Goal: Task Accomplishment & Management: Complete application form

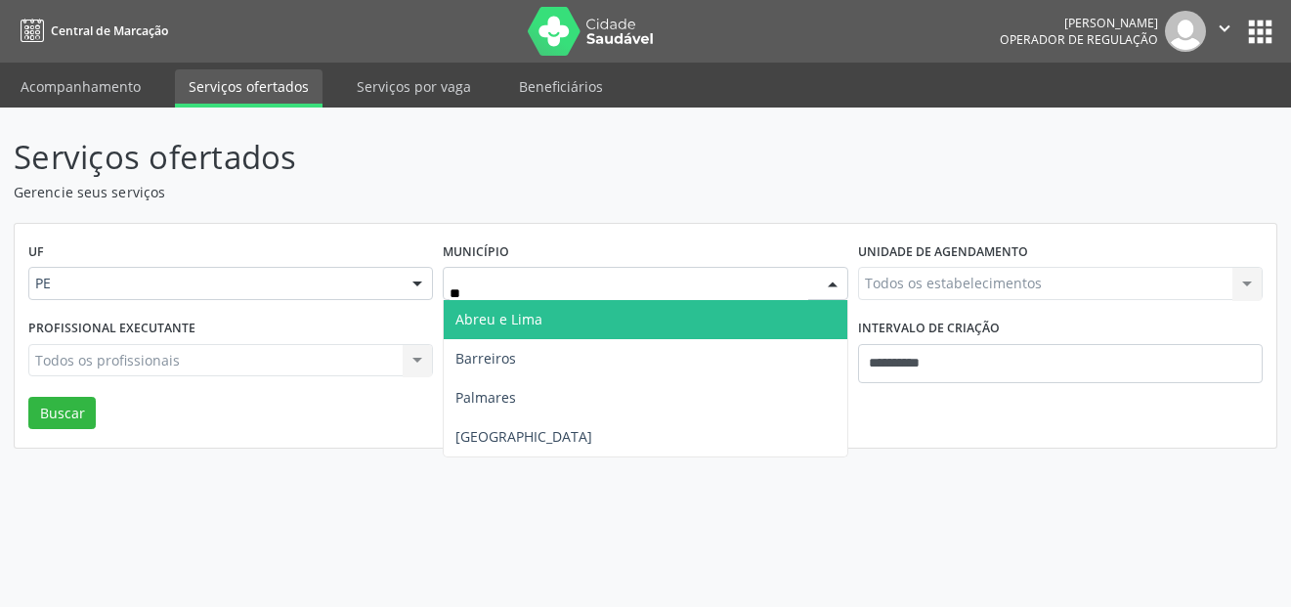
type input "***"
click at [524, 318] on span "[GEOGRAPHIC_DATA]" at bounding box center [645, 319] width 403 height 39
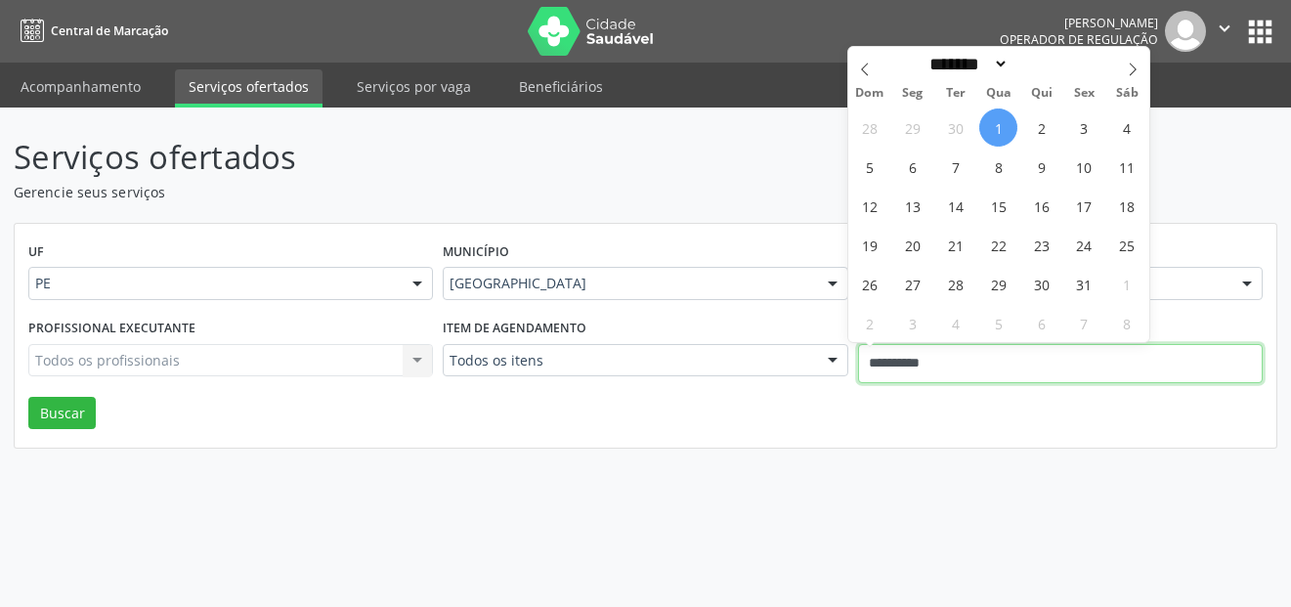
drag, startPoint x: 974, startPoint y: 368, endPoint x: 896, endPoint y: 362, distance: 78.4
click at [896, 362] on input "**********" at bounding box center [1060, 363] width 404 height 39
click at [981, 350] on input "**********" at bounding box center [1060, 363] width 404 height 39
drag, startPoint x: 981, startPoint y: 364, endPoint x: 862, endPoint y: 365, distance: 119.2
click at [862, 365] on input "**********" at bounding box center [1060, 363] width 404 height 39
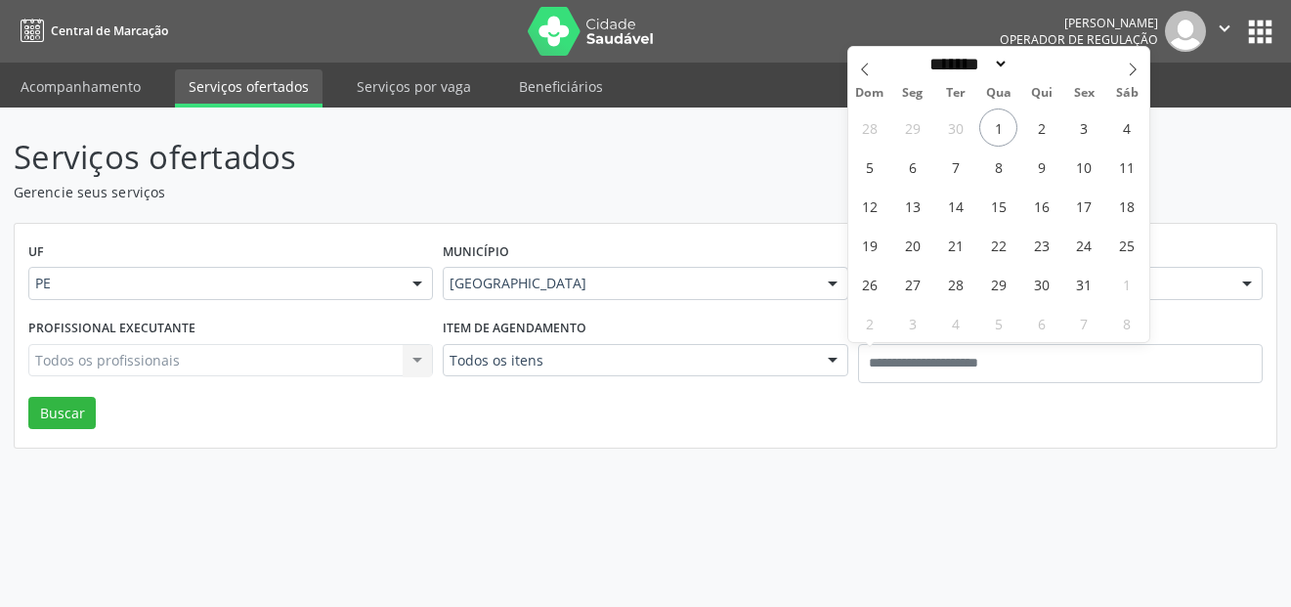
click at [616, 151] on div "Serviços ofertados Gerencie seus serviços UF PE PE Nenhum resultado encontrado …" at bounding box center [645, 291] width 1263 height 316
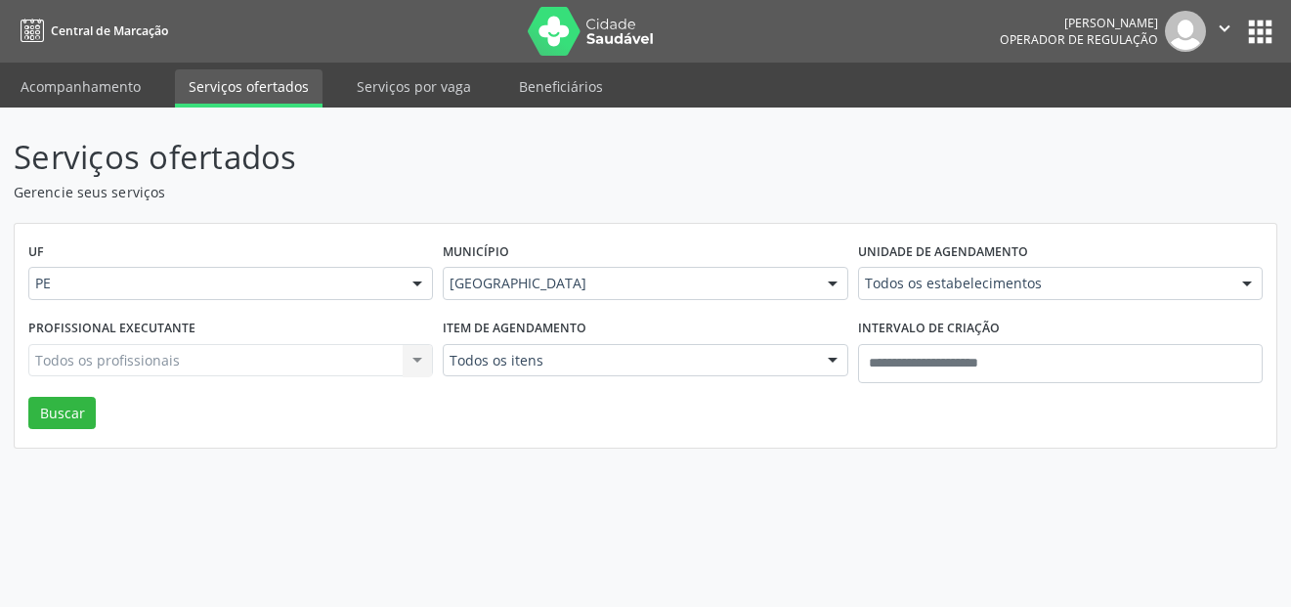
drag, startPoint x: 661, startPoint y: 80, endPoint x: 628, endPoint y: 190, distance: 114.4
click at [633, 135] on div "Central de Marcação Alice Moises da Silva Operador de regulação  Configurações…" at bounding box center [645, 303] width 1291 height 607
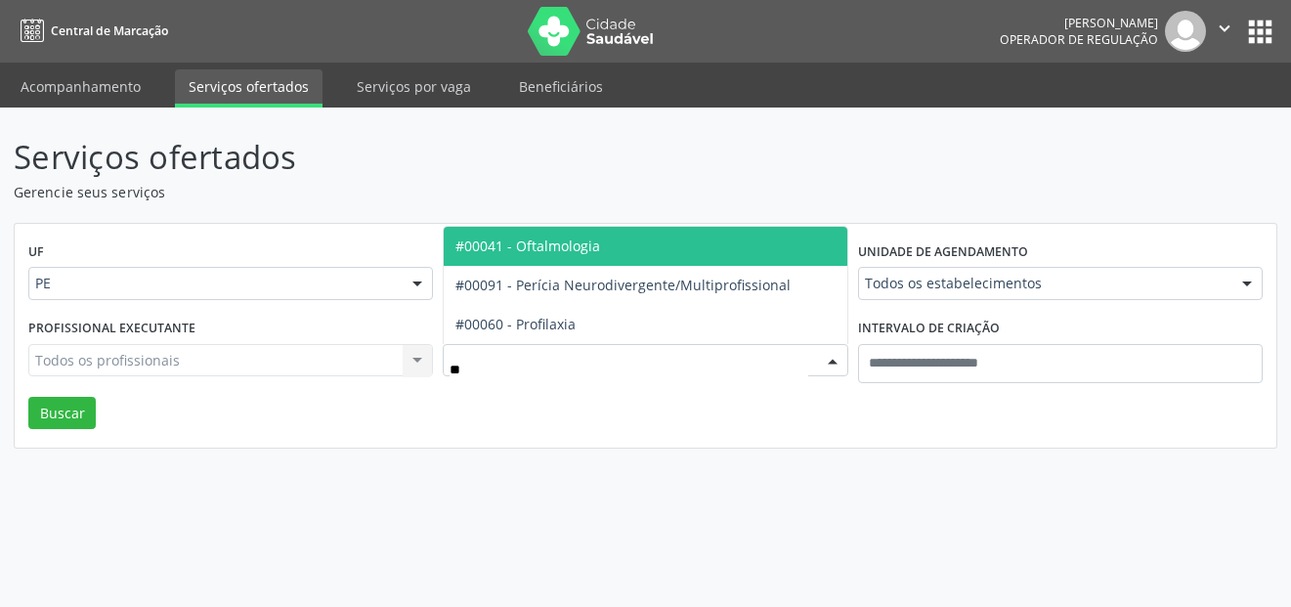
type input "***"
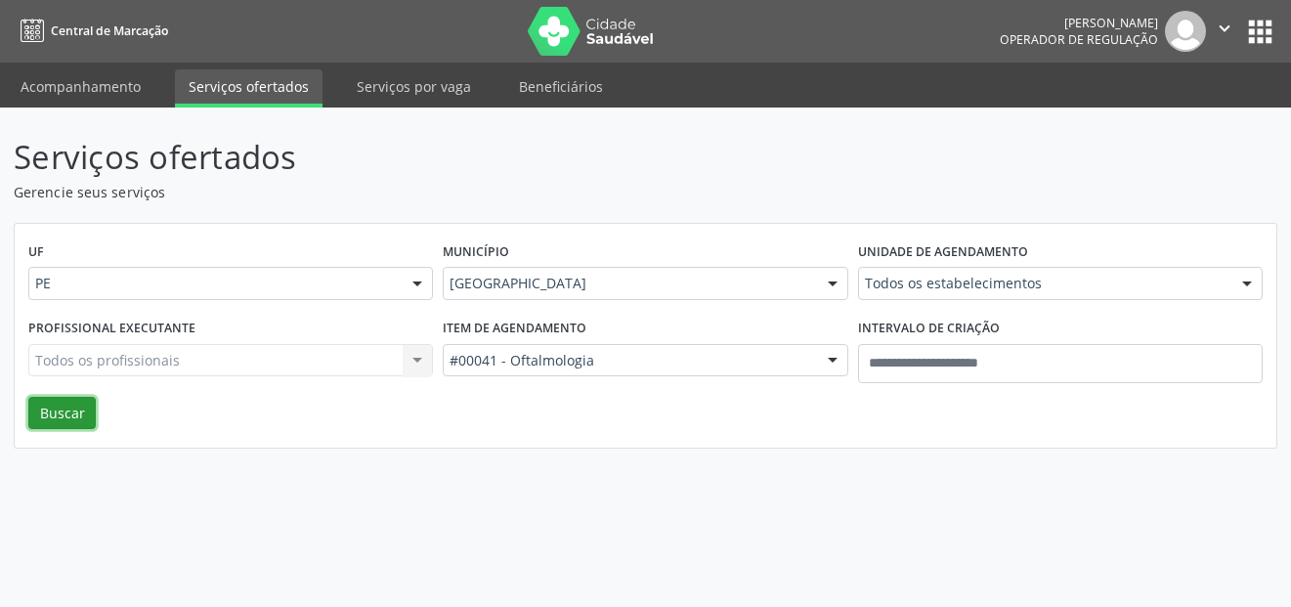
click at [85, 410] on button "Buscar" at bounding box center [61, 413] width 67 height 33
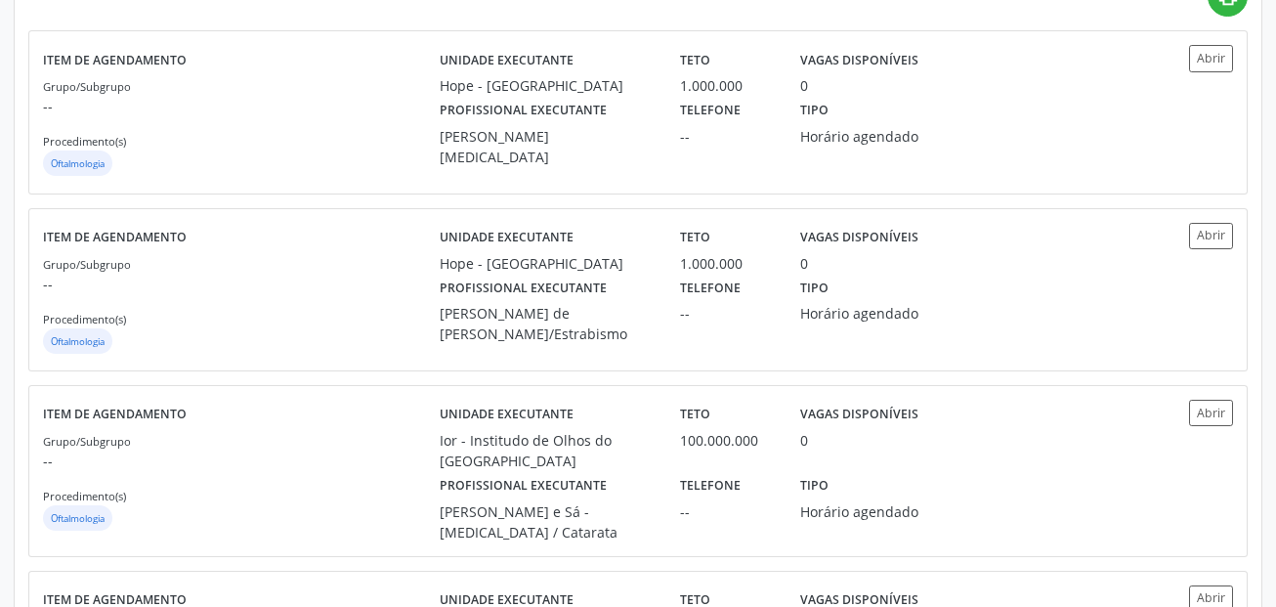
scroll to position [195, 0]
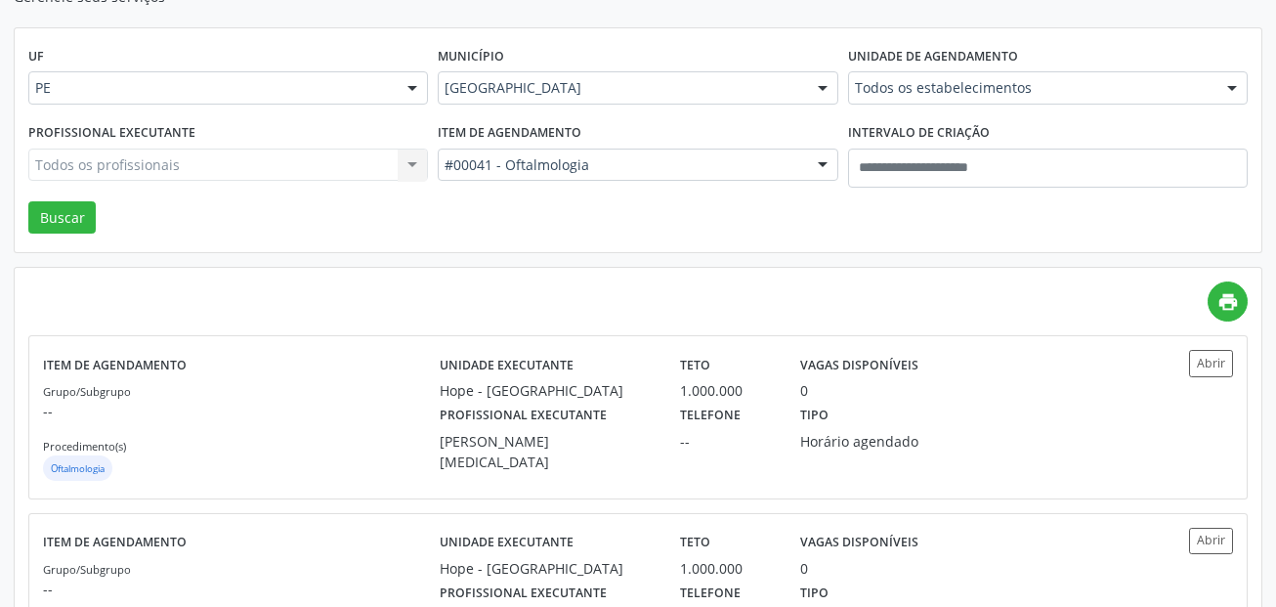
click at [97, 153] on div "Todos os profissionais Todos os profissionais Nenhum resultado encontrado para:…" at bounding box center [228, 164] width 400 height 33
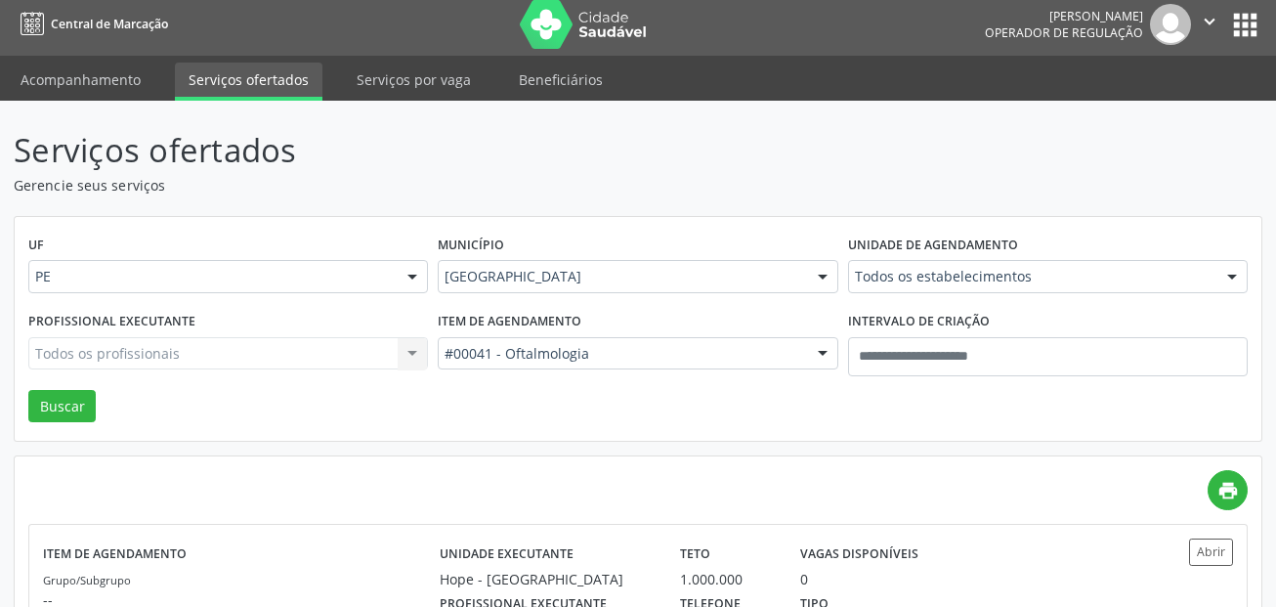
scroll to position [0, 0]
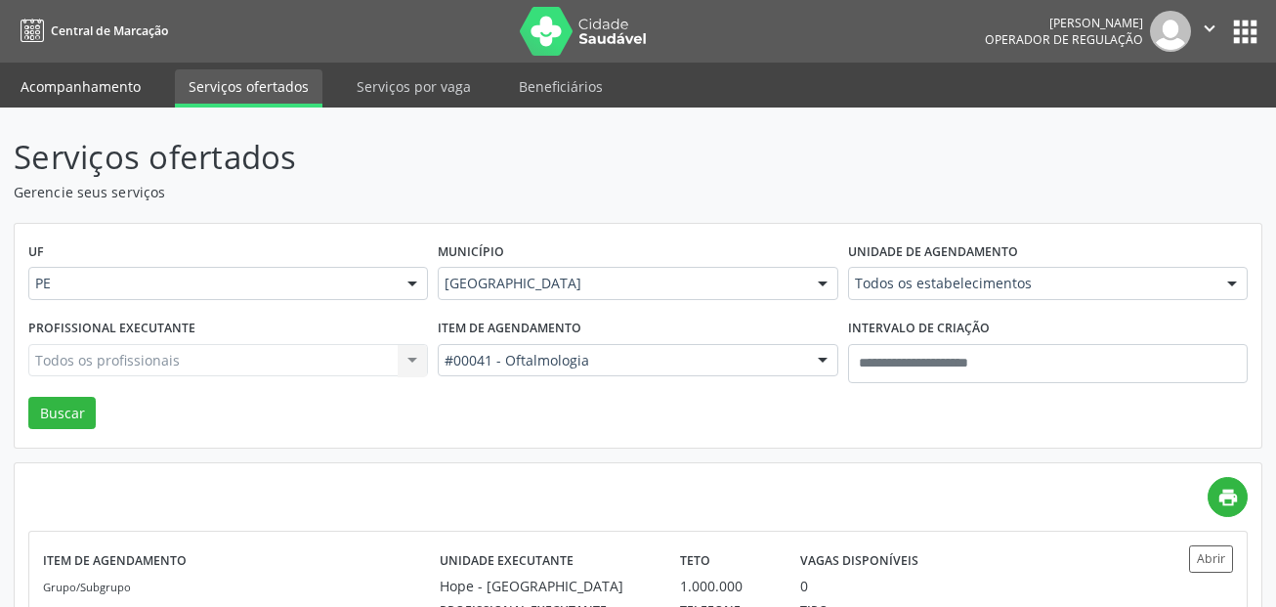
click at [85, 87] on link "Acompanhamento" at bounding box center [81, 86] width 148 height 34
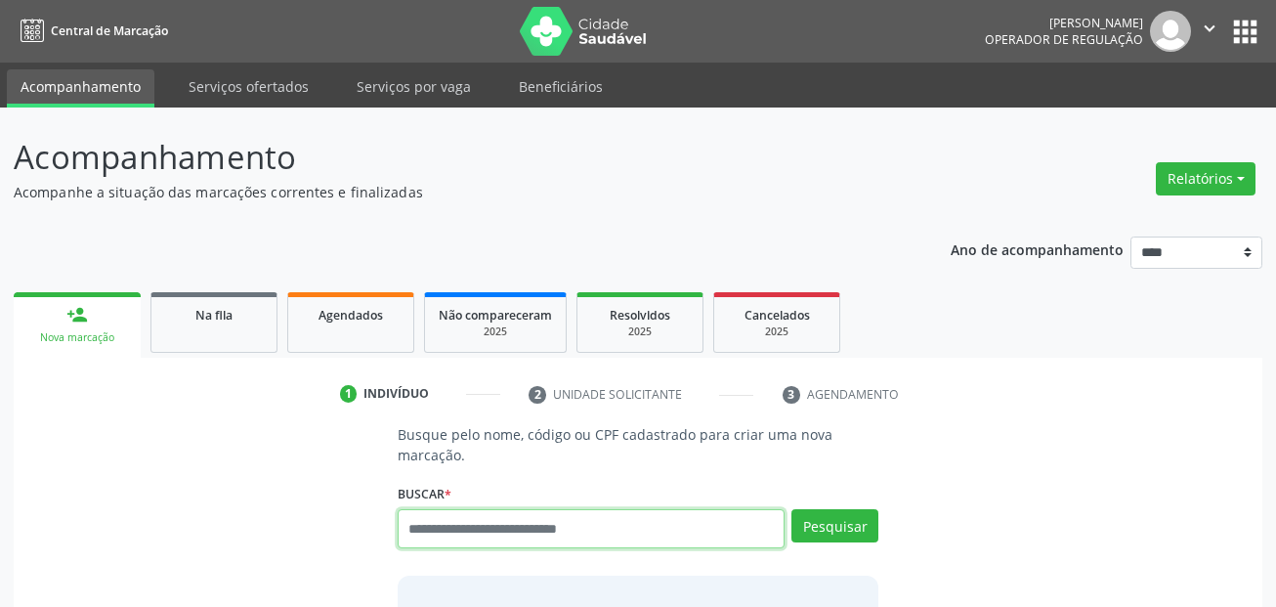
click at [459, 534] on input "text" at bounding box center [592, 528] width 388 height 39
type input "*"
type input "**********"
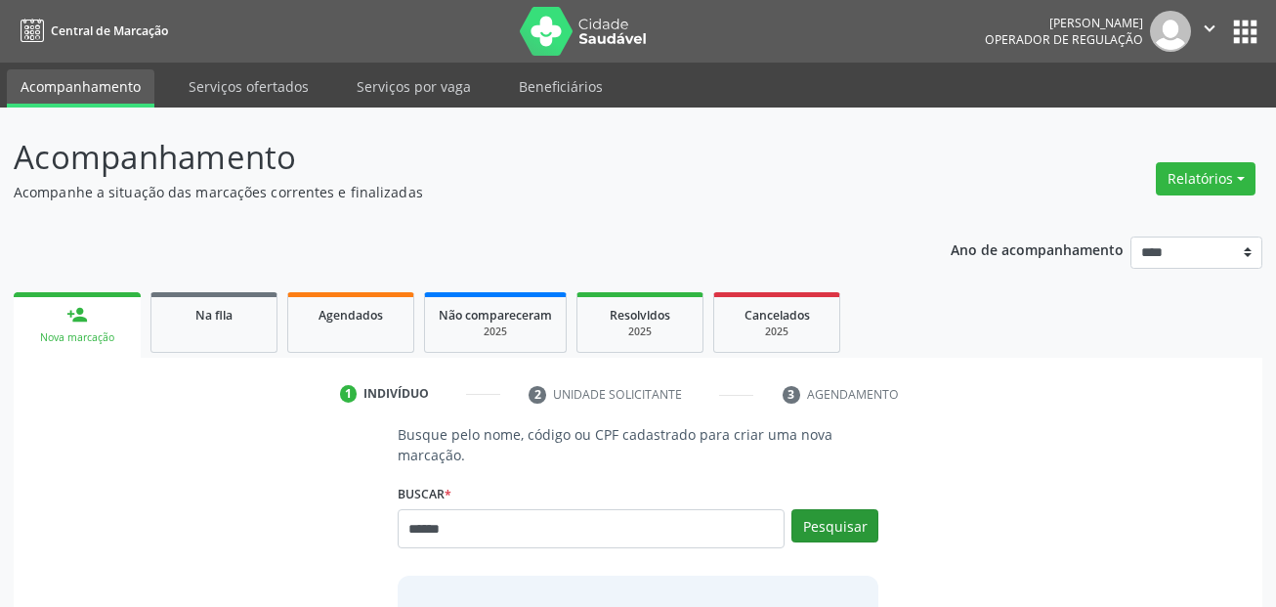
type input "******"
click at [857, 518] on button "Pesquisar" at bounding box center [834, 525] width 87 height 33
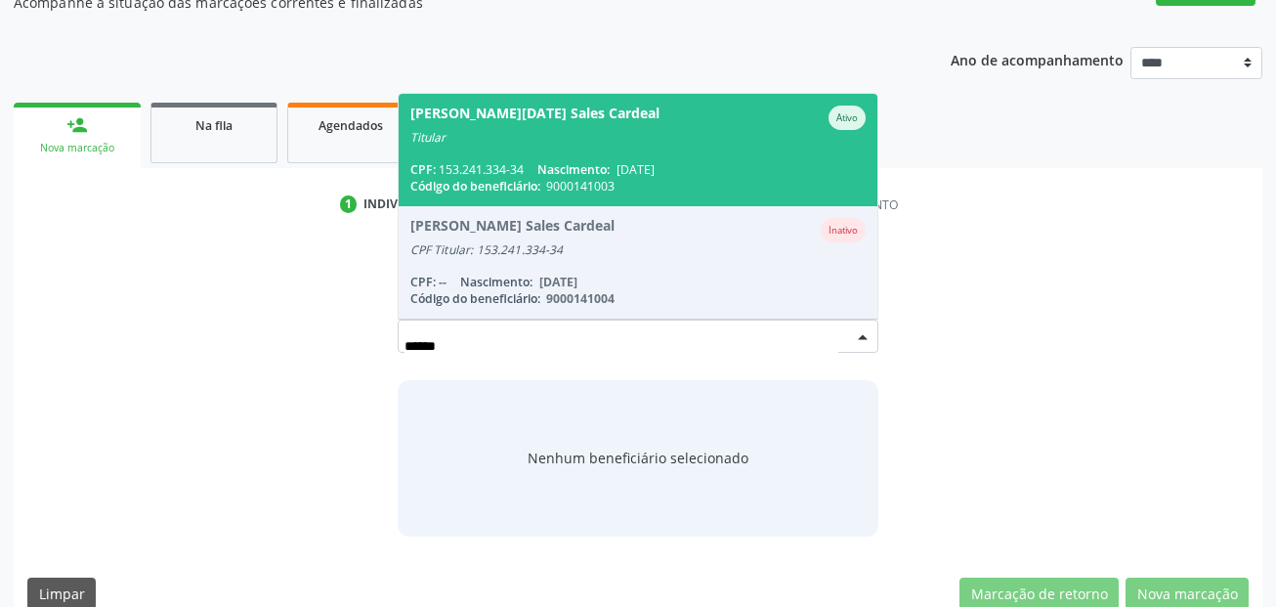
scroll to position [195, 0]
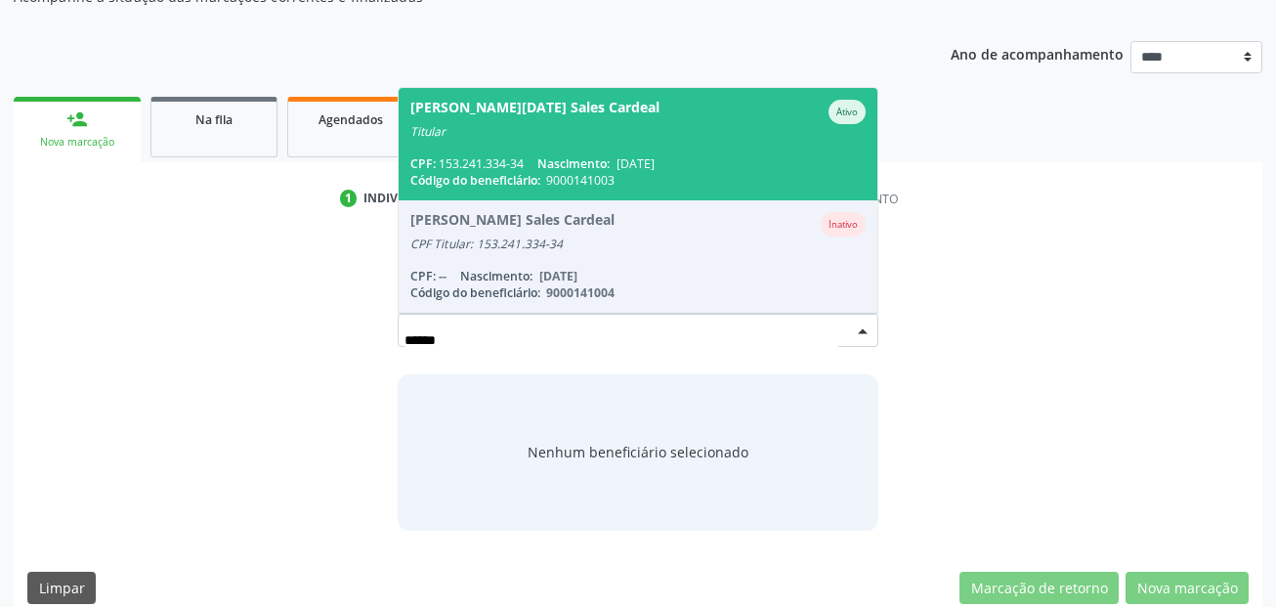
click at [536, 160] on div "CPF: 153.241.334-34 Nascimento: 23/06/1944" at bounding box center [638, 163] width 456 height 17
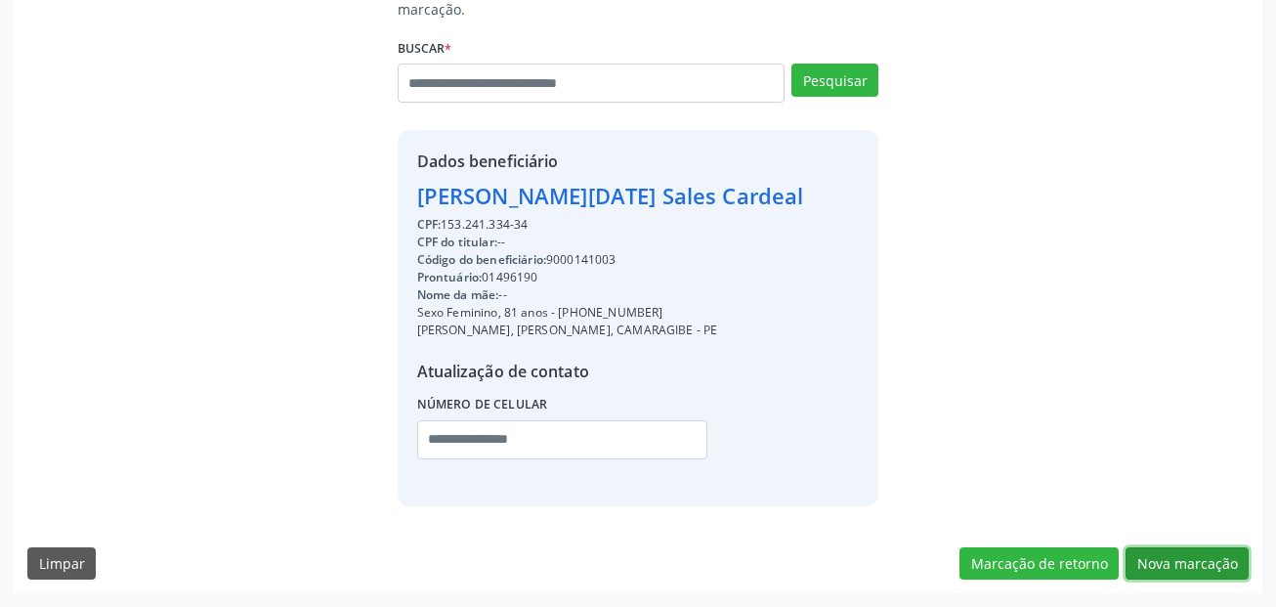
click at [1201, 562] on button "Nova marcação" at bounding box center [1186, 563] width 123 height 33
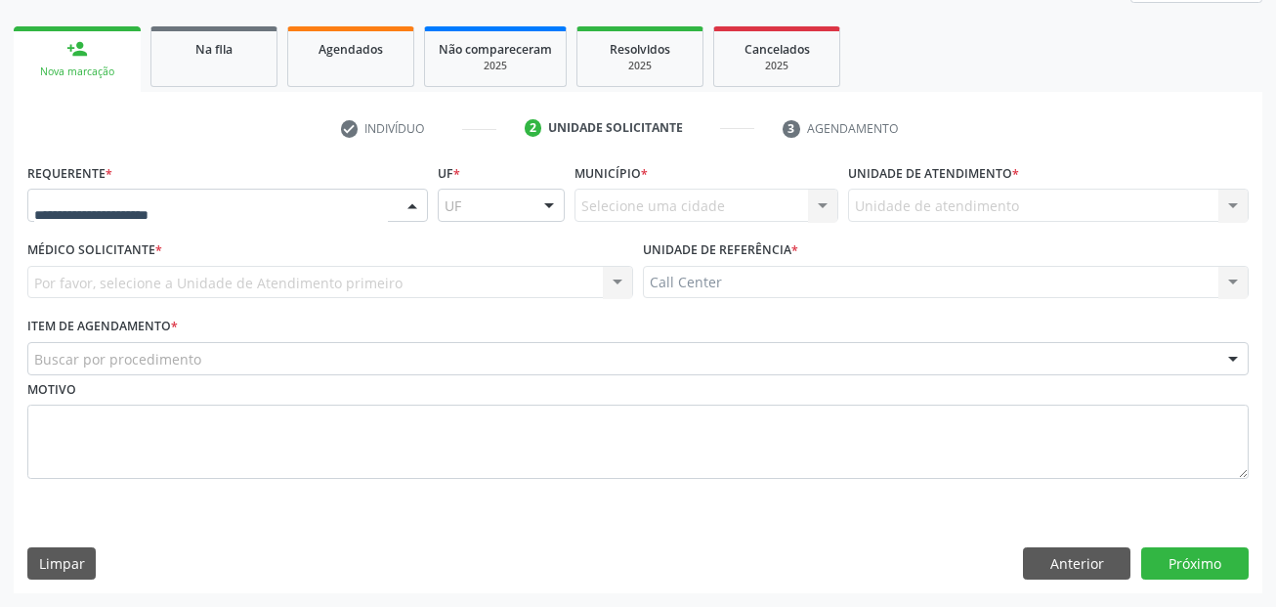
drag, startPoint x: 106, startPoint y: 218, endPoint x: 110, endPoint y: 272, distance: 53.9
click at [108, 218] on div at bounding box center [227, 205] width 401 height 33
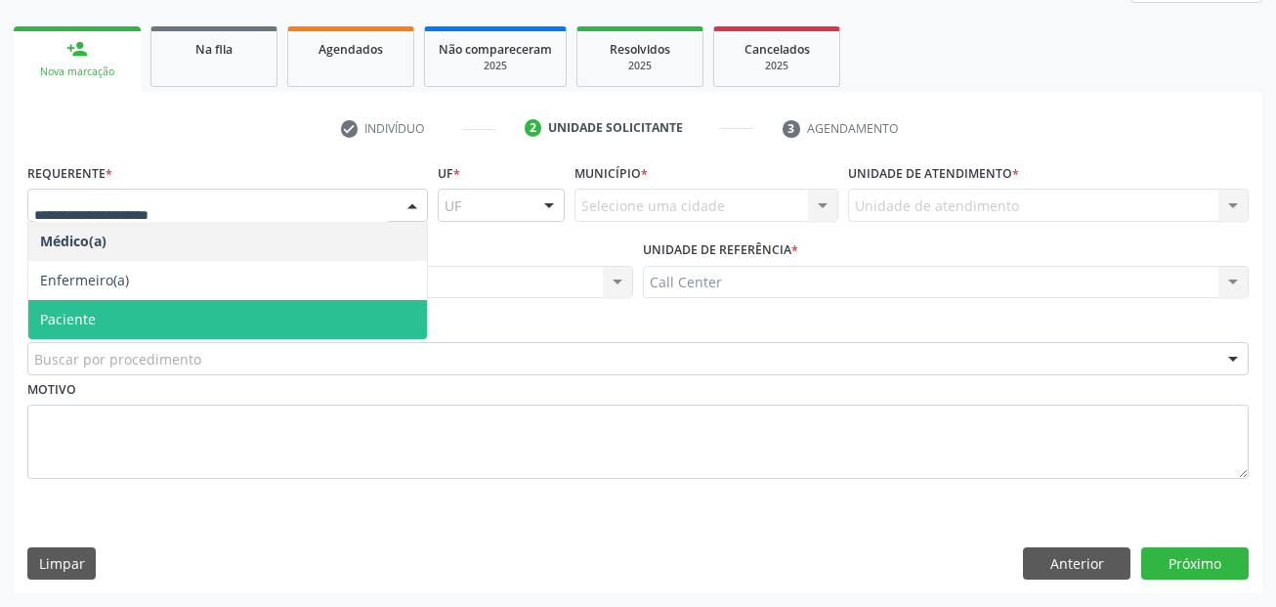
click at [107, 318] on span "Paciente" at bounding box center [227, 319] width 399 height 39
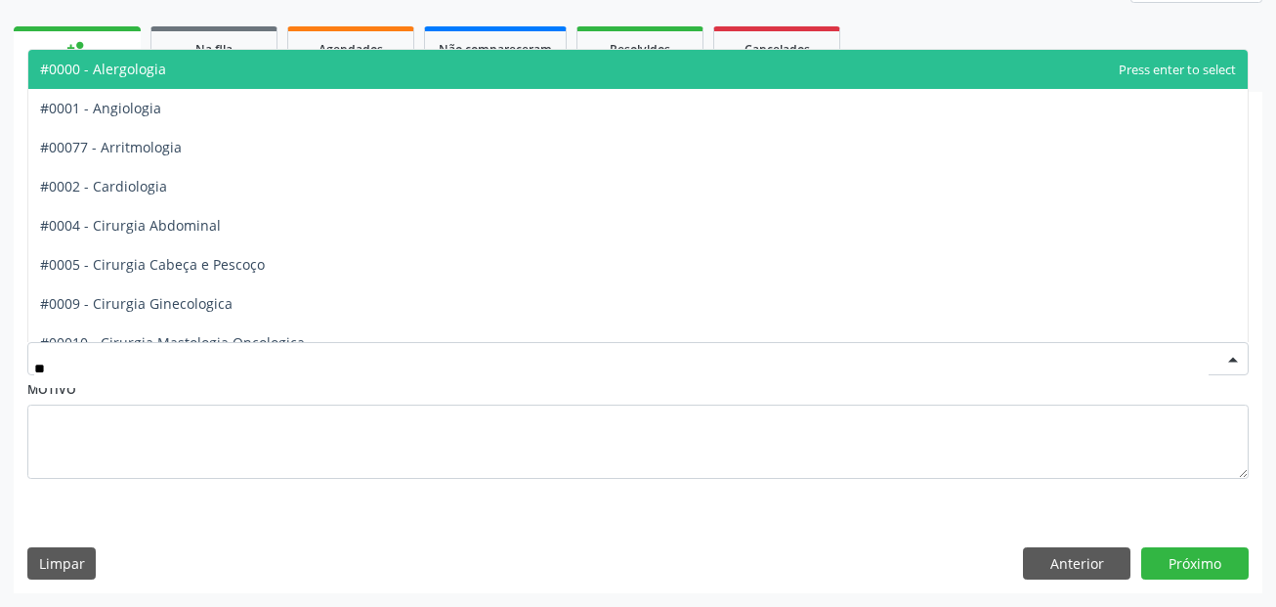
type input "***"
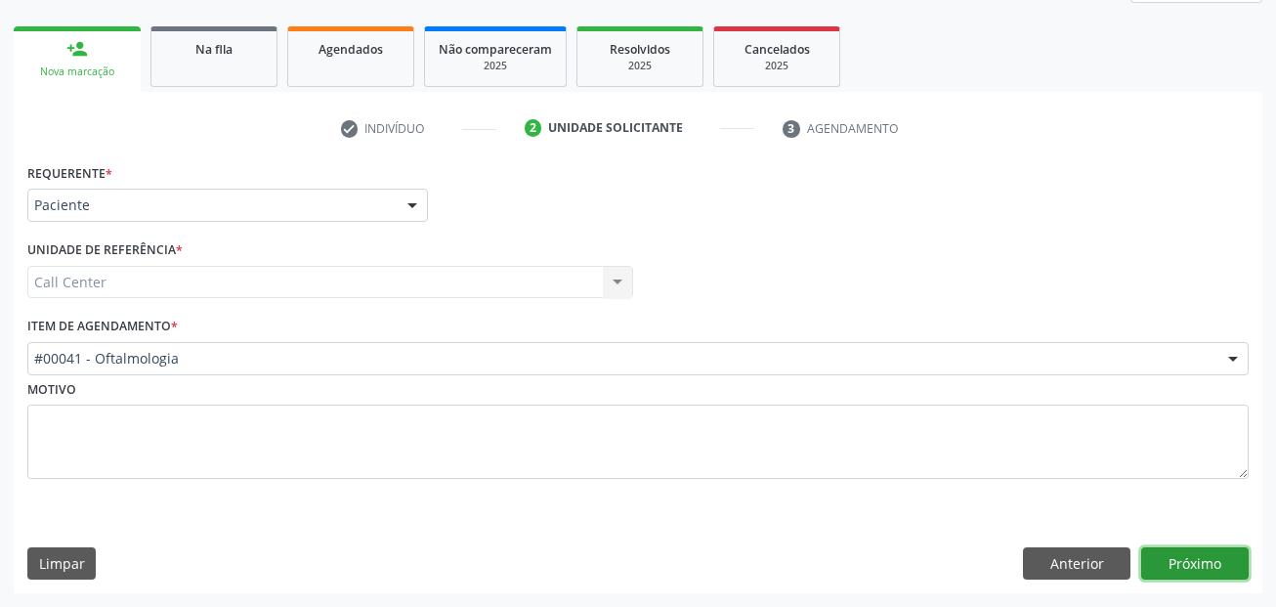
click at [1214, 568] on button "Próximo" at bounding box center [1194, 563] width 107 height 33
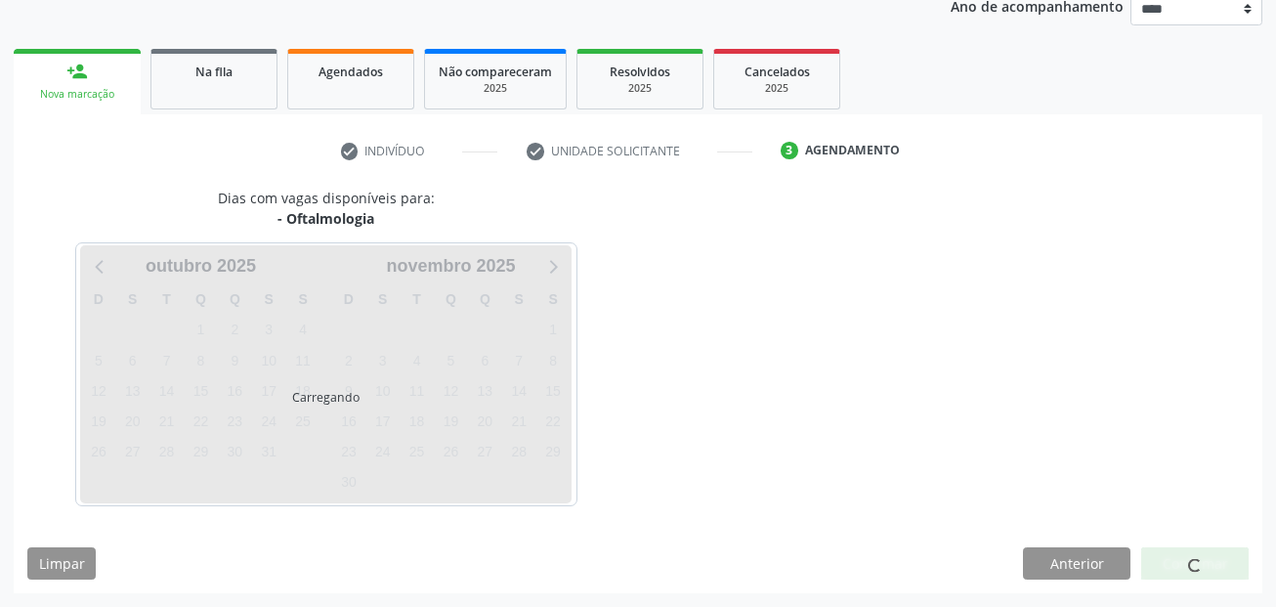
scroll to position [243, 0]
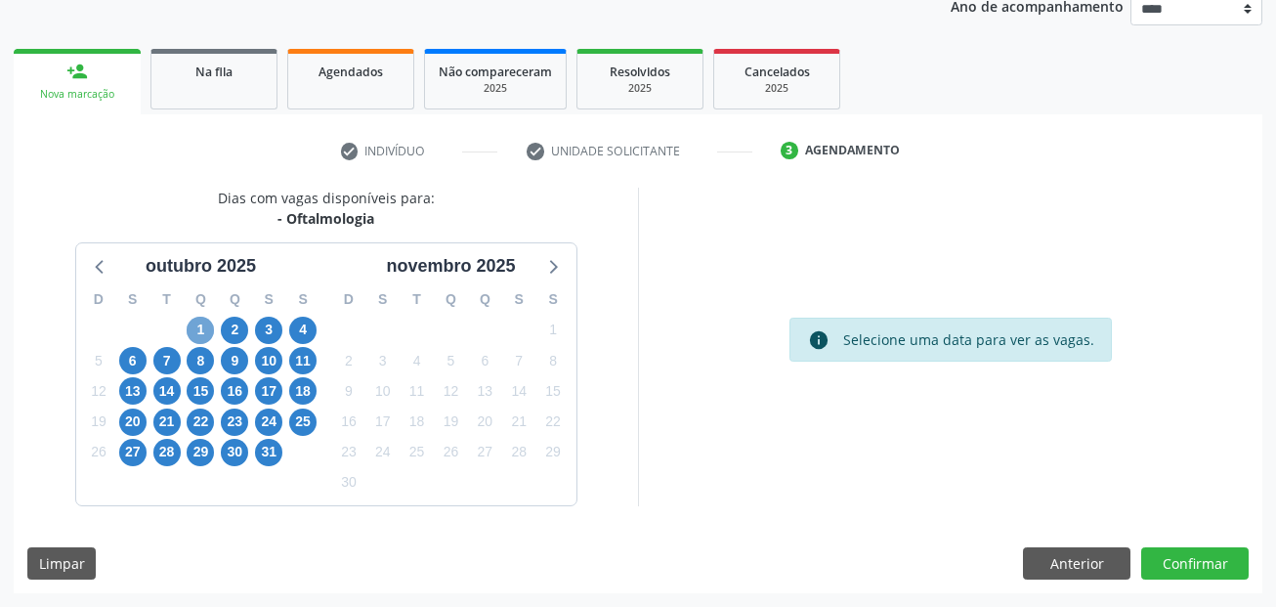
click at [196, 329] on span "1" at bounding box center [200, 330] width 27 height 27
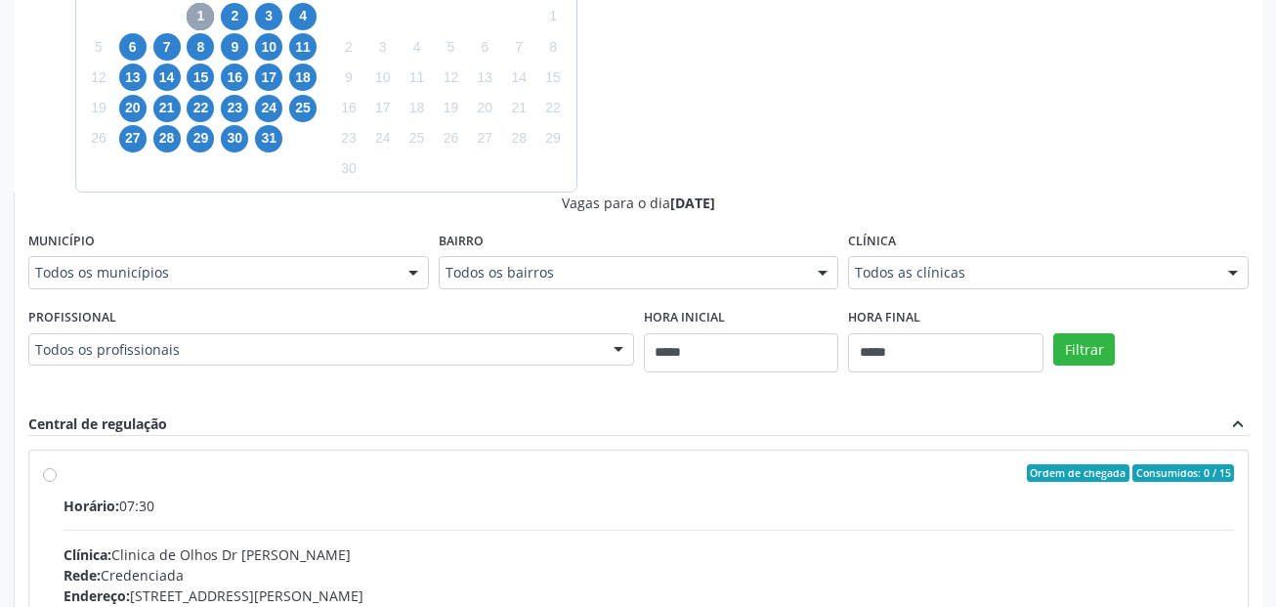
scroll to position [536, 0]
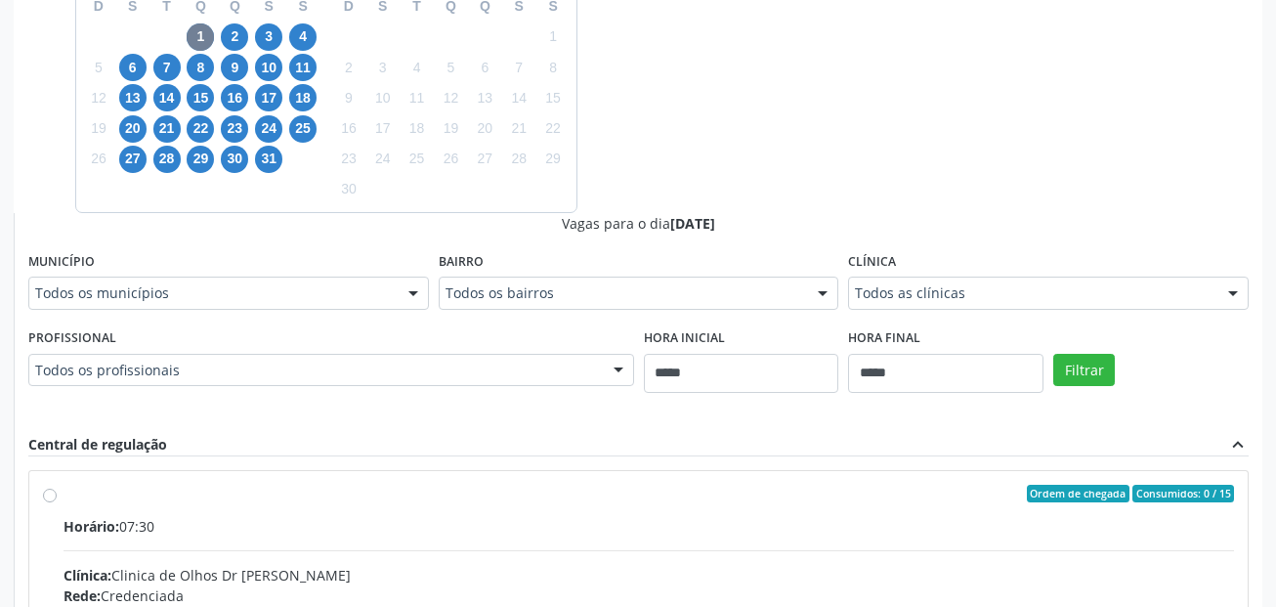
click at [174, 273] on div "Município Todos os municípios Todos os municípios Afogados da Ingazeira - PE Ca…" at bounding box center [228, 278] width 401 height 63
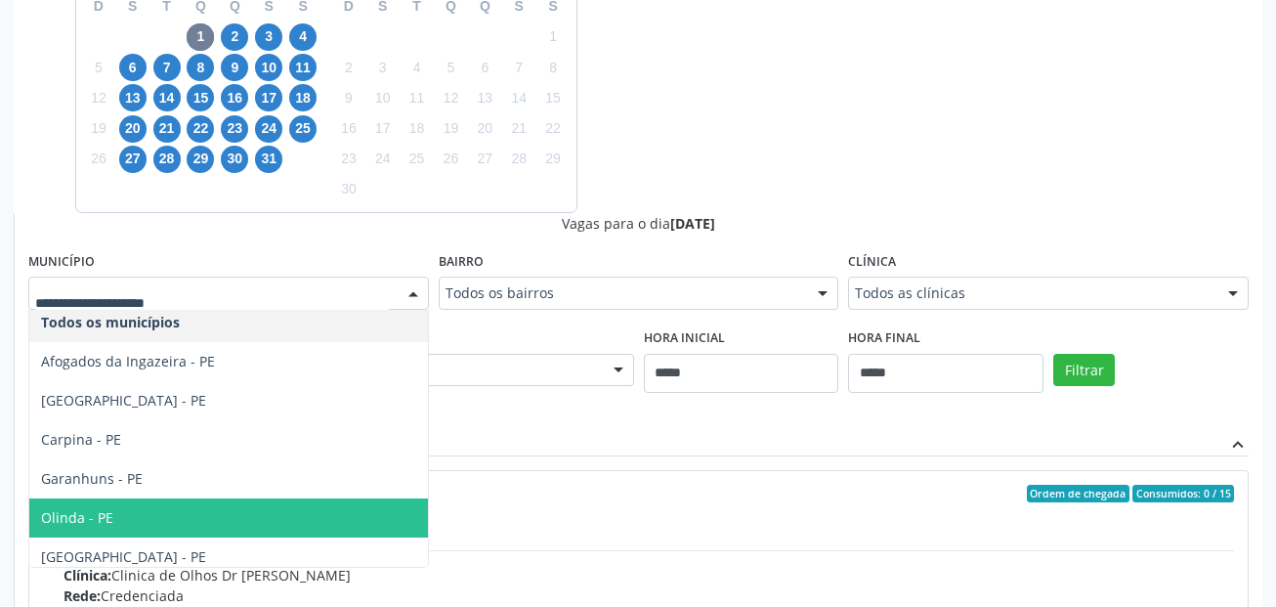
scroll to position [17, 0]
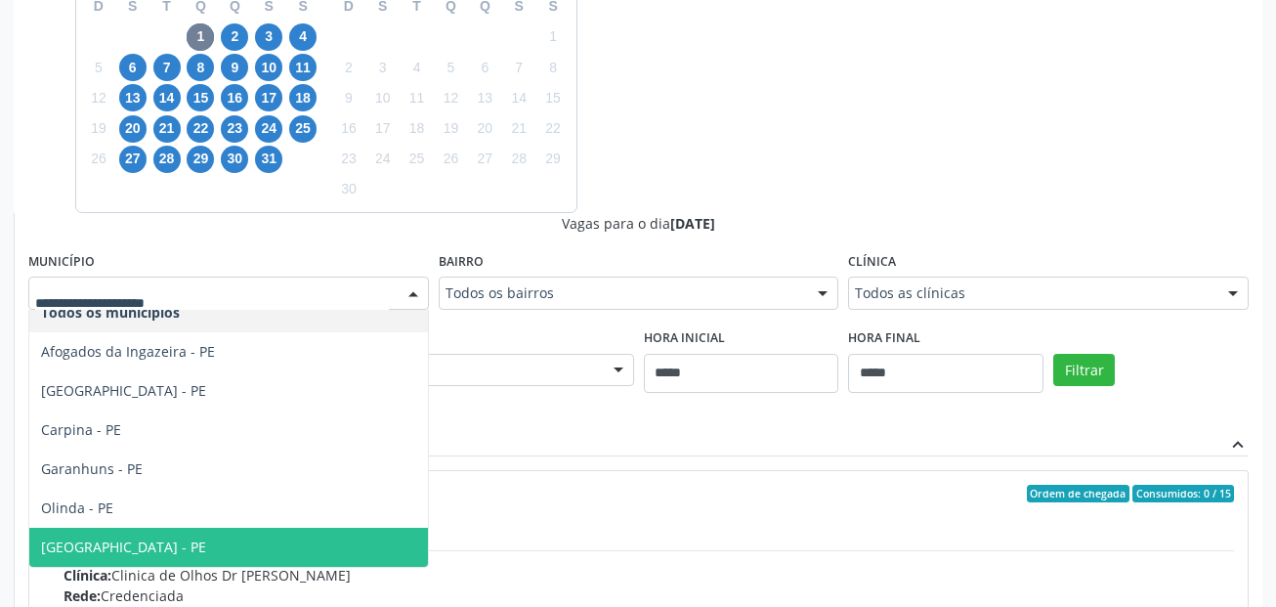
click at [126, 536] on span "[GEOGRAPHIC_DATA] - PE" at bounding box center [228, 547] width 399 height 39
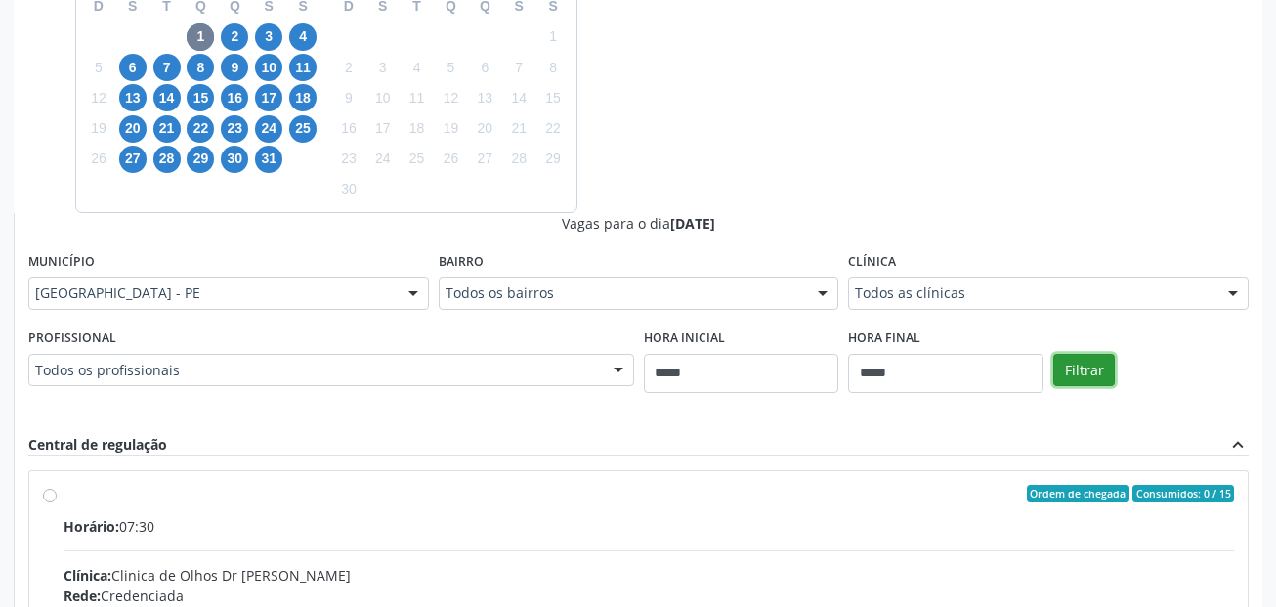
click at [1089, 366] on button "Filtrar" at bounding box center [1084, 370] width 62 height 33
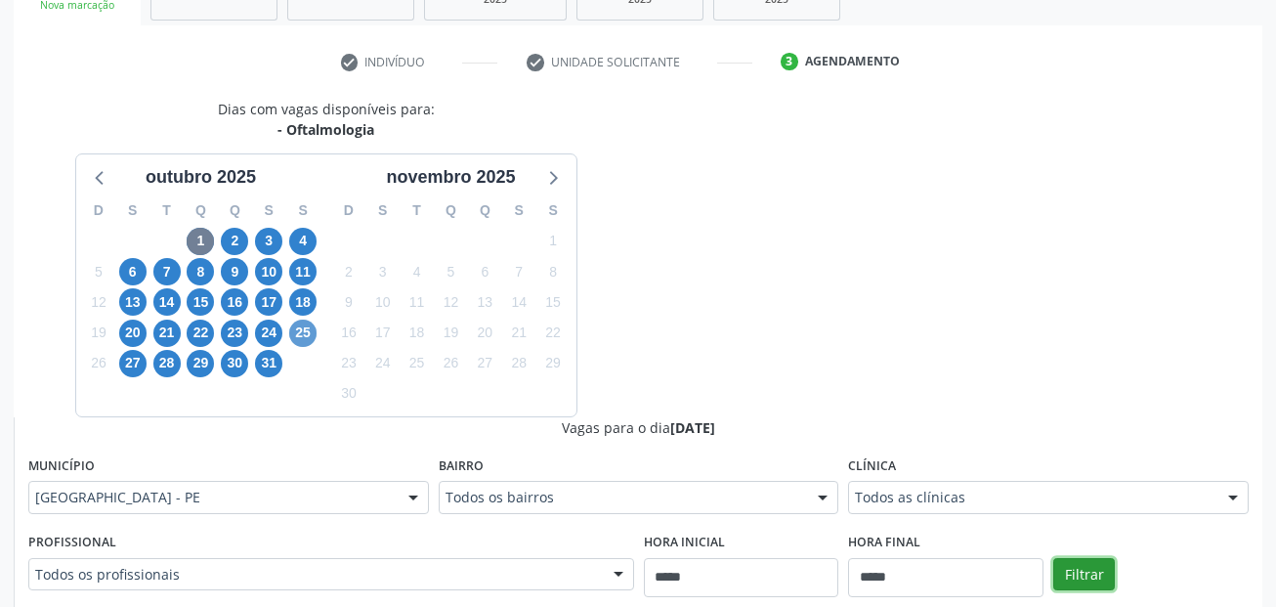
scroll to position [536, 0]
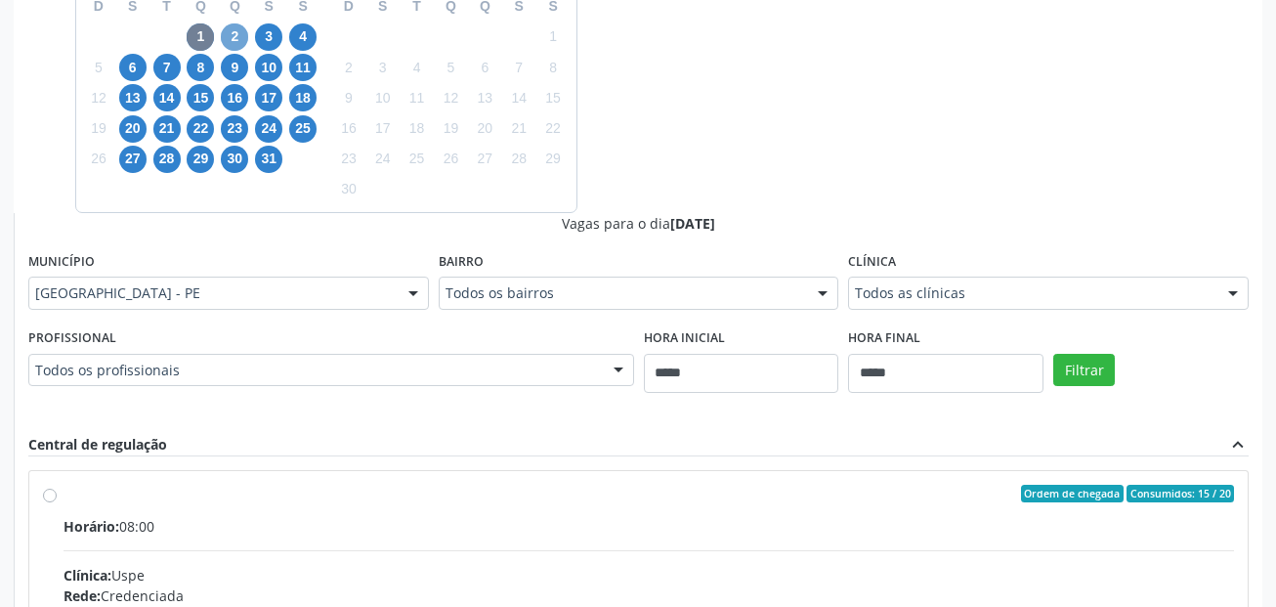
click at [225, 38] on span "2" at bounding box center [234, 36] width 27 height 27
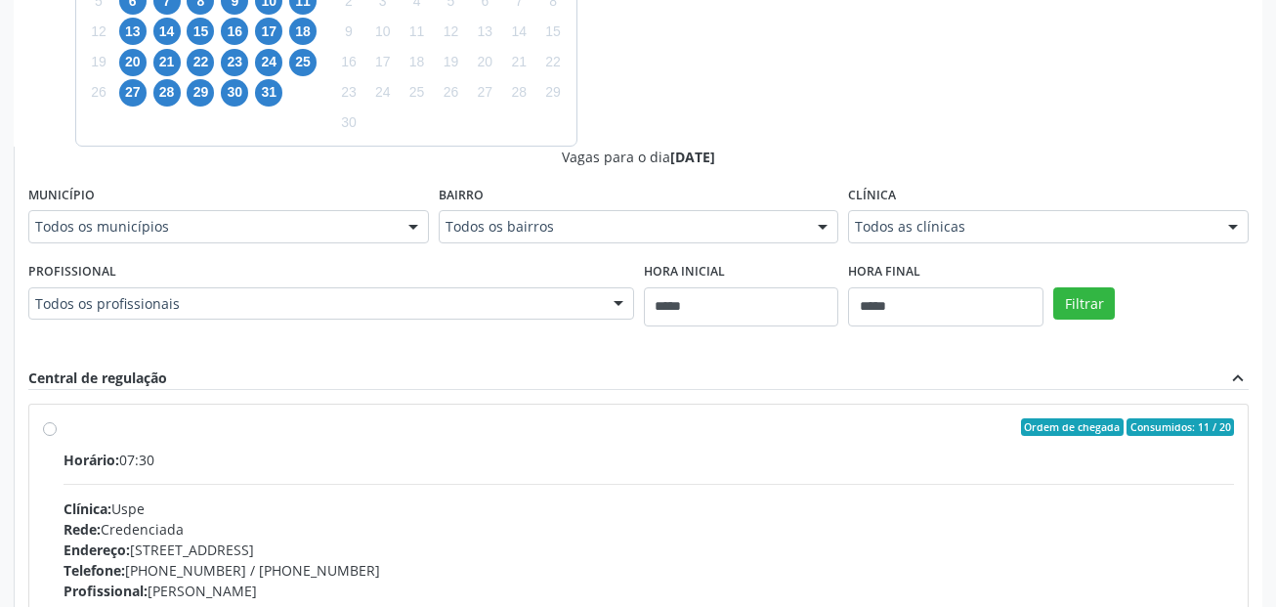
scroll to position [634, 0]
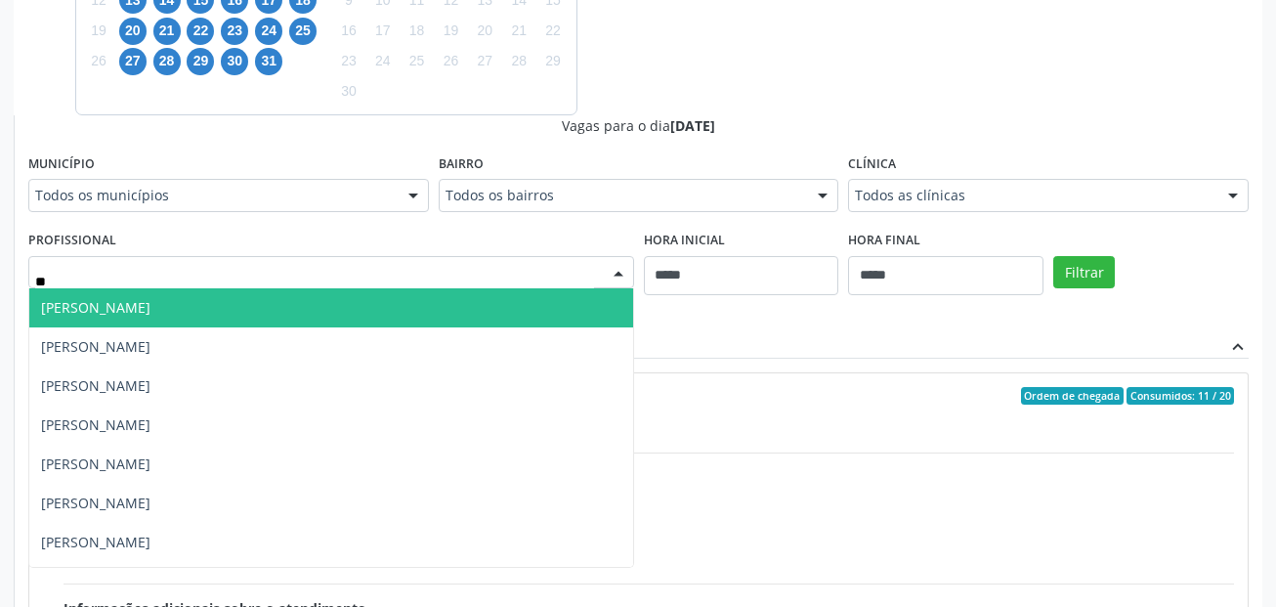
type input "***"
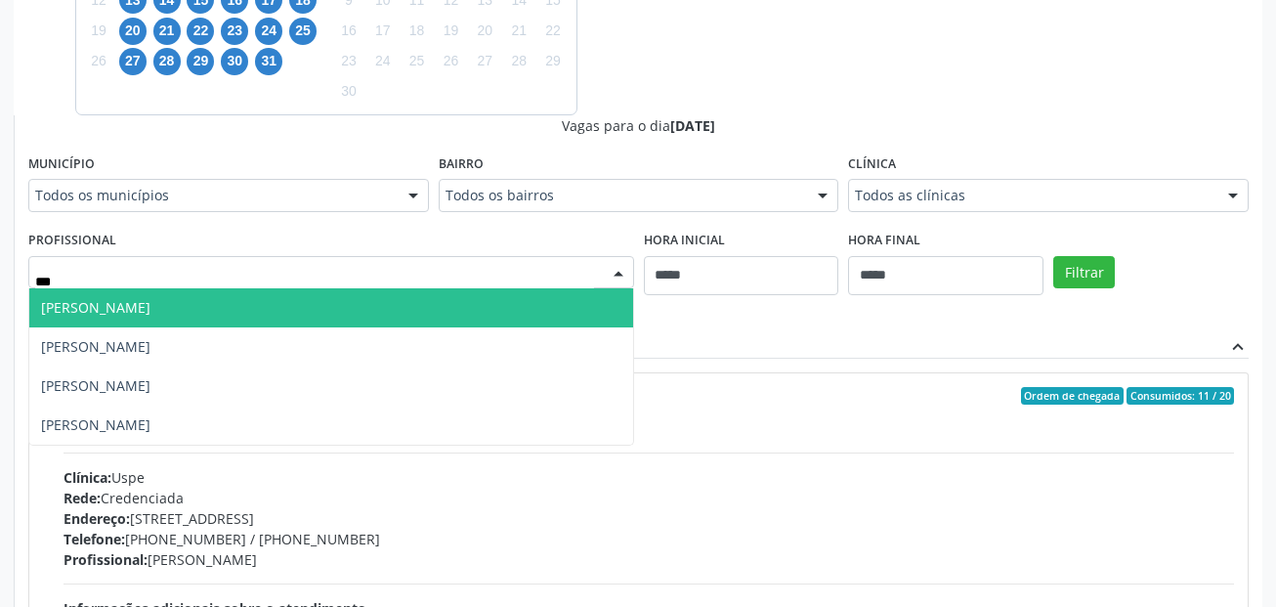
drag, startPoint x: 84, startPoint y: 277, endPoint x: -39, endPoint y: 291, distance: 123.9
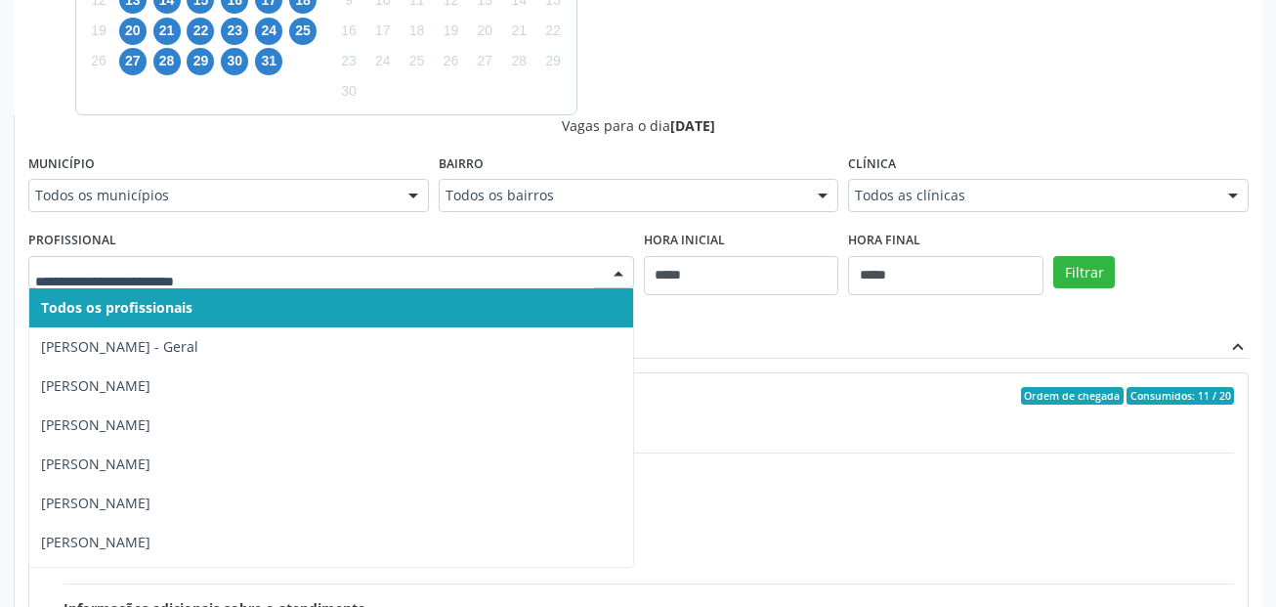
click at [994, 47] on div "Dias com vagas disponíveis para: - Oftalmologia outubro 2025 D S T Q Q S S 28 2…" at bounding box center [638, 273] width 1249 height 953
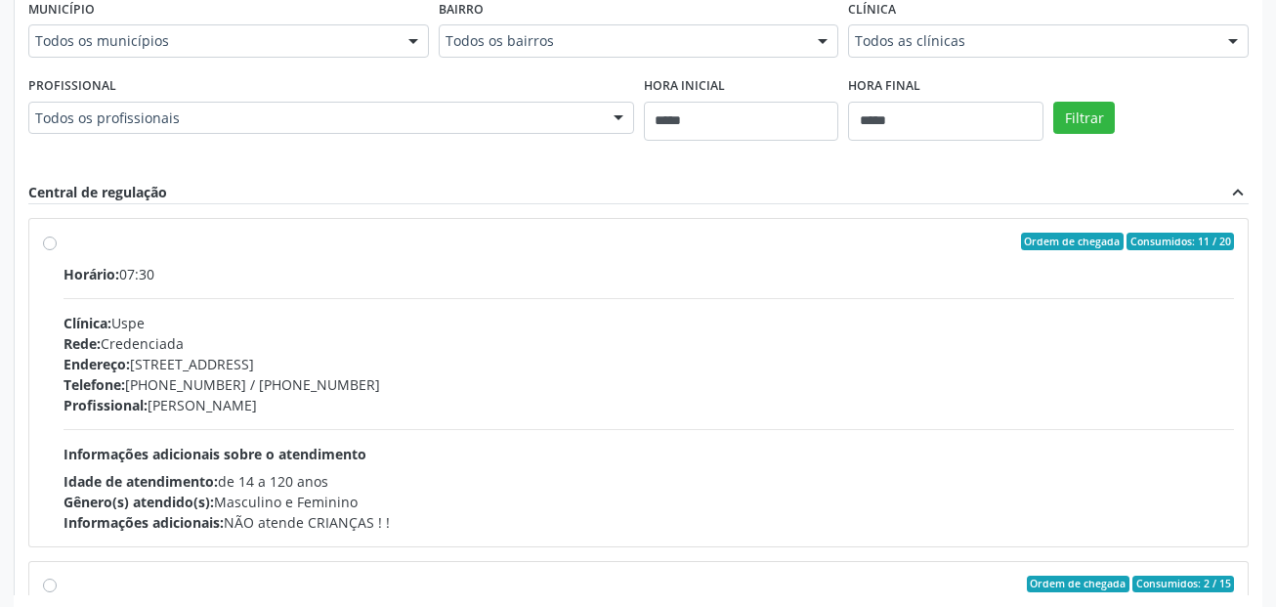
scroll to position [683, 0]
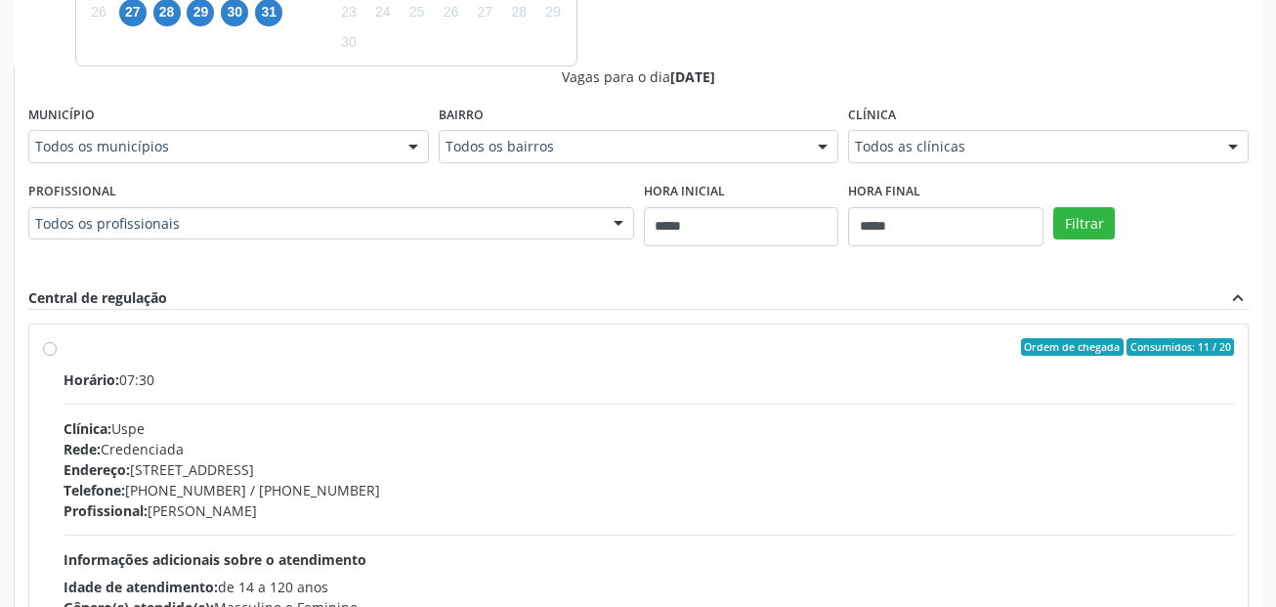
click at [154, 134] on div "Todos os municípios" at bounding box center [228, 146] width 401 height 33
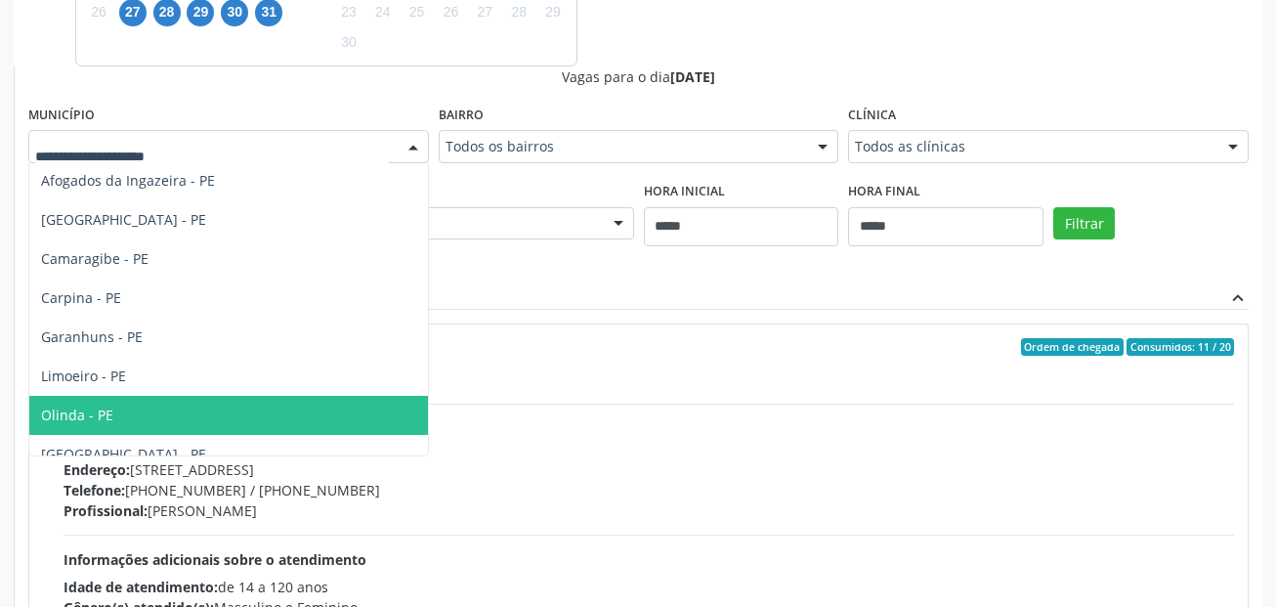
scroll to position [60, 0]
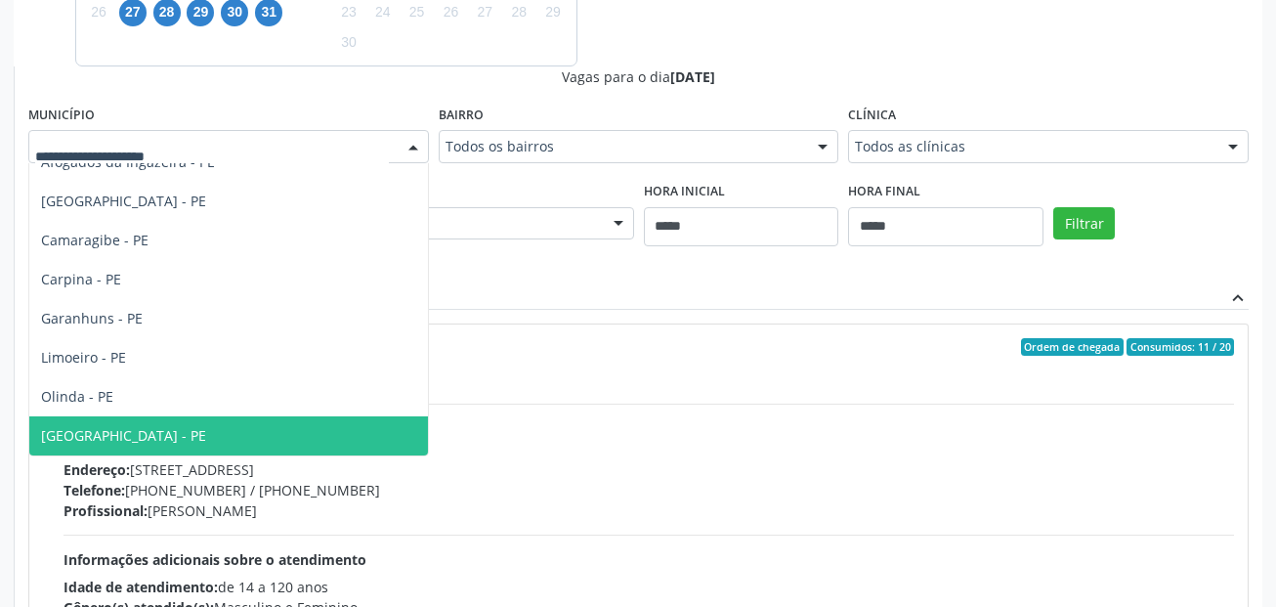
click at [167, 431] on span "Recife - PE" at bounding box center [228, 435] width 399 height 39
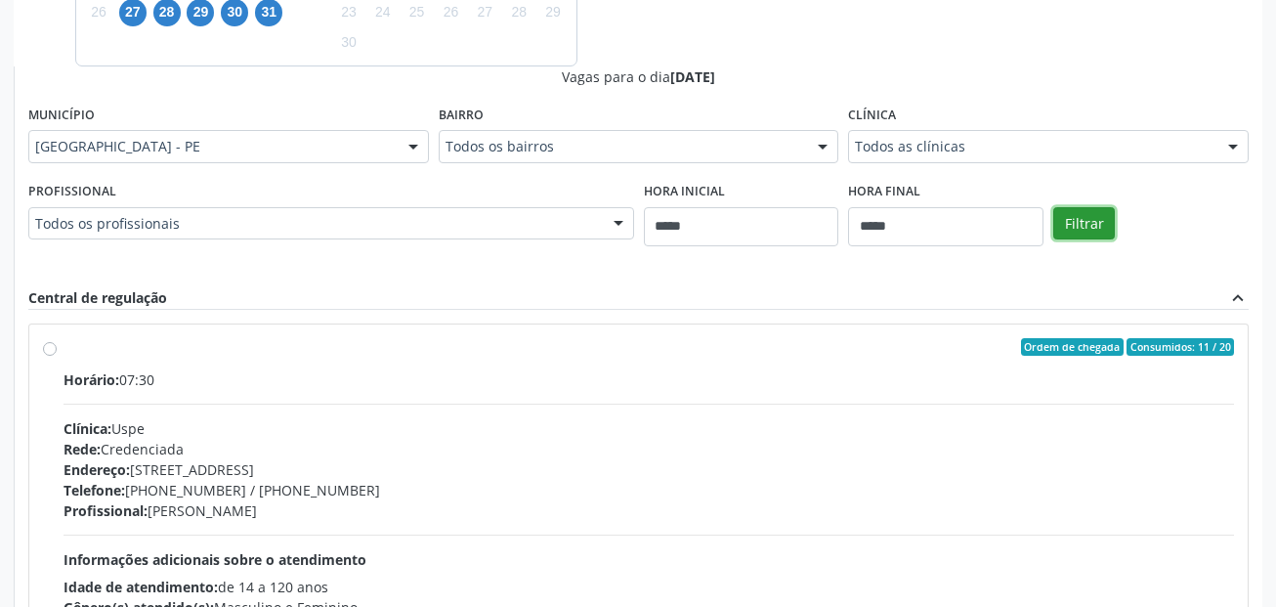
click at [1082, 215] on button "Filtrar" at bounding box center [1084, 223] width 62 height 33
click at [1092, 220] on button "Filtrar" at bounding box center [1084, 223] width 62 height 33
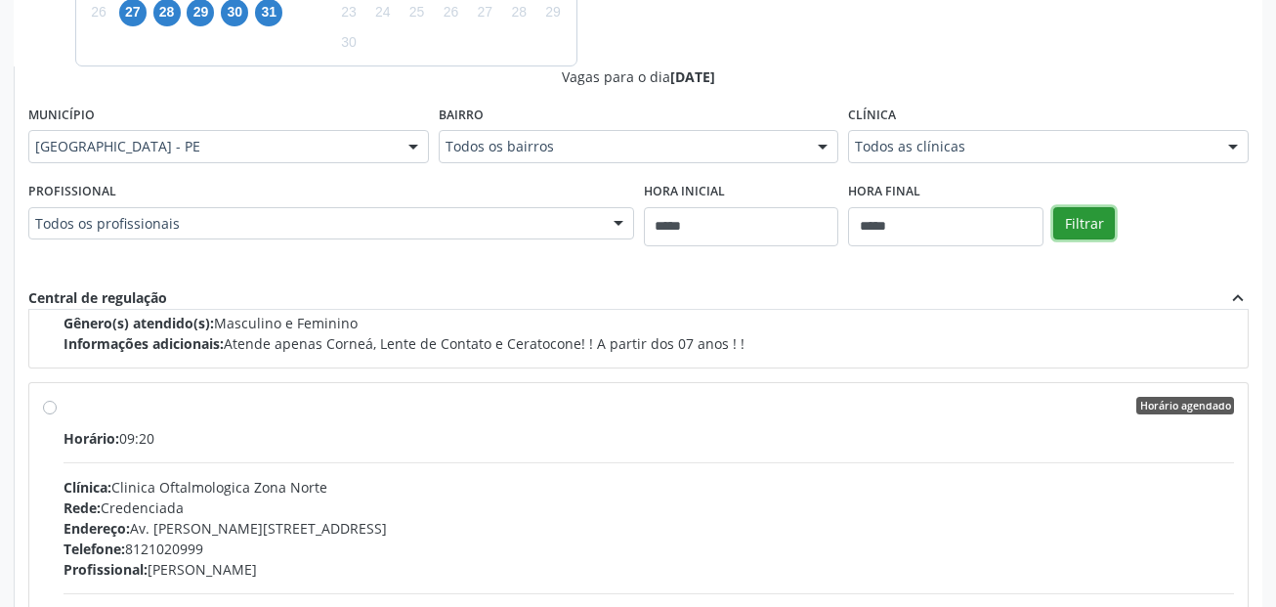
scroll to position [3224, 0]
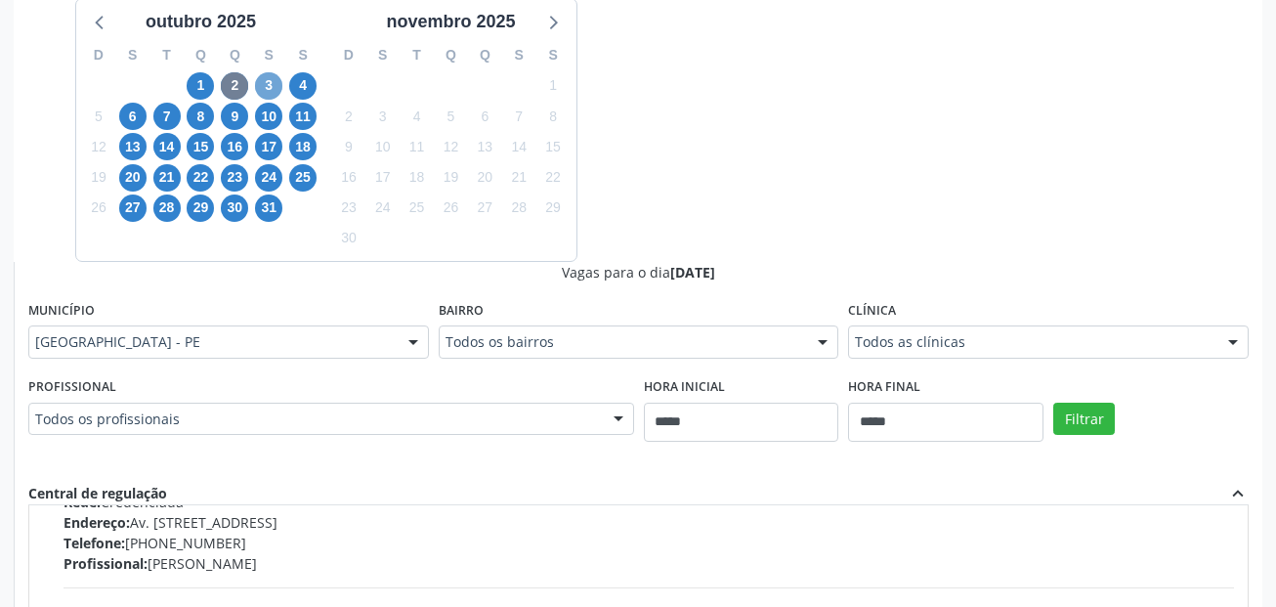
click at [272, 82] on span "3" at bounding box center [268, 85] width 27 height 27
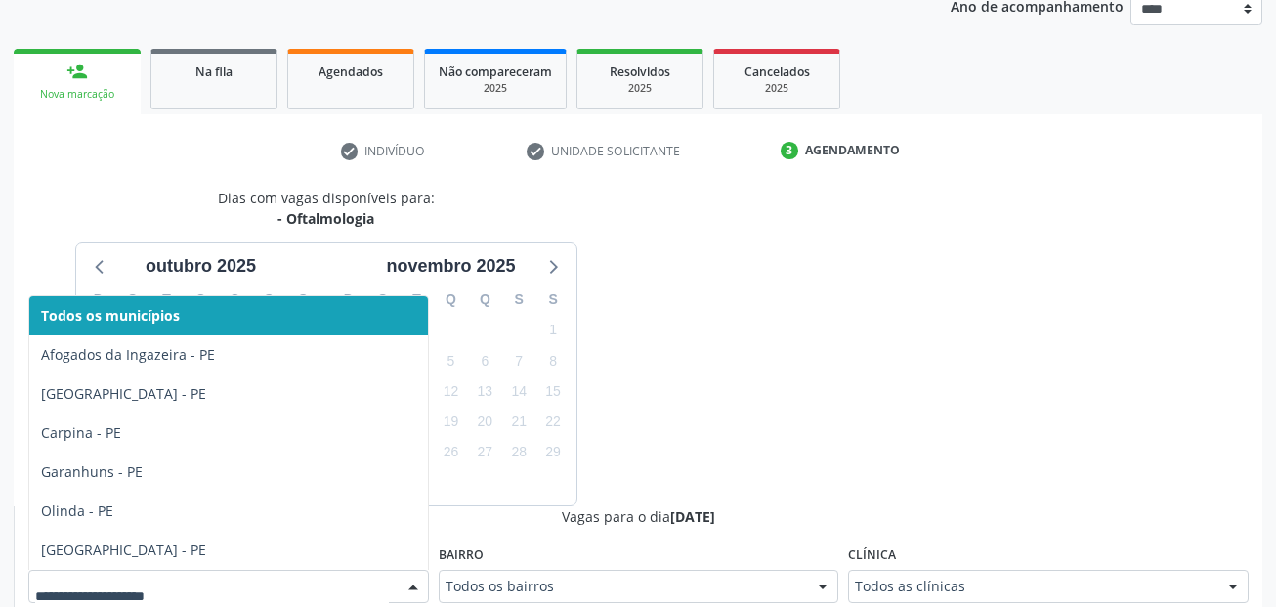
scroll to position [488, 0]
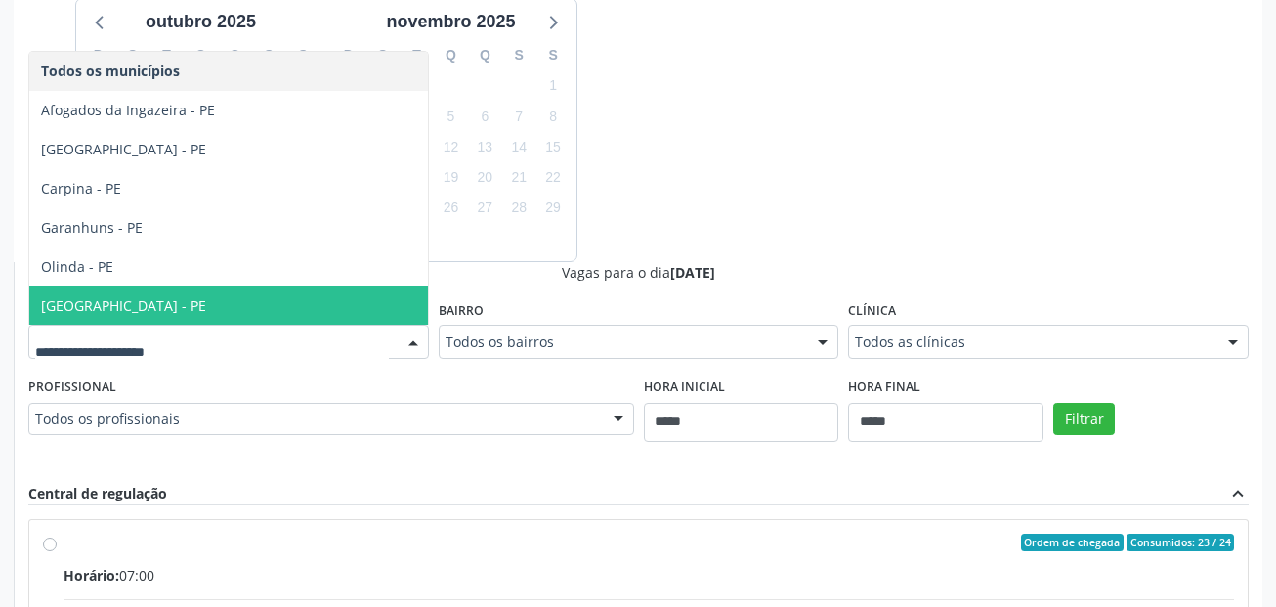
click at [127, 302] on span "Recife - PE" at bounding box center [228, 305] width 399 height 39
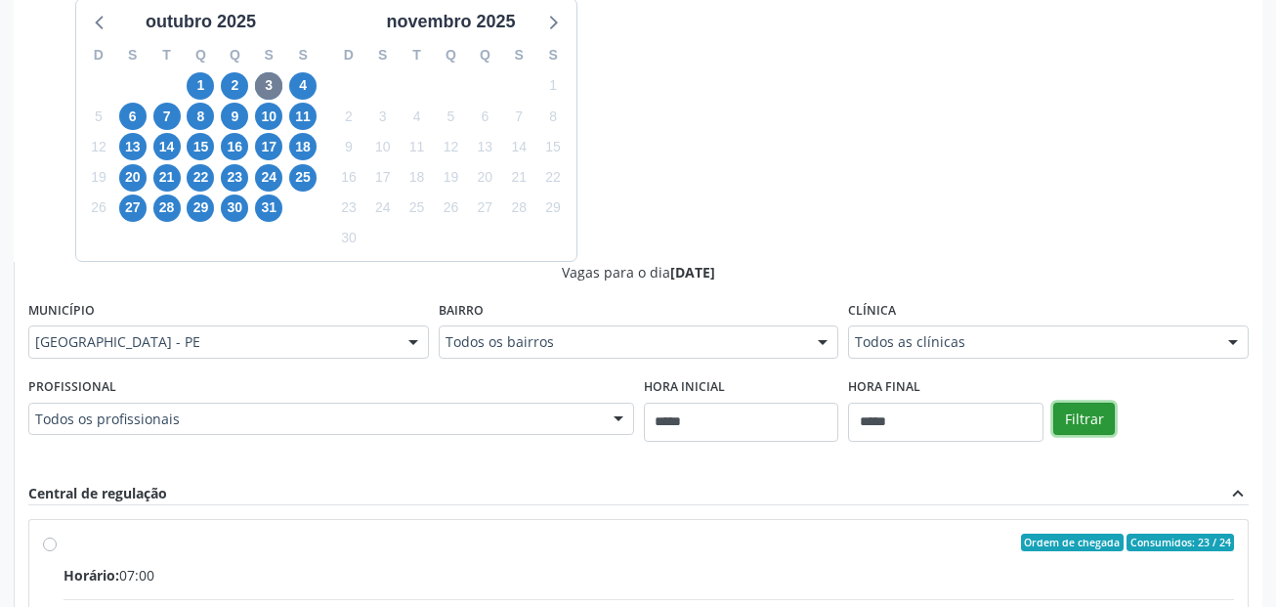
click at [1080, 418] on button "Filtrar" at bounding box center [1084, 419] width 62 height 33
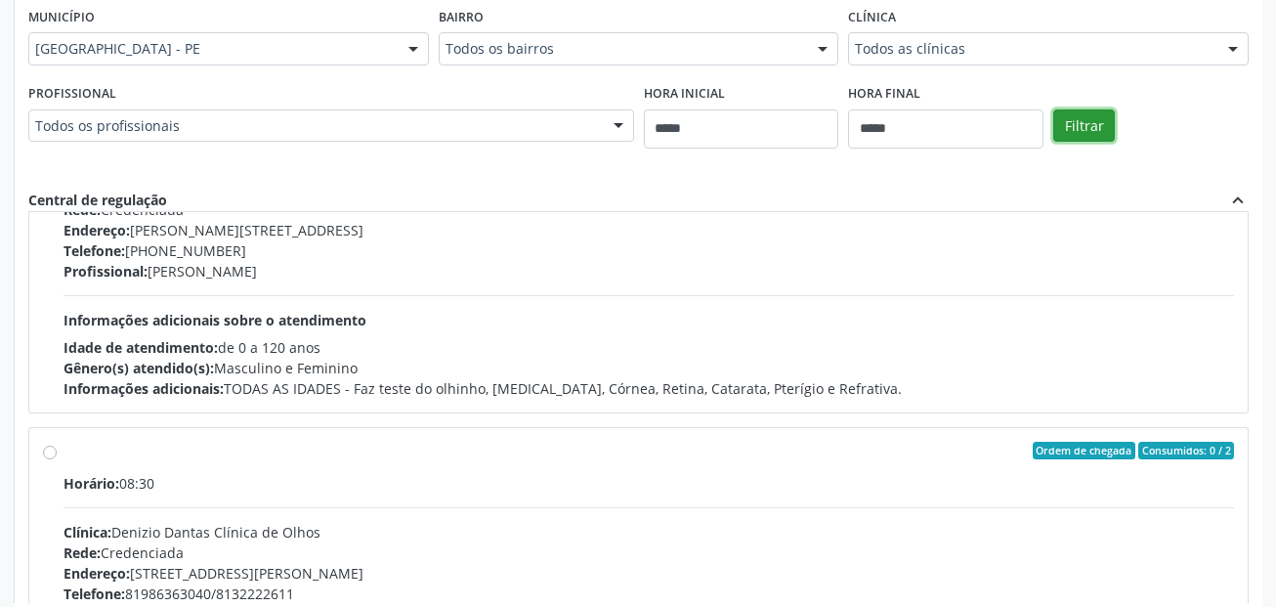
scroll to position [2540, 0]
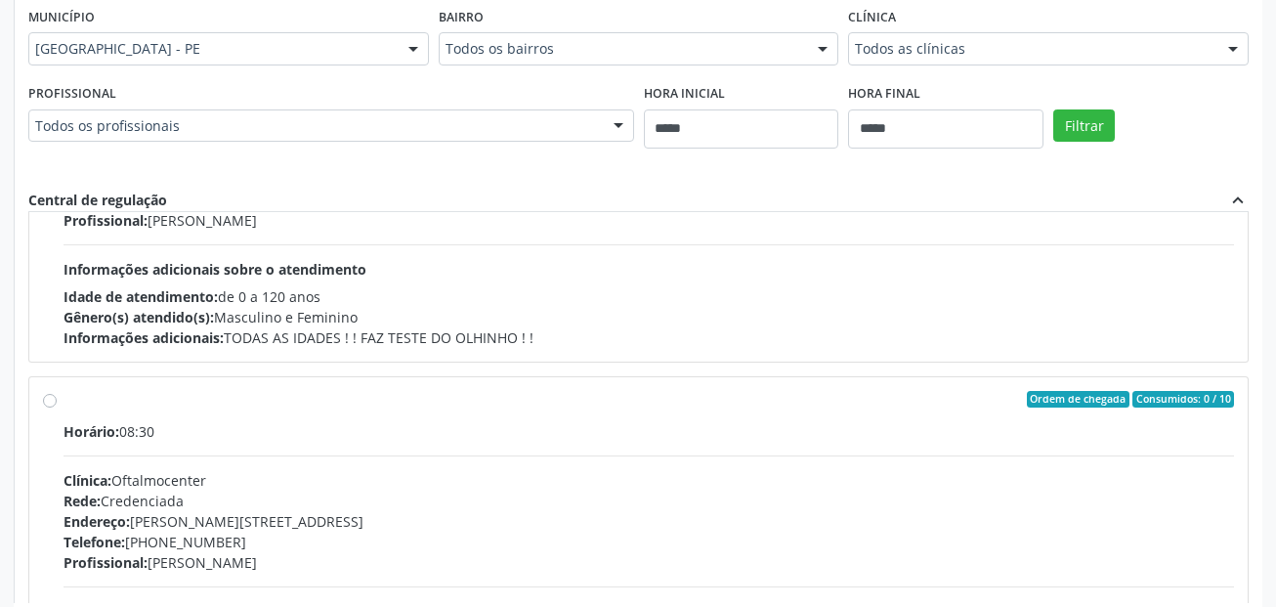
click at [91, 424] on span "Horário:" at bounding box center [92, 431] width 56 height 19
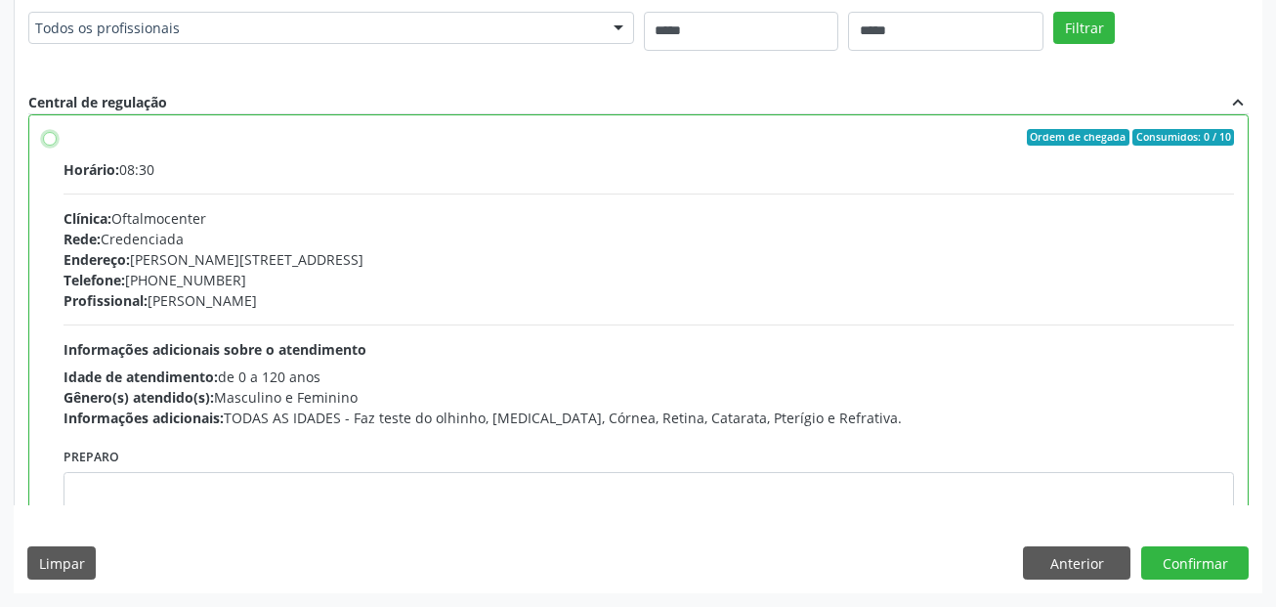
scroll to position [2442, 0]
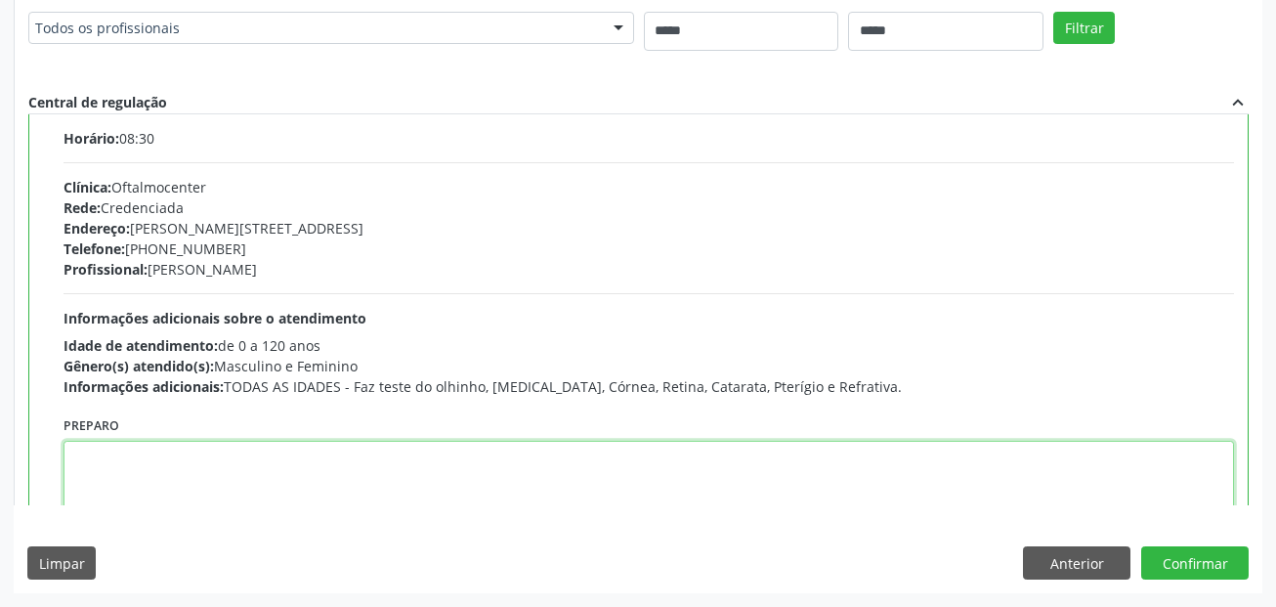
click at [687, 451] on textarea at bounding box center [649, 478] width 1170 height 74
paste textarea "**********"
drag, startPoint x: 539, startPoint y: 470, endPoint x: 164, endPoint y: 448, distance: 375.8
click at [164, 448] on textarea "**********" at bounding box center [649, 478] width 1170 height 74
type textarea "*"
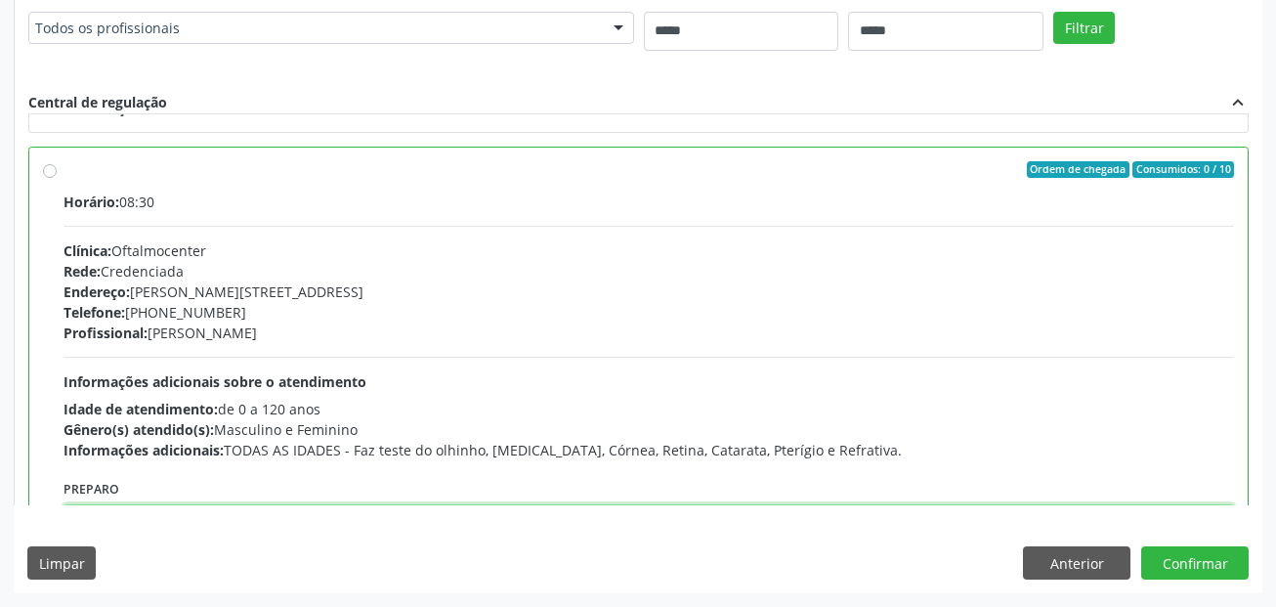
scroll to position [2345, 0]
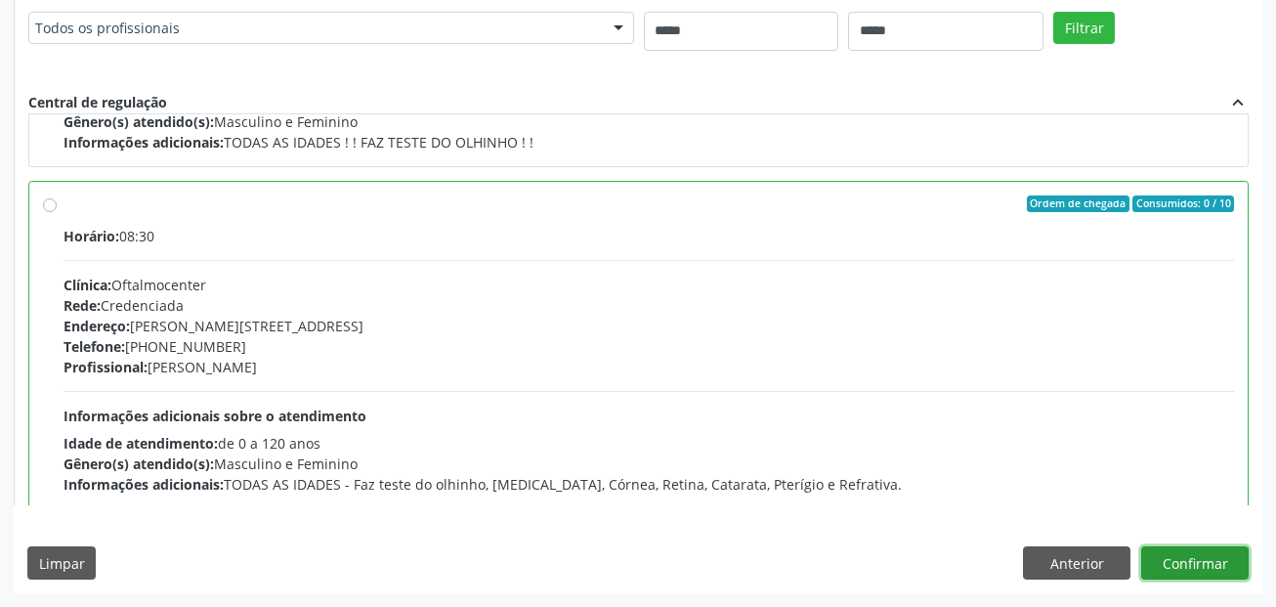
click at [1166, 571] on button "Confirmar" at bounding box center [1194, 562] width 107 height 33
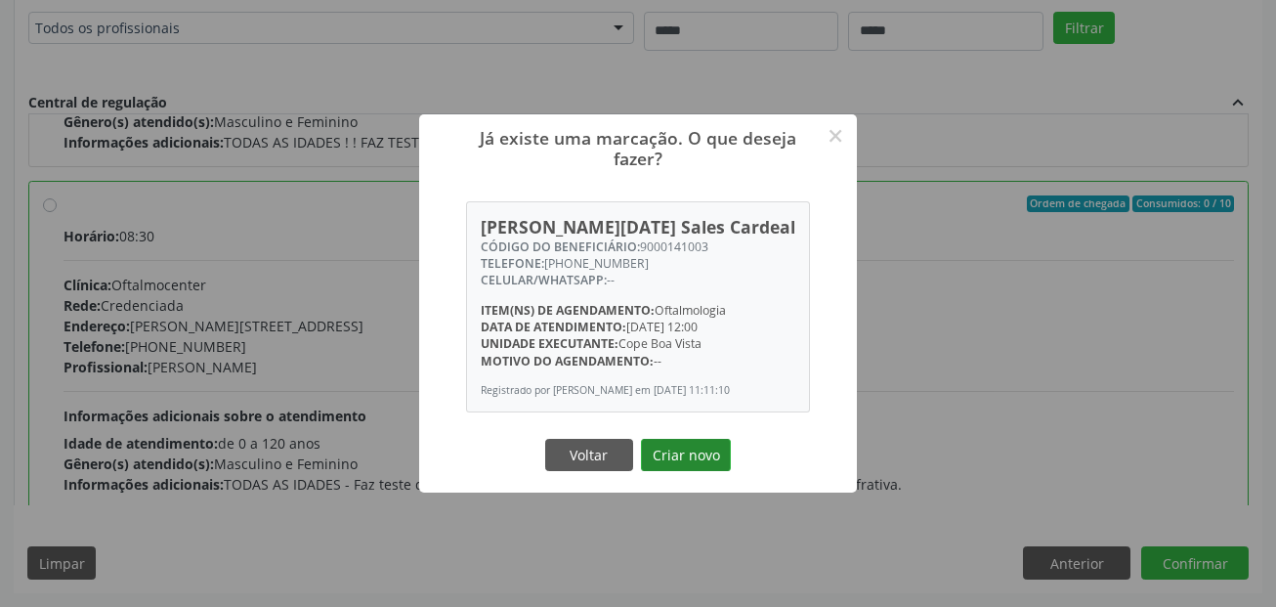
click at [696, 472] on button "Criar novo" at bounding box center [686, 455] width 90 height 33
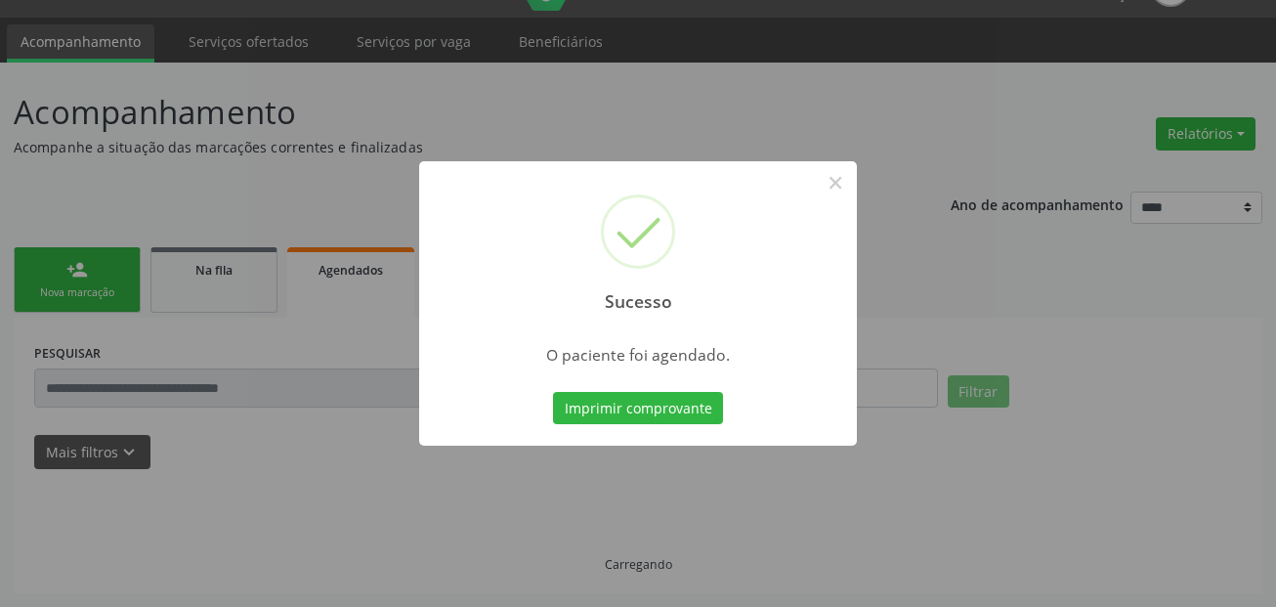
scroll to position [45, 0]
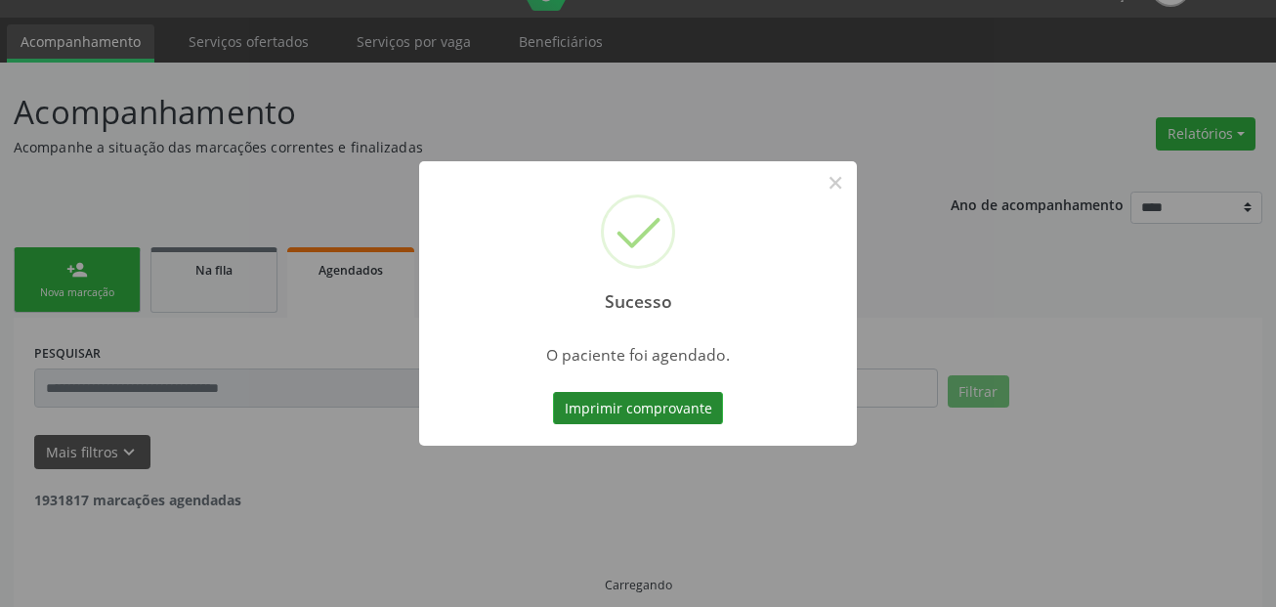
click at [641, 401] on button "Imprimir comprovante" at bounding box center [638, 408] width 170 height 33
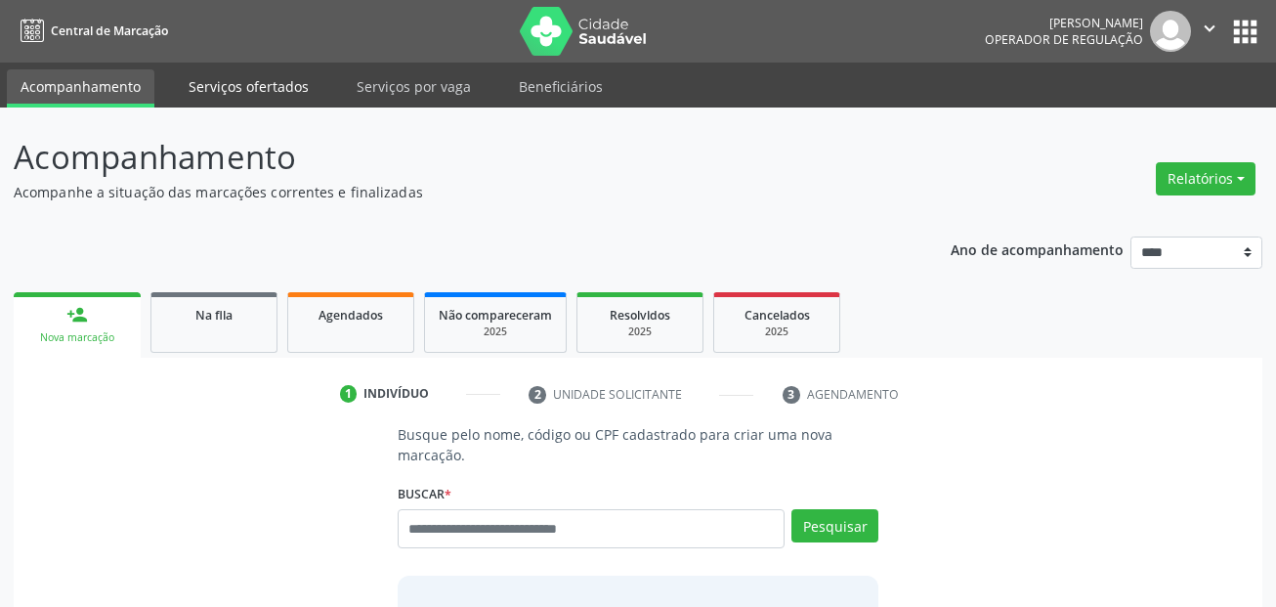
click at [249, 91] on link "Serviços ofertados" at bounding box center [249, 86] width 148 height 34
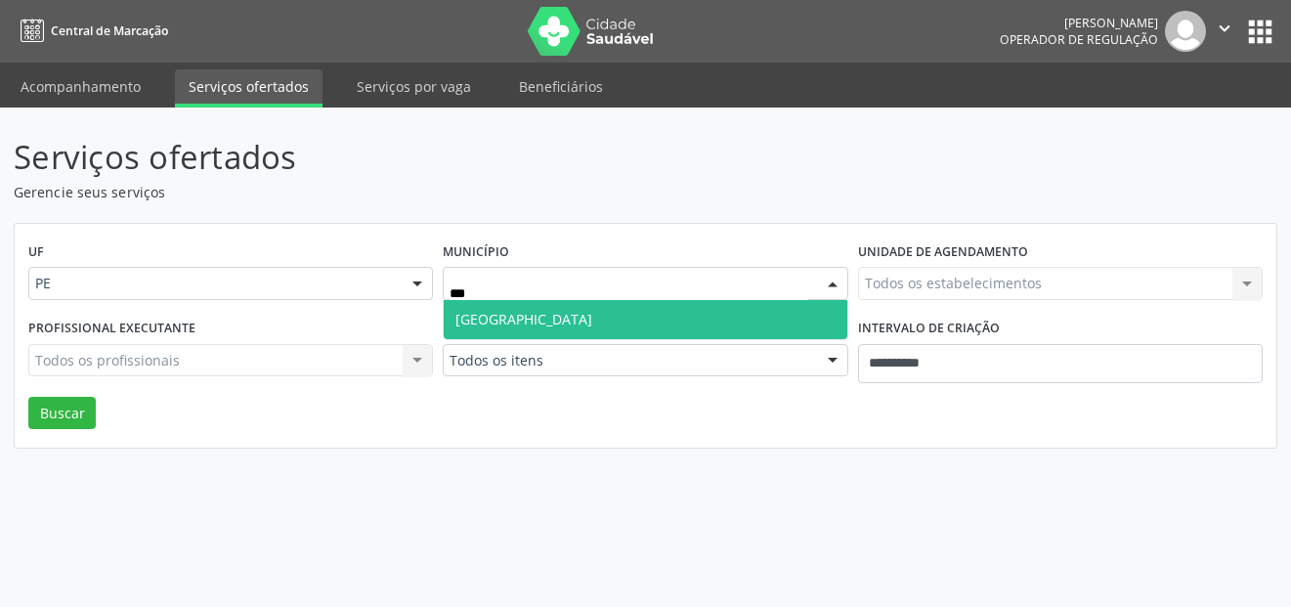
drag, startPoint x: 519, startPoint y: 317, endPoint x: 536, endPoint y: 337, distance: 27.0
click at [522, 318] on span "[GEOGRAPHIC_DATA]" at bounding box center [645, 319] width 403 height 39
type input "***"
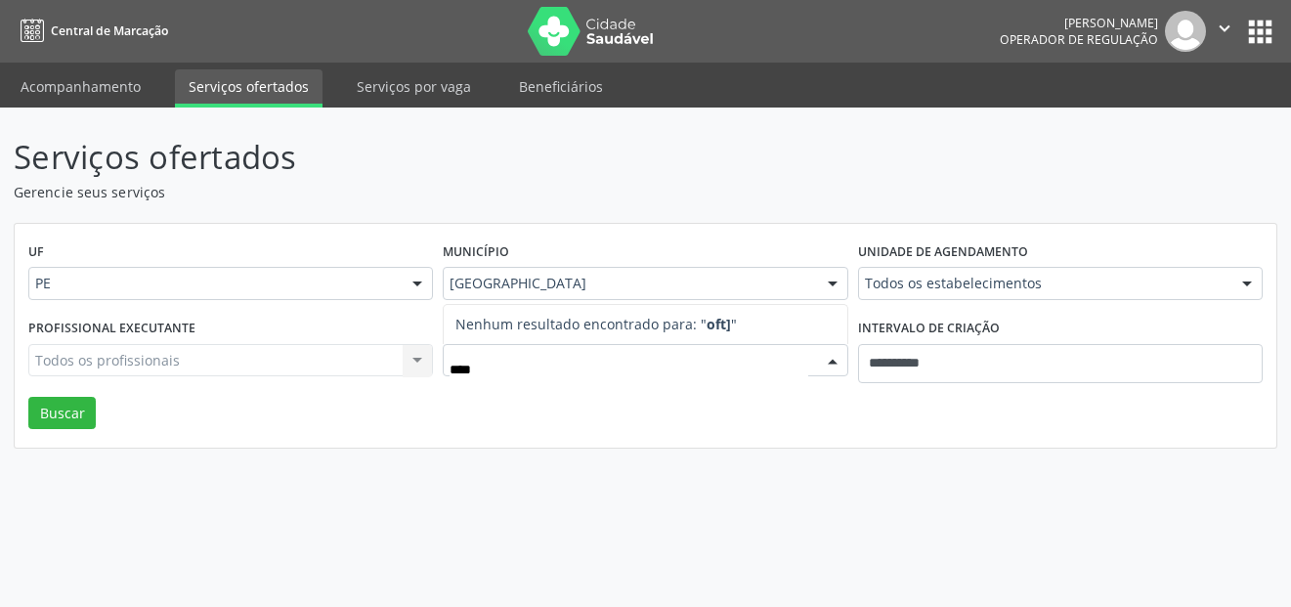
type input "***"
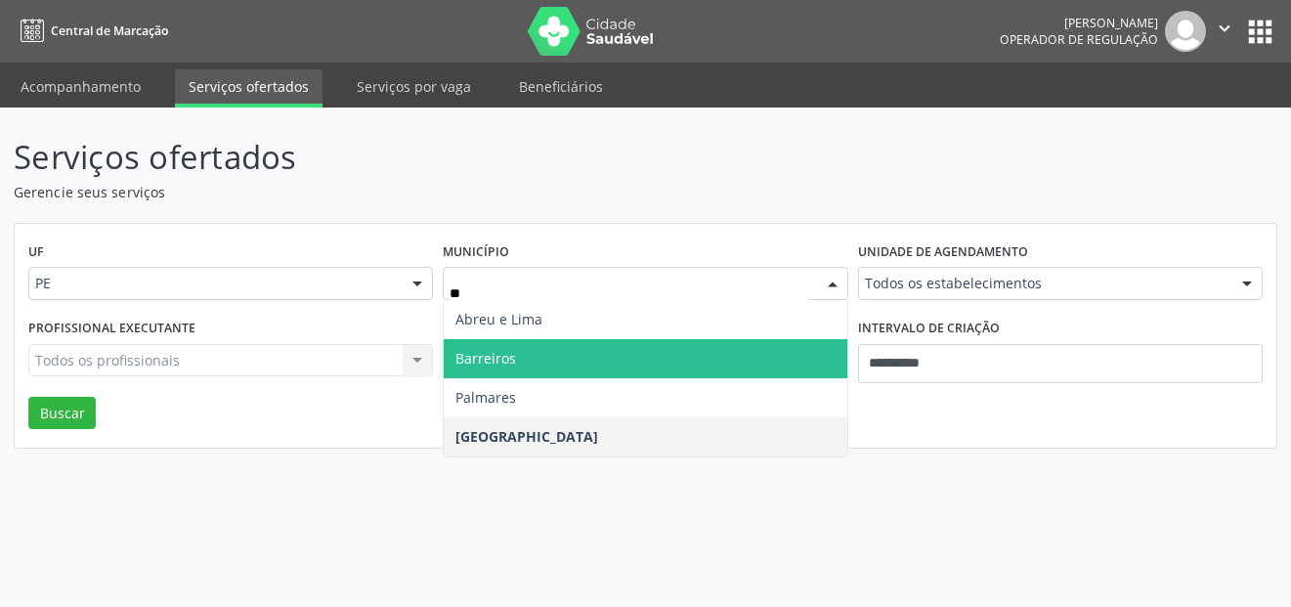
type input "***"
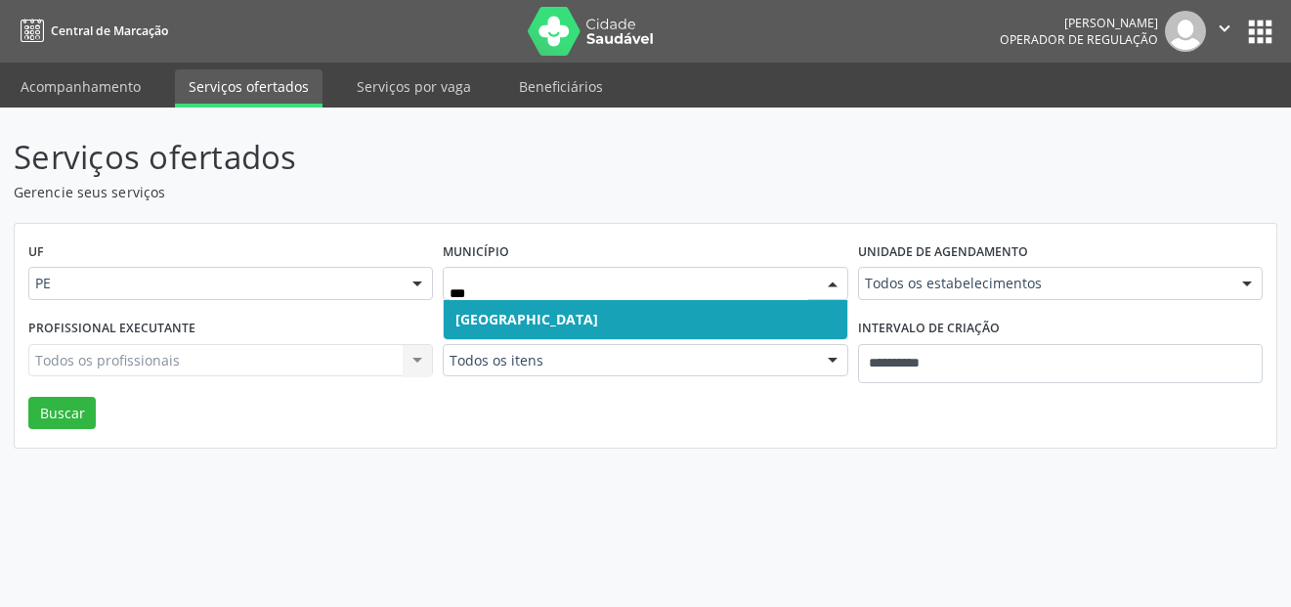
click at [494, 310] on span "[GEOGRAPHIC_DATA]" at bounding box center [526, 319] width 143 height 19
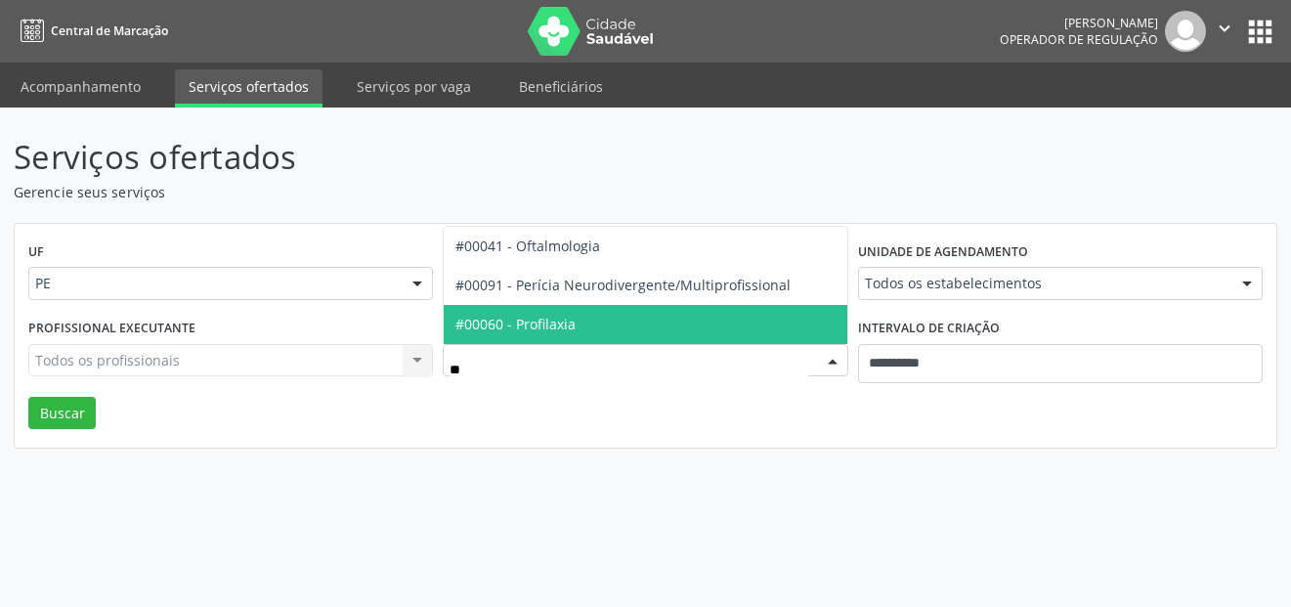
type input "***"
click at [551, 330] on span "#00041 - Oftalmologia" at bounding box center [527, 324] width 145 height 19
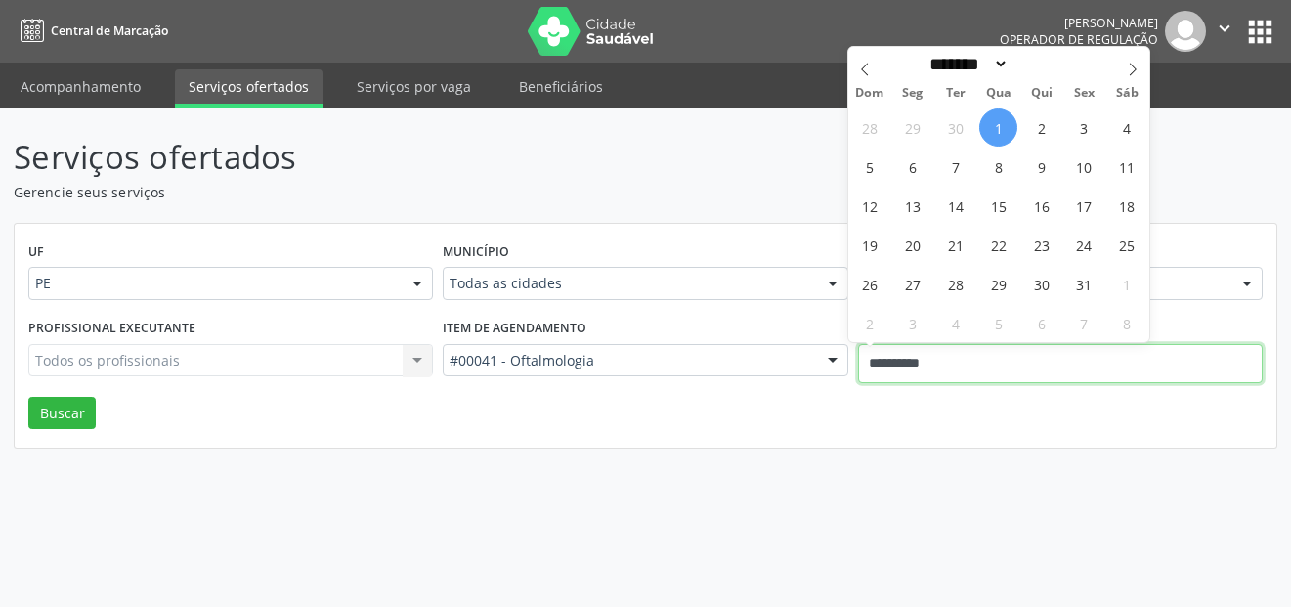
drag, startPoint x: 988, startPoint y: 353, endPoint x: 858, endPoint y: 345, distance: 130.2
click at [858, 345] on input "**********" at bounding box center [1060, 363] width 404 height 39
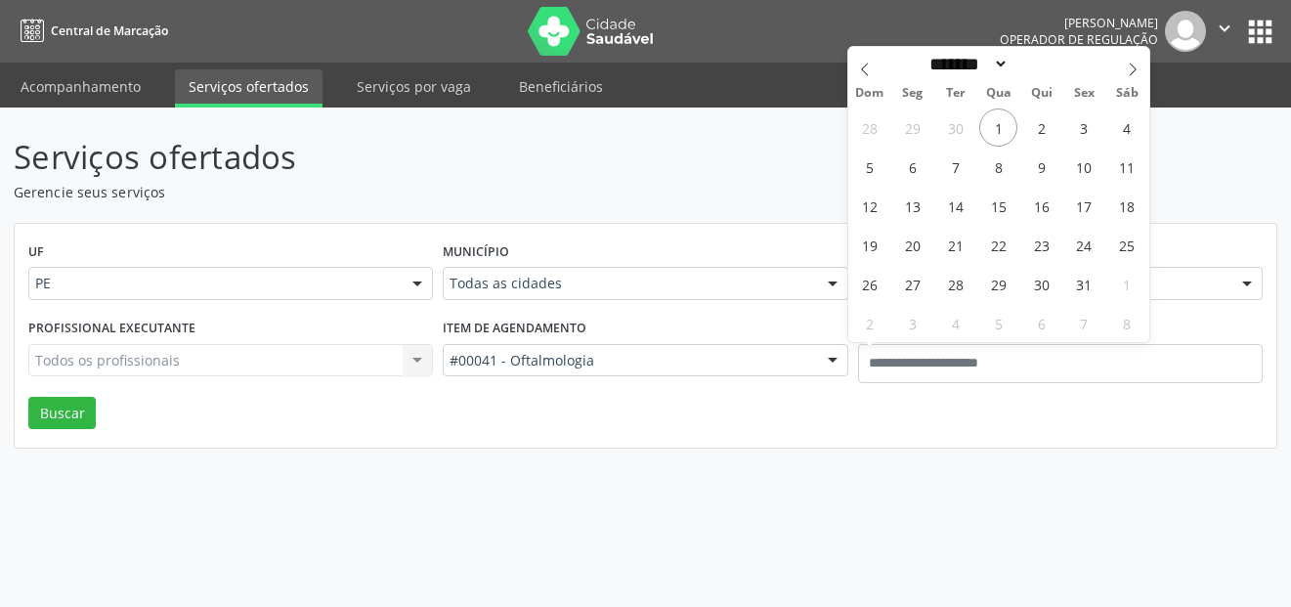
click at [928, 468] on div "Serviços ofertados Gerencie seus serviços UF PE PE Nenhum resultado encontrado …" at bounding box center [645, 356] width 1291 height 499
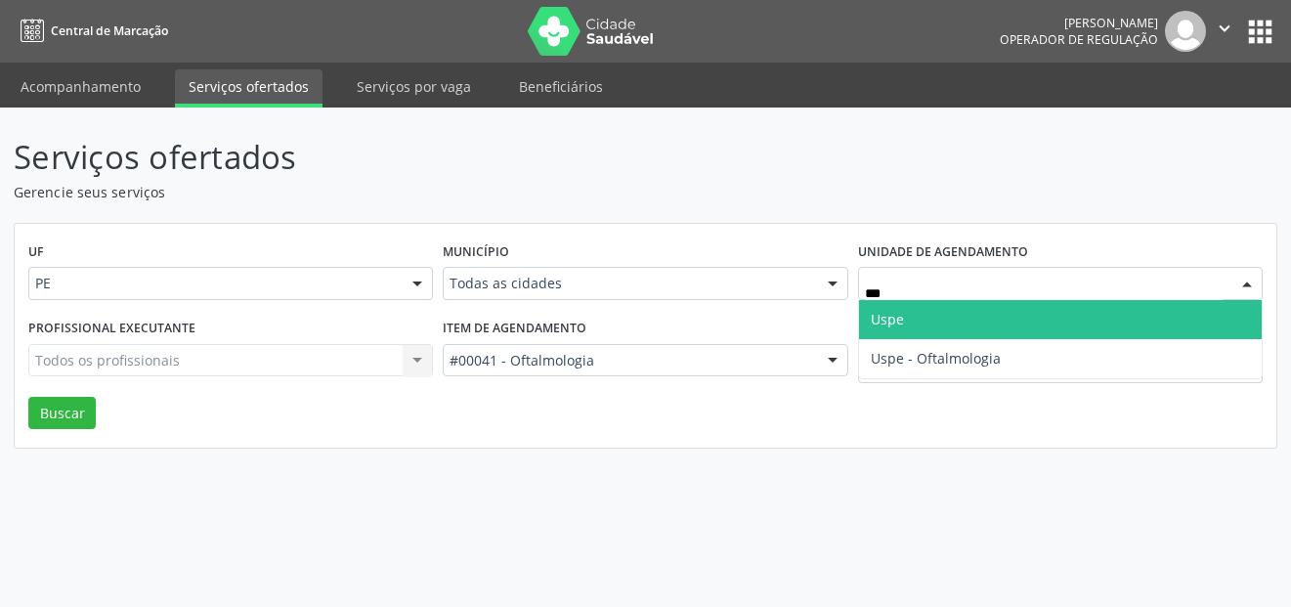
type input "****"
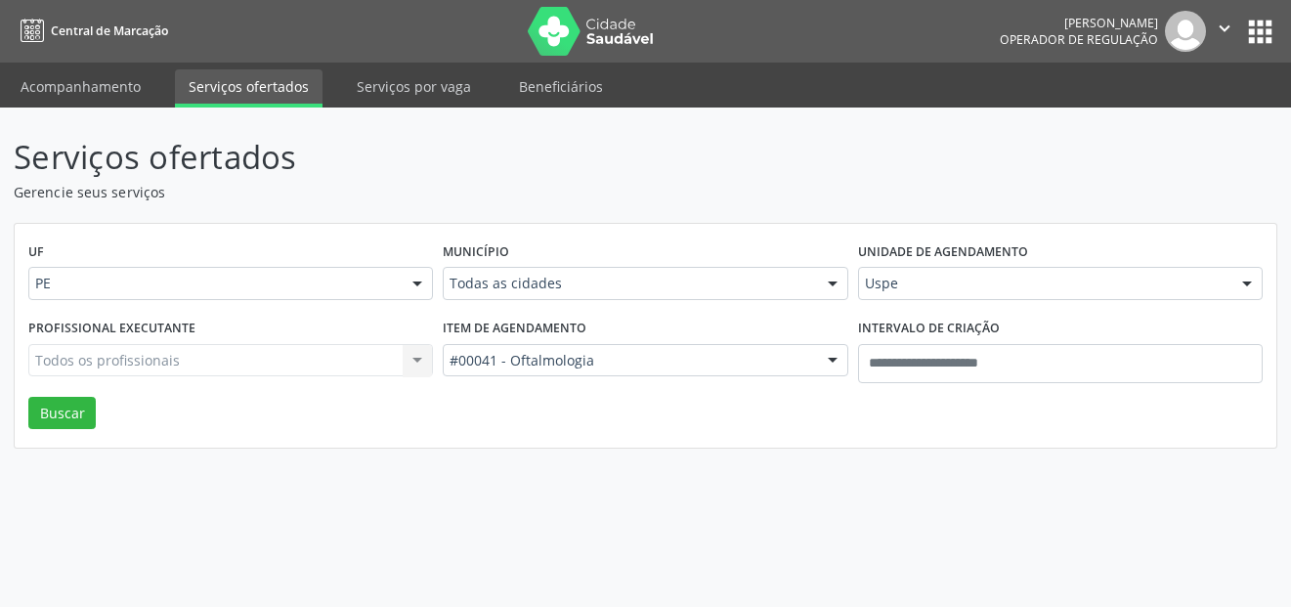
click at [318, 351] on div "Todos os profissionais Todos os profissionais Nenhum resultado encontrado para:…" at bounding box center [230, 360] width 404 height 33
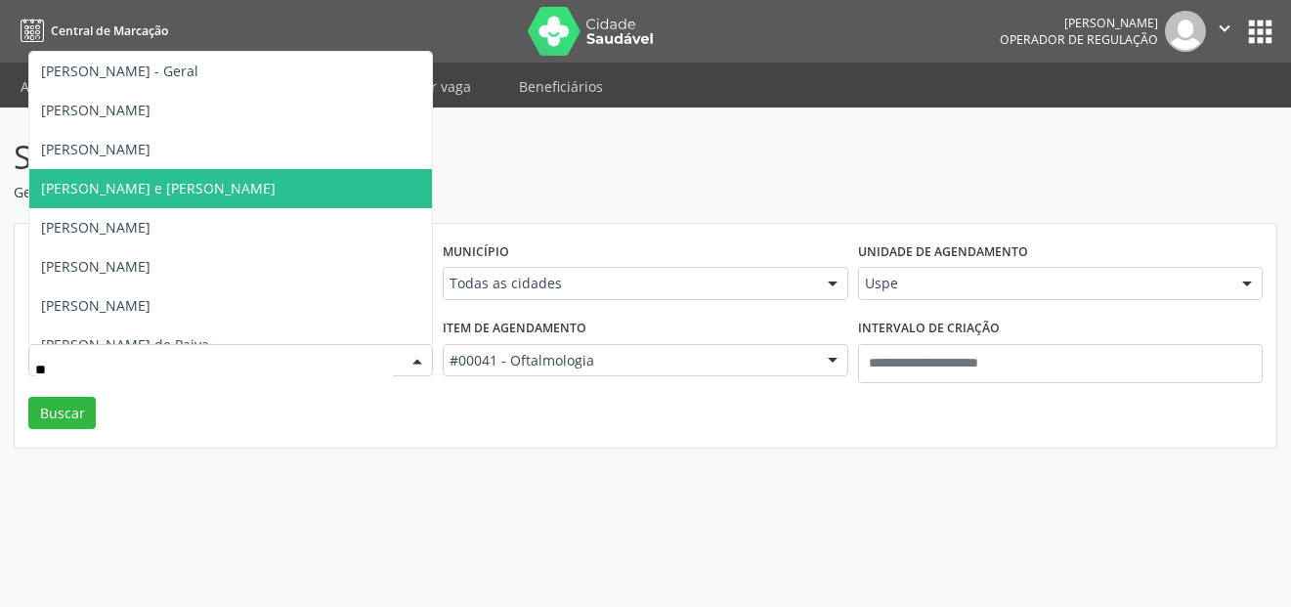
type input "***"
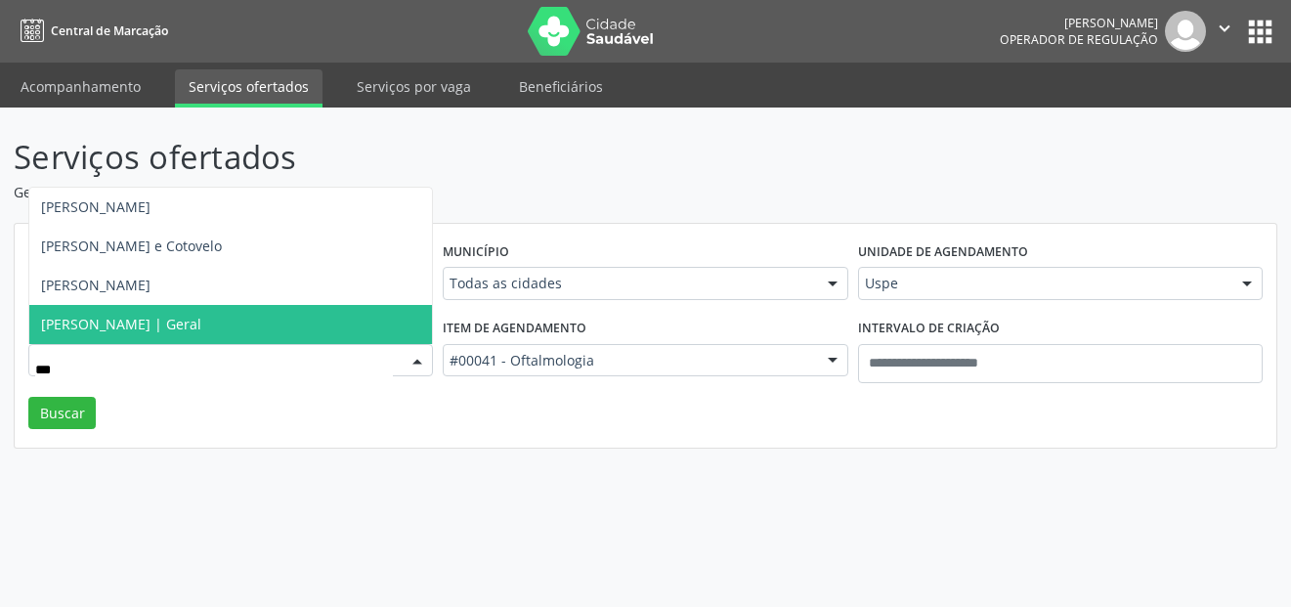
click at [107, 366] on input "***" at bounding box center [214, 370] width 358 height 39
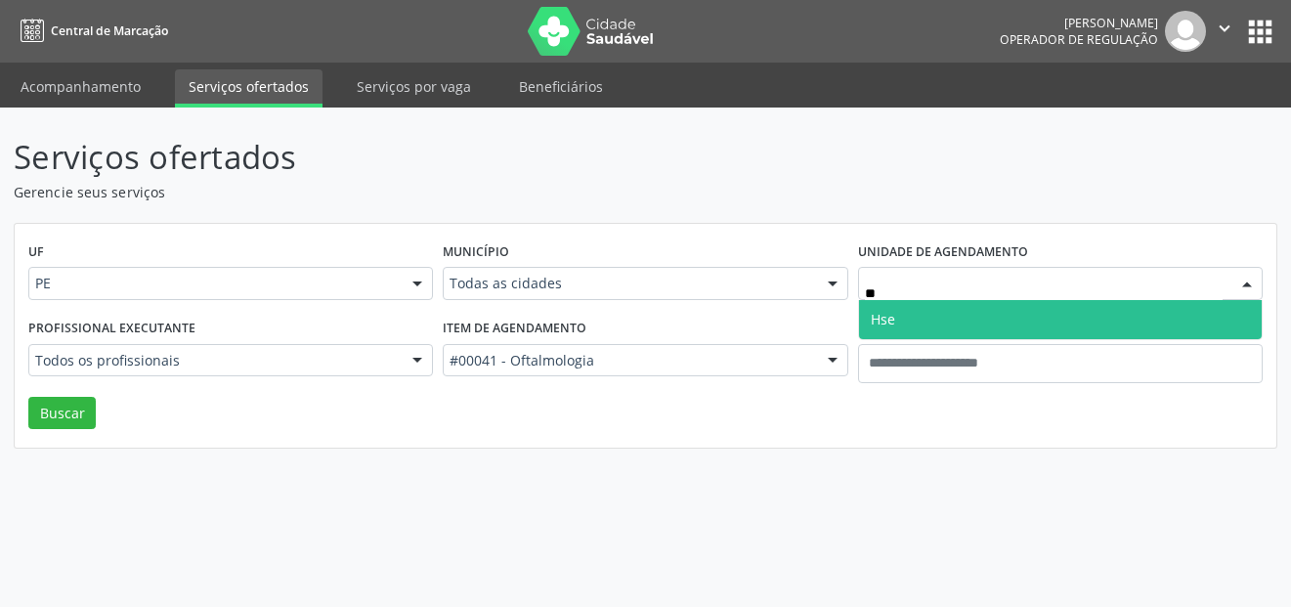
type input "***"
click at [962, 321] on span "Hse" at bounding box center [1060, 319] width 403 height 39
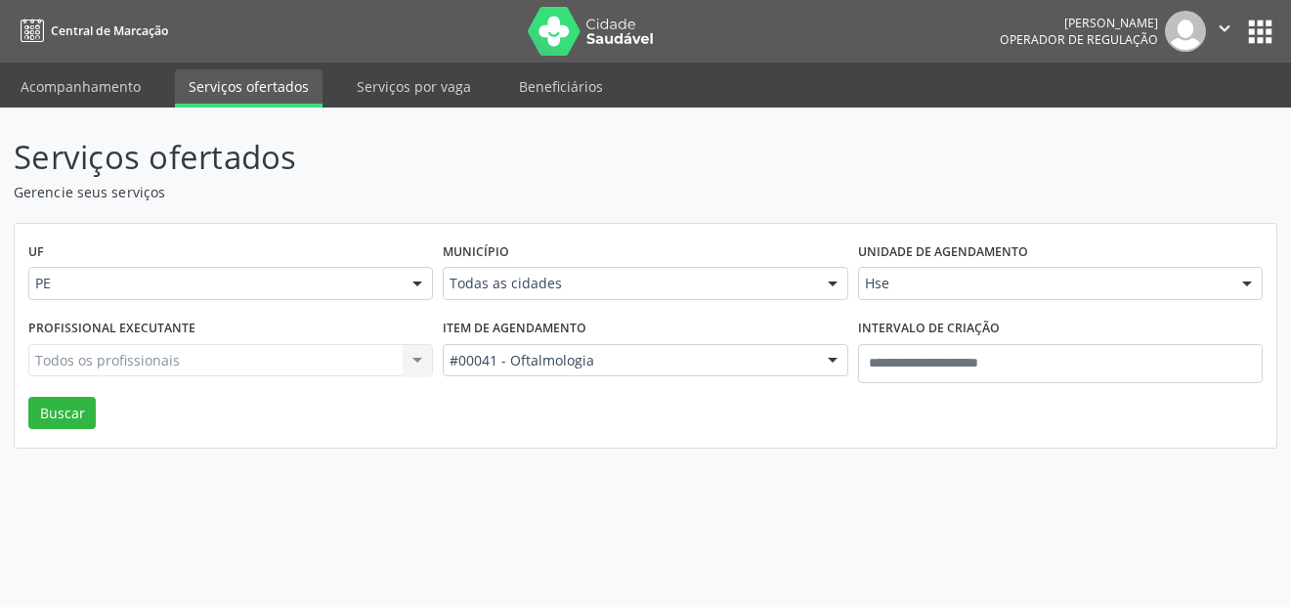
click at [168, 351] on div "Todos os profissionais Todos os profissionais Aderaldo Tadeu de Morais Adler Fe…" at bounding box center [230, 360] width 404 height 33
click at [171, 360] on div "Todos os profissionais Todos os profissionais Aderaldo Tadeu de Morais Adler Fe…" at bounding box center [230, 360] width 404 height 33
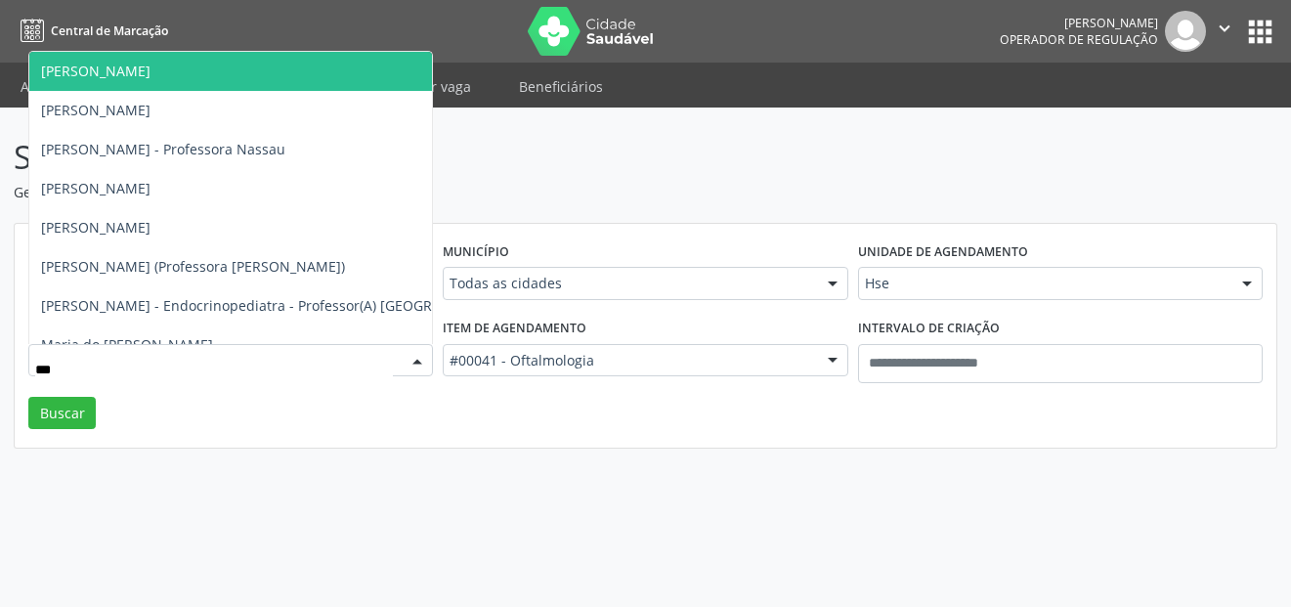
type input "**"
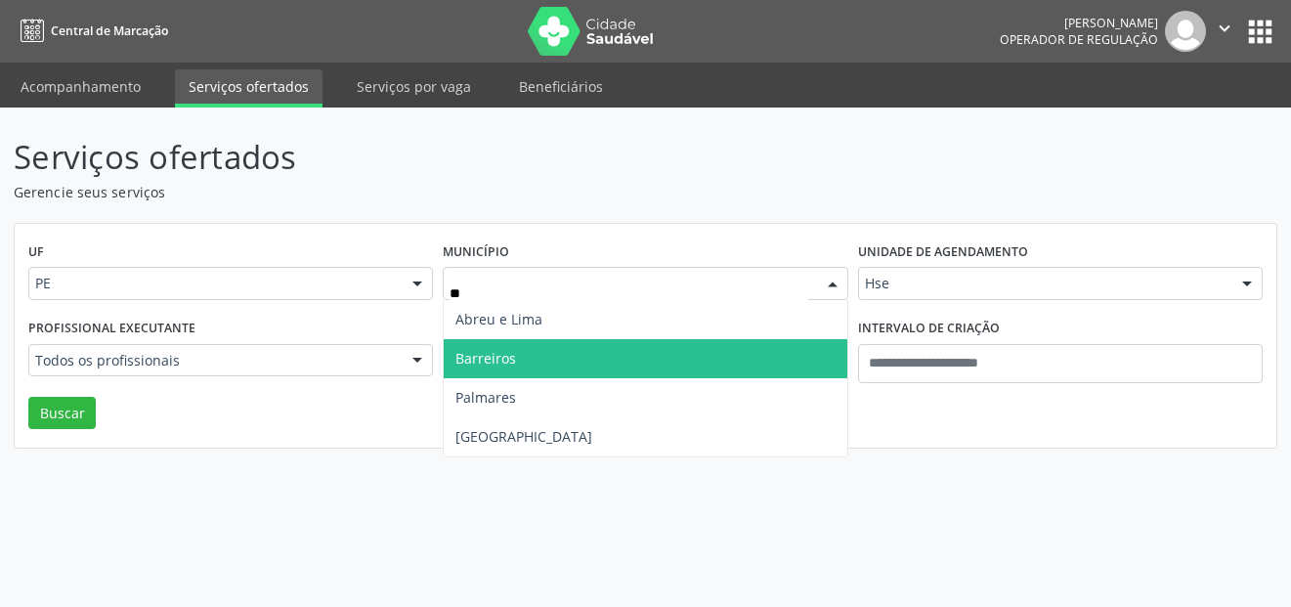
type input "***"
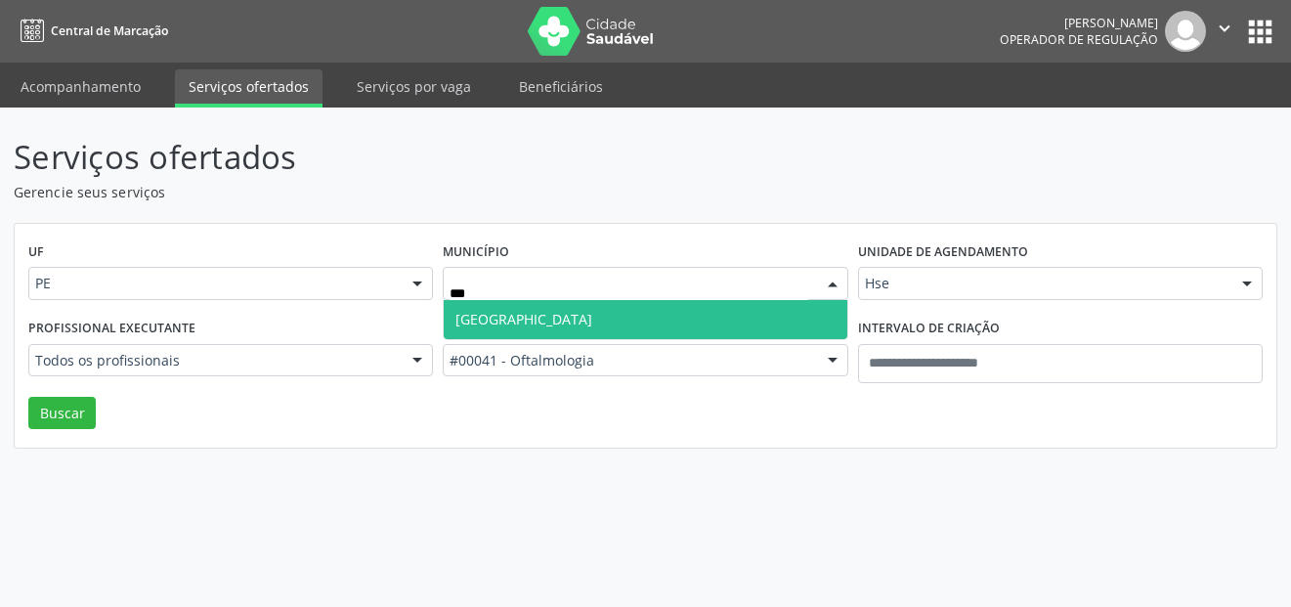
click at [576, 302] on span "[GEOGRAPHIC_DATA]" at bounding box center [645, 319] width 403 height 39
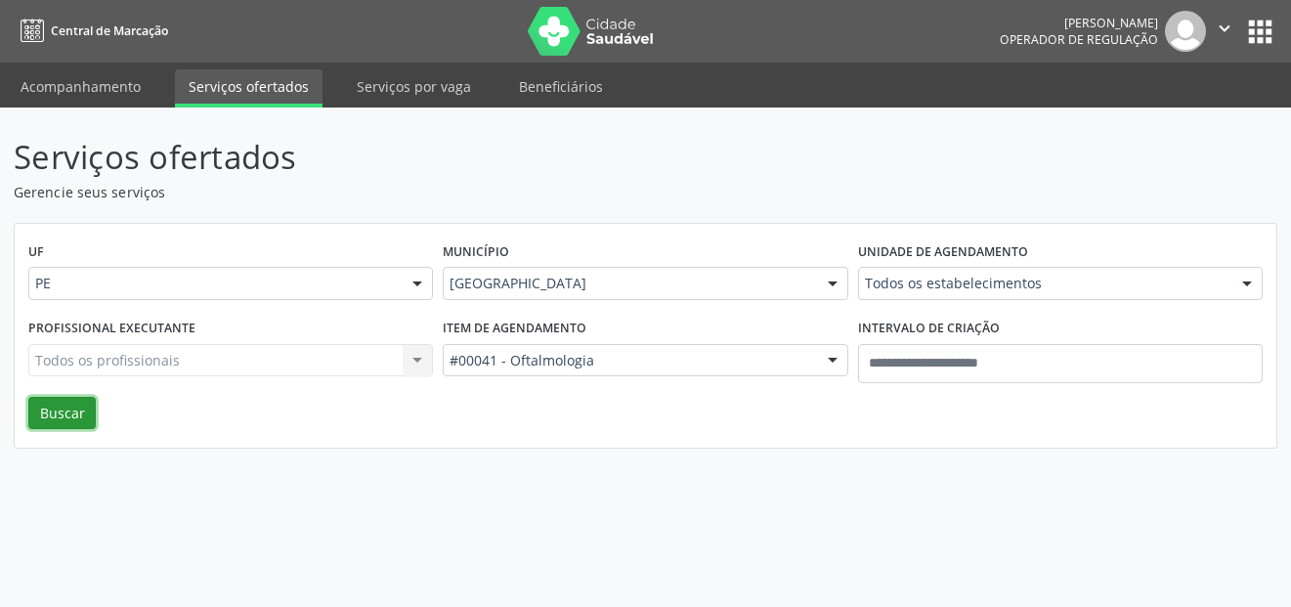
click at [59, 401] on button "Buscar" at bounding box center [61, 413] width 67 height 33
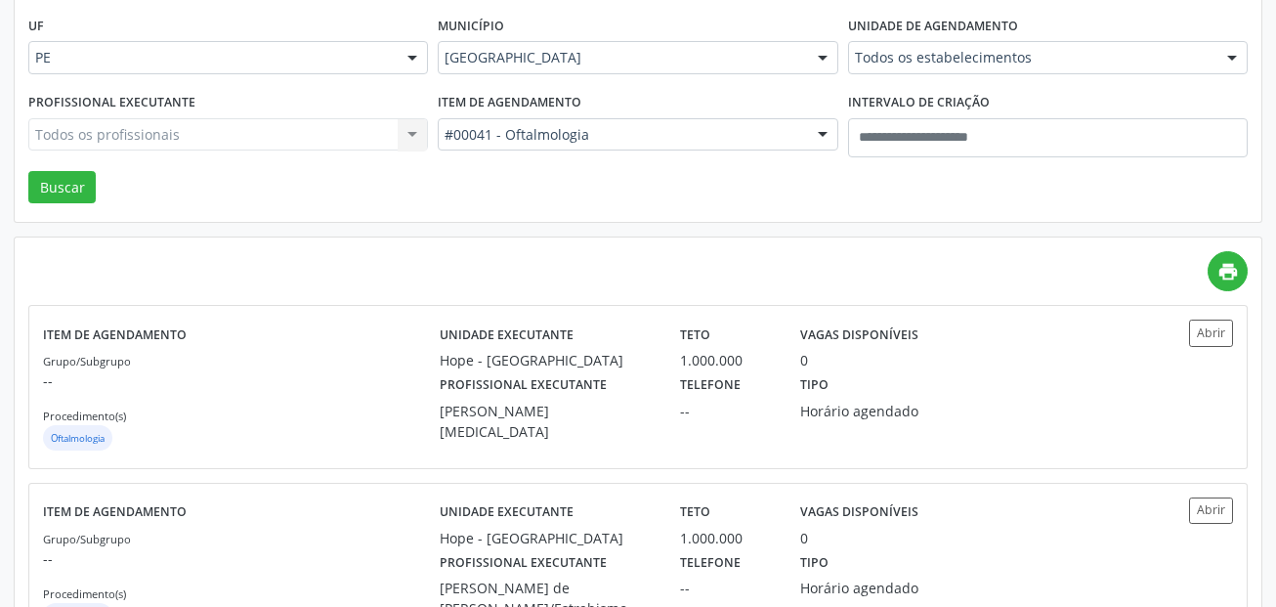
scroll to position [98, 0]
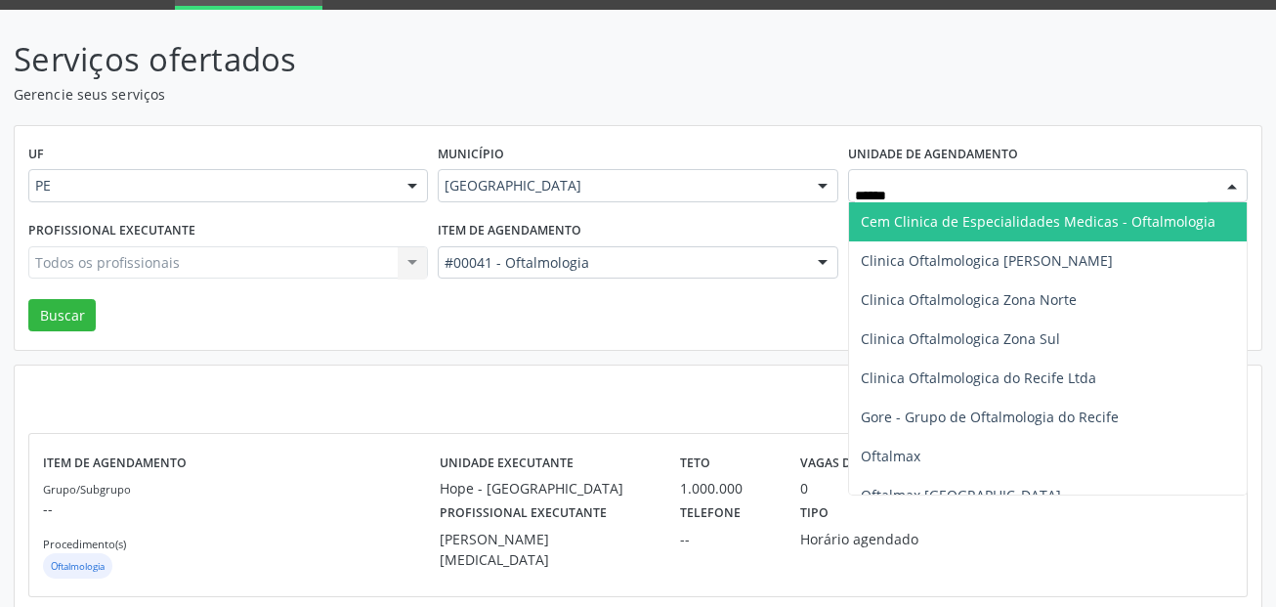
type input "*******"
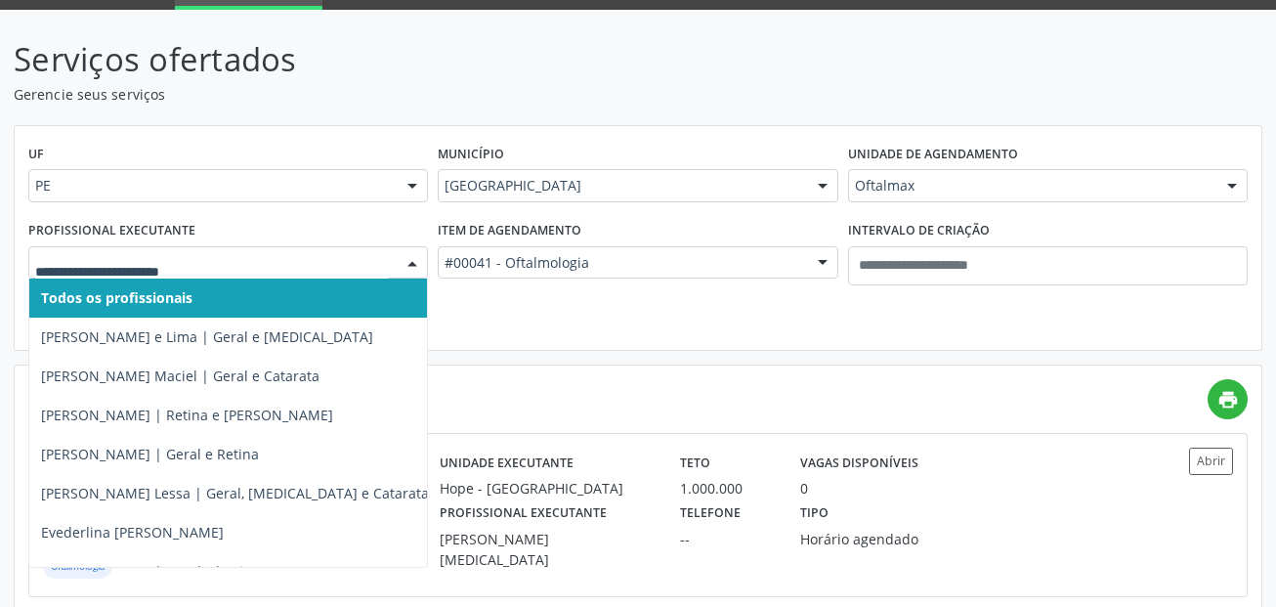
type input "*"
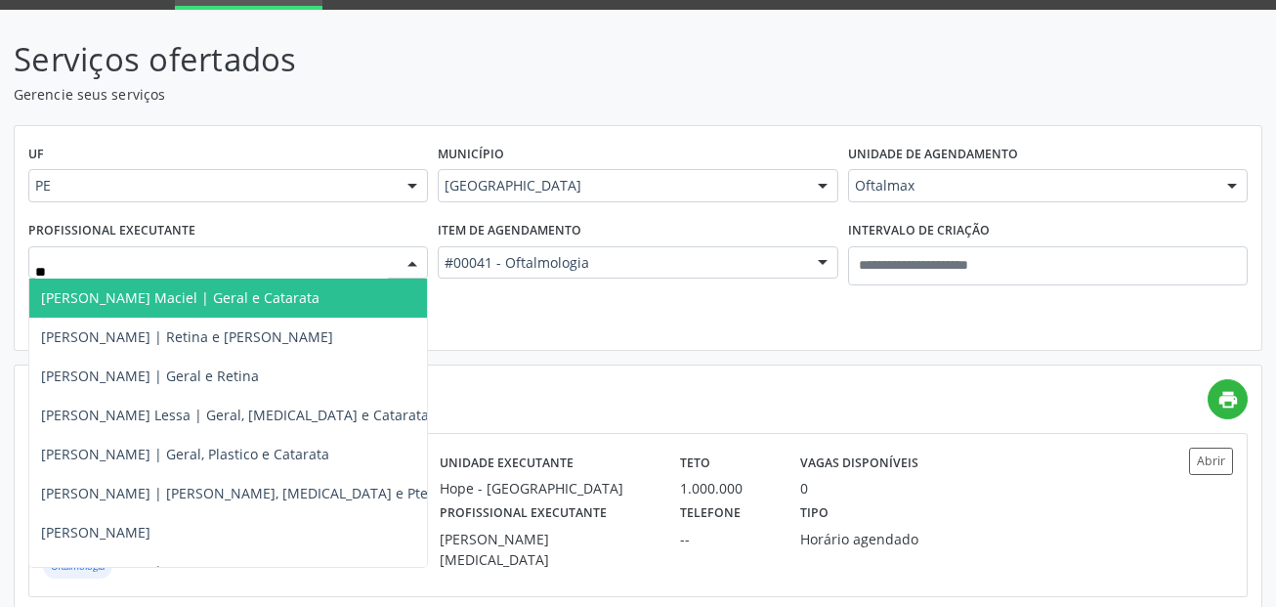
type input "***"
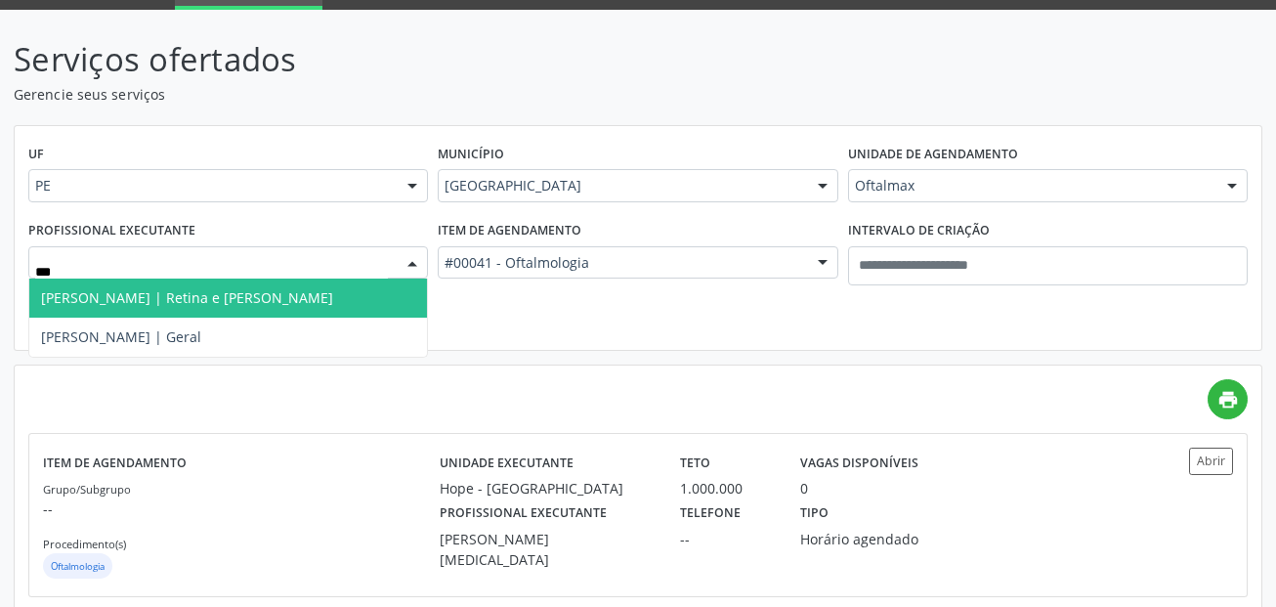
click at [253, 307] on span "Arthur Borges | Retina e Catarata" at bounding box center [187, 297] width 292 height 19
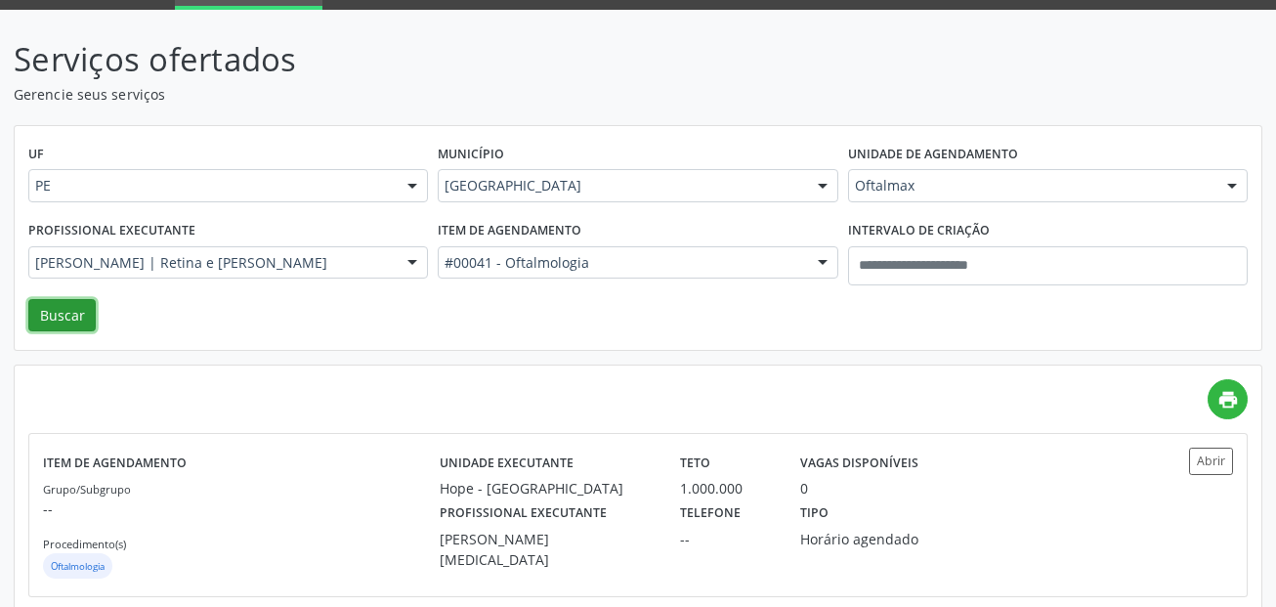
click at [63, 326] on button "Buscar" at bounding box center [61, 315] width 67 height 33
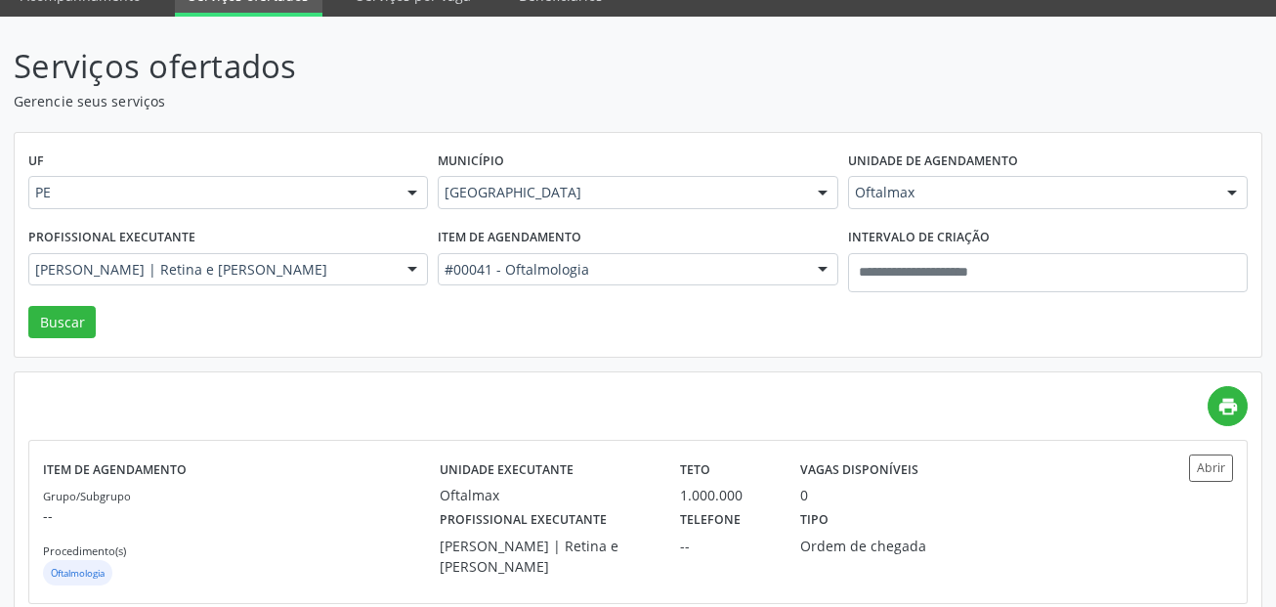
scroll to position [0, 0]
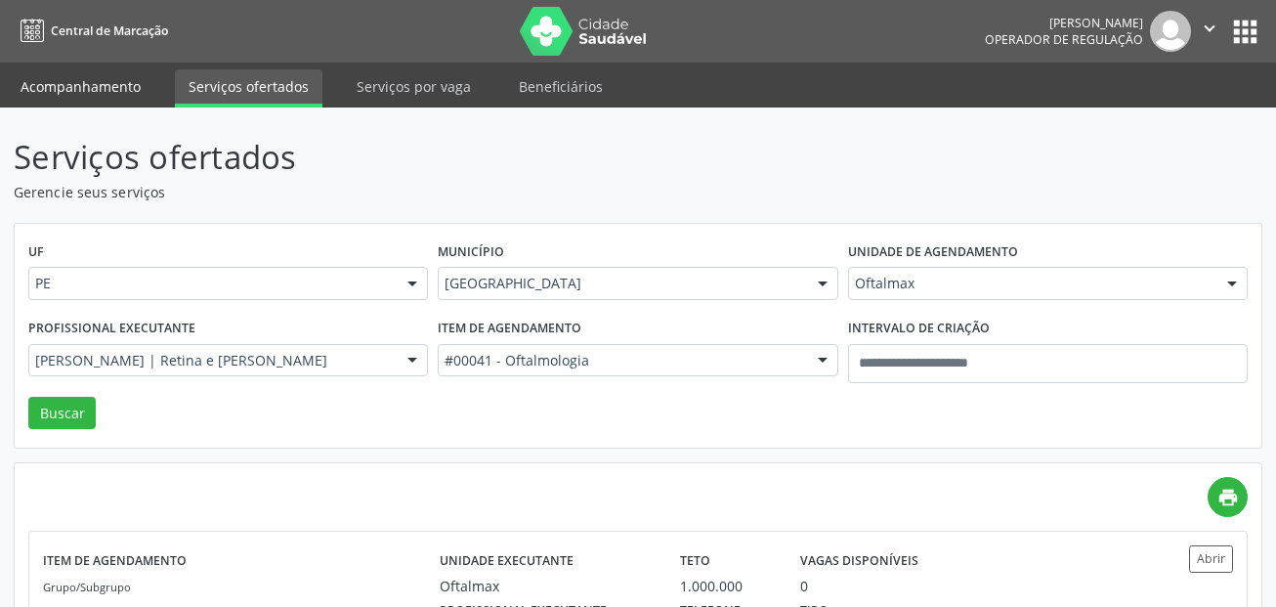
click at [106, 72] on link "Acompanhamento" at bounding box center [81, 86] width 148 height 34
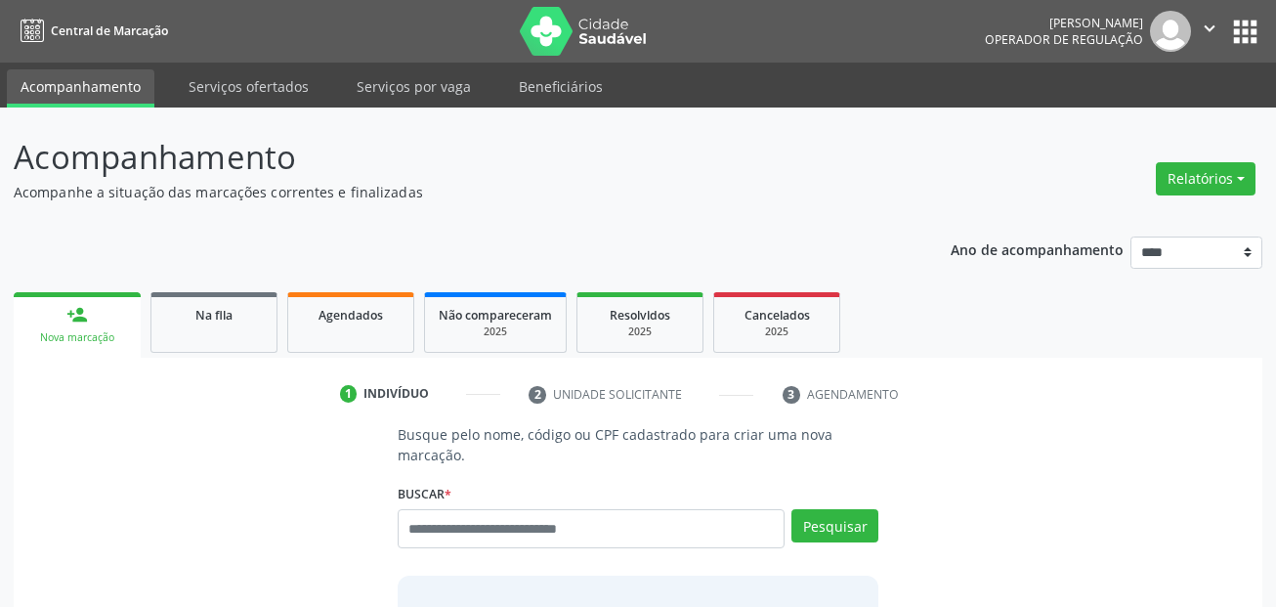
click at [460, 460] on p "Busque pelo nome, código ou CPF cadastrado para criar uma nova marcação." at bounding box center [639, 444] width 482 height 41
click at [476, 539] on input "text" at bounding box center [592, 528] width 388 height 39
paste input "**********"
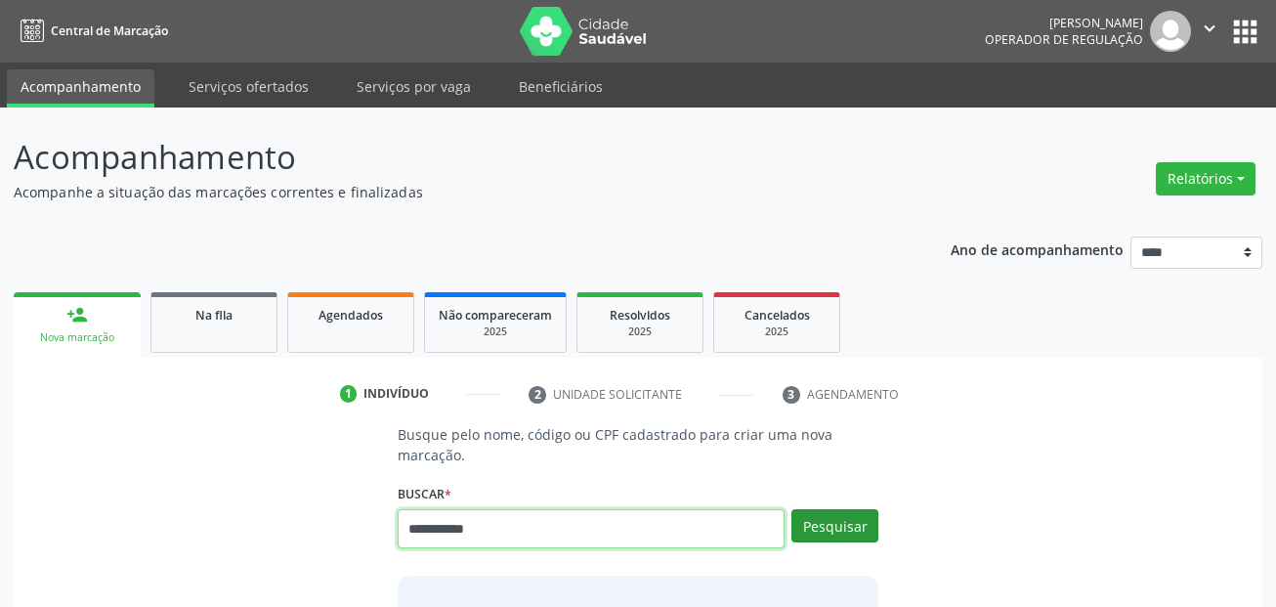
type input "**********"
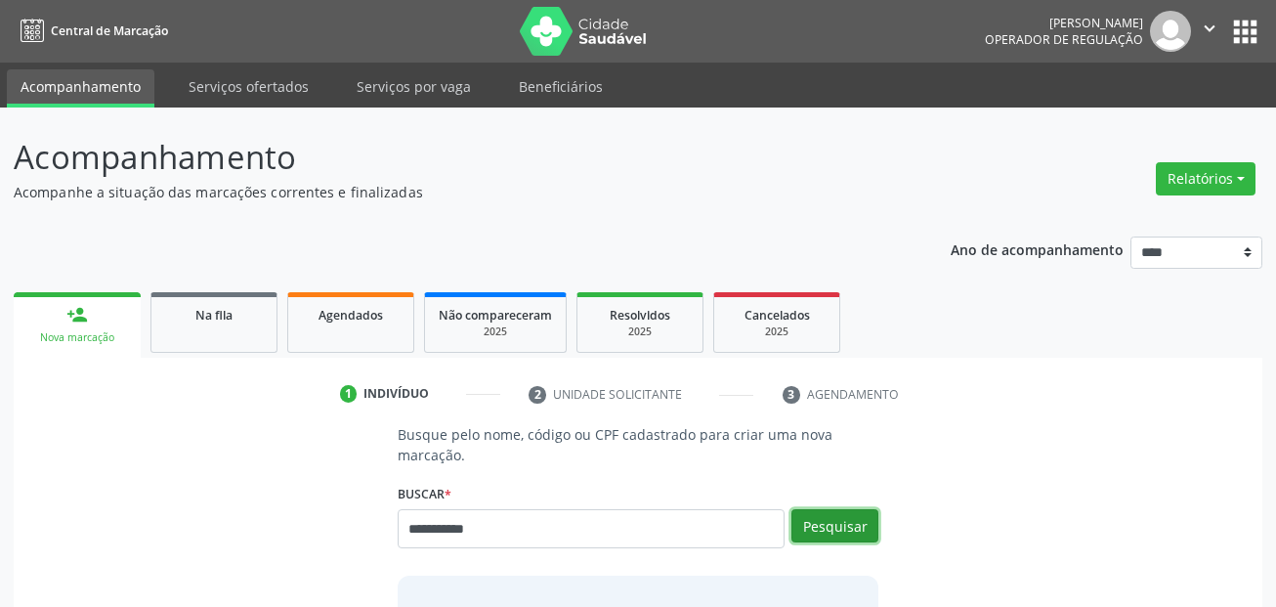
click at [855, 528] on button "Pesquisar" at bounding box center [834, 525] width 87 height 33
type input "**********"
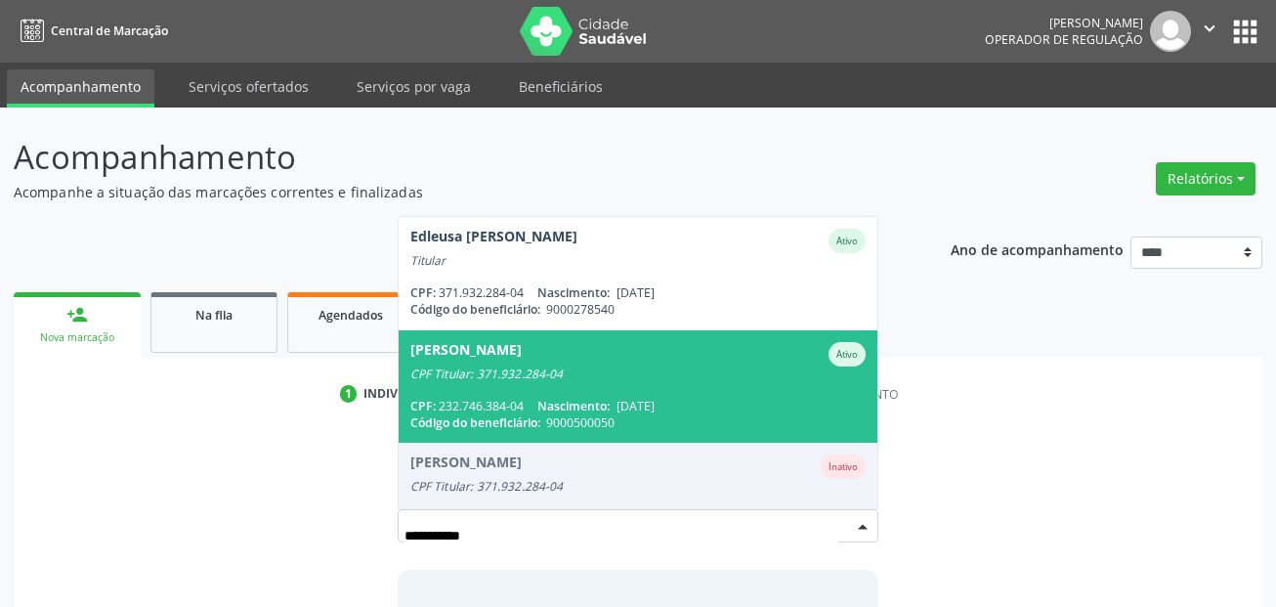
click at [683, 387] on span "[PERSON_NAME] CPF Titular: 371.932.284-04 CPF: 232.746.384-04 Nascimento: [DATE…" at bounding box center [639, 386] width 480 height 112
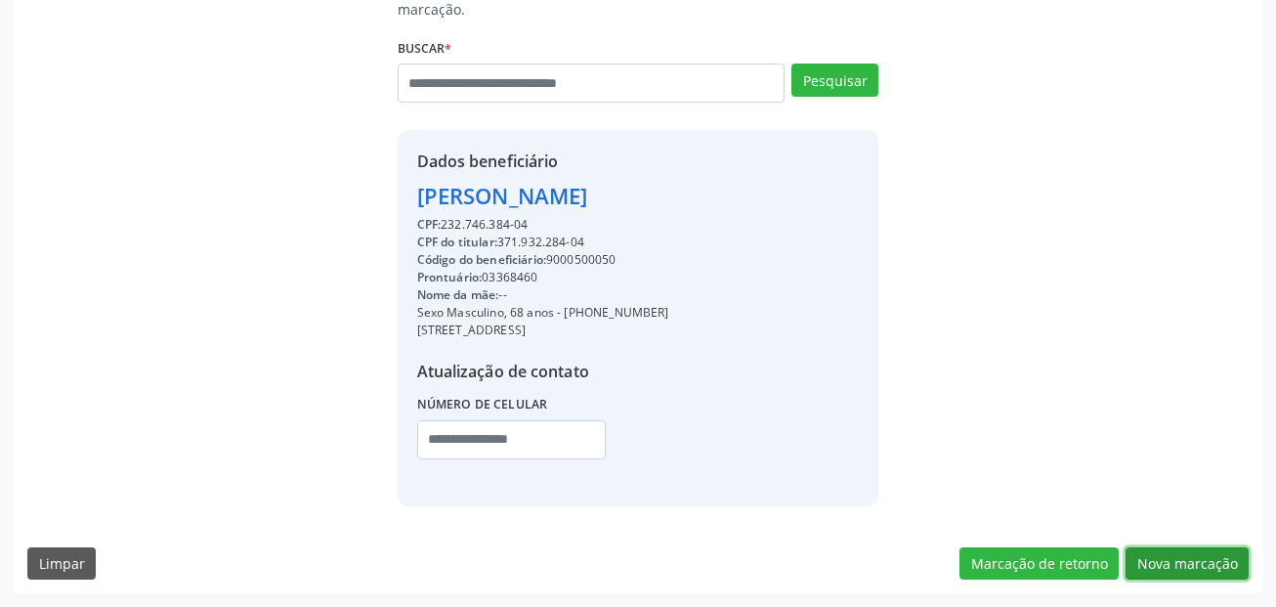
click at [1218, 567] on button "Nova marcação" at bounding box center [1186, 563] width 123 height 33
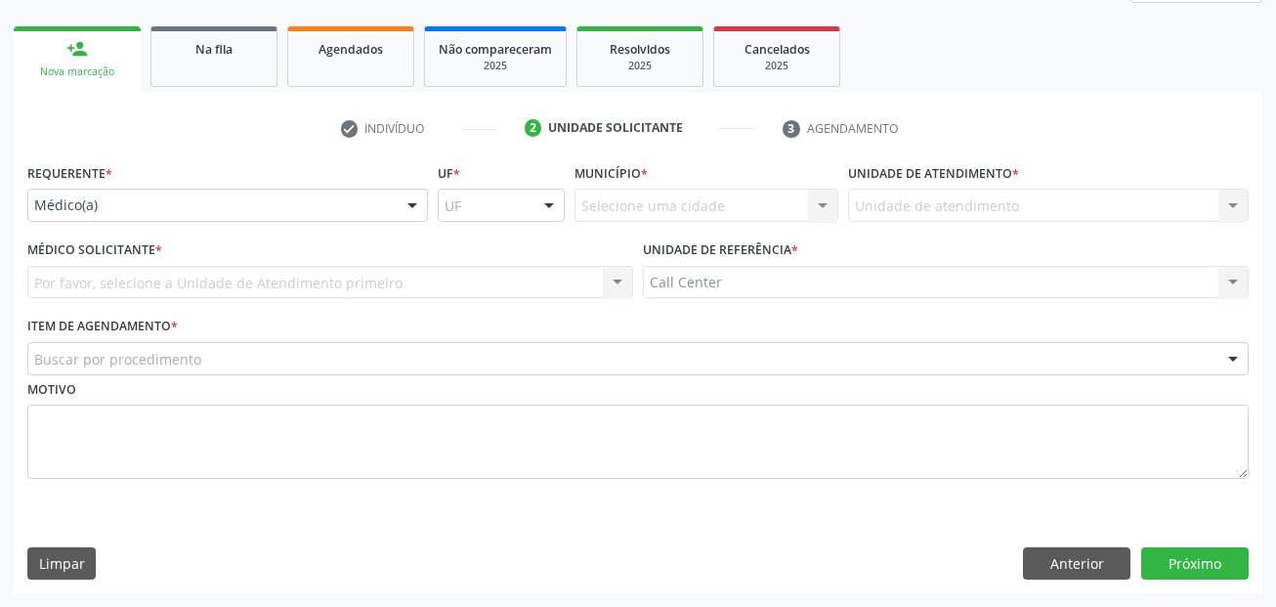
scroll to position [266, 0]
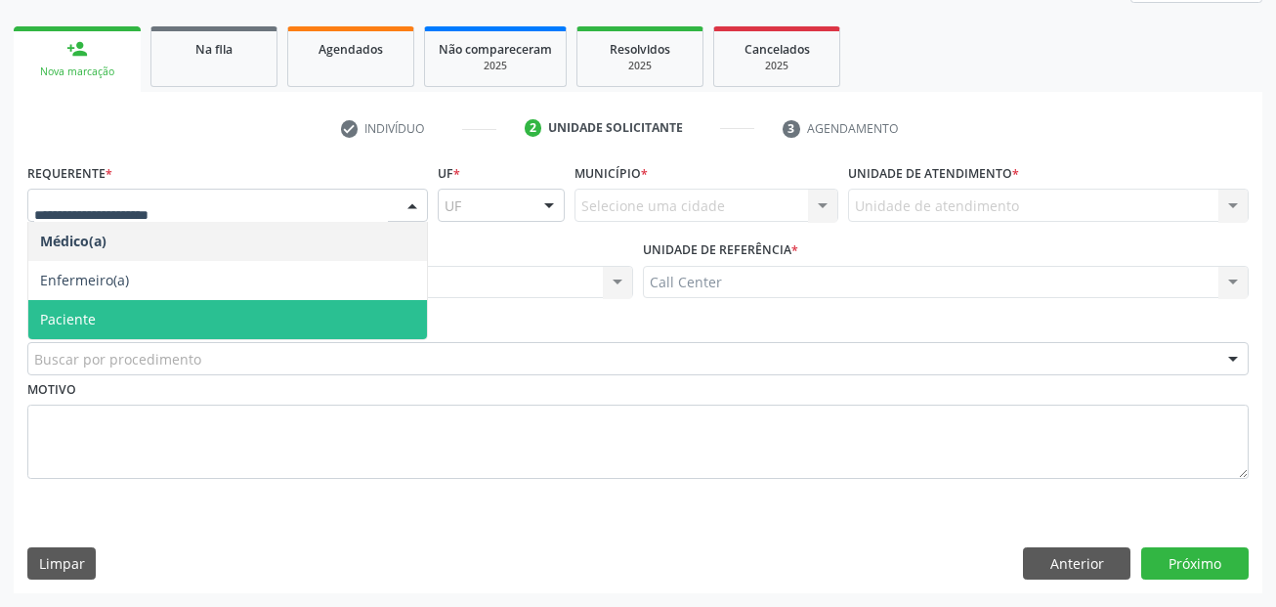
click at [134, 304] on span "Paciente" at bounding box center [227, 319] width 399 height 39
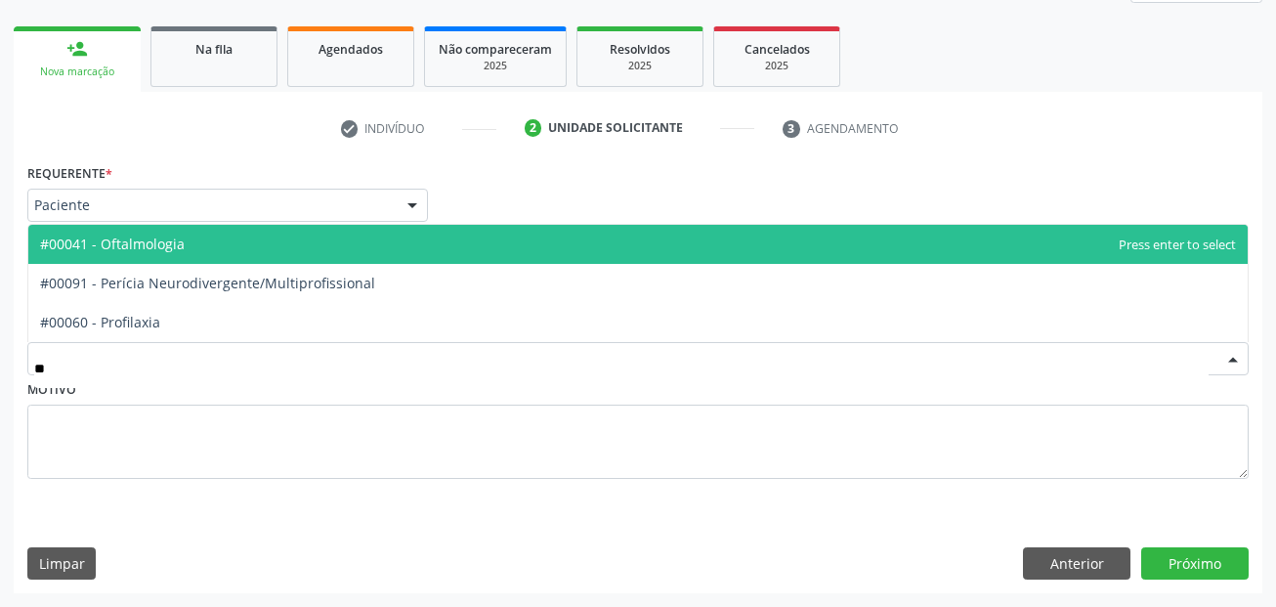
scroll to position [0, 0]
type input "***"
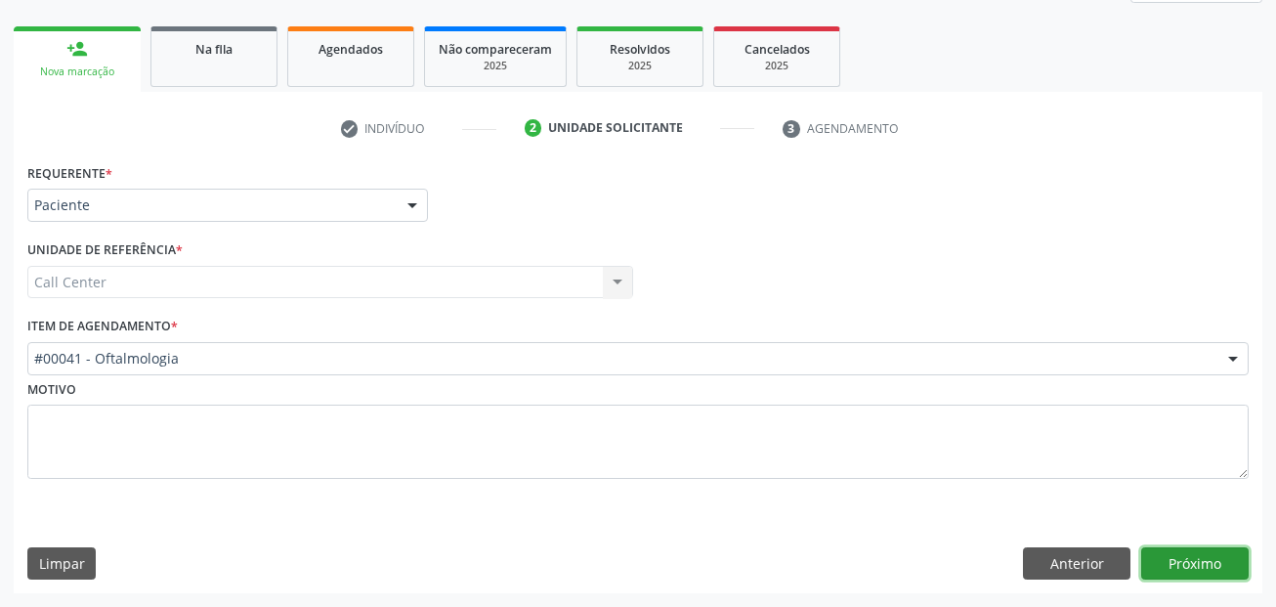
click at [1229, 562] on button "Próximo" at bounding box center [1194, 563] width 107 height 33
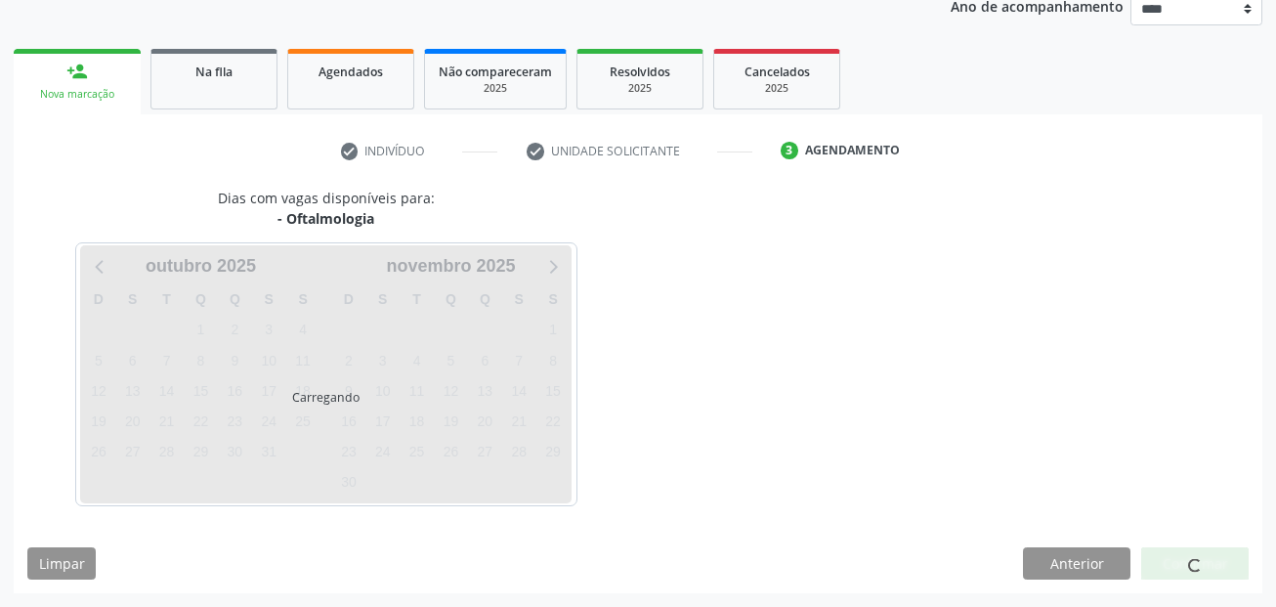
scroll to position [243, 0]
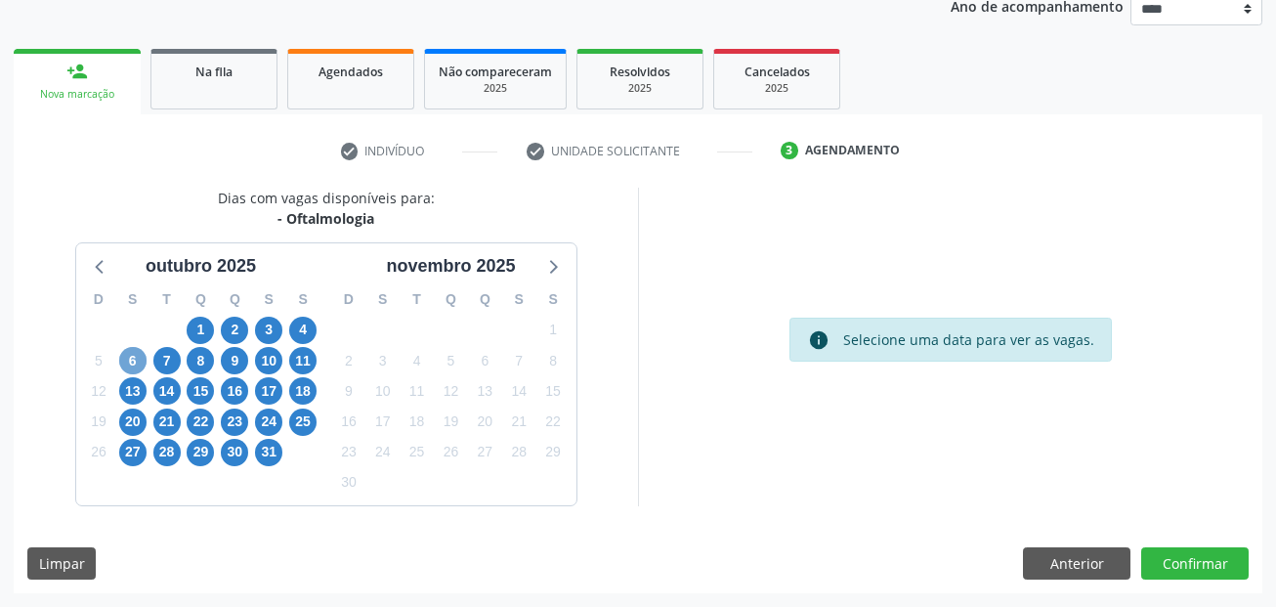
click at [132, 353] on span "6" at bounding box center [132, 360] width 27 height 27
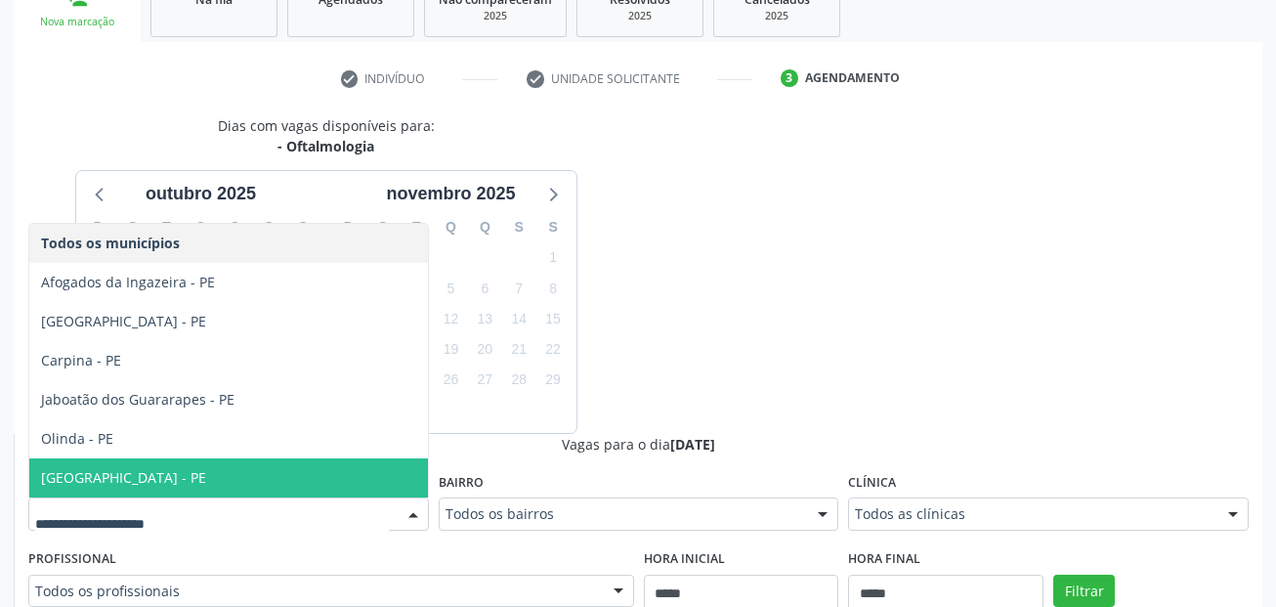
scroll to position [350, 0]
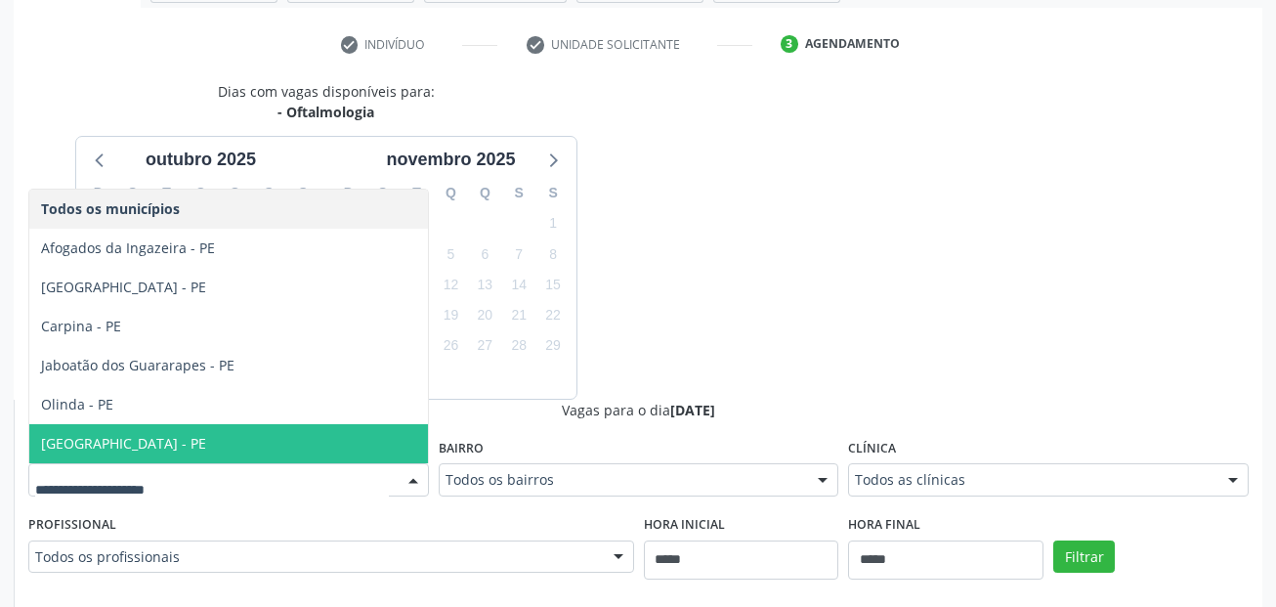
click at [165, 439] on span "Recife - PE" at bounding box center [228, 443] width 399 height 39
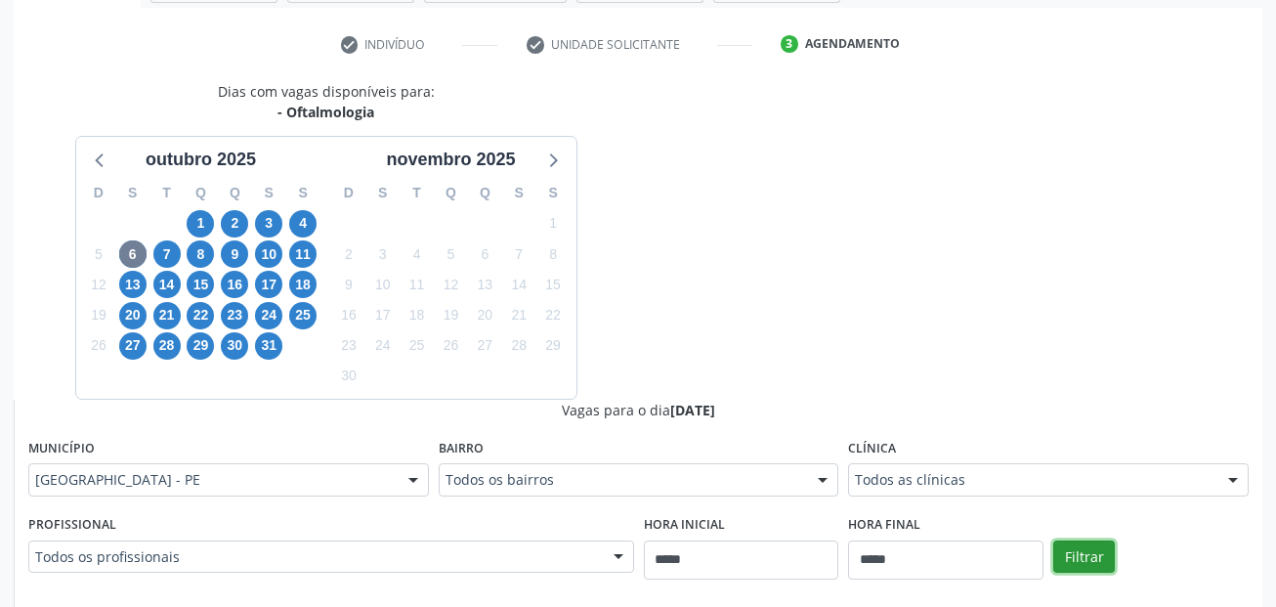
click at [1100, 547] on button "Filtrar" at bounding box center [1084, 556] width 62 height 33
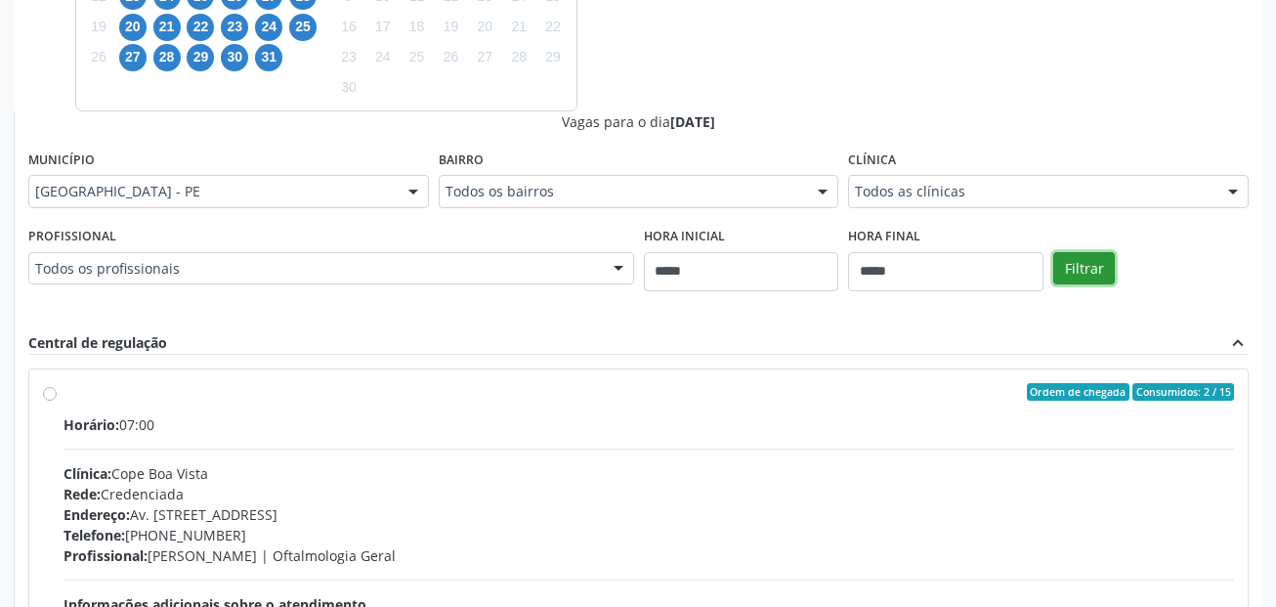
scroll to position [643, 0]
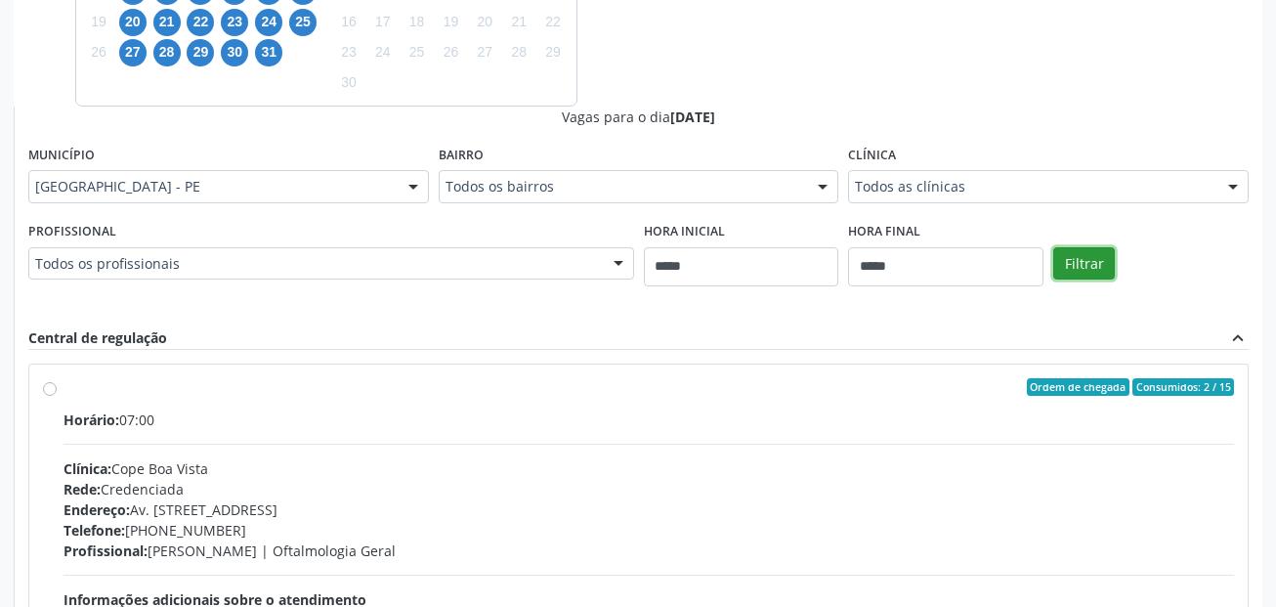
click at [1095, 256] on button "Filtrar" at bounding box center [1084, 263] width 62 height 33
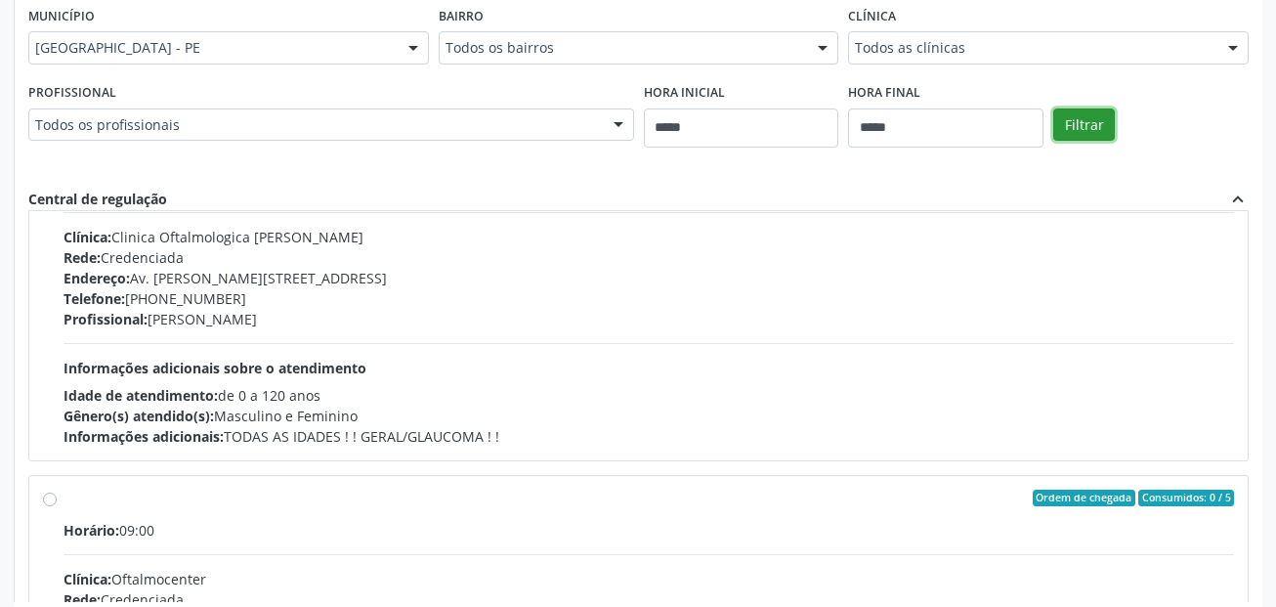
scroll to position [3419, 0]
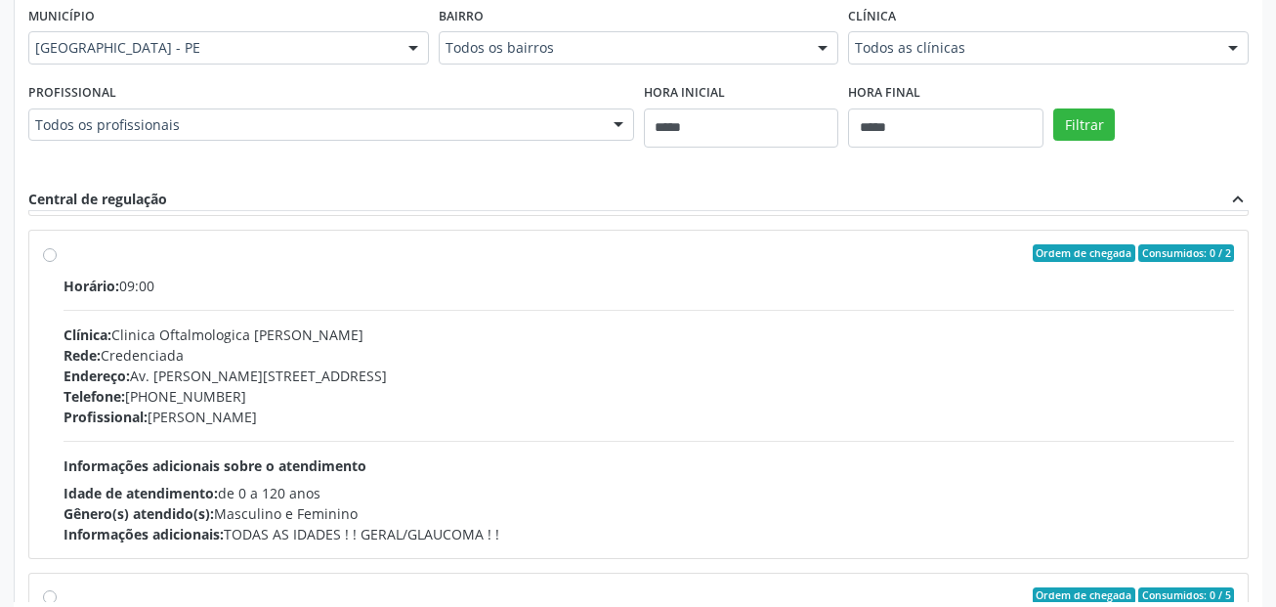
click at [179, 298] on div "Horário: 09:00 Clínica: Clinica Oftalmologica Geraldo Bertao Rede: Credenciada …" at bounding box center [649, 410] width 1170 height 269
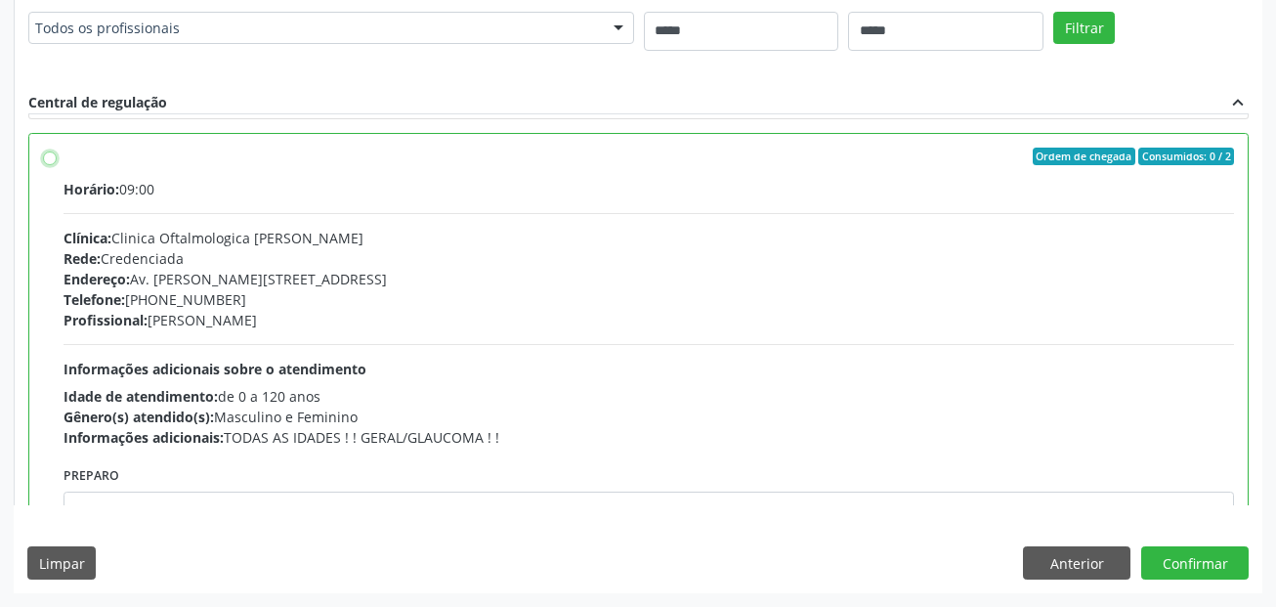
scroll to position [3517, 0]
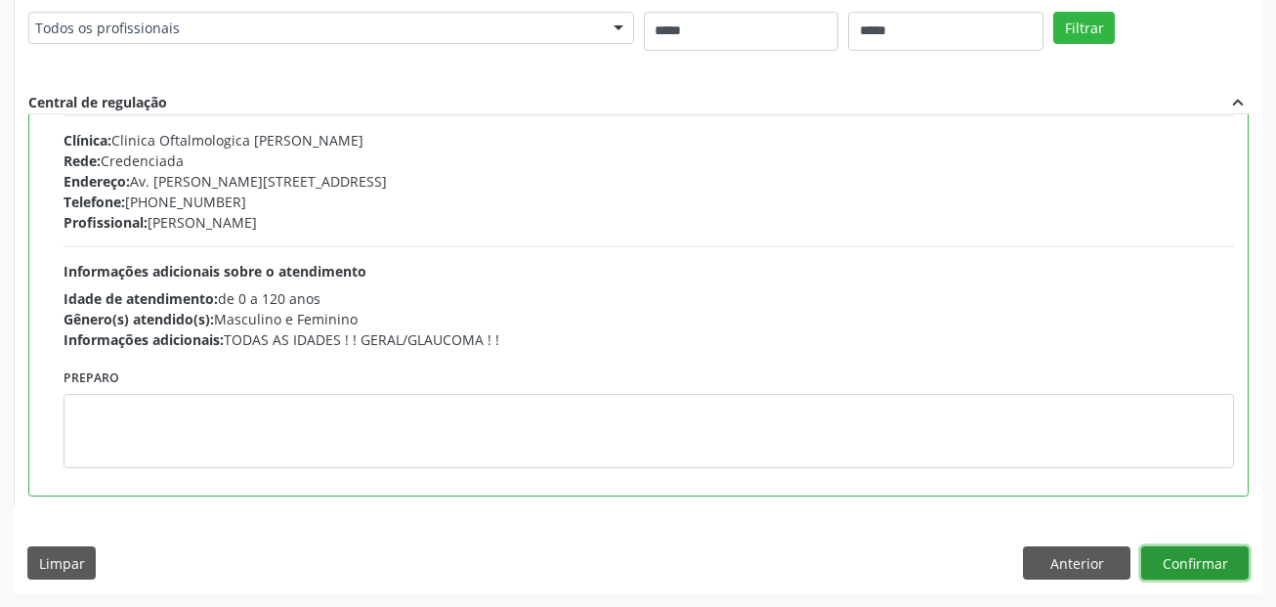
click at [1180, 558] on button "Confirmar" at bounding box center [1194, 562] width 107 height 33
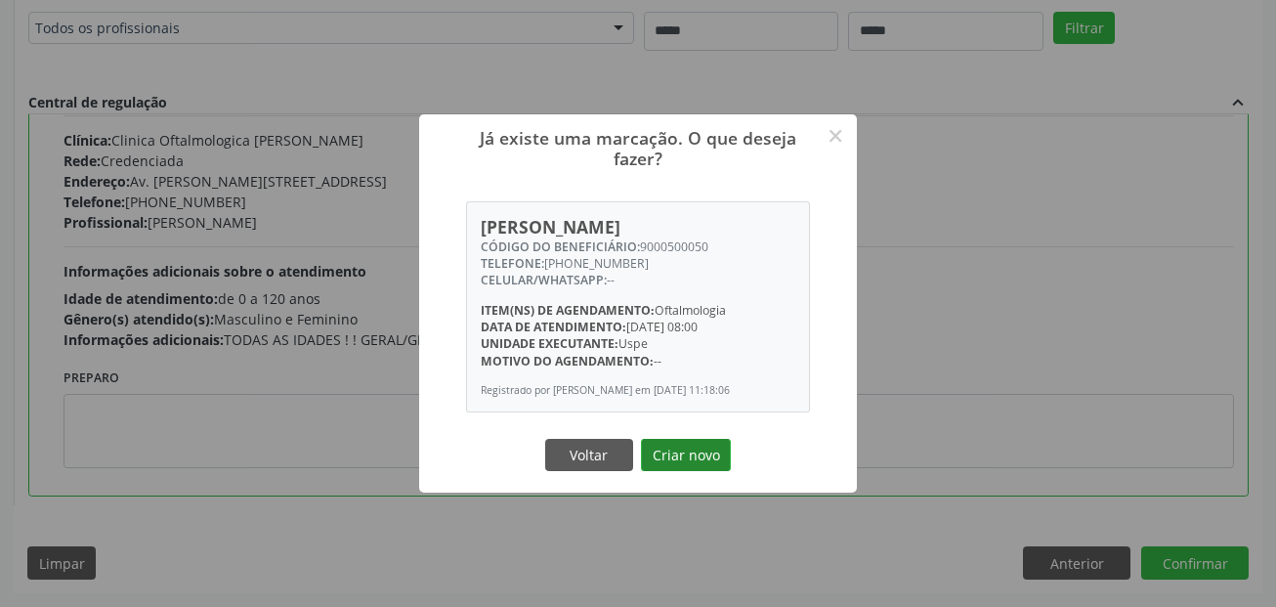
click at [694, 459] on button "Criar novo" at bounding box center [686, 455] width 90 height 33
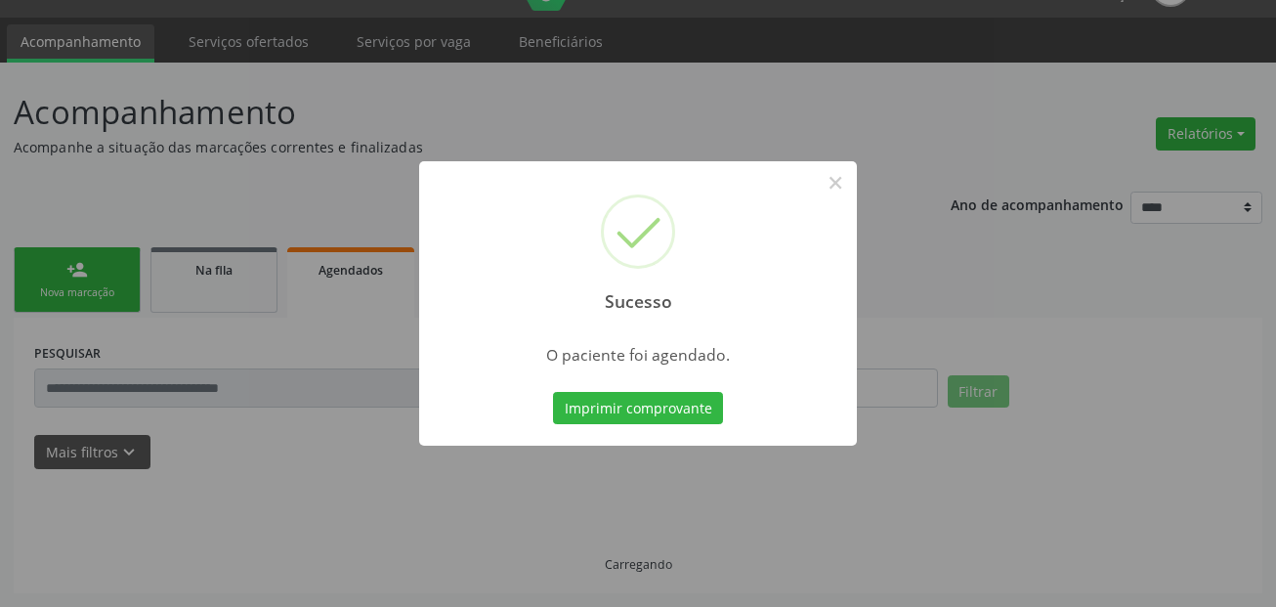
scroll to position [45, 0]
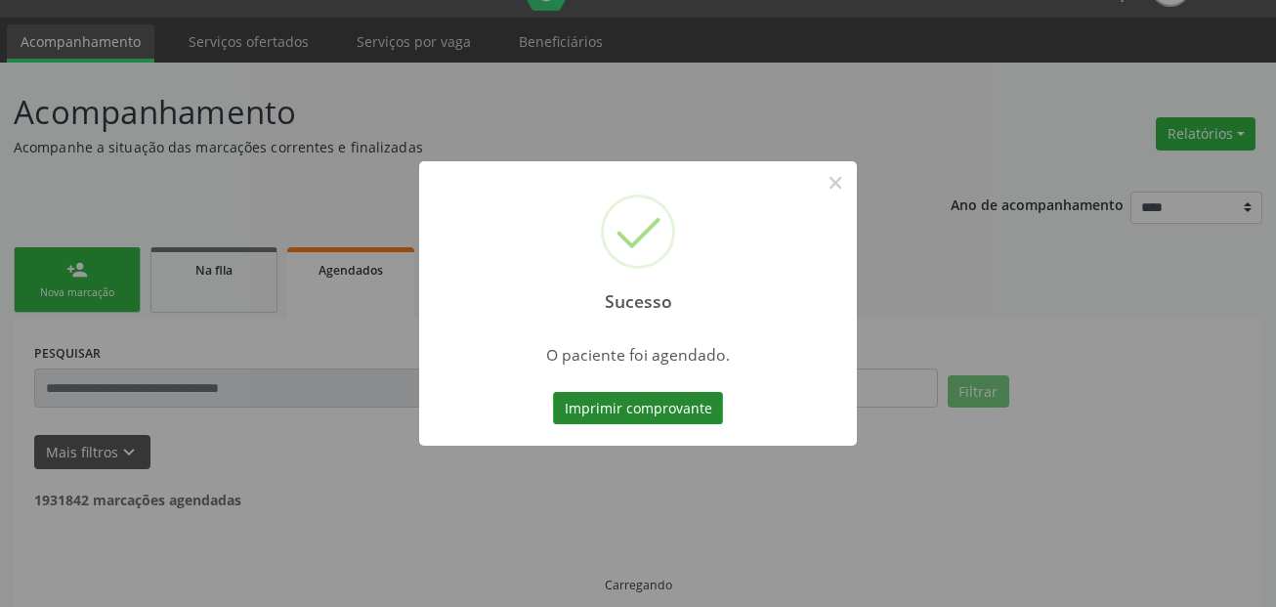
click at [693, 405] on button "Imprimir comprovante" at bounding box center [638, 408] width 170 height 33
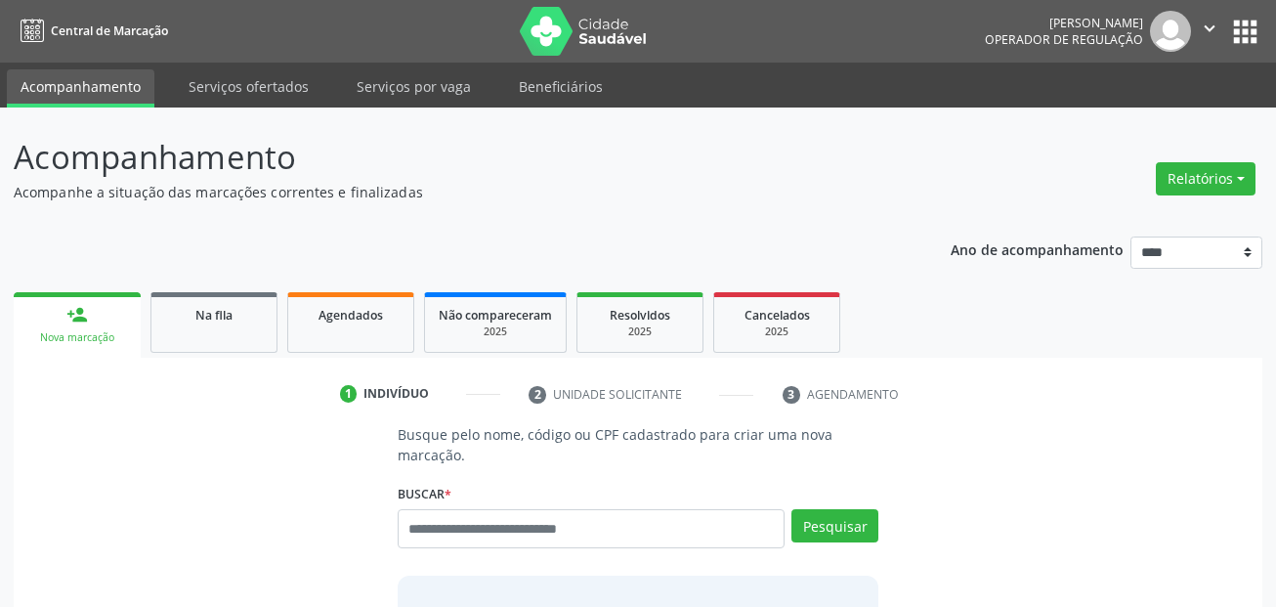
click at [532, 524] on input "text" at bounding box center [592, 528] width 388 height 39
type input "**********"
click at [832, 537] on button "Pesquisar" at bounding box center [834, 525] width 87 height 33
type input "**********"
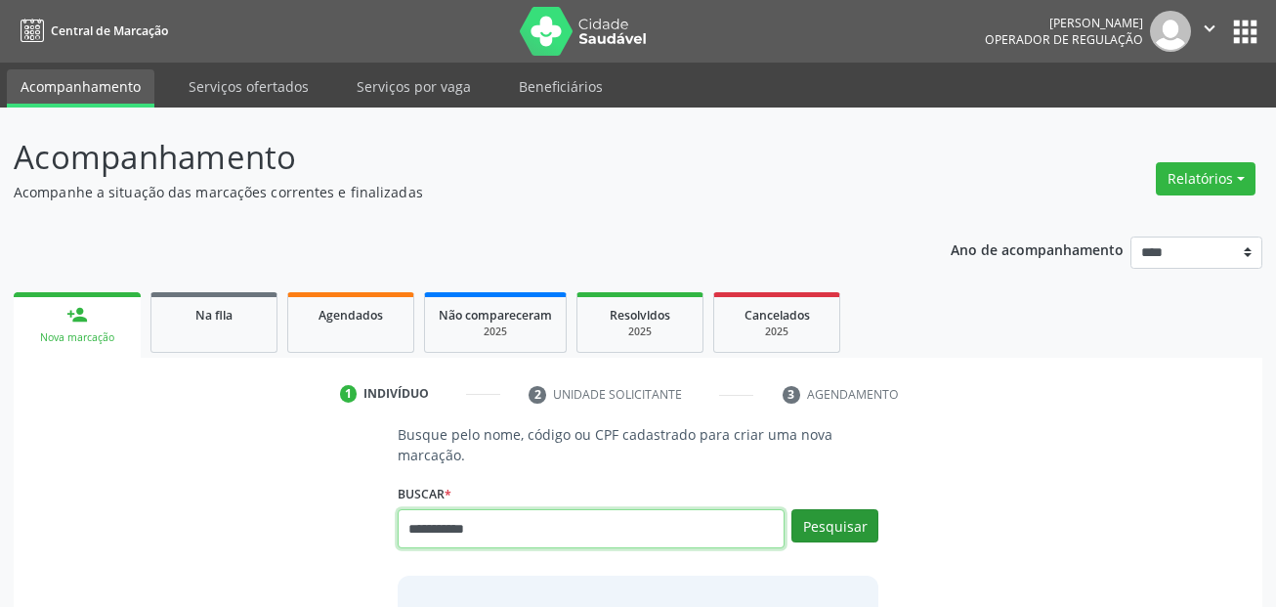
click at [564, 526] on input "**********" at bounding box center [592, 528] width 388 height 39
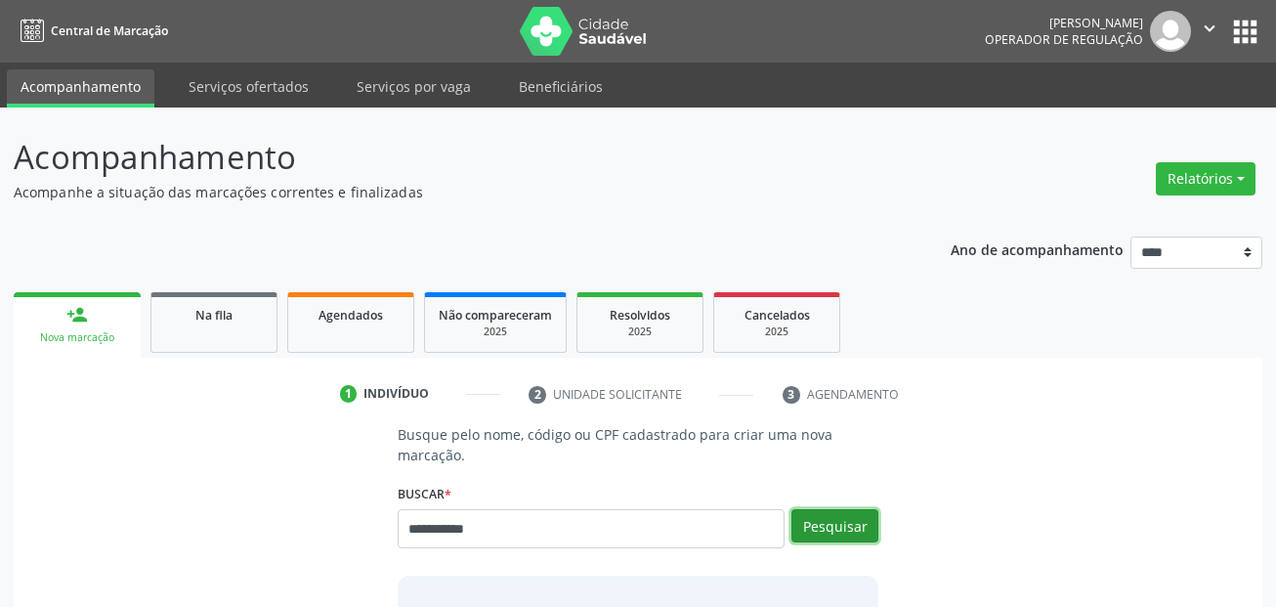
click at [845, 526] on button "Pesquisar" at bounding box center [834, 525] width 87 height 33
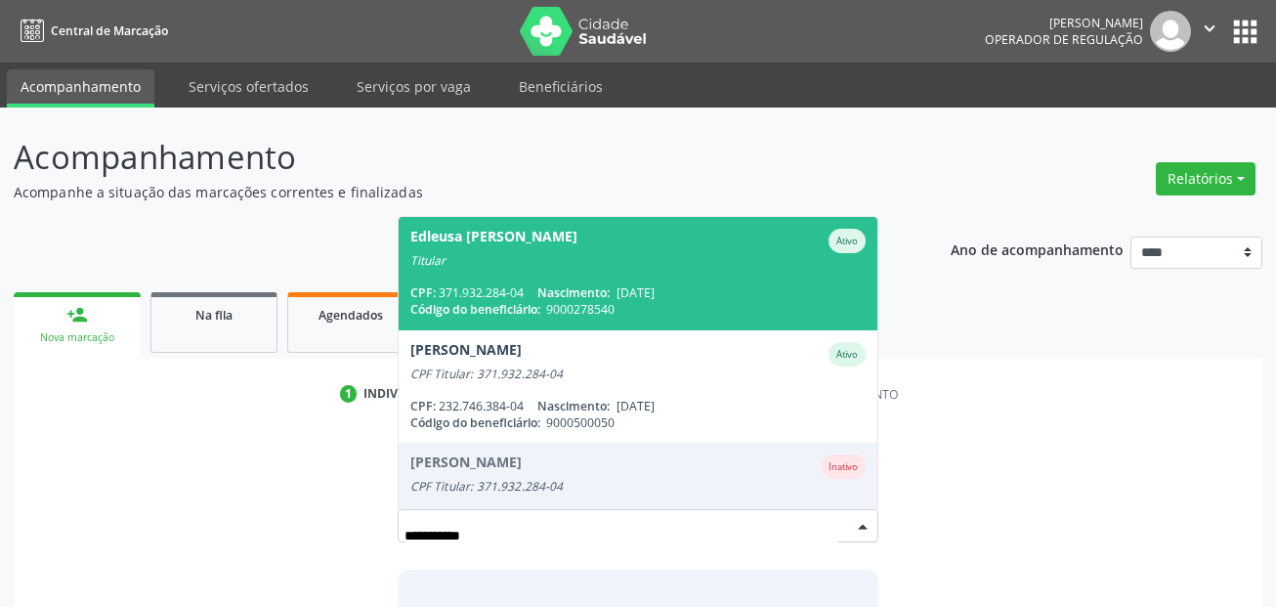
click at [533, 289] on div "CPF: 371.932.284-04 Nascimento: 15/09/1962" at bounding box center [638, 292] width 456 height 17
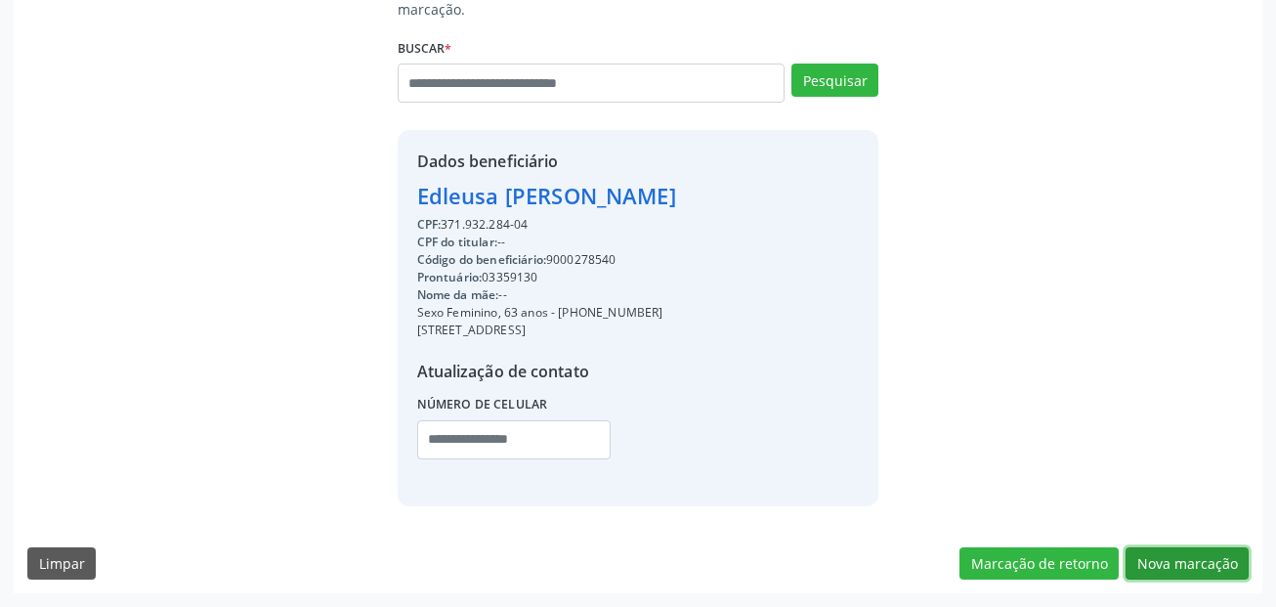
click at [1206, 570] on button "Nova marcação" at bounding box center [1186, 563] width 123 height 33
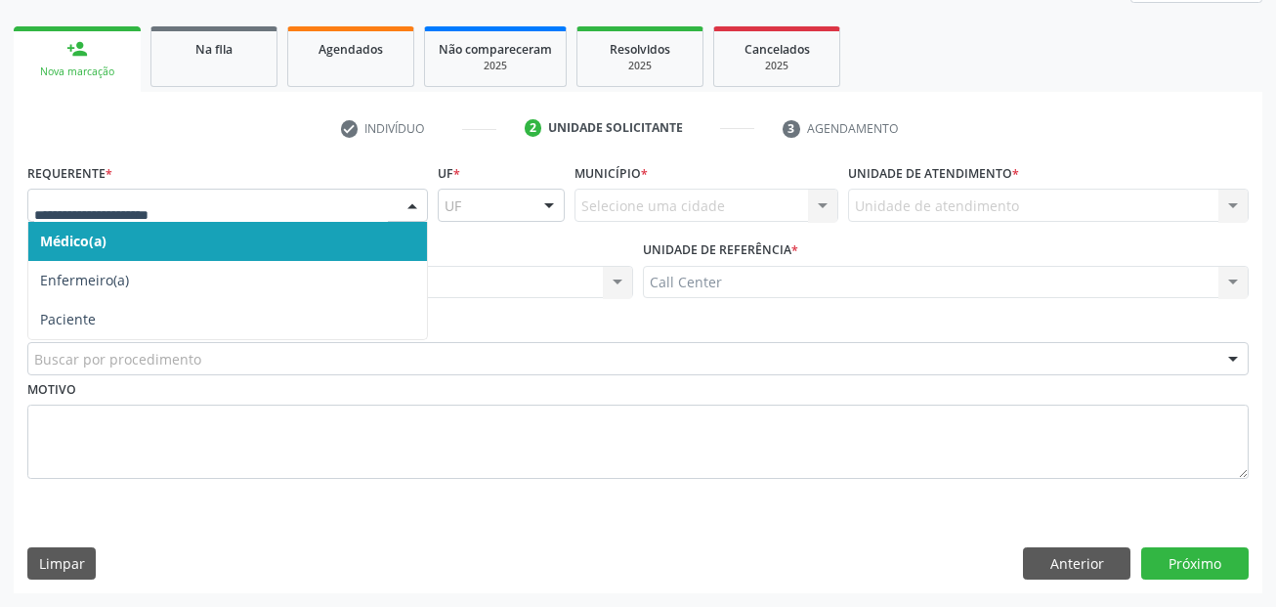
drag, startPoint x: 64, startPoint y: 195, endPoint x: 96, endPoint y: 250, distance: 63.0
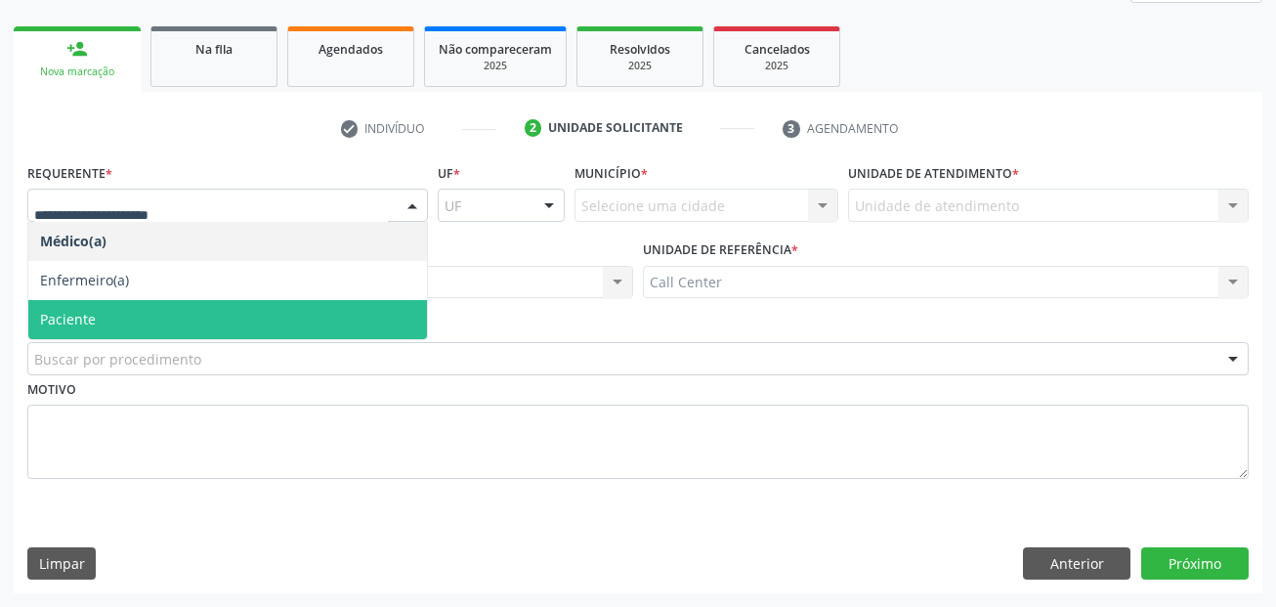
click at [135, 335] on span "Paciente" at bounding box center [227, 319] width 399 height 39
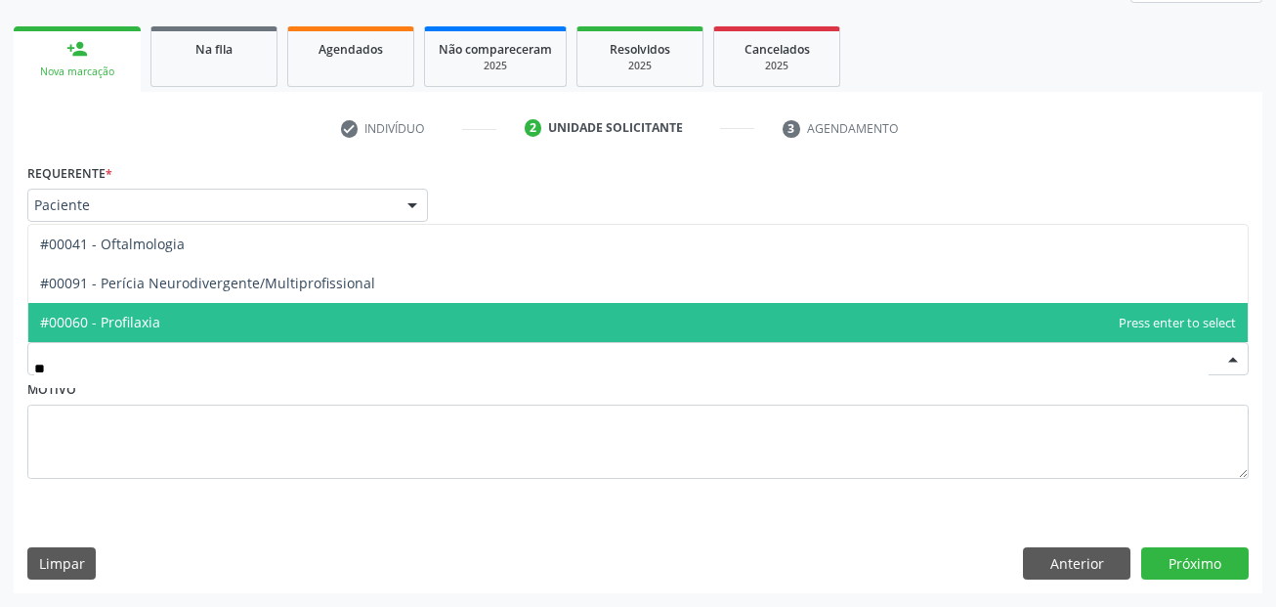
type input "***"
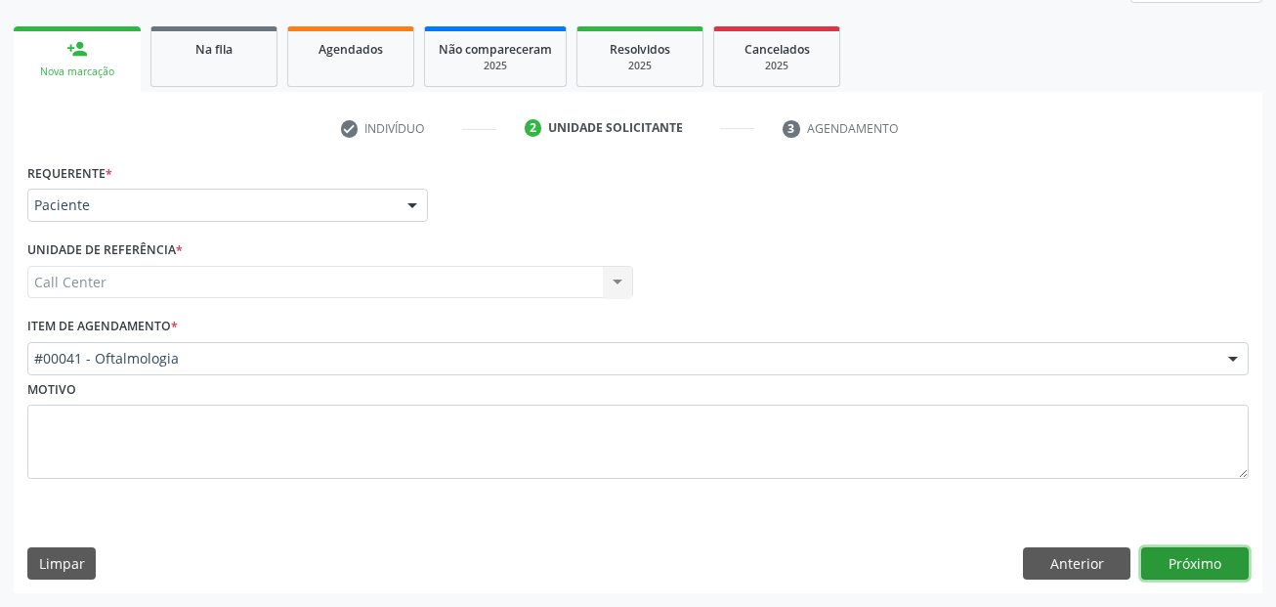
click at [1220, 565] on button "Próximo" at bounding box center [1194, 563] width 107 height 33
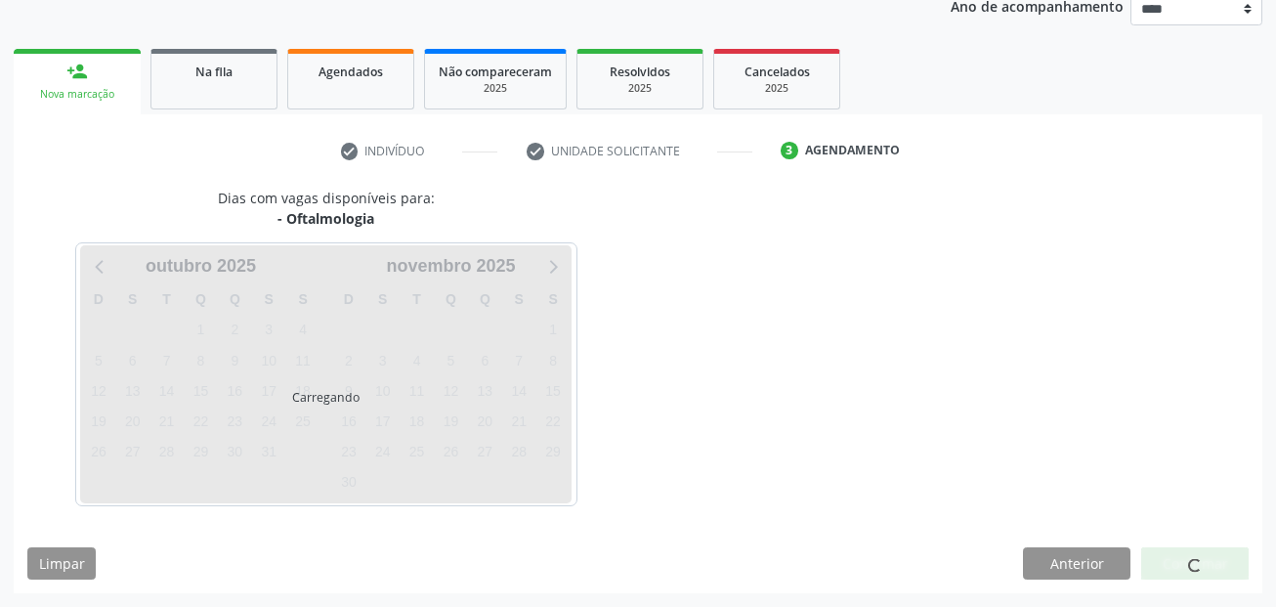
scroll to position [243, 0]
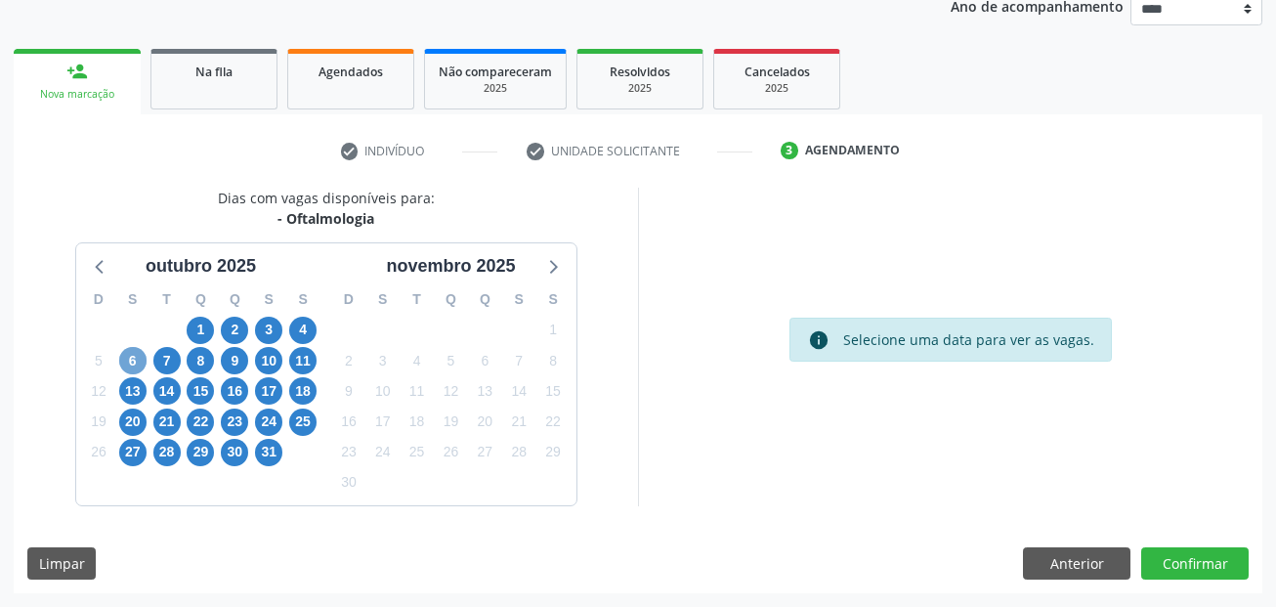
click at [140, 360] on span "6" at bounding box center [132, 360] width 27 height 27
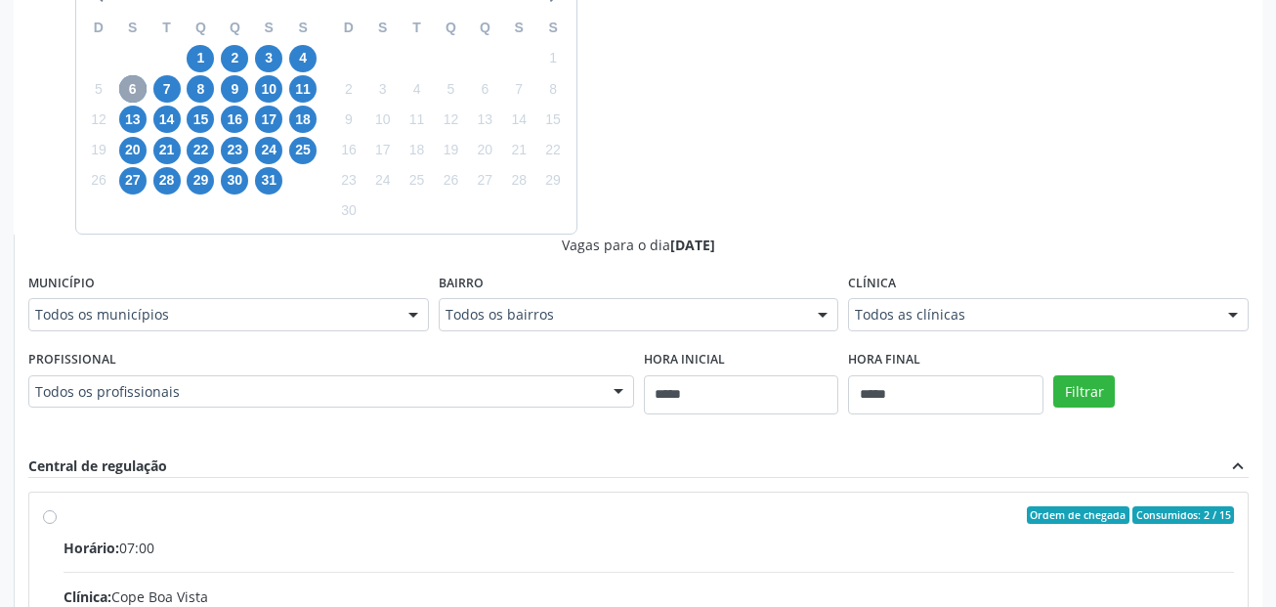
scroll to position [634, 0]
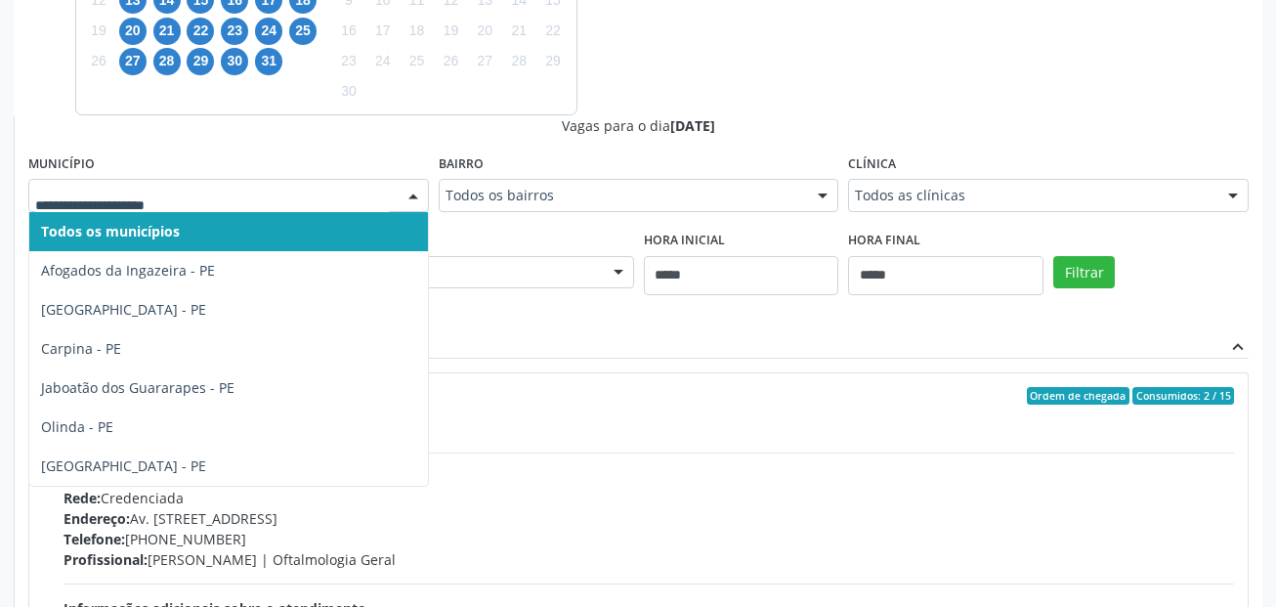
click at [198, 184] on div at bounding box center [228, 195] width 401 height 33
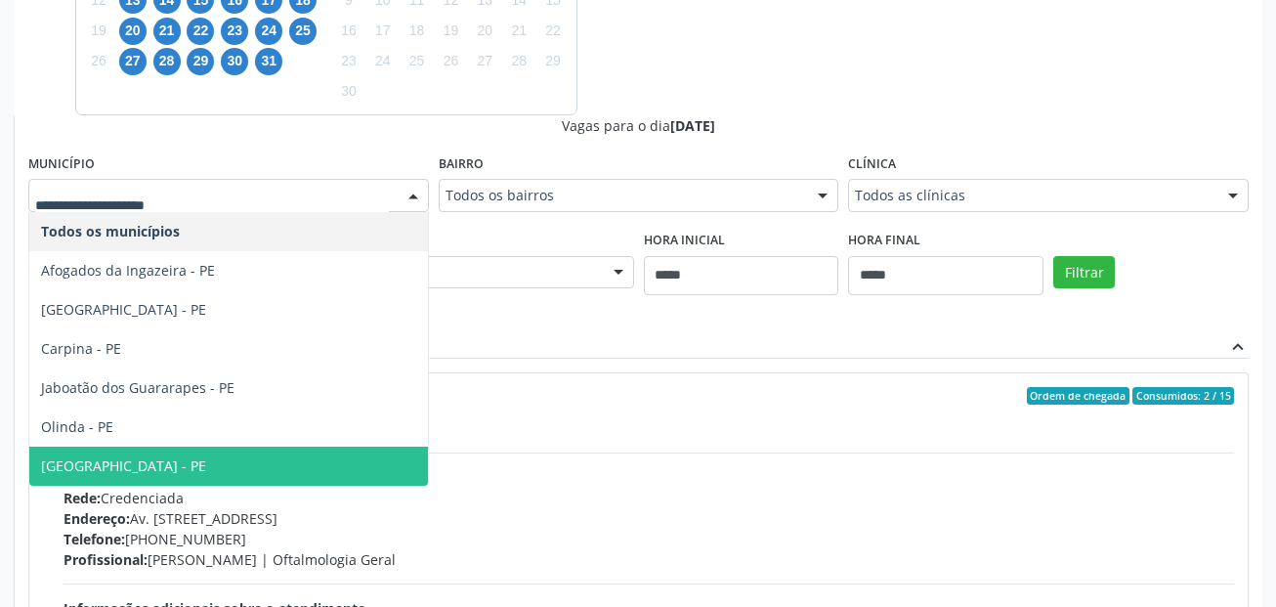
click at [122, 462] on span "[GEOGRAPHIC_DATA] - PE" at bounding box center [228, 465] width 399 height 39
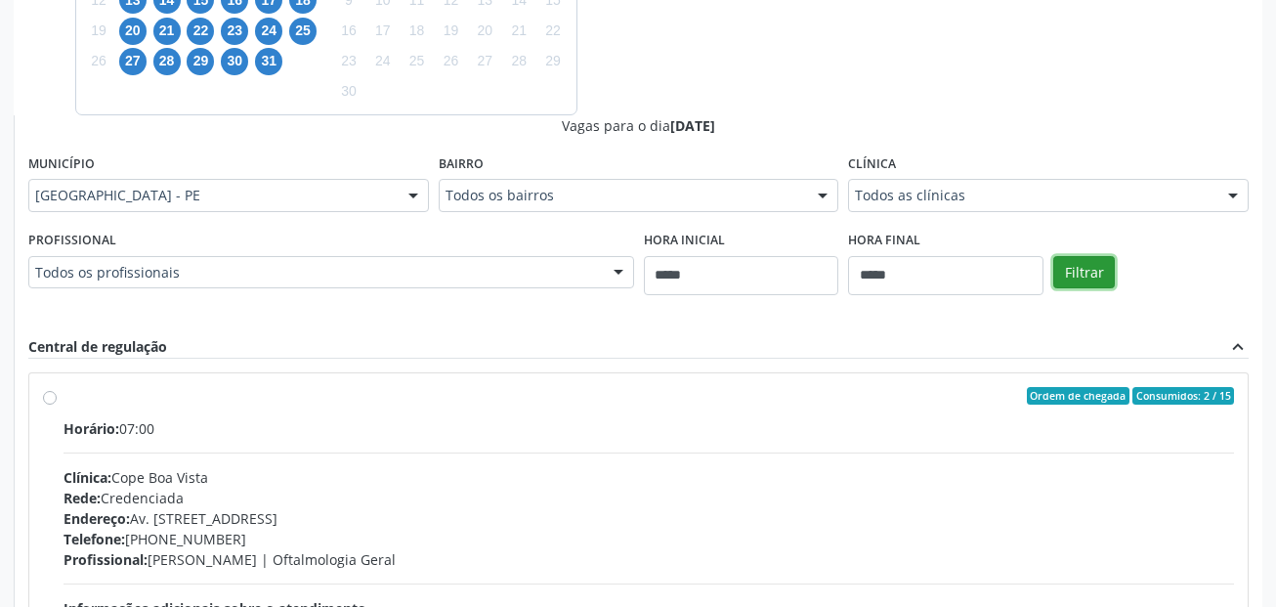
click at [1104, 276] on button "Filtrar" at bounding box center [1084, 272] width 62 height 33
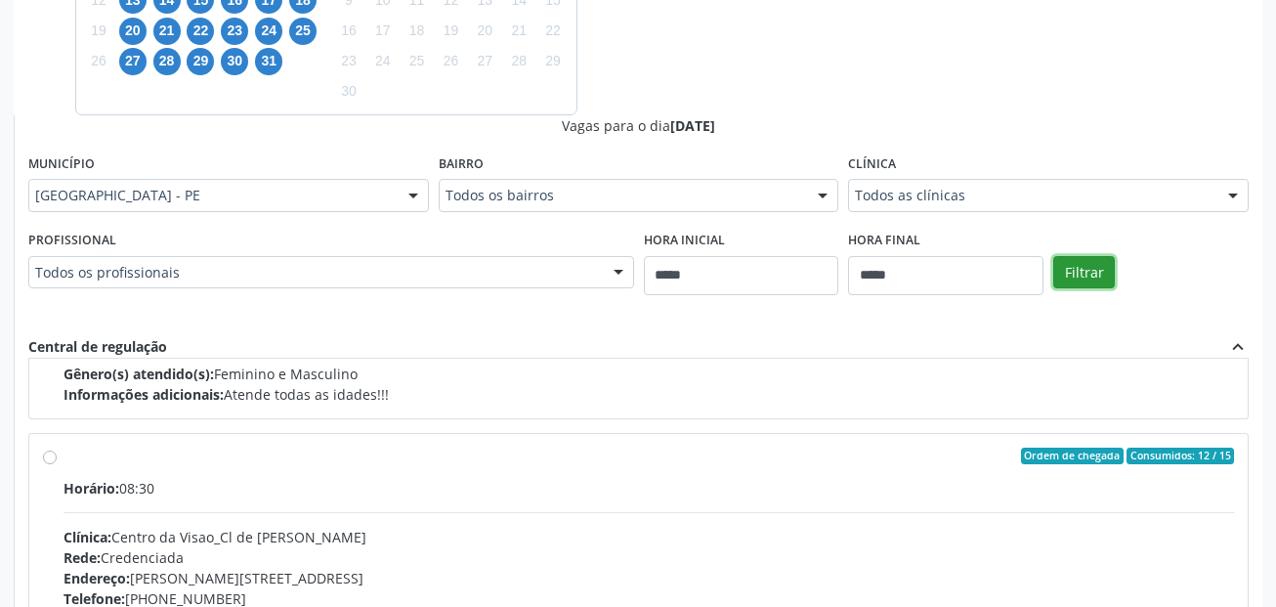
scroll to position [2442, 0]
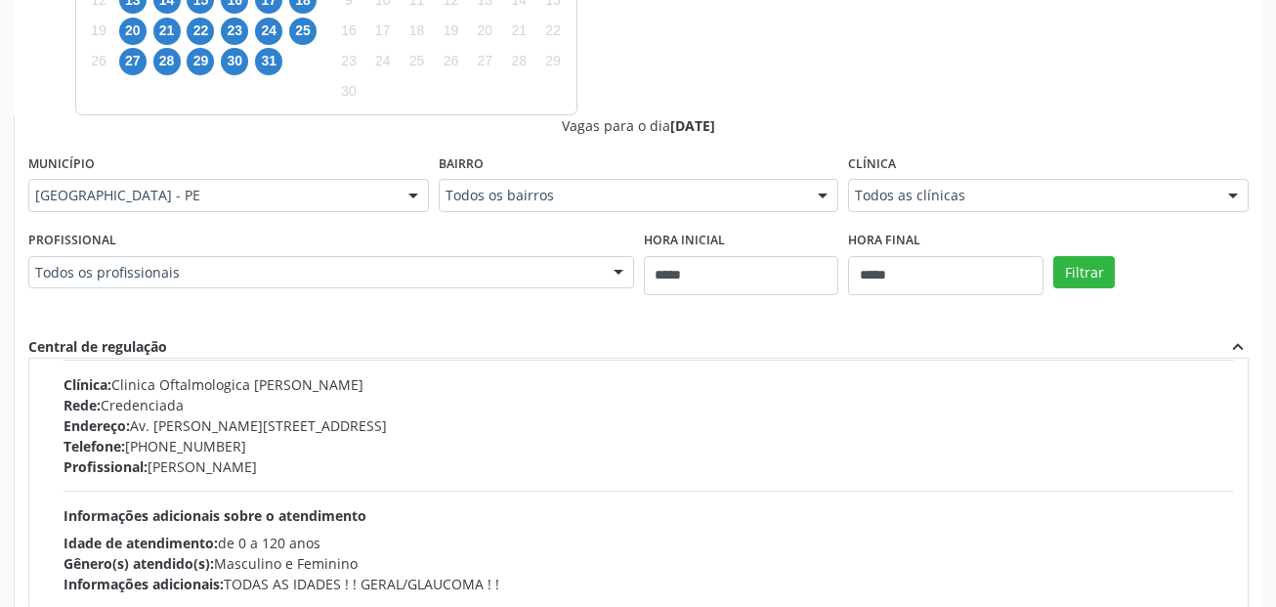
click at [284, 453] on div "Telefone: (81) 3423-4164" at bounding box center [649, 446] width 1170 height 21
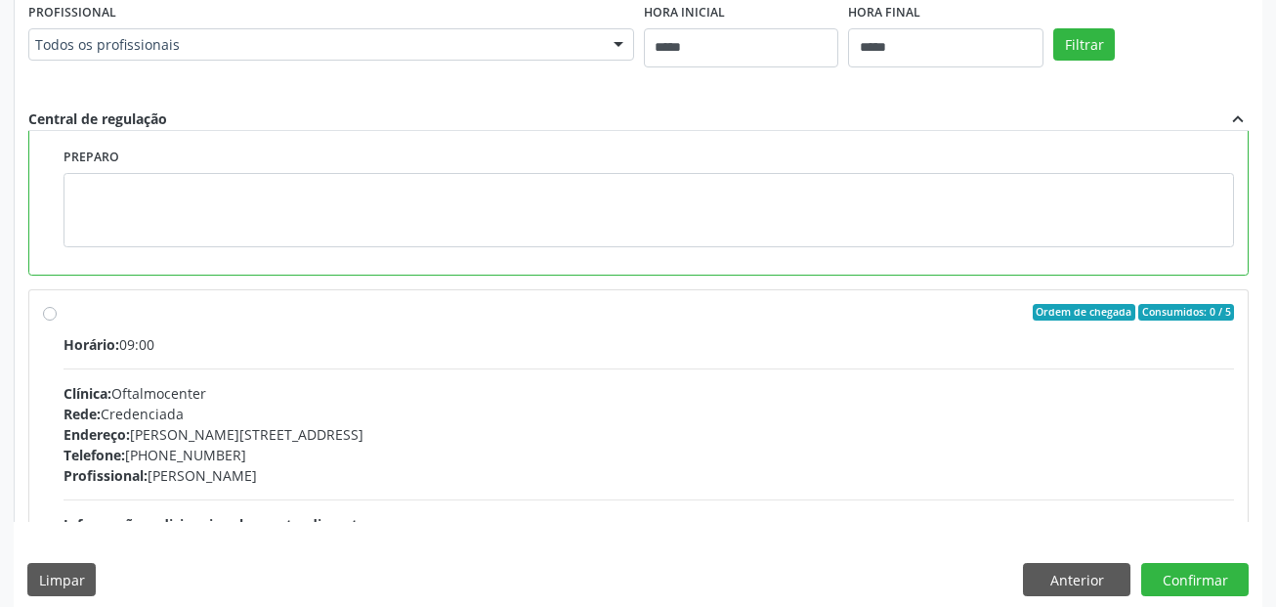
scroll to position [878, 0]
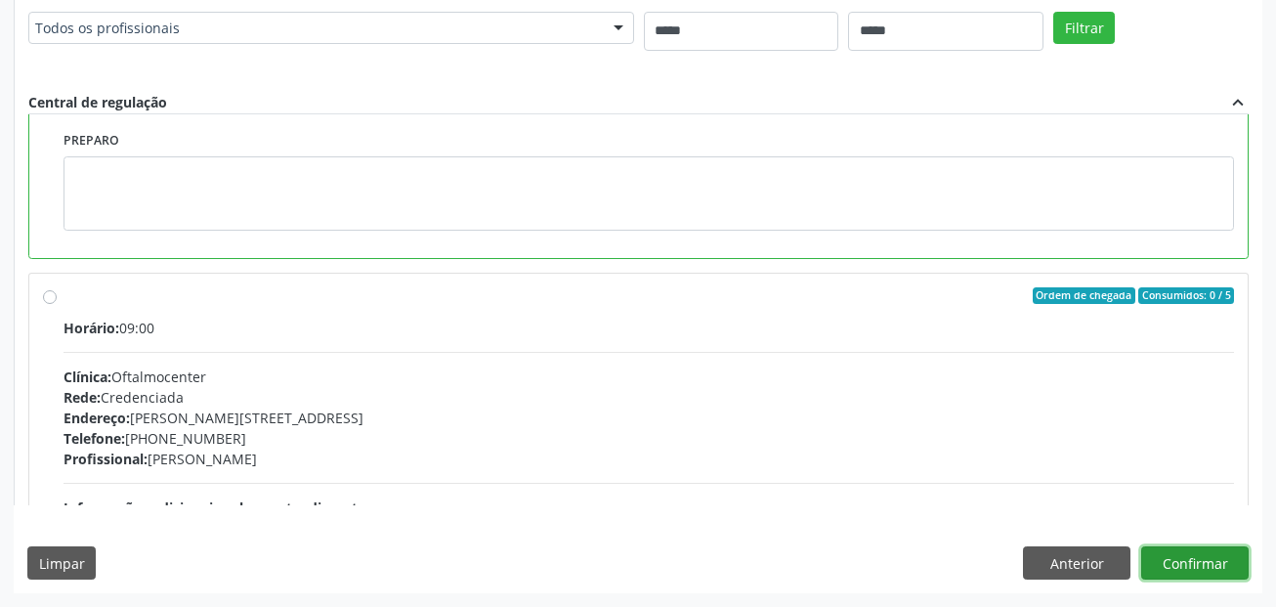
click at [1233, 568] on button "Confirmar" at bounding box center [1194, 562] width 107 height 33
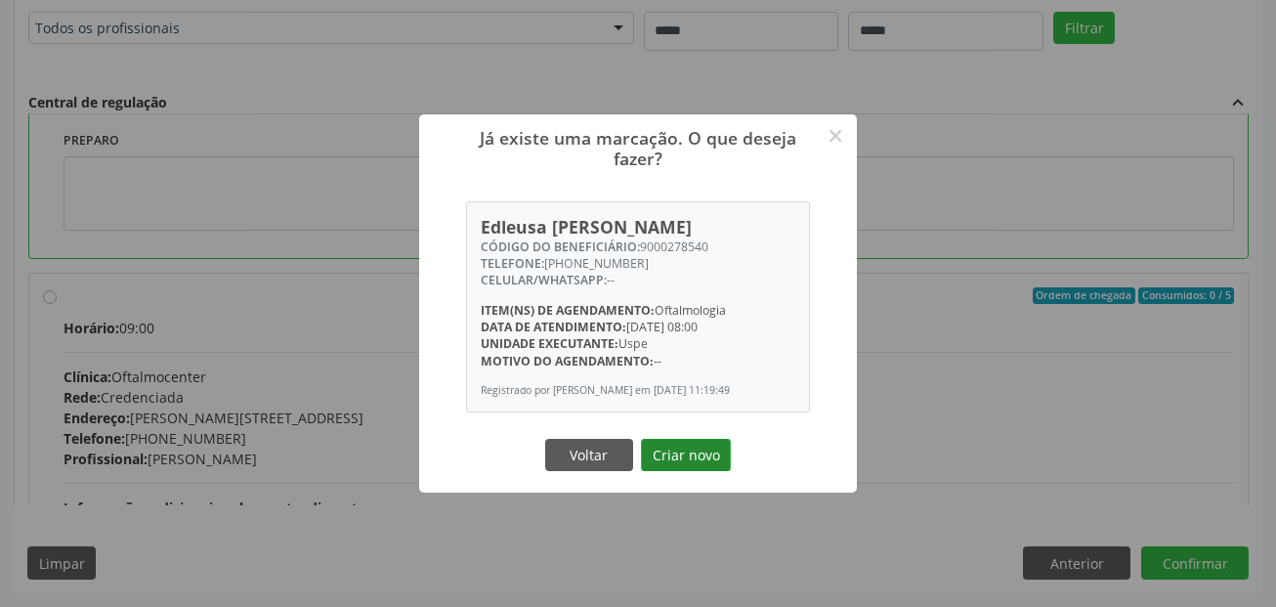
click at [677, 456] on button "Criar novo" at bounding box center [686, 455] width 90 height 33
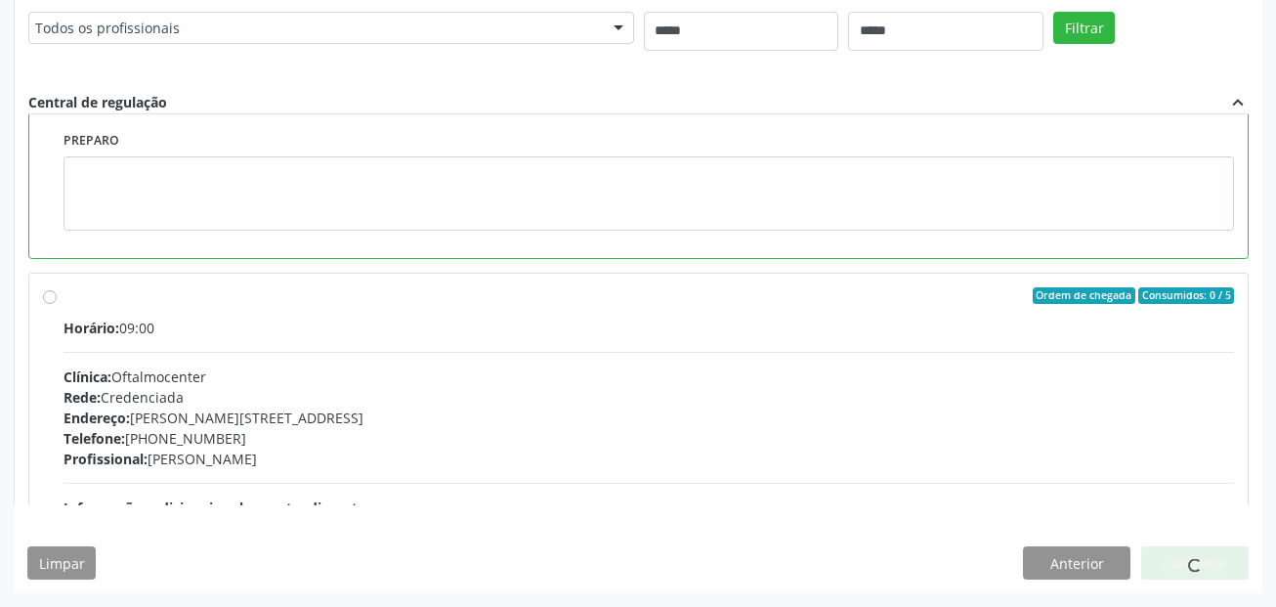
scroll to position [45, 0]
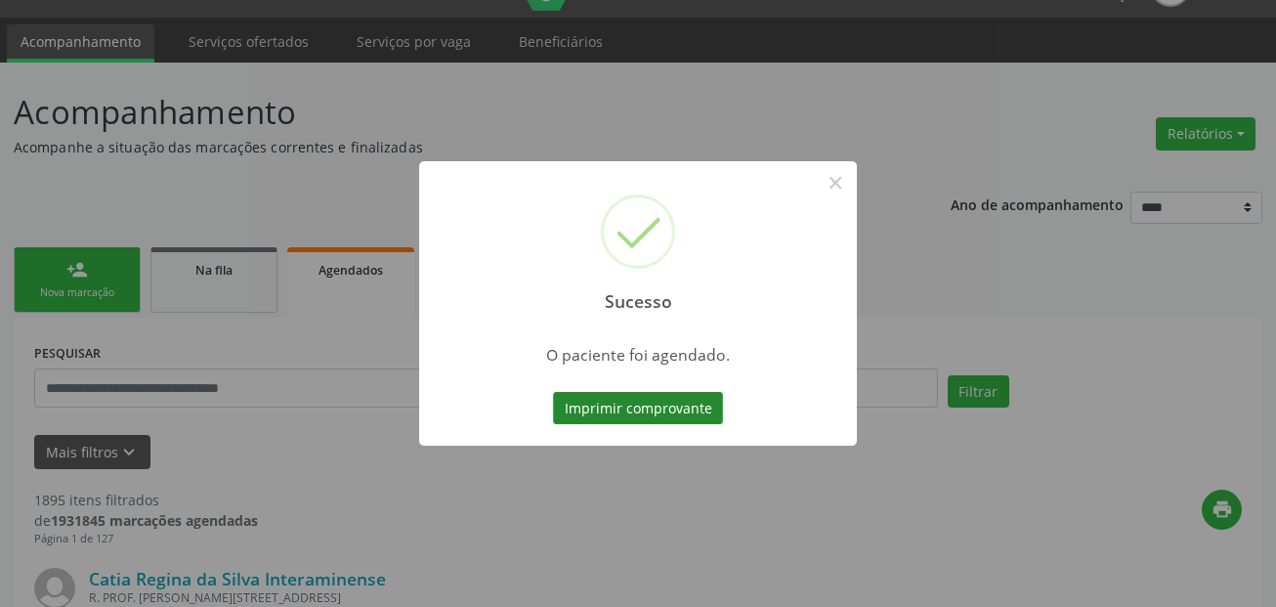
click at [670, 401] on button "Imprimir comprovante" at bounding box center [638, 408] width 170 height 33
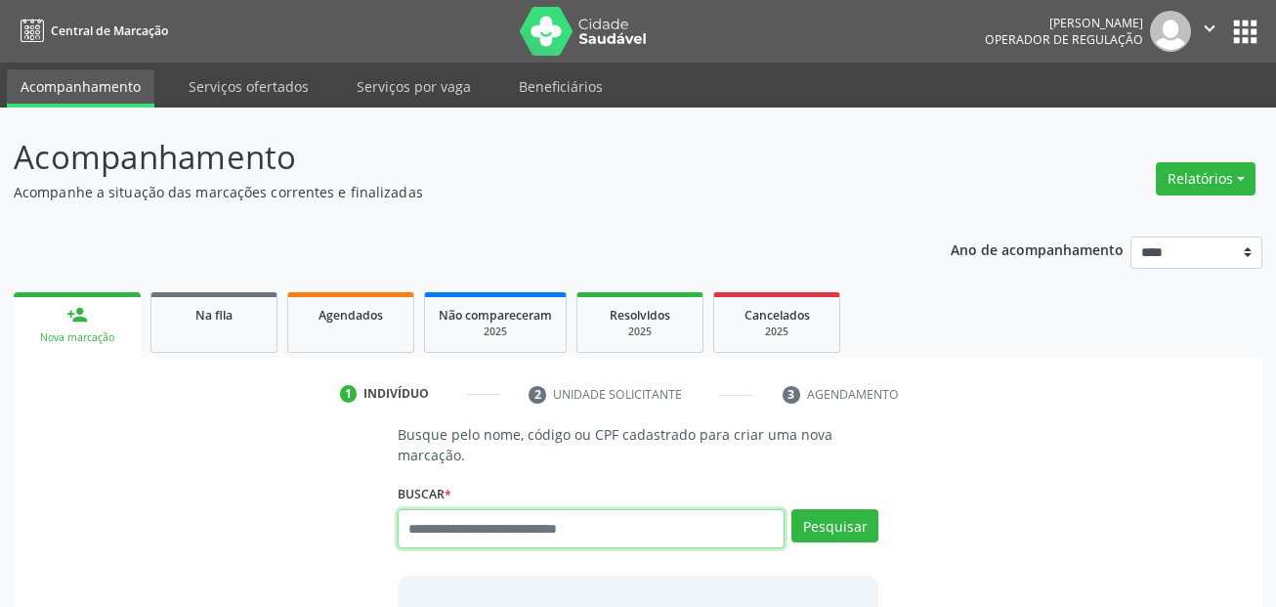
paste input "**********"
type input "**********"
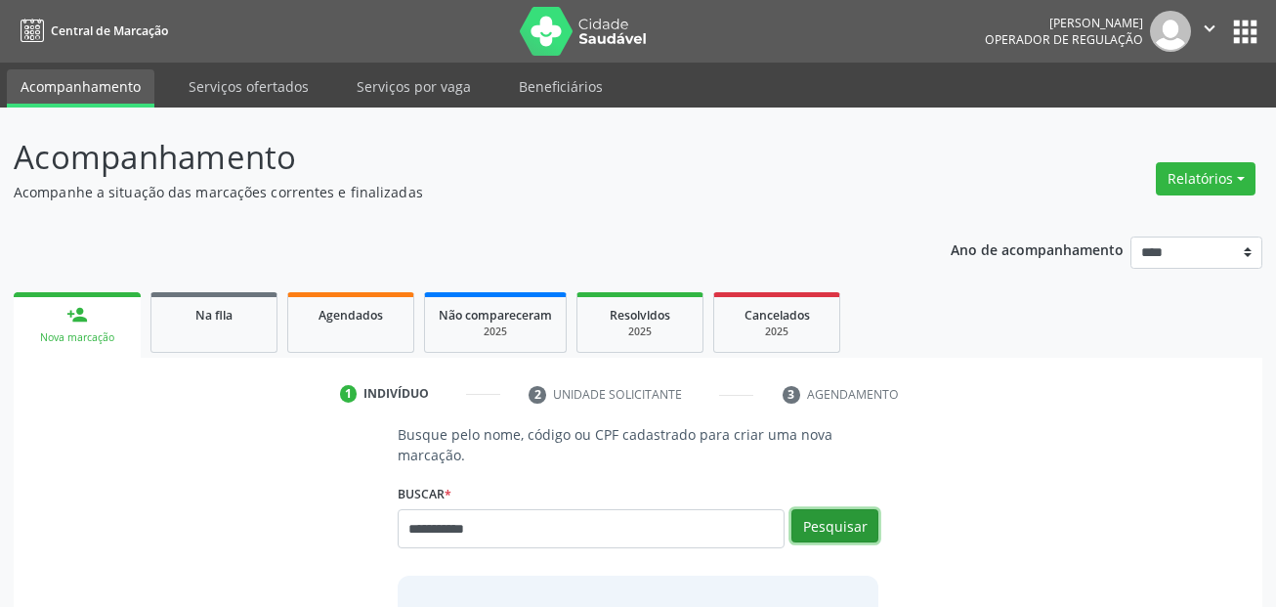
click at [824, 516] on button "Pesquisar" at bounding box center [834, 525] width 87 height 33
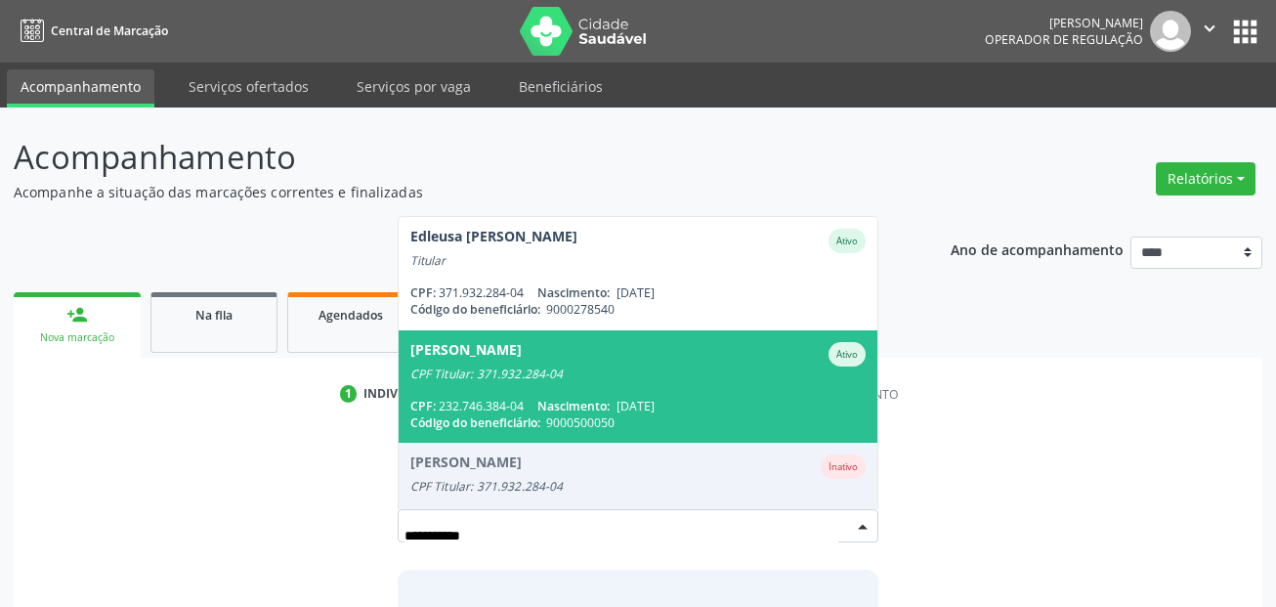
scroll to position [47, 0]
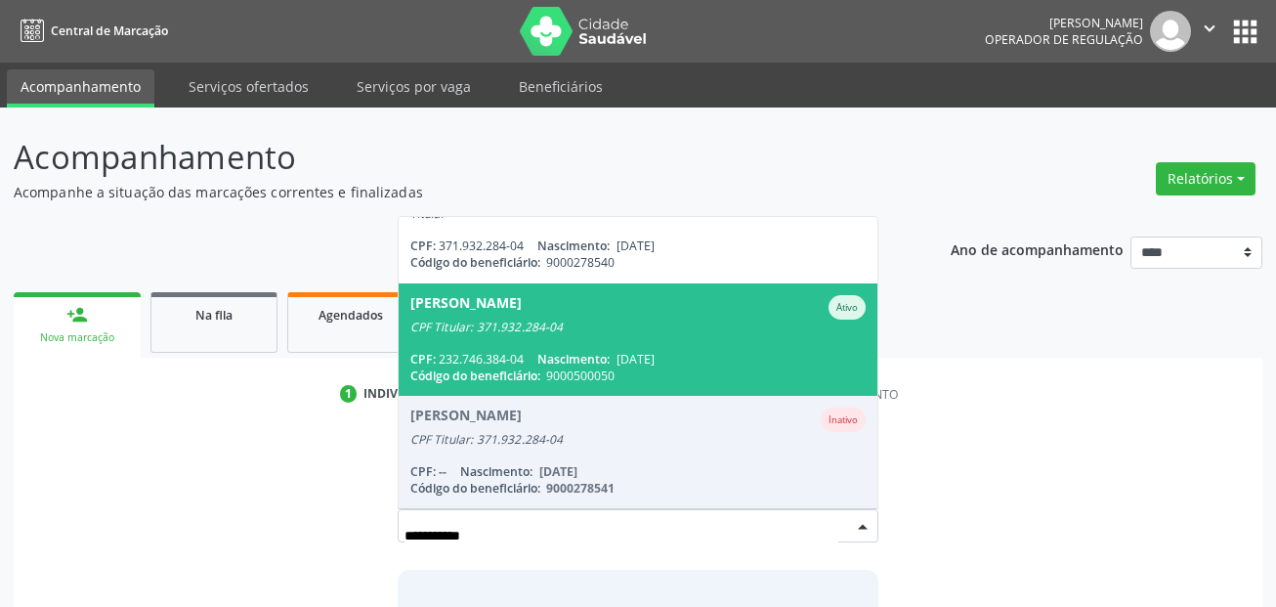
drag, startPoint x: 658, startPoint y: 351, endPoint x: 702, endPoint y: 348, distance: 44.1
click at [658, 349] on span "[PERSON_NAME] CPF Titular: 371.932.284-04 CPF: 232.746.384-04 Nascimento: [DATE…" at bounding box center [639, 339] width 480 height 112
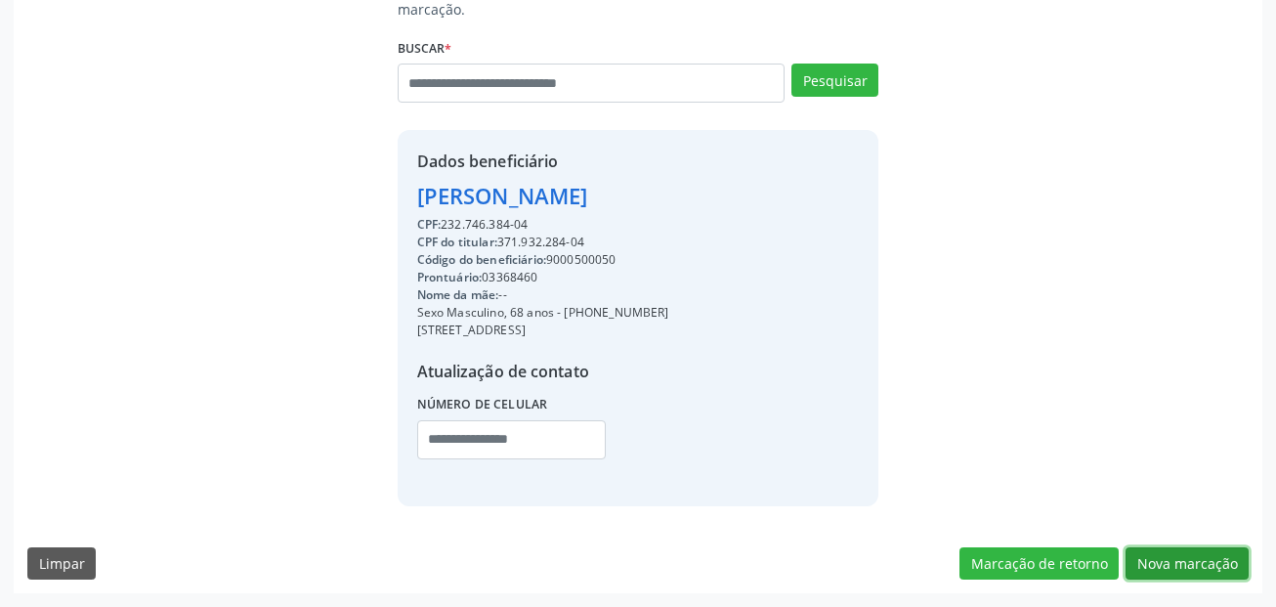
click at [1225, 562] on button "Nova marcação" at bounding box center [1186, 563] width 123 height 33
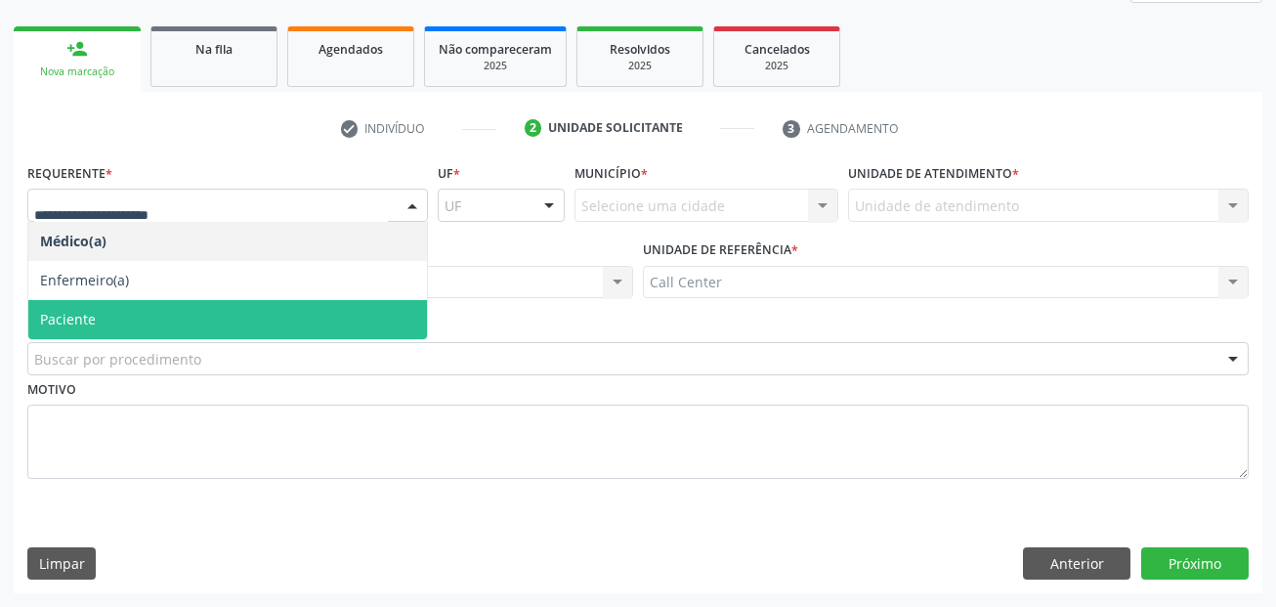
click at [133, 317] on span "Paciente" at bounding box center [227, 319] width 399 height 39
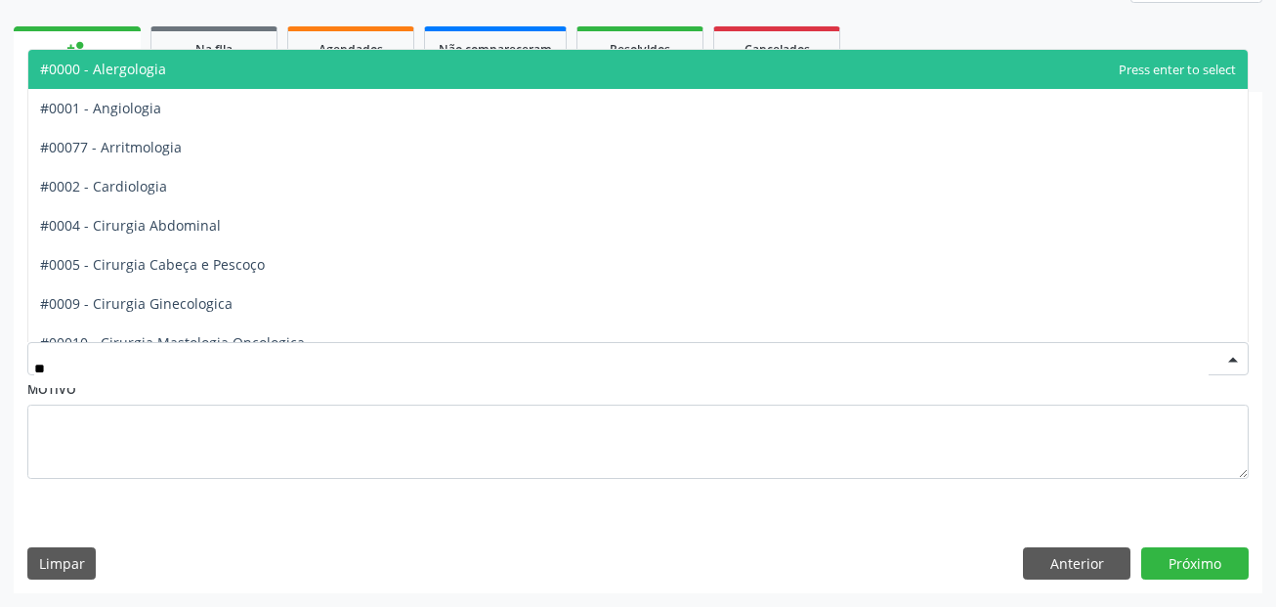
type input "***"
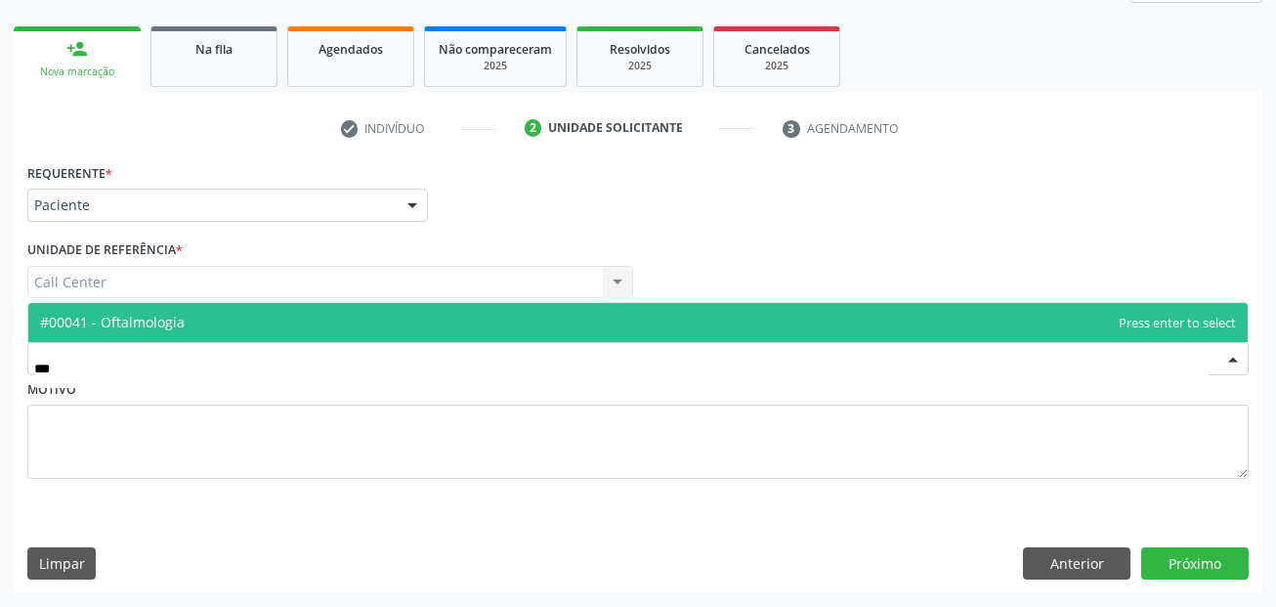
click at [163, 318] on span "#00041 - Oftalmologia" at bounding box center [112, 322] width 145 height 19
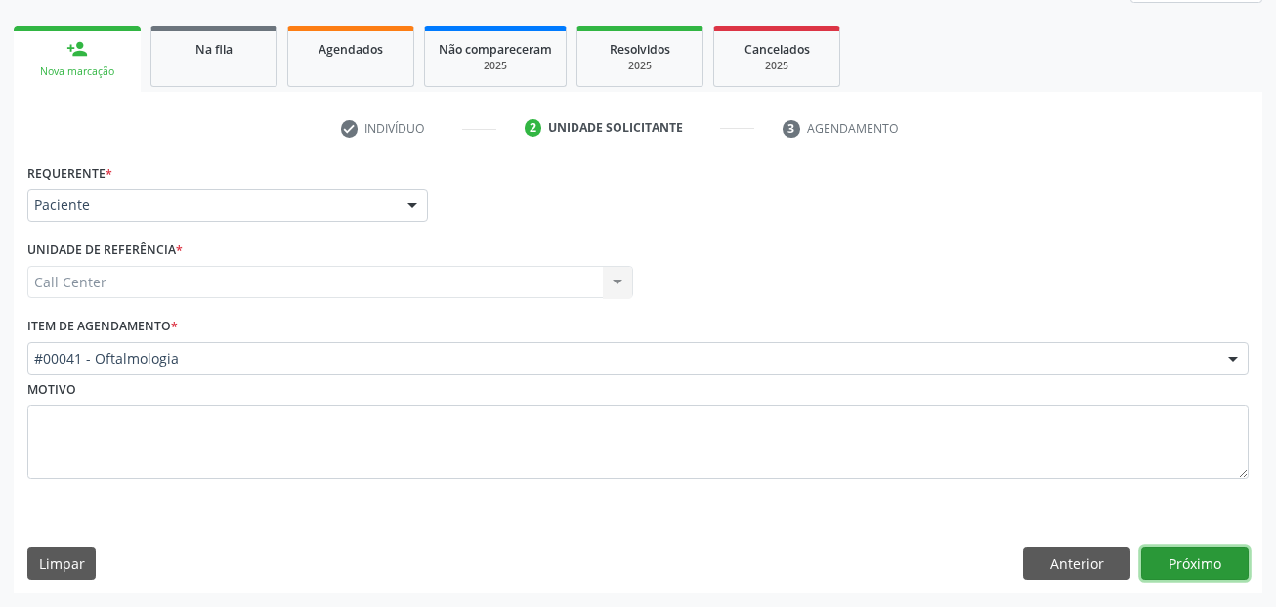
click at [1201, 549] on button "Próximo" at bounding box center [1194, 563] width 107 height 33
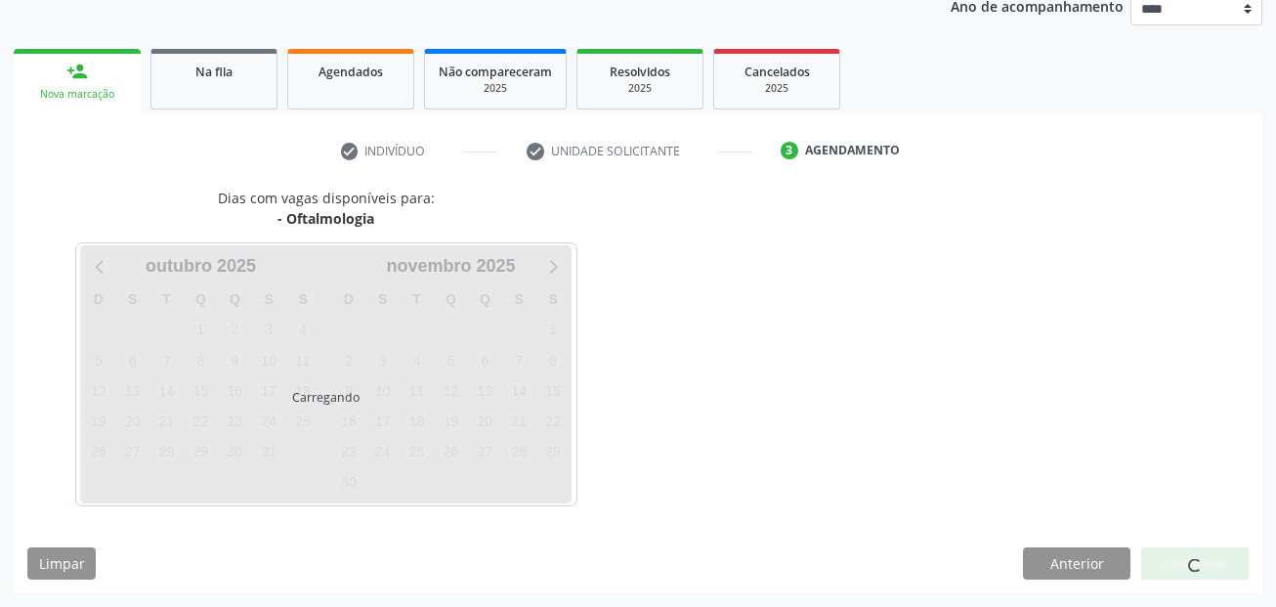
scroll to position [243, 0]
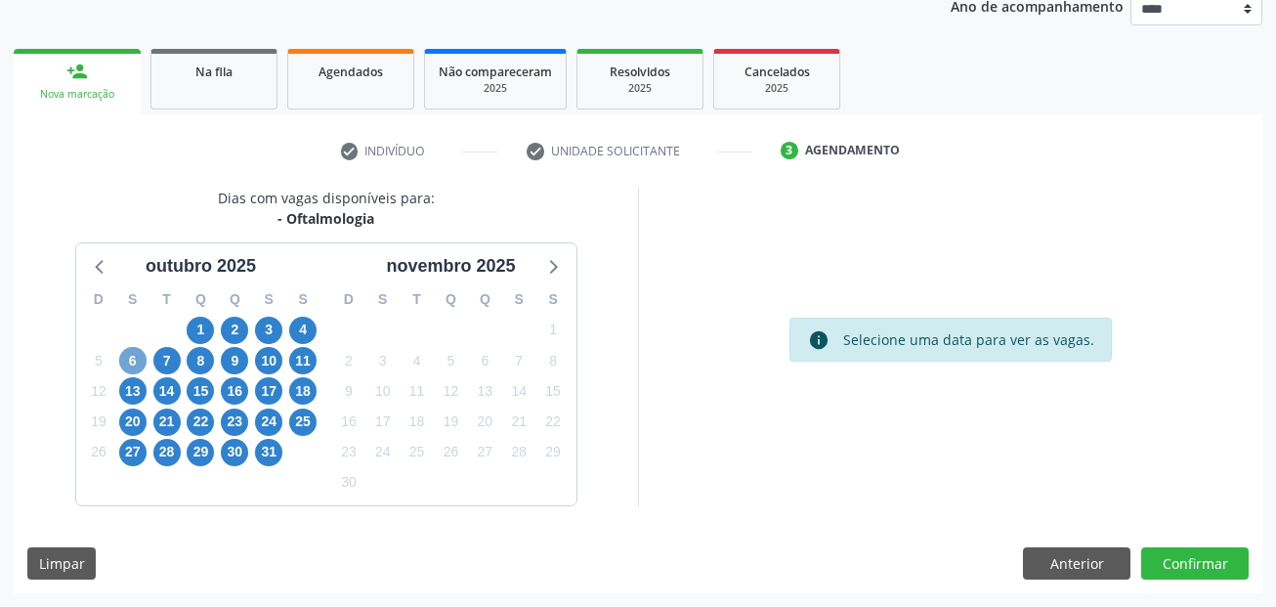
click at [129, 368] on span "6" at bounding box center [132, 360] width 27 height 27
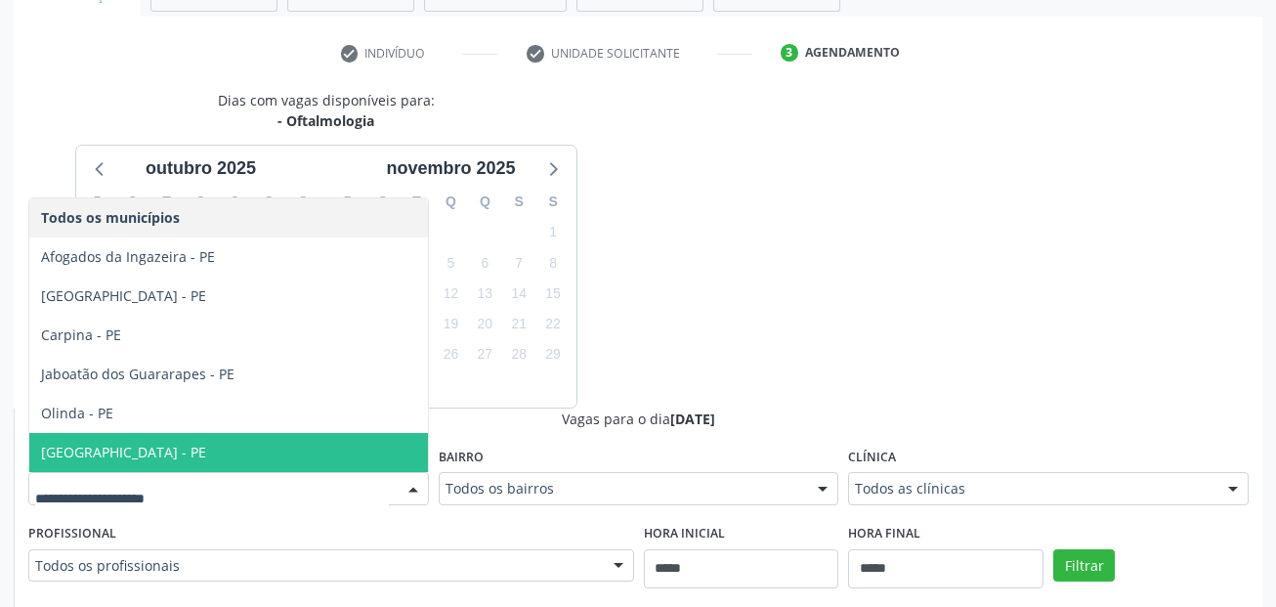
scroll to position [439, 0]
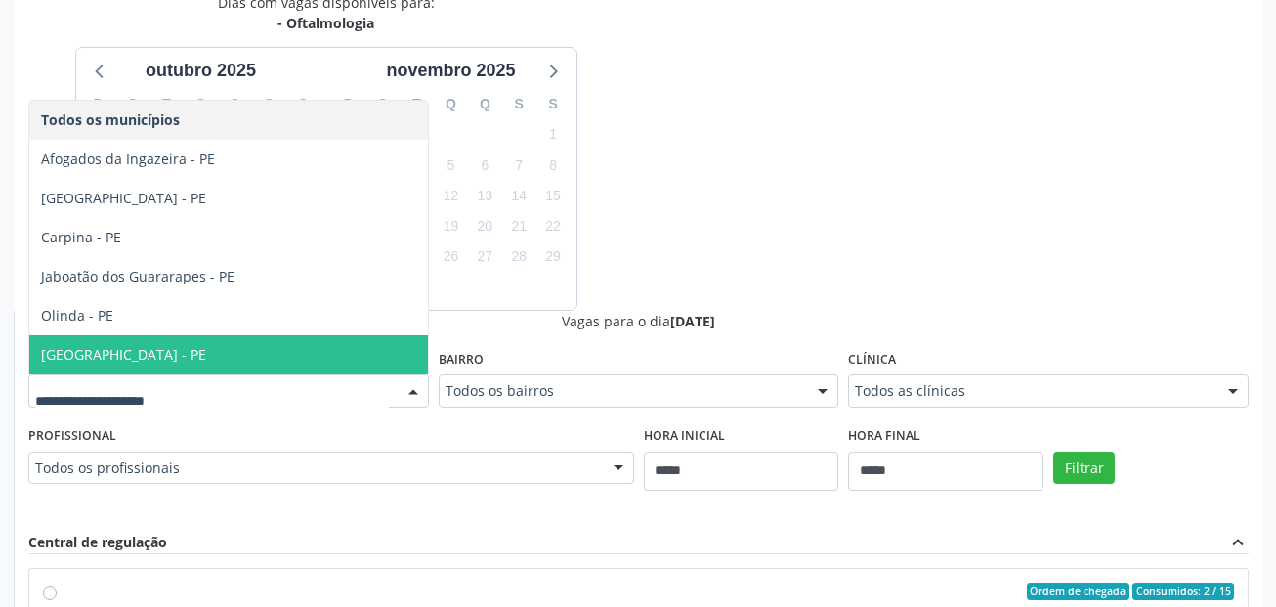
click at [154, 355] on span "Recife - PE" at bounding box center [228, 354] width 399 height 39
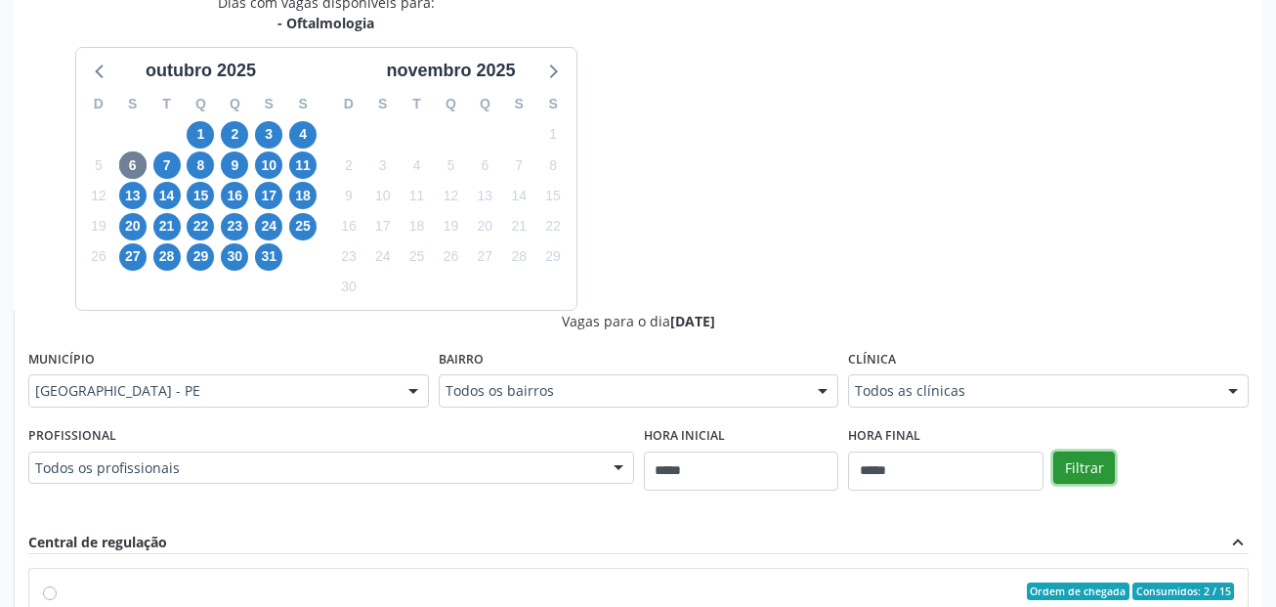
click at [1097, 474] on button "Filtrar" at bounding box center [1084, 467] width 62 height 33
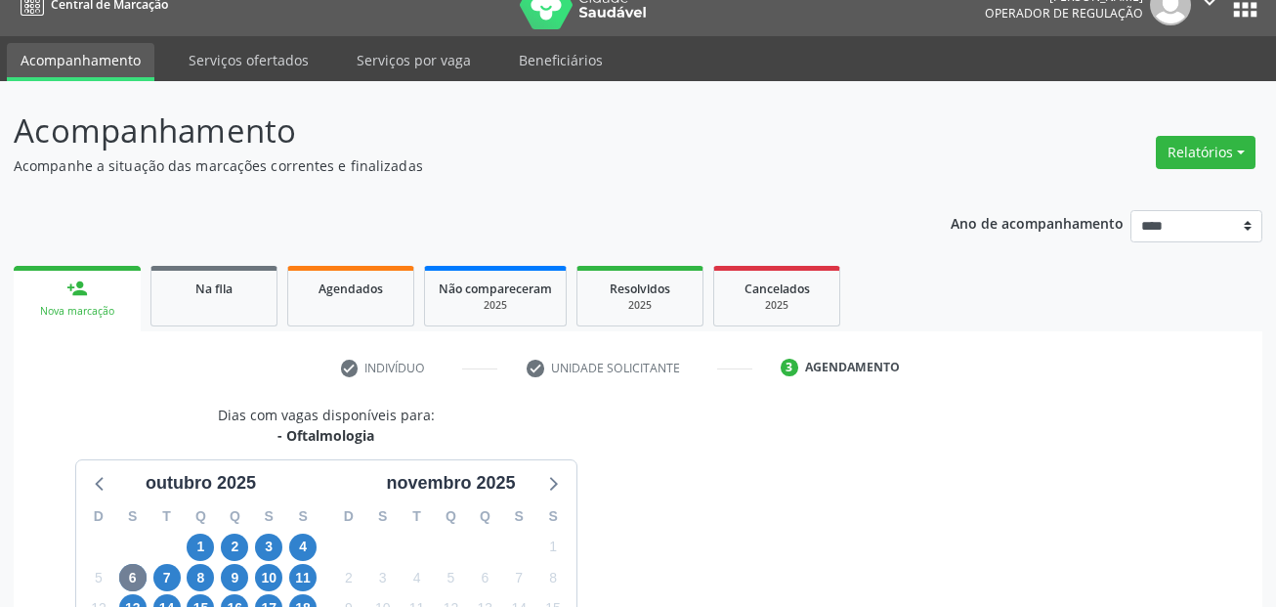
scroll to position [0, 0]
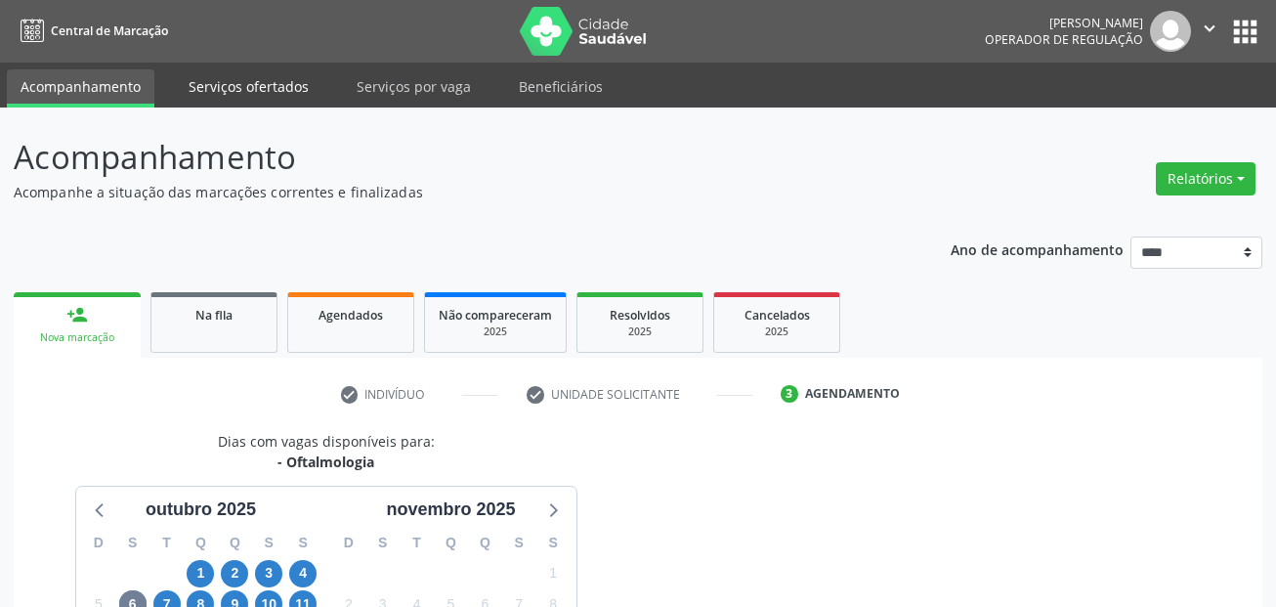
click at [216, 80] on link "Serviços ofertados" at bounding box center [249, 86] width 148 height 34
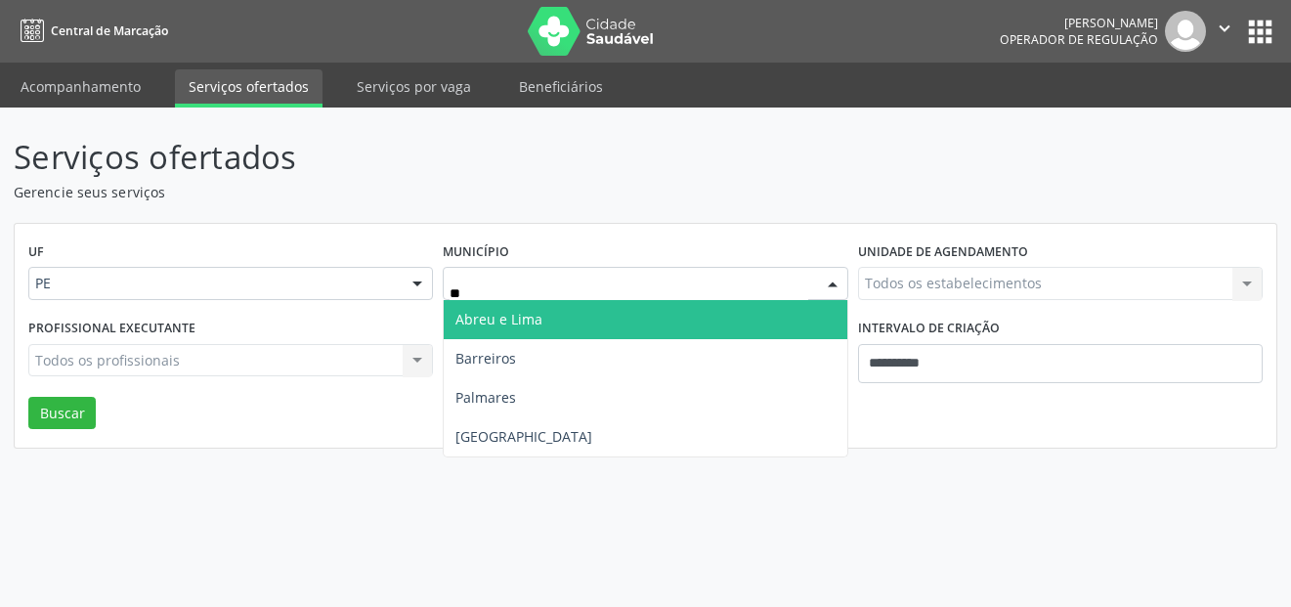
type input "***"
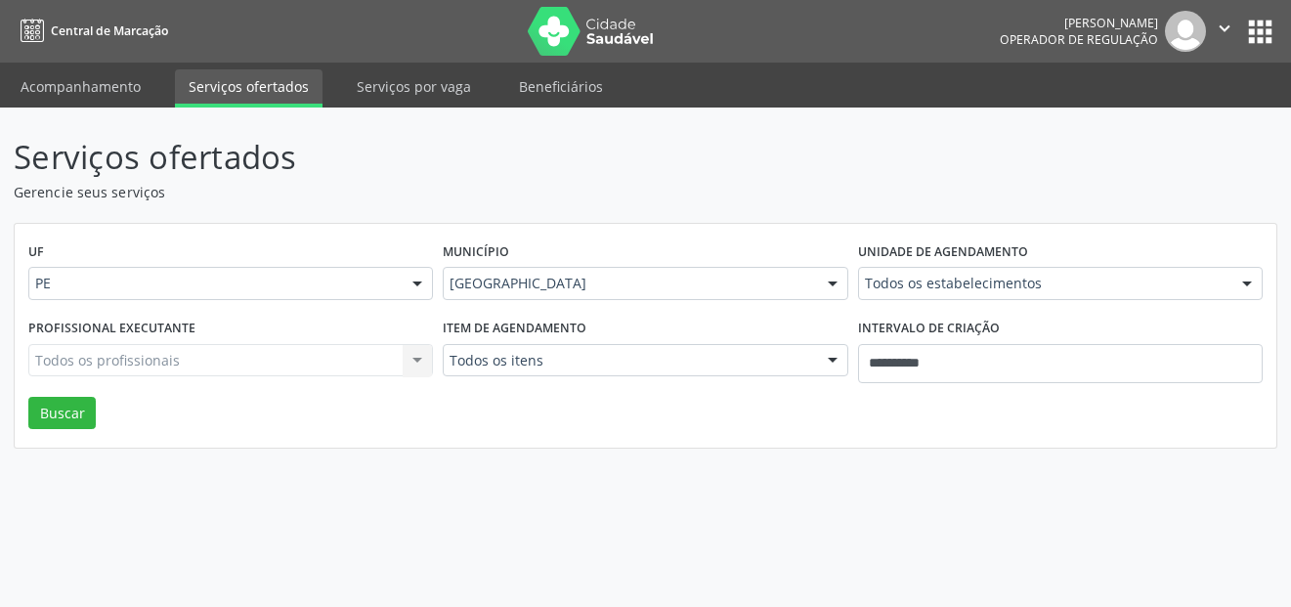
click at [572, 342] on label "Item de agendamento" at bounding box center [515, 329] width 144 height 30
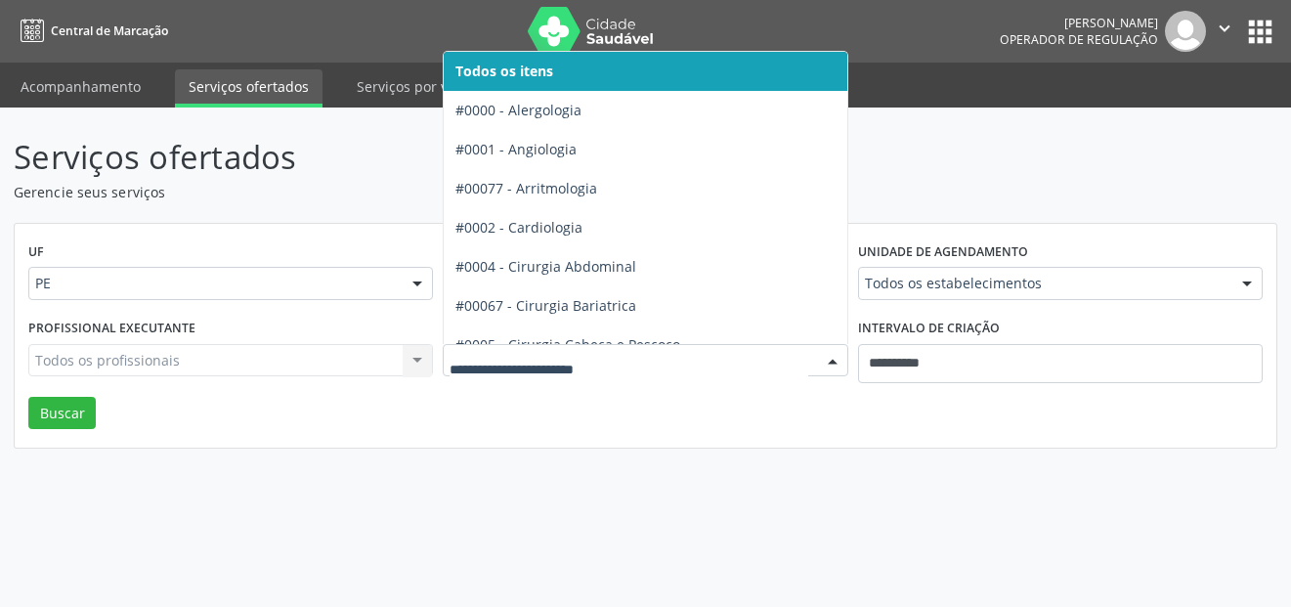
drag, startPoint x: 579, startPoint y: 358, endPoint x: 619, endPoint y: 356, distance: 40.1
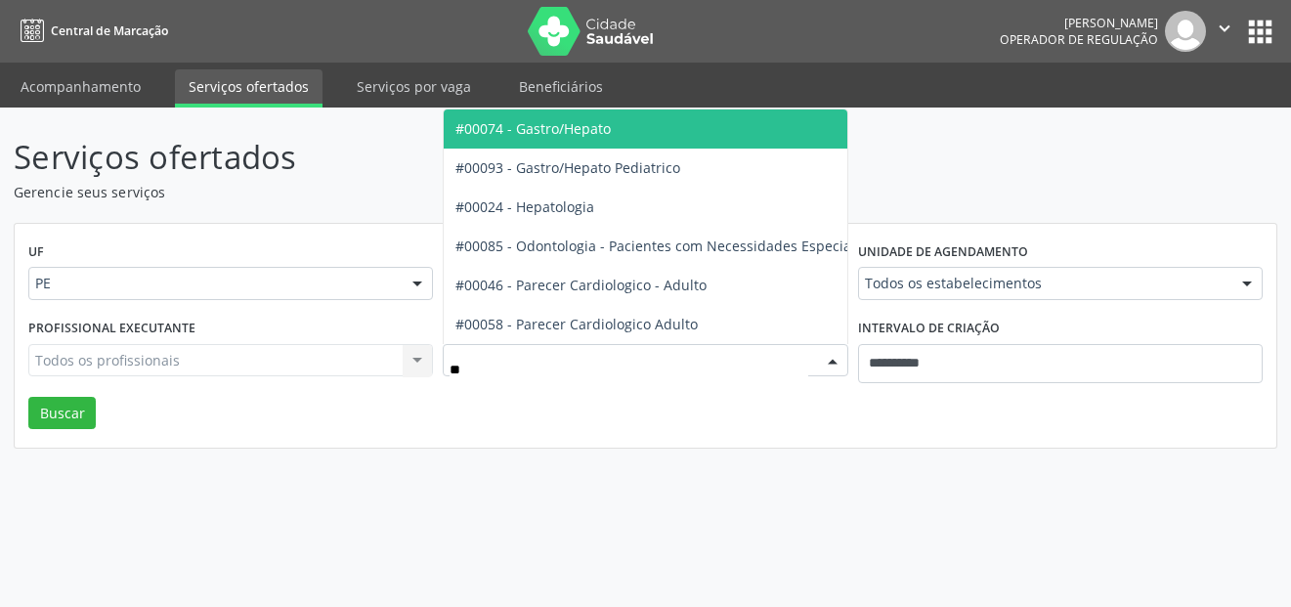
type input "***"
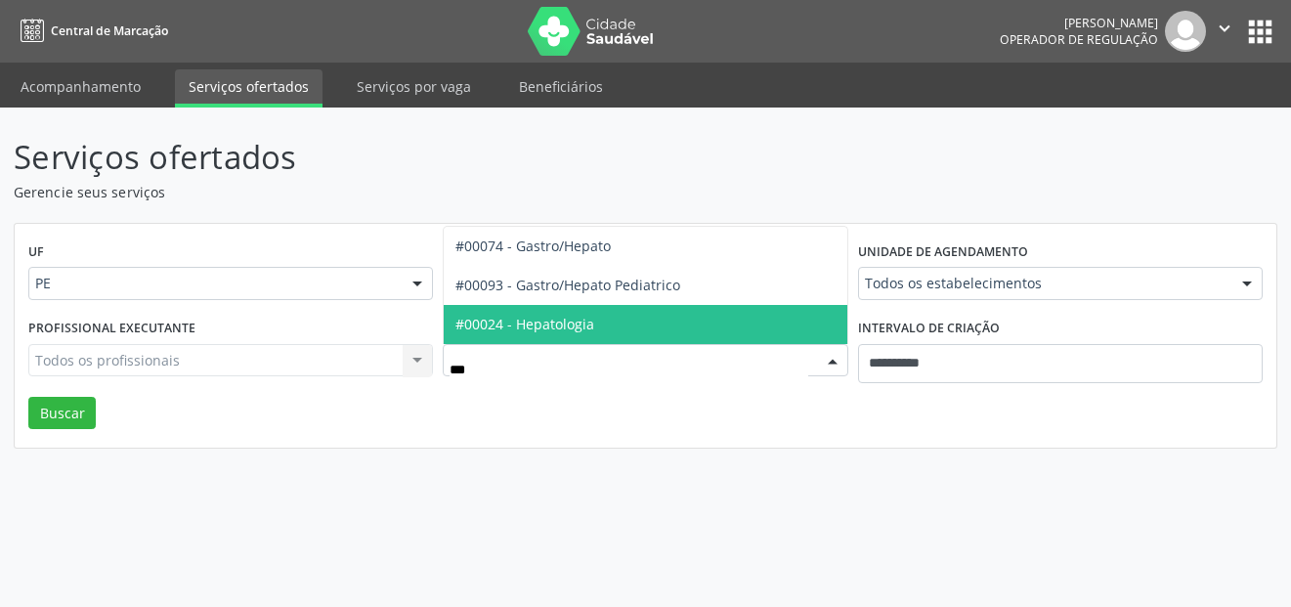
click at [613, 318] on span "#00024 - Hepatologia" at bounding box center [645, 324] width 403 height 39
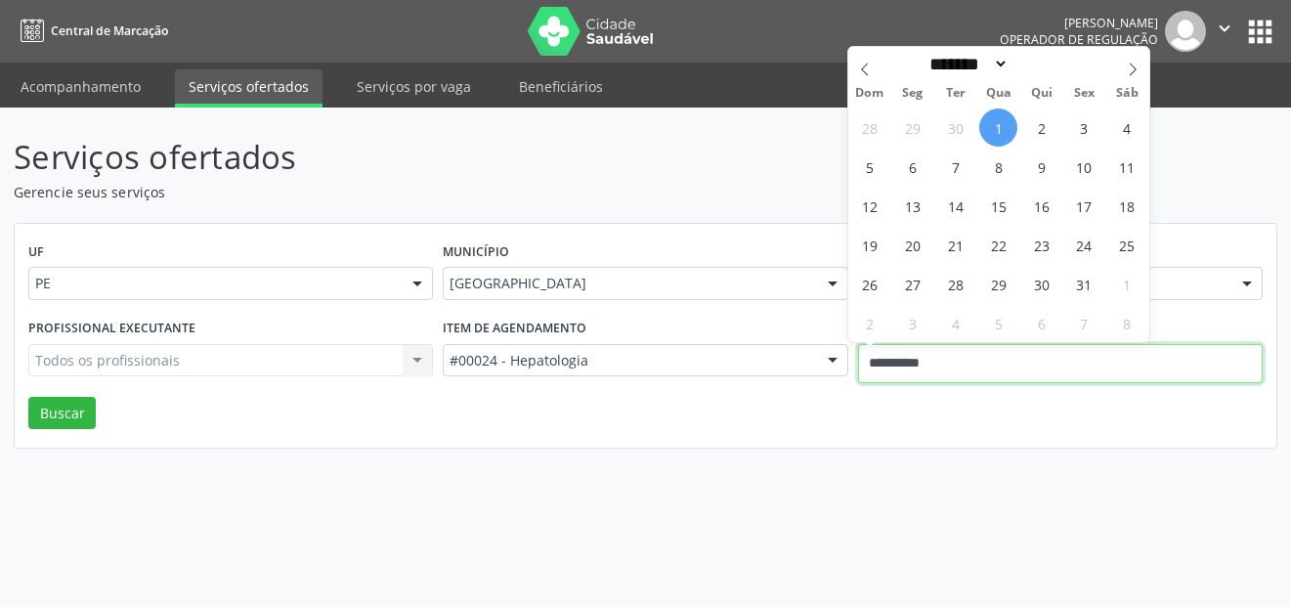
drag, startPoint x: 939, startPoint y: 355, endPoint x: 772, endPoint y: 278, distance: 183.6
click at [788, 339] on div "Profissional executante Todos os profissionais Todos os profissionais Nenhum re…" at bounding box center [645, 355] width 1244 height 83
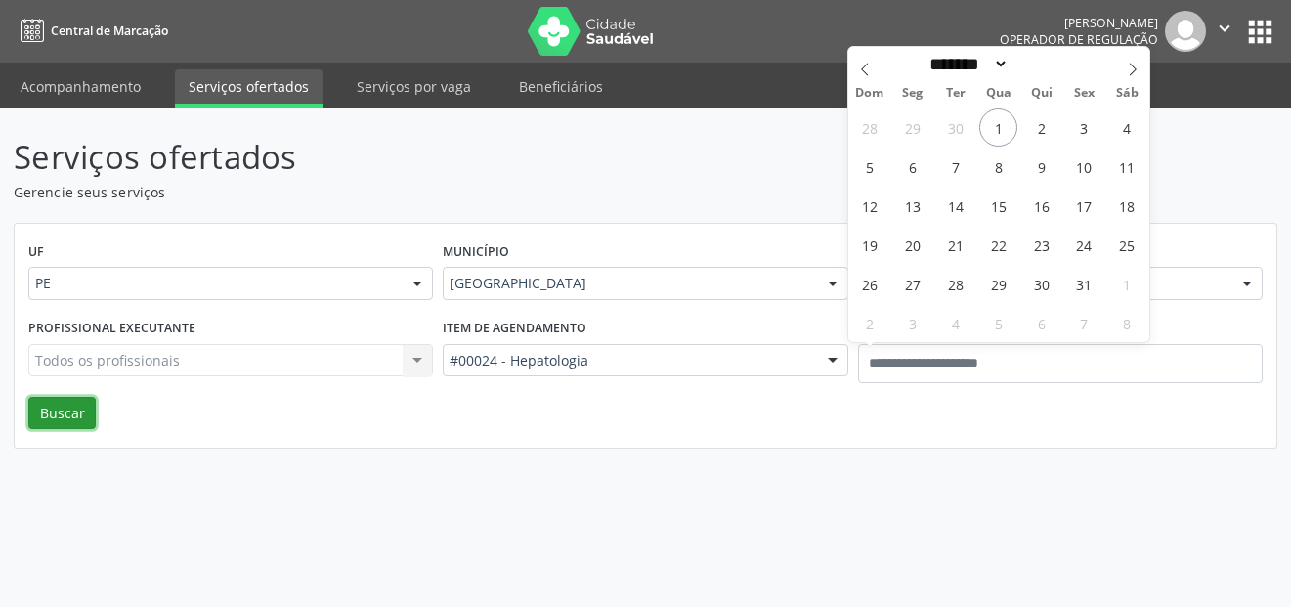
click at [66, 416] on button "Buscar" at bounding box center [61, 413] width 67 height 33
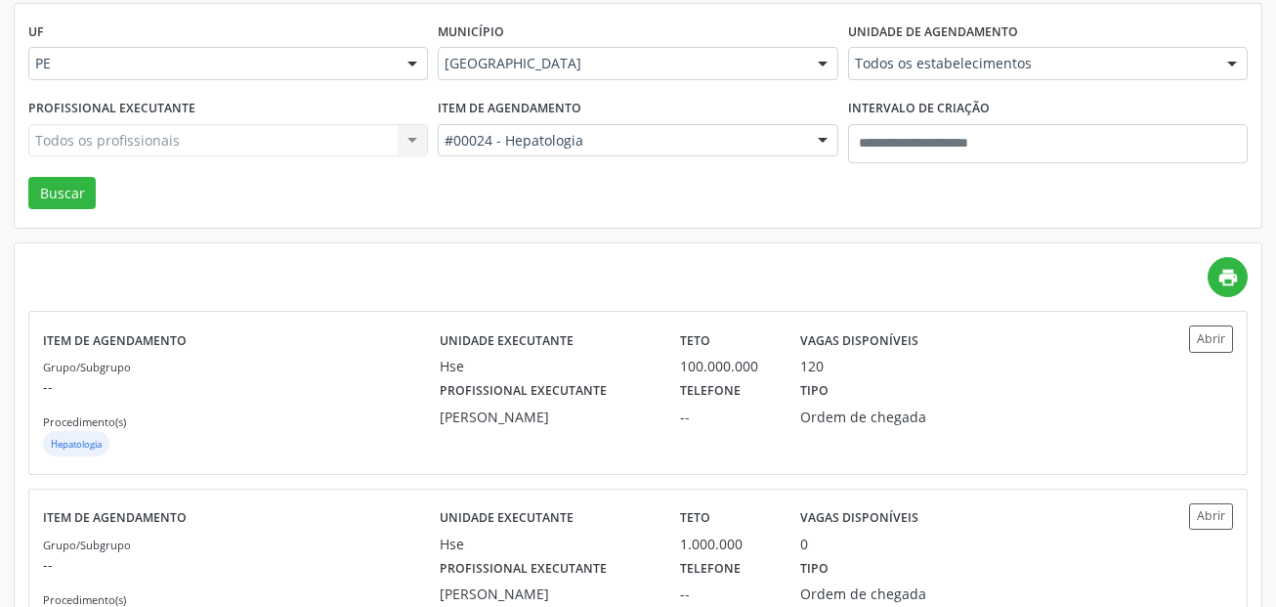
scroll to position [293, 0]
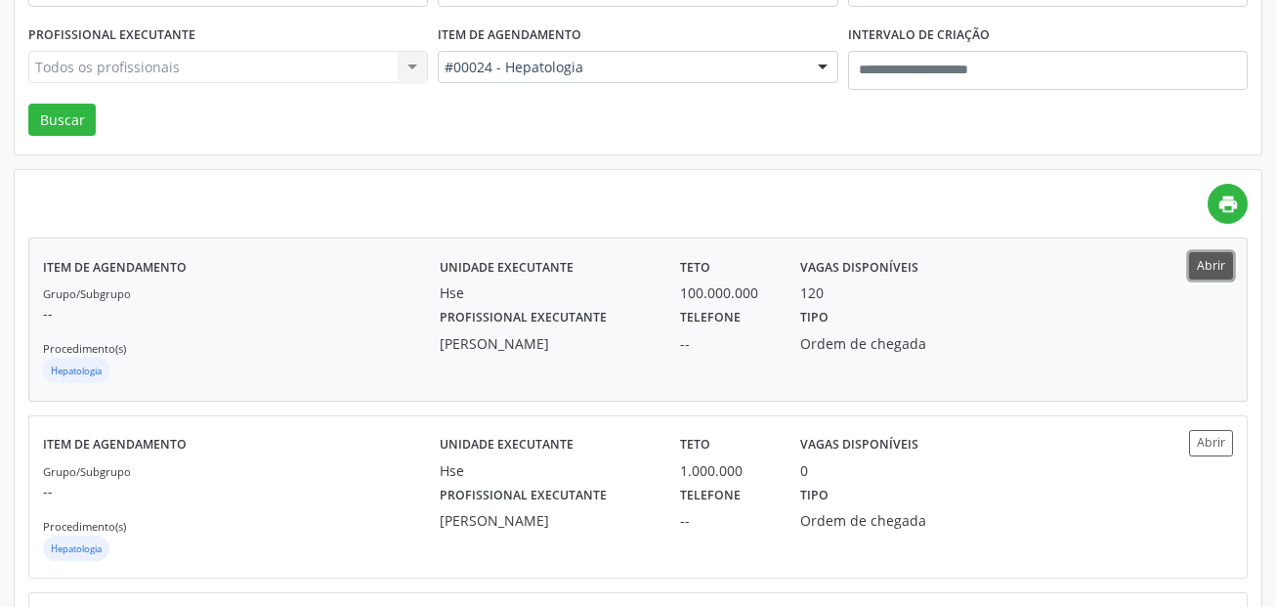
click at [1201, 258] on button "Abrir" at bounding box center [1211, 265] width 44 height 26
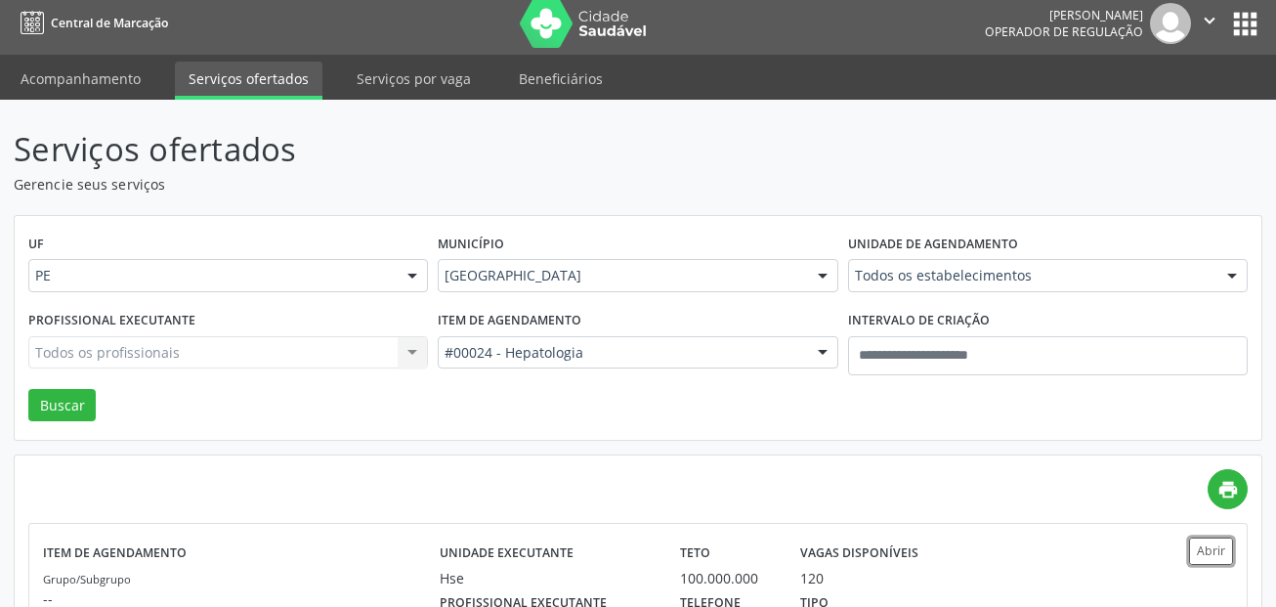
scroll to position [0, 0]
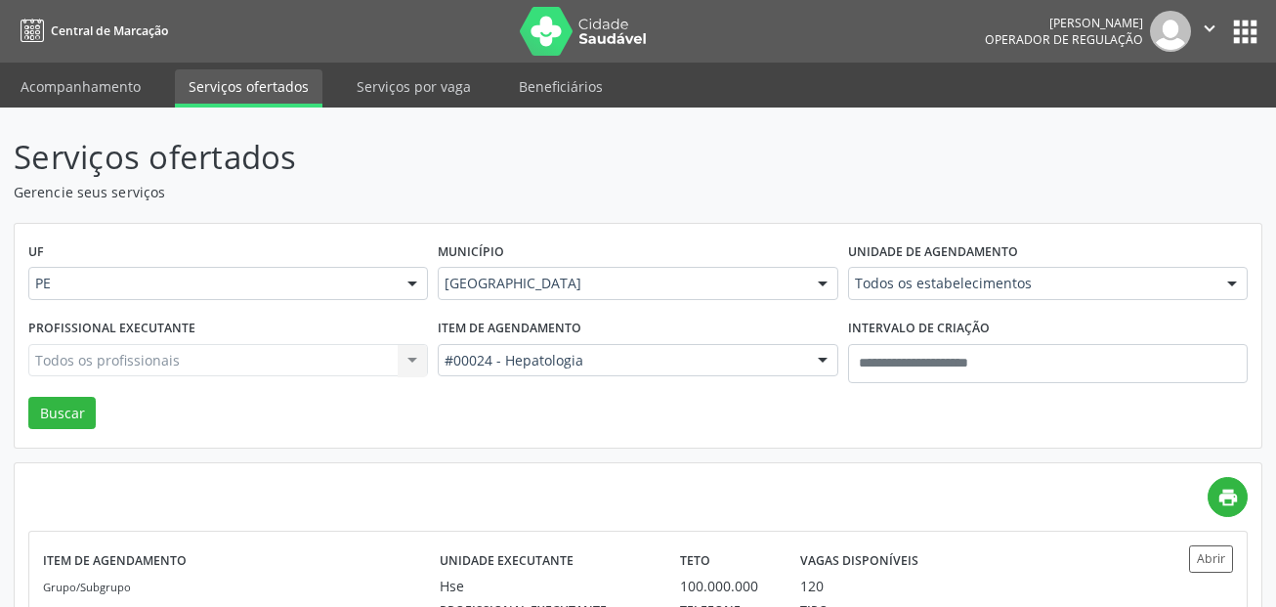
click at [530, 370] on div "#00024 - Hepatologia" at bounding box center [638, 360] width 400 height 33
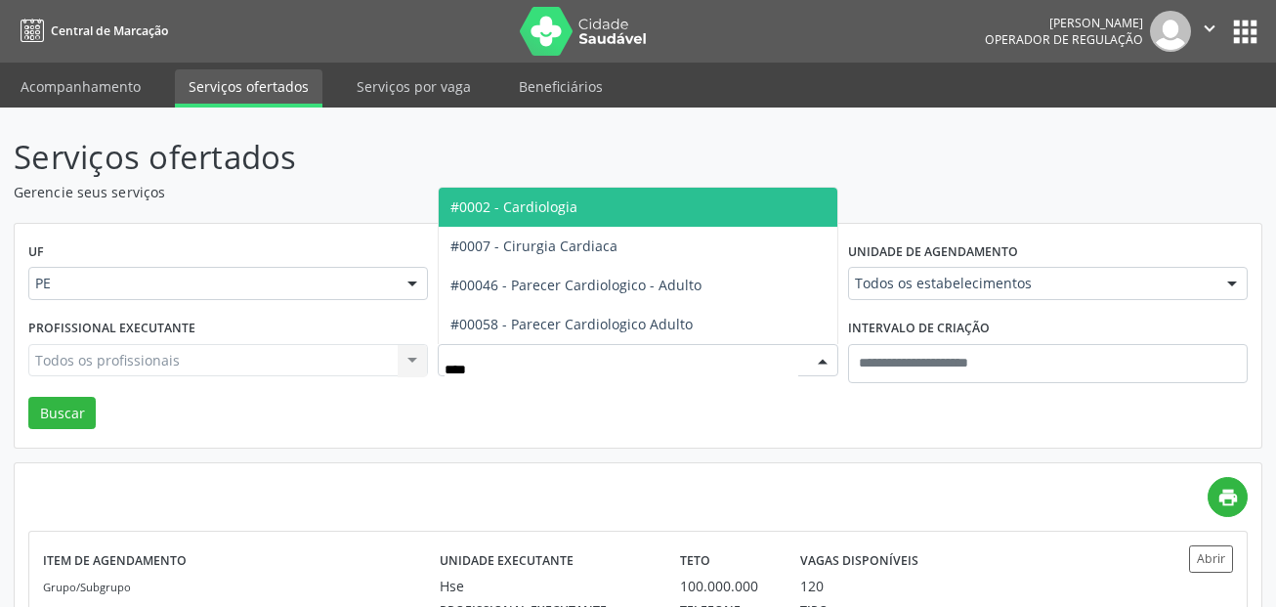
click at [602, 218] on span "#0002 - Cardiologia" at bounding box center [638, 207] width 398 height 39
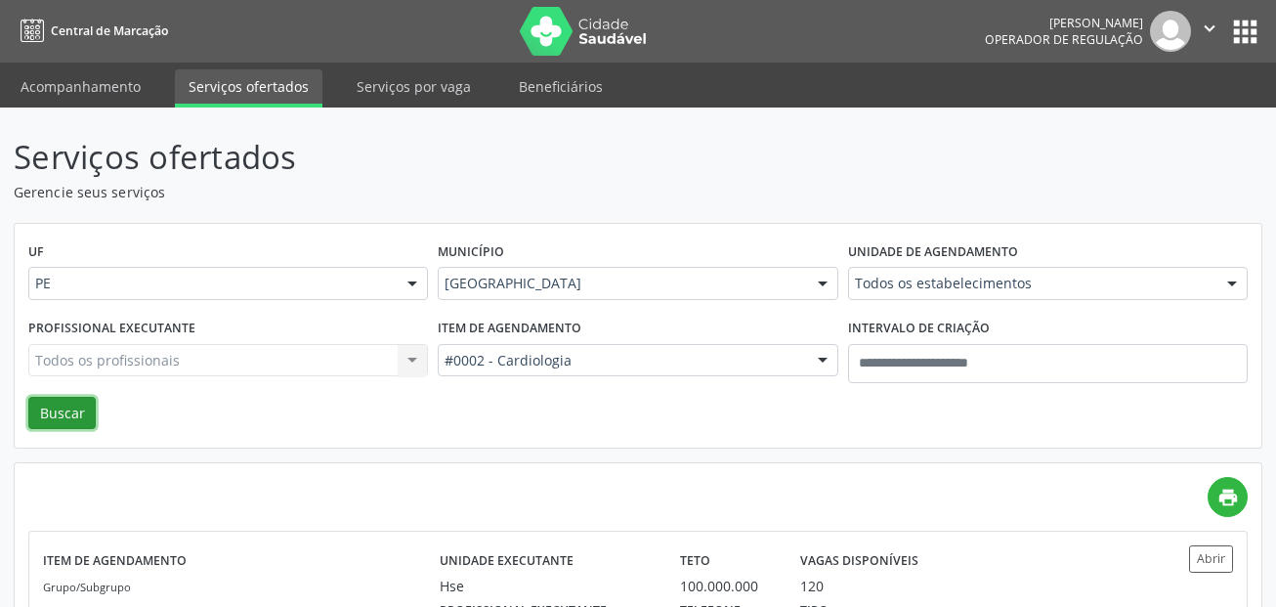
click at [65, 404] on button "Buscar" at bounding box center [61, 413] width 67 height 33
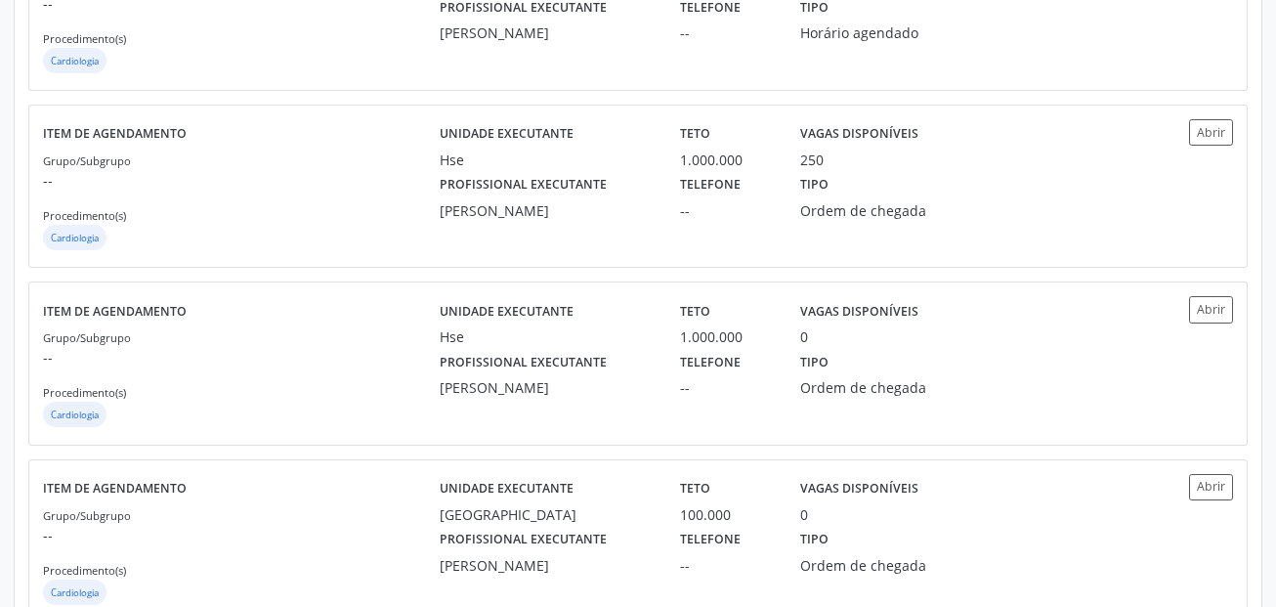
scroll to position [782, 0]
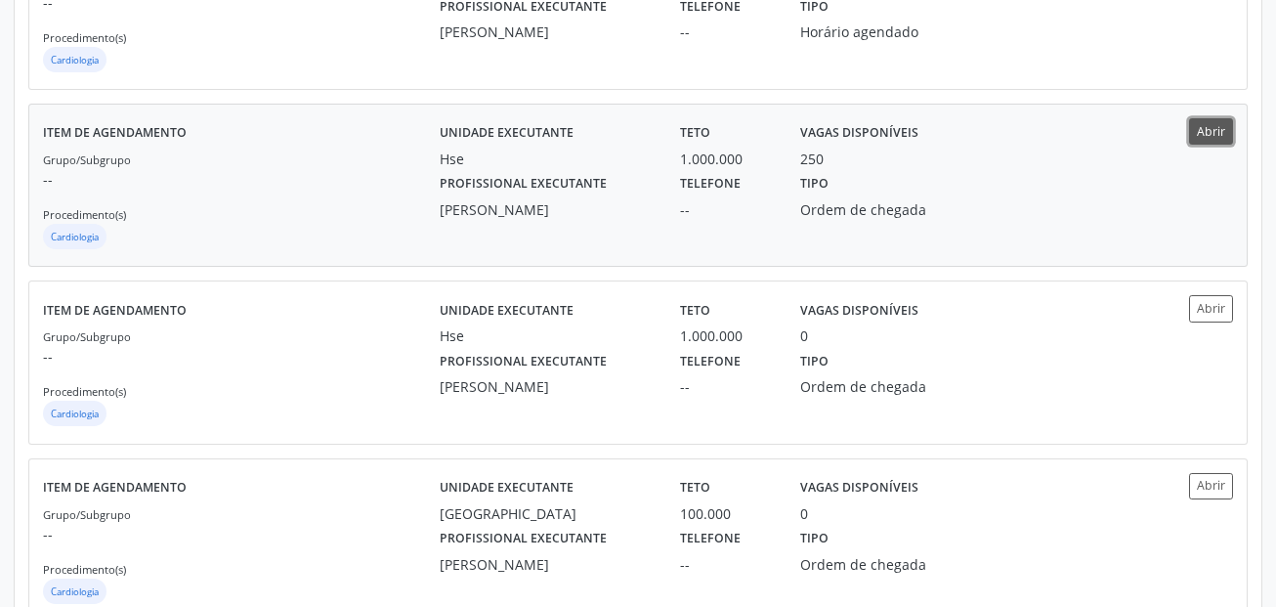
click at [1223, 127] on button "Abrir" at bounding box center [1211, 131] width 44 height 26
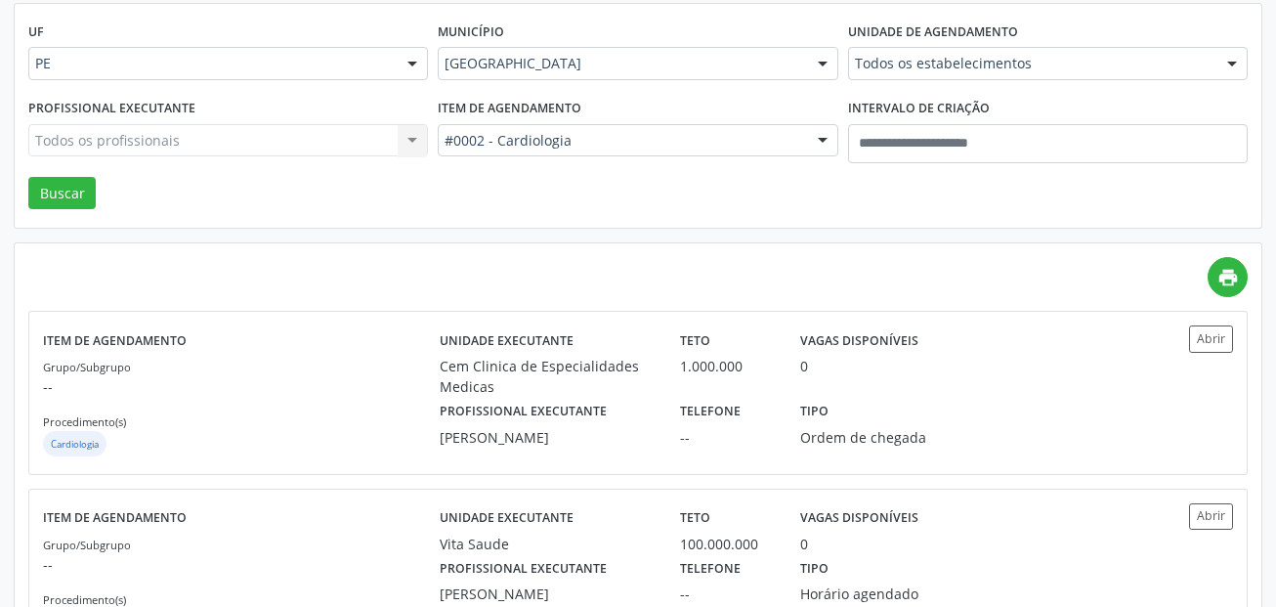
scroll to position [195, 0]
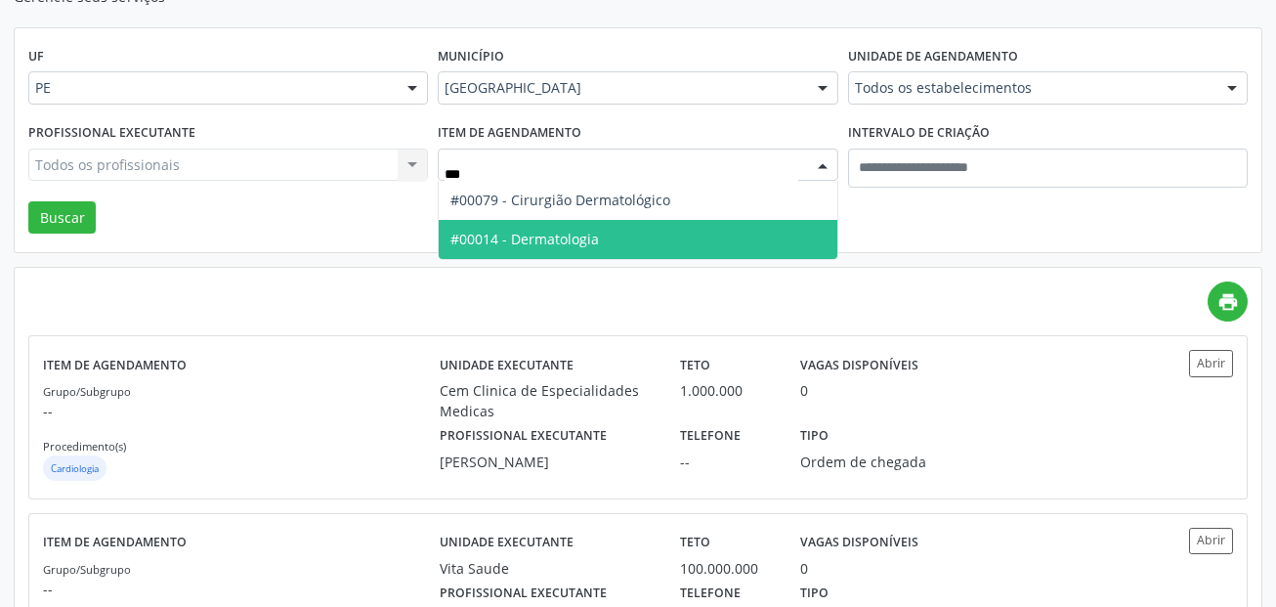
click at [530, 233] on span "#00014 - Dermatologia" at bounding box center [524, 239] width 148 height 19
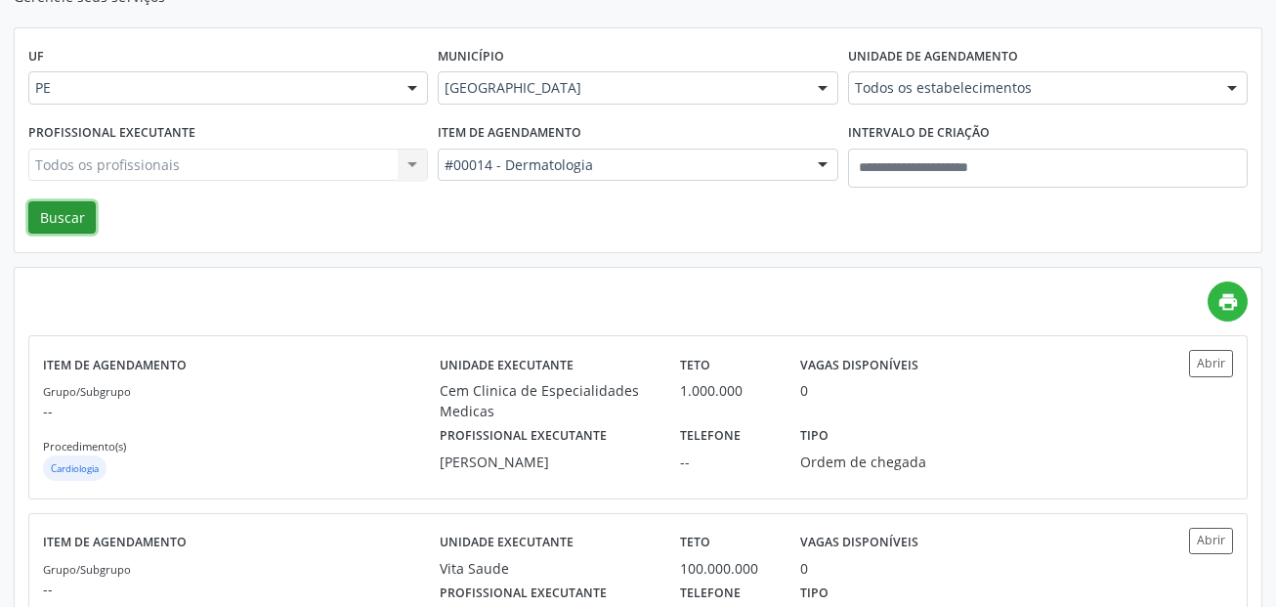
click at [69, 227] on button "Buscar" at bounding box center [61, 217] width 67 height 33
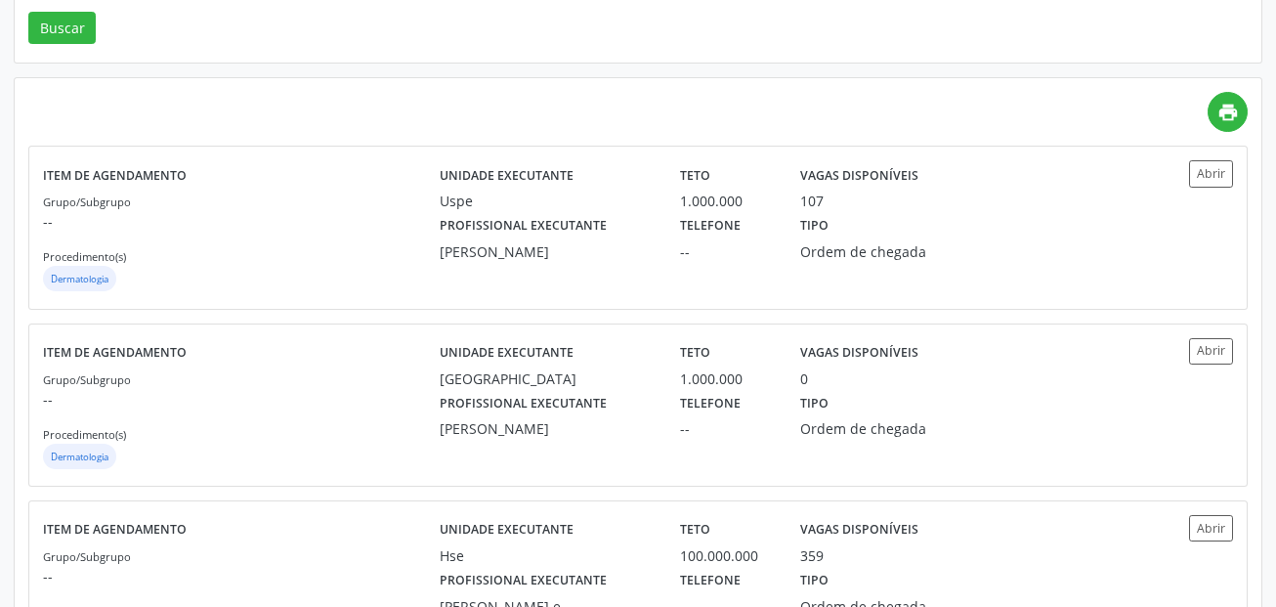
scroll to position [391, 0]
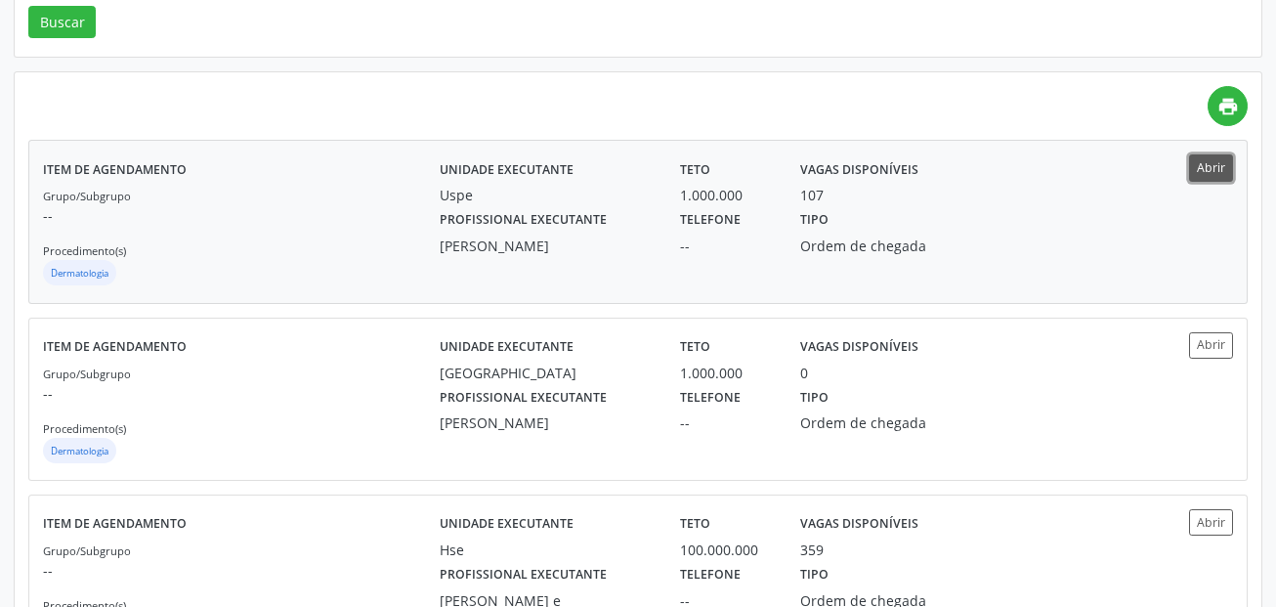
click at [1226, 176] on button "Abrir" at bounding box center [1211, 167] width 44 height 26
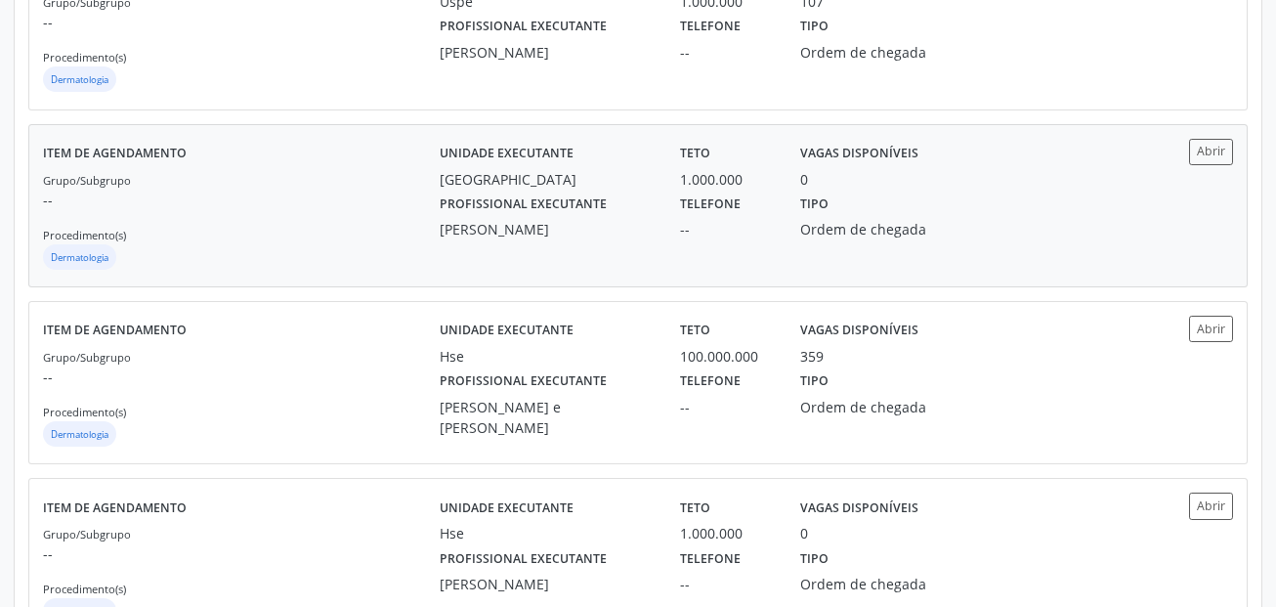
scroll to position [586, 0]
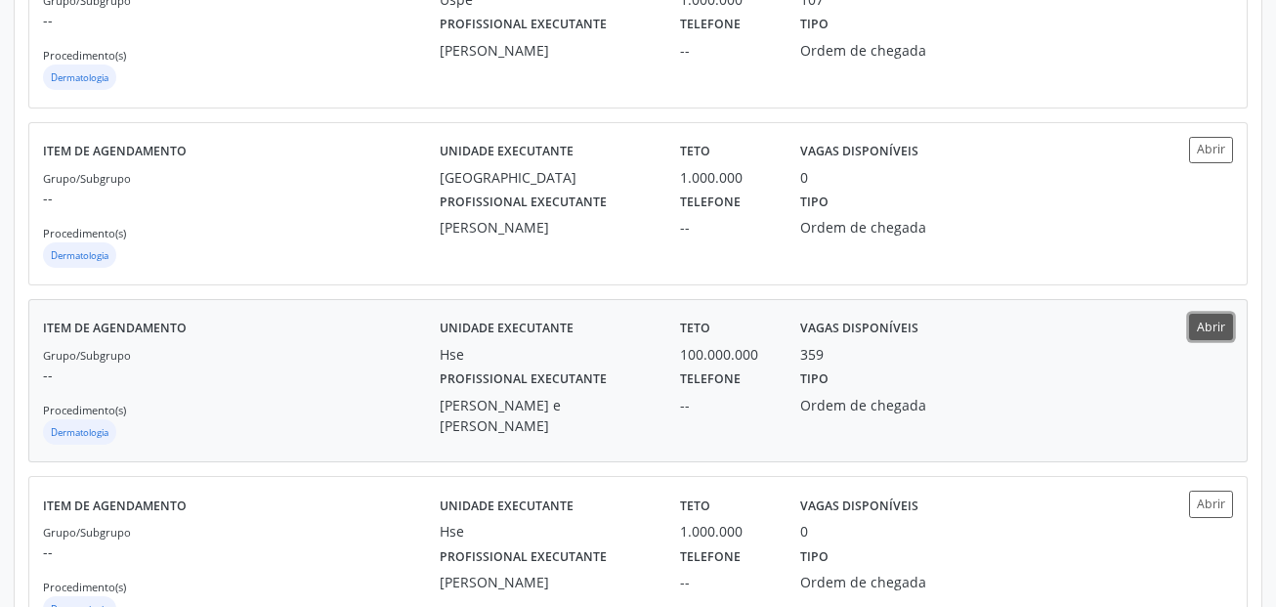
click at [1217, 329] on button "Abrir" at bounding box center [1211, 327] width 44 height 26
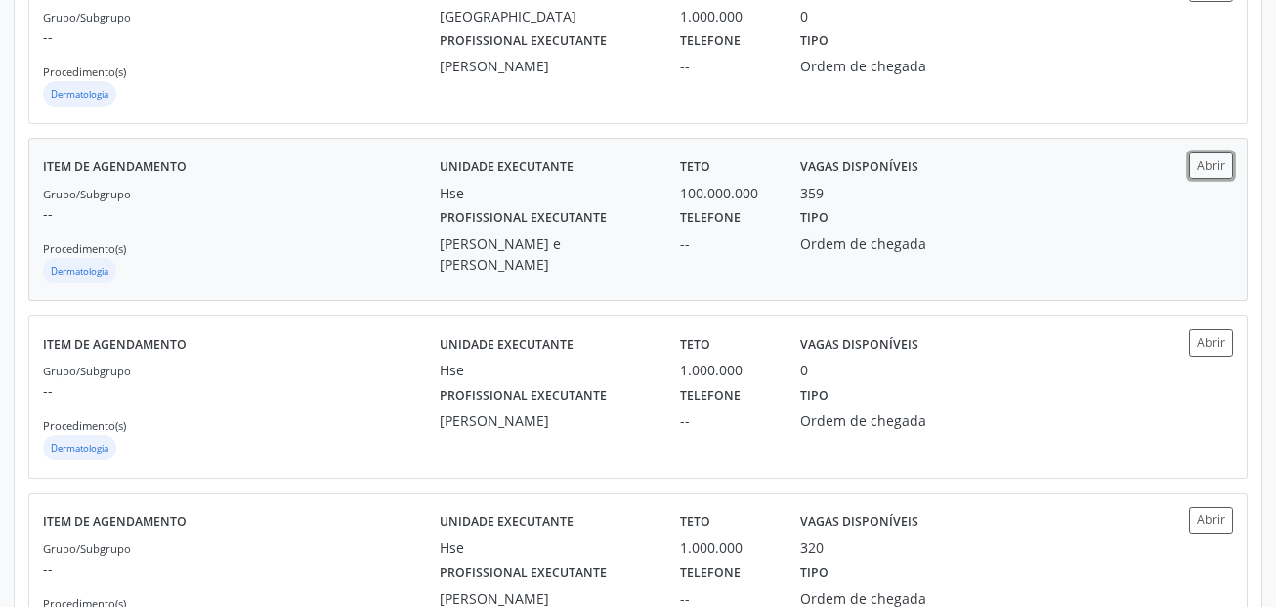
scroll to position [782, 0]
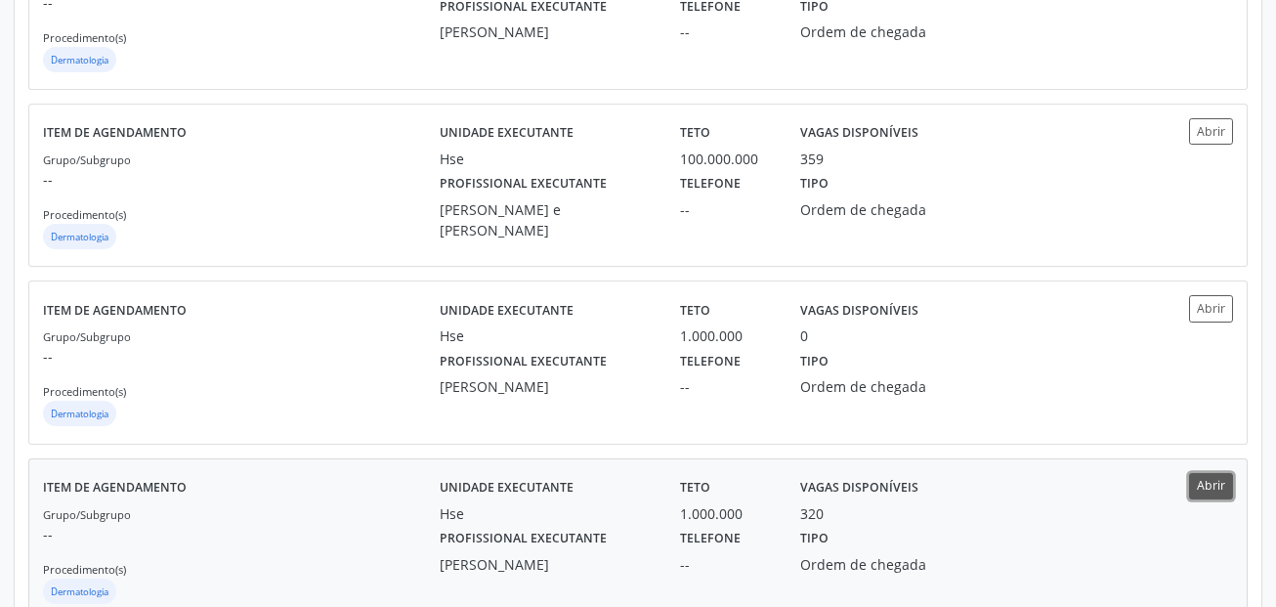
click at [1211, 488] on button "Abrir" at bounding box center [1211, 486] width 44 height 26
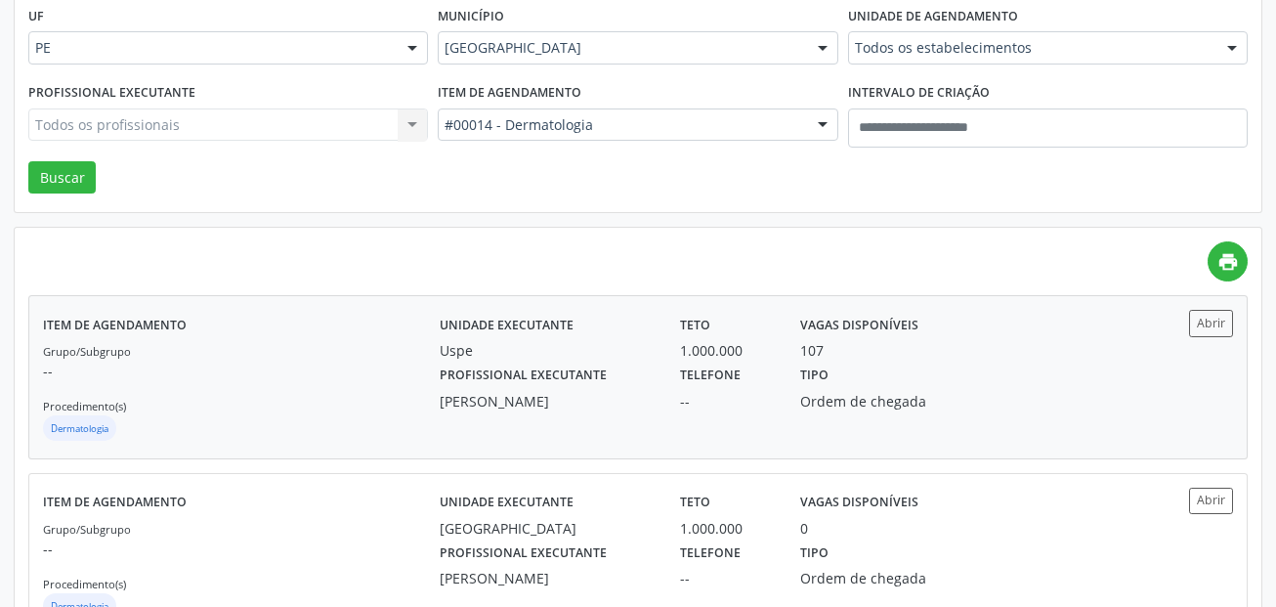
scroll to position [0, 0]
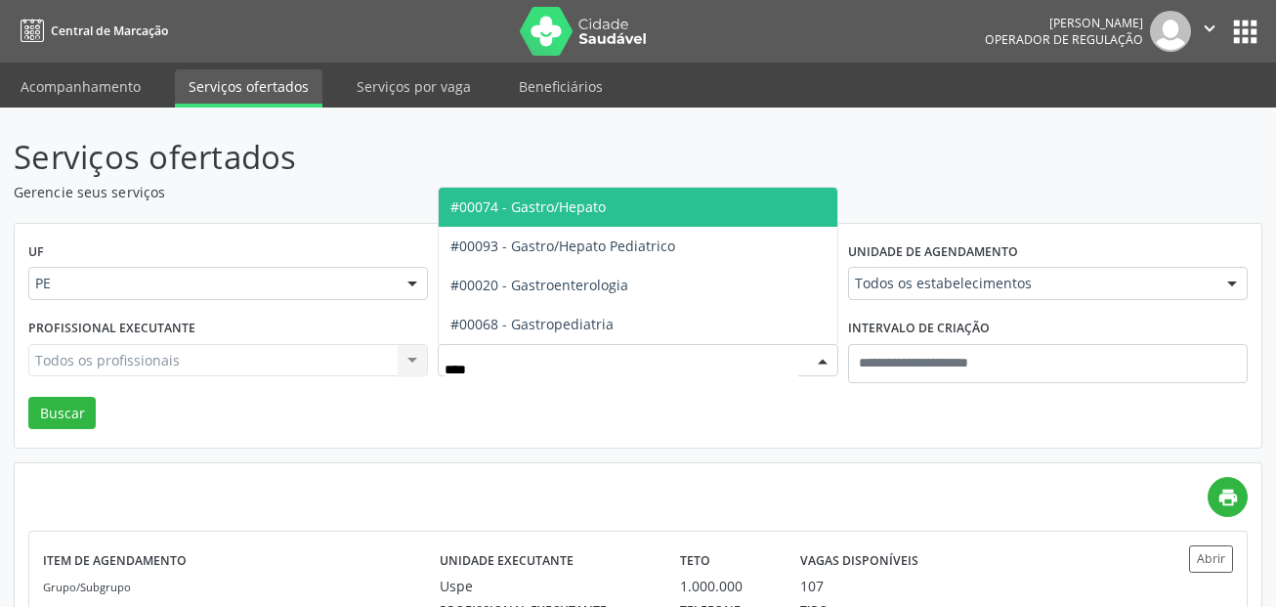
type input "*****"
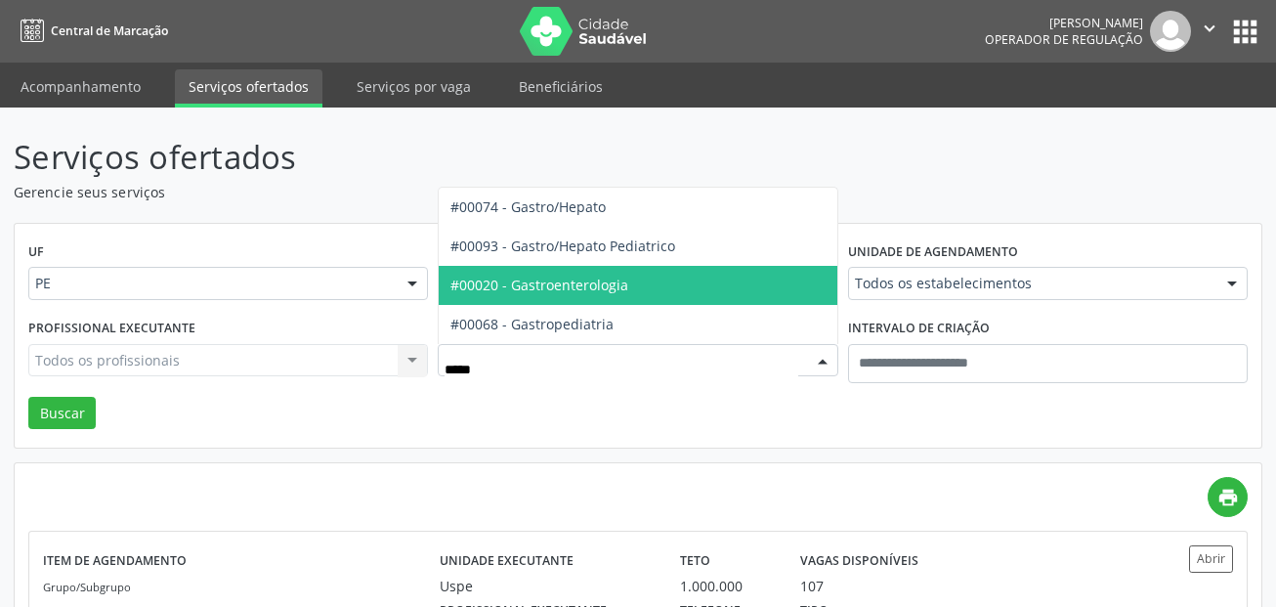
click at [541, 273] on span "#00020 - Gastroenterologia" at bounding box center [638, 285] width 398 height 39
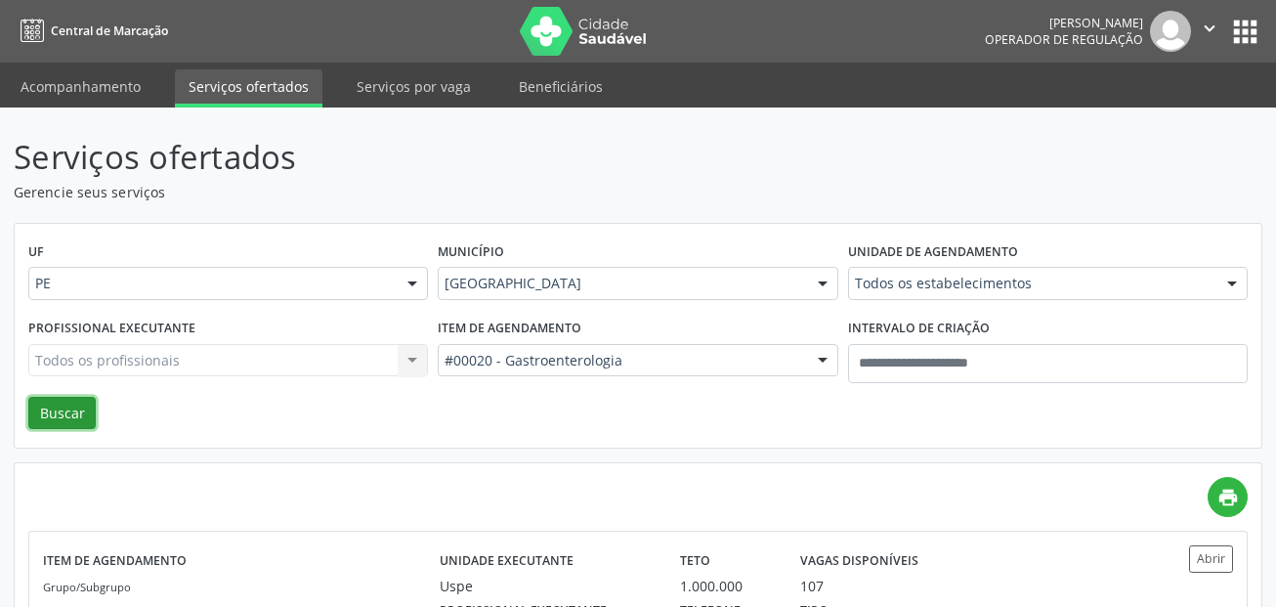
click at [72, 402] on button "Buscar" at bounding box center [61, 413] width 67 height 33
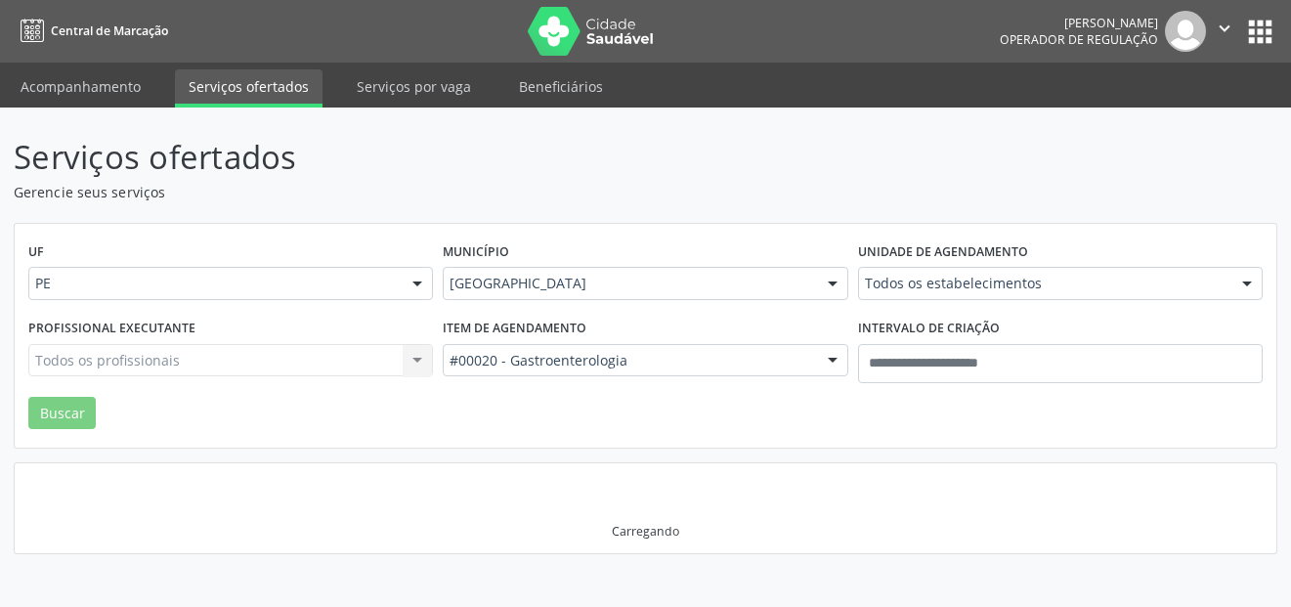
drag, startPoint x: 266, startPoint y: 337, endPoint x: 714, endPoint y: 22, distance: 547.8
click at [1014, 454] on div "Serviços ofertados Gerencie seus serviços UF PE PE Nenhum resultado encontrado …" at bounding box center [645, 343] width 1263 height 421
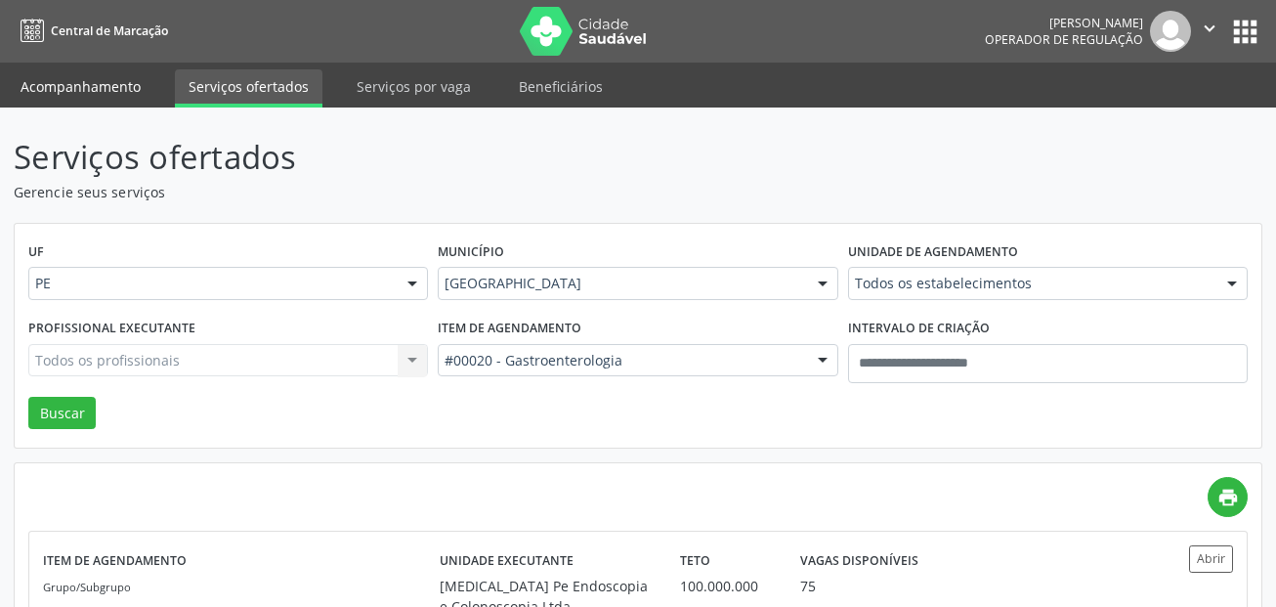
click at [110, 93] on link "Acompanhamento" at bounding box center [81, 86] width 148 height 34
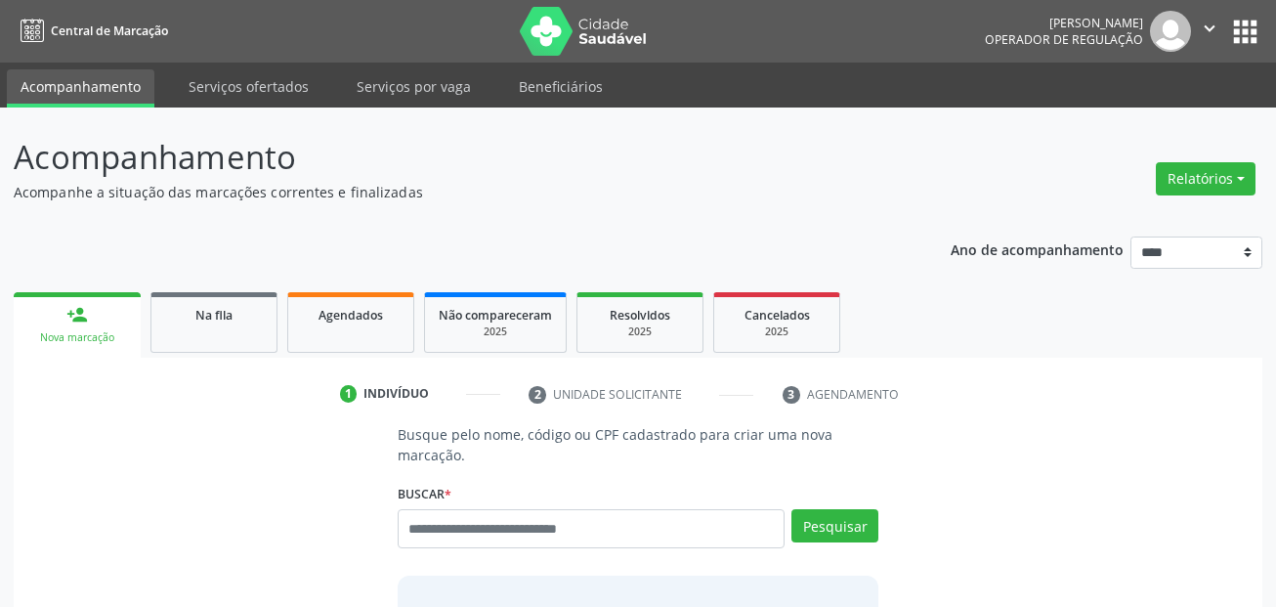
click at [494, 477] on div "Busque pelo nome, código ou CPF cadastrado para criar uma nova marcação. [GEOGR…" at bounding box center [638, 578] width 509 height 308
click at [483, 526] on input "text" at bounding box center [592, 528] width 388 height 39
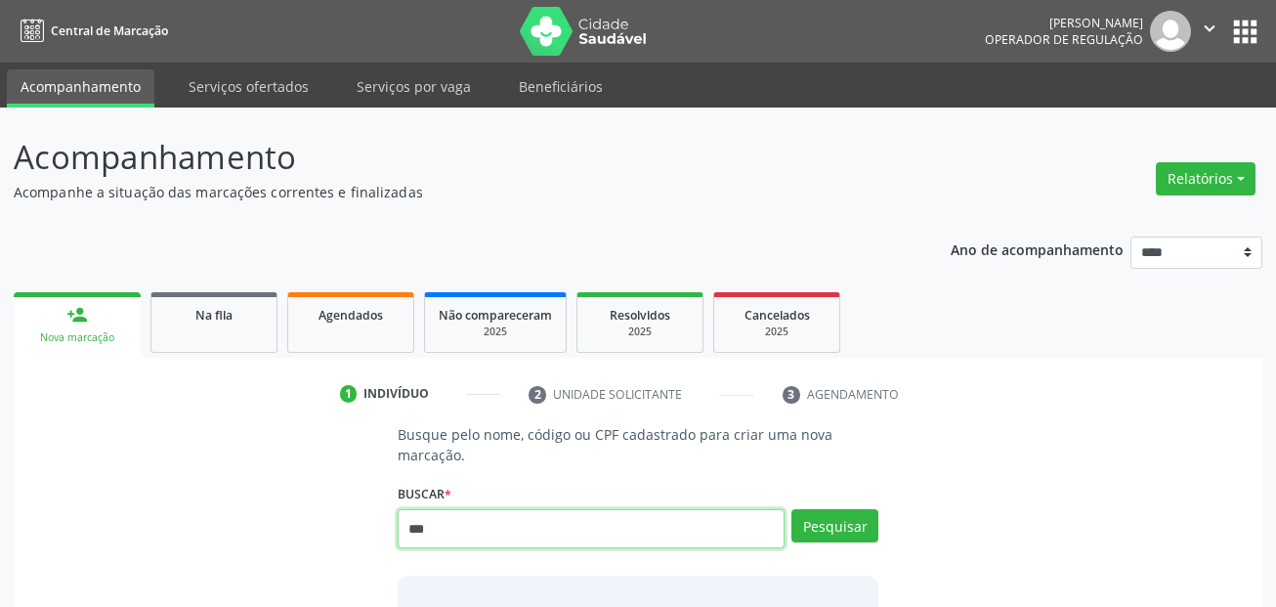
type input "***"
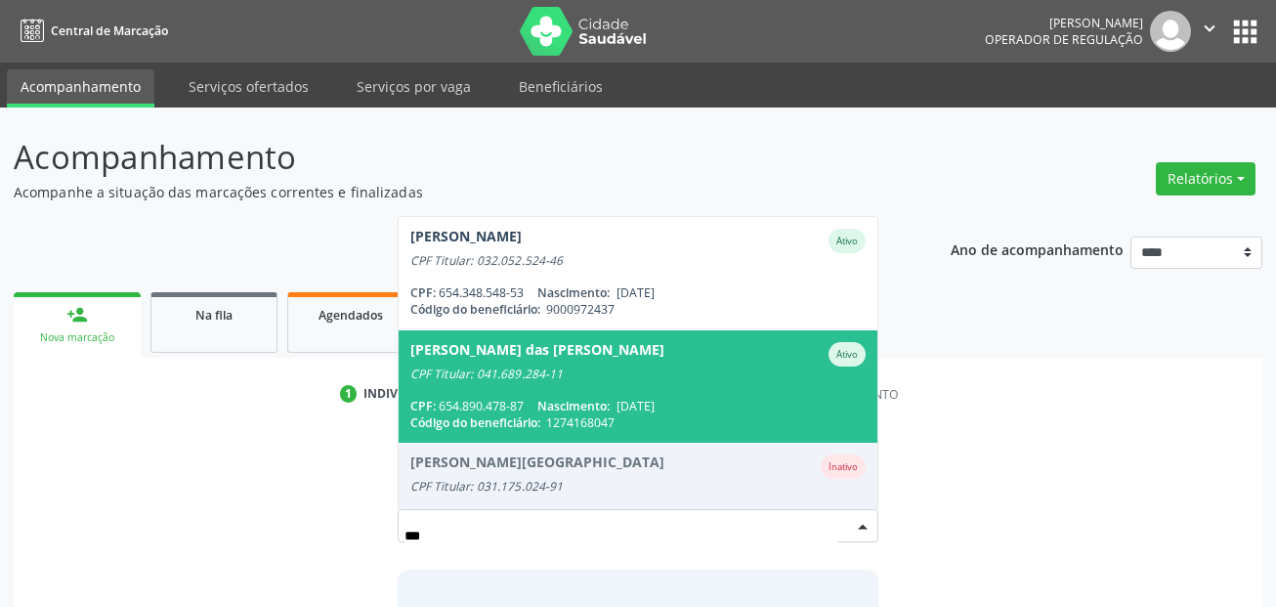
click at [612, 385] on span "Maria das Dores Maura de Souza Ativo CPF Titular: 041.689.284-11 CPF: 654.890.4…" at bounding box center [639, 386] width 480 height 112
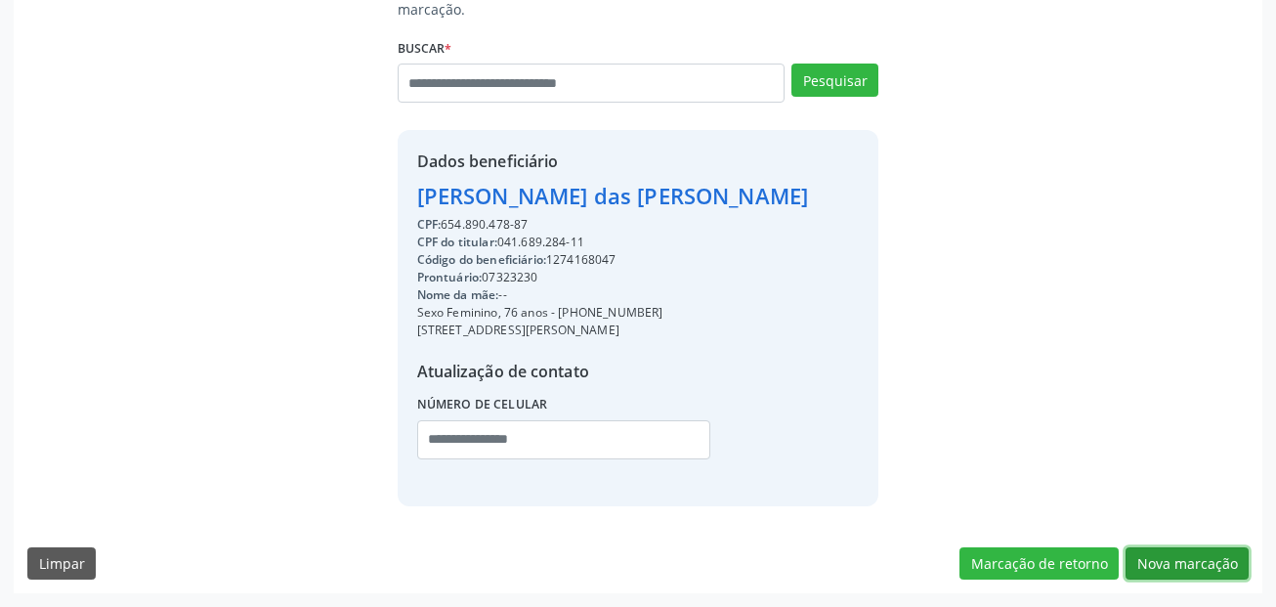
click at [1200, 562] on button "Nova marcação" at bounding box center [1186, 563] width 123 height 33
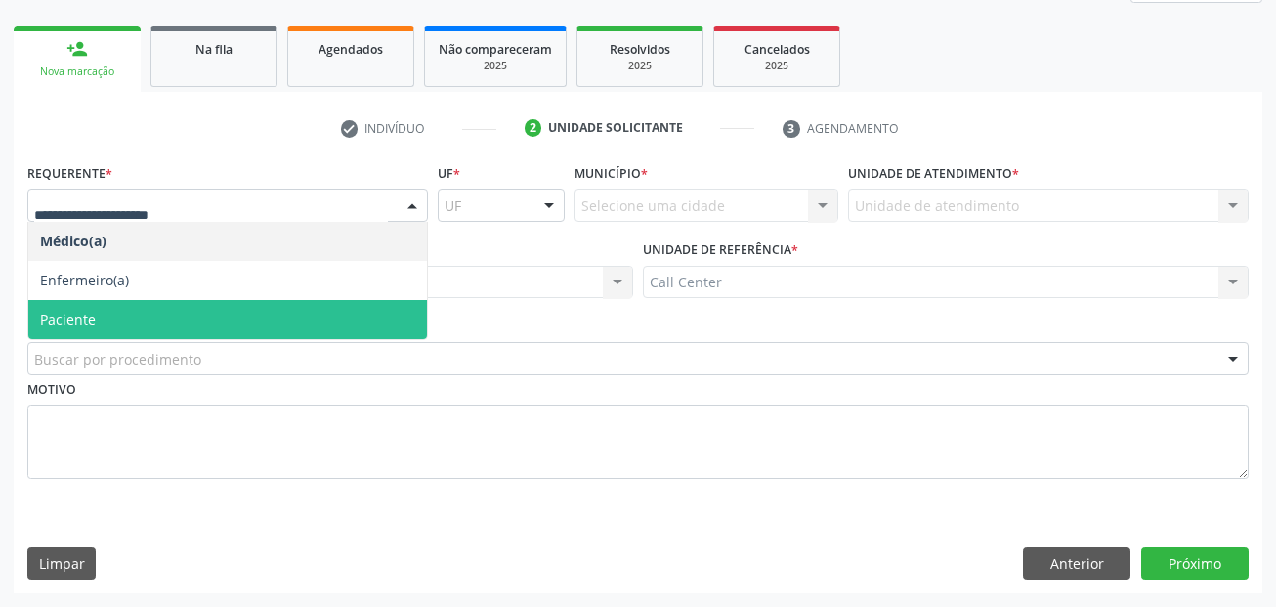
drag, startPoint x: 80, startPoint y: 310, endPoint x: 93, endPoint y: 320, distance: 16.6
click at [80, 312] on span "Paciente" at bounding box center [68, 319] width 56 height 19
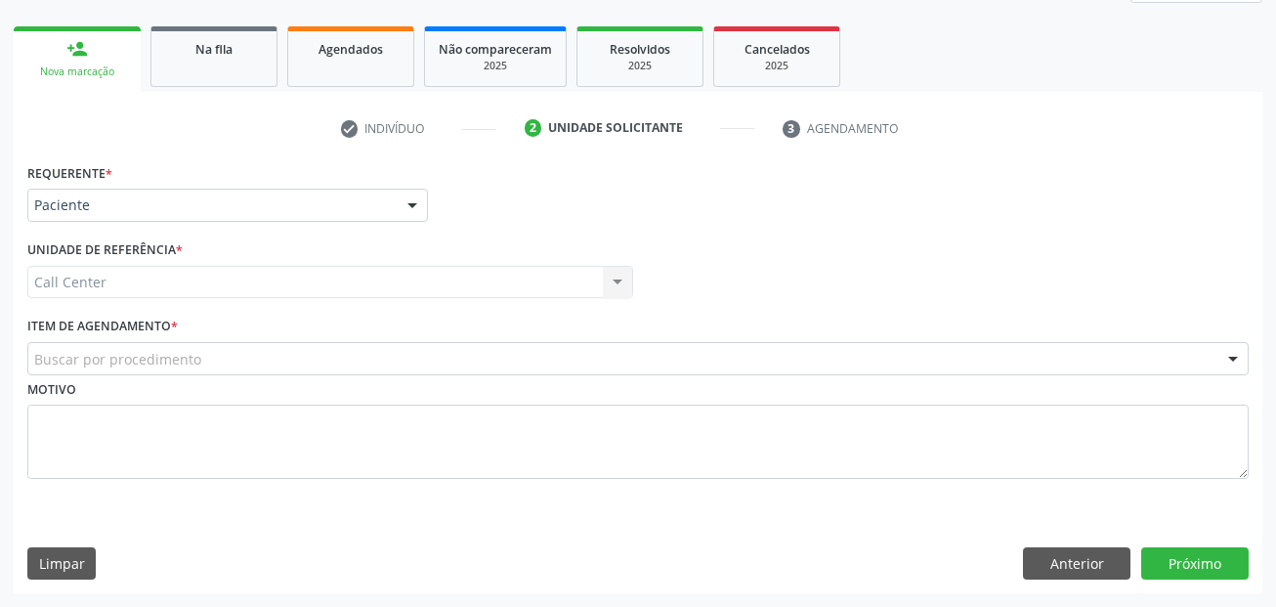
click at [129, 346] on div "Buscar por procedimento" at bounding box center [637, 358] width 1221 height 33
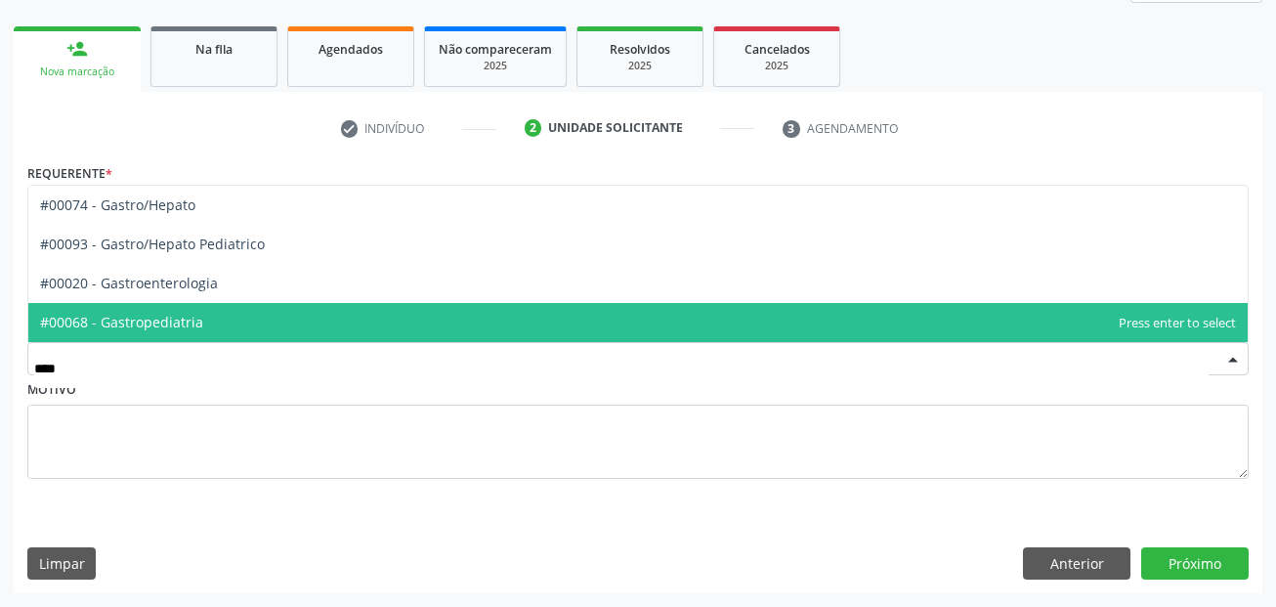
type input "*****"
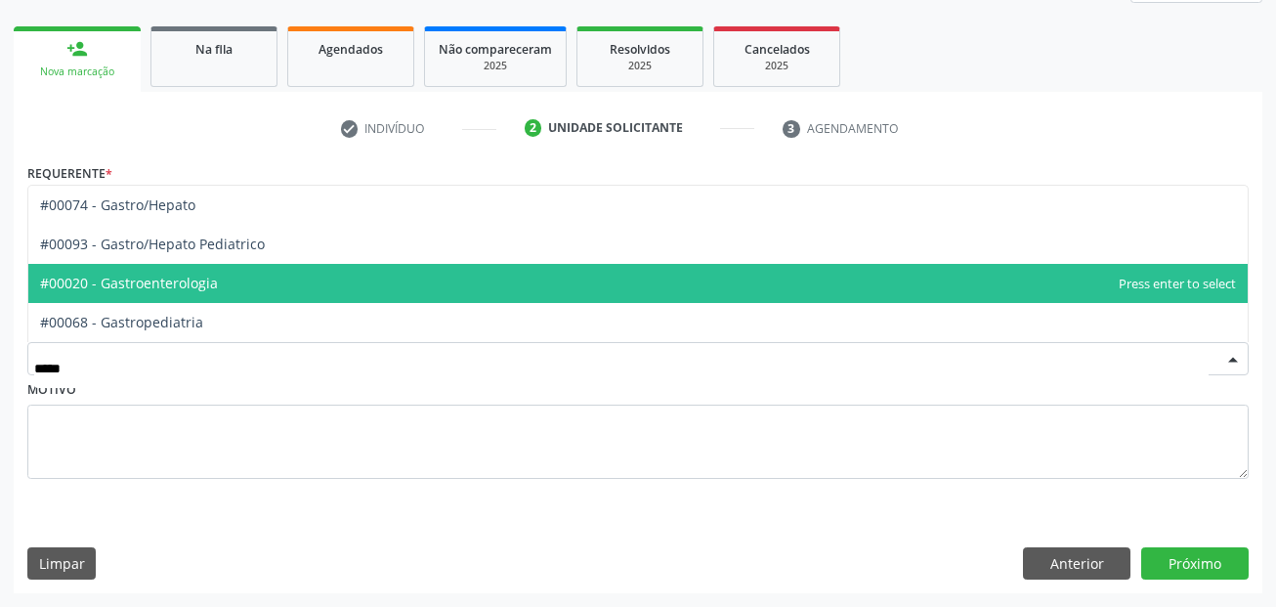
click at [114, 282] on span "#00020 - Gastroenterologia" at bounding box center [129, 283] width 178 height 19
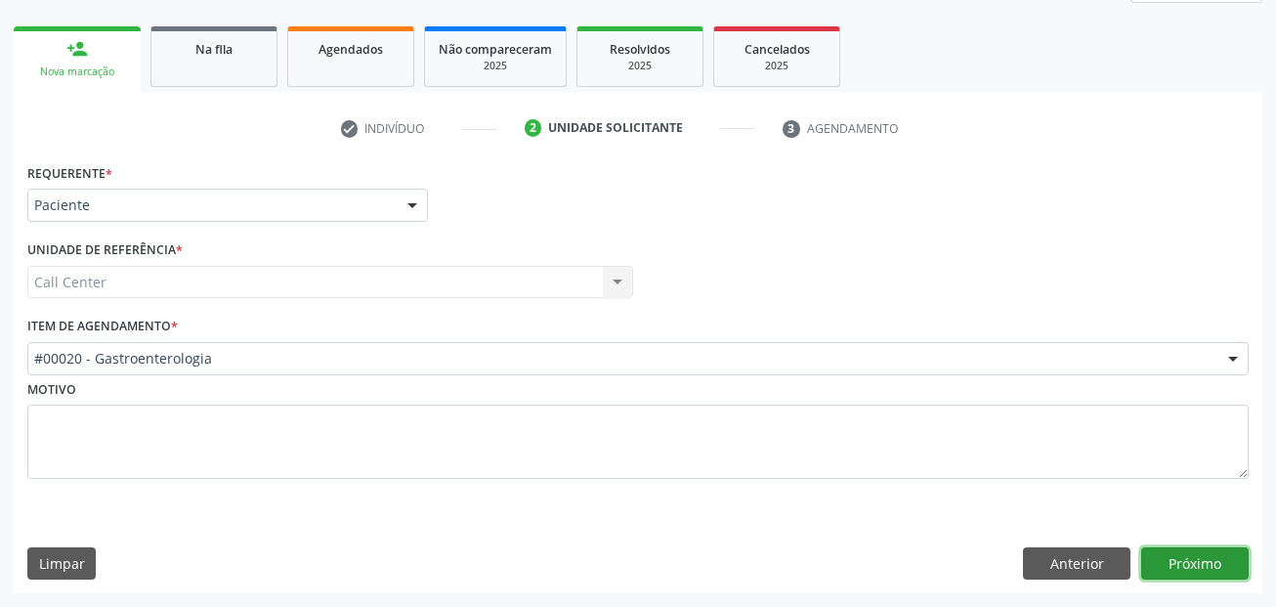
click at [1161, 573] on button "Próximo" at bounding box center [1194, 563] width 107 height 33
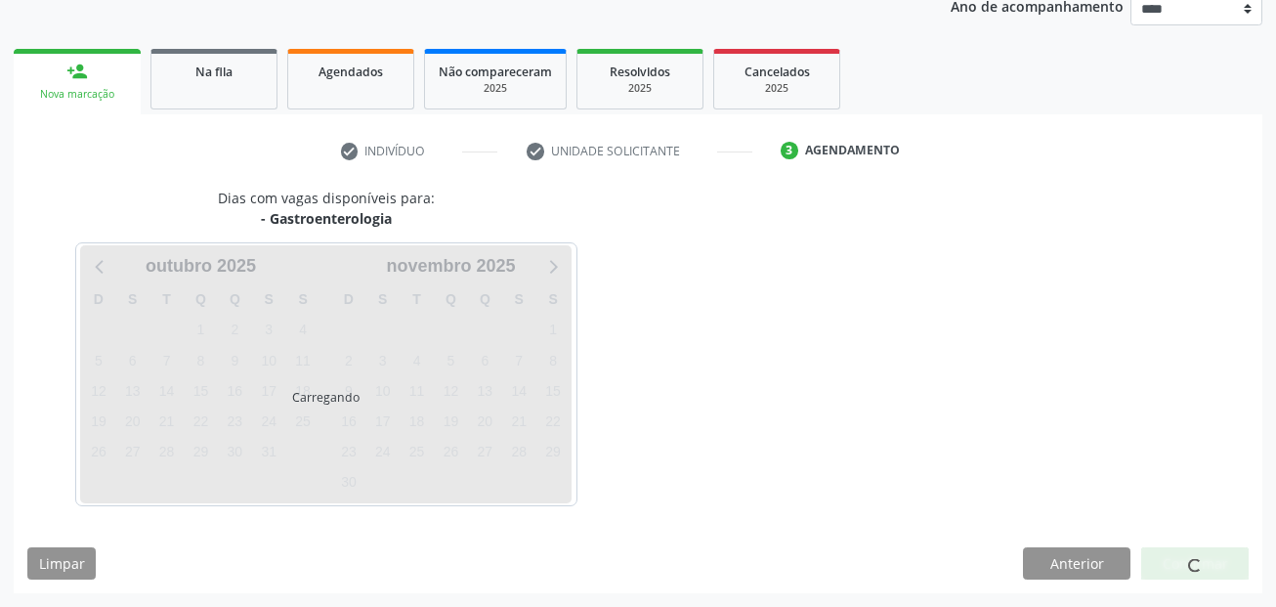
scroll to position [243, 0]
drag, startPoint x: 1161, startPoint y: 573, endPoint x: 1172, endPoint y: 551, distance: 25.3
click at [1170, 555] on div at bounding box center [1194, 563] width 107 height 33
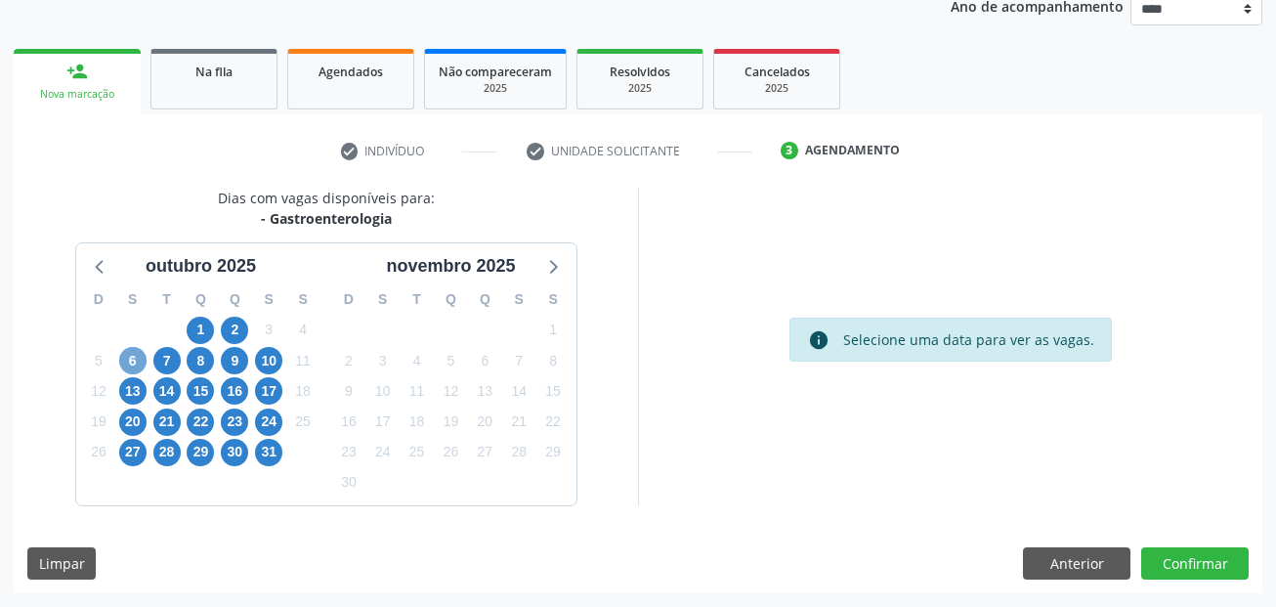
click at [131, 363] on span "6" at bounding box center [132, 360] width 27 height 27
click at [142, 362] on span "6" at bounding box center [132, 360] width 27 height 27
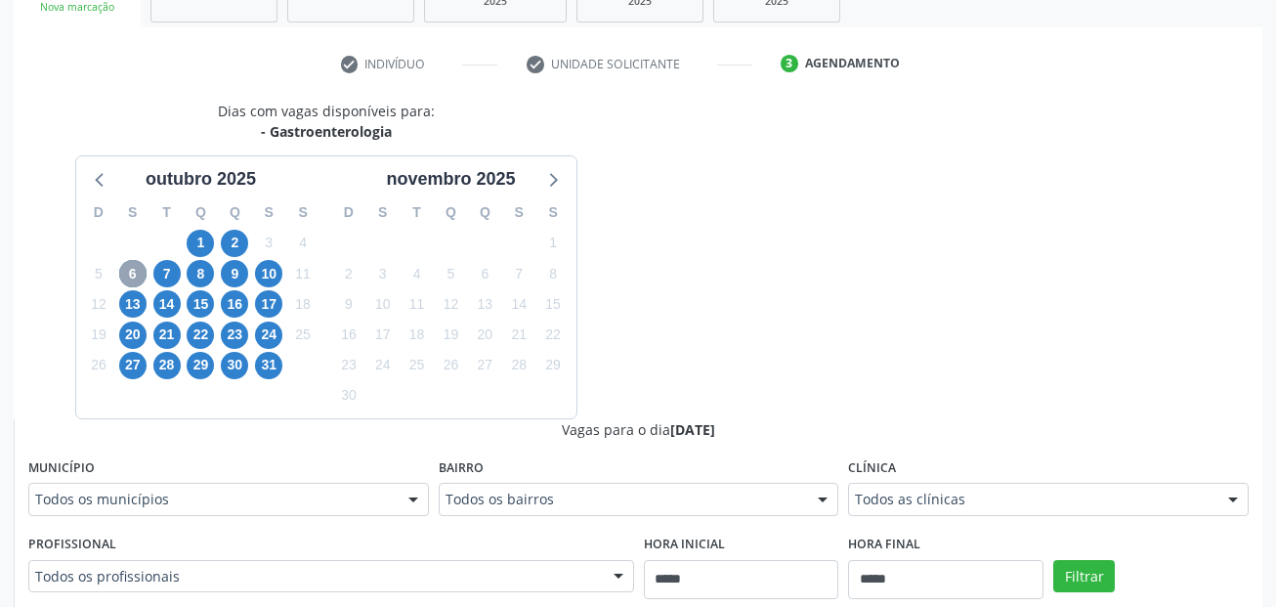
scroll to position [439, 0]
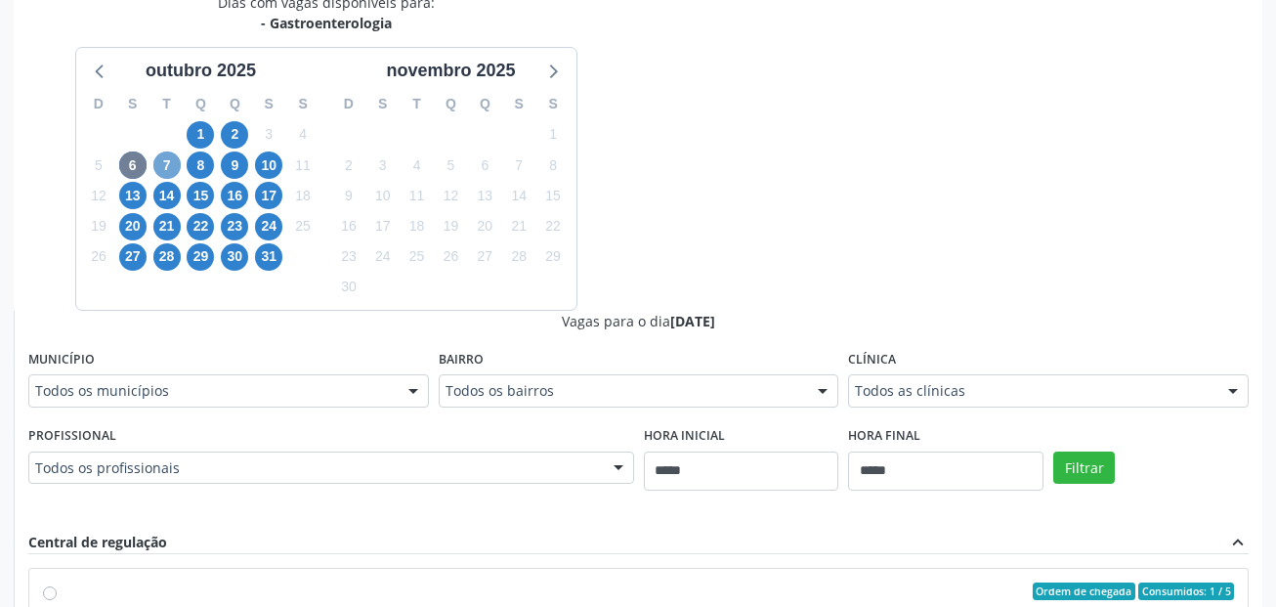
click at [162, 171] on span "7" at bounding box center [166, 164] width 27 height 27
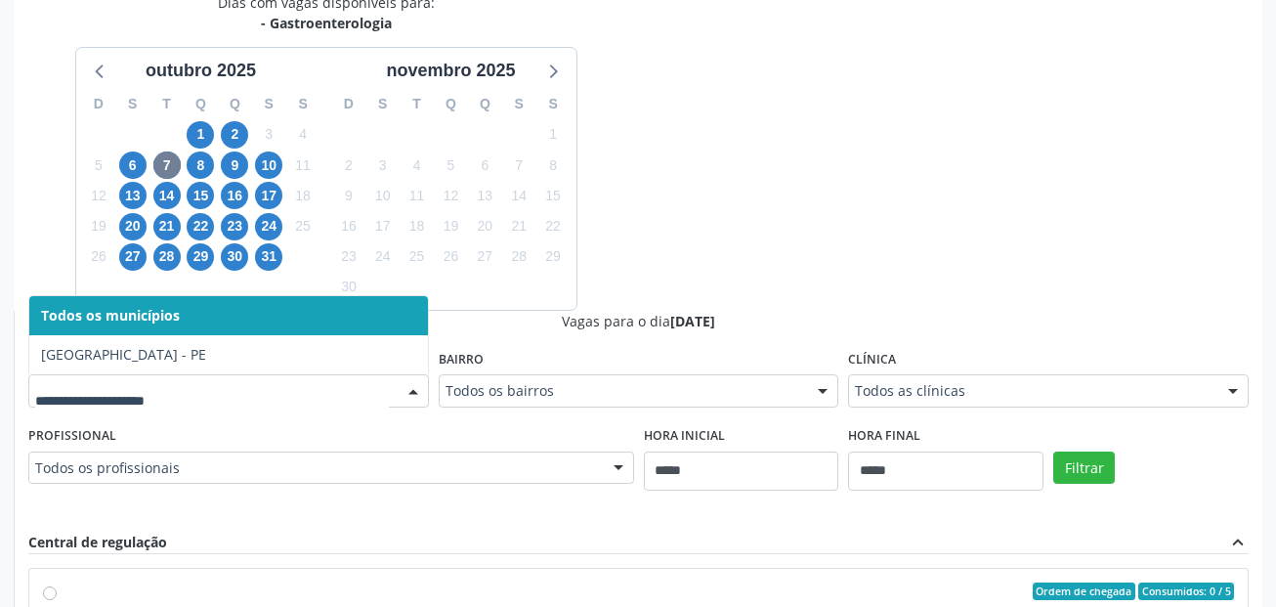
click at [149, 406] on div at bounding box center [228, 390] width 401 height 33
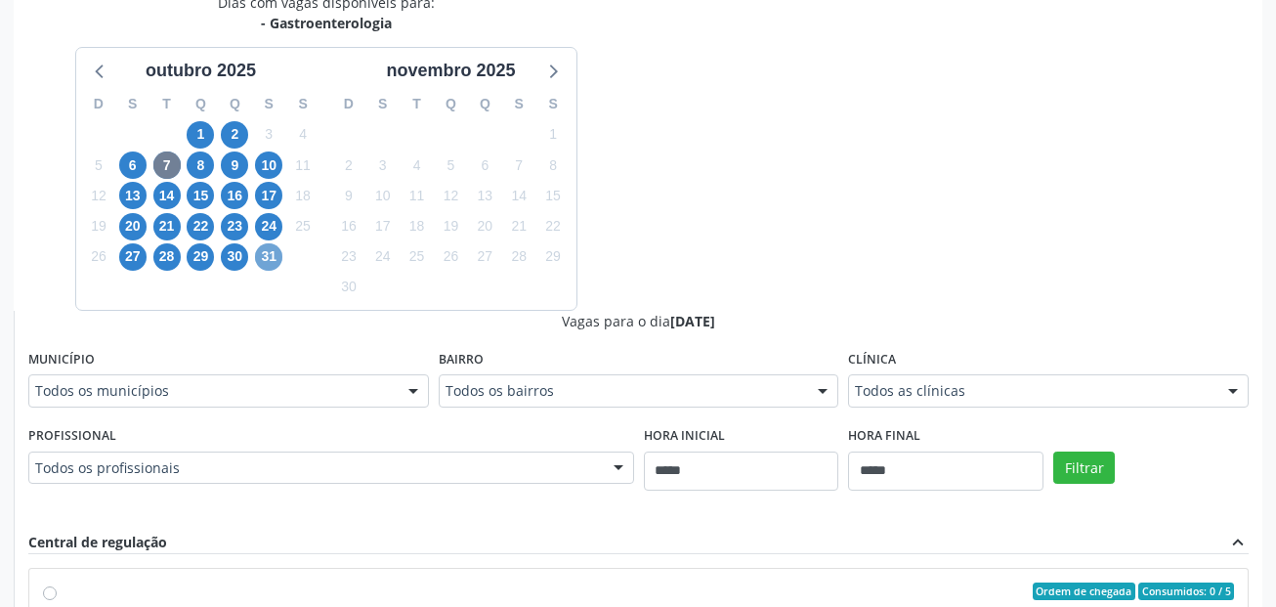
click at [265, 252] on span "31" at bounding box center [268, 256] width 27 height 27
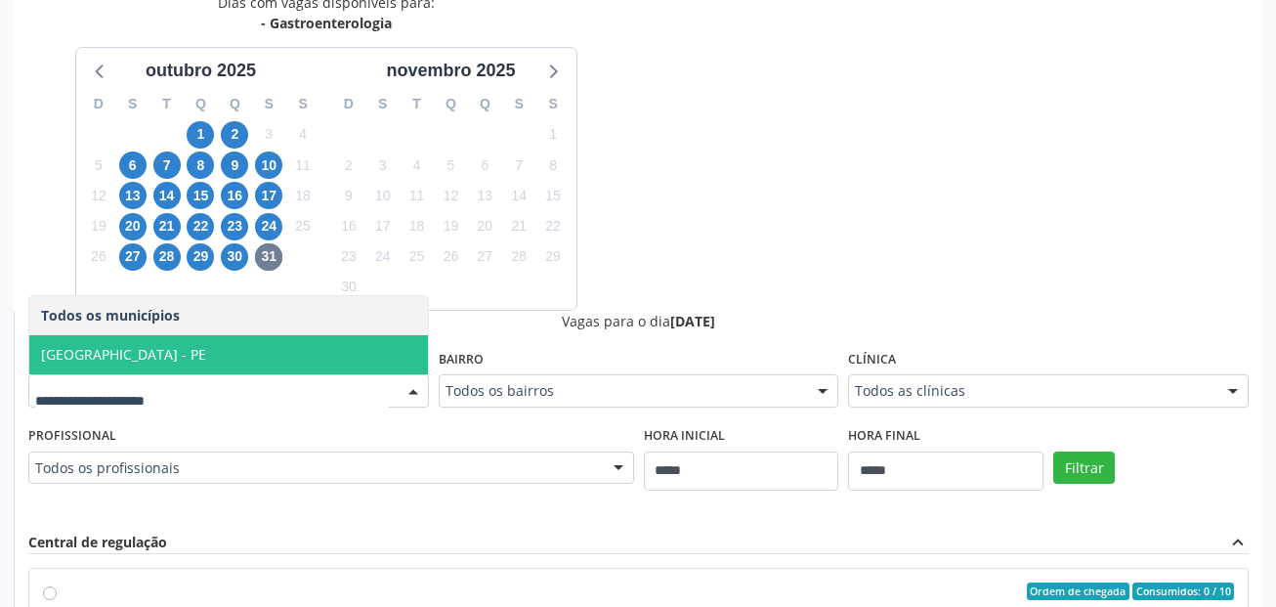
click at [142, 354] on span "[GEOGRAPHIC_DATA] - PE" at bounding box center [228, 354] width 399 height 39
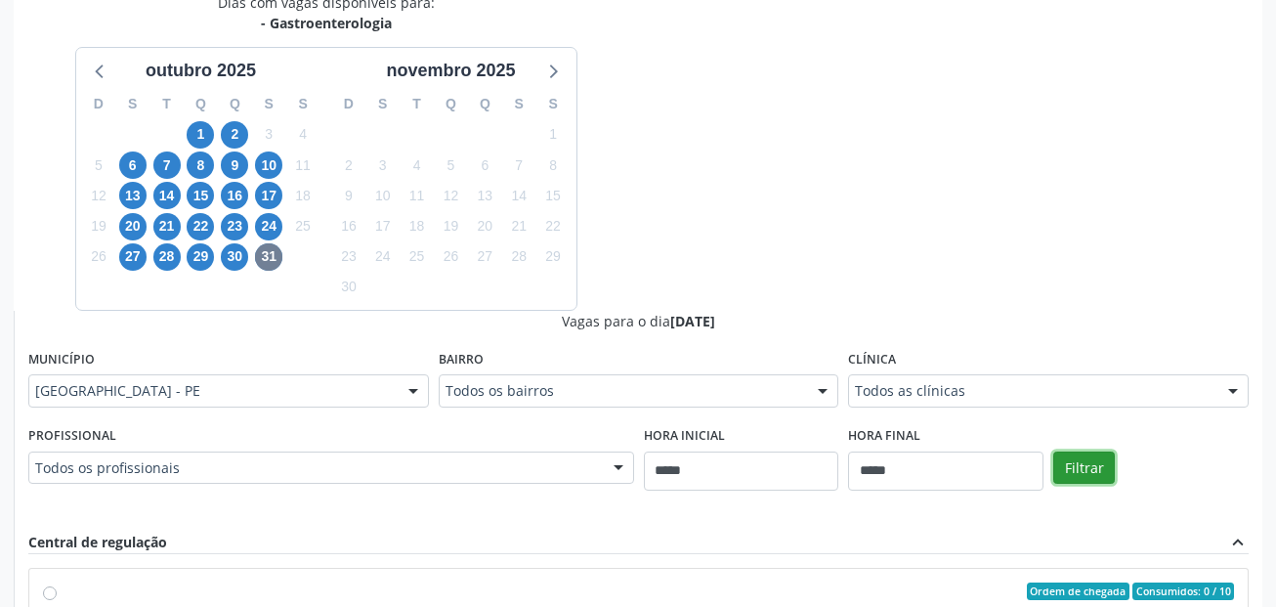
click at [1081, 452] on button "Filtrar" at bounding box center [1084, 467] width 62 height 33
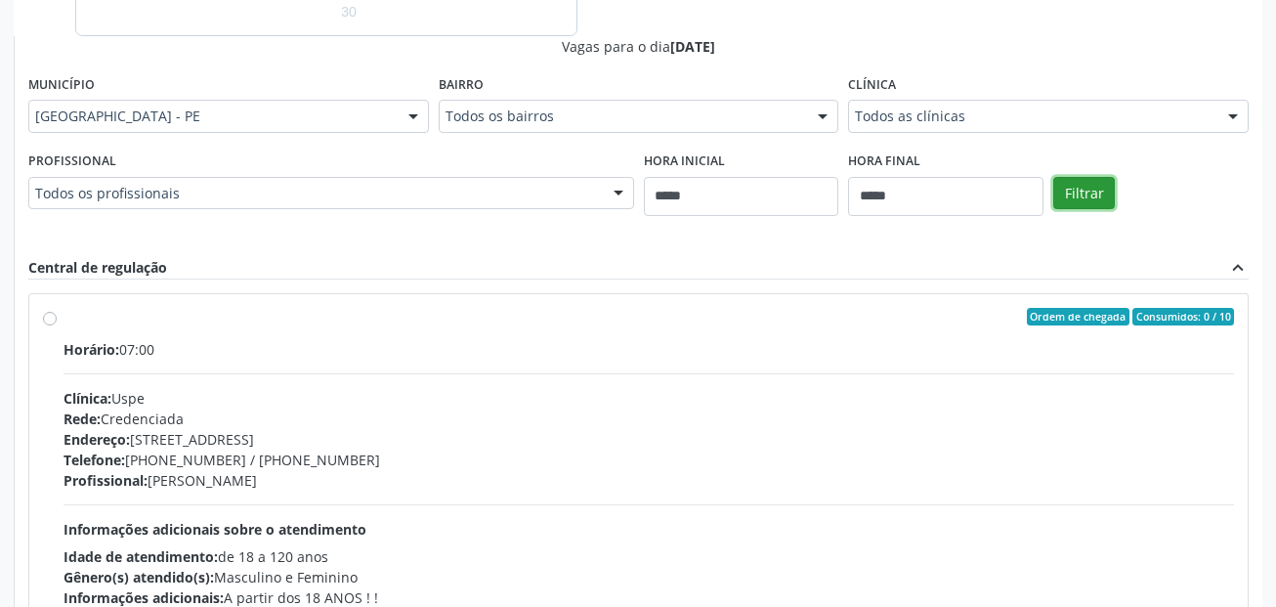
scroll to position [829, 0]
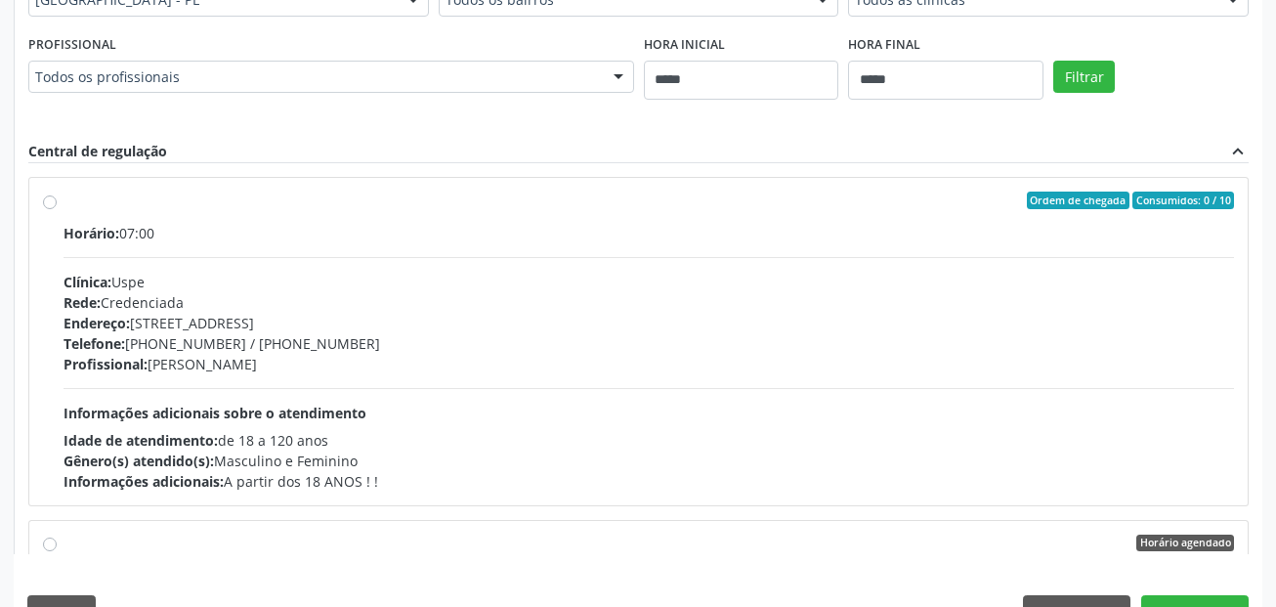
click at [513, 124] on div "Vagas para o dia 31/10/2025 Município Recife - PE Todos os municípios Recife - …" at bounding box center [638, 237] width 1220 height 635
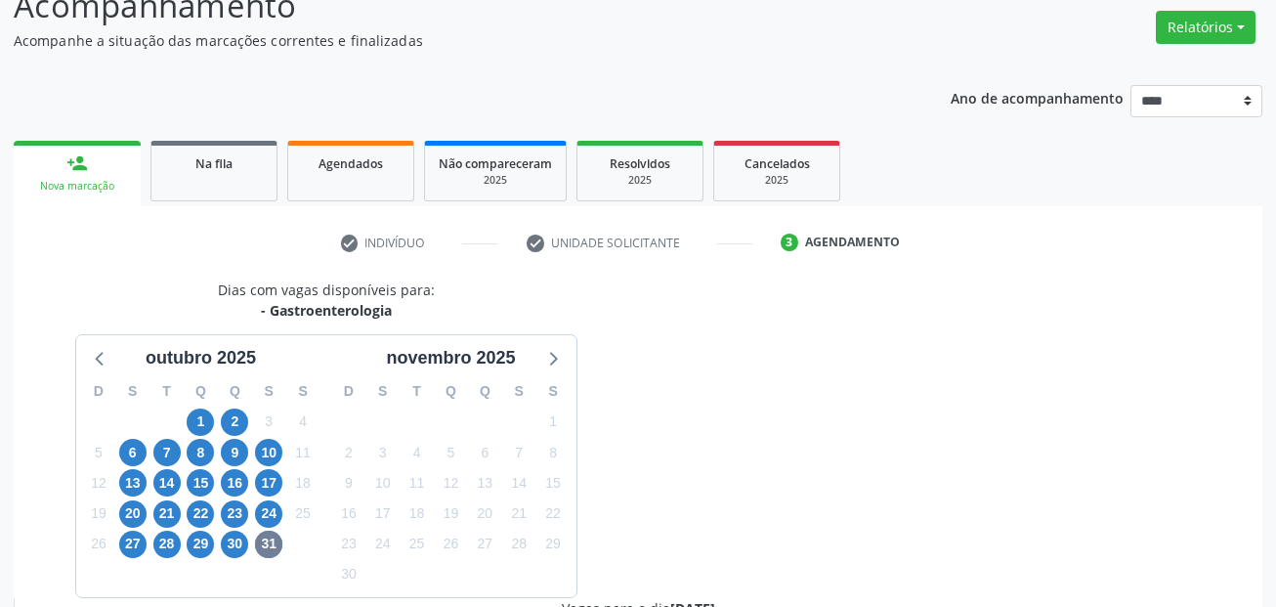
scroll to position [0, 0]
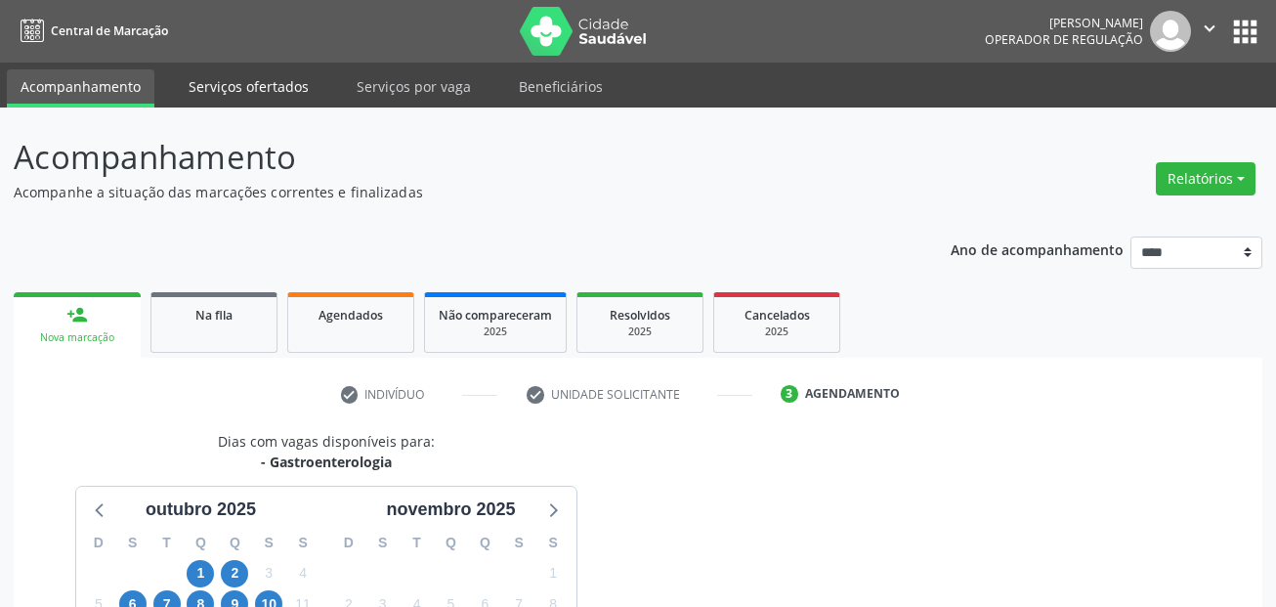
click at [219, 97] on link "Serviços ofertados" at bounding box center [249, 86] width 148 height 34
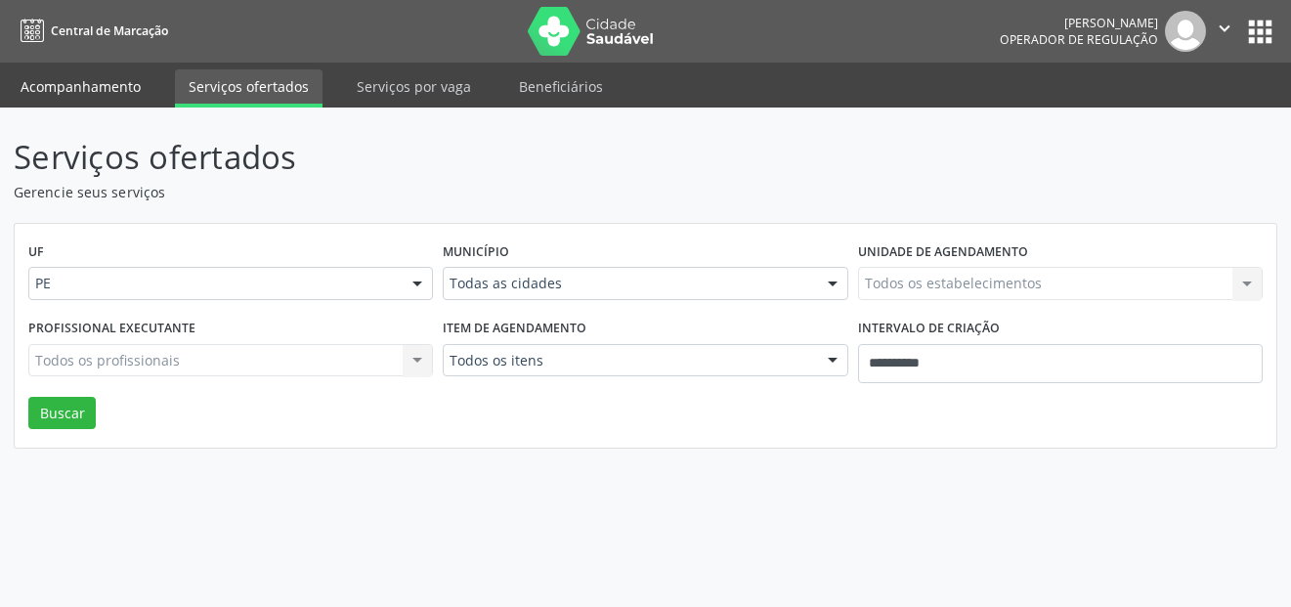
click at [96, 71] on link "Acompanhamento" at bounding box center [81, 86] width 148 height 34
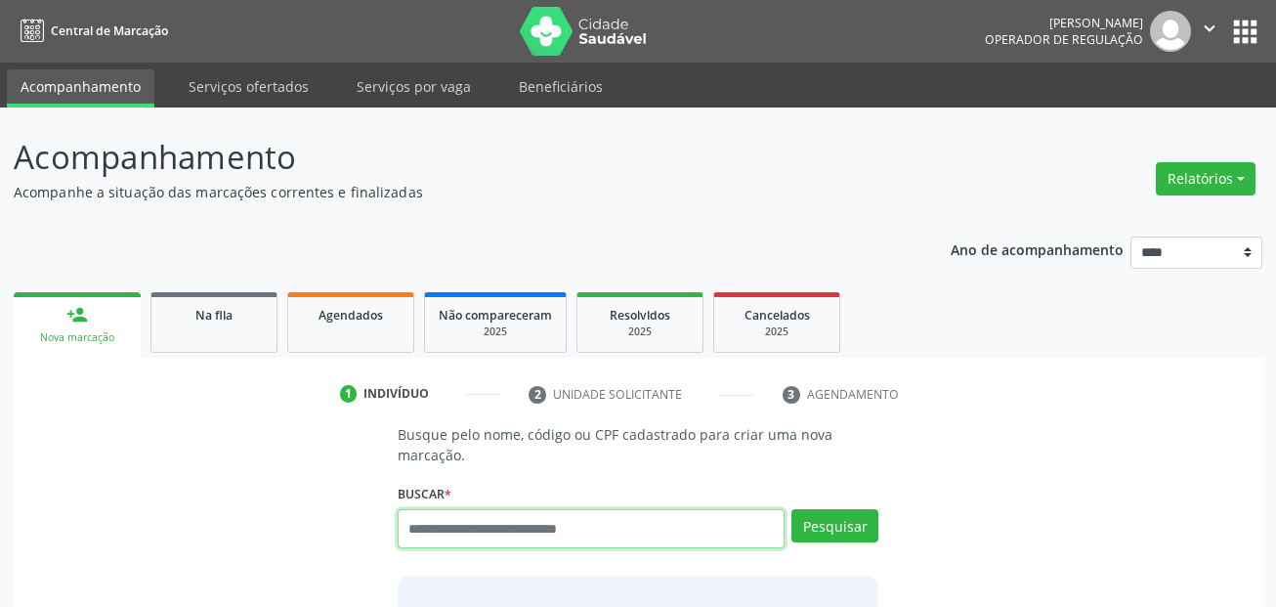
click at [530, 524] on input "text" at bounding box center [592, 528] width 388 height 39
paste input "**********"
type input "**********"
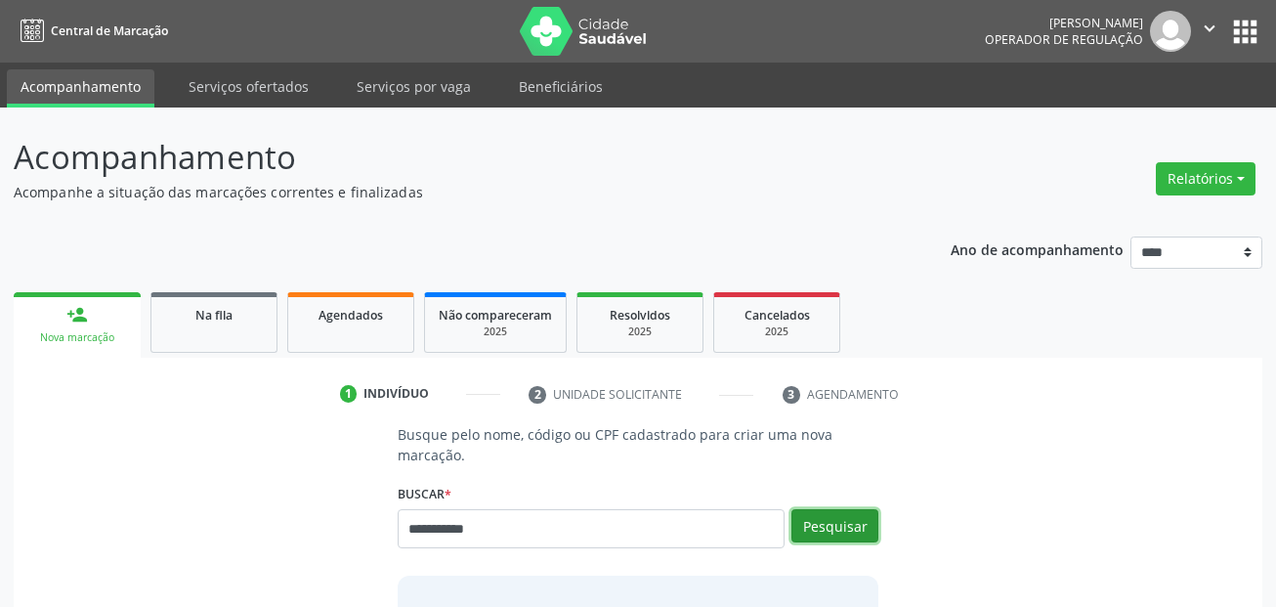
click at [846, 518] on button "Pesquisar" at bounding box center [834, 525] width 87 height 33
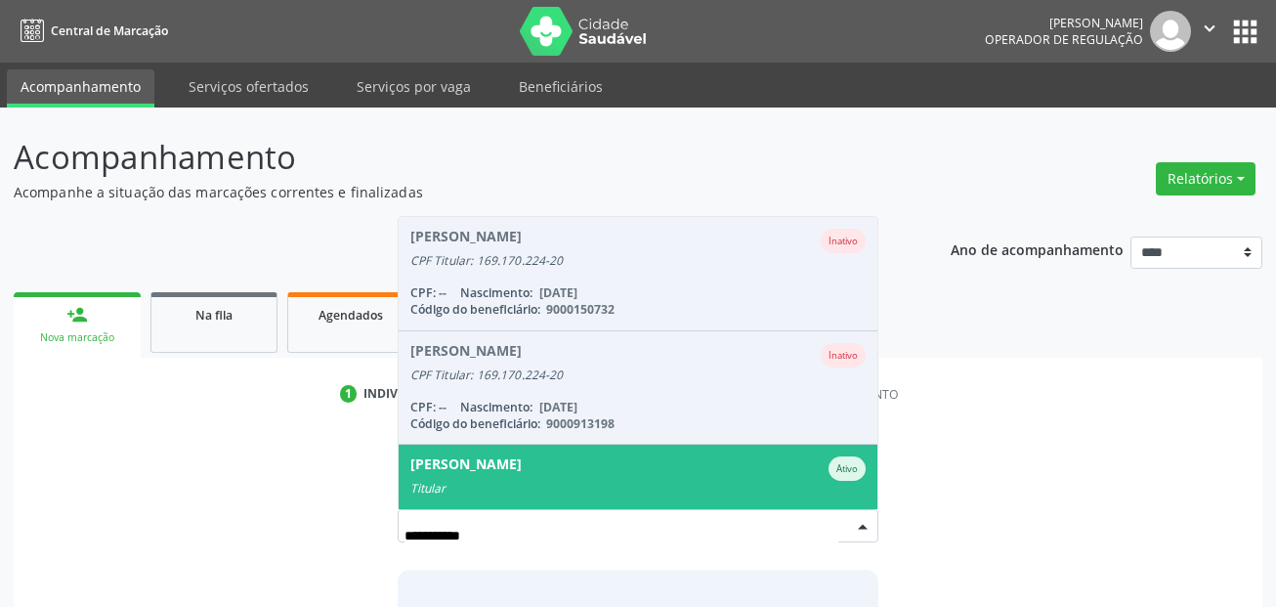
scroll to position [48, 0]
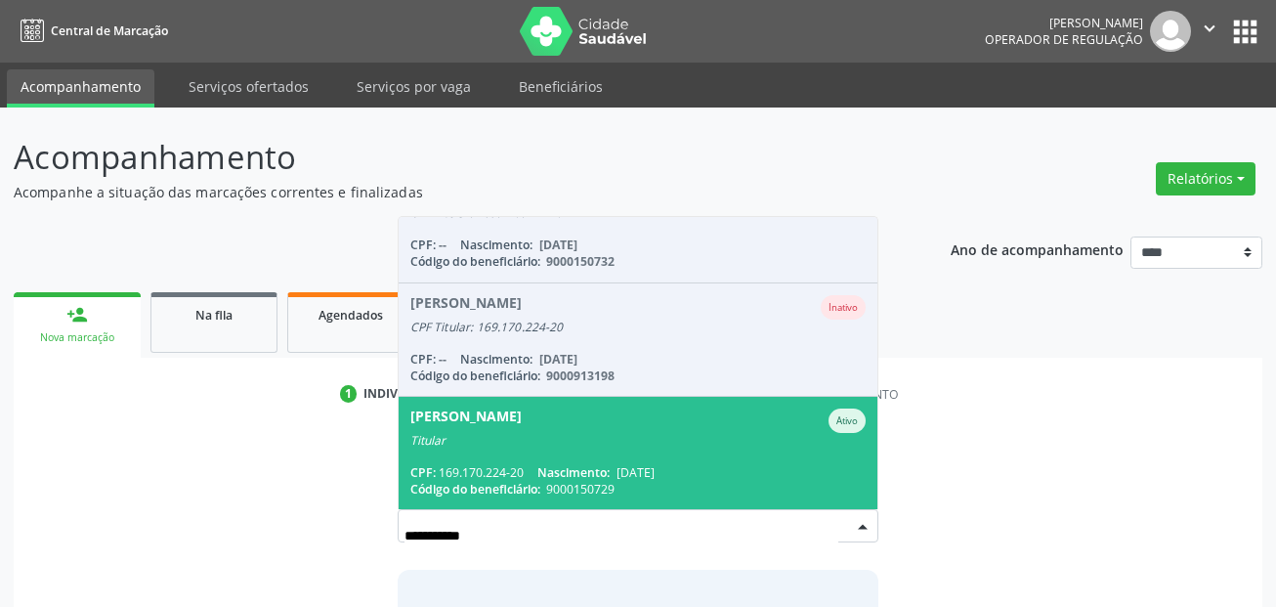
click at [522, 431] on div "Ondina Barros da Silva" at bounding box center [465, 420] width 111 height 24
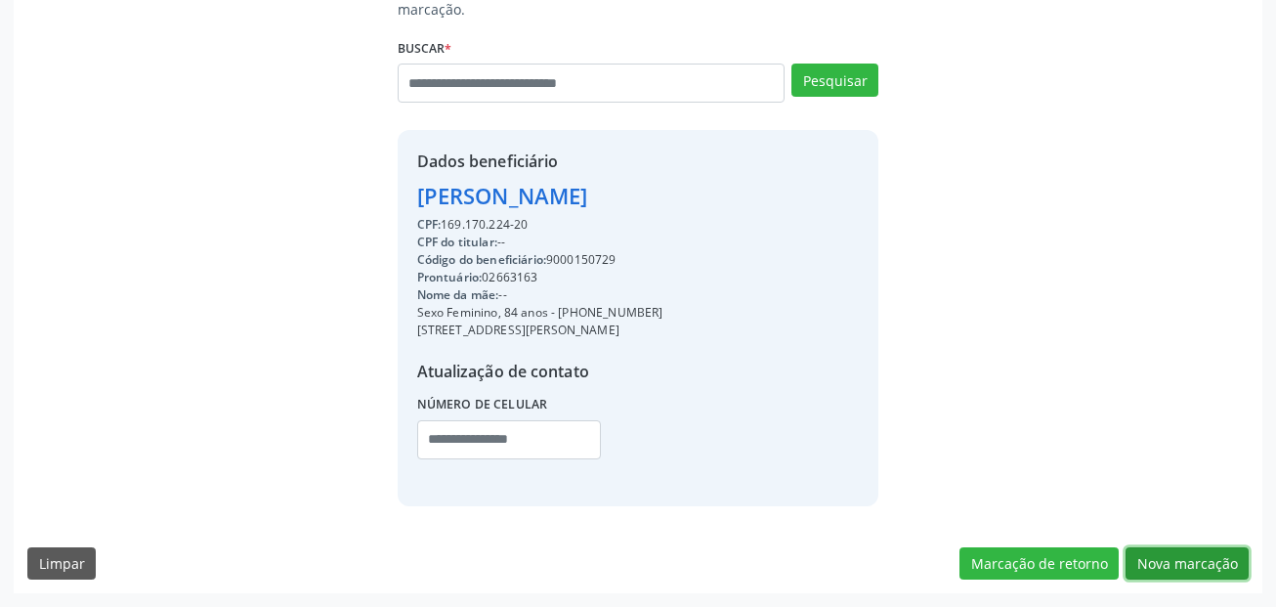
click at [1193, 556] on button "Nova marcação" at bounding box center [1186, 563] width 123 height 33
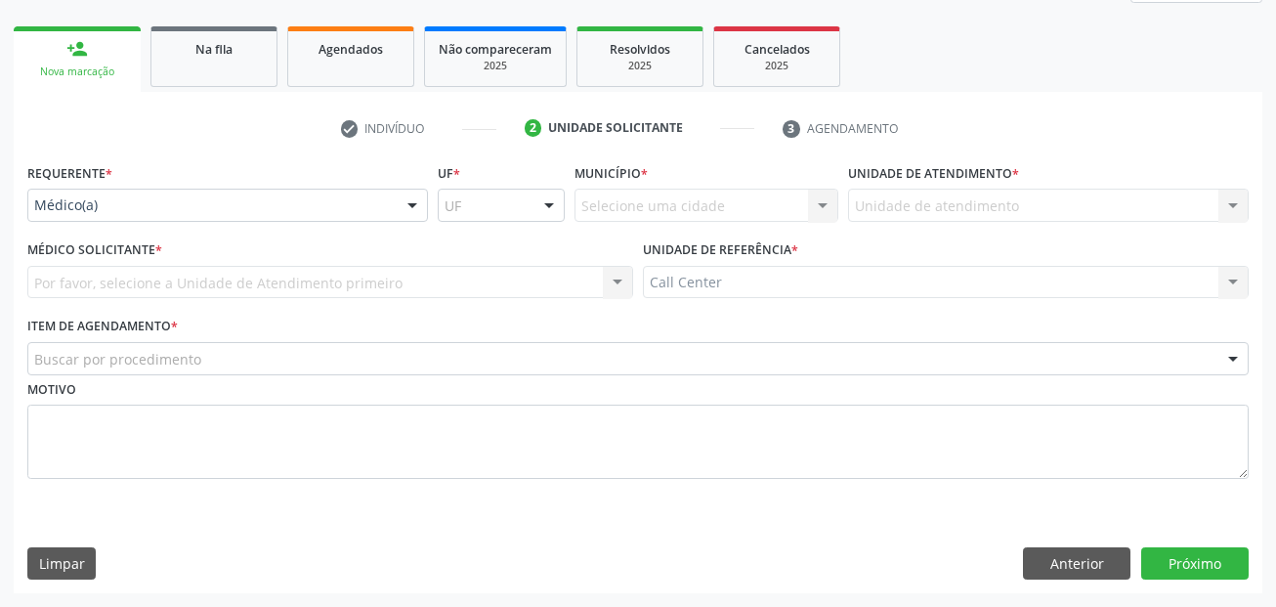
scroll to position [266, 0]
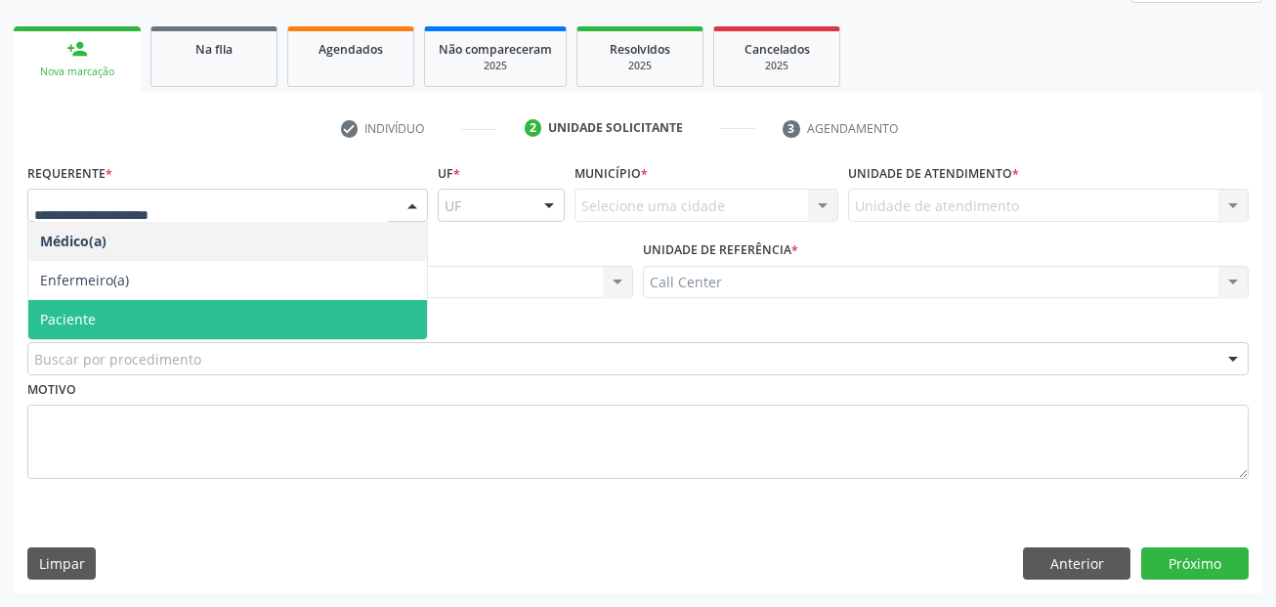
click at [150, 314] on span "Paciente" at bounding box center [227, 319] width 399 height 39
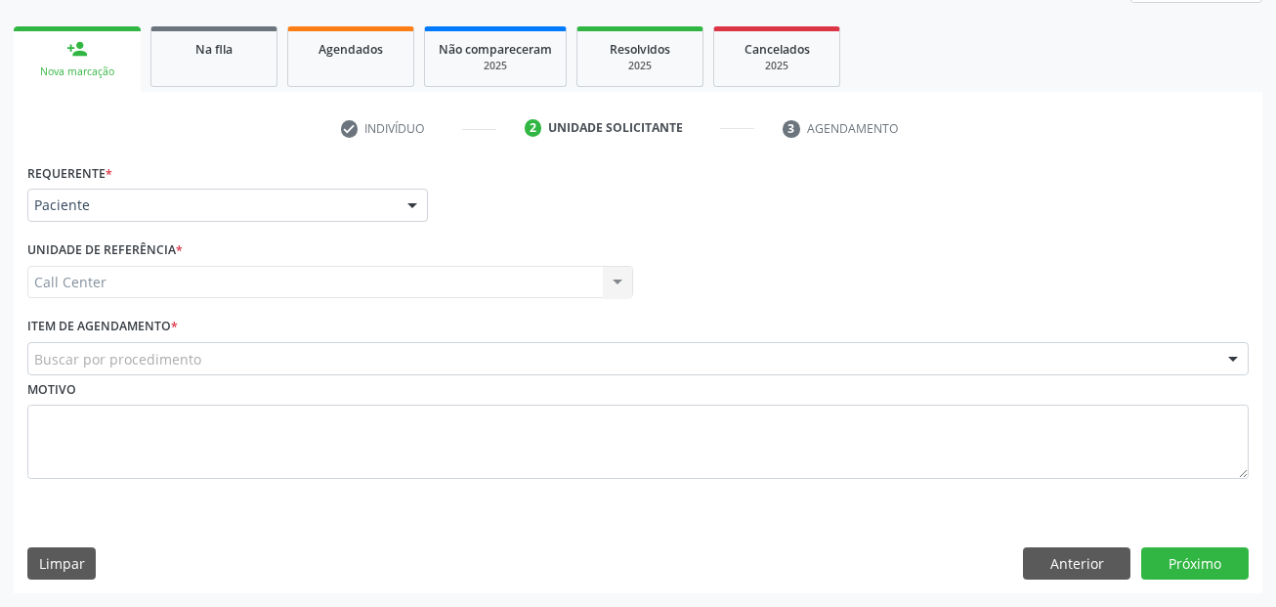
click at [154, 322] on label "Item de agendamento *" at bounding box center [102, 327] width 150 height 30
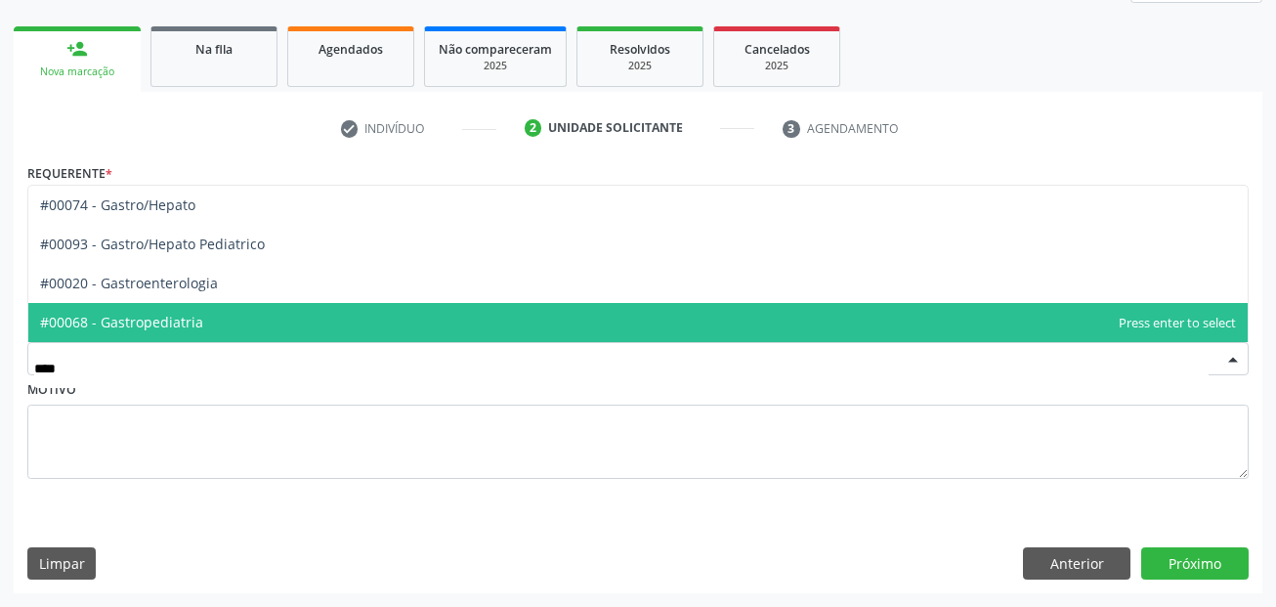
type input "*****"
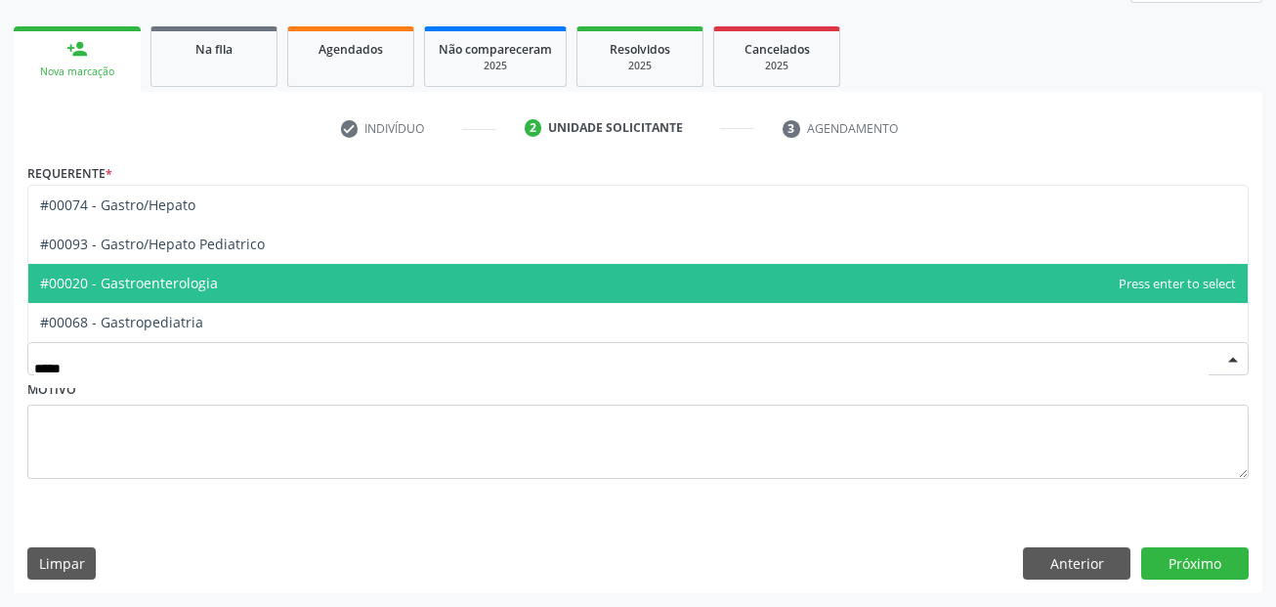
click at [205, 293] on span "#00020 - Gastroenterologia" at bounding box center [637, 283] width 1219 height 39
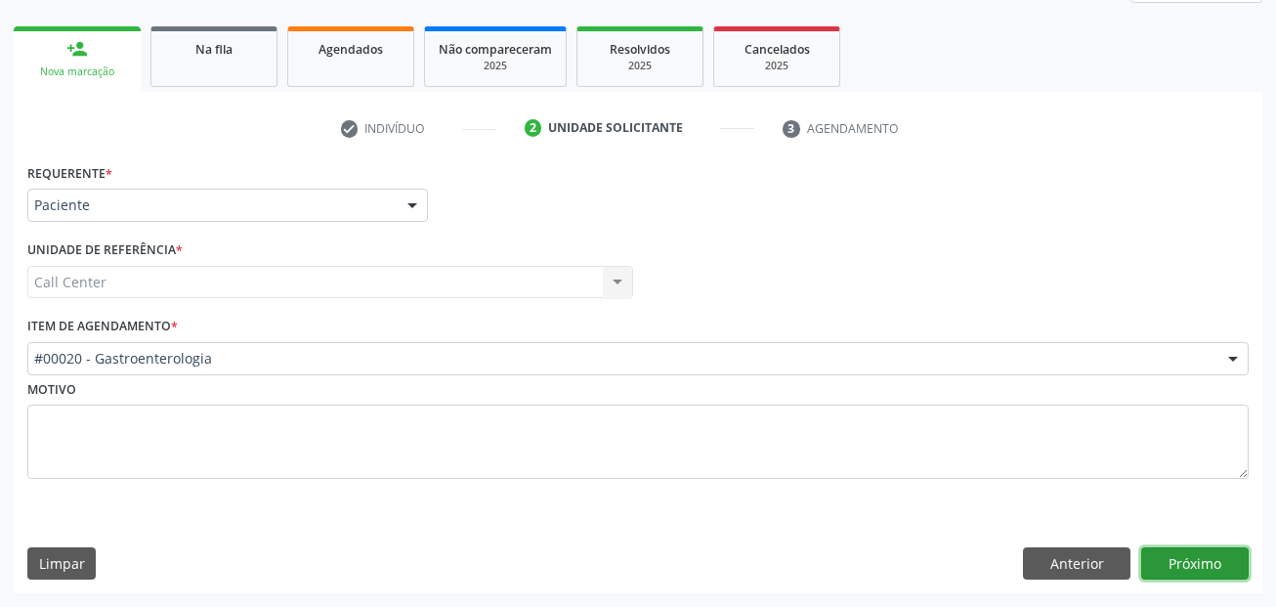
click at [1176, 566] on button "Próximo" at bounding box center [1194, 563] width 107 height 33
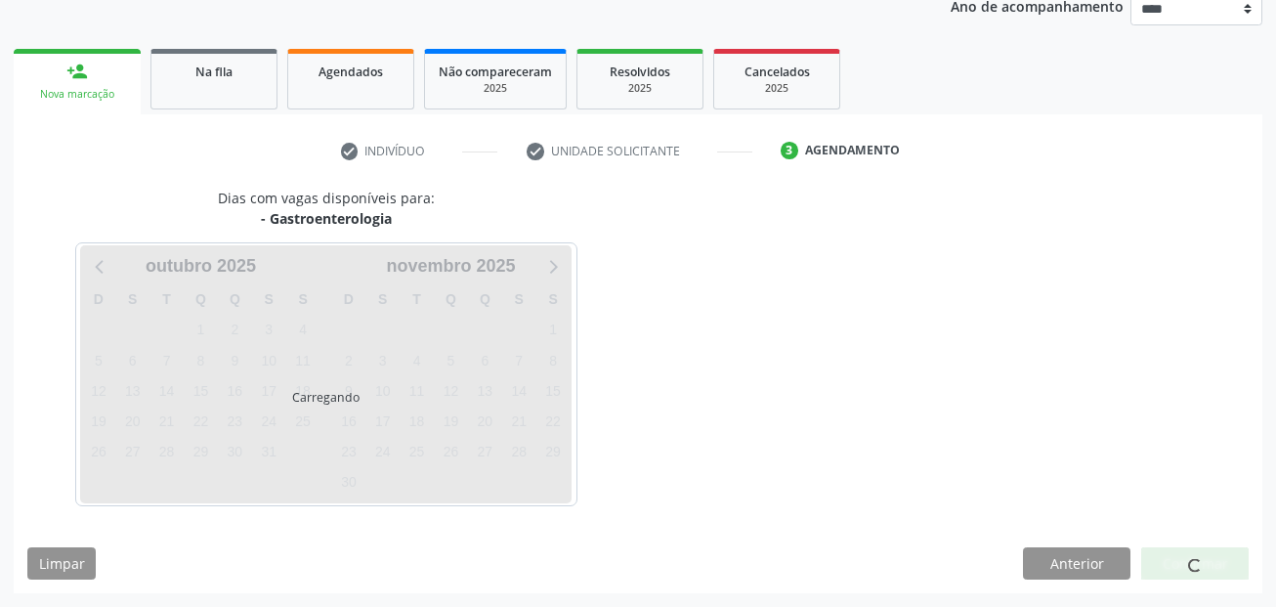
scroll to position [243, 0]
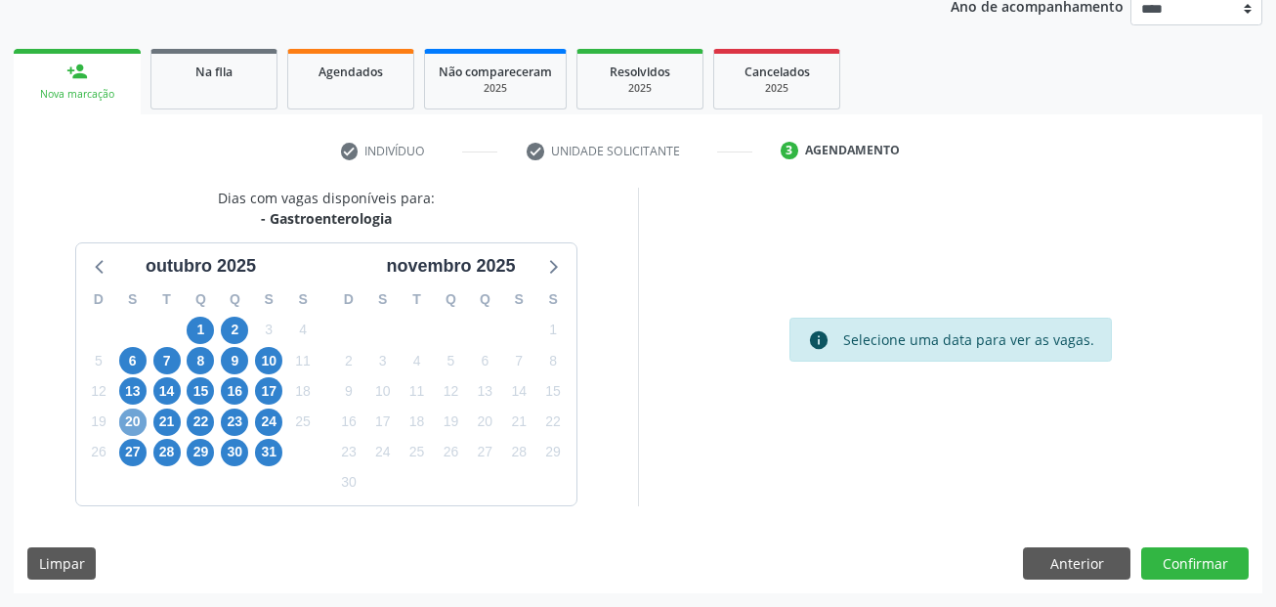
click at [139, 421] on span "20" at bounding box center [132, 421] width 27 height 27
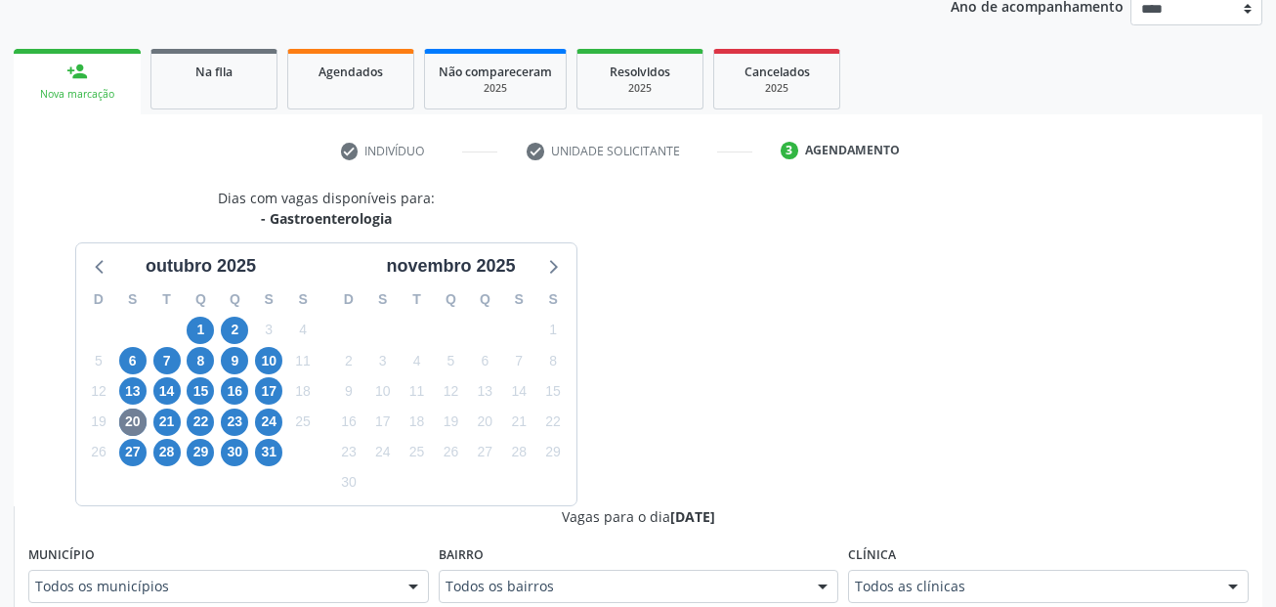
scroll to position [252, 0]
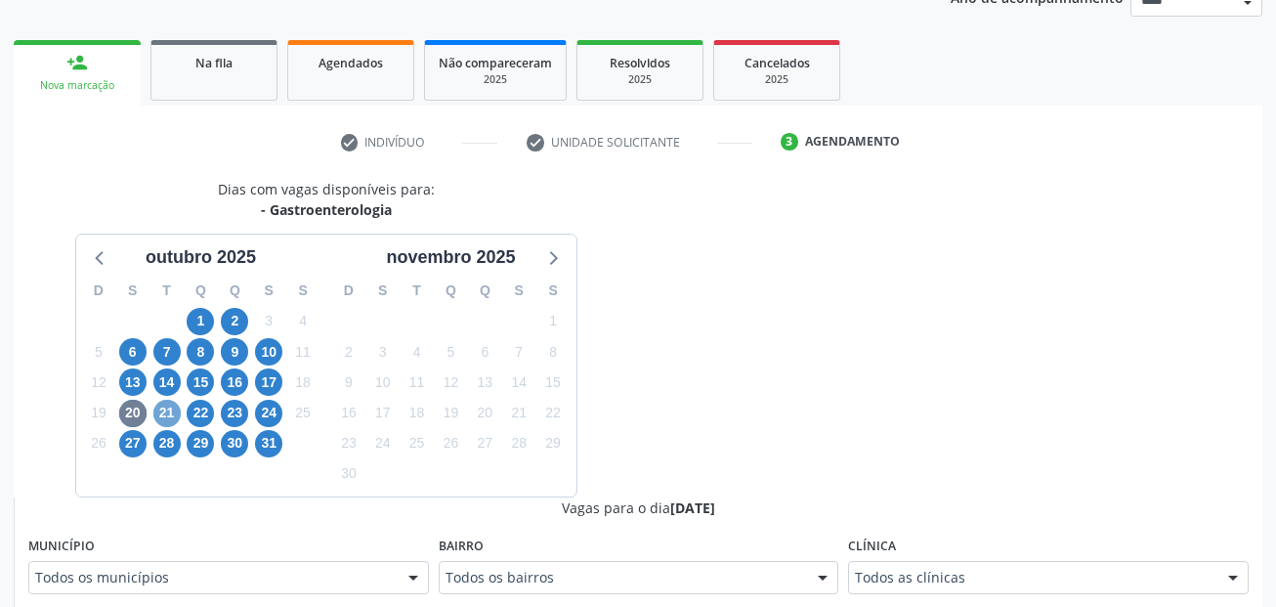
click at [177, 413] on span "21" at bounding box center [166, 413] width 27 height 27
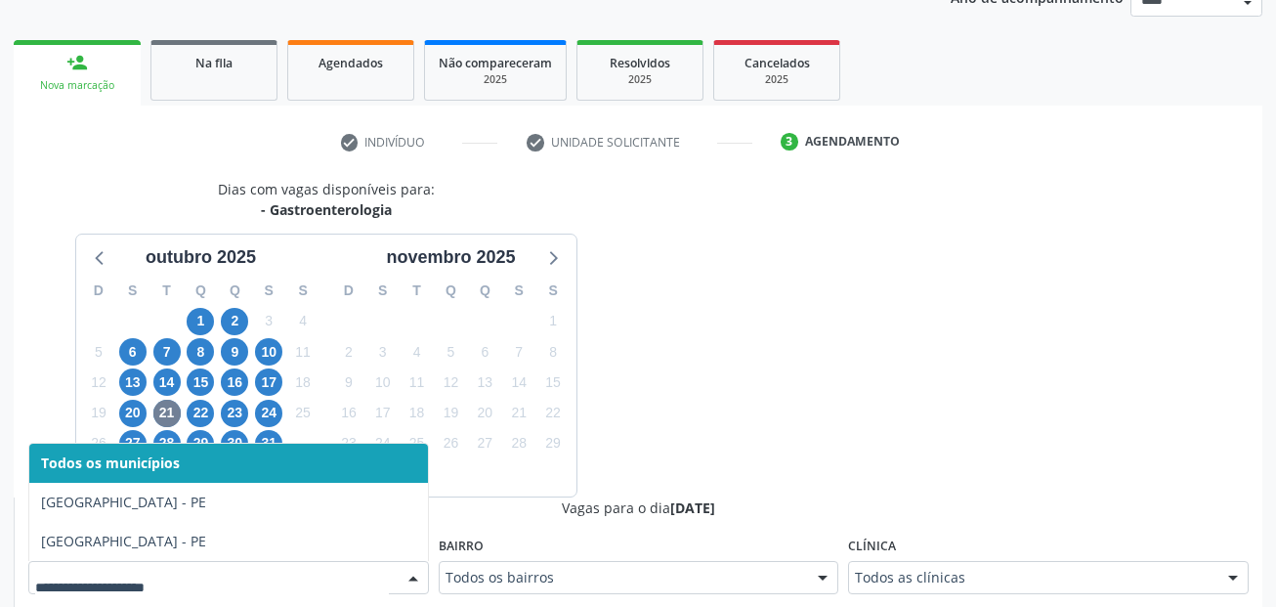
click at [146, 567] on div at bounding box center [228, 577] width 401 height 33
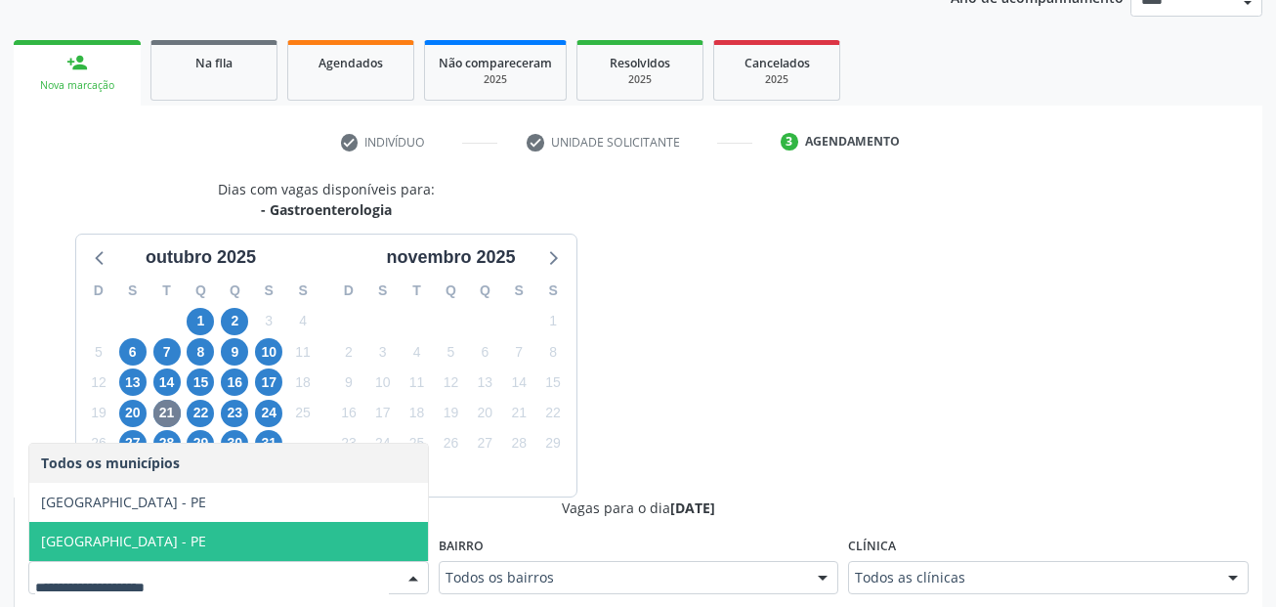
drag, startPoint x: 127, startPoint y: 545, endPoint x: 941, endPoint y: 533, distance: 813.9
click at [129, 542] on span "Recife - PE" at bounding box center [228, 541] width 399 height 39
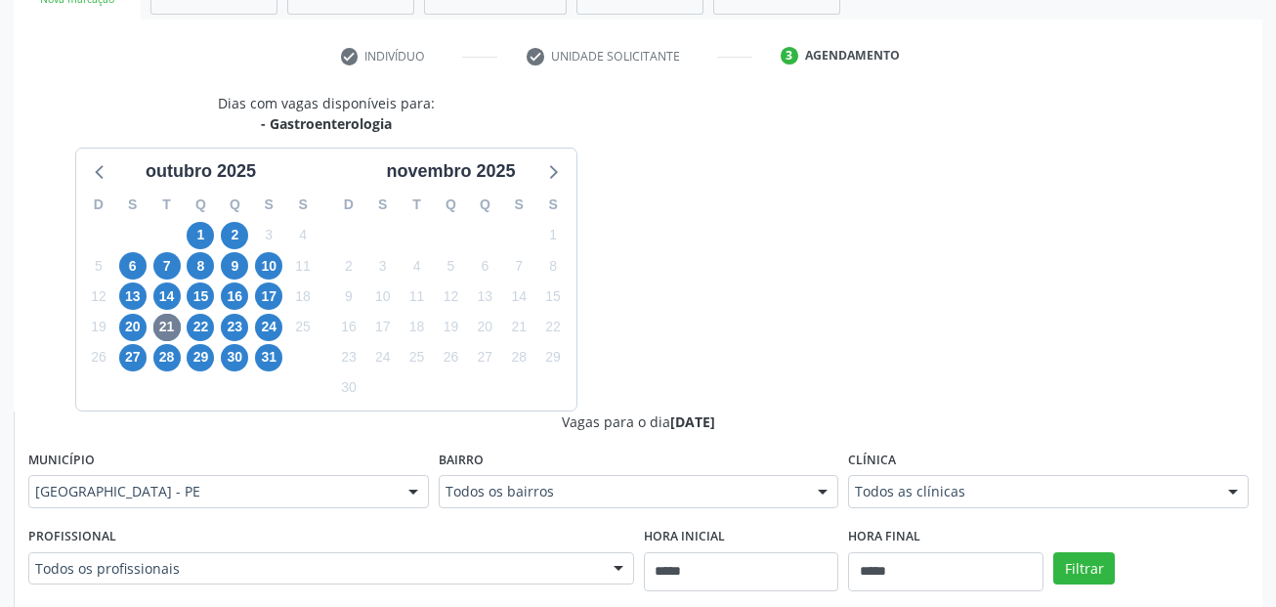
scroll to position [447, 0]
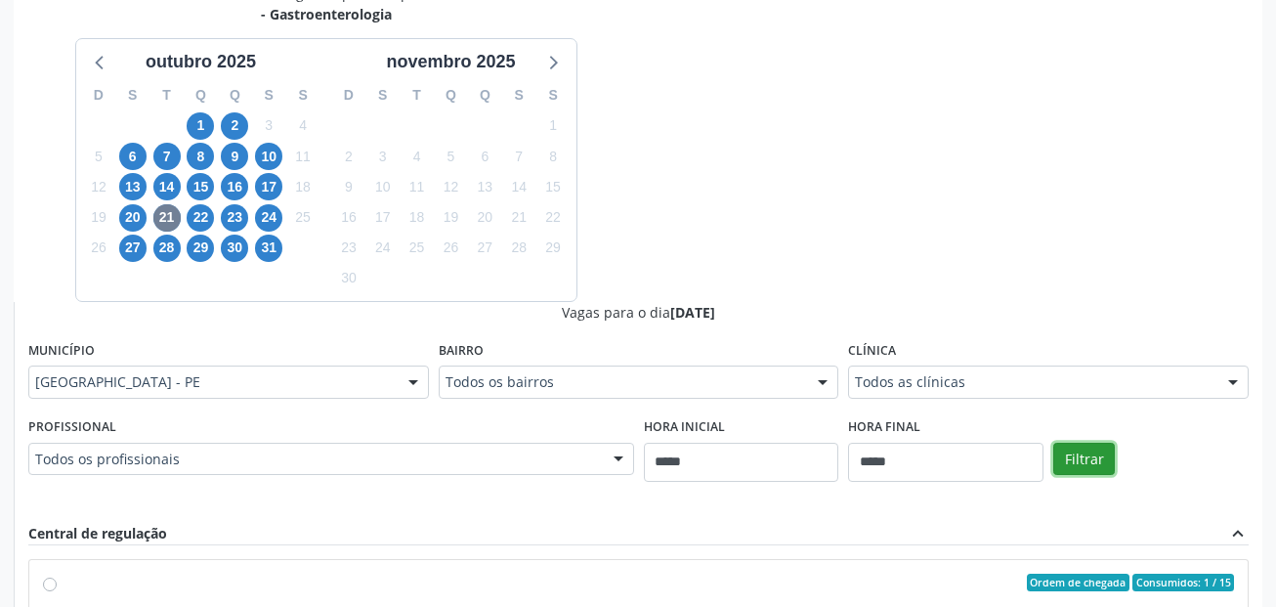
click at [1086, 454] on button "Filtrar" at bounding box center [1084, 459] width 62 height 33
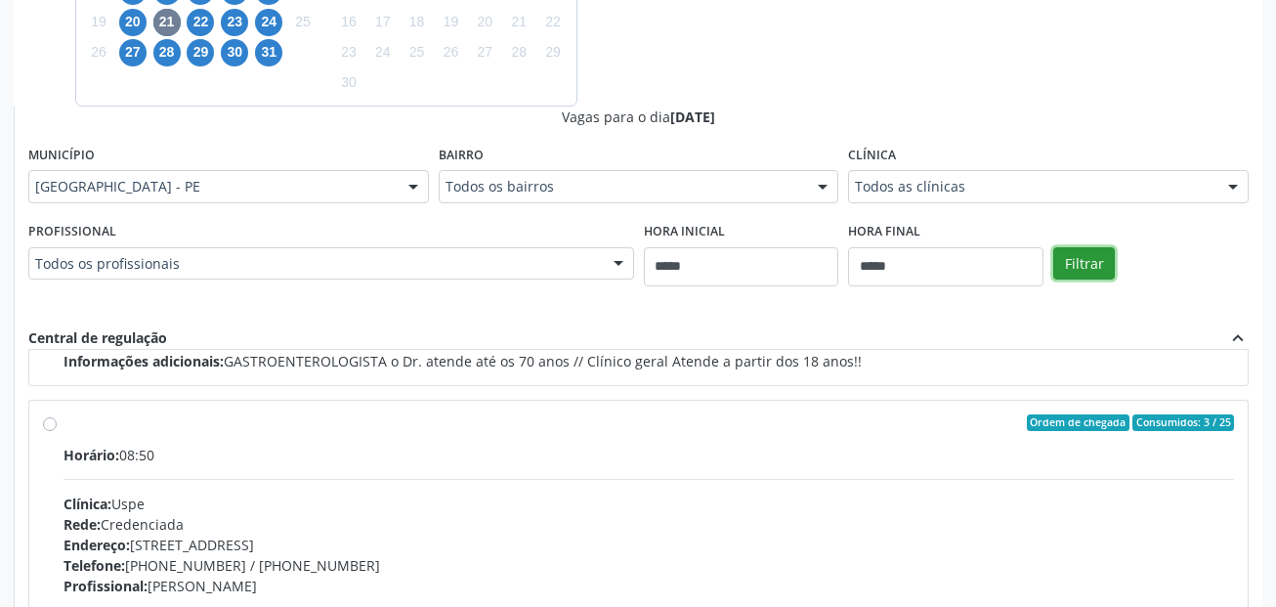
scroll to position [1075, 0]
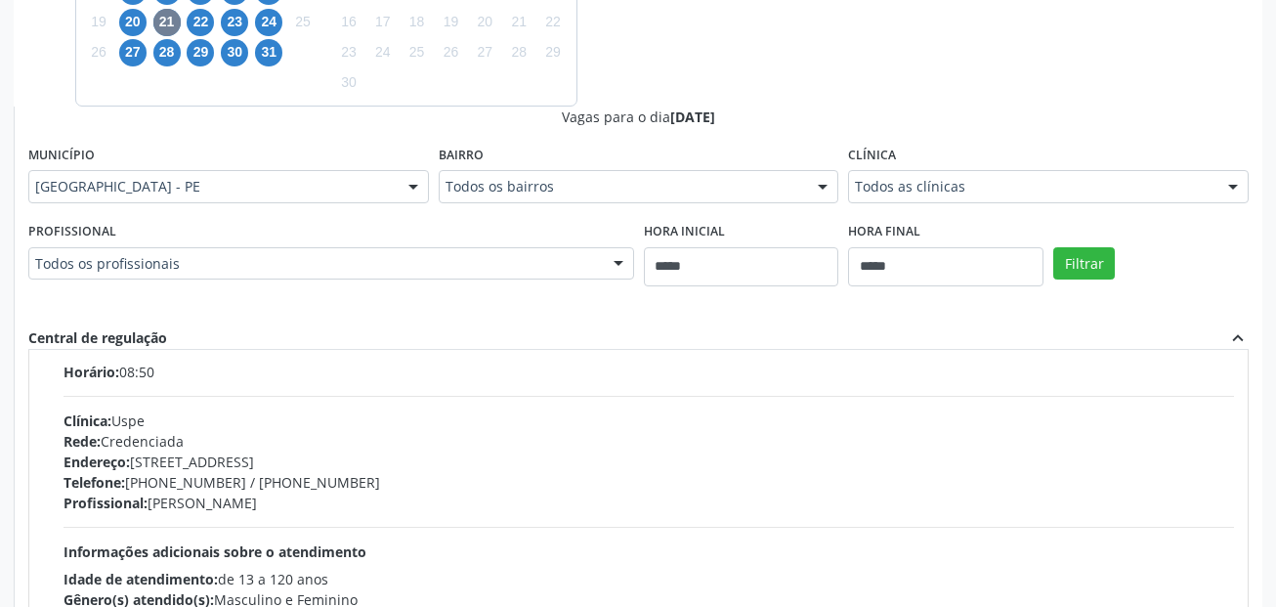
click at [372, 489] on div "Telefone: (81) 3221-8850 / 3035-7616" at bounding box center [649, 482] width 1170 height 21
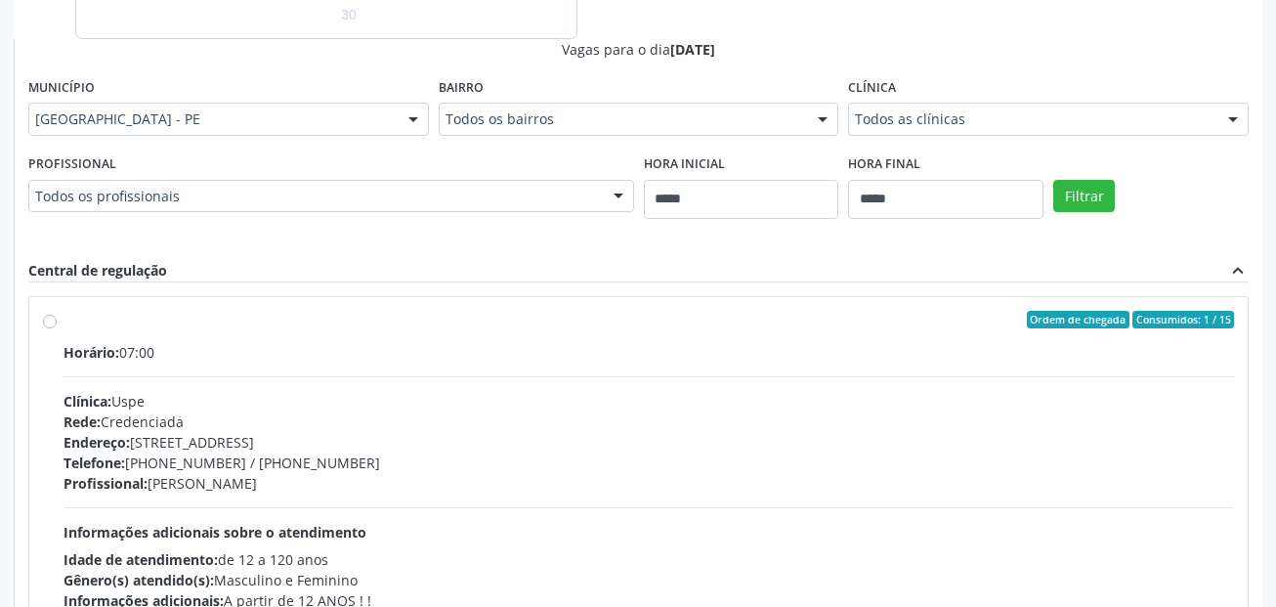
scroll to position [878, 0]
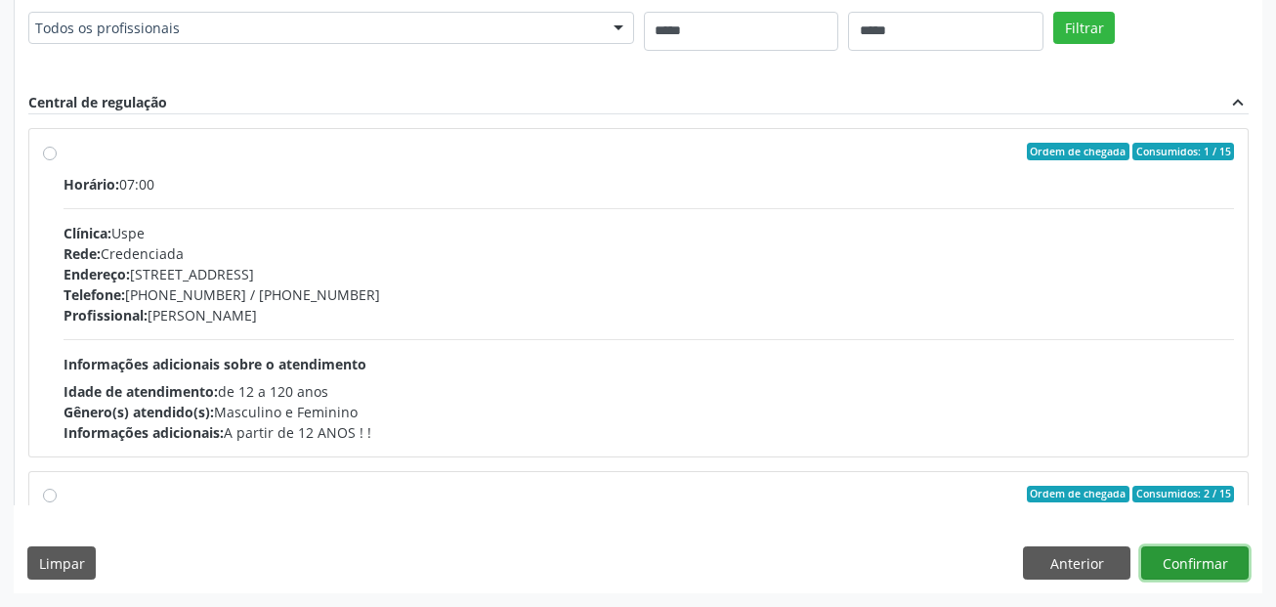
click at [1220, 567] on button "Confirmar" at bounding box center [1194, 562] width 107 height 33
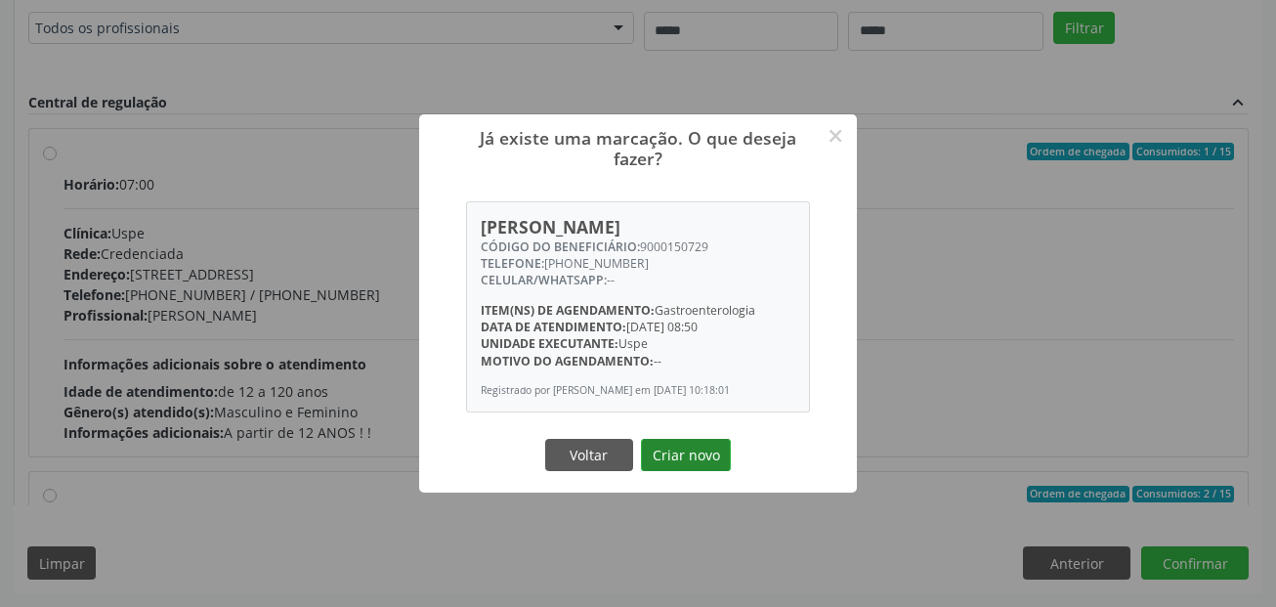
click at [693, 466] on button "Criar novo" at bounding box center [686, 455] width 90 height 33
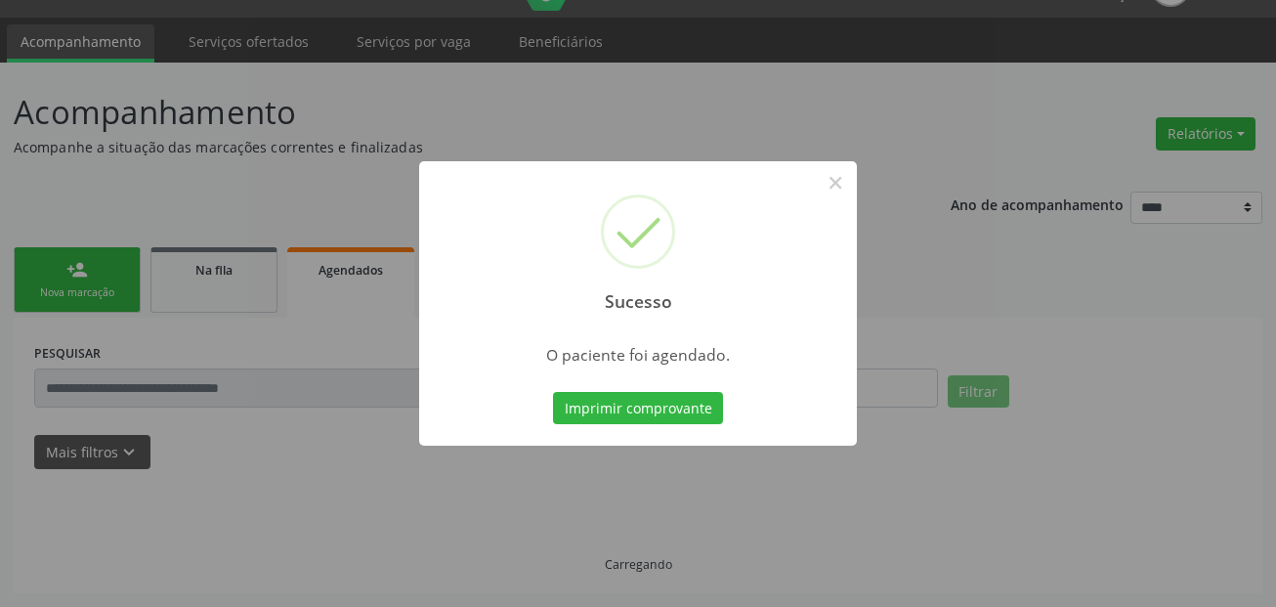
scroll to position [45, 0]
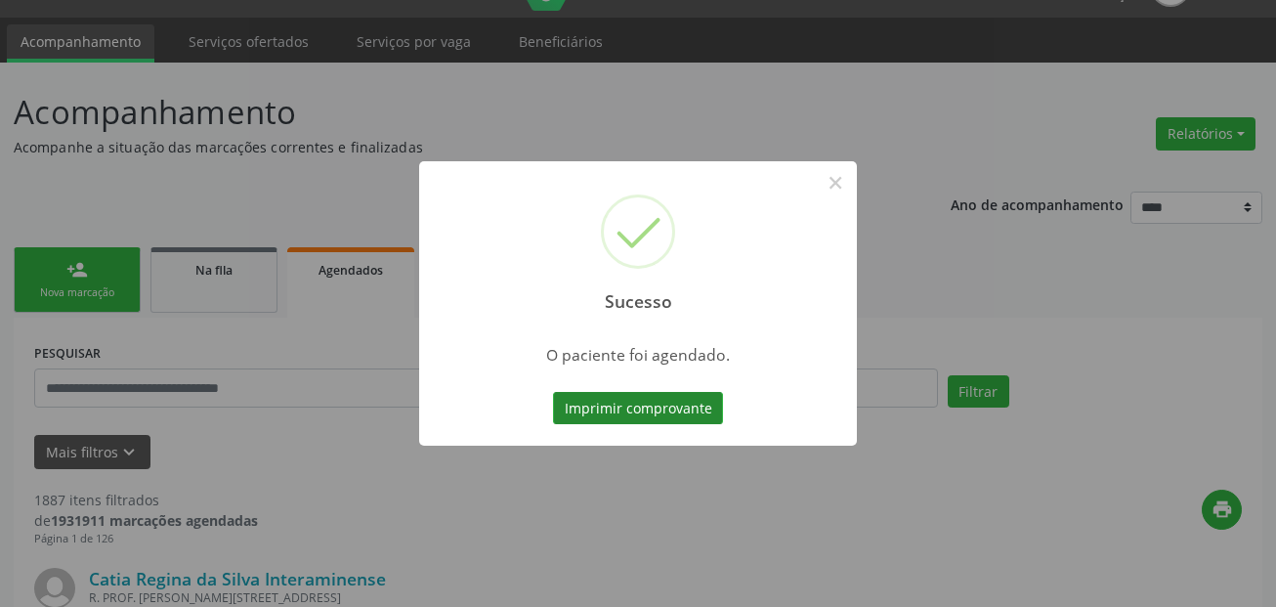
click at [688, 416] on button "Imprimir comprovante" at bounding box center [638, 408] width 170 height 33
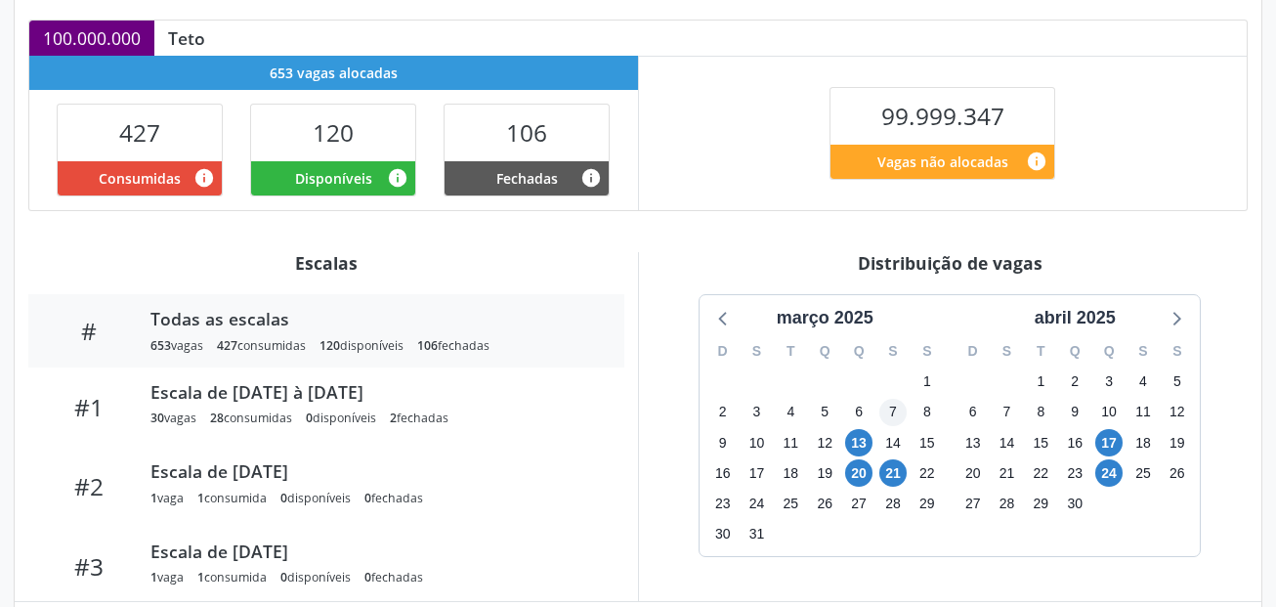
scroll to position [488, 0]
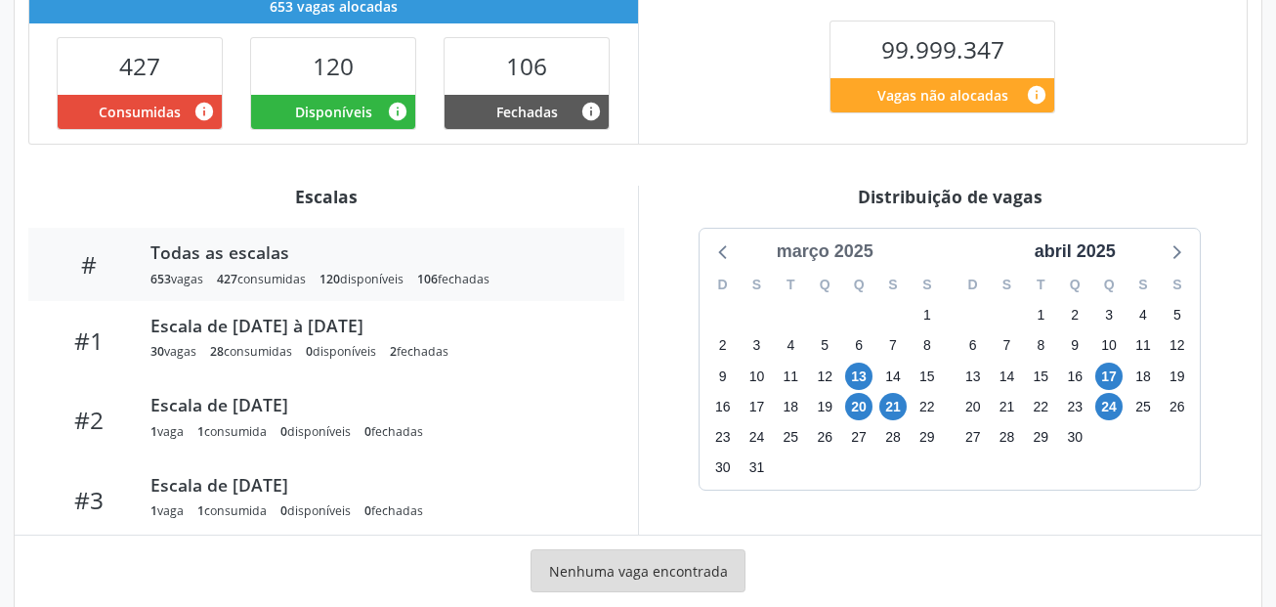
click at [868, 252] on div "março 2025" at bounding box center [825, 251] width 112 height 26
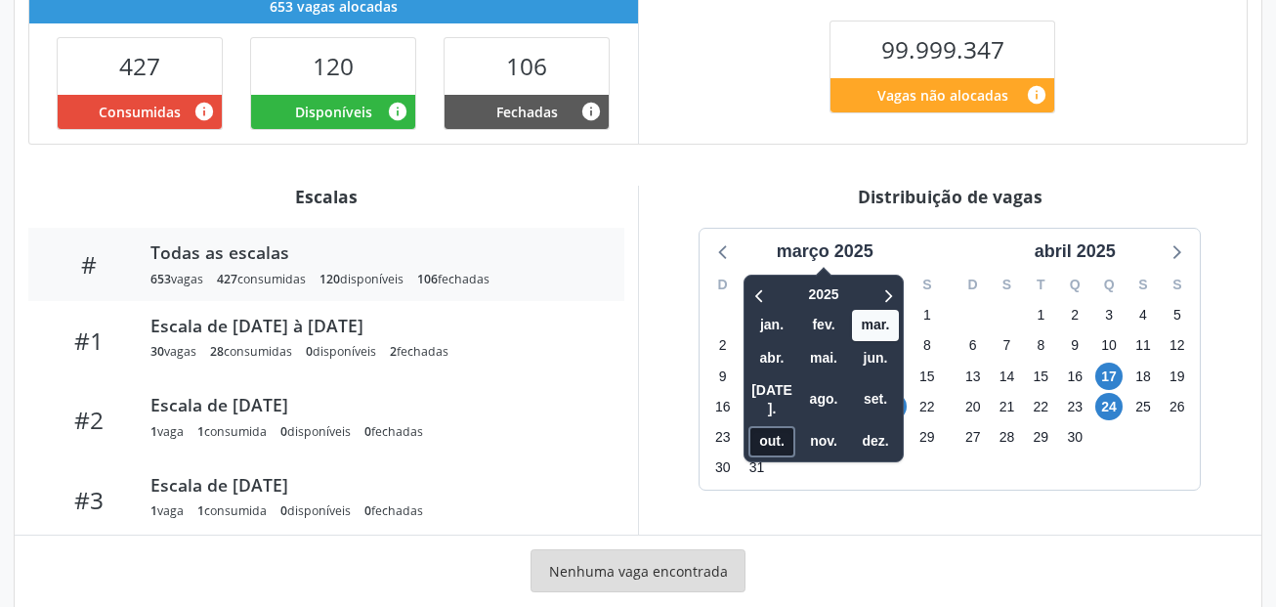
click at [764, 426] on span "out." at bounding box center [771, 441] width 47 height 30
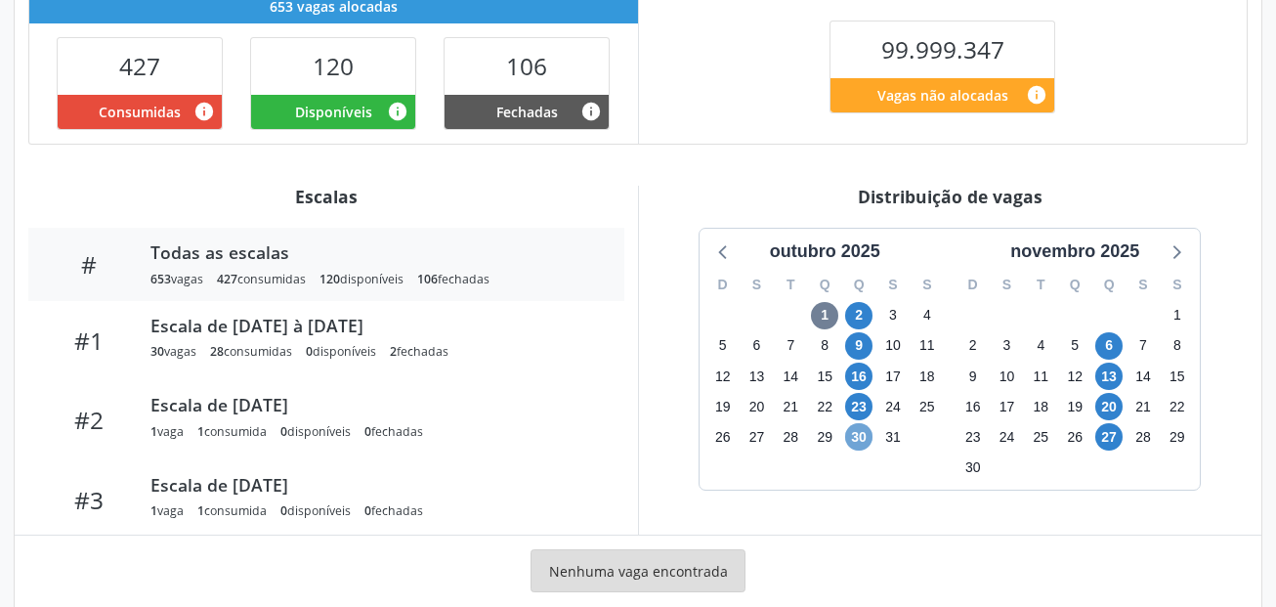
click at [852, 443] on span "30" at bounding box center [858, 436] width 27 height 27
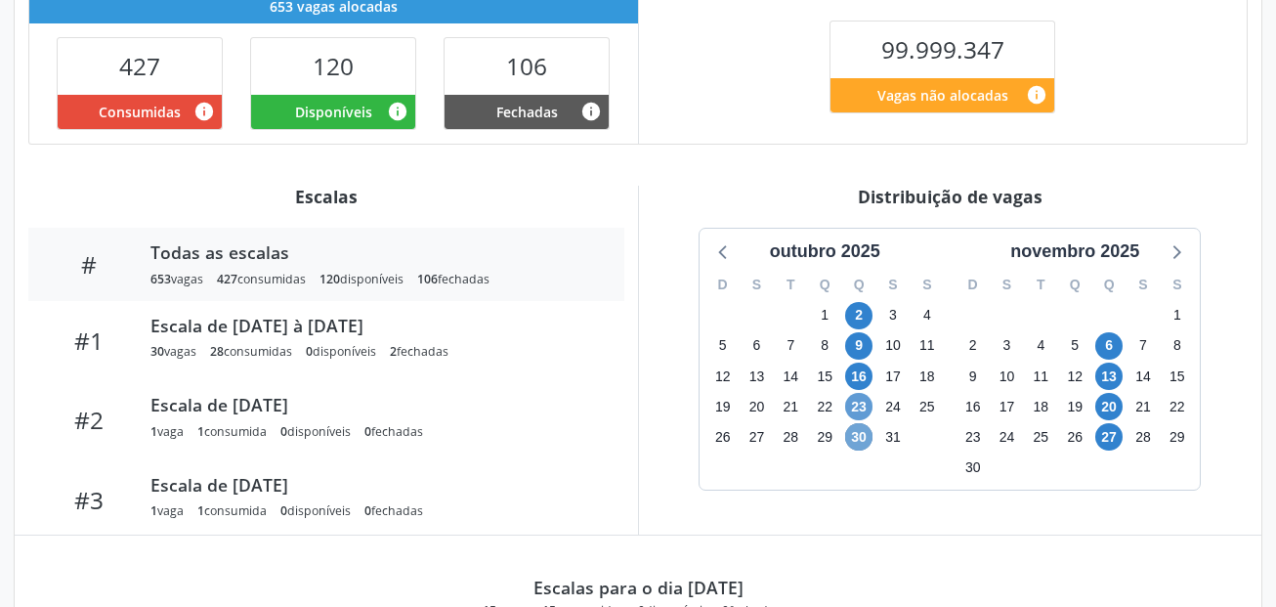
scroll to position [586, 0]
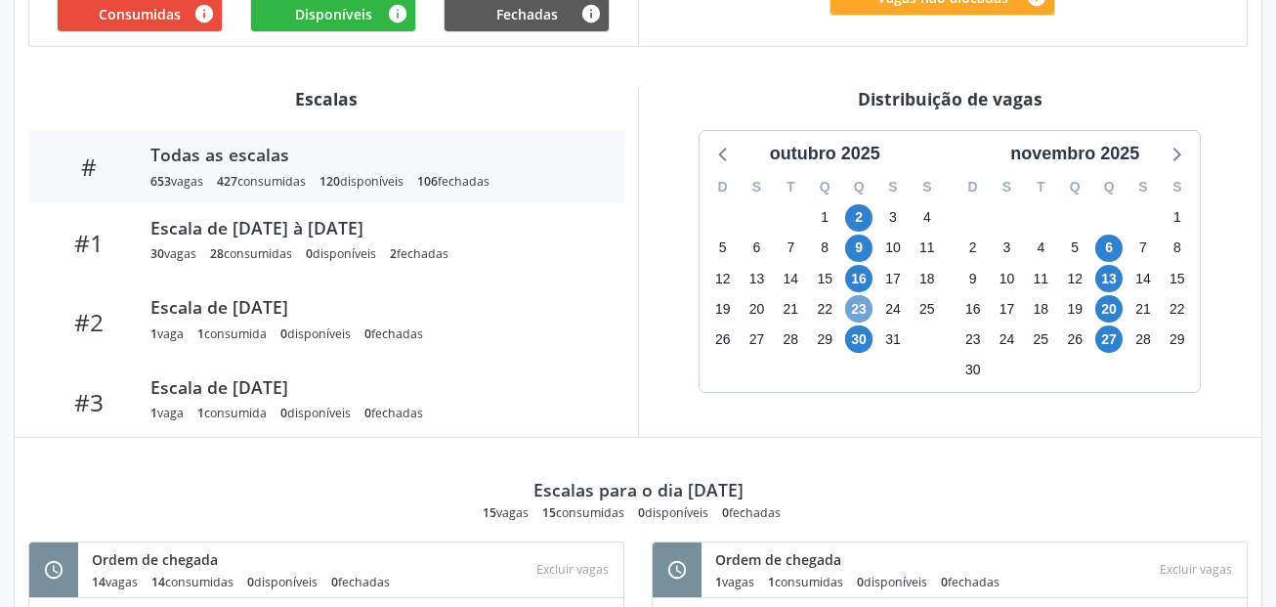
click at [863, 308] on span "23" at bounding box center [858, 308] width 27 height 27
click at [861, 284] on span "16" at bounding box center [858, 278] width 27 height 27
click at [859, 251] on span "9" at bounding box center [858, 247] width 27 height 27
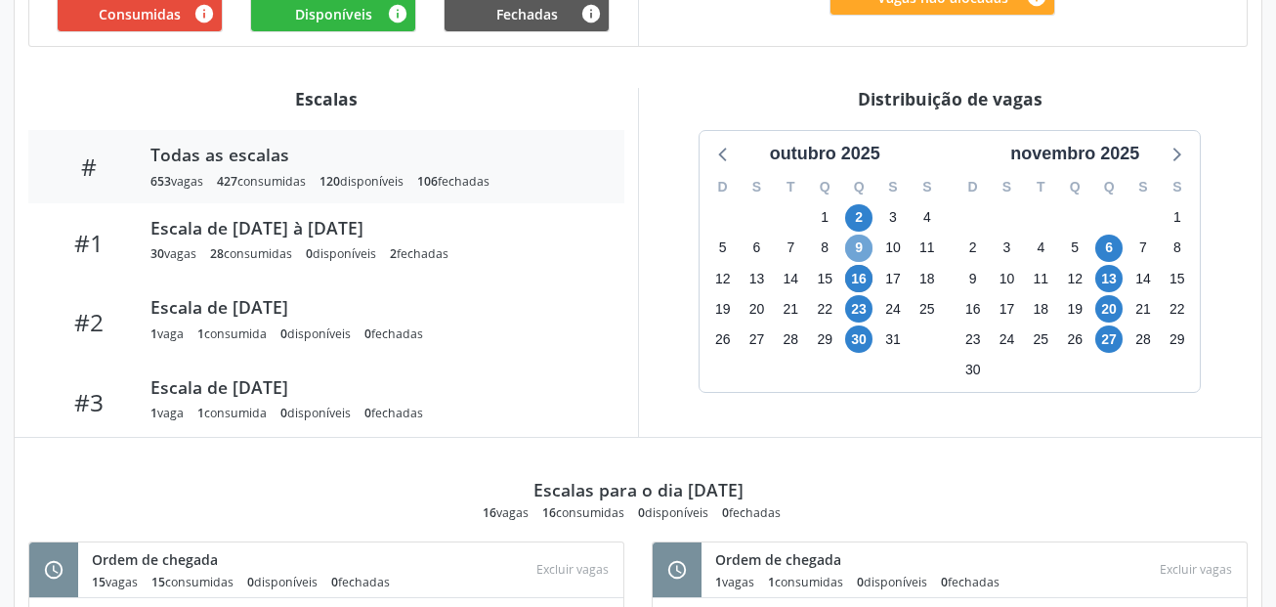
click at [859, 251] on span "9" at bounding box center [858, 247] width 27 height 27
click at [865, 206] on span "2" at bounding box center [858, 217] width 27 height 27
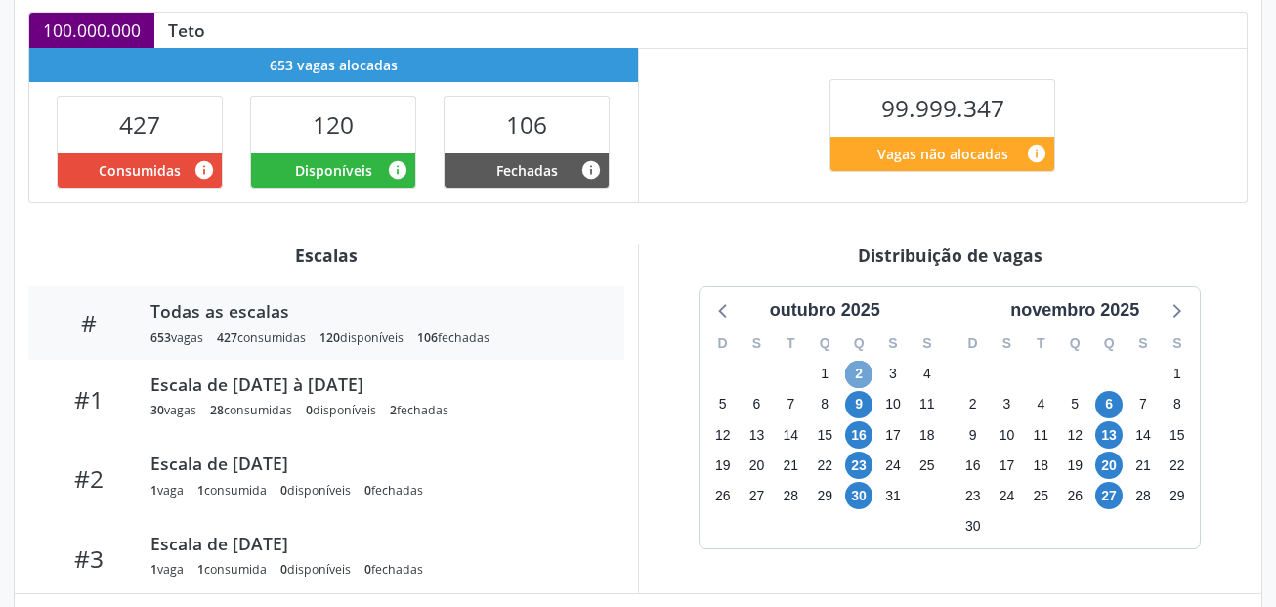
scroll to position [391, 0]
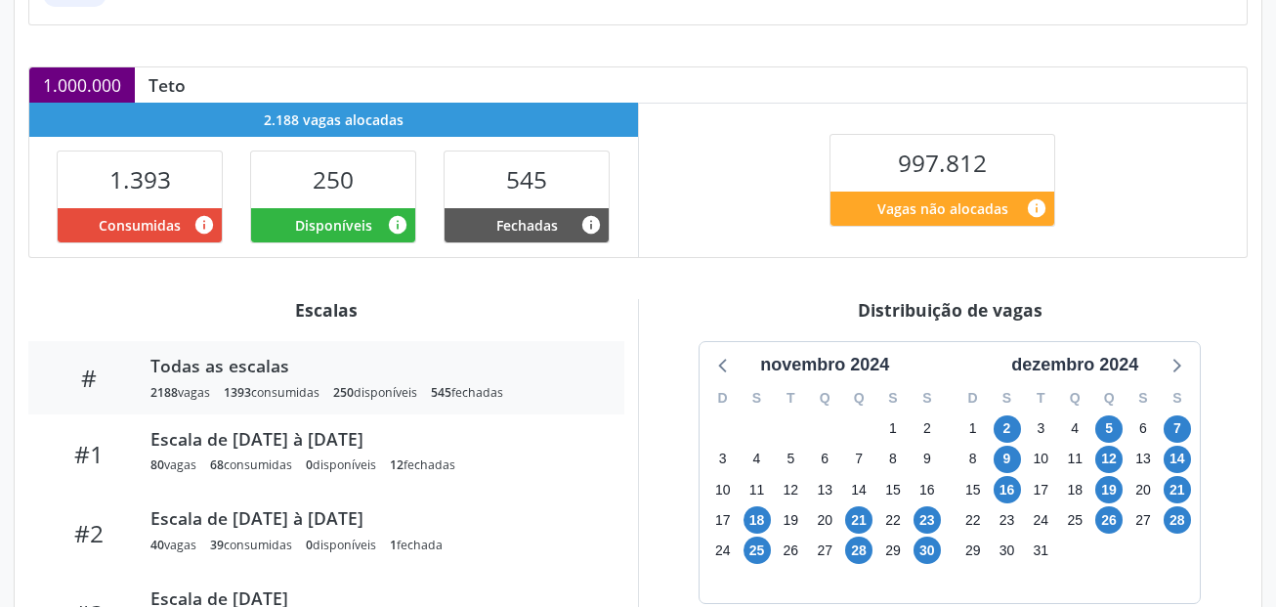
scroll to position [488, 0]
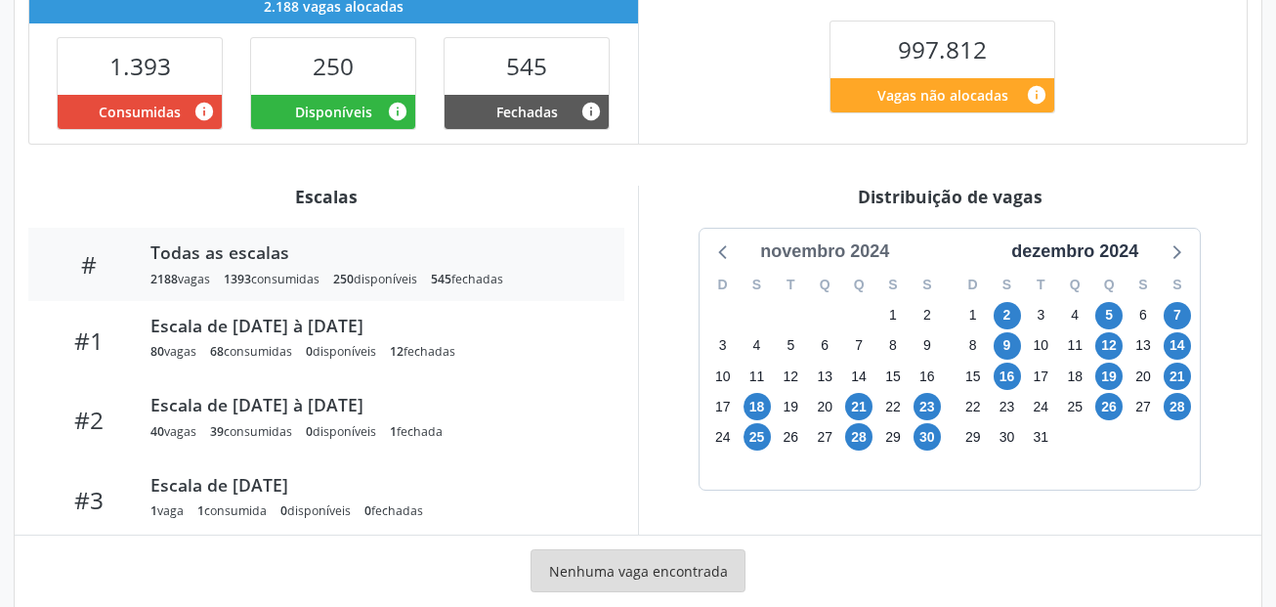
click at [863, 262] on div "novembro 2024" at bounding box center [824, 251] width 145 height 26
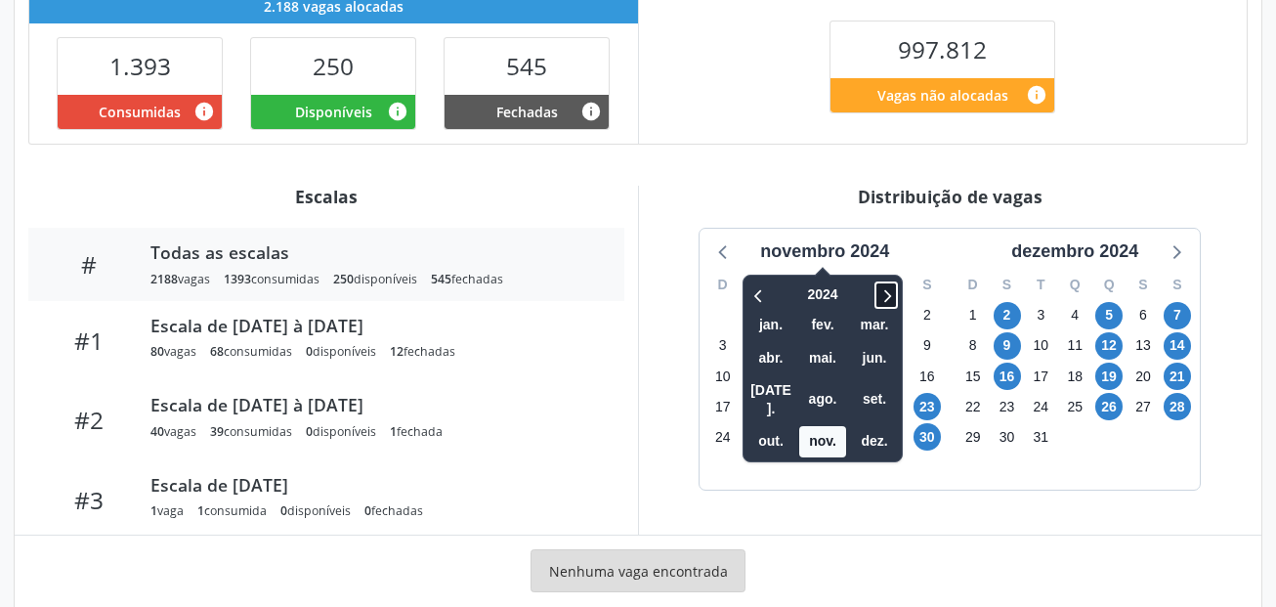
click at [890, 308] on span at bounding box center [885, 294] width 23 height 27
click at [785, 426] on span "out." at bounding box center [770, 441] width 47 height 30
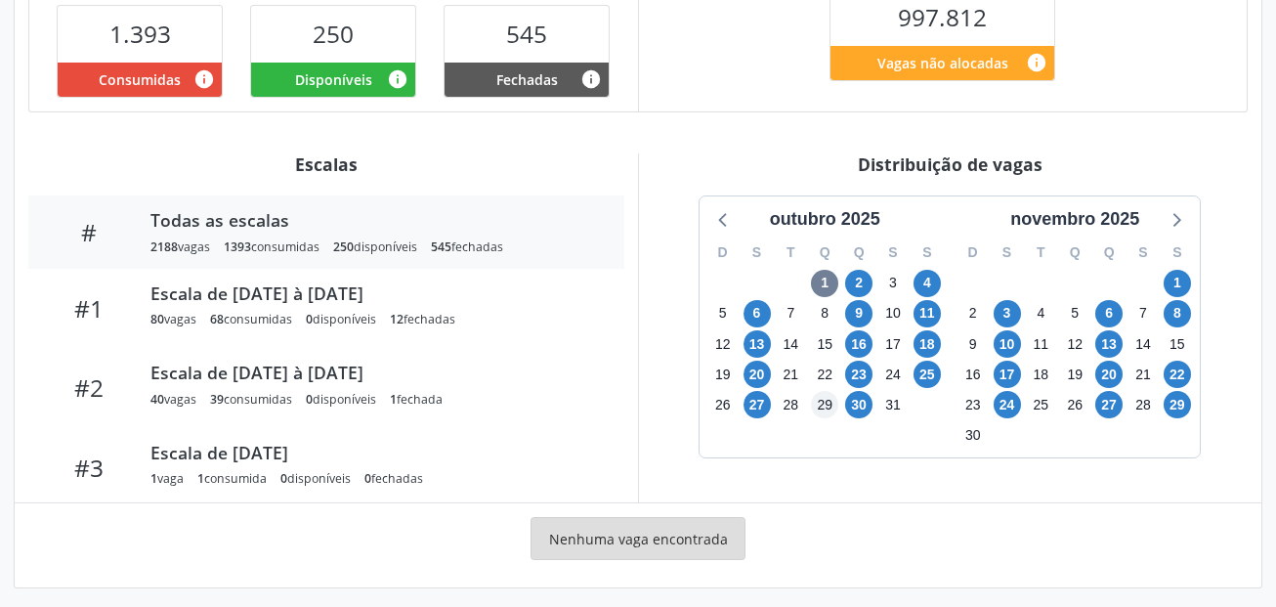
scroll to position [530, 0]
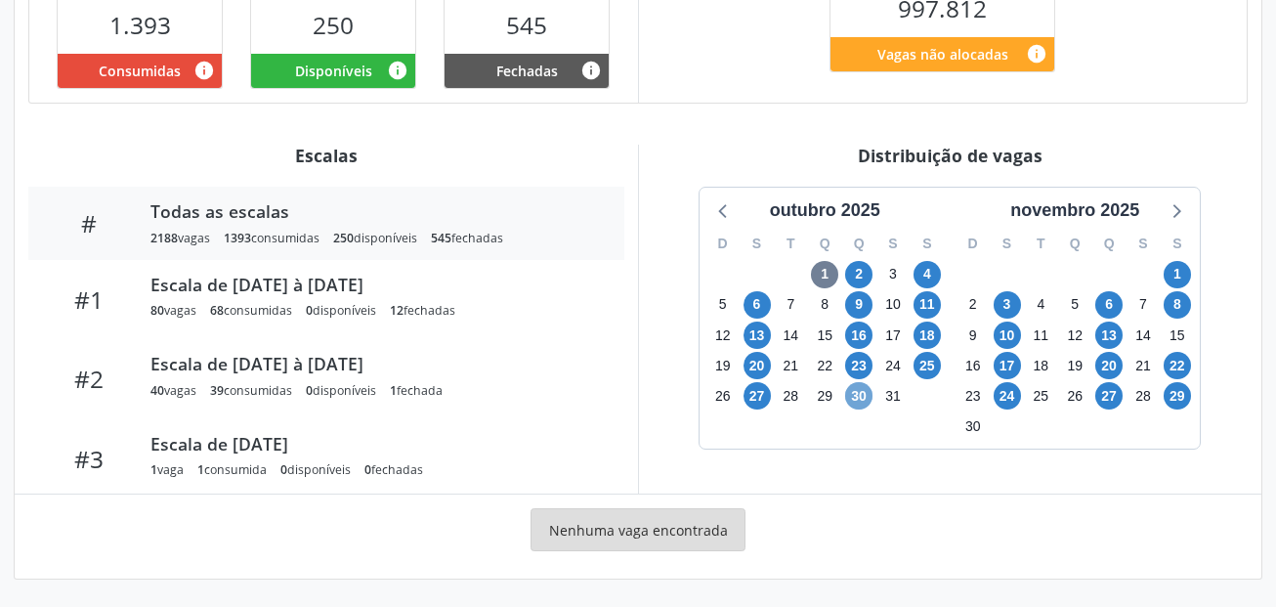
click at [865, 392] on span "30" at bounding box center [858, 395] width 27 height 27
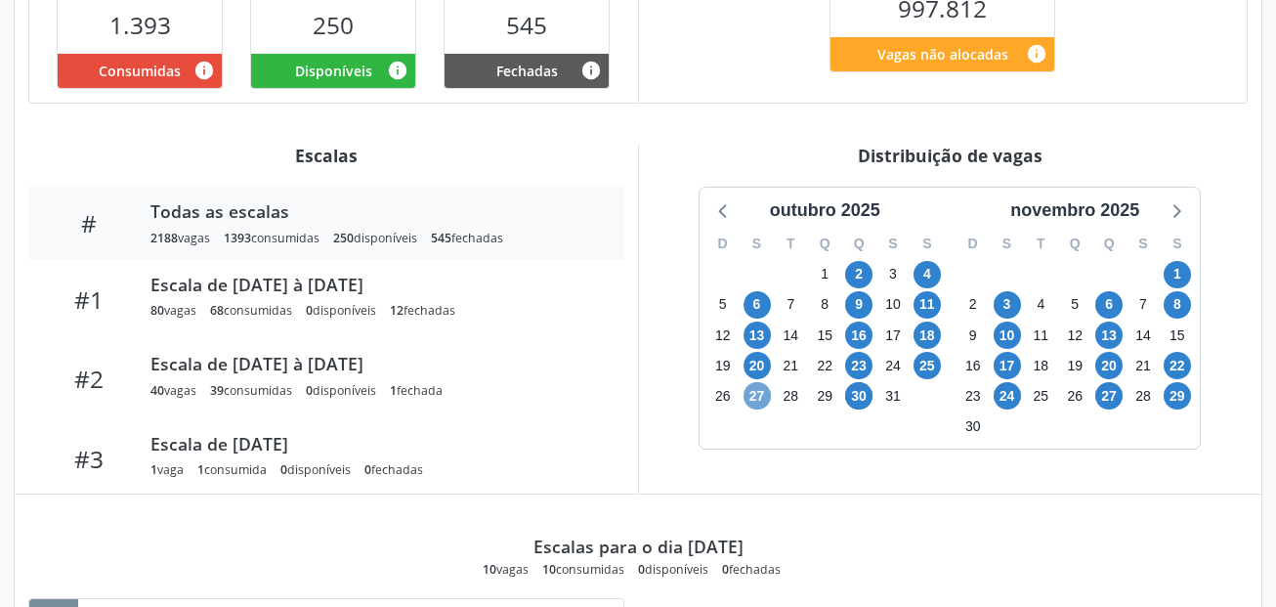
click at [751, 395] on span "27" at bounding box center [756, 395] width 27 height 27
click at [994, 391] on div "24" at bounding box center [1007, 396] width 27 height 30
click at [1176, 396] on span "29" at bounding box center [1177, 395] width 27 height 27
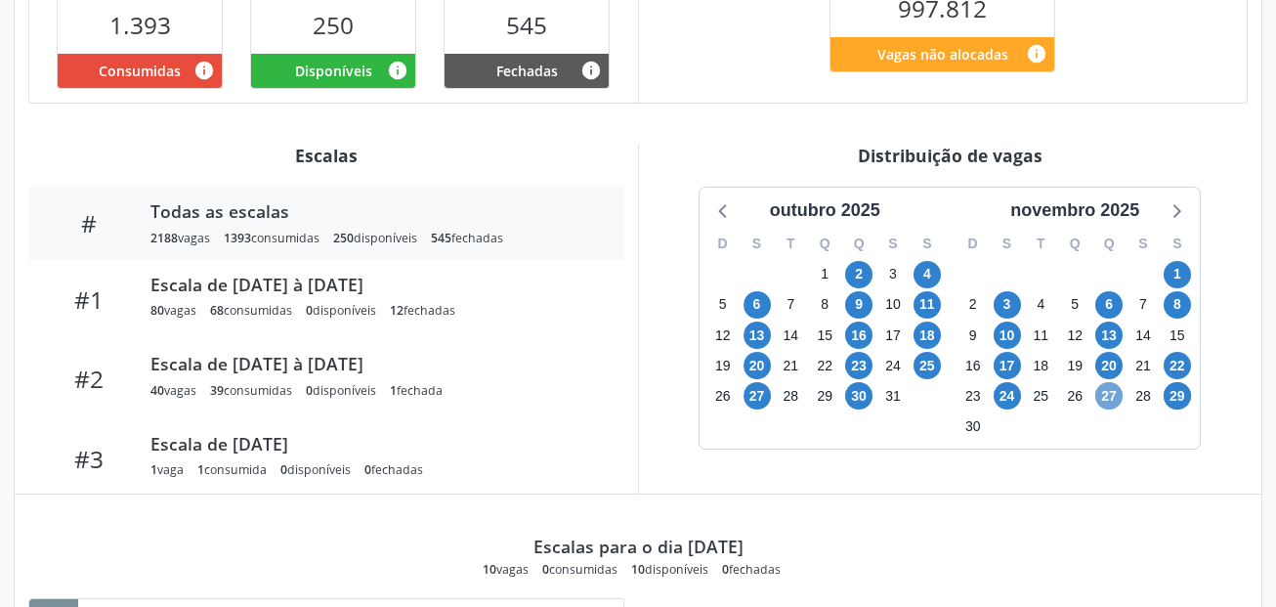
click at [1108, 398] on span "27" at bounding box center [1108, 395] width 27 height 27
click at [1005, 392] on span "24" at bounding box center [1007, 395] width 27 height 27
click at [1183, 365] on span "22" at bounding box center [1177, 365] width 27 height 27
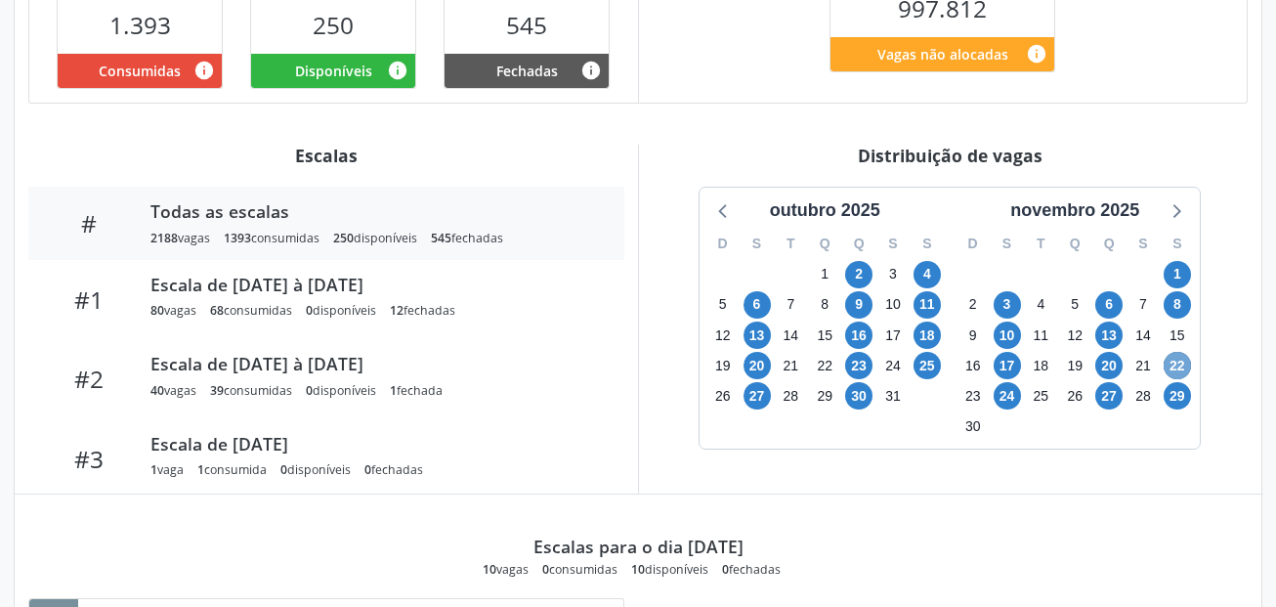
click at [1183, 365] on span "22" at bounding box center [1177, 365] width 27 height 27
click at [1111, 360] on span "20" at bounding box center [1108, 365] width 27 height 27
click at [1013, 361] on span "17" at bounding box center [1007, 365] width 27 height 27
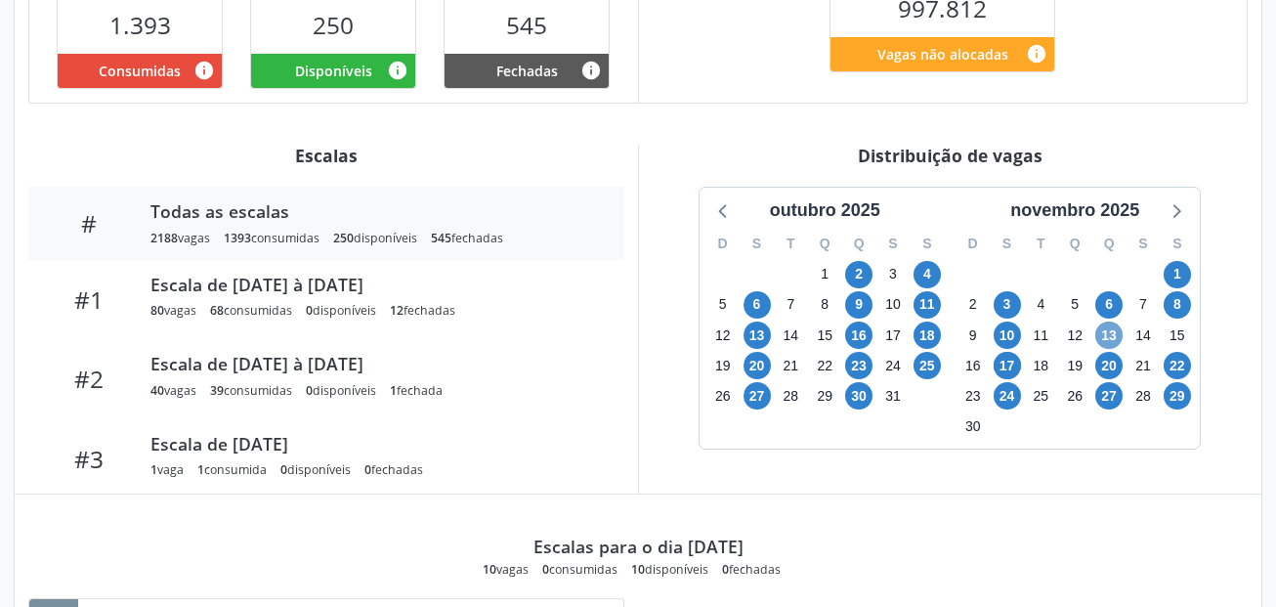
click at [1106, 337] on span "13" at bounding box center [1108, 334] width 27 height 27
click at [1012, 340] on span "10" at bounding box center [1007, 334] width 27 height 27
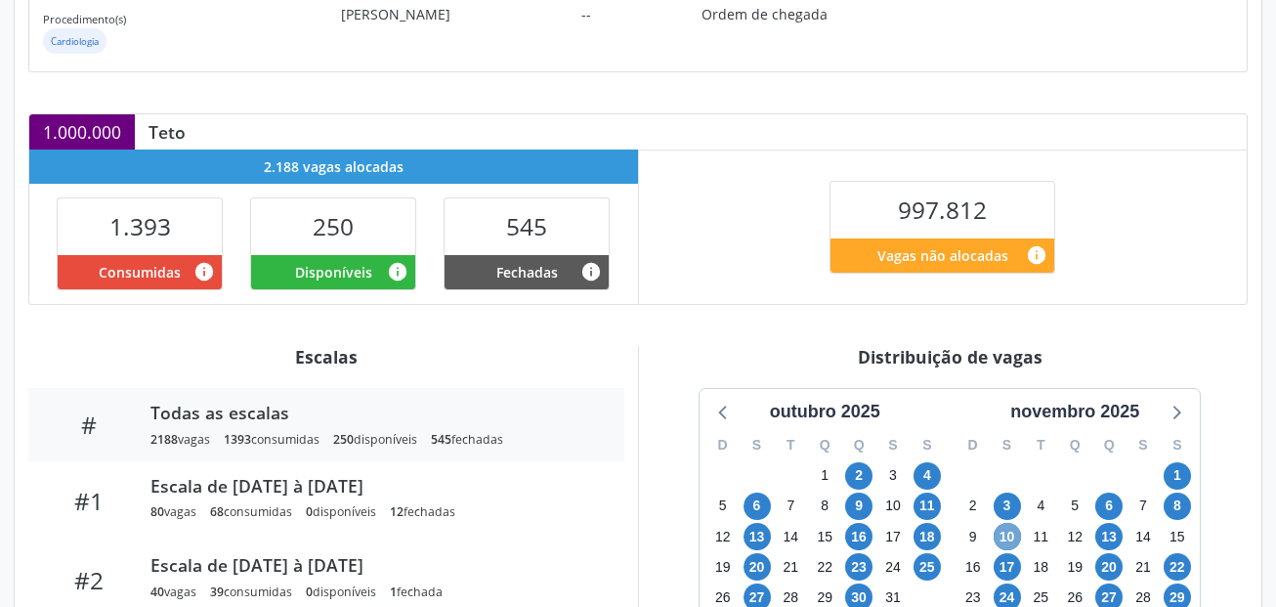
scroll to position [41, 0]
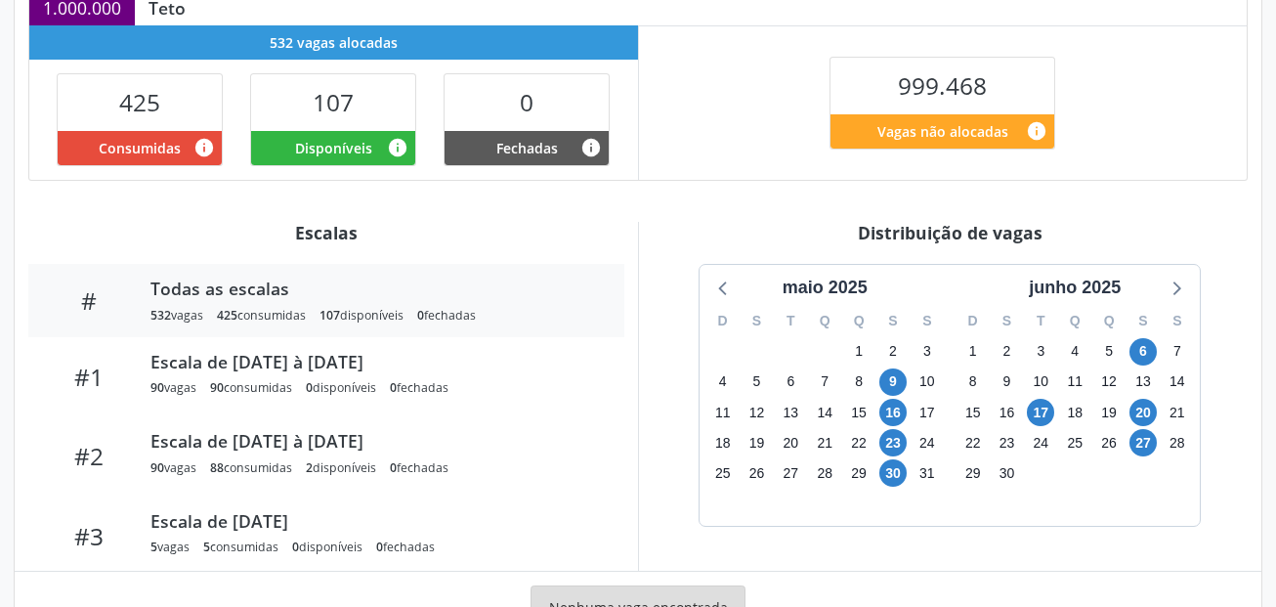
scroll to position [488, 0]
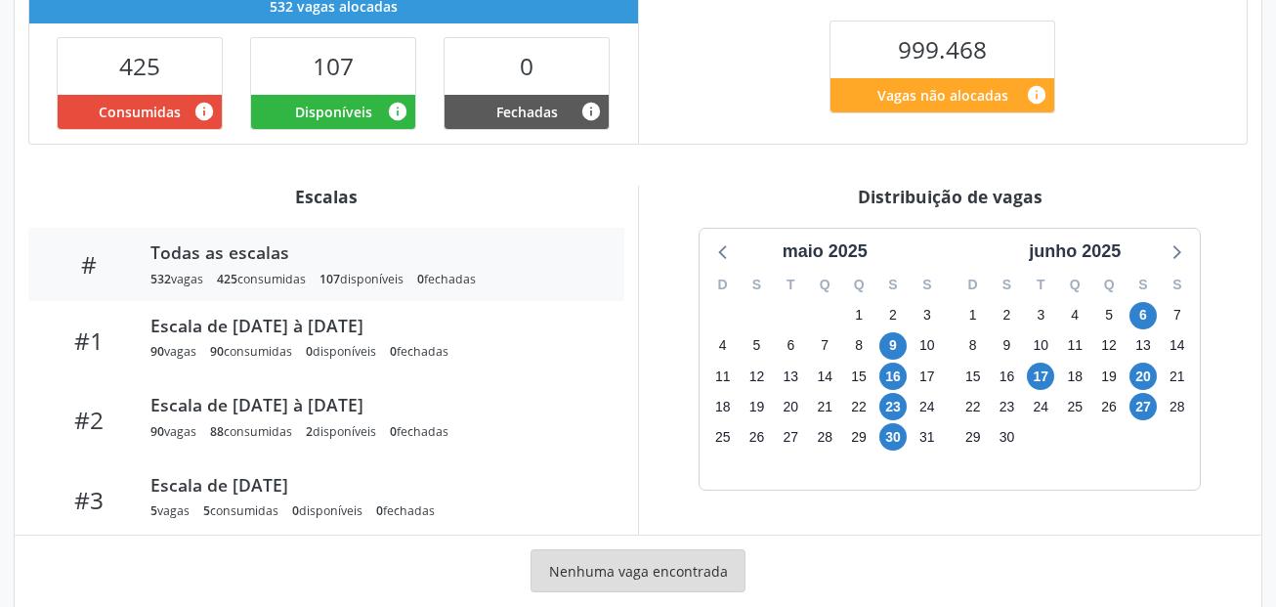
drag, startPoint x: 839, startPoint y: 251, endPoint x: 858, endPoint y: 301, distance: 53.2
click at [842, 252] on div "maio 2025" at bounding box center [825, 251] width 101 height 26
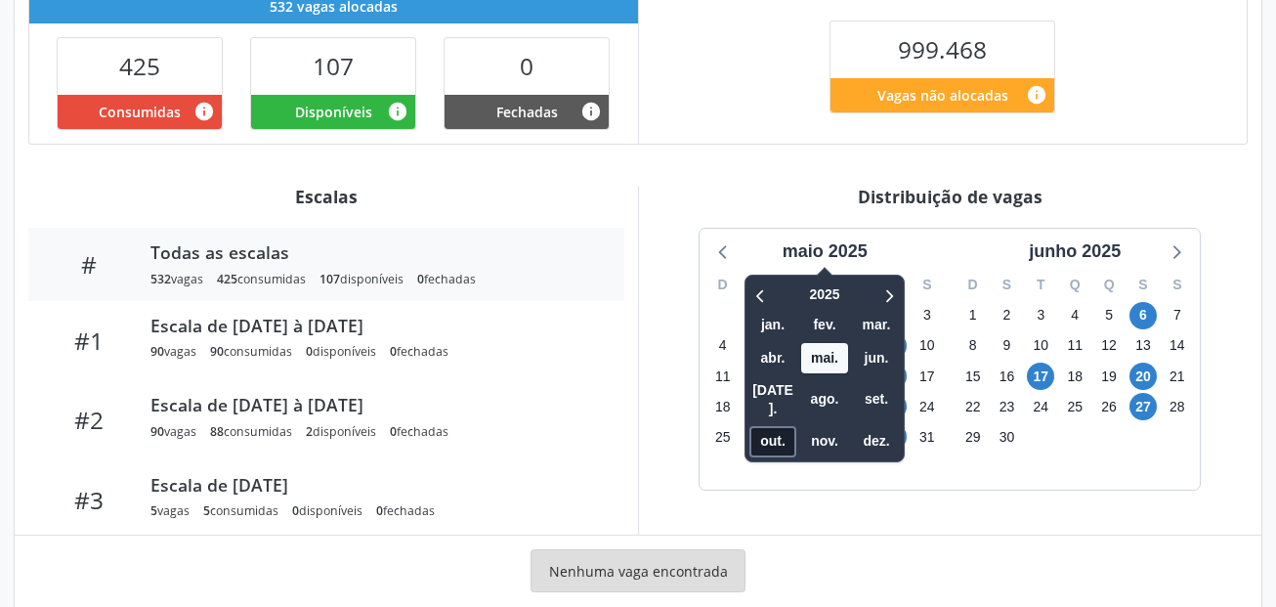
click at [788, 426] on span "out." at bounding box center [772, 441] width 47 height 30
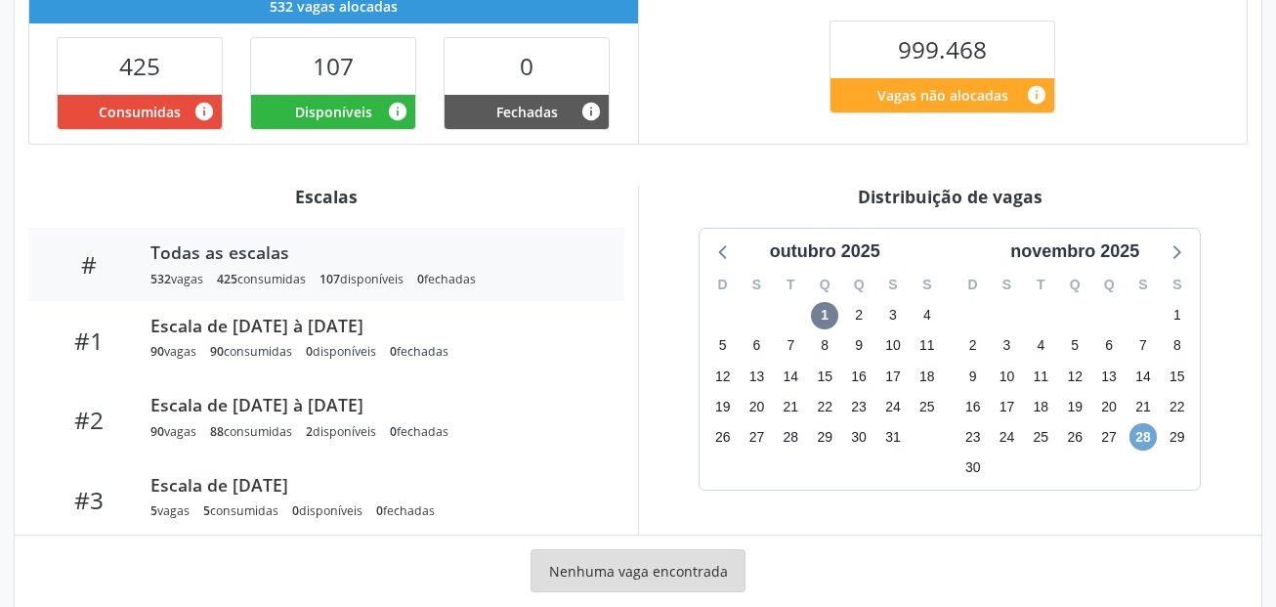
click at [1142, 436] on span "28" at bounding box center [1142, 436] width 27 height 27
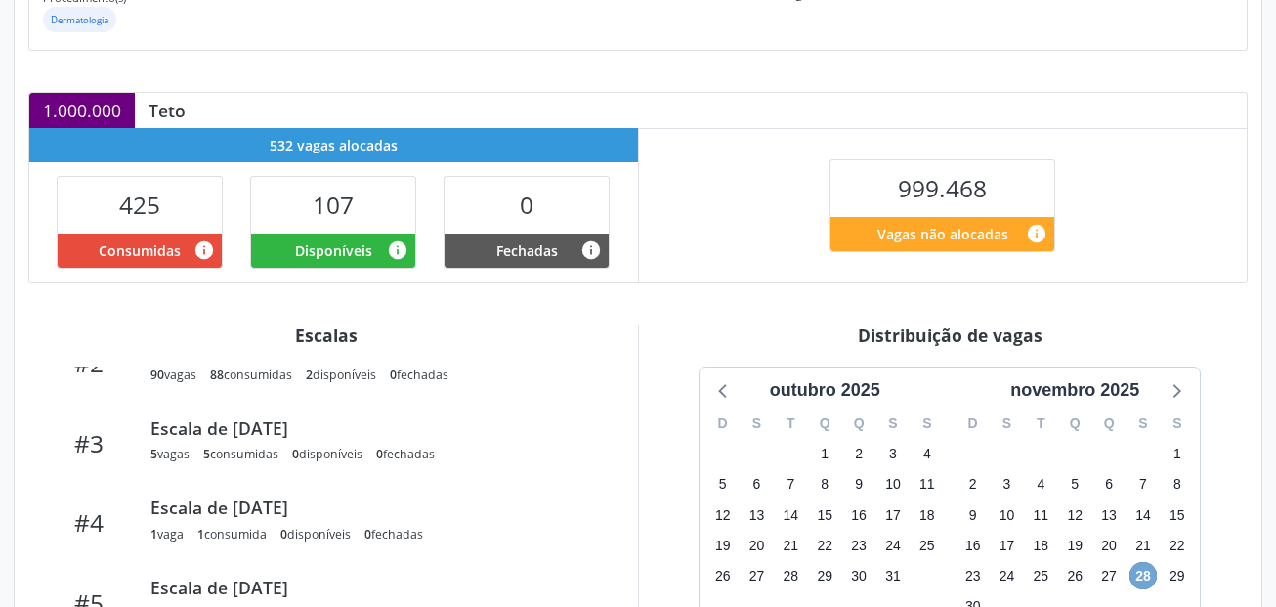
scroll to position [391, 0]
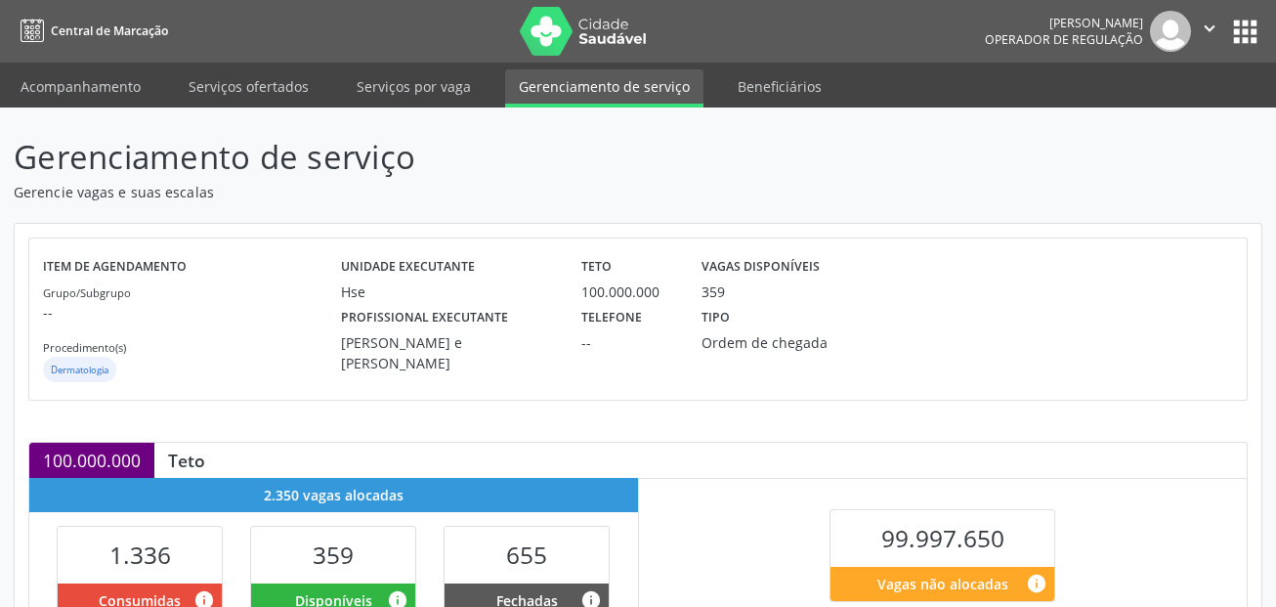
scroll to position [488, 0]
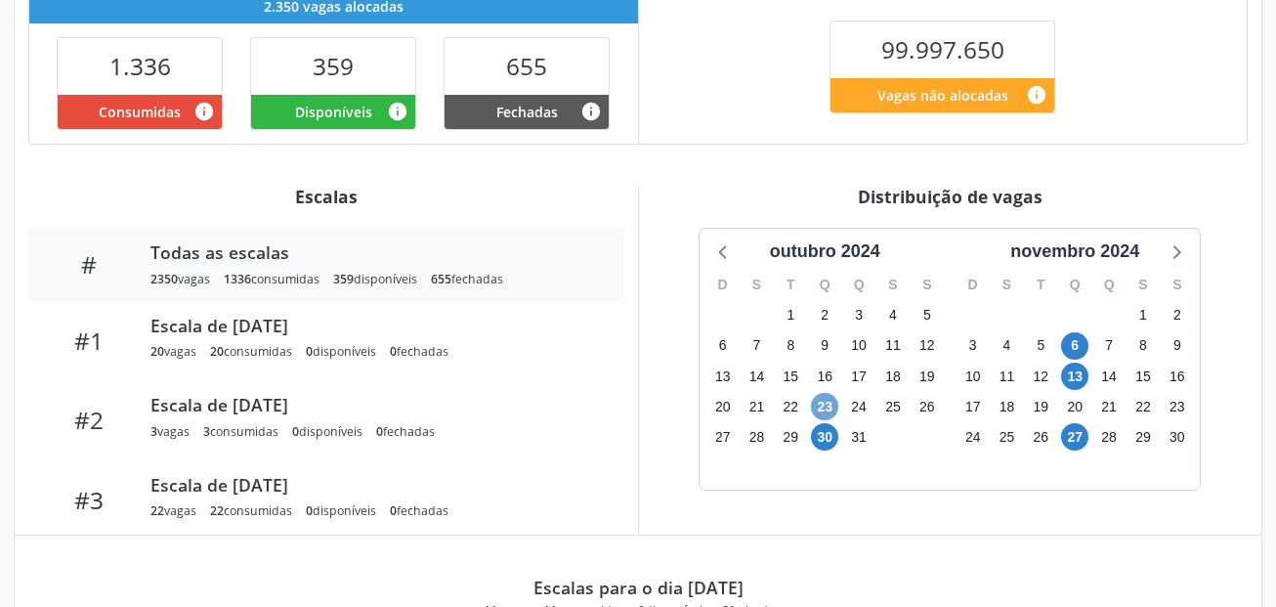
click at [820, 406] on span "23" at bounding box center [824, 406] width 27 height 27
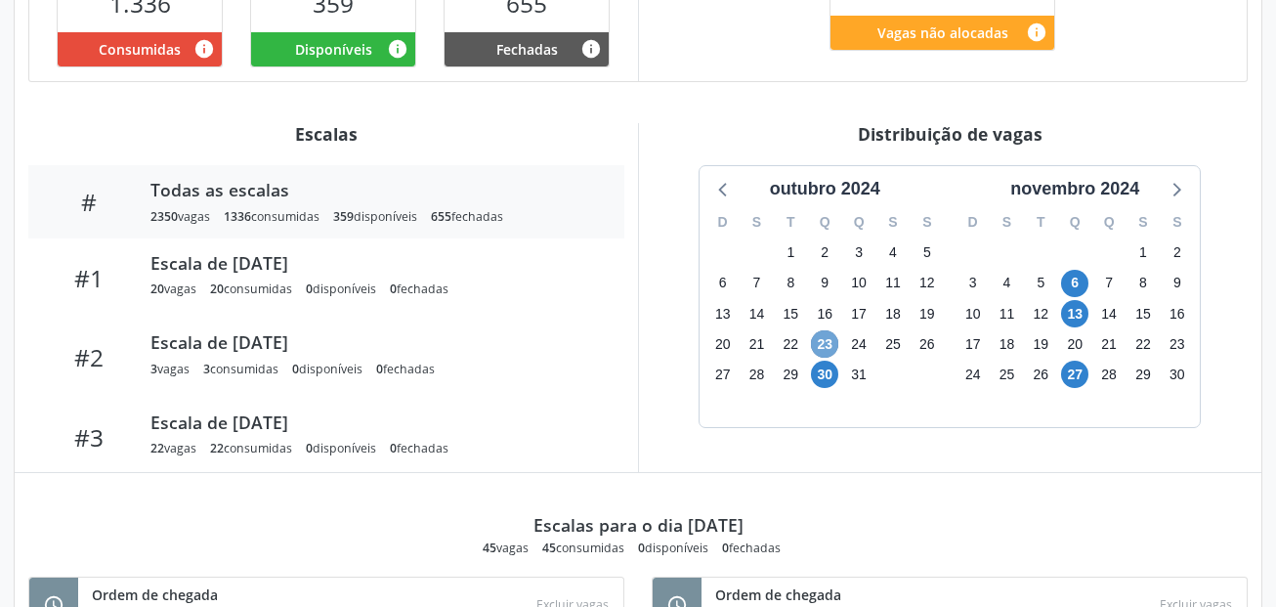
scroll to position [631, 0]
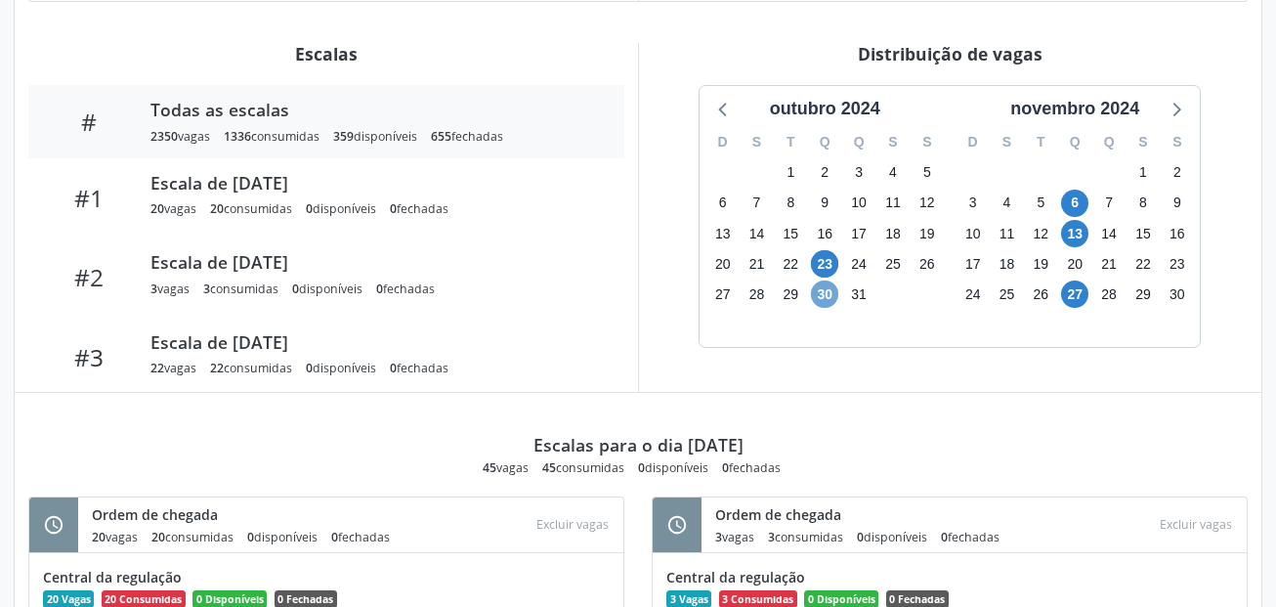
click at [828, 301] on span "30" at bounding box center [824, 293] width 27 height 27
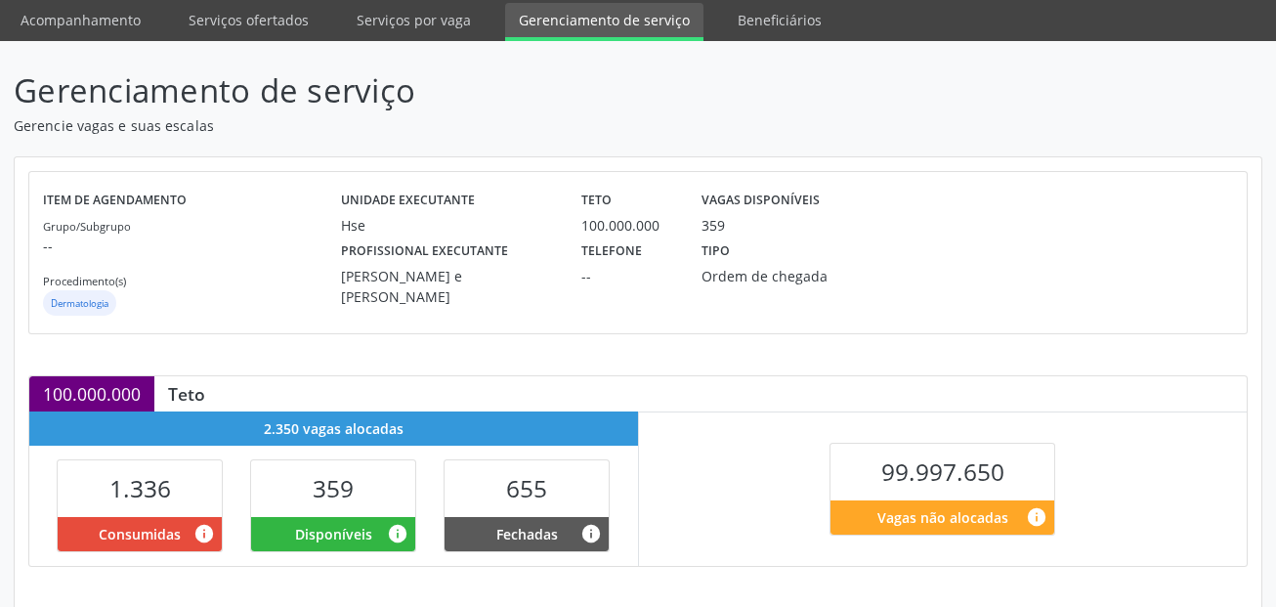
scroll to position [0, 0]
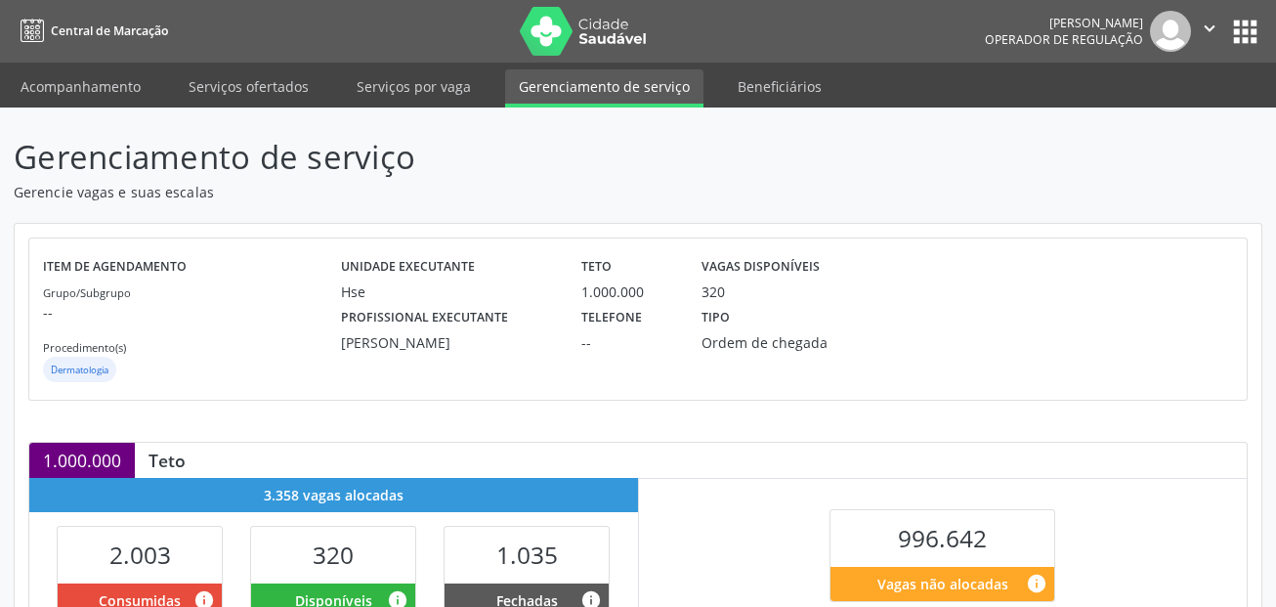
scroll to position [427, 0]
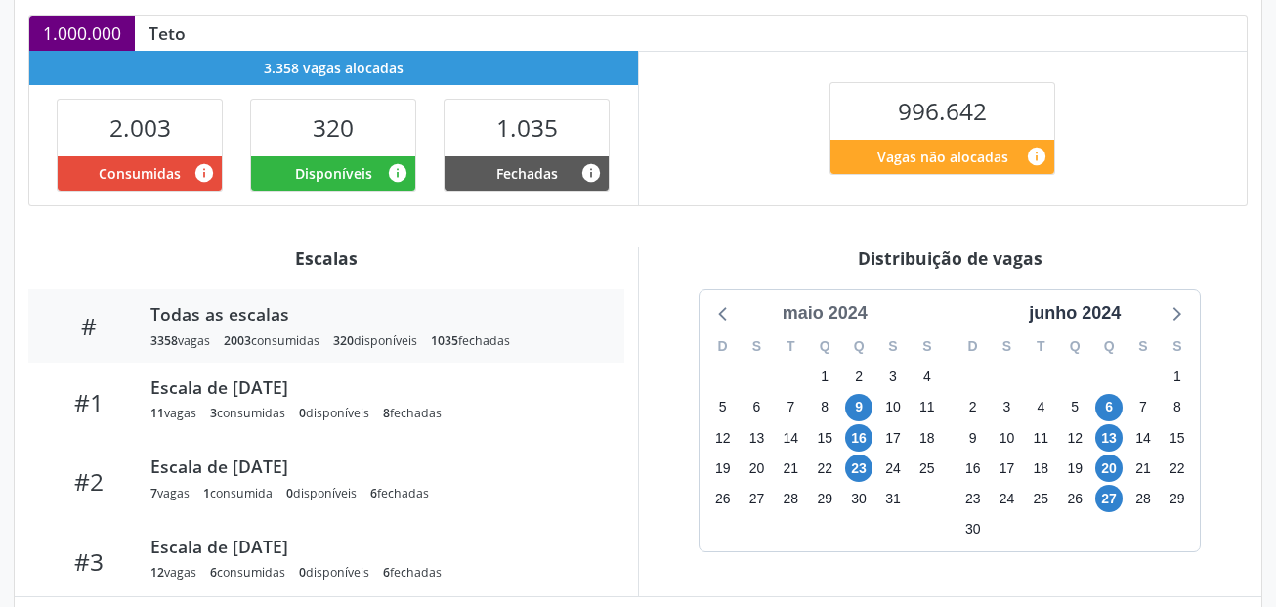
click at [852, 316] on div "maio 2024" at bounding box center [825, 313] width 101 height 26
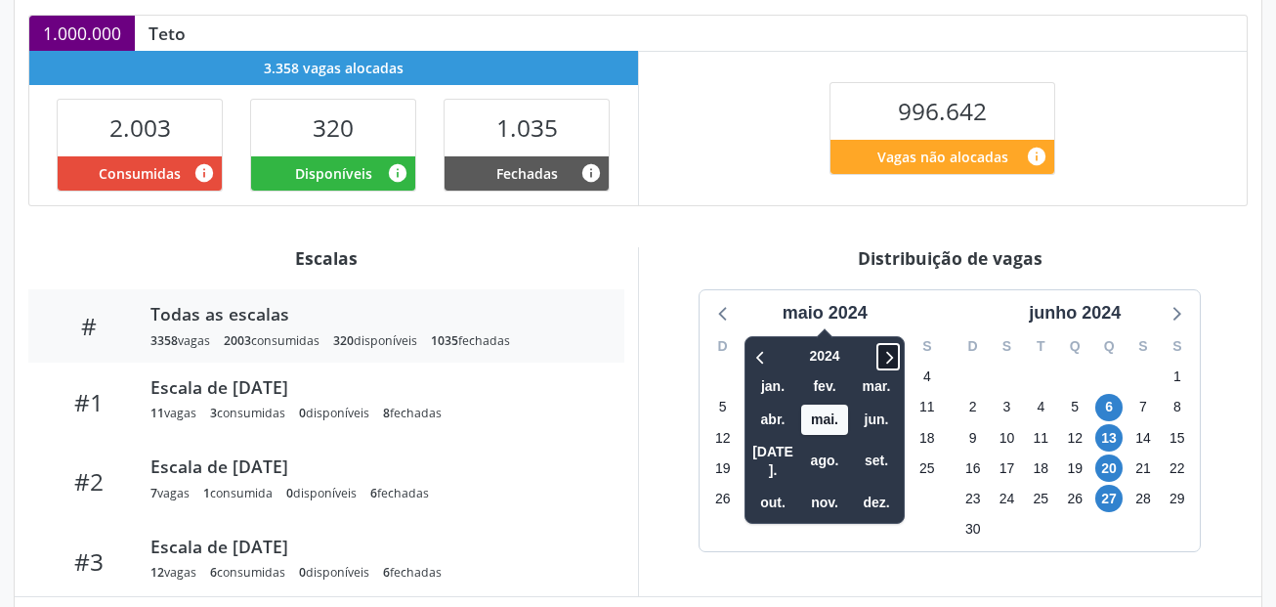
click at [890, 354] on icon at bounding box center [888, 356] width 20 height 23
click at [769, 488] on span "out." at bounding box center [772, 503] width 47 height 30
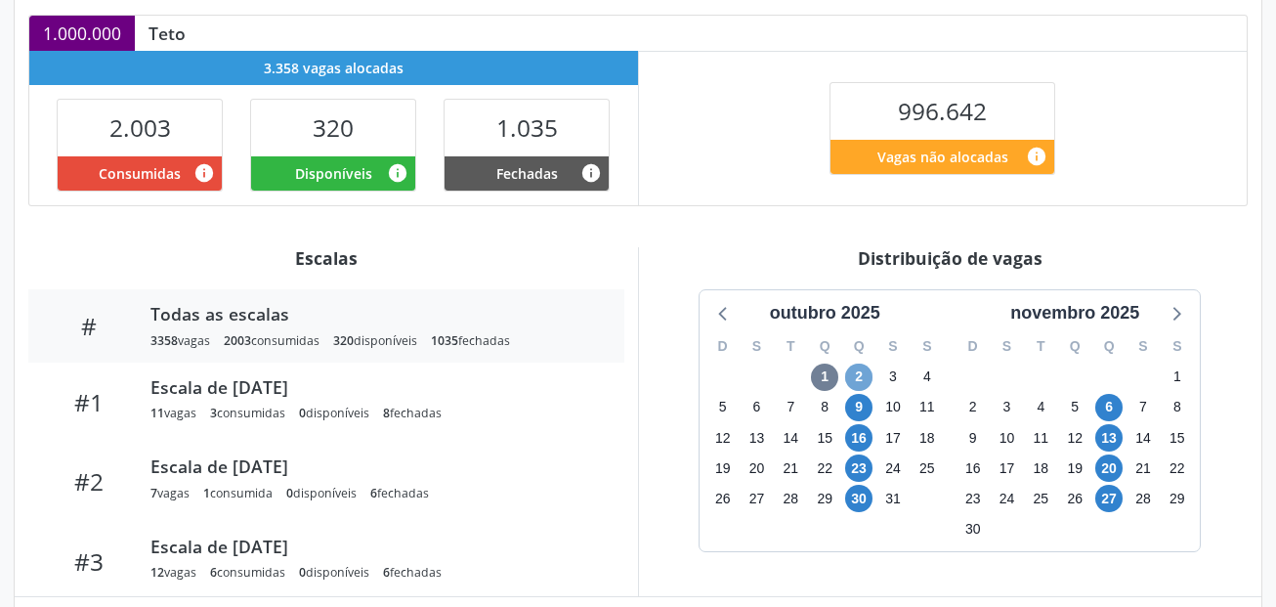
click at [856, 379] on span "2" at bounding box center [858, 376] width 27 height 27
click at [855, 410] on span "9" at bounding box center [858, 407] width 27 height 27
click at [855, 436] on span "16" at bounding box center [858, 437] width 27 height 27
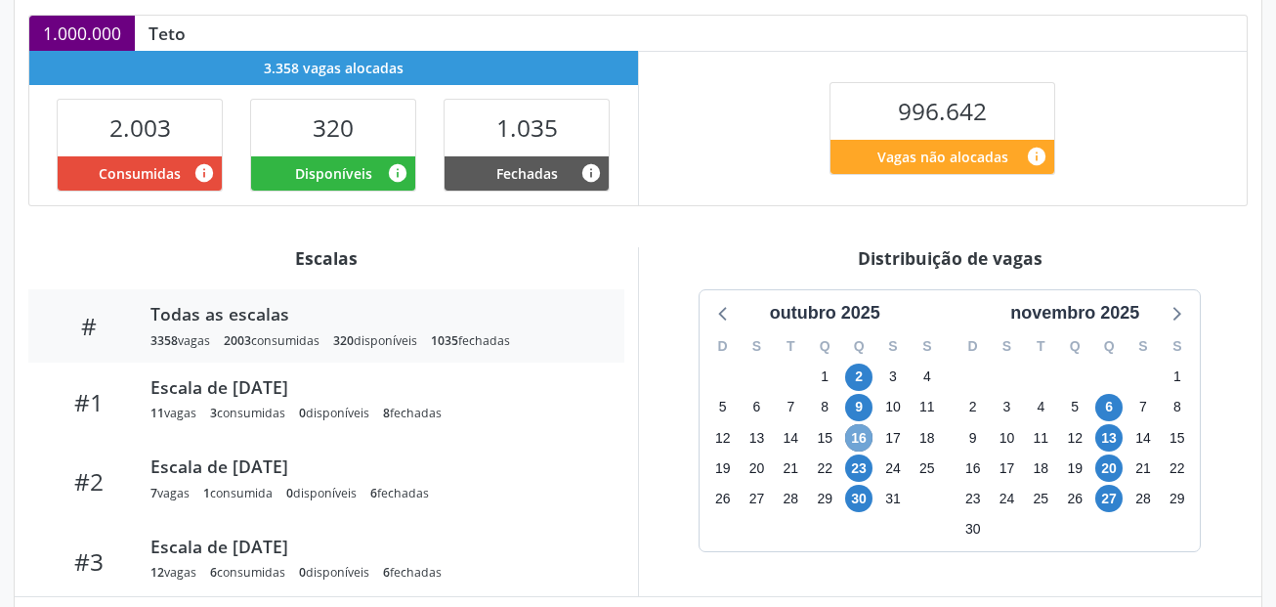
click at [855, 436] on span "16" at bounding box center [858, 437] width 27 height 27
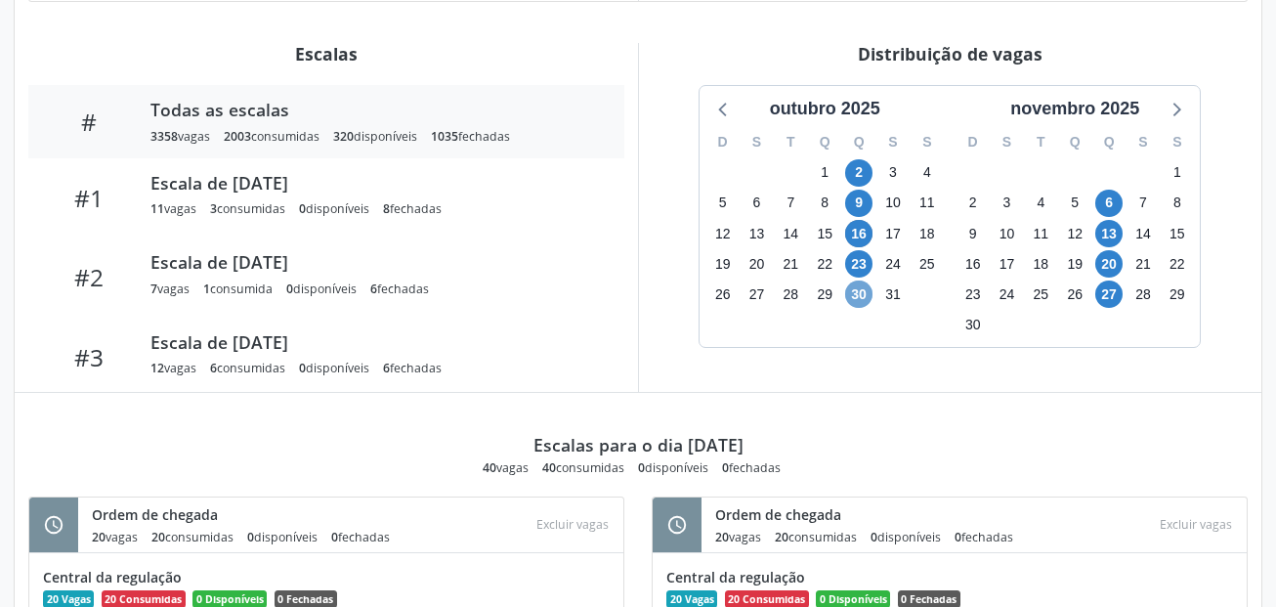
click at [855, 294] on span "30" at bounding box center [858, 293] width 27 height 27
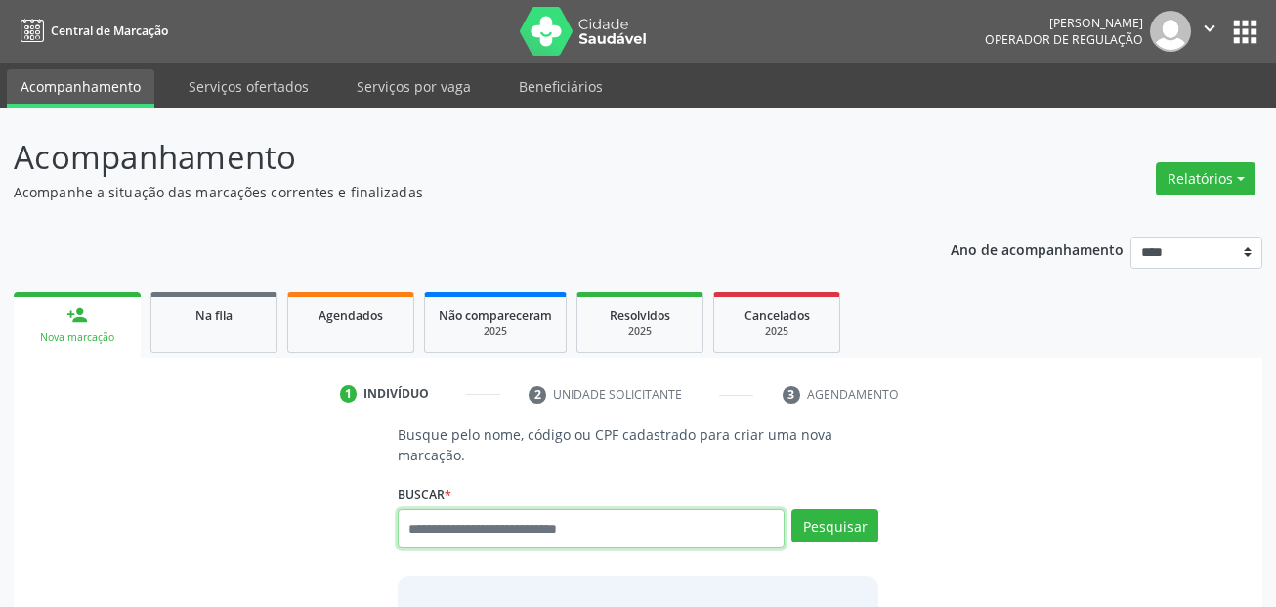
click at [543, 537] on input "text" at bounding box center [592, 528] width 388 height 39
type input "***"
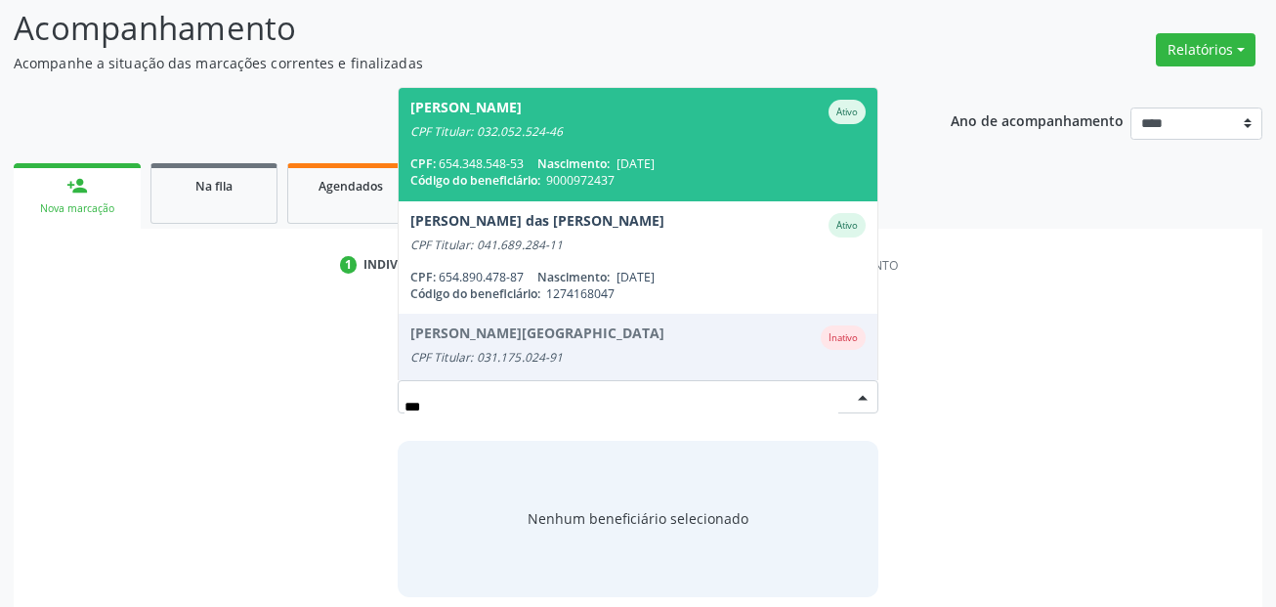
scroll to position [195, 0]
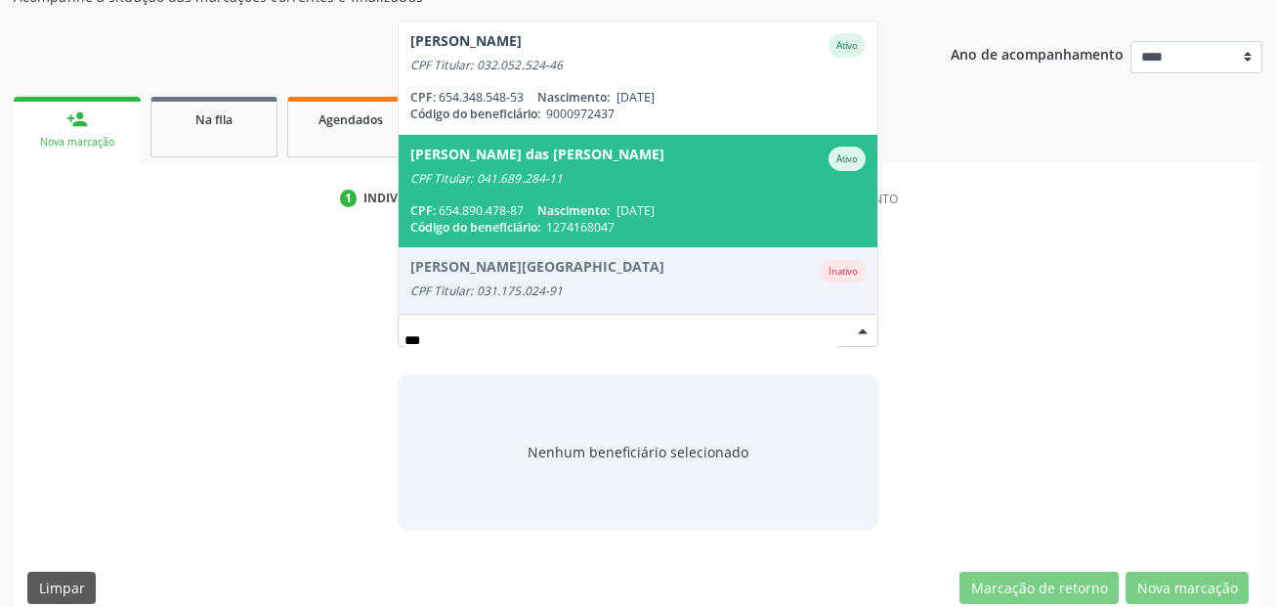
click at [571, 181] on div "CPF Titular: 041.689.284-11" at bounding box center [638, 179] width 456 height 16
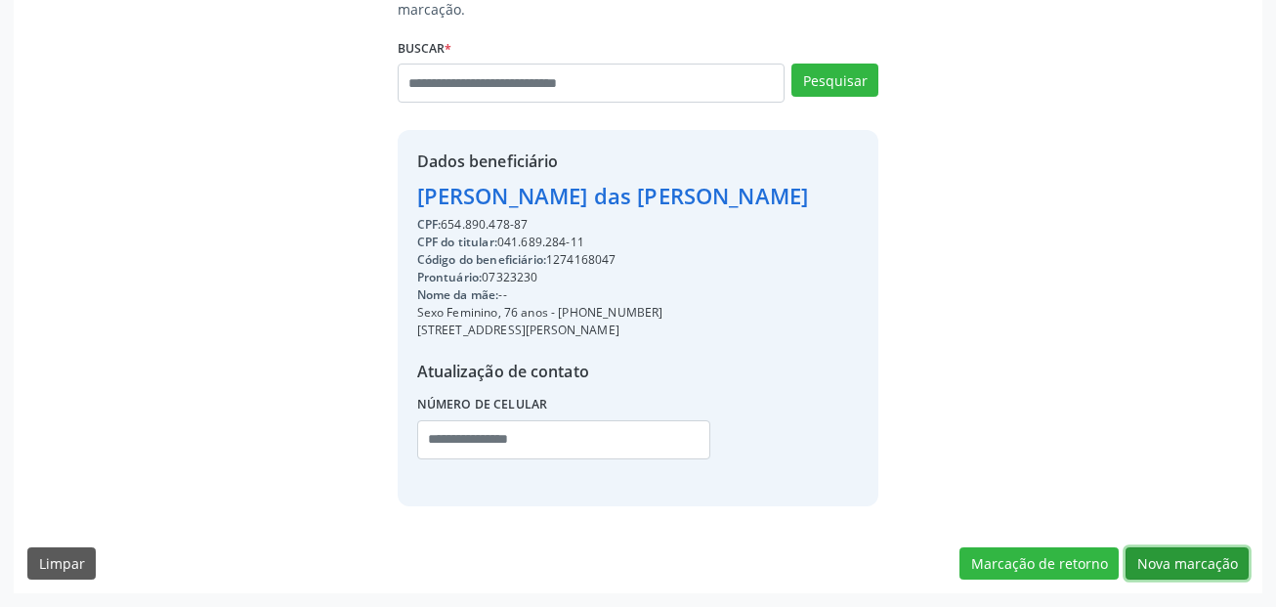
click at [1183, 551] on button "Nova marcação" at bounding box center [1186, 563] width 123 height 33
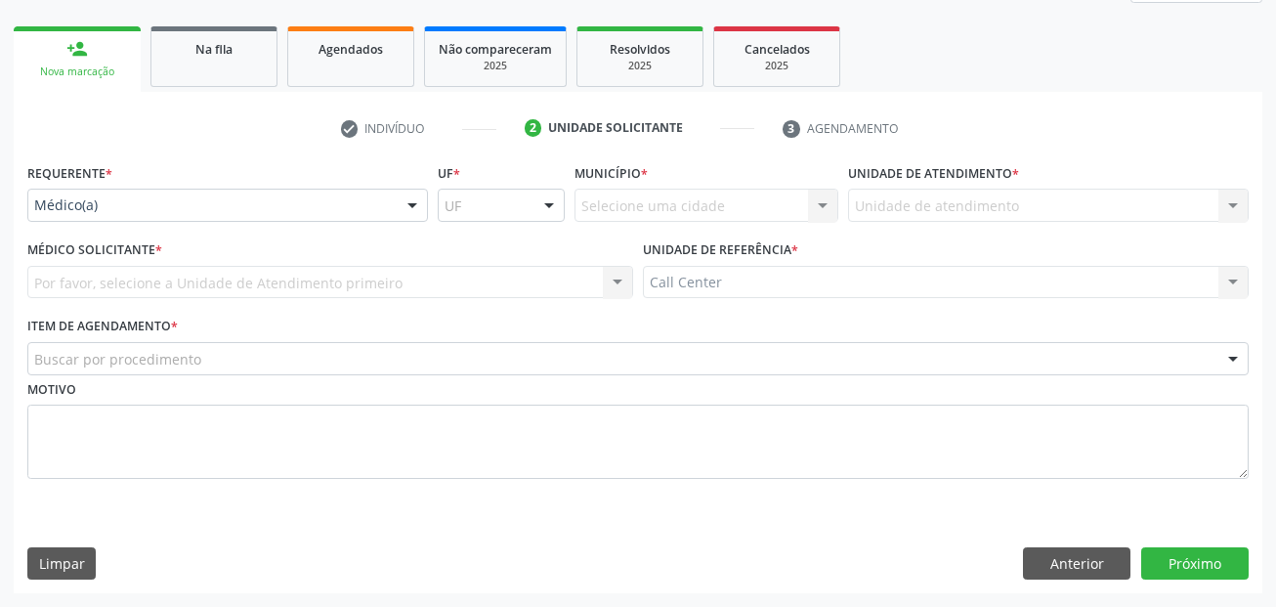
scroll to position [266, 0]
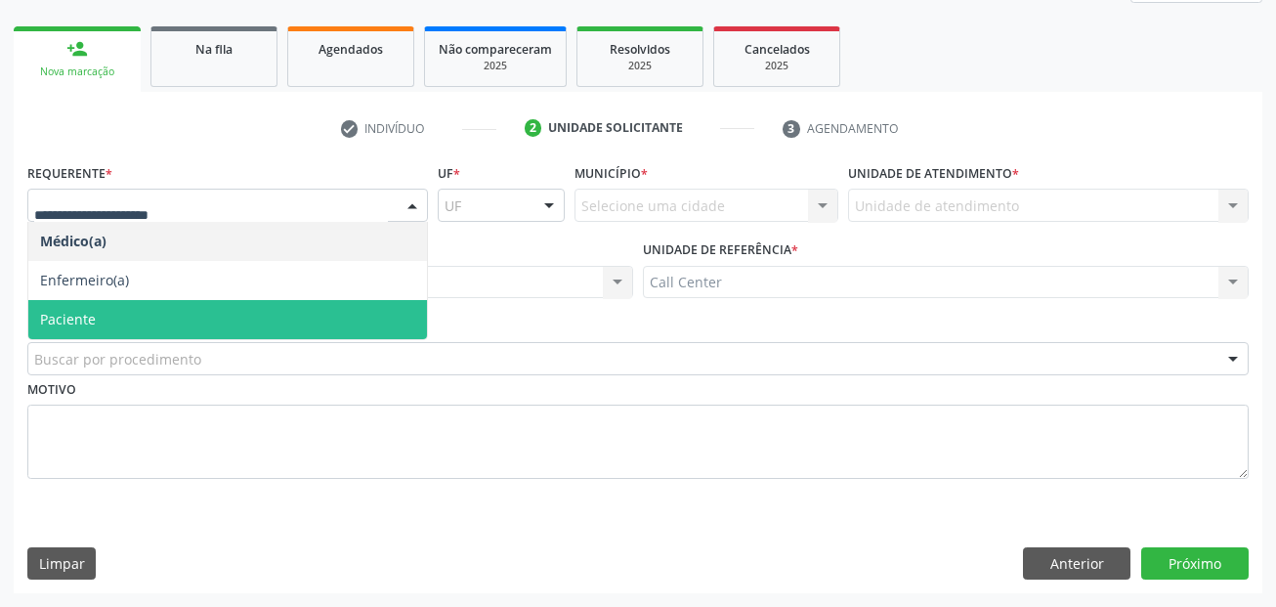
click at [132, 309] on span "Paciente" at bounding box center [227, 319] width 399 height 39
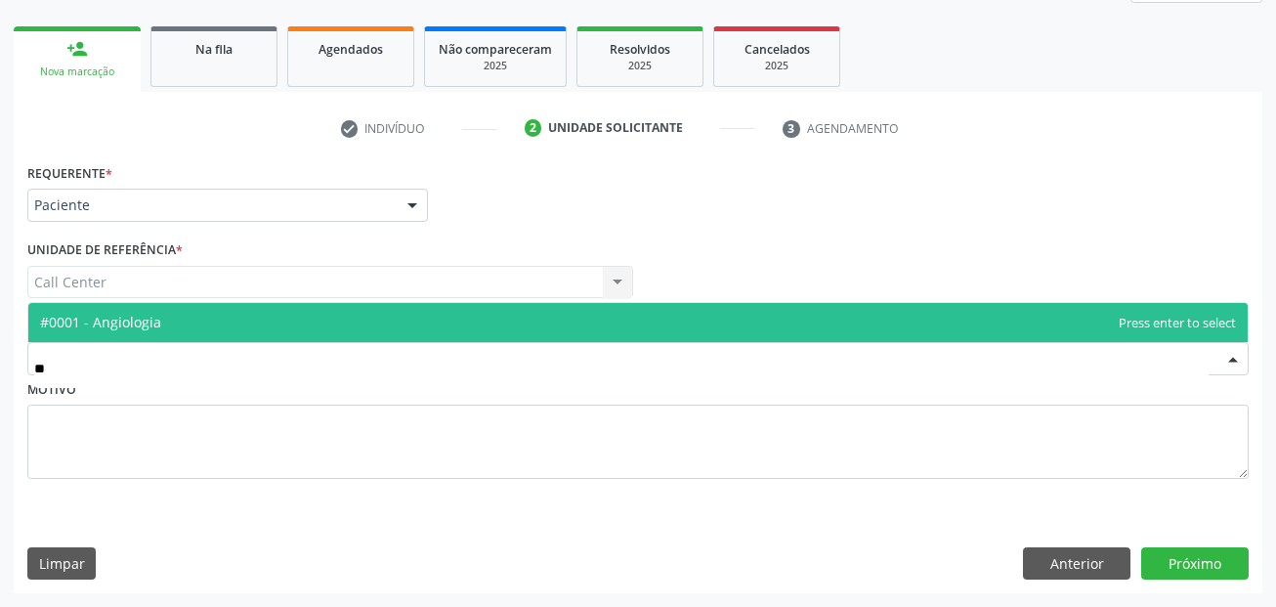
type input "***"
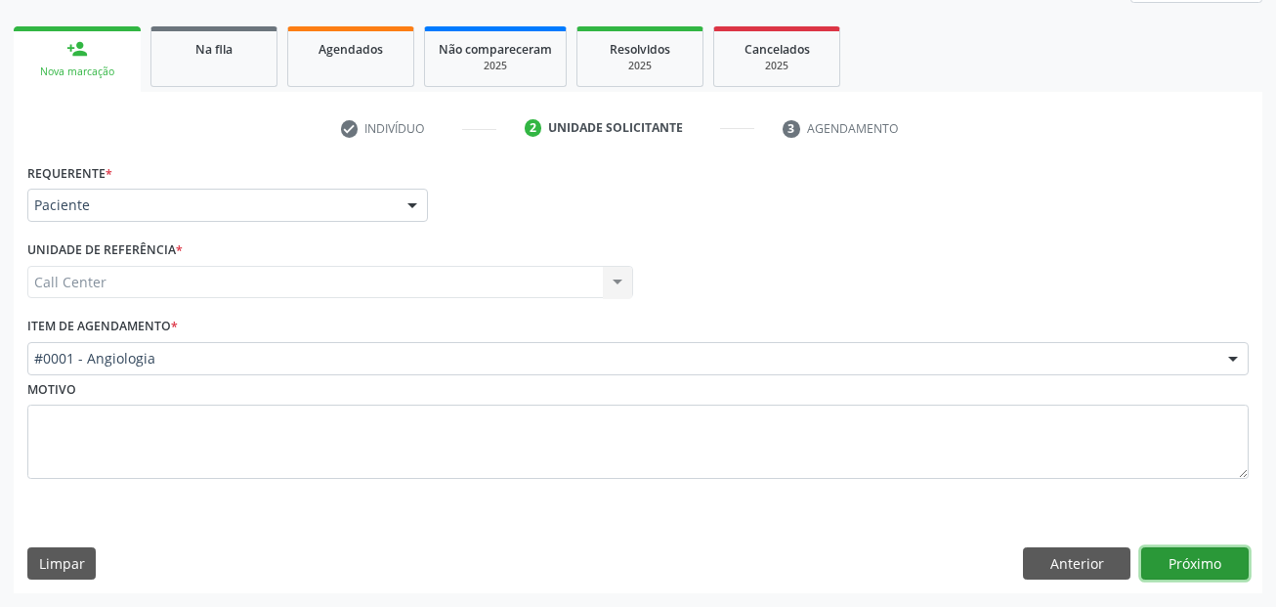
click at [1196, 570] on button "Próximo" at bounding box center [1194, 563] width 107 height 33
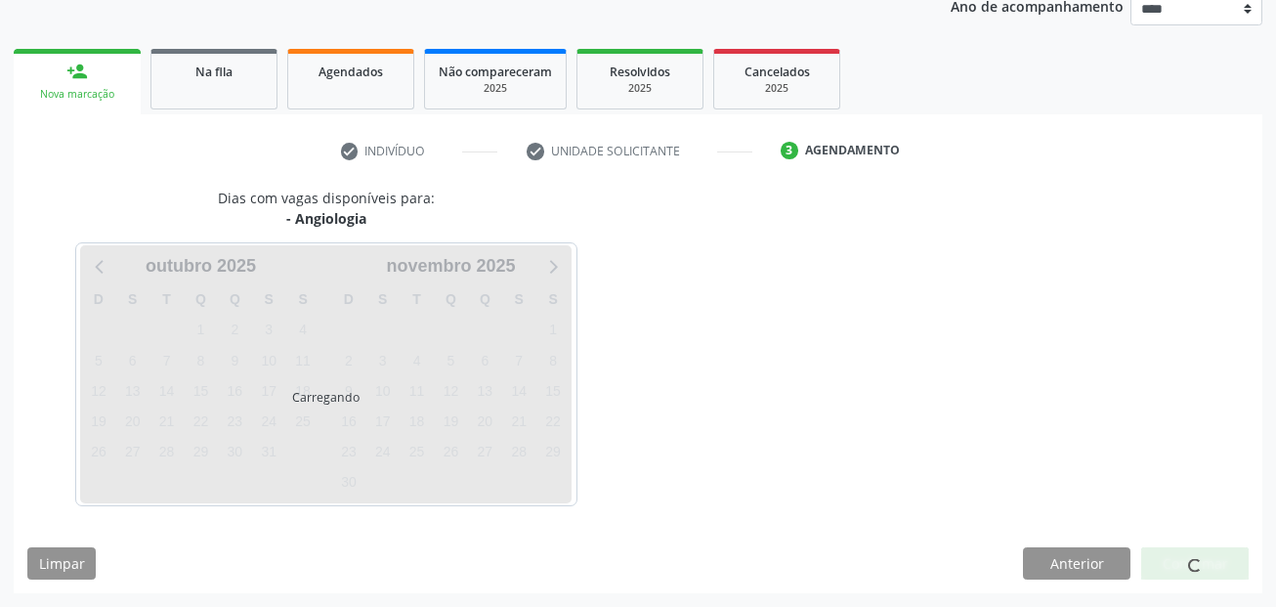
scroll to position [243, 0]
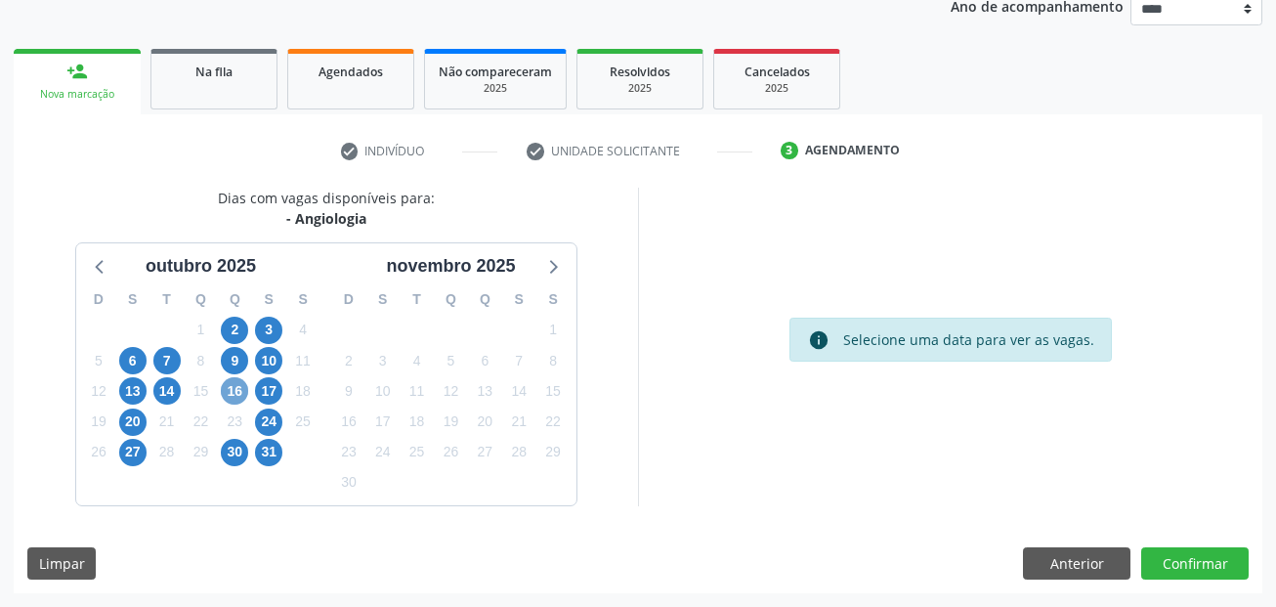
click at [235, 387] on span "16" at bounding box center [234, 390] width 27 height 27
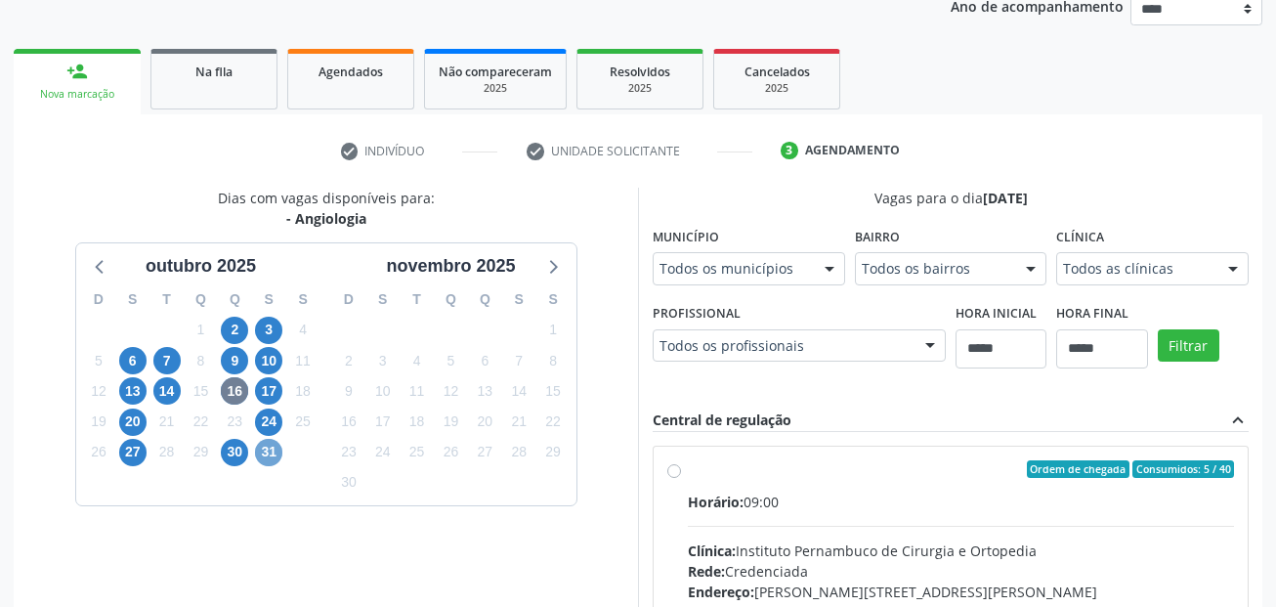
click at [265, 455] on span "31" at bounding box center [268, 452] width 27 height 27
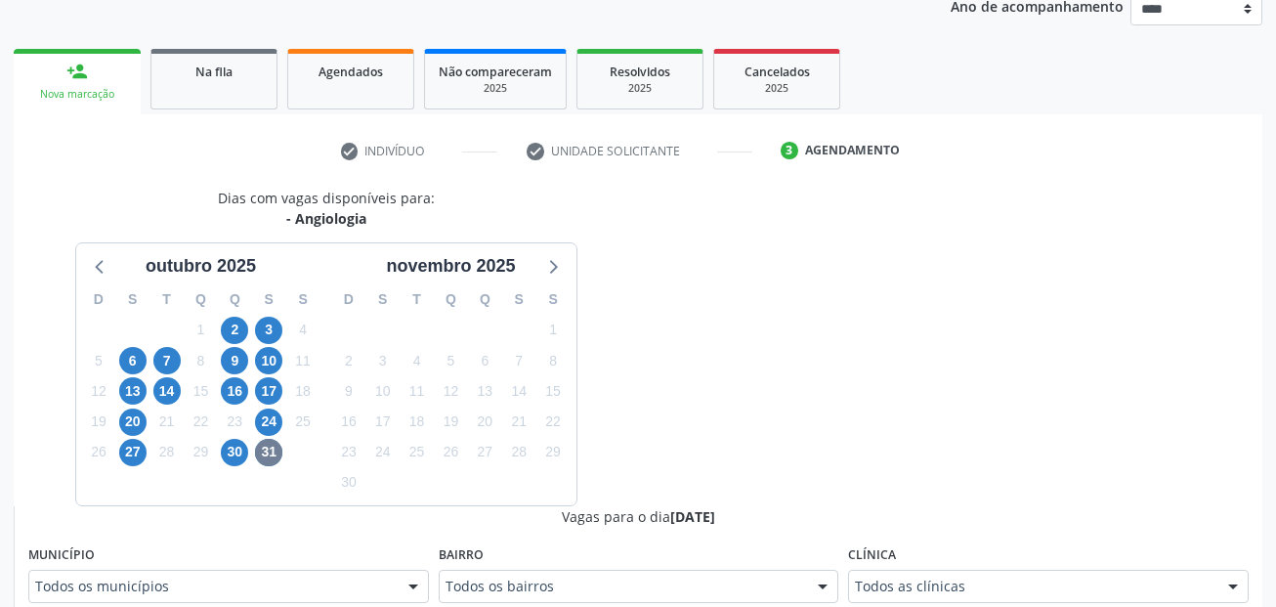
scroll to position [252, 0]
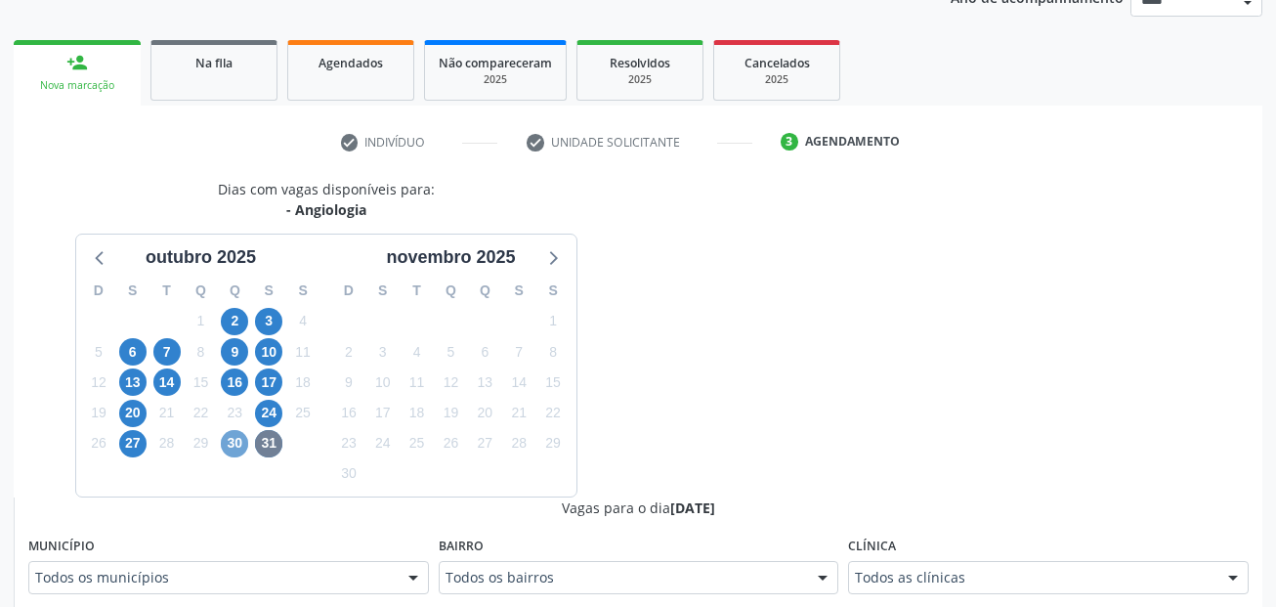
click at [235, 435] on span "30" at bounding box center [234, 443] width 27 height 27
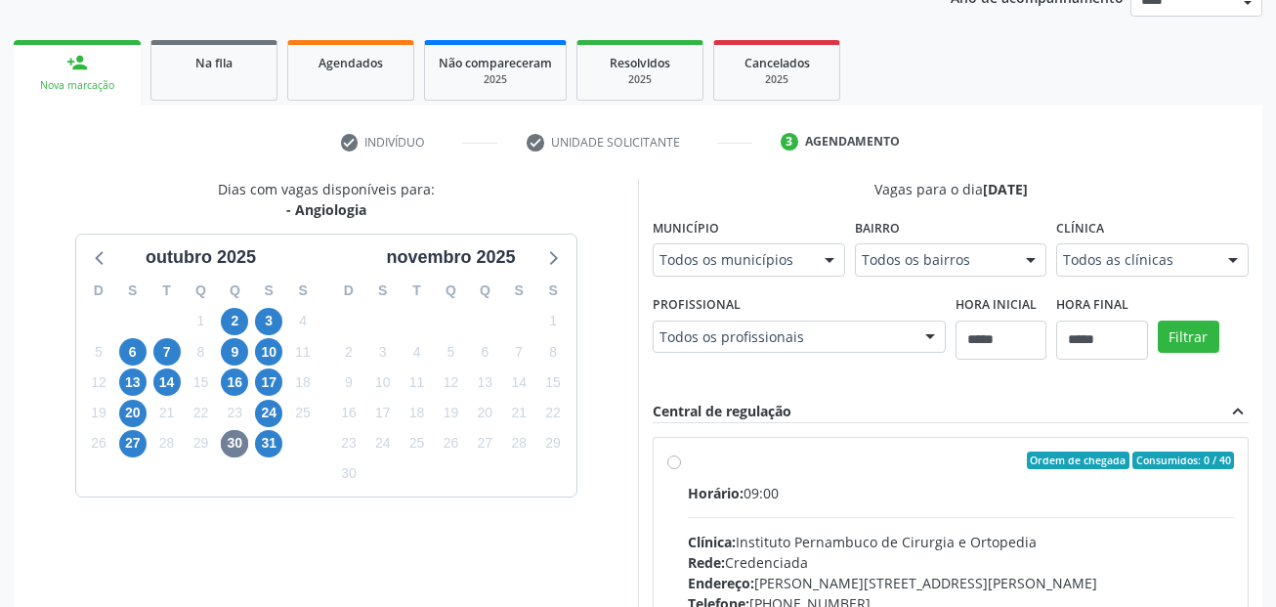
click at [742, 275] on div "Todos os municípios" at bounding box center [749, 259] width 192 height 33
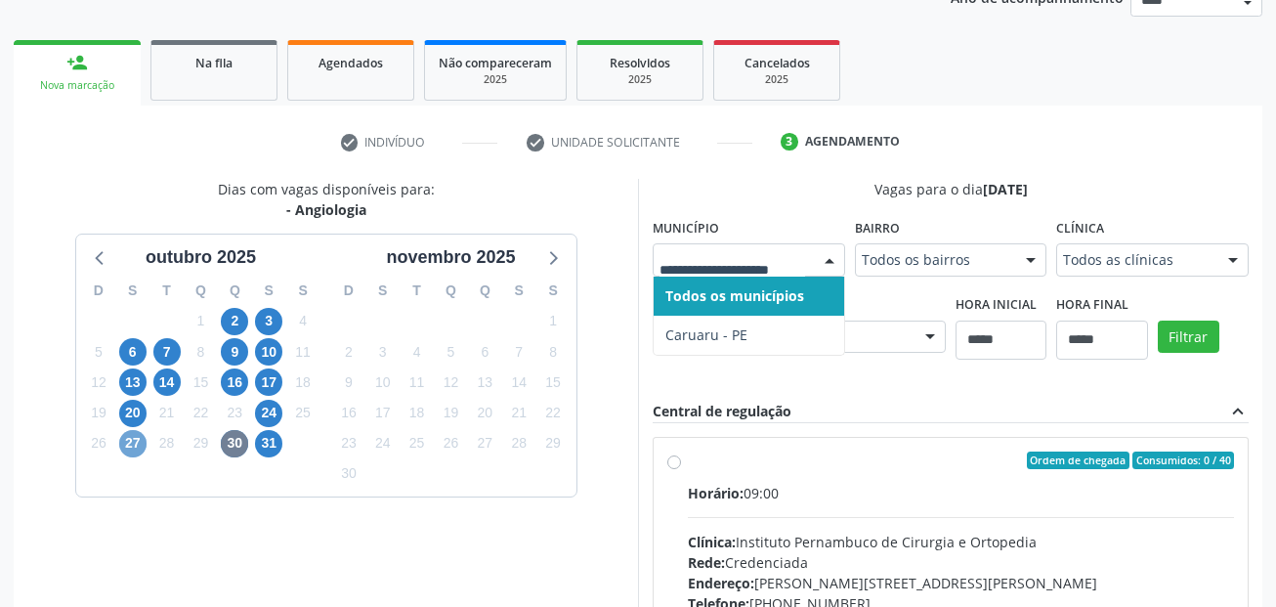
click at [129, 440] on span "27" at bounding box center [132, 443] width 27 height 27
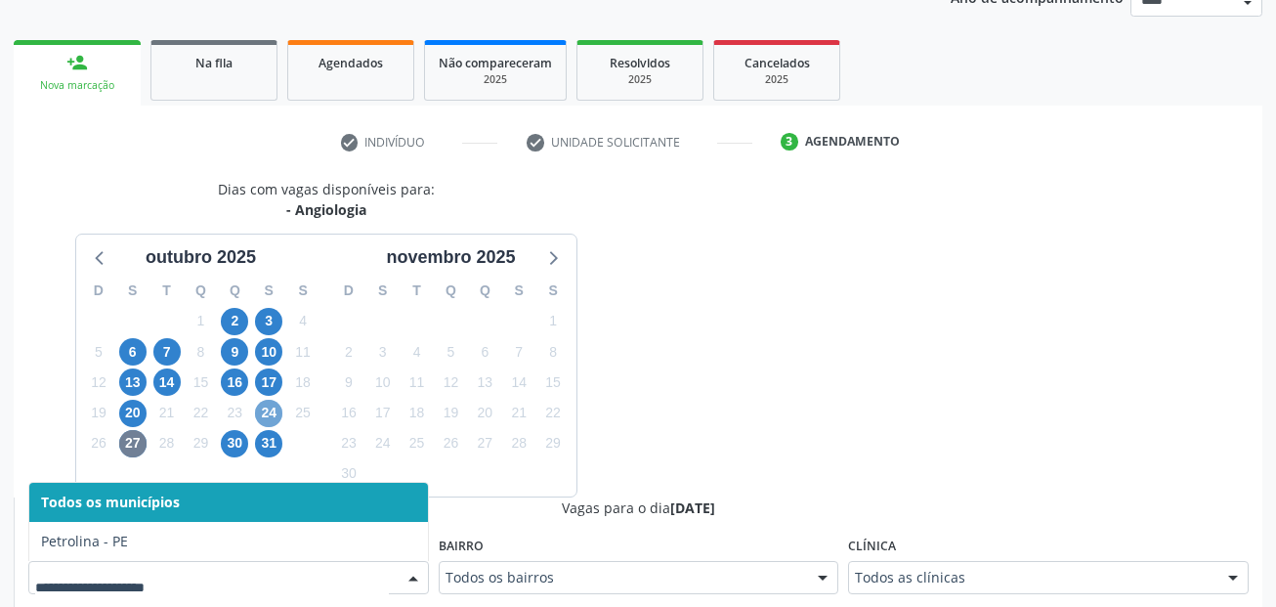
click at [273, 407] on span "24" at bounding box center [268, 413] width 27 height 27
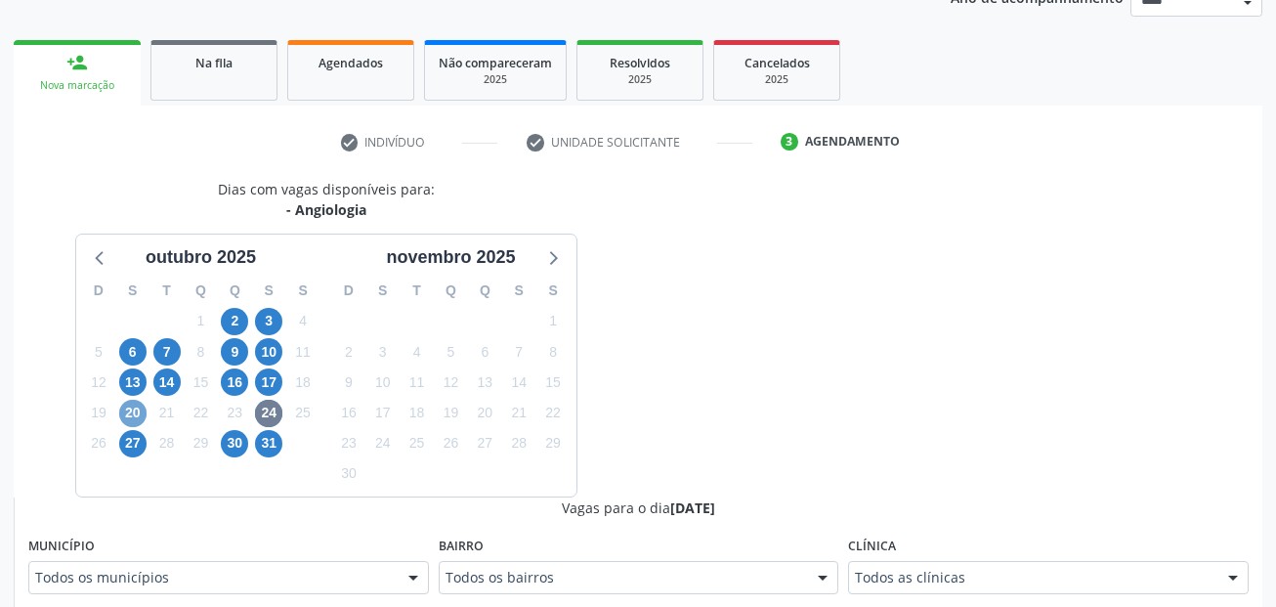
click at [139, 421] on span "20" at bounding box center [132, 413] width 27 height 27
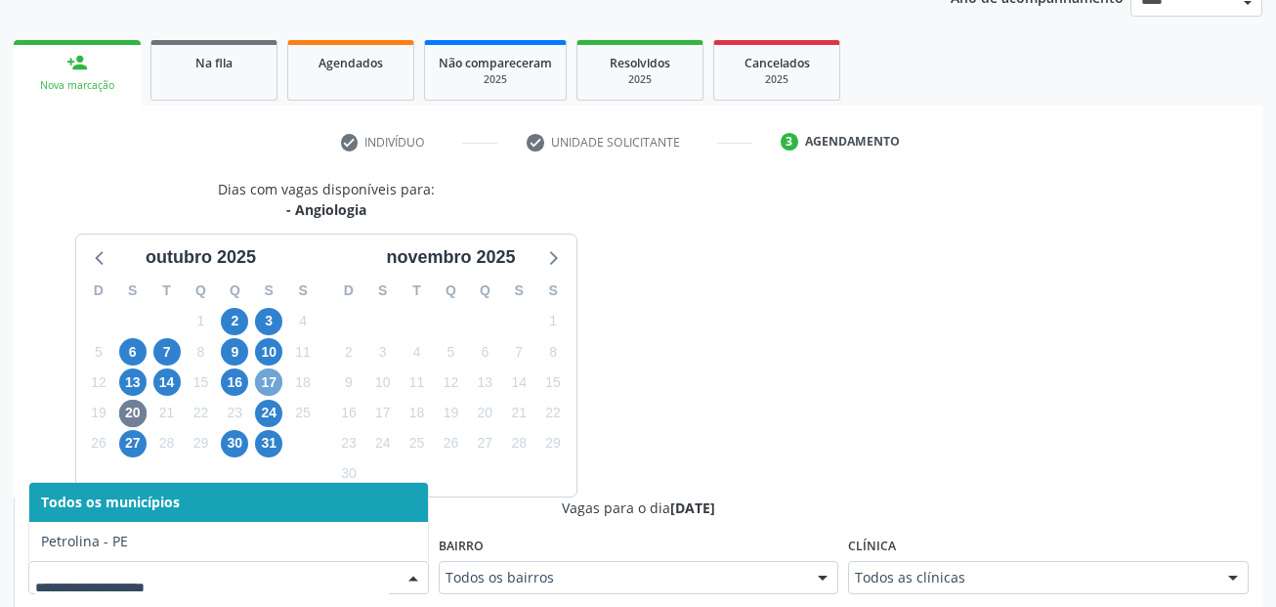
click at [267, 387] on span "17" at bounding box center [268, 381] width 27 height 27
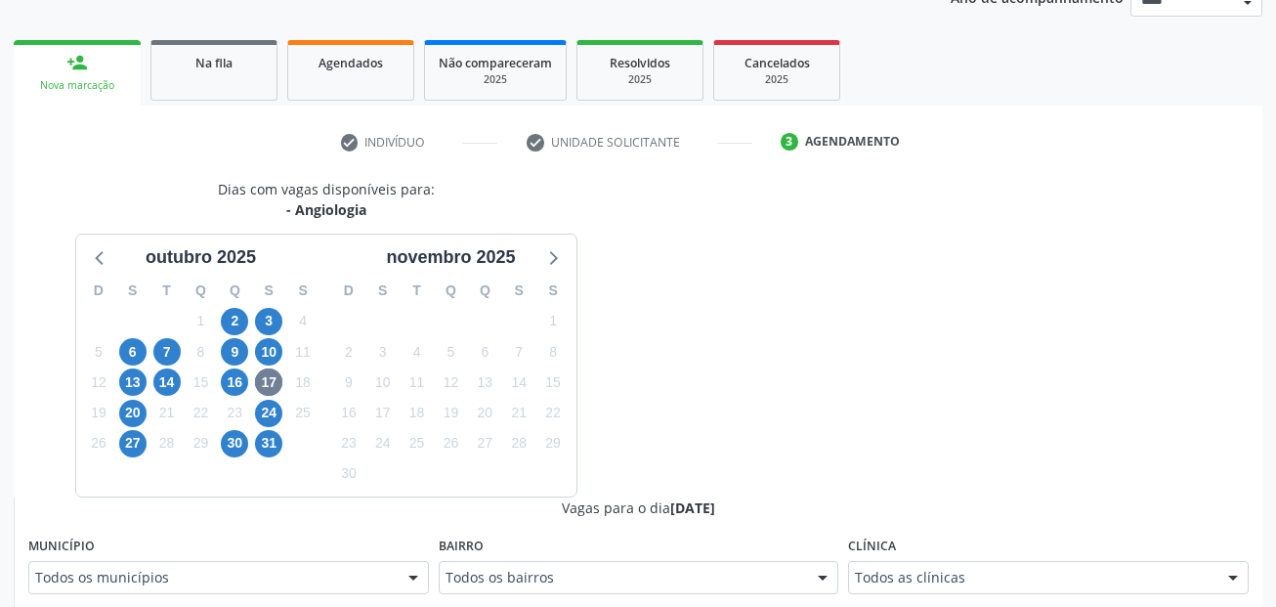
click at [232, 566] on div "Todos os municípios" at bounding box center [228, 577] width 401 height 33
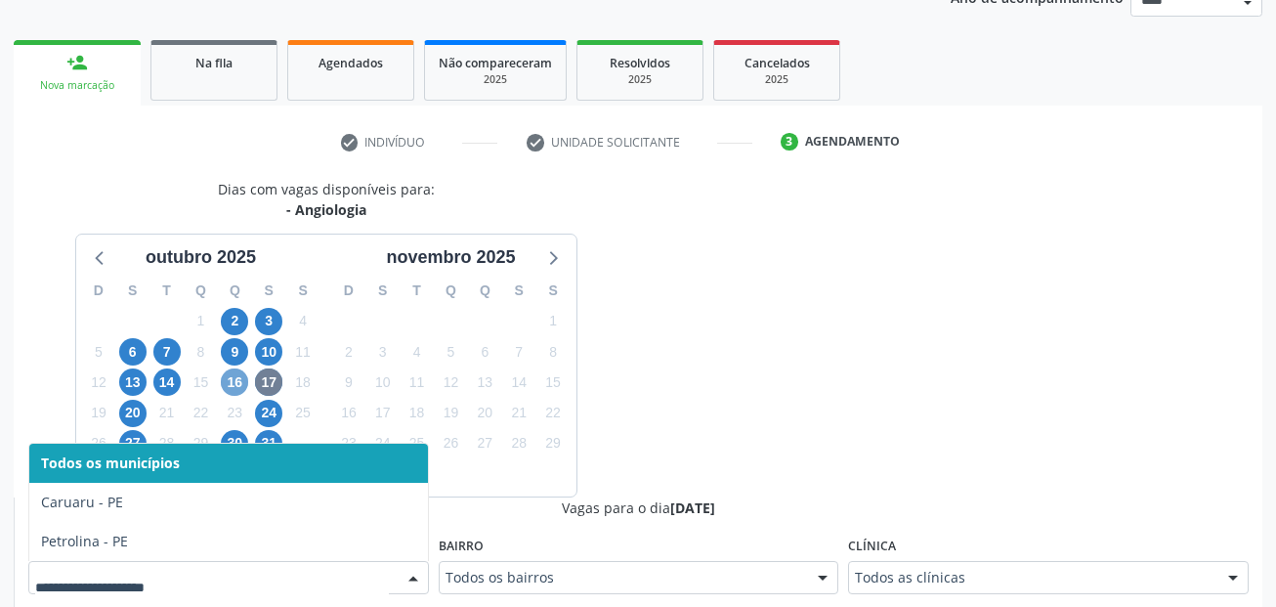
click at [229, 387] on span "16" at bounding box center [234, 381] width 27 height 27
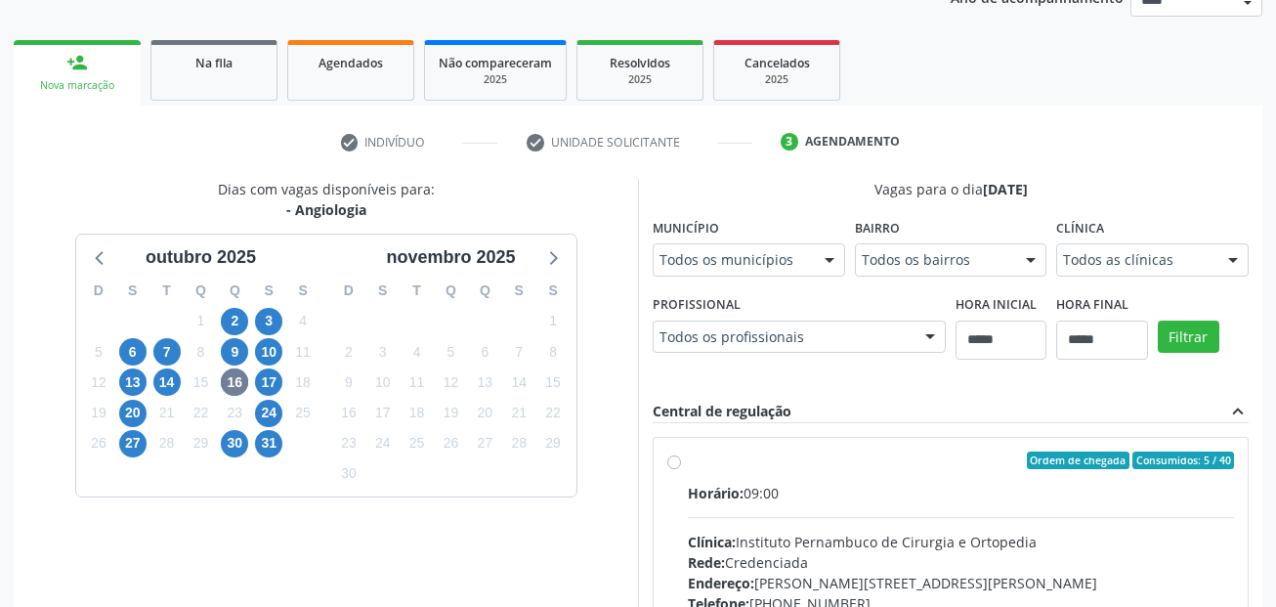
click at [234, 563] on div "Dias com vagas disponíveis para: - Angiologia [DATE] D S T Q Q S S 28 29 30 1 2…" at bounding box center [326, 496] width 624 height 635
drag, startPoint x: 173, startPoint y: 386, endPoint x: 516, endPoint y: 339, distance: 346.1
click at [174, 386] on span "14" at bounding box center [166, 381] width 27 height 27
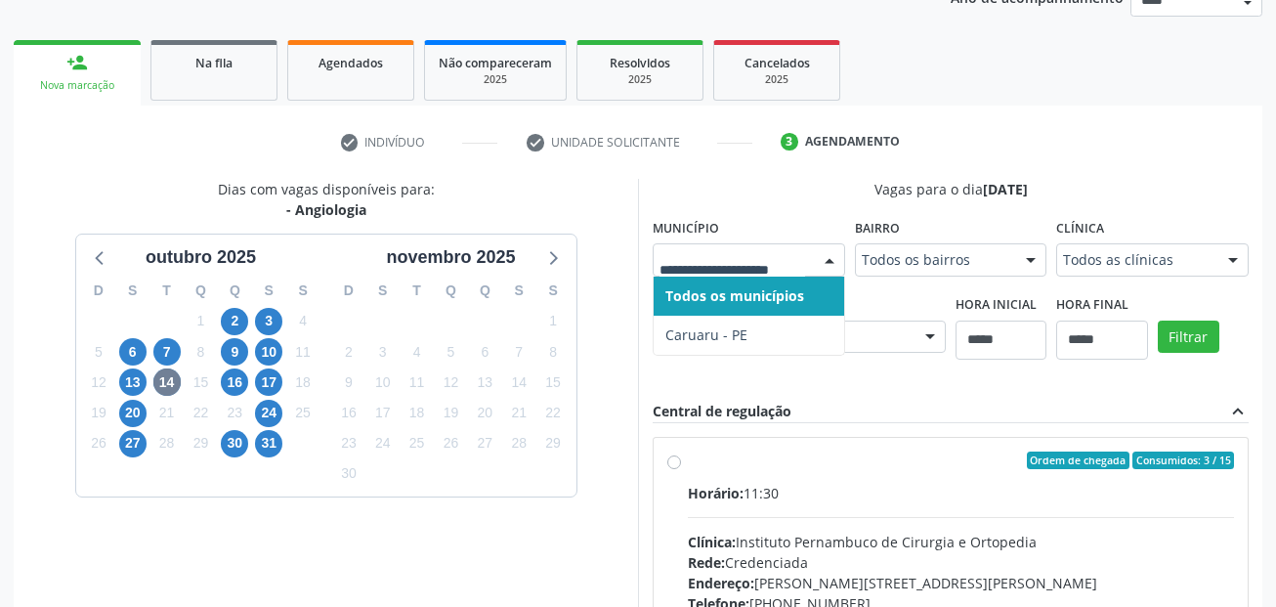
click at [723, 255] on input "text" at bounding box center [732, 269] width 146 height 39
click at [130, 376] on span "13" at bounding box center [132, 381] width 27 height 27
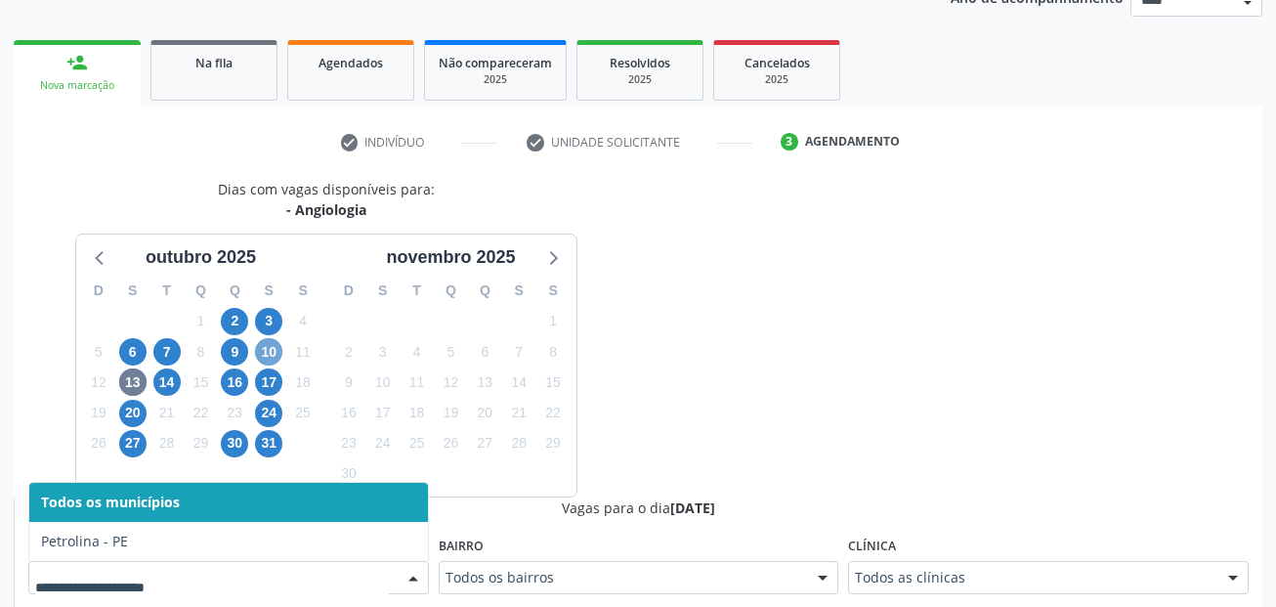
click at [266, 349] on span "10" at bounding box center [268, 351] width 27 height 27
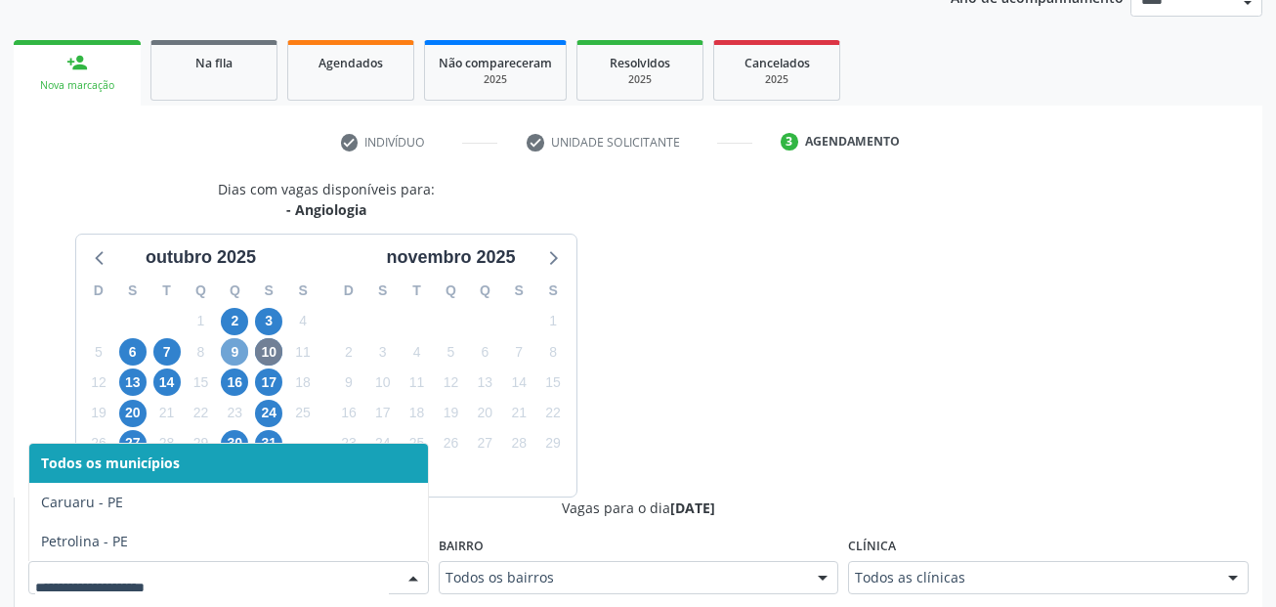
click at [231, 347] on span "9" at bounding box center [234, 351] width 27 height 27
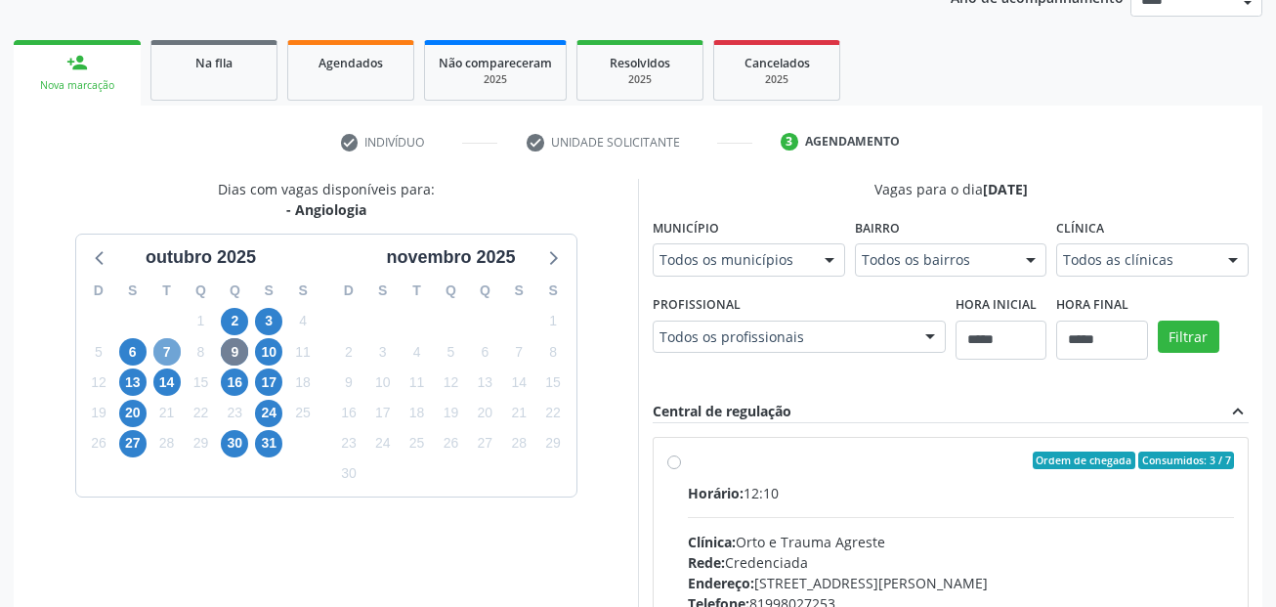
click at [166, 347] on span "7" at bounding box center [166, 351] width 27 height 27
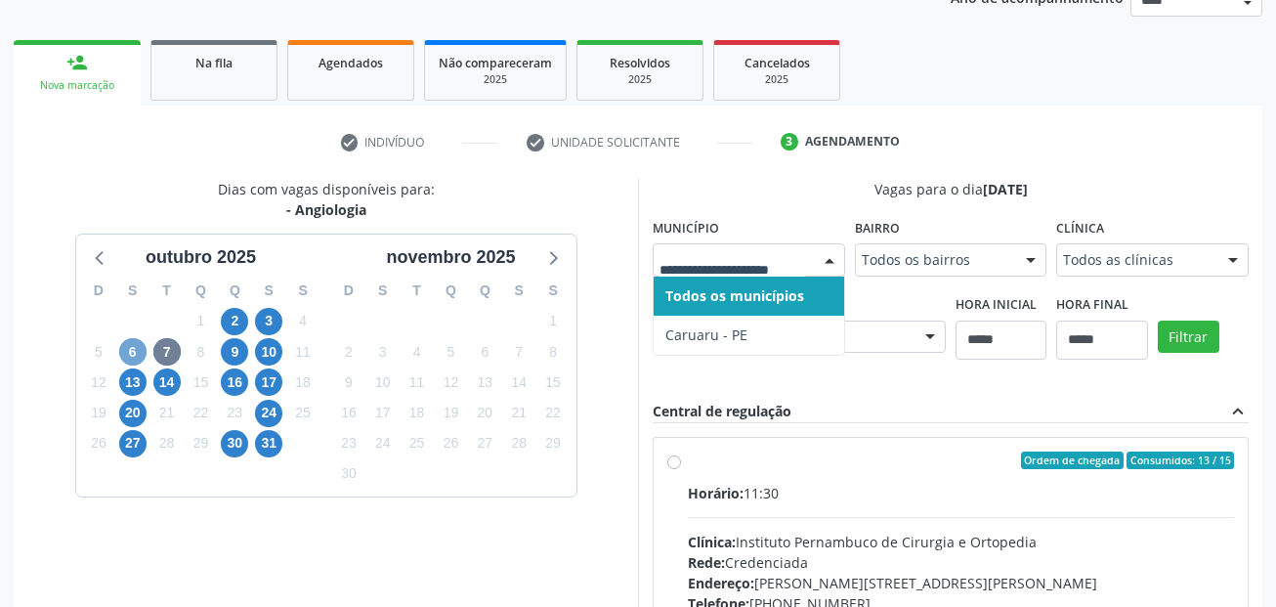
click at [128, 356] on span "6" at bounding box center [132, 351] width 27 height 27
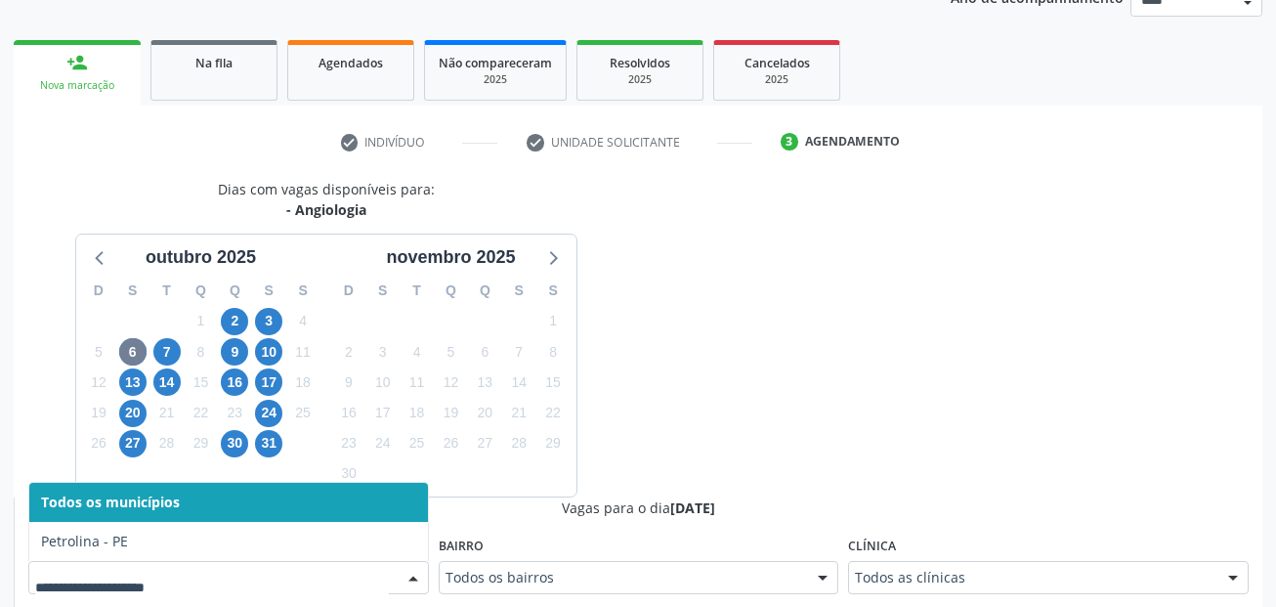
click at [176, 566] on div at bounding box center [228, 577] width 401 height 33
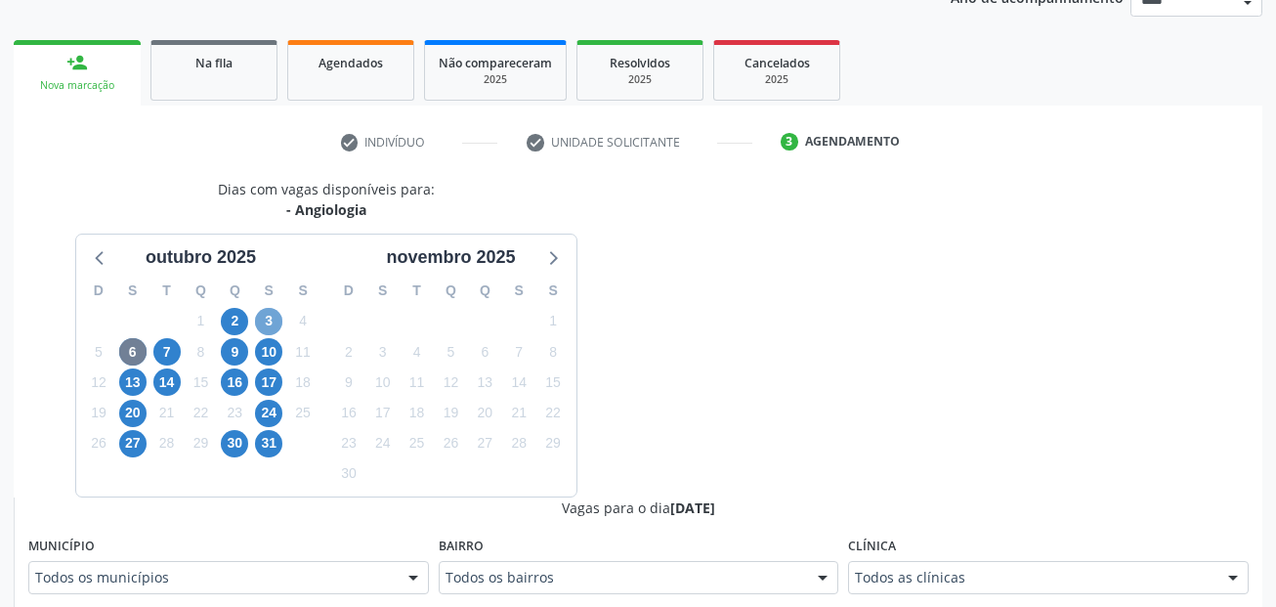
click at [268, 318] on span "3" at bounding box center [268, 321] width 27 height 27
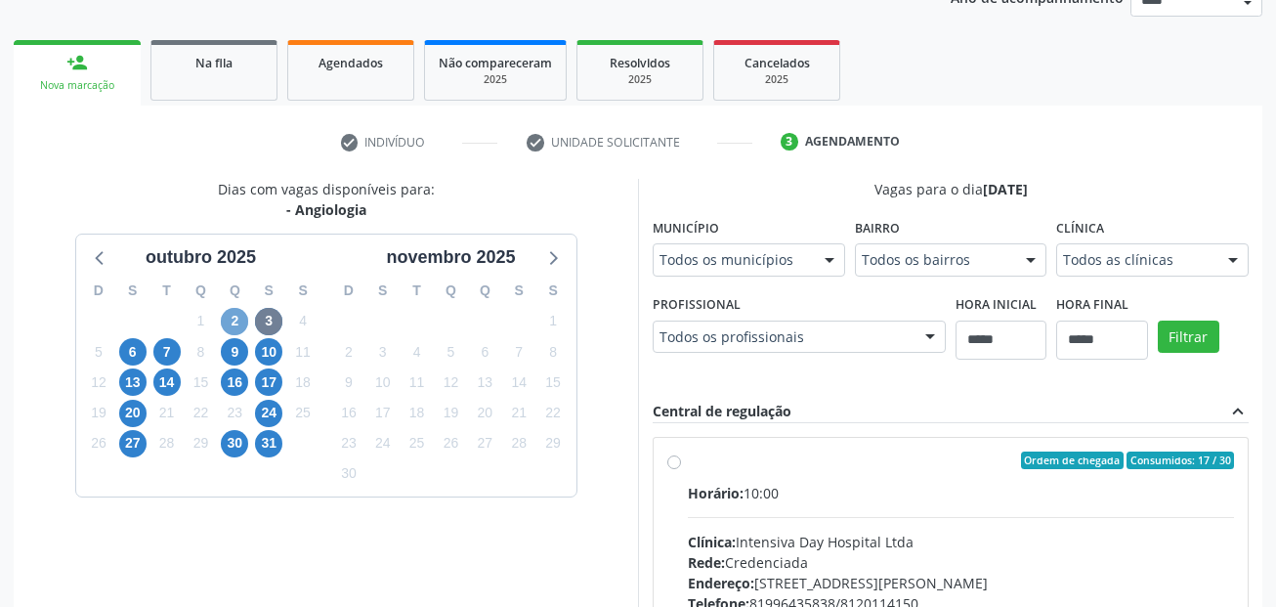
drag, startPoint x: 233, startPoint y: 323, endPoint x: 383, endPoint y: 327, distance: 149.5
click at [233, 324] on span "2" at bounding box center [234, 321] width 27 height 27
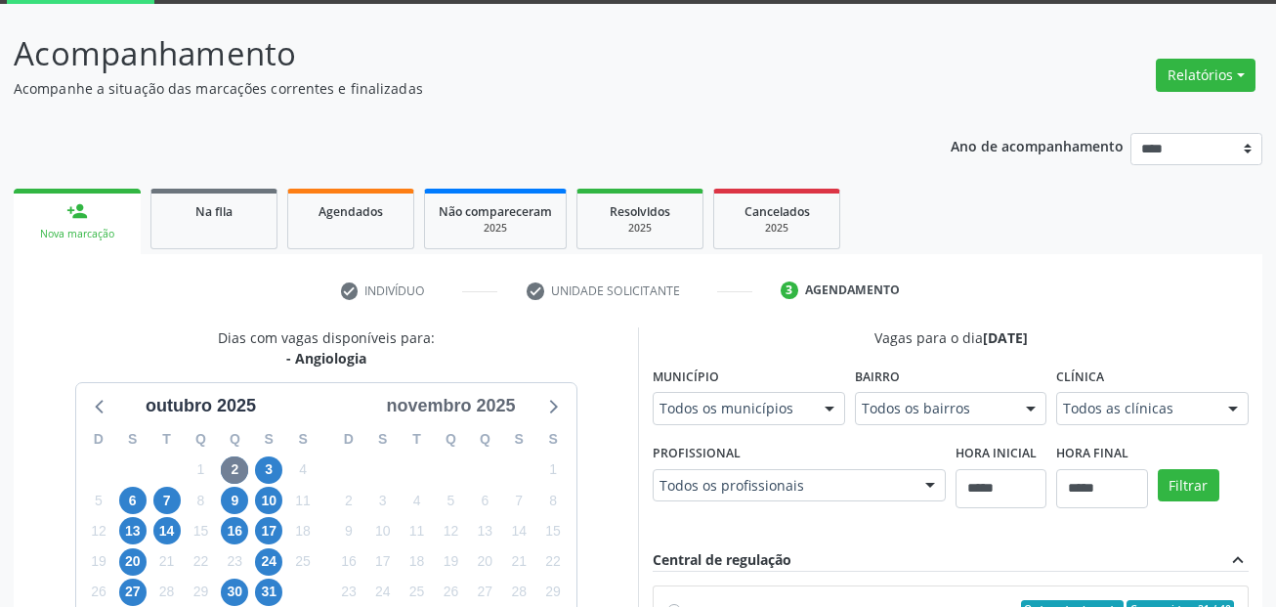
scroll to position [0, 0]
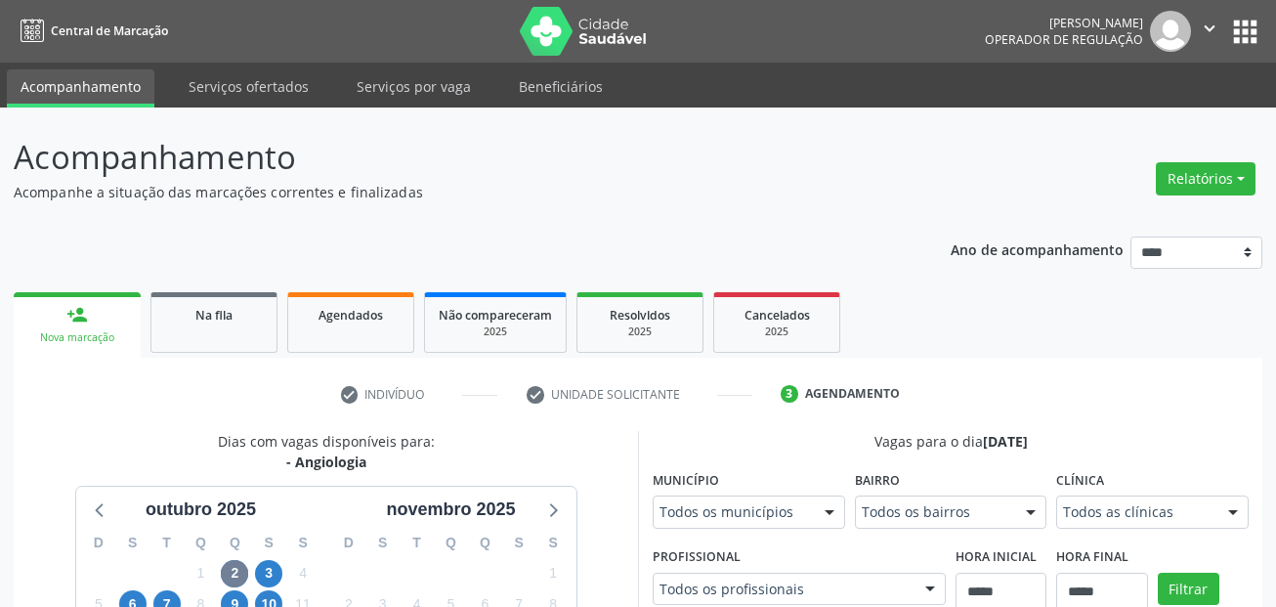
click at [279, 93] on link "Serviços ofertados" at bounding box center [249, 86] width 148 height 34
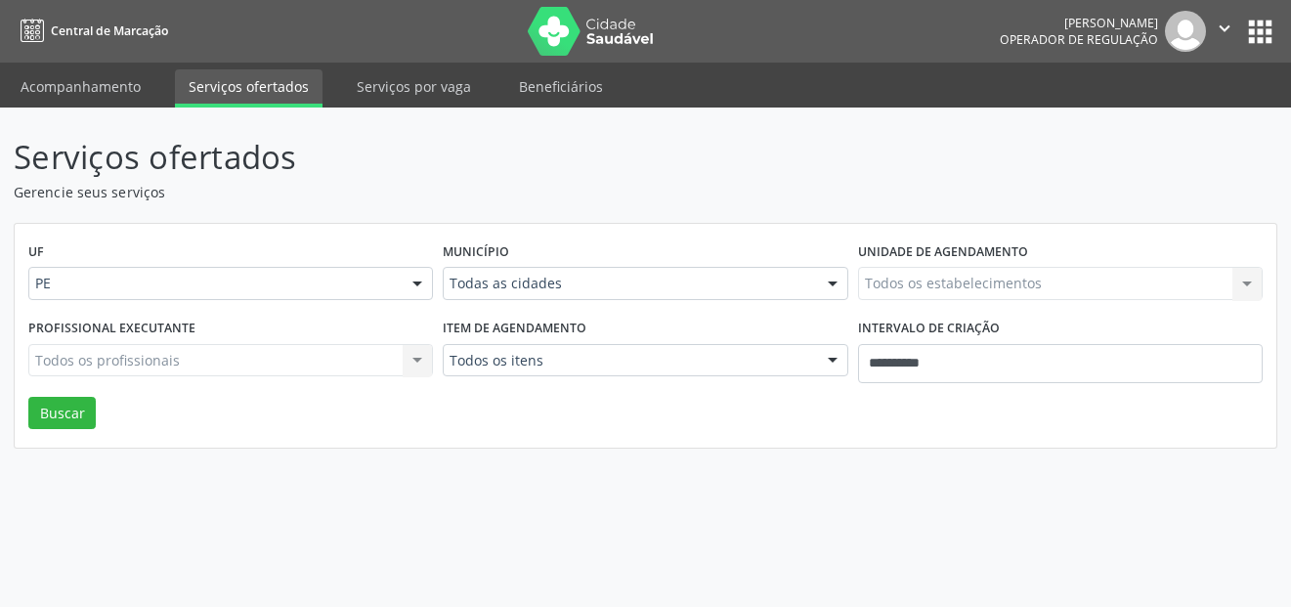
click at [547, 294] on div "Todas as cidades" at bounding box center [645, 283] width 404 height 33
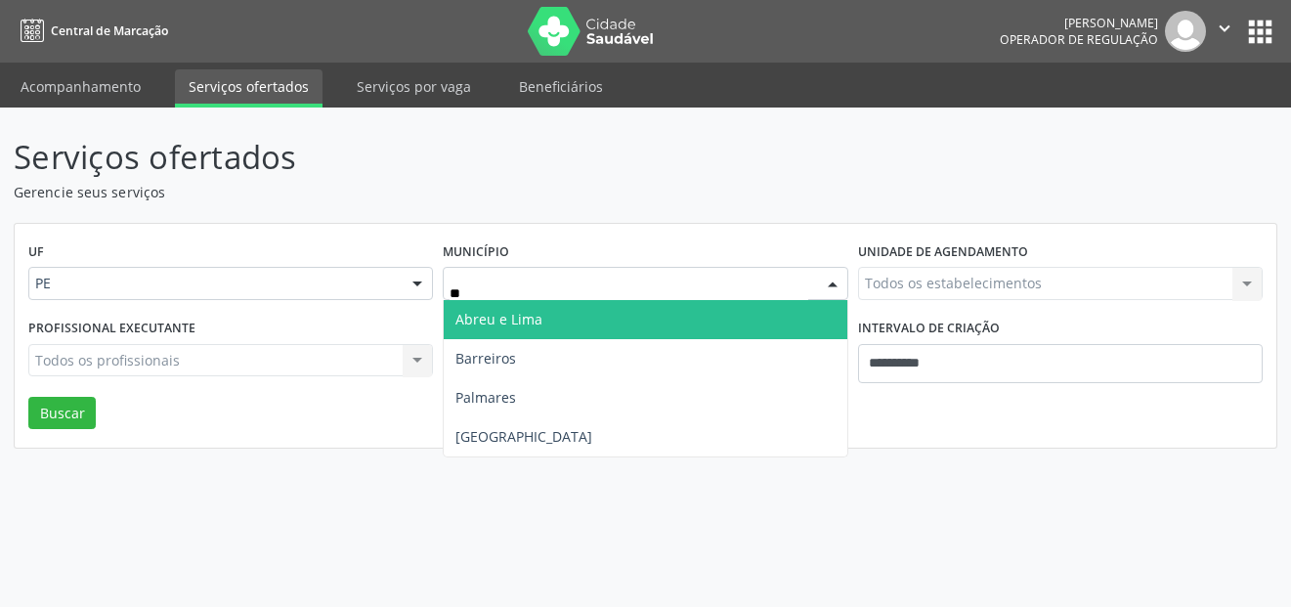
type input "***"
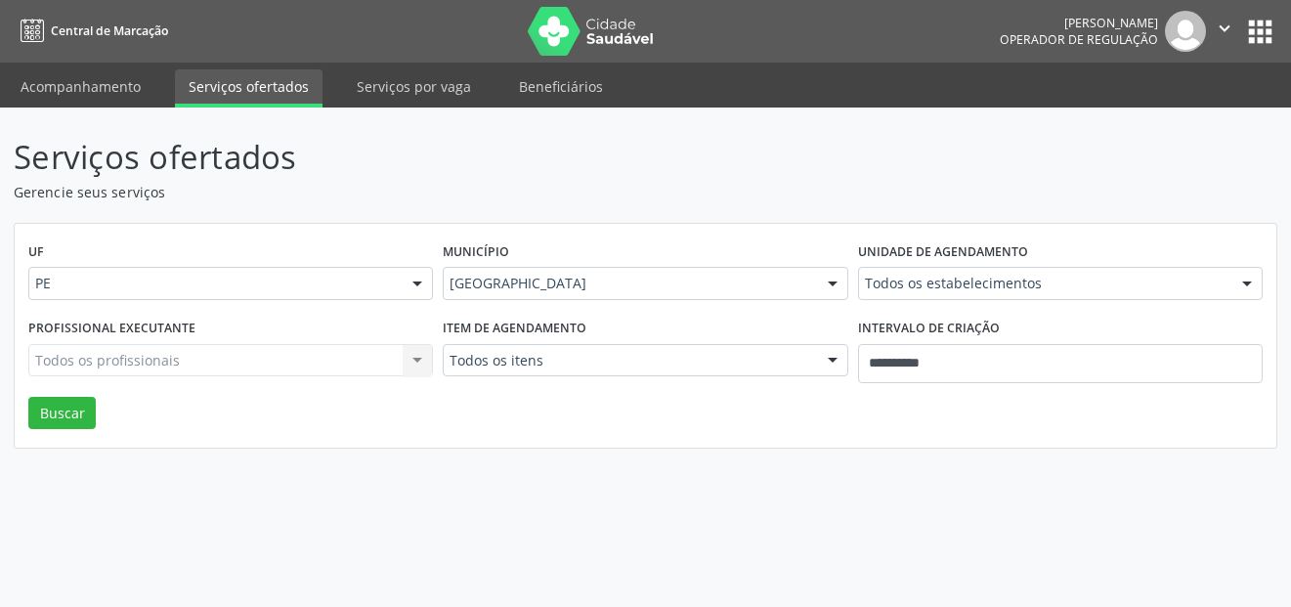
click at [593, 339] on div "Item de agendamento Todos os itens Todos os itens #0000 - Alergologia #0001 - A…" at bounding box center [645, 355] width 414 height 83
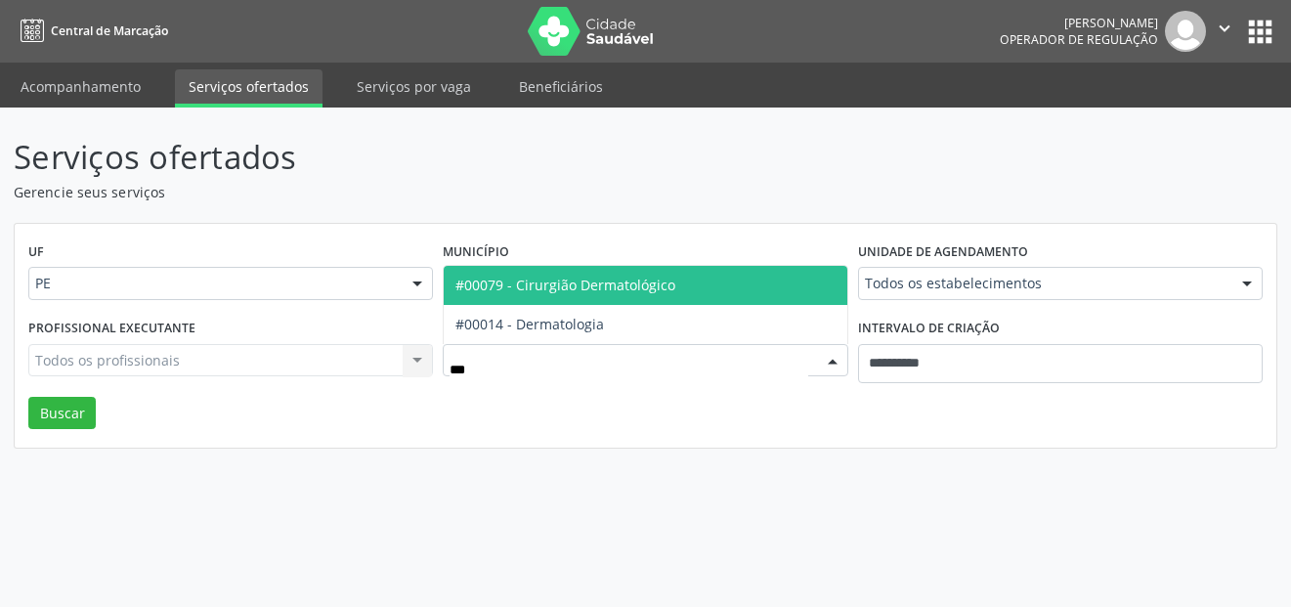
type input "****"
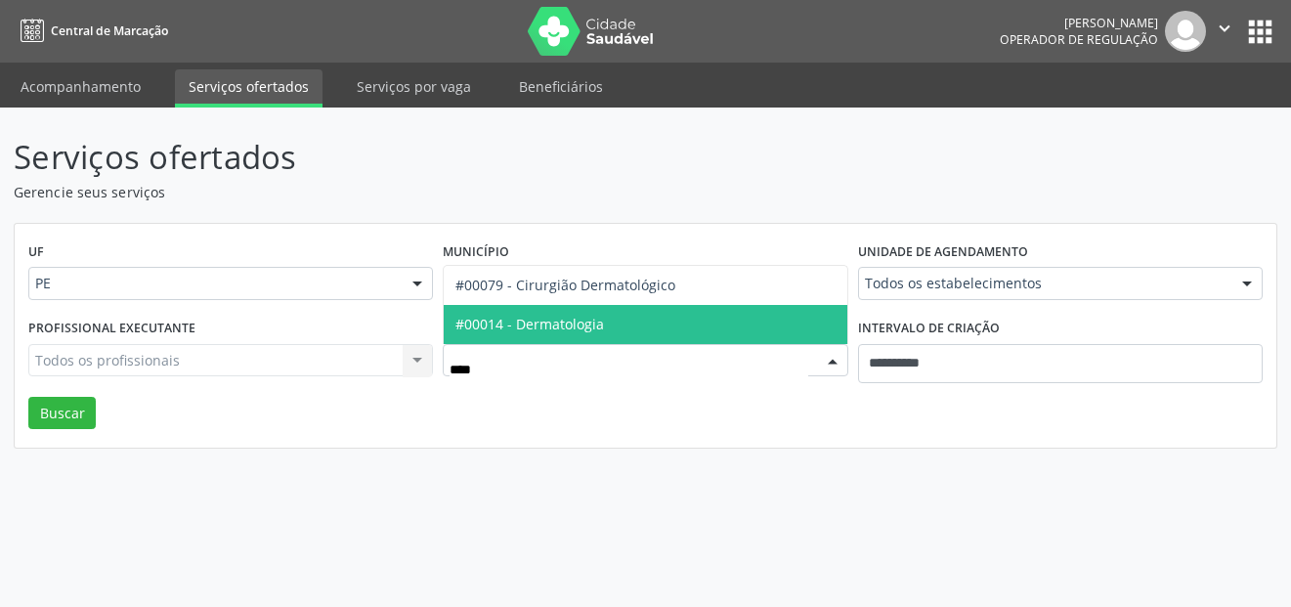
drag, startPoint x: 578, startPoint y: 320, endPoint x: 913, endPoint y: 360, distance: 337.4
click at [583, 321] on span "#00014 - Dermatologia" at bounding box center [529, 324] width 148 height 19
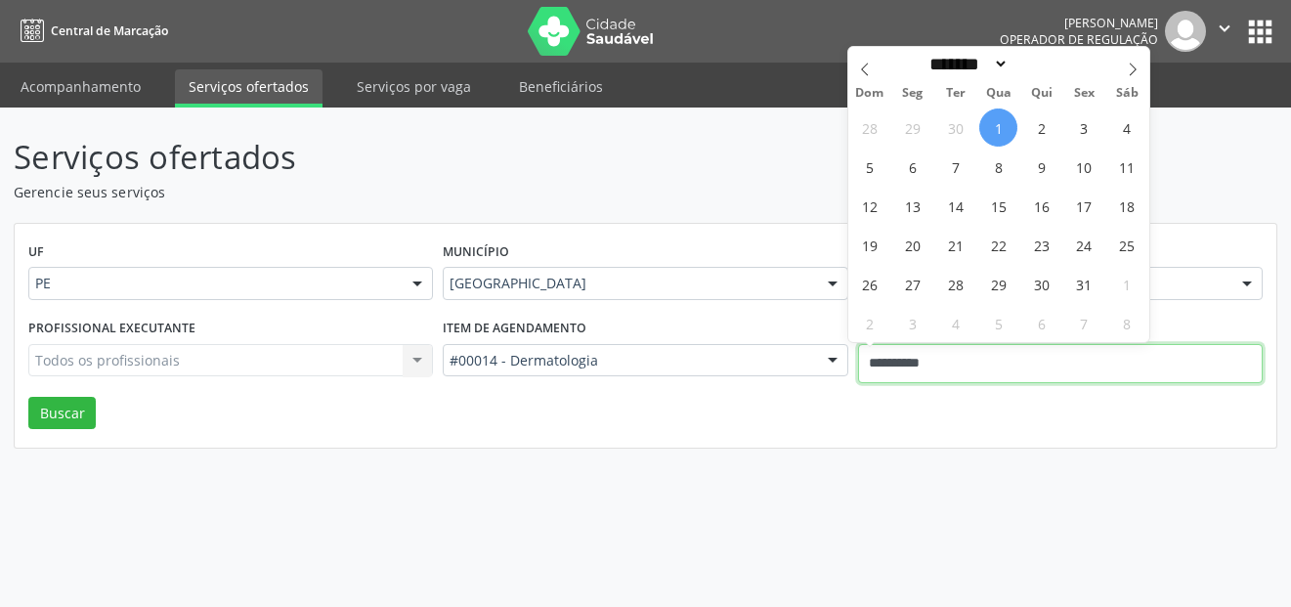
drag, startPoint x: 1059, startPoint y: 371, endPoint x: 837, endPoint y: 339, distance: 224.1
click at [837, 347] on div "Profissional executante Todos os profissionais Todos os profissionais Nenhum re…" at bounding box center [645, 355] width 1244 height 83
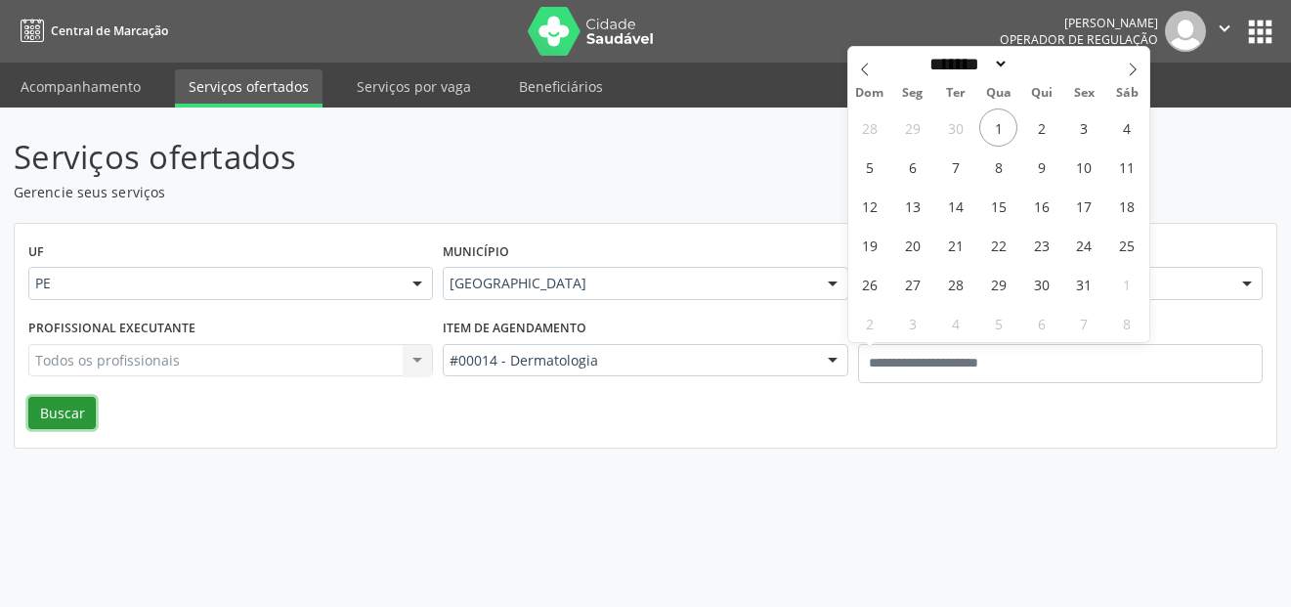
drag, startPoint x: 79, startPoint y: 422, endPoint x: 81, endPoint y: 404, distance: 17.7
click at [79, 425] on button "Buscar" at bounding box center [61, 413] width 67 height 33
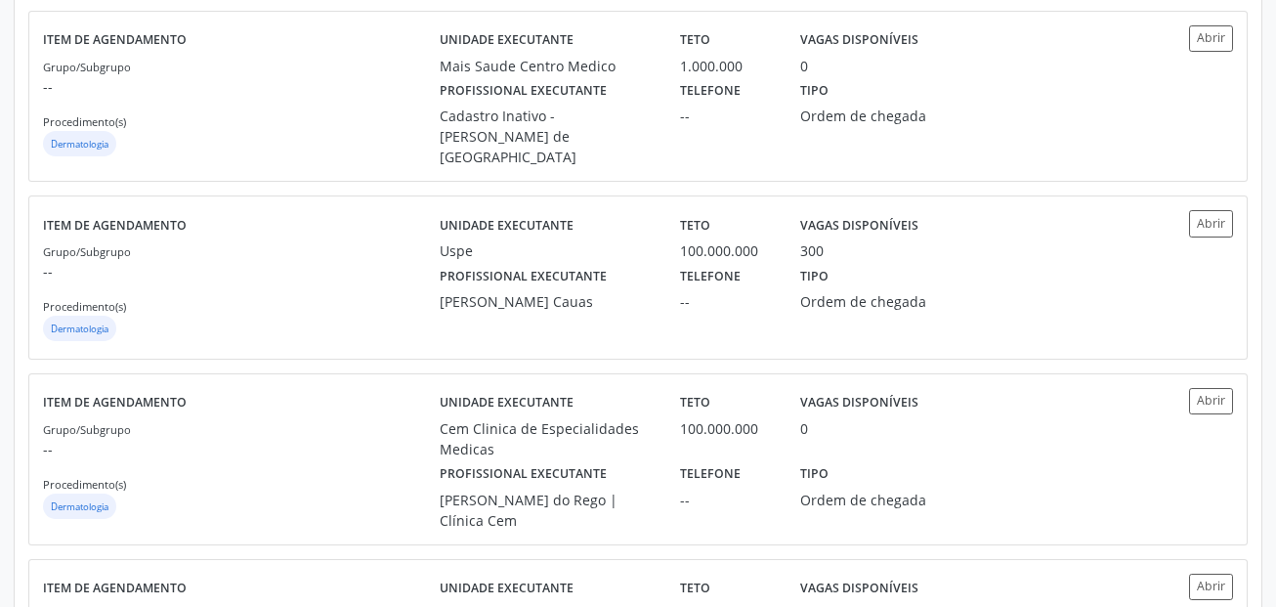
scroll to position [1954, 0]
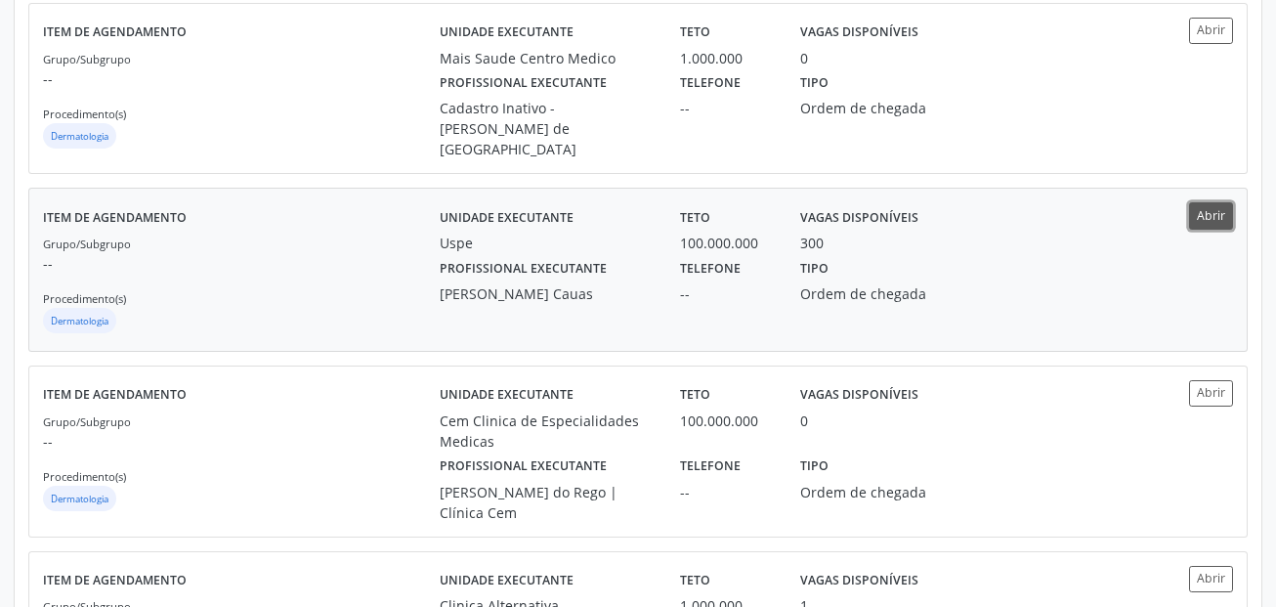
click at [1225, 205] on button "Abrir" at bounding box center [1211, 215] width 44 height 26
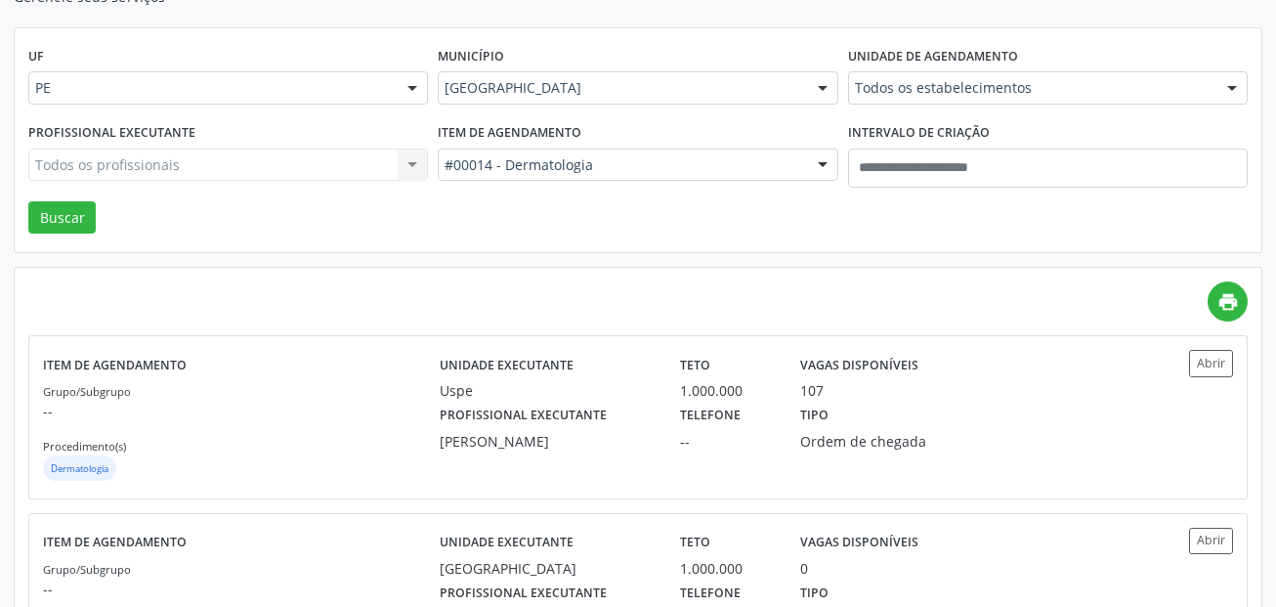
scroll to position [0, 0]
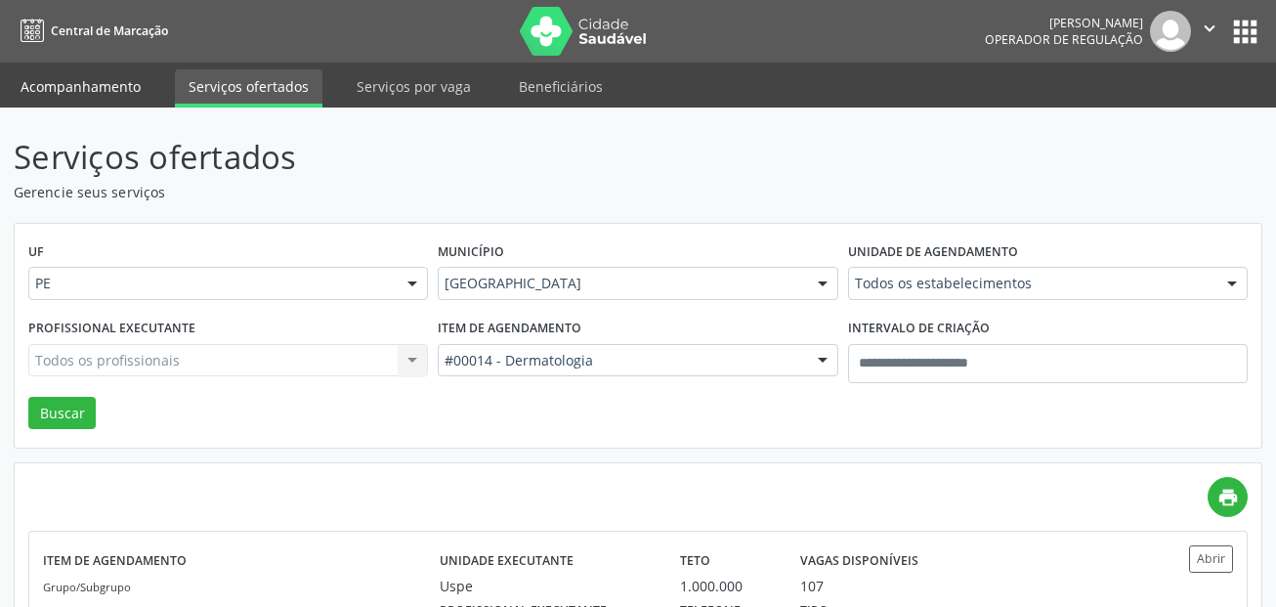
click at [122, 86] on link "Acompanhamento" at bounding box center [81, 86] width 148 height 34
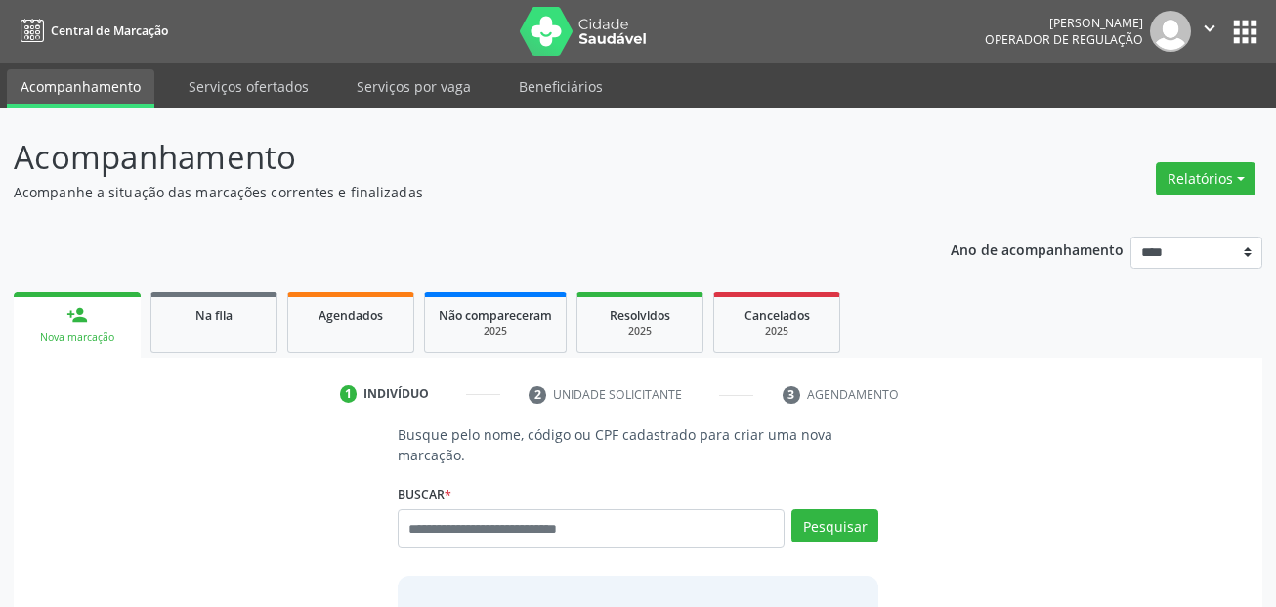
click at [459, 473] on div "Busque pelo nome, código ou CPF cadastrado para criar uma nova marcação. Buscar…" at bounding box center [638, 578] width 509 height 308
click at [489, 530] on input "text" at bounding box center [592, 528] width 388 height 39
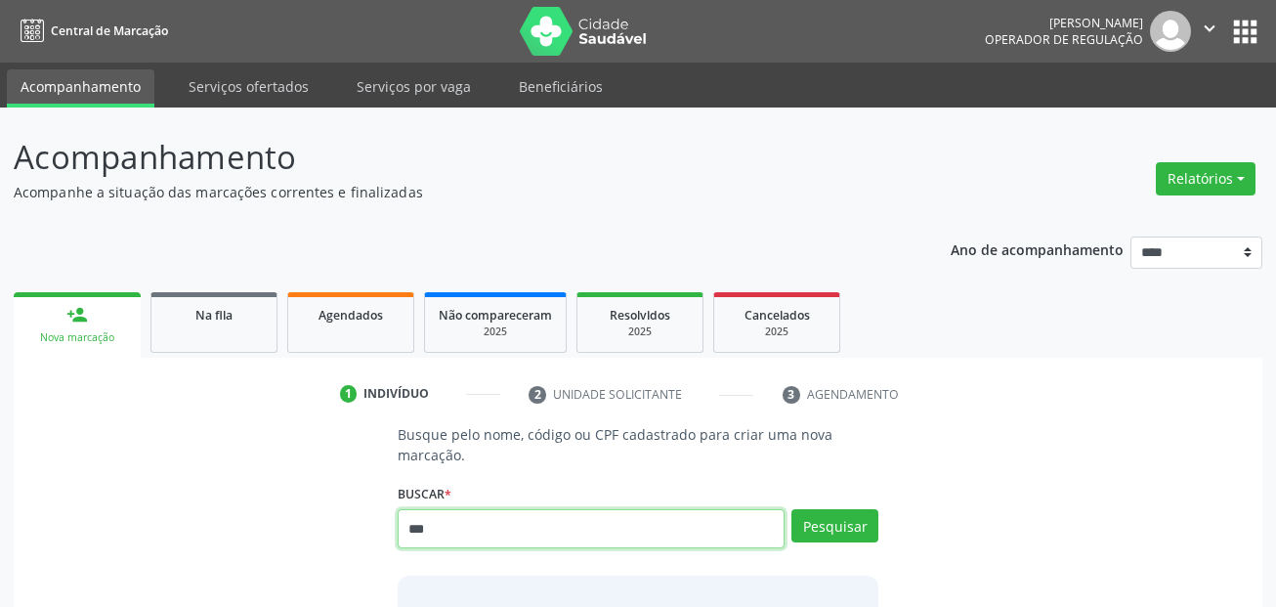
type input "***"
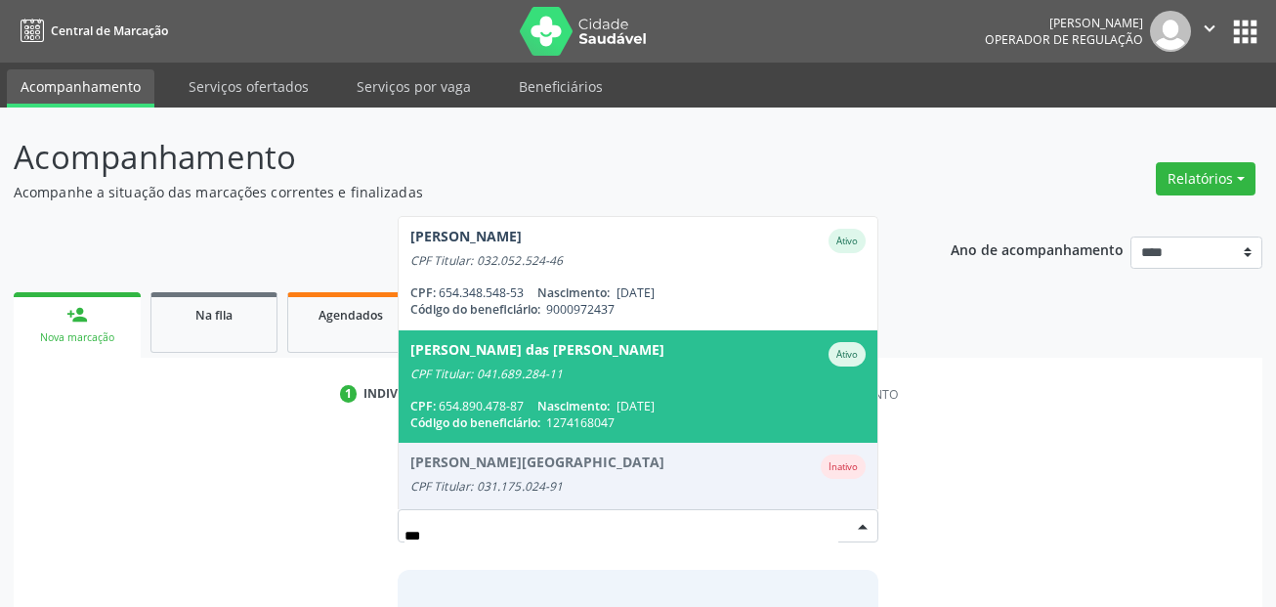
click at [610, 406] on span "Nascimento:" at bounding box center [573, 406] width 72 height 17
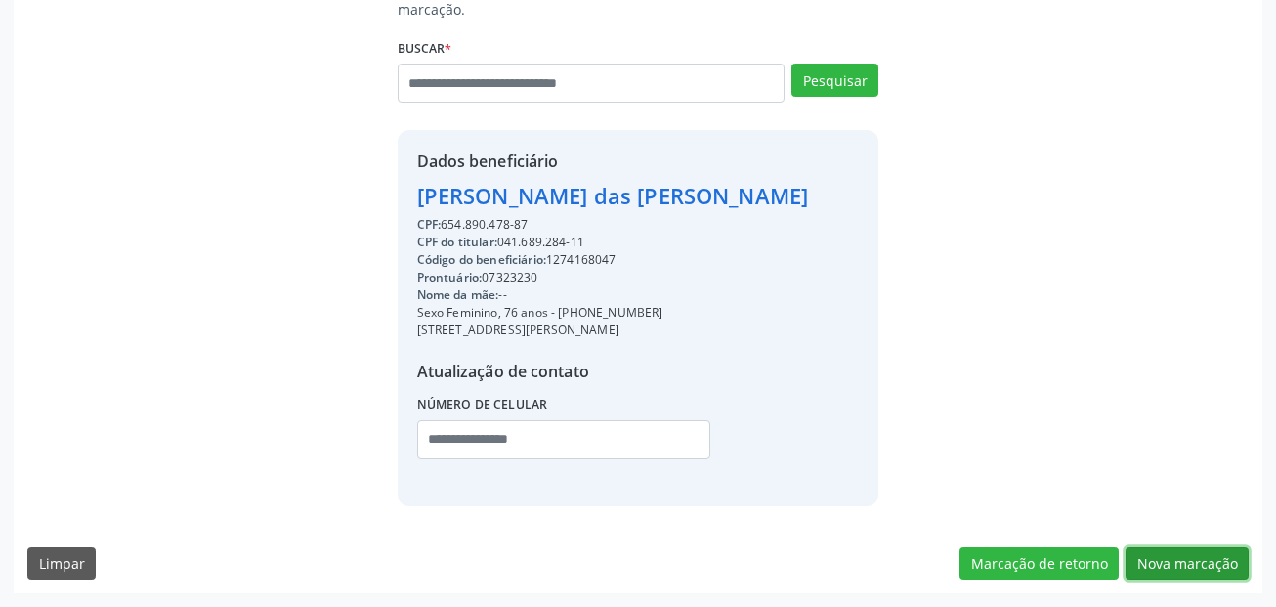
click at [1181, 576] on button "Nova marcação" at bounding box center [1186, 563] width 123 height 33
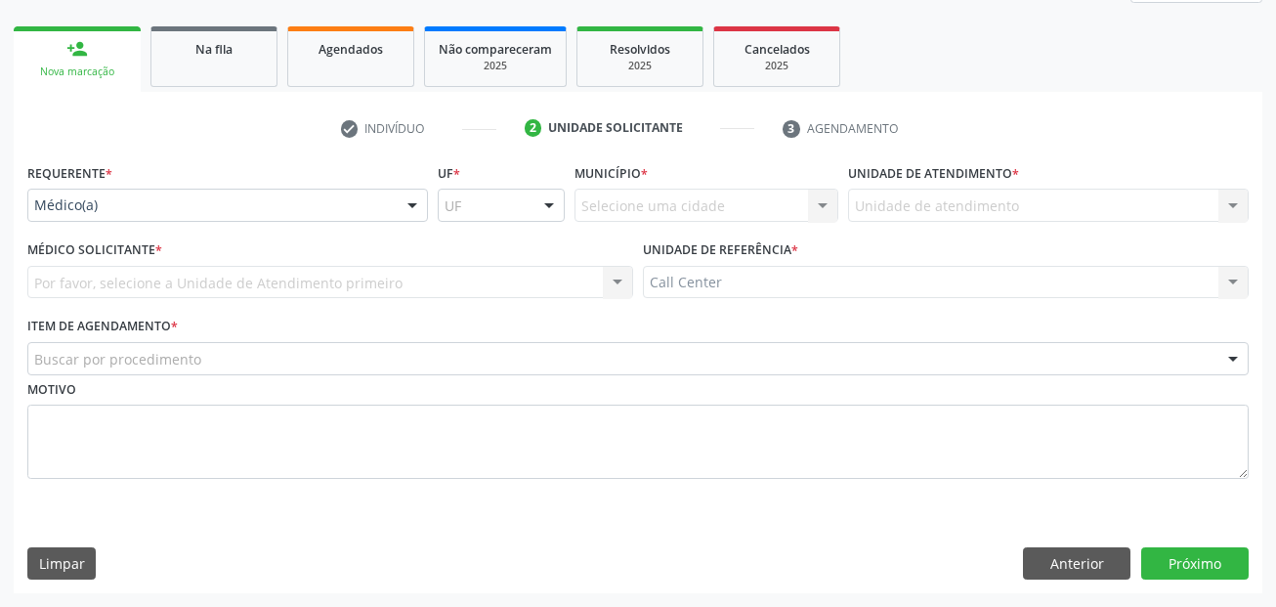
scroll to position [266, 0]
drag, startPoint x: 157, startPoint y: 191, endPoint x: 131, endPoint y: 243, distance: 59.0
click at [155, 191] on div at bounding box center [227, 205] width 401 height 33
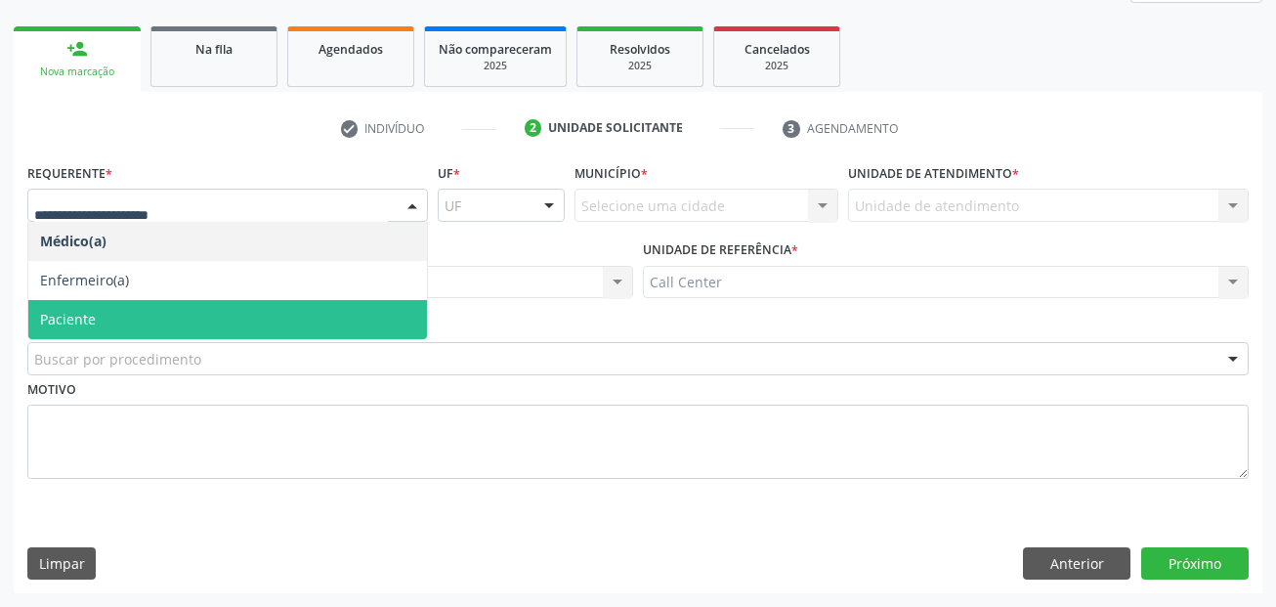
click at [107, 320] on span "Paciente" at bounding box center [227, 319] width 399 height 39
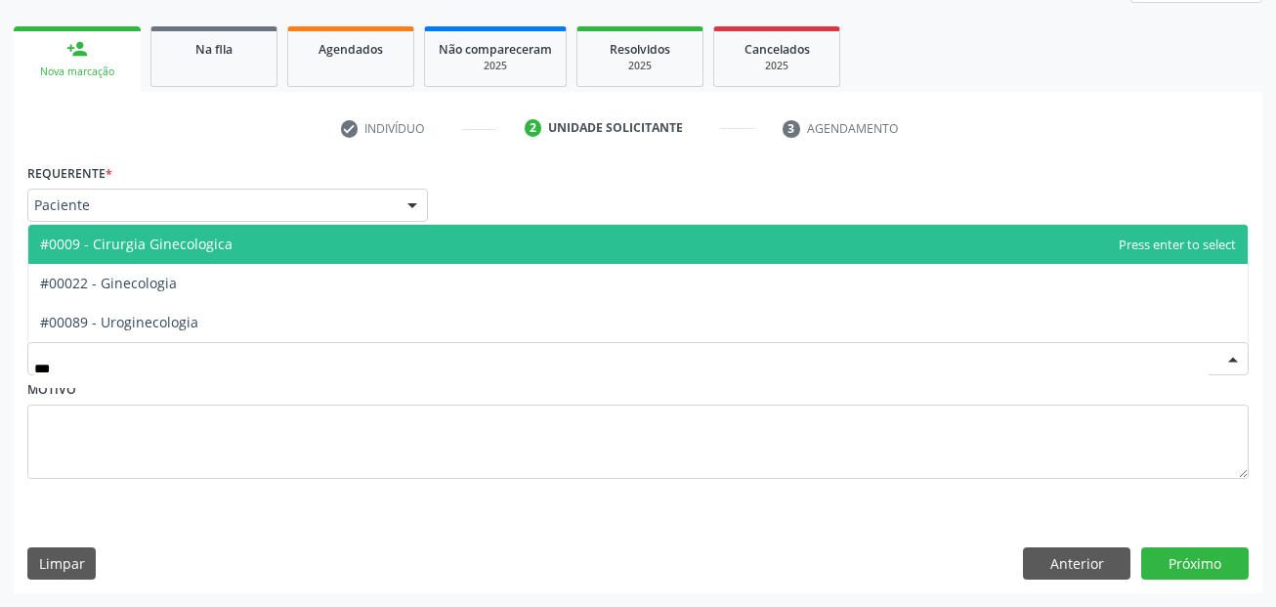
type input "****"
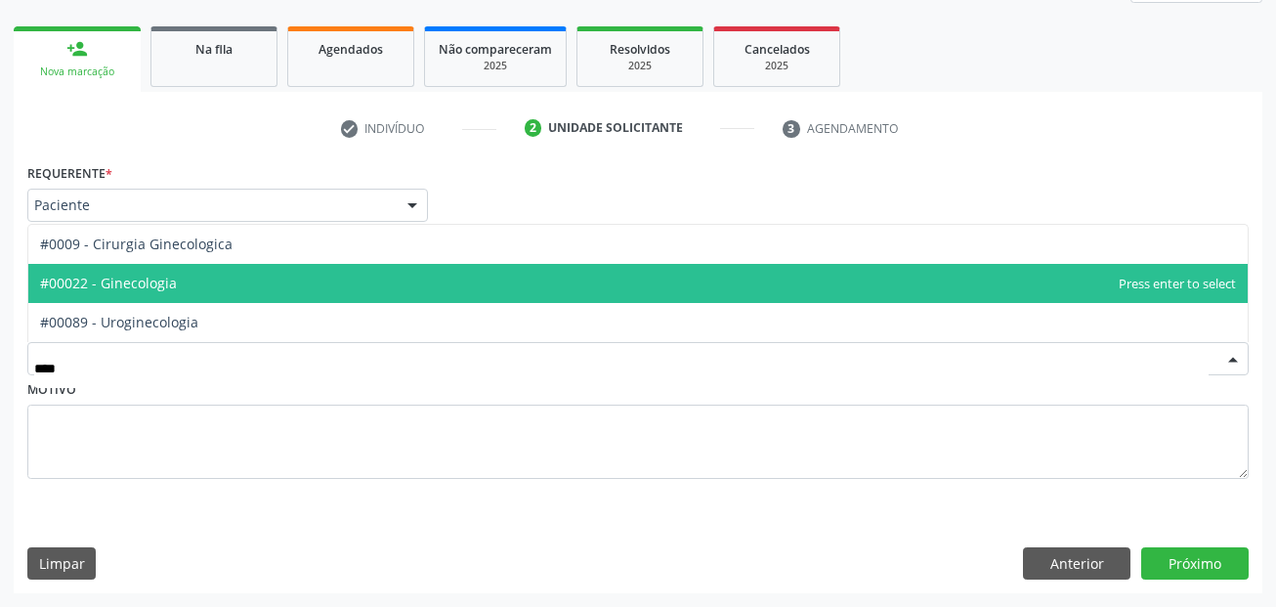
click at [193, 277] on span "#00022 - Ginecologia" at bounding box center [637, 283] width 1219 height 39
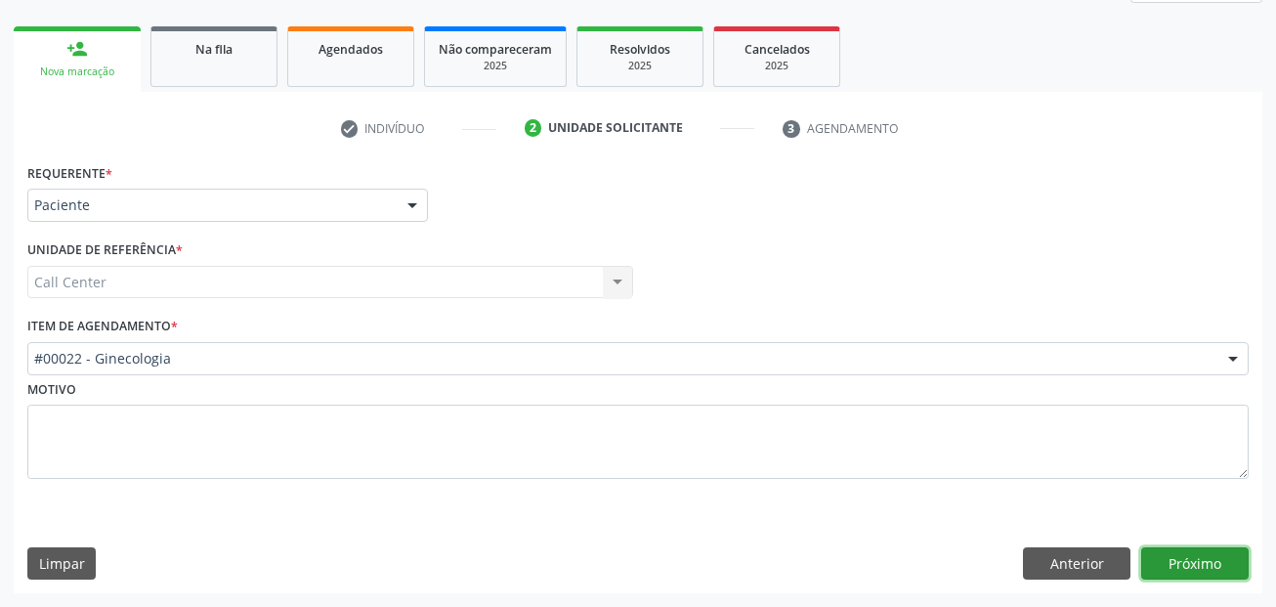
click at [1194, 572] on button "Próximo" at bounding box center [1194, 563] width 107 height 33
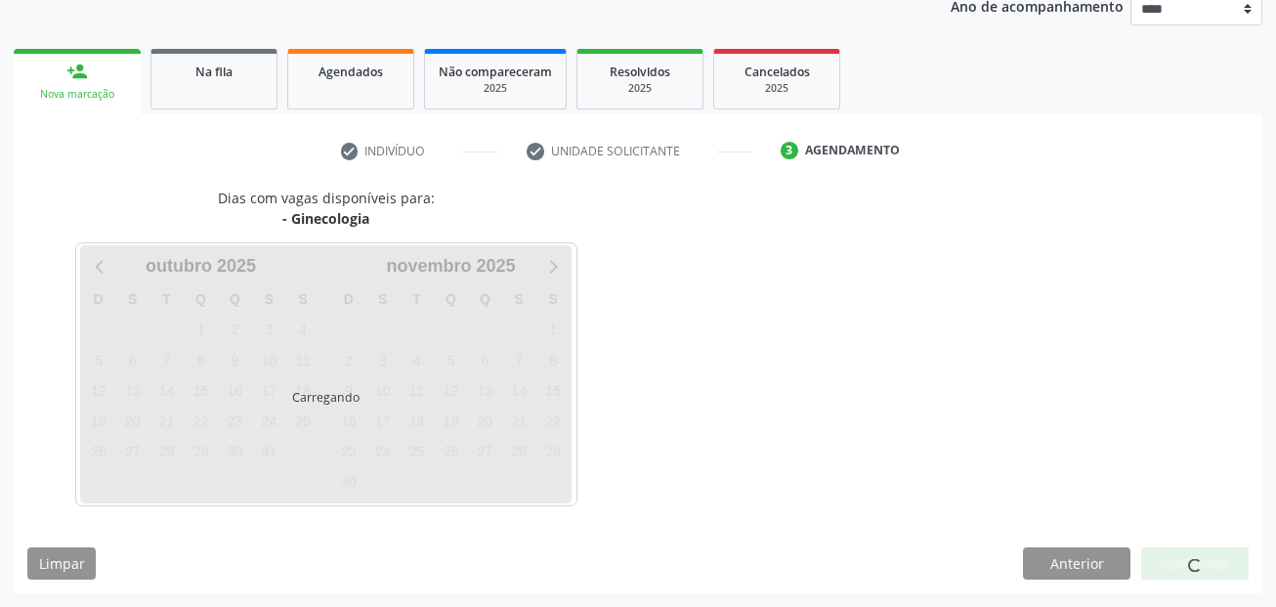
scroll to position [243, 0]
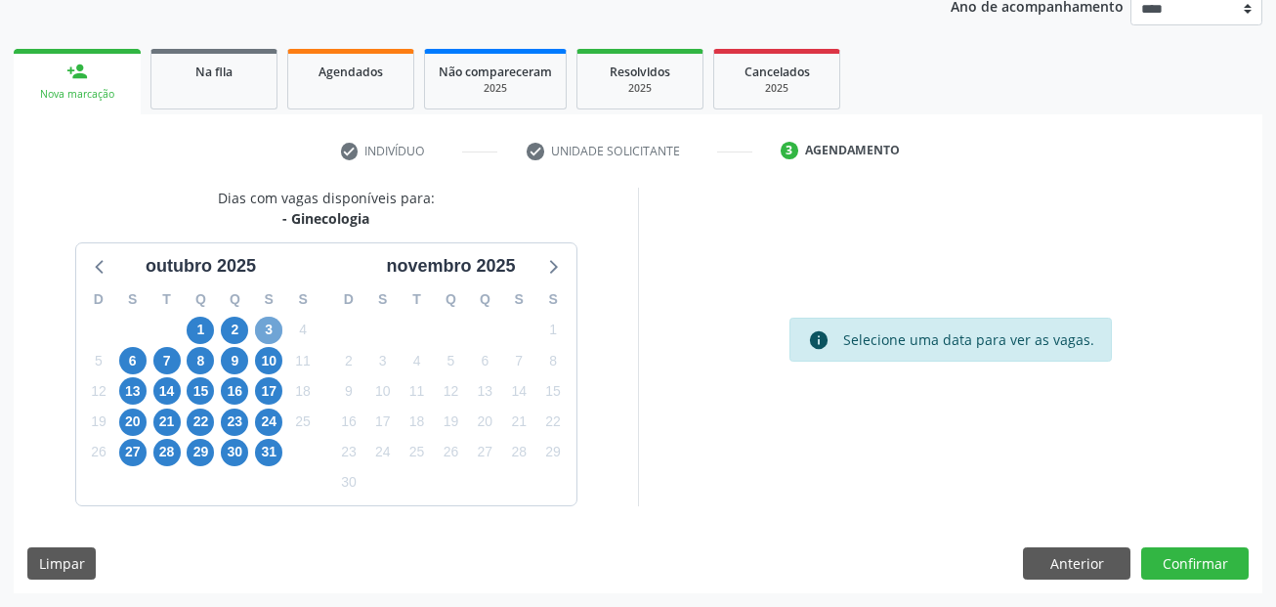
click at [264, 327] on span "3" at bounding box center [268, 330] width 27 height 27
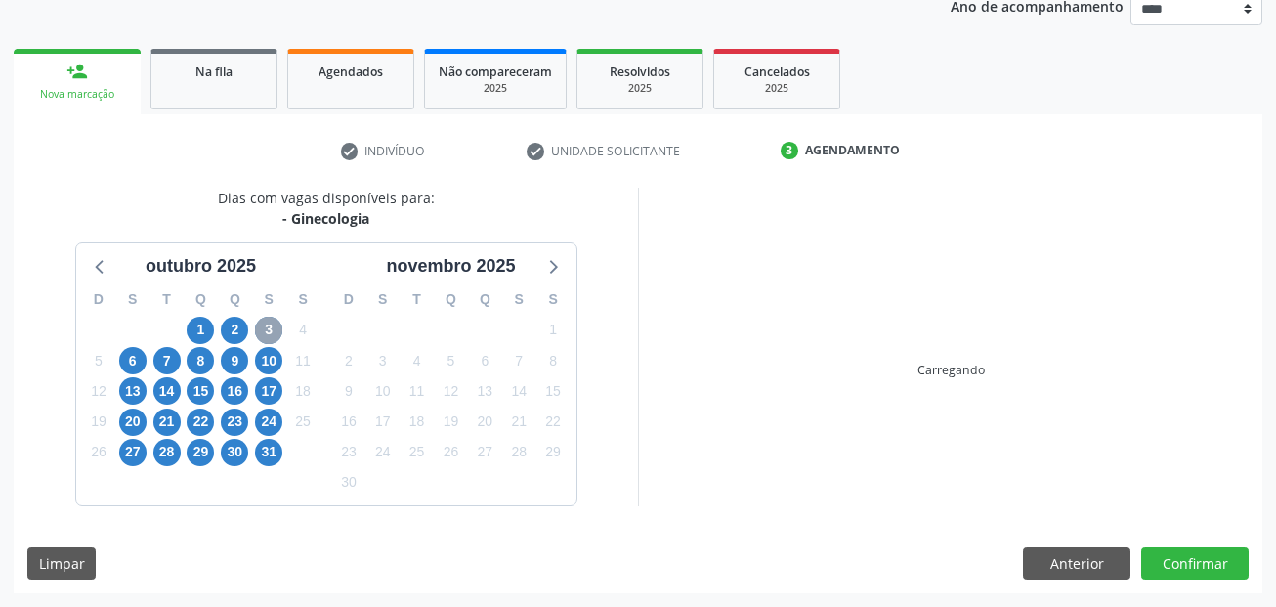
click at [264, 327] on span "3" at bounding box center [268, 330] width 27 height 27
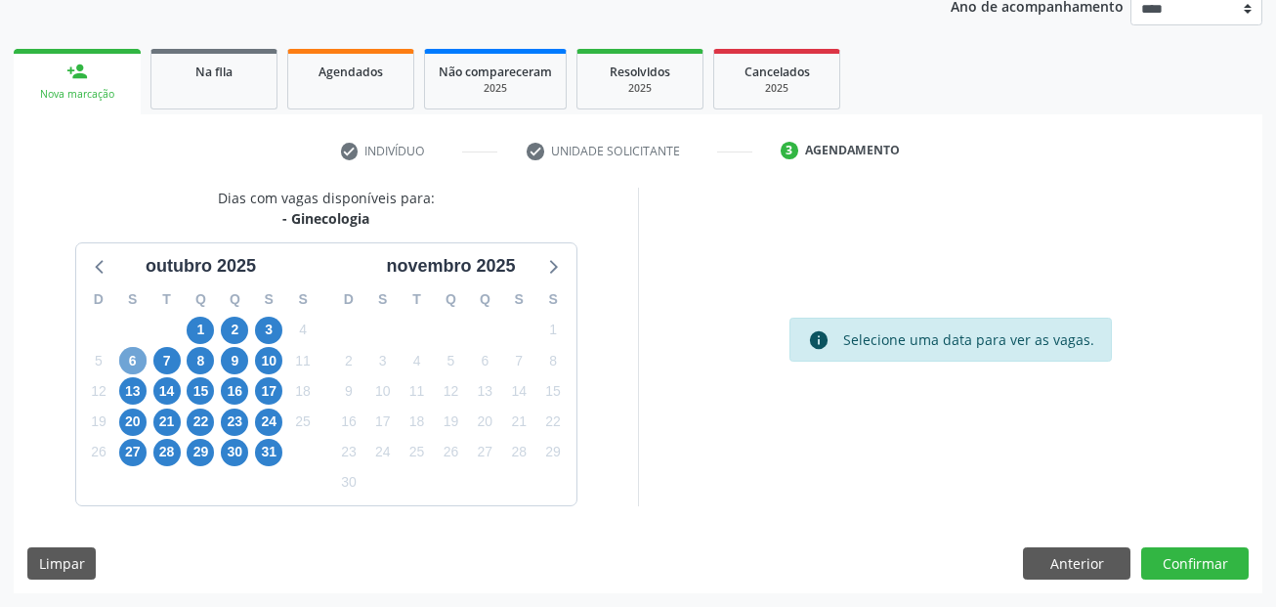
click at [137, 366] on span "6" at bounding box center [132, 360] width 27 height 27
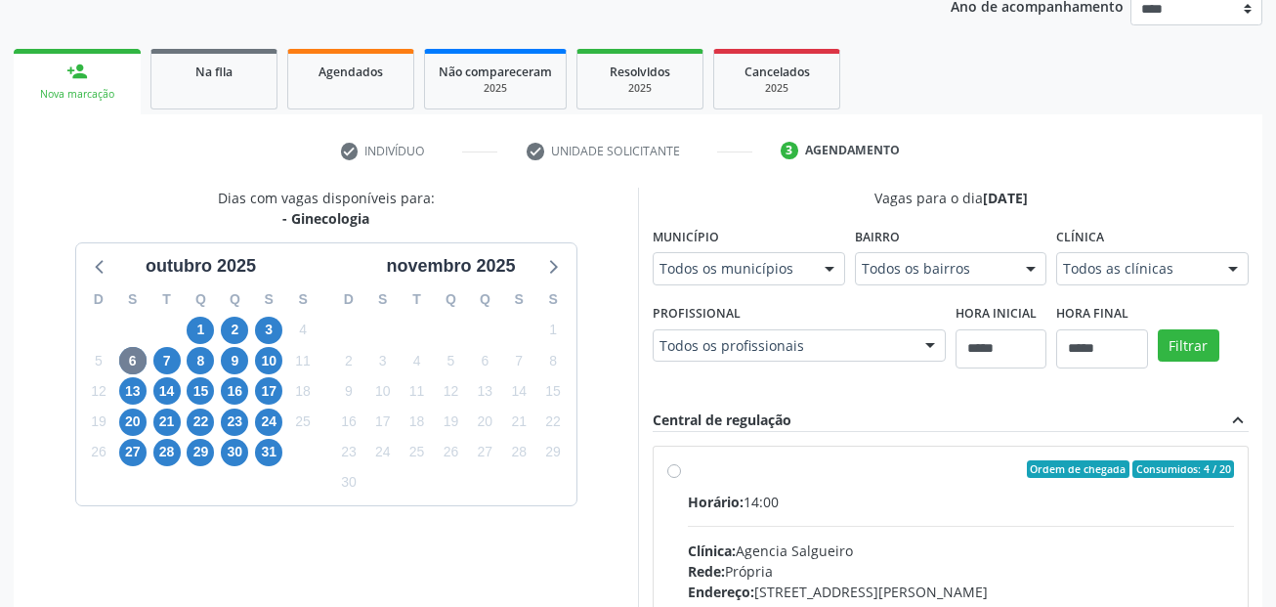
scroll to position [252, 0]
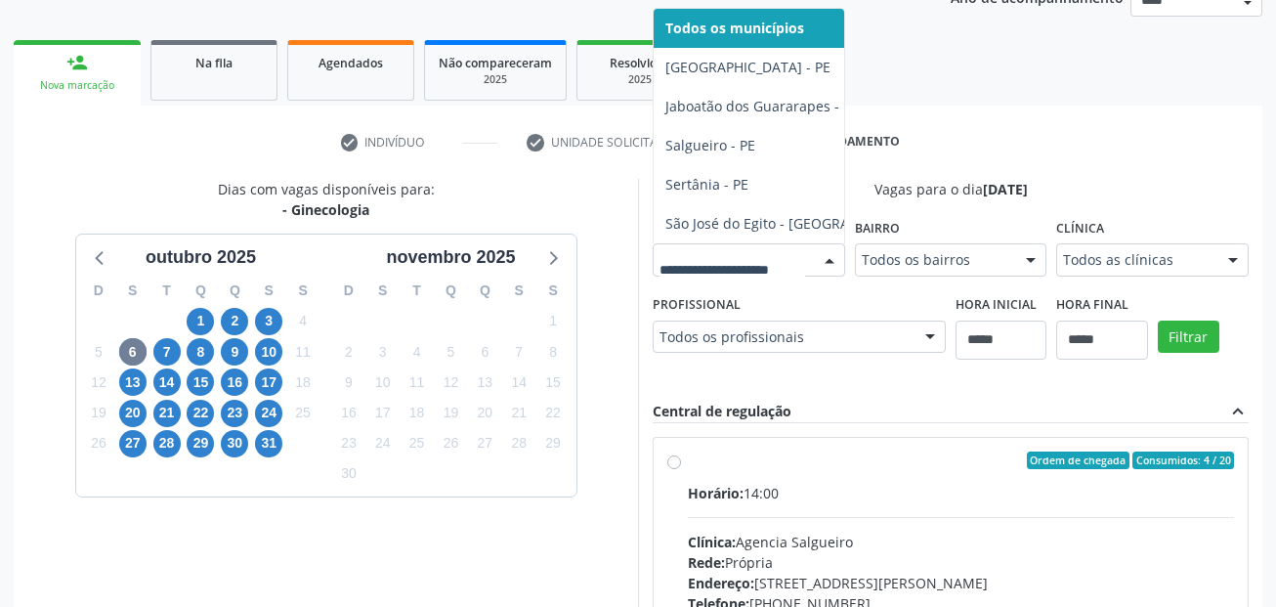
click at [283, 223] on div "Dias com vagas disponíveis para: - Ginecologia outubro 2025 D S T Q Q S S 28 29…" at bounding box center [326, 496] width 624 height 635
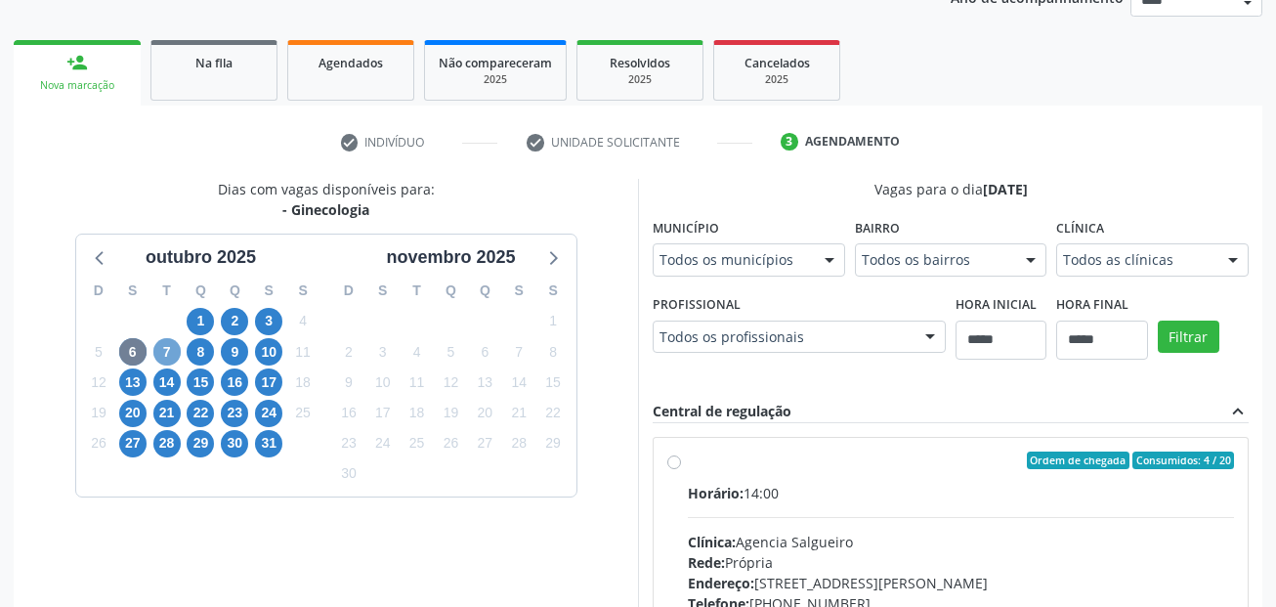
click at [164, 351] on span "7" at bounding box center [166, 351] width 27 height 27
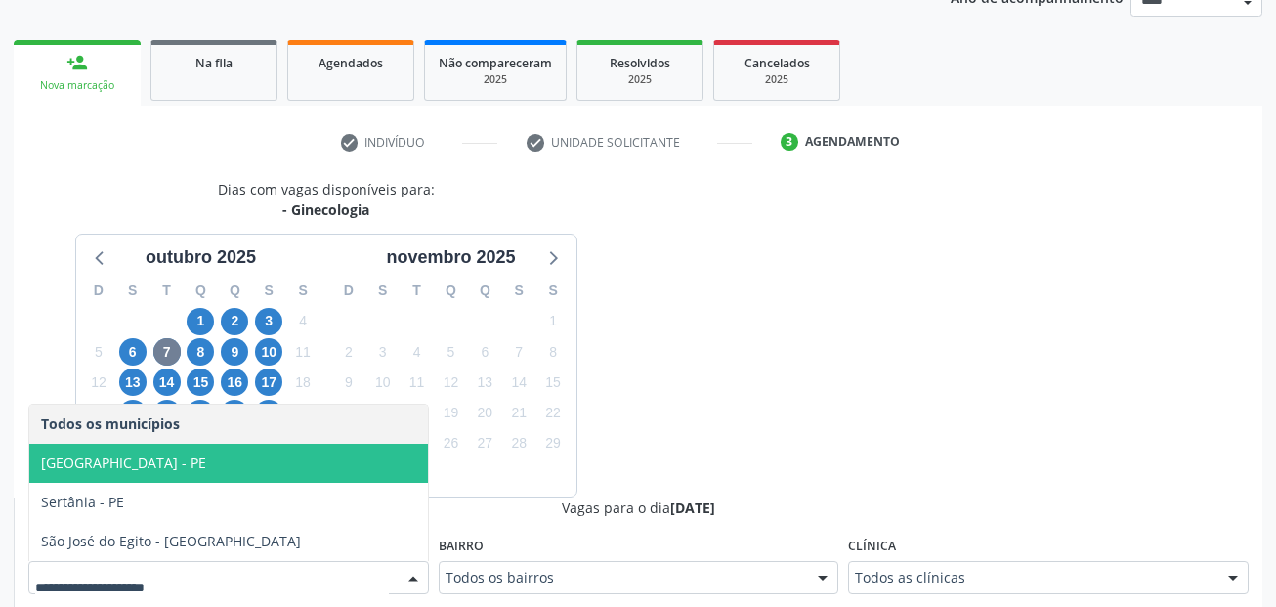
click at [168, 454] on span "Recife - PE" at bounding box center [228, 463] width 399 height 39
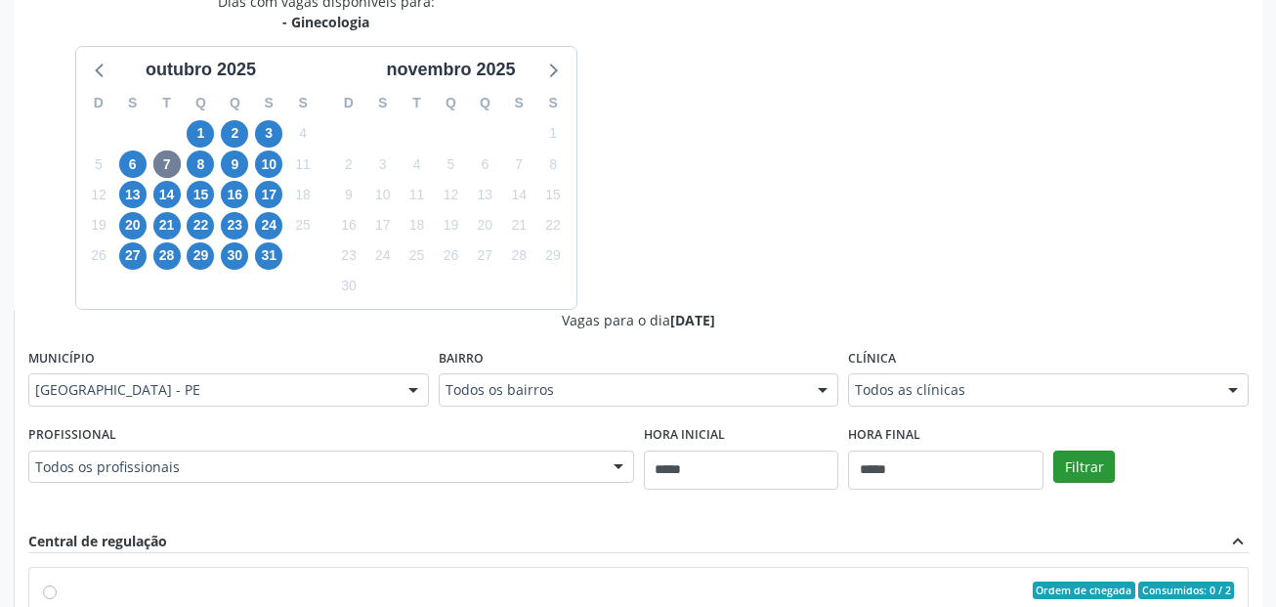
scroll to position [447, 0]
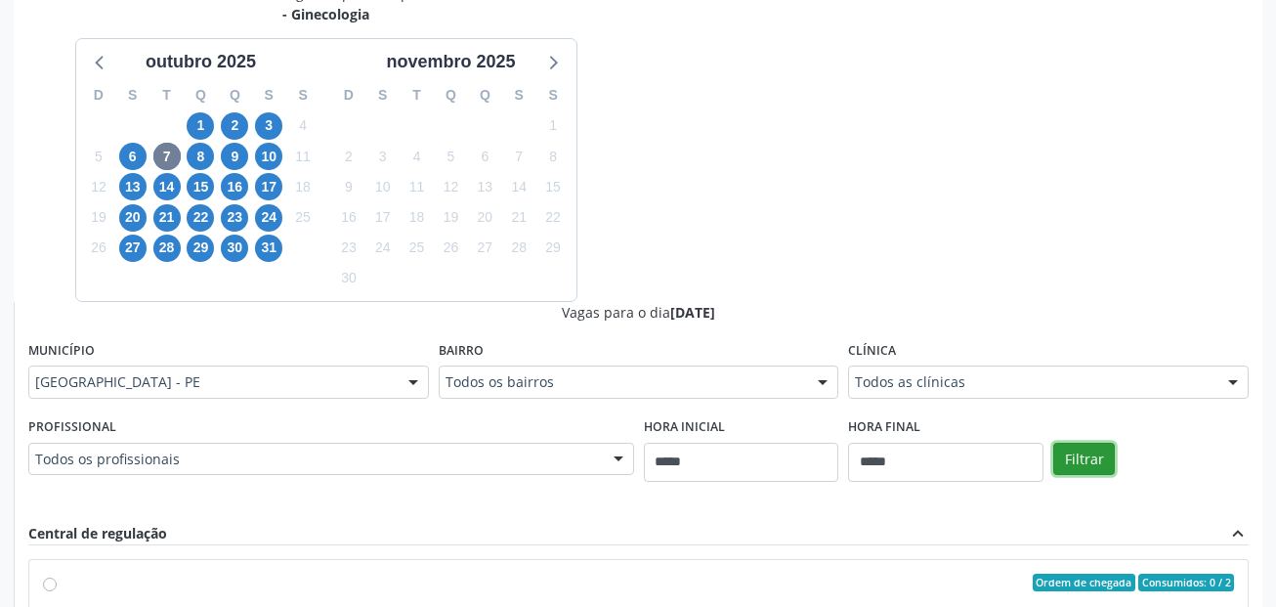
click at [1076, 447] on button "Filtrar" at bounding box center [1084, 459] width 62 height 33
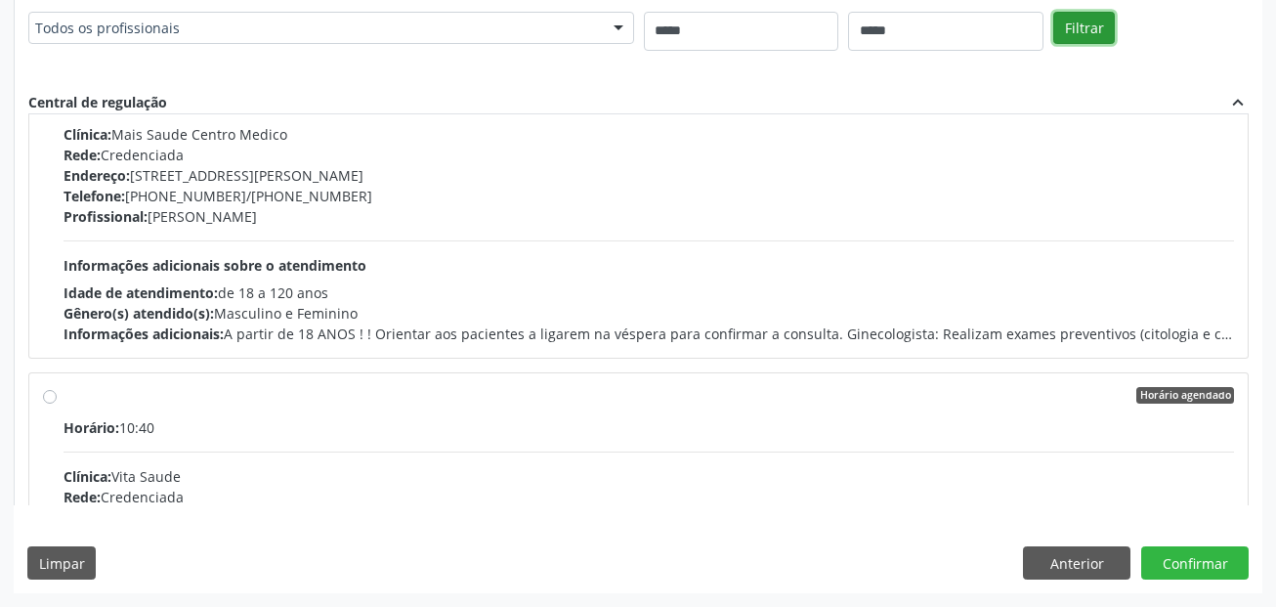
scroll to position [0, 0]
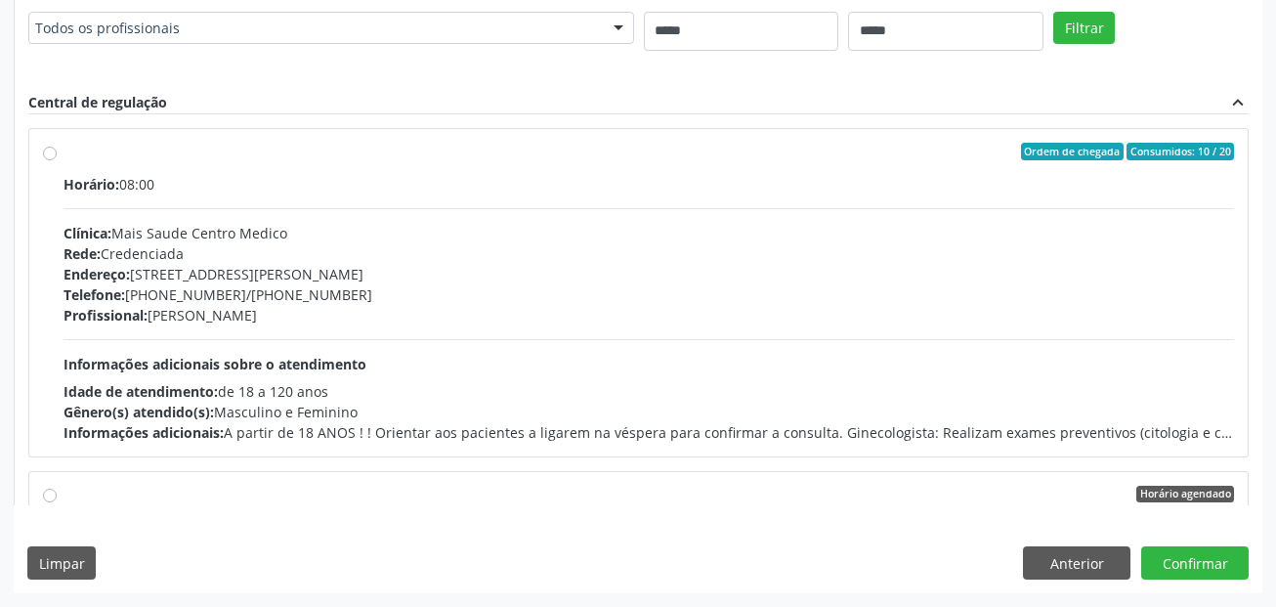
drag, startPoint x: 152, startPoint y: 319, endPoint x: 316, endPoint y: 306, distance: 163.7
click at [316, 306] on div "Profissional: Saron Luiz da Silva" at bounding box center [649, 315] width 1170 height 21
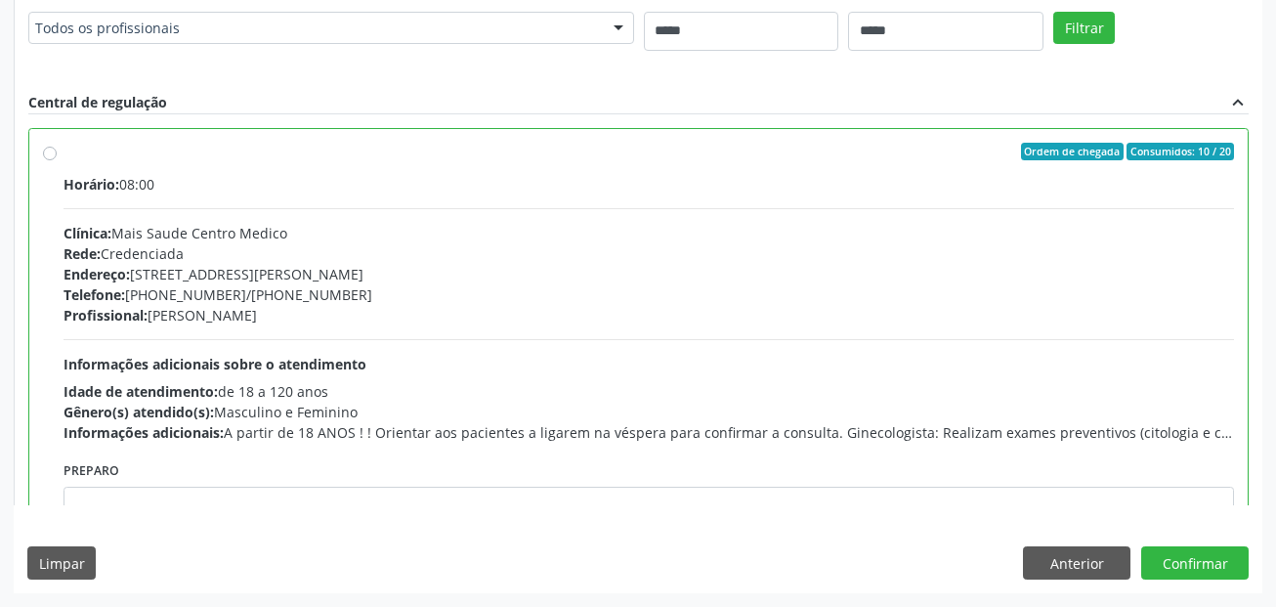
click at [612, 230] on div "Clínica: Mais Saude Centro Medico" at bounding box center [649, 233] width 1170 height 21
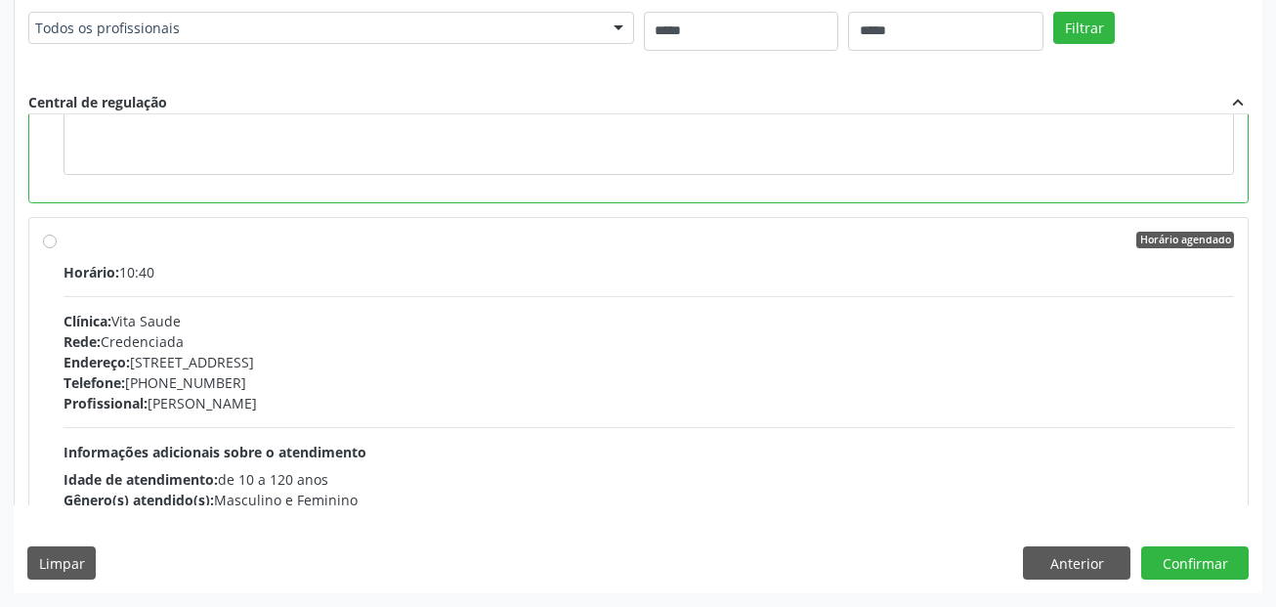
scroll to position [488, 0]
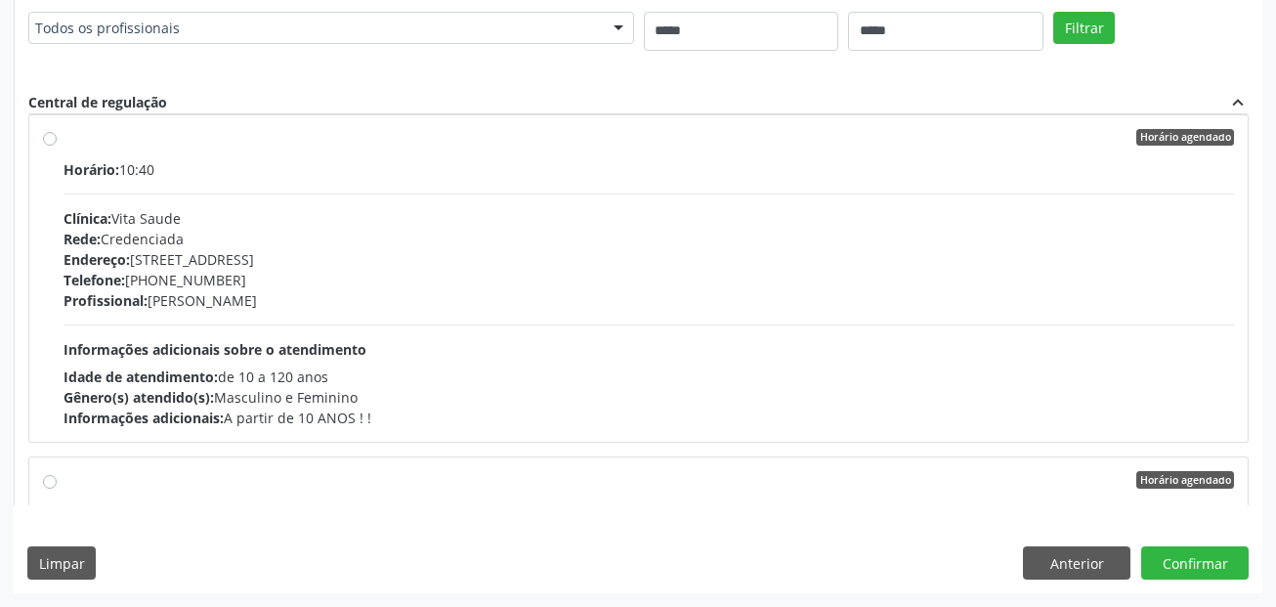
click at [239, 205] on div "Horário: 10:40 Clínica: Vita Saude Rede: Credenciada Endereço: Av Visconde de J…" at bounding box center [649, 293] width 1170 height 269
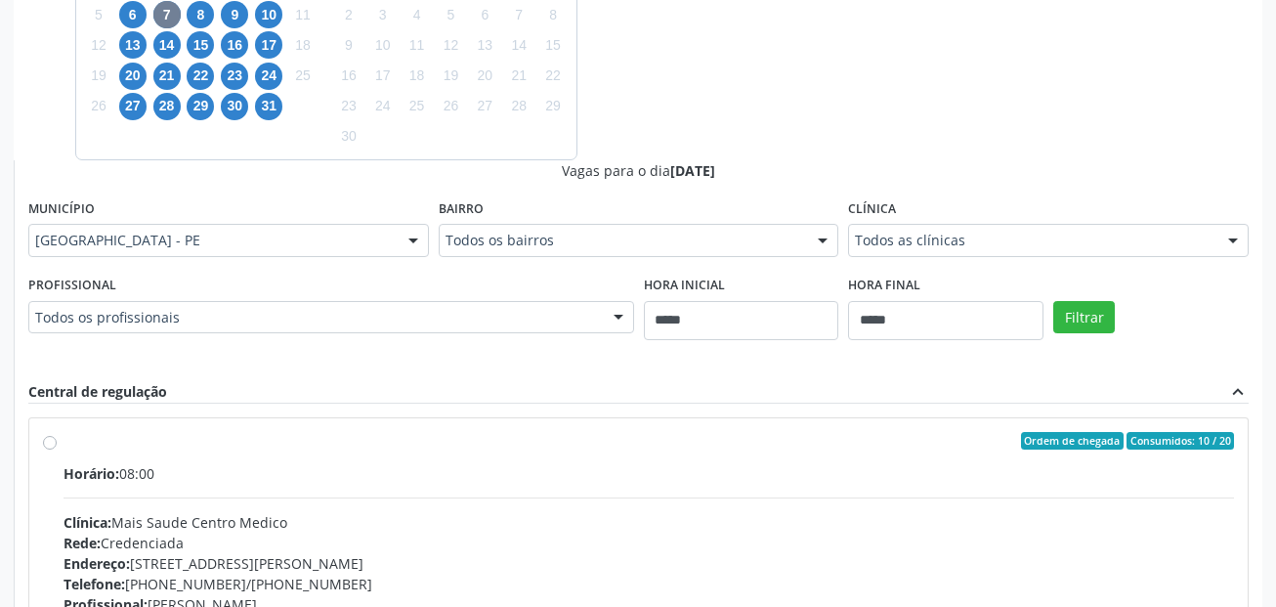
scroll to position [488, 0]
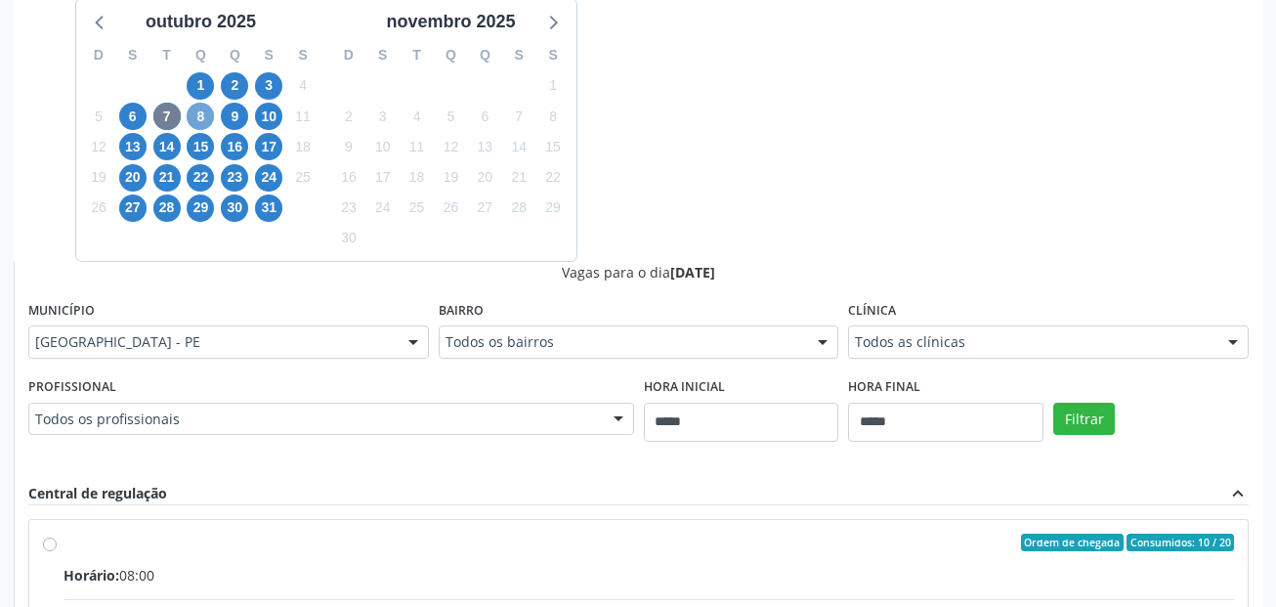
click at [207, 108] on span "8" at bounding box center [200, 116] width 27 height 27
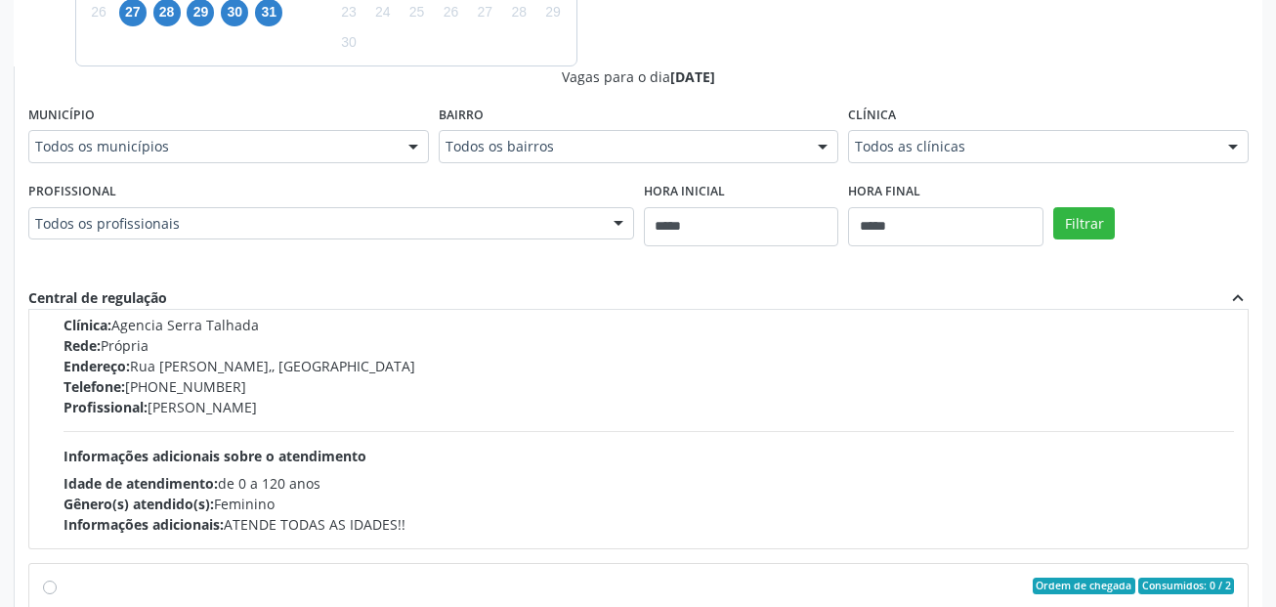
scroll to position [0, 0]
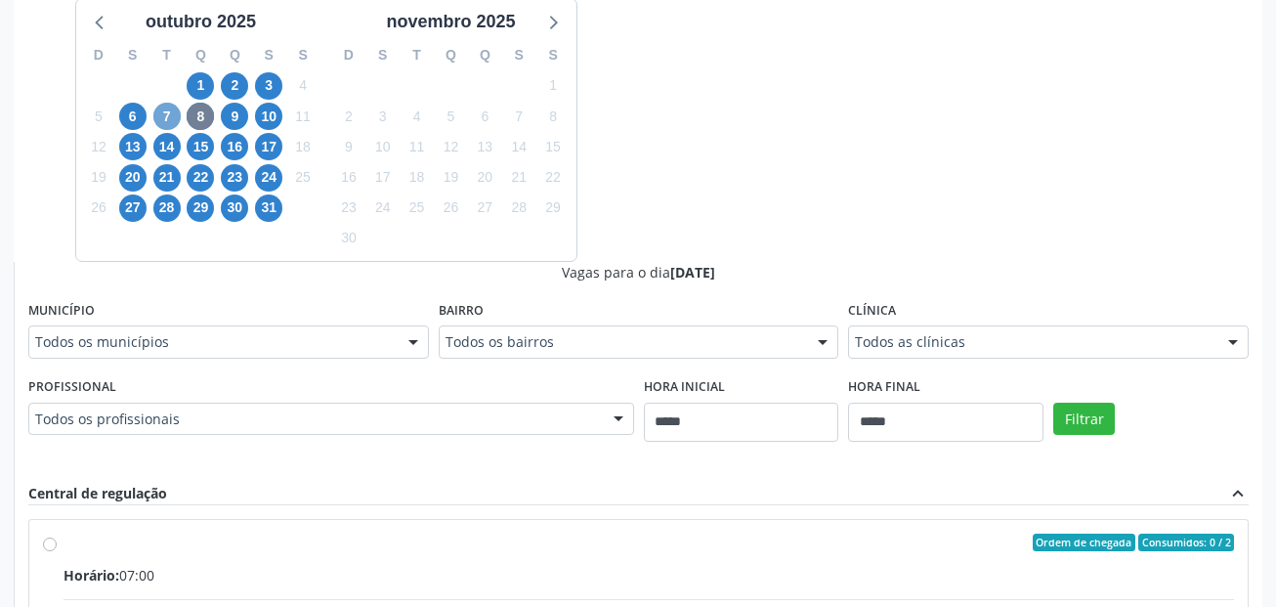
click at [172, 114] on span "7" at bounding box center [166, 116] width 27 height 27
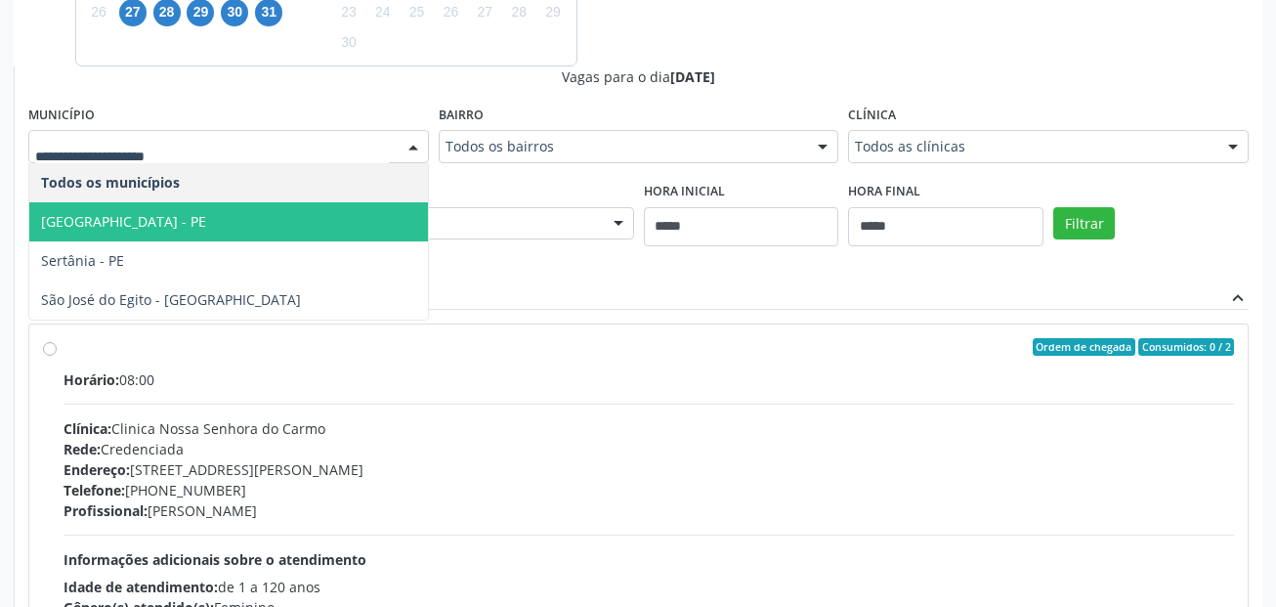
click at [154, 217] on span "[GEOGRAPHIC_DATA] - PE" at bounding box center [228, 221] width 399 height 39
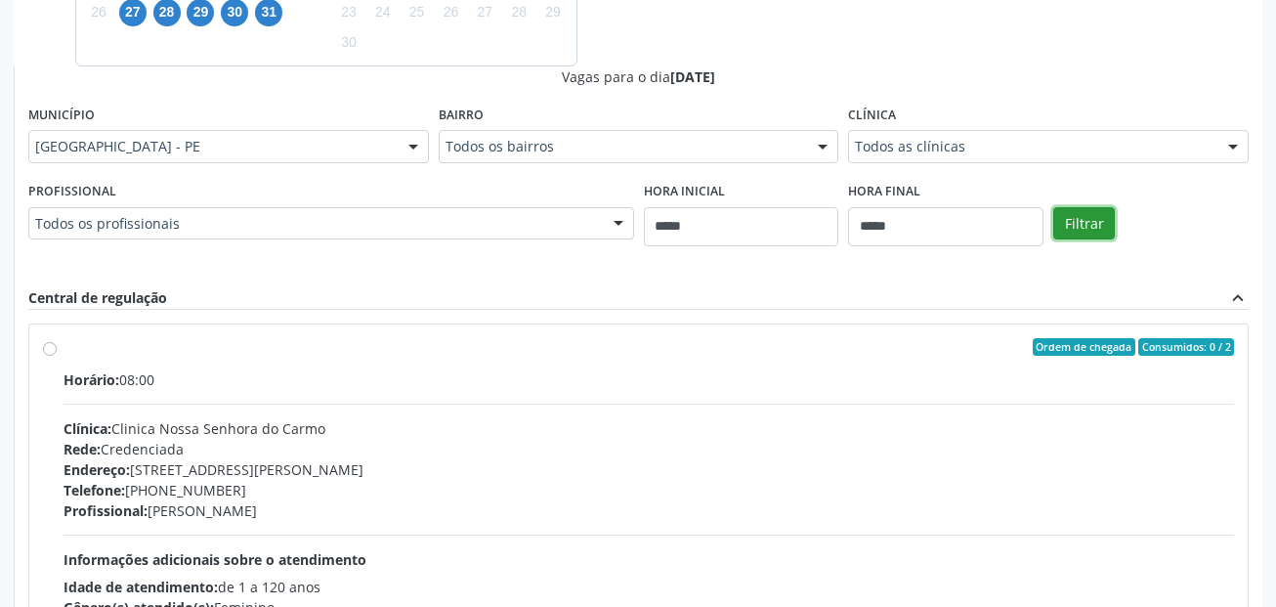
click at [1076, 229] on button "Filtrar" at bounding box center [1084, 223] width 62 height 33
click at [520, 274] on div "Vagas para o dia 07/10/2025 Município Recife - PE Todos os municípios Recife - …" at bounding box center [638, 383] width 1220 height 635
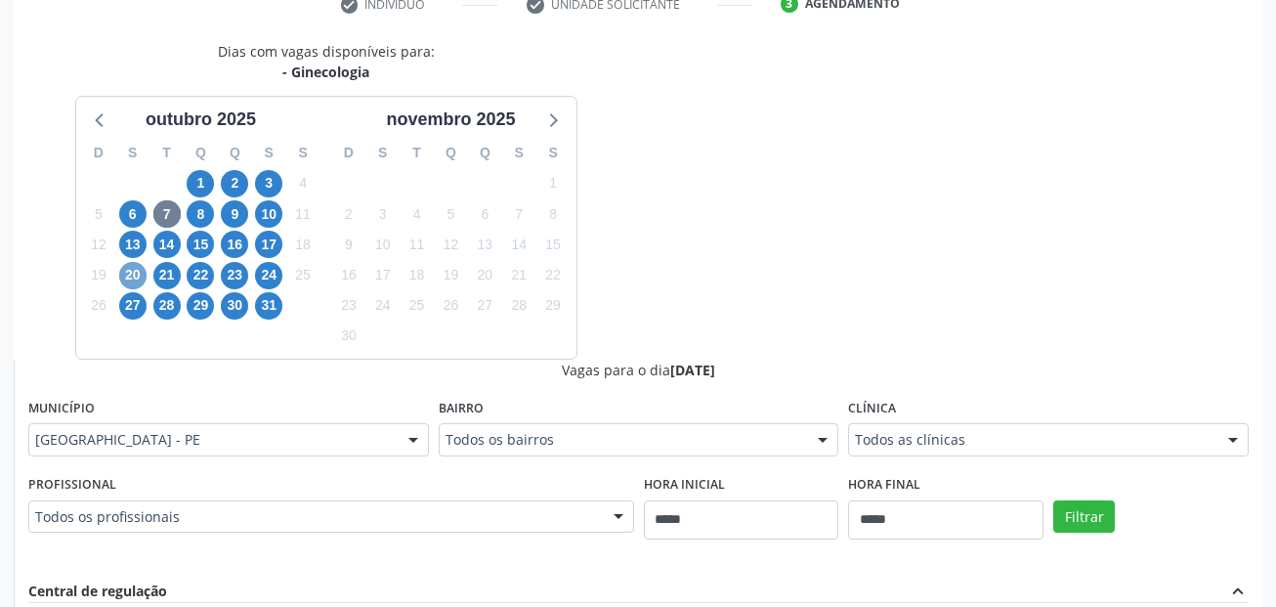
click at [145, 269] on span "20" at bounding box center [132, 275] width 27 height 27
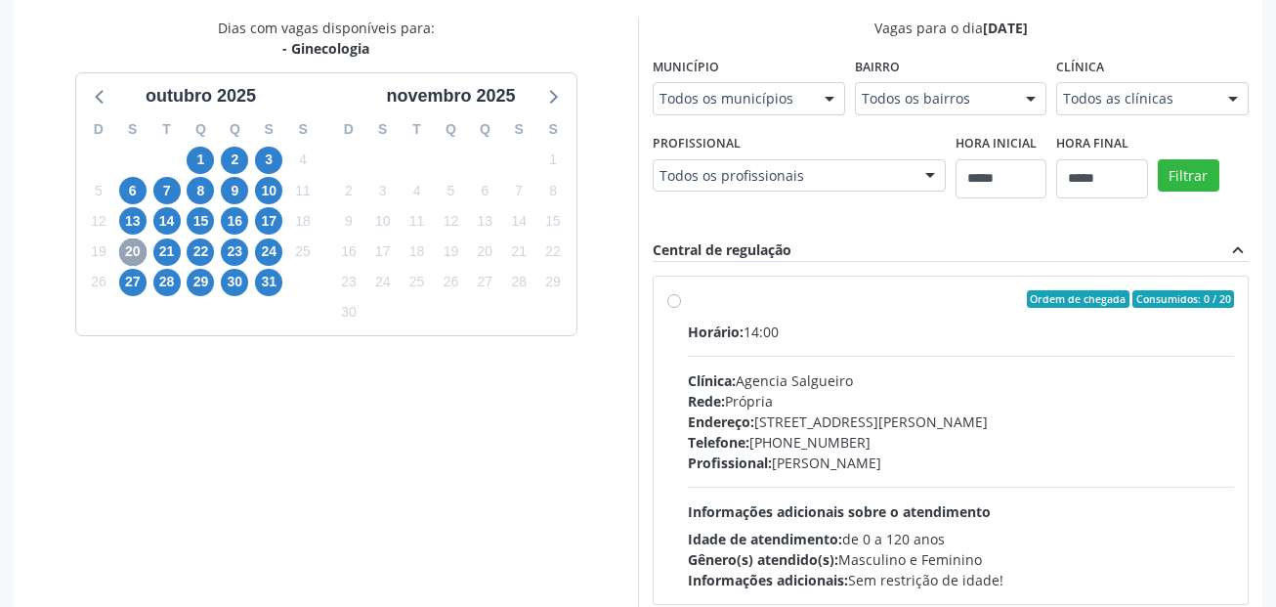
scroll to position [488, 0]
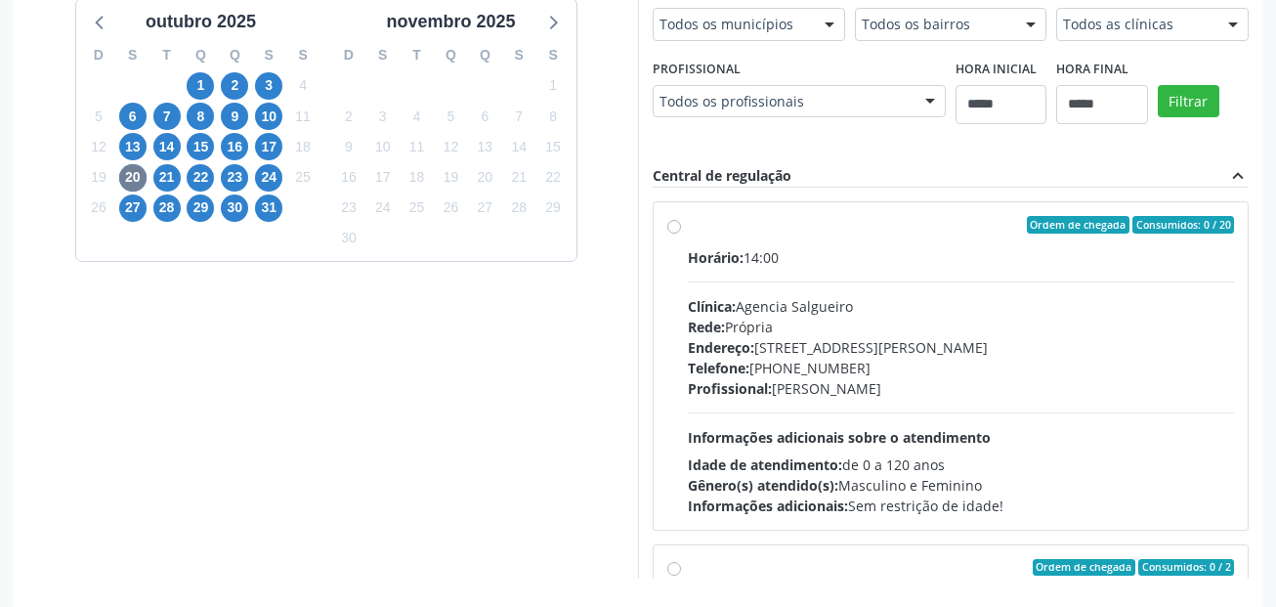
click at [752, 217] on div "Dias com vagas disponíveis para: - Ginecologia outubro 2025 D S T Q Q S S 28 29…" at bounding box center [638, 260] width 1249 height 635
click at [169, 172] on span "21" at bounding box center [166, 177] width 27 height 27
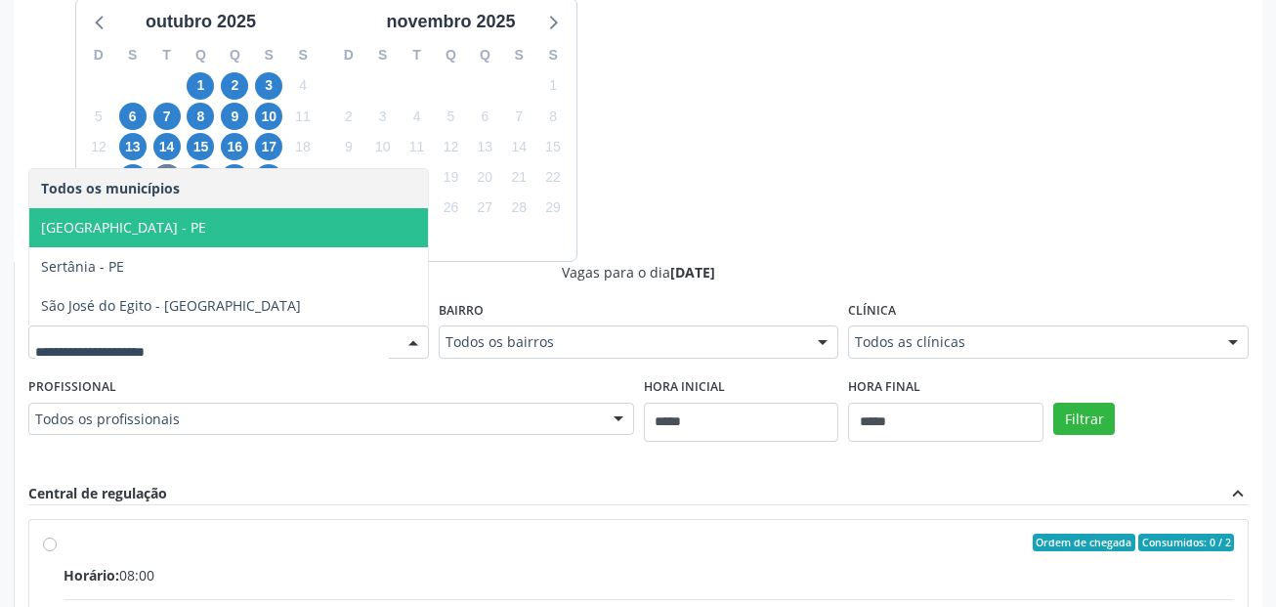
click at [132, 233] on span "[GEOGRAPHIC_DATA] - PE" at bounding box center [228, 227] width 399 height 39
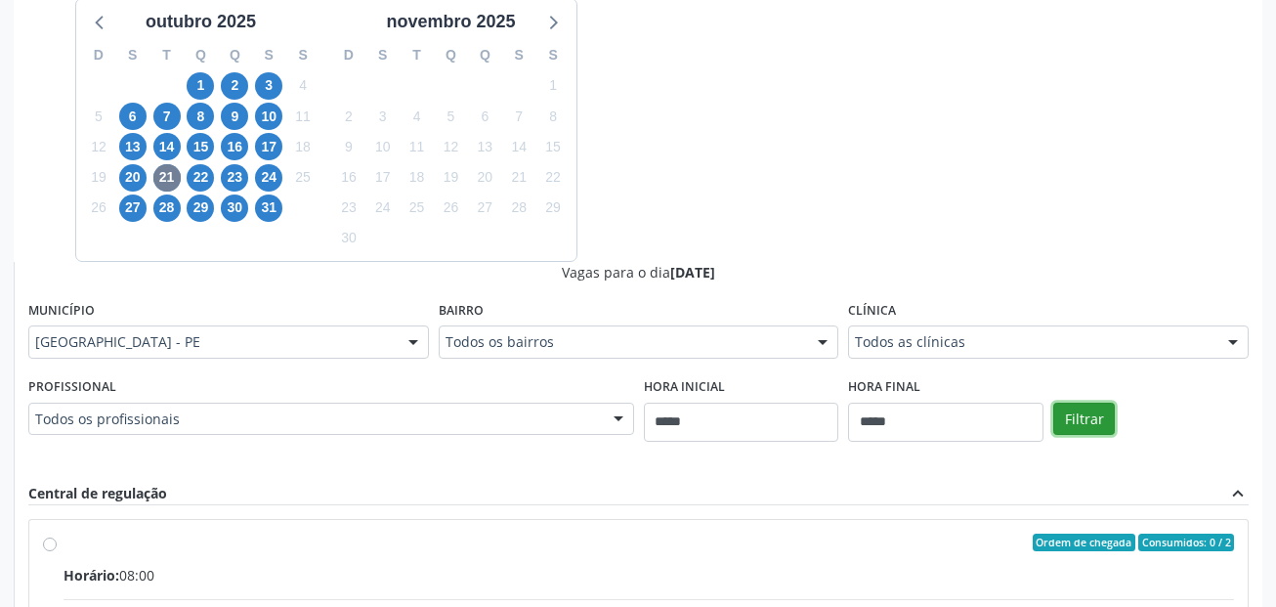
click at [1076, 411] on button "Filtrar" at bounding box center [1084, 419] width 62 height 33
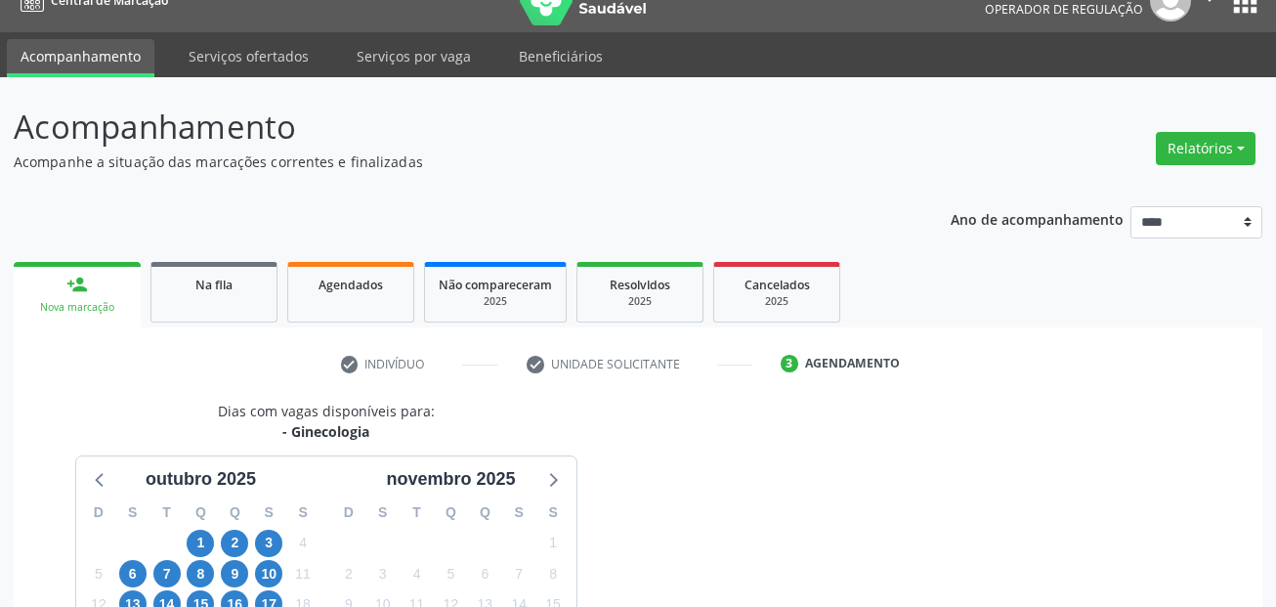
scroll to position [0, 0]
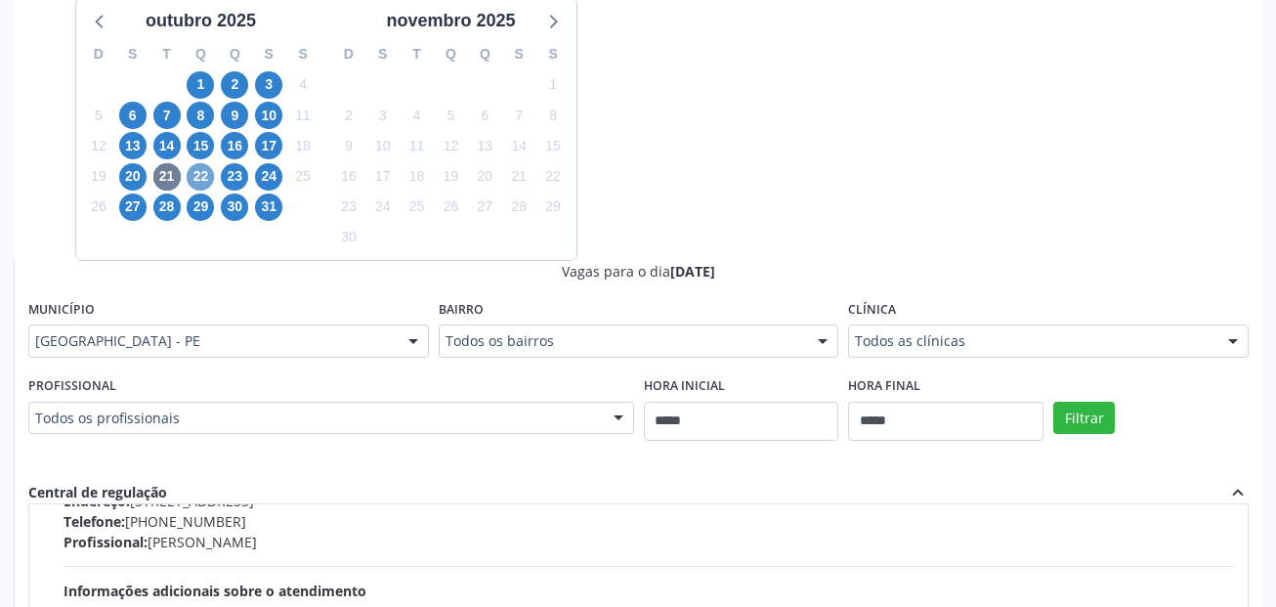
click at [207, 174] on span "22" at bounding box center [200, 176] width 27 height 27
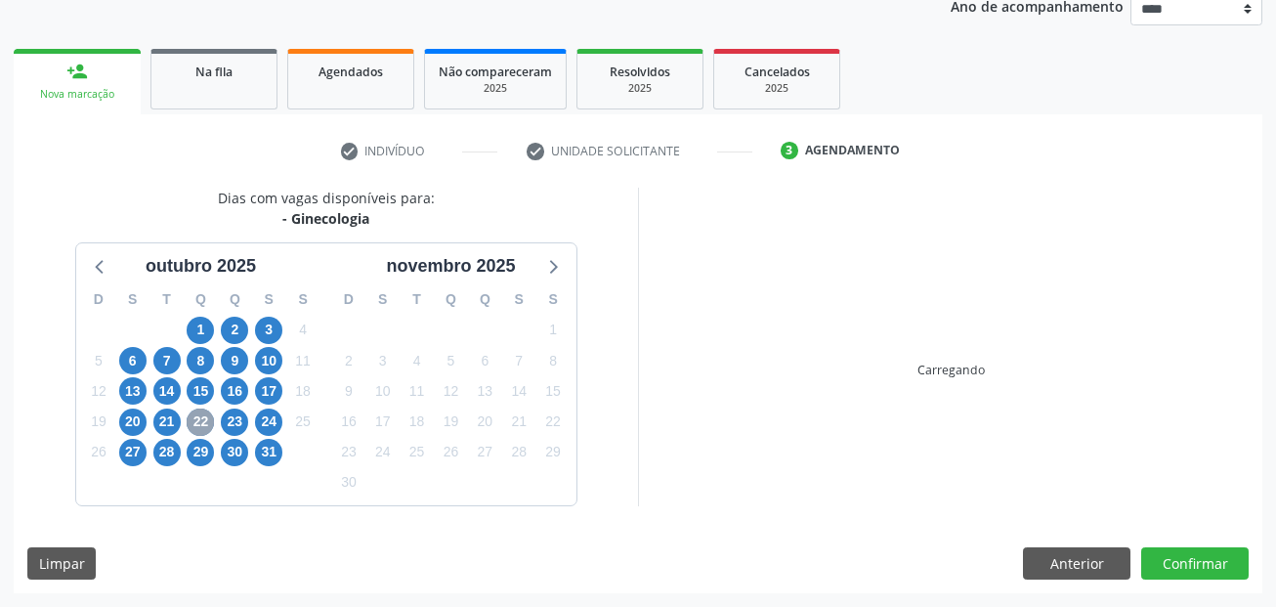
scroll to position [488, 0]
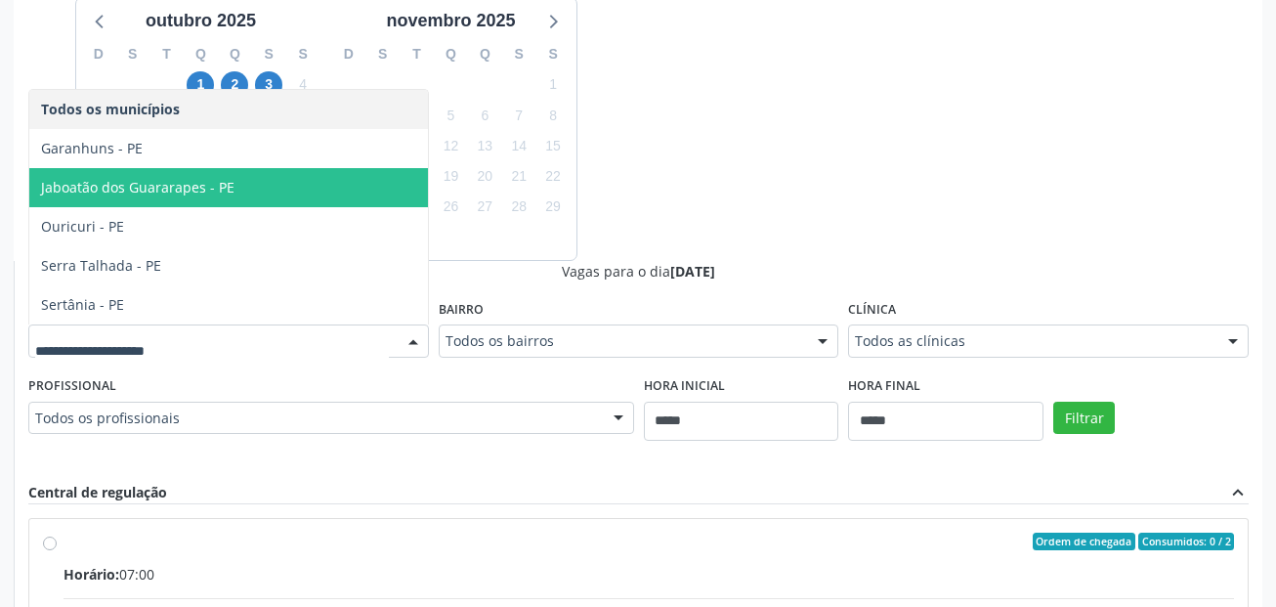
click at [789, 200] on div "Dias com vagas disponíveis para: - Ginecologia outubro 2025 D S T Q Q S S 28 29…" at bounding box center [638, 418] width 1249 height 953
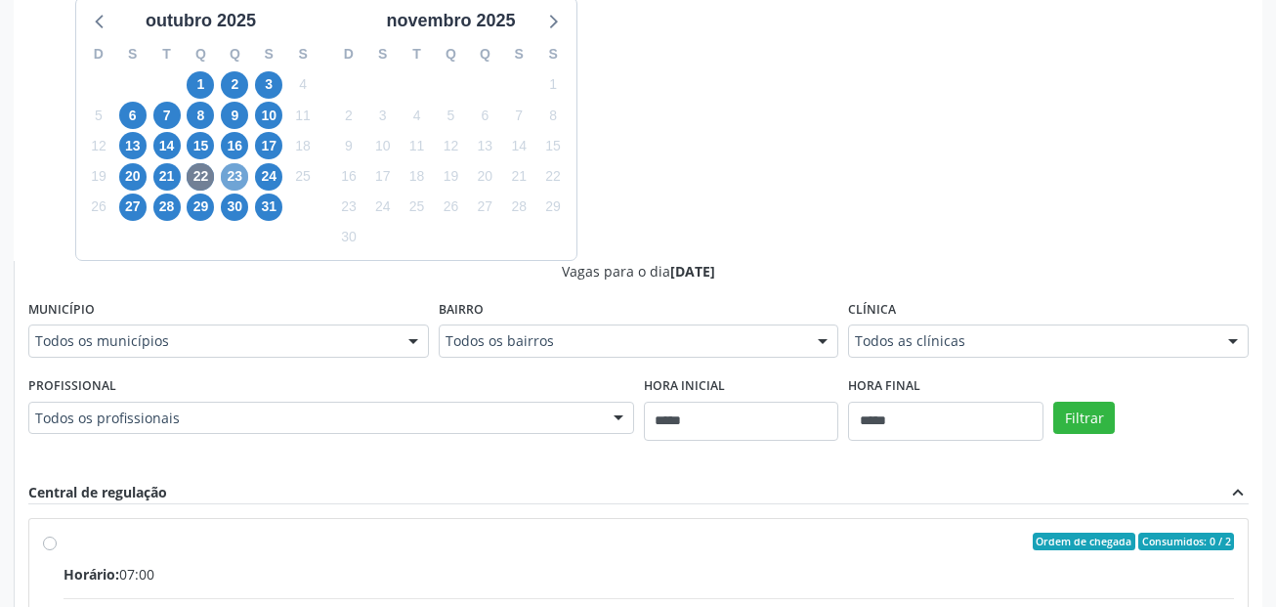
click at [233, 175] on span "23" at bounding box center [234, 176] width 27 height 27
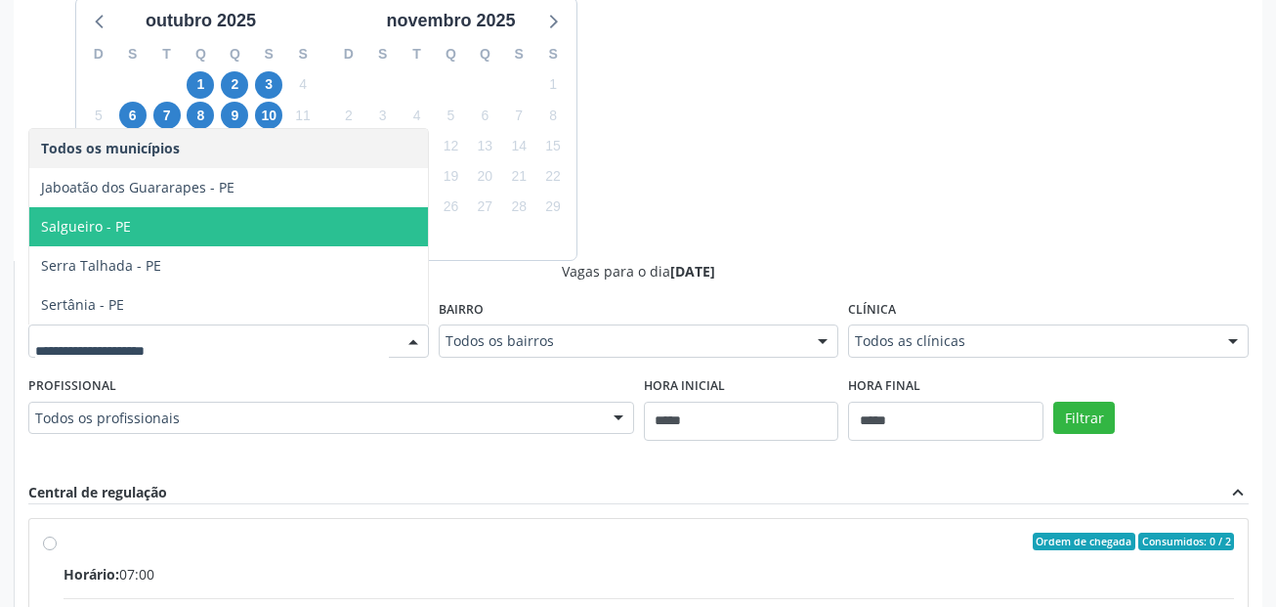
click at [830, 205] on div "Dias com vagas disponíveis para: - Ginecologia outubro 2025 D S T Q Q S S 28 29…" at bounding box center [638, 418] width 1249 height 953
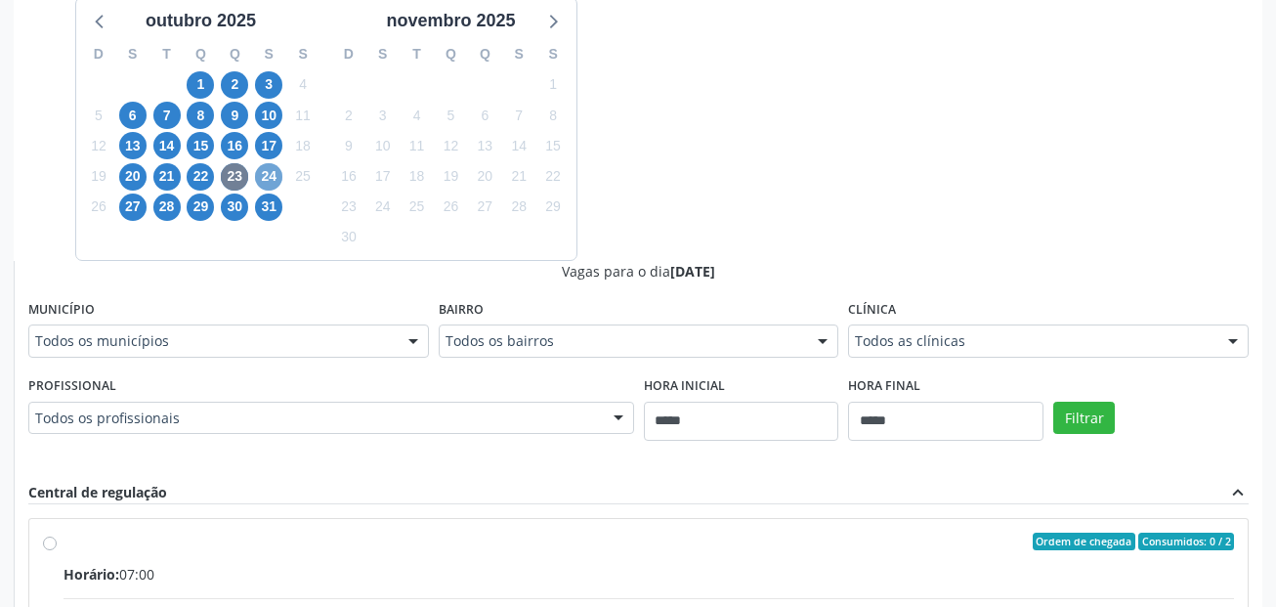
click at [270, 180] on span "24" at bounding box center [268, 176] width 27 height 27
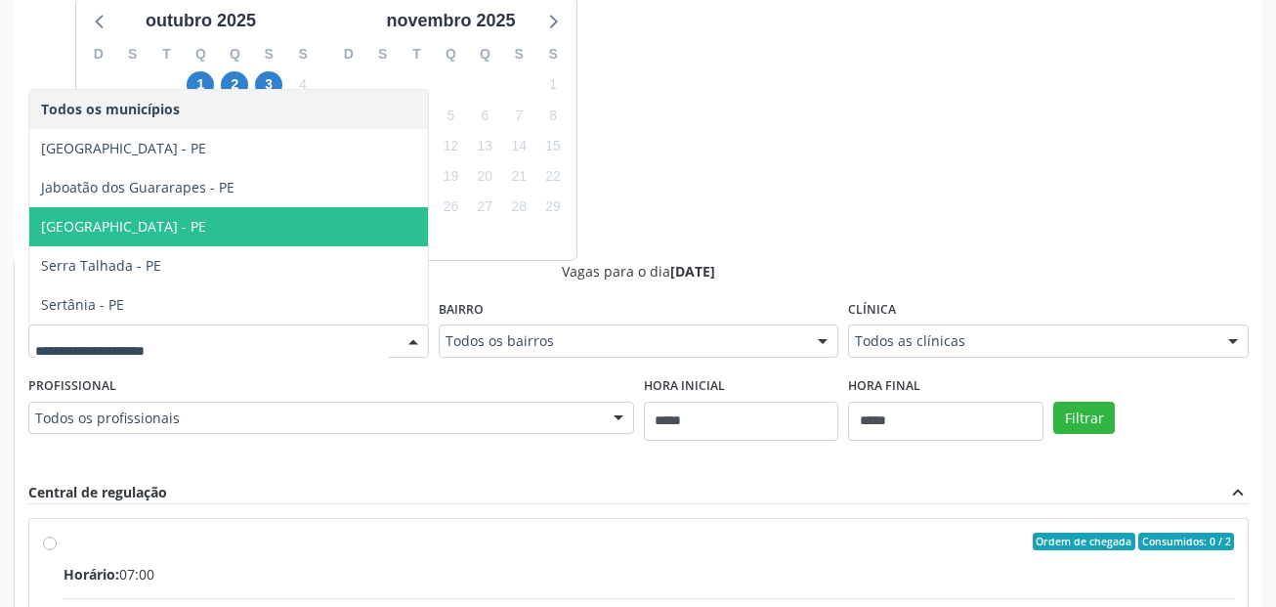
drag, startPoint x: 176, startPoint y: 222, endPoint x: 192, endPoint y: 224, distance: 16.7
click at [179, 222] on span "[GEOGRAPHIC_DATA] - PE" at bounding box center [228, 226] width 399 height 39
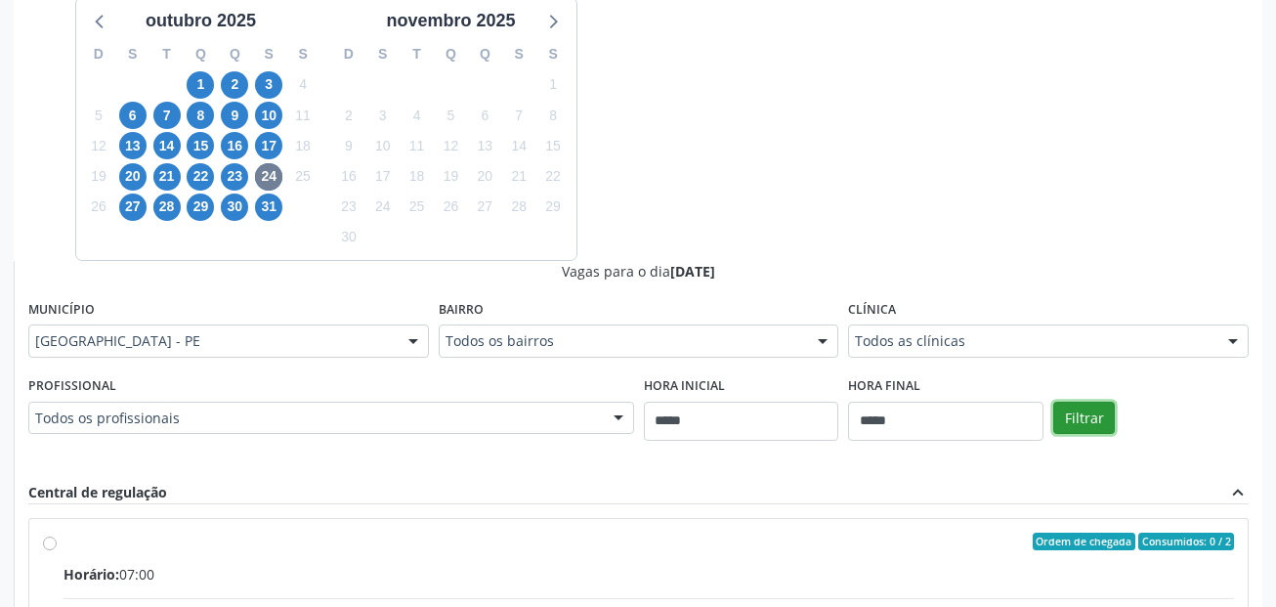
click at [1096, 413] on button "Filtrar" at bounding box center [1084, 418] width 62 height 33
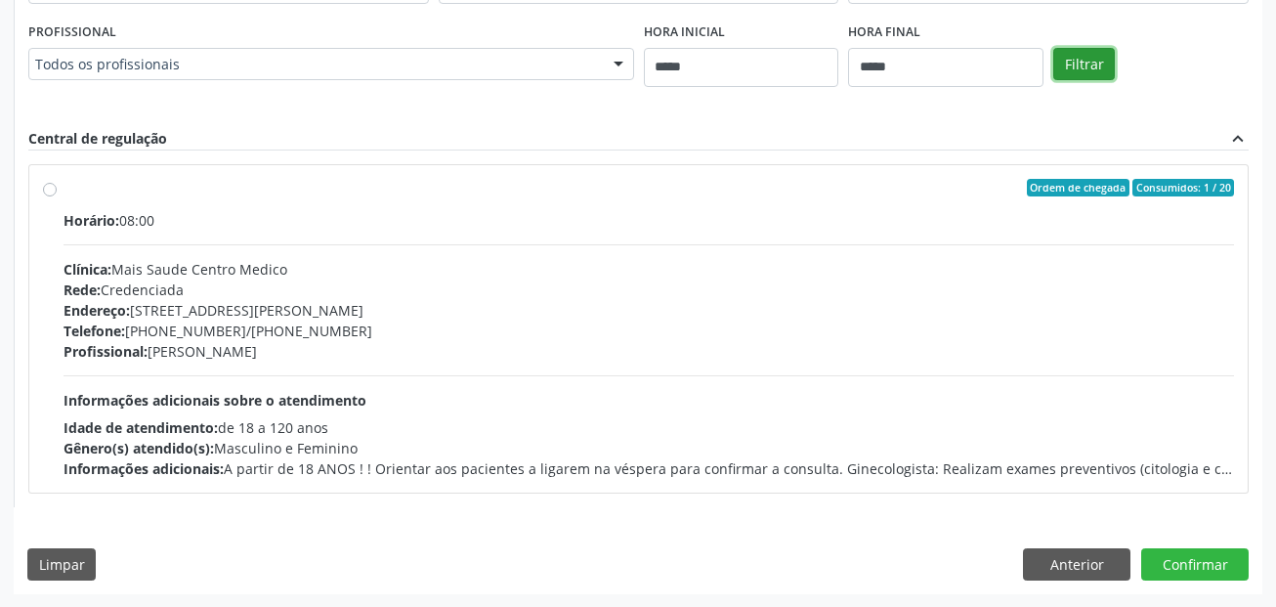
scroll to position [843, 0]
drag, startPoint x: 160, startPoint y: 350, endPoint x: 306, endPoint y: 350, distance: 145.6
click at [306, 350] on div "Profissional: Saron Luiz da Silva" at bounding box center [649, 350] width 1170 height 21
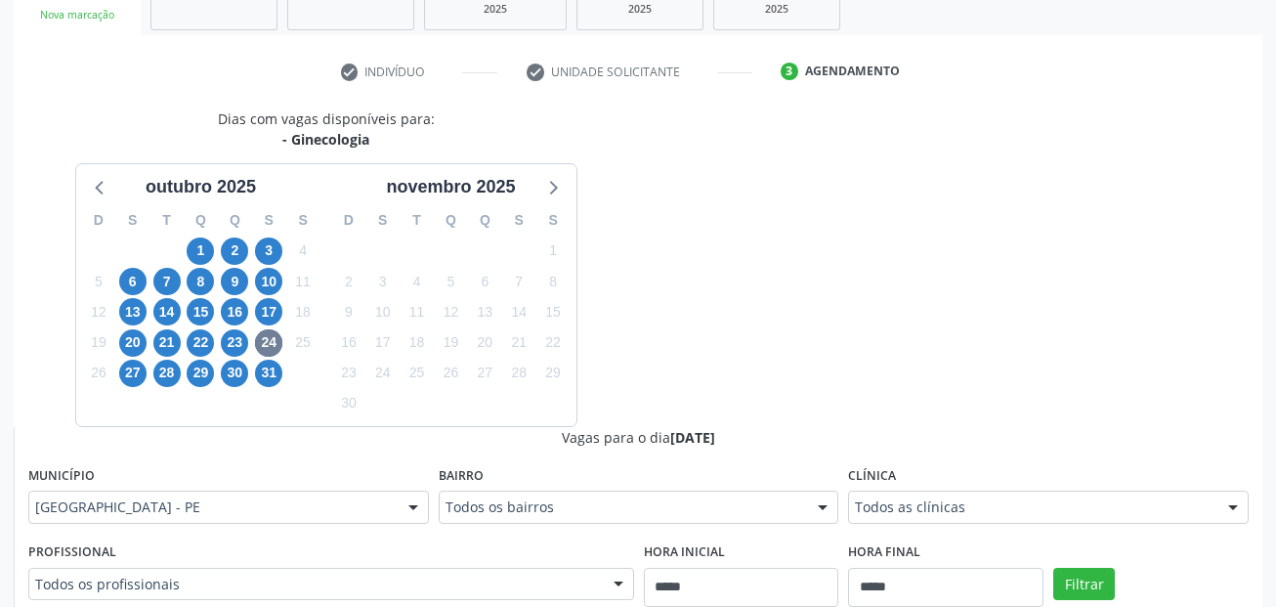
scroll to position [0, 0]
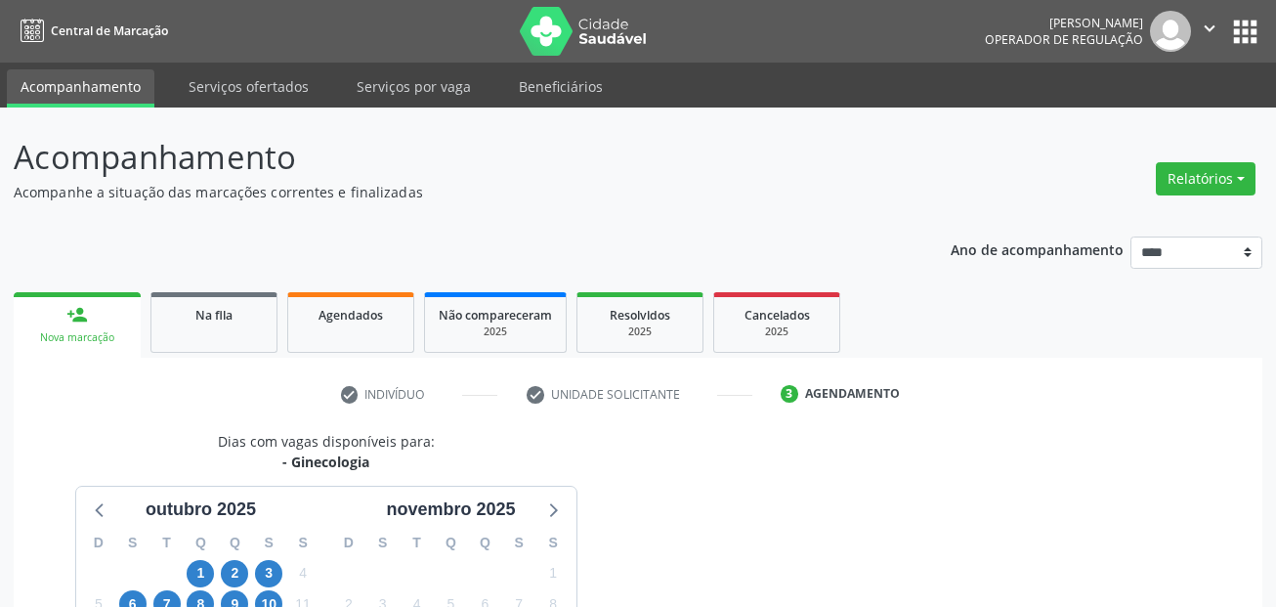
click at [79, 74] on link "Acompanhamento" at bounding box center [81, 88] width 148 height 38
click at [196, 314] on span "Na fila" at bounding box center [213, 315] width 37 height 17
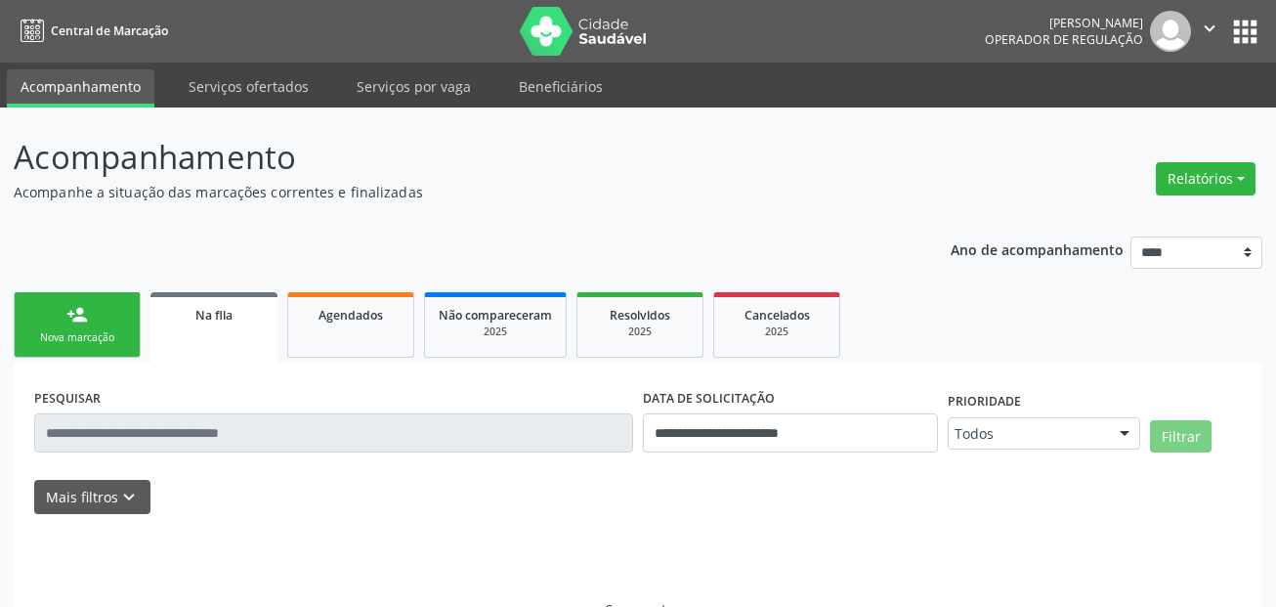
click at [78, 318] on div "person_add" at bounding box center [76, 314] width 21 height 21
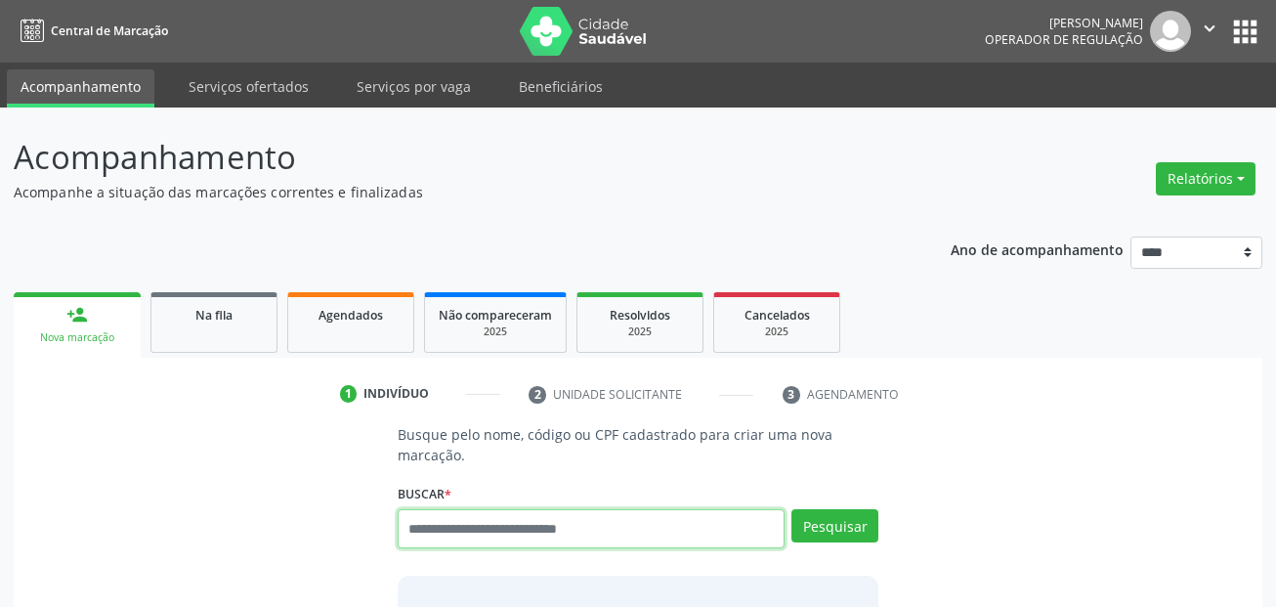
click at [492, 526] on input "text" at bounding box center [592, 528] width 388 height 39
paste input "**********"
type input "**********"
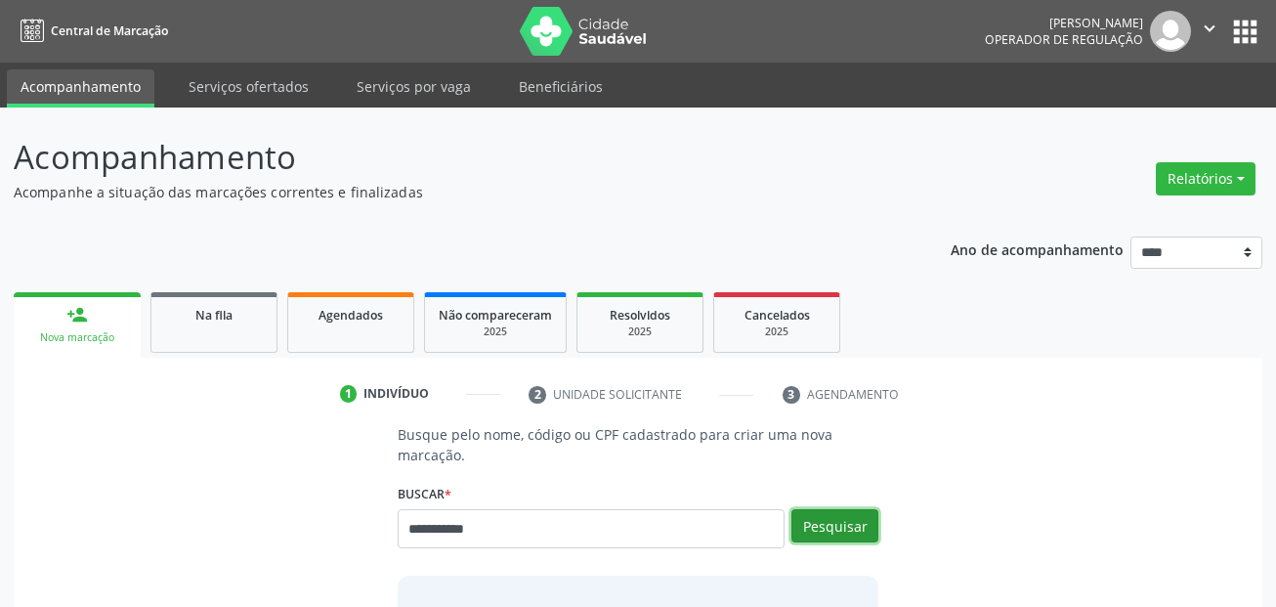
click at [844, 528] on button "Pesquisar" at bounding box center [834, 525] width 87 height 33
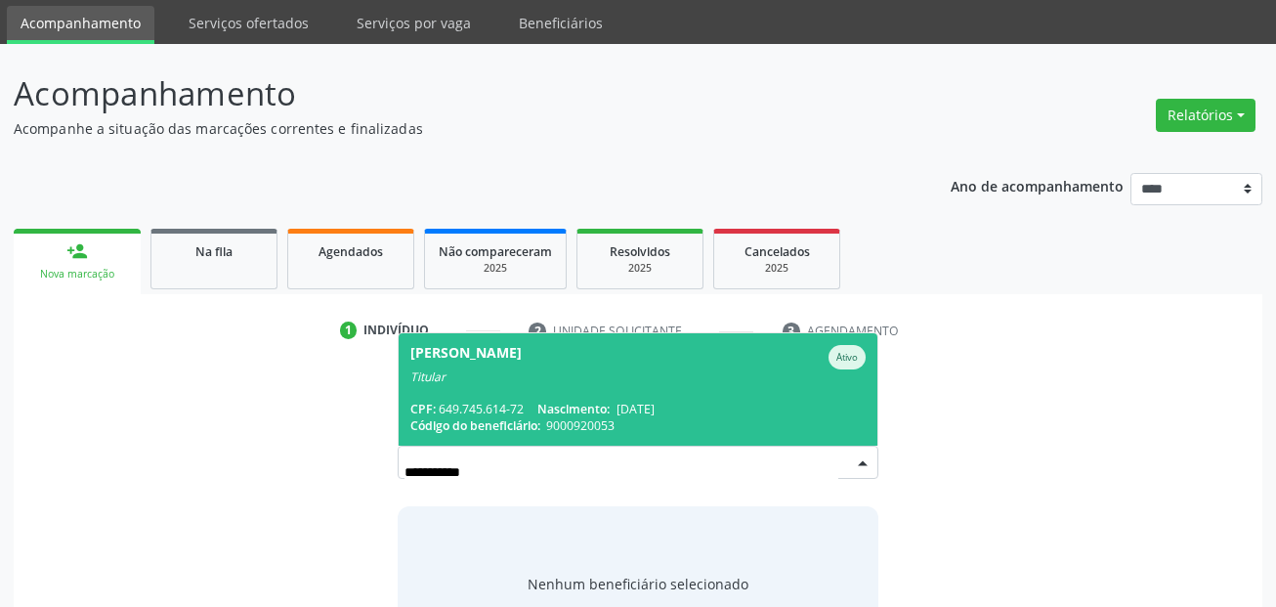
scroll to position [98, 0]
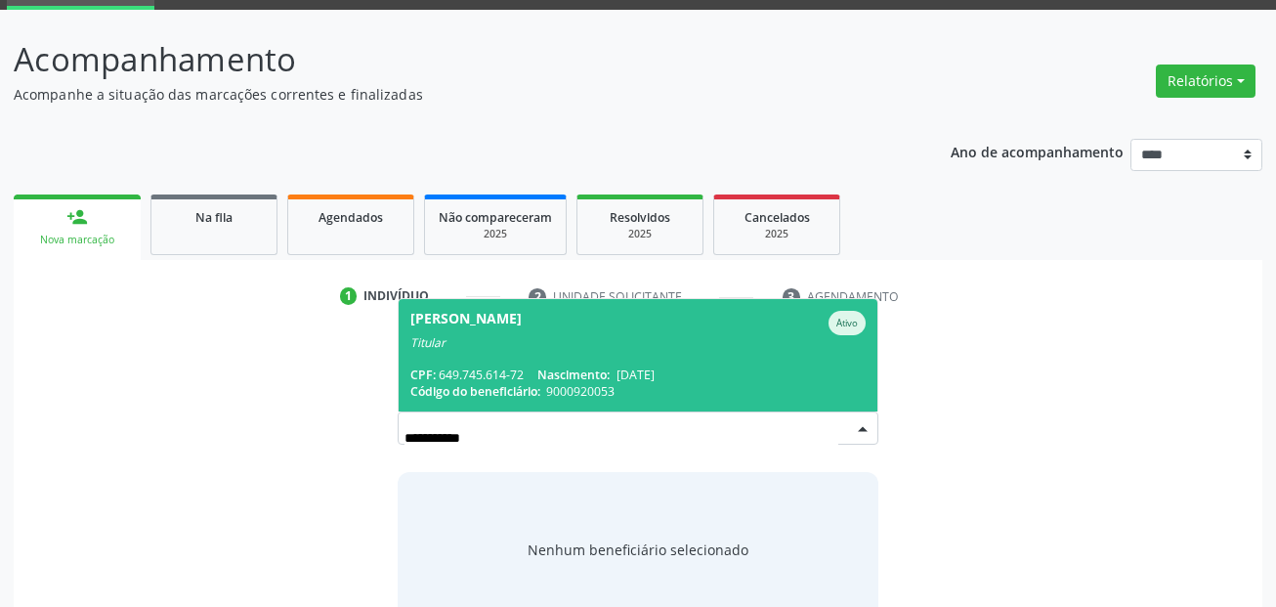
click at [581, 354] on span "Dezileide Aragao de Souza Ativo Titular CPF: 649.745.614-72 Nascimento: 16/12/1…" at bounding box center [639, 355] width 480 height 112
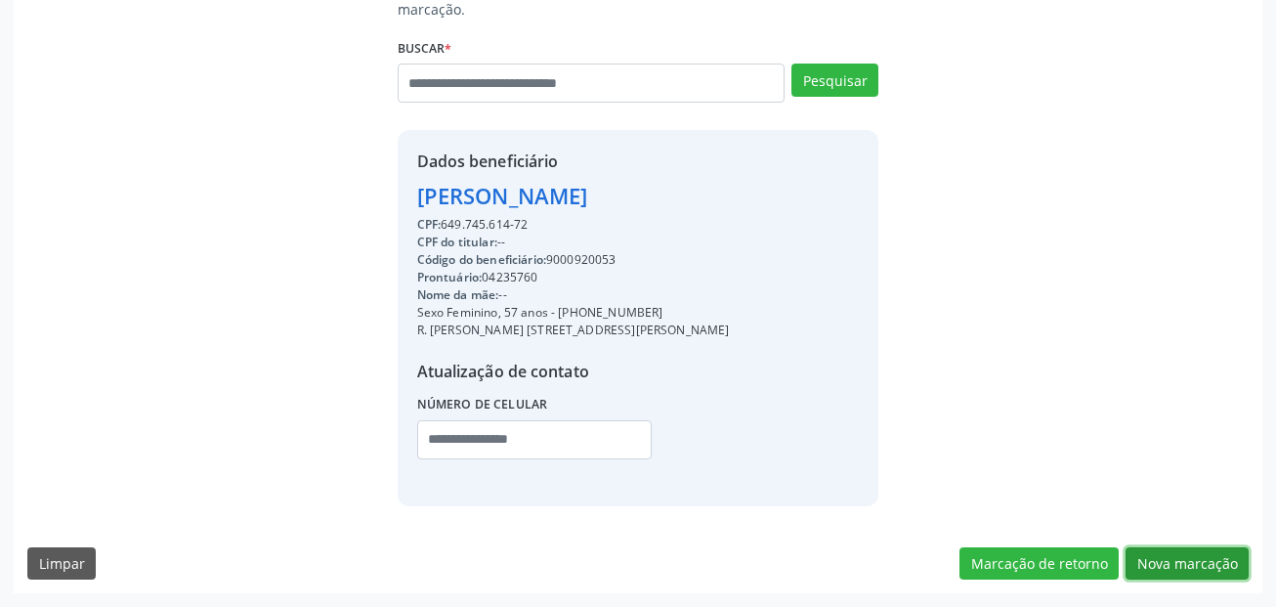
click at [1204, 559] on button "Nova marcação" at bounding box center [1186, 563] width 123 height 33
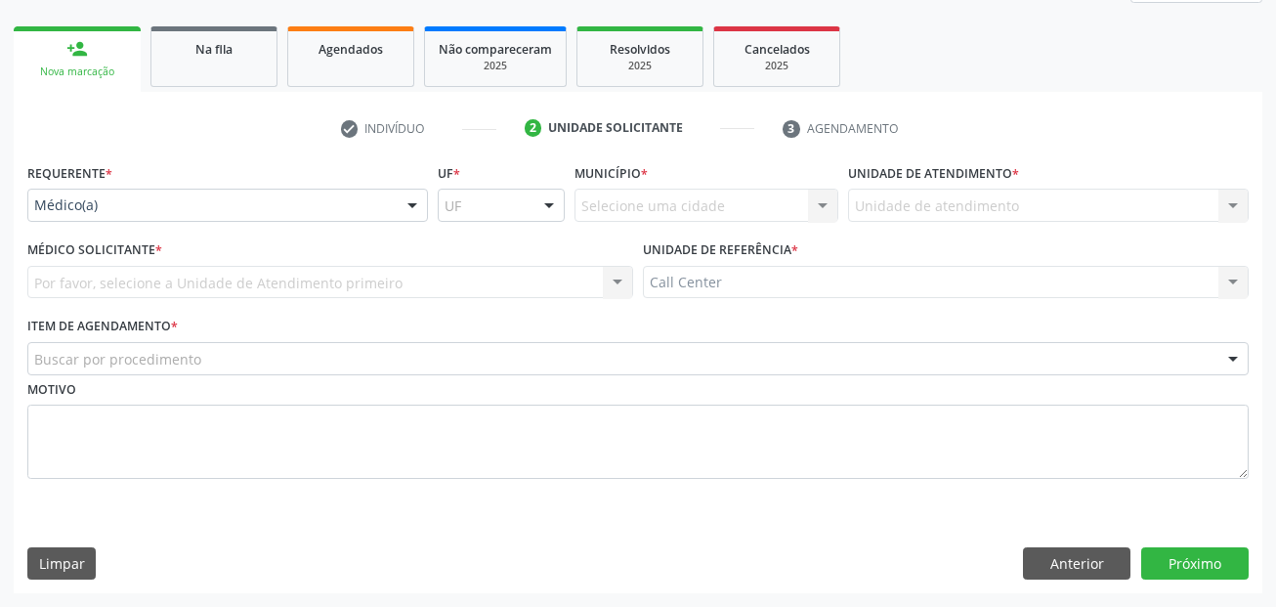
scroll to position [266, 0]
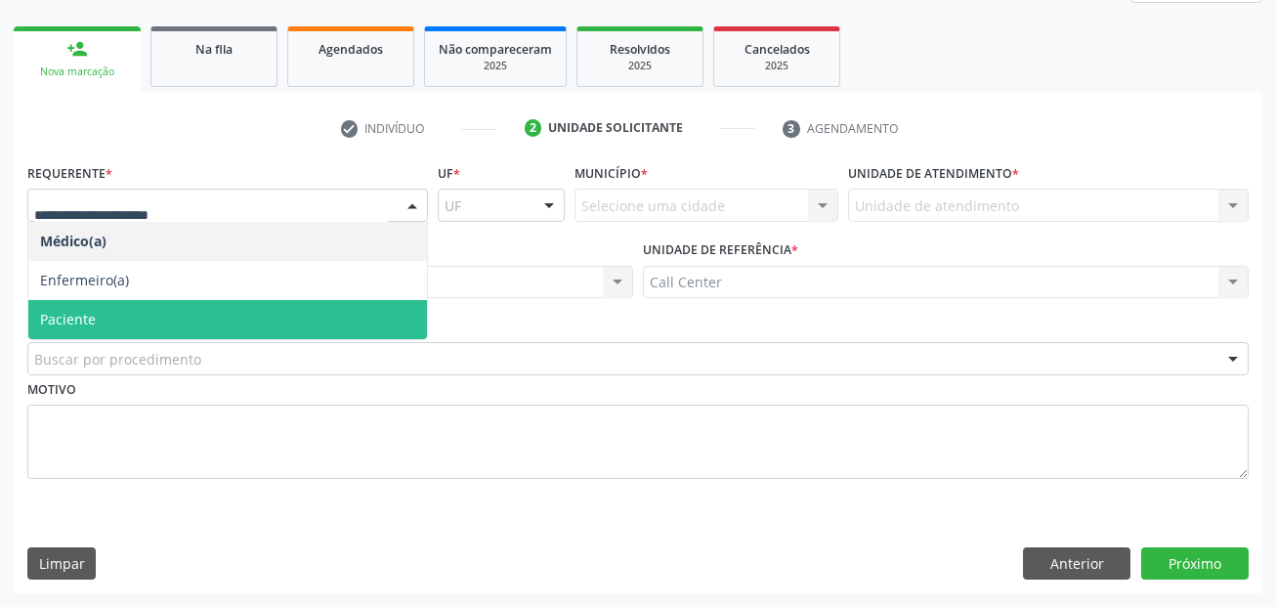
click at [108, 311] on span "Paciente" at bounding box center [227, 319] width 399 height 39
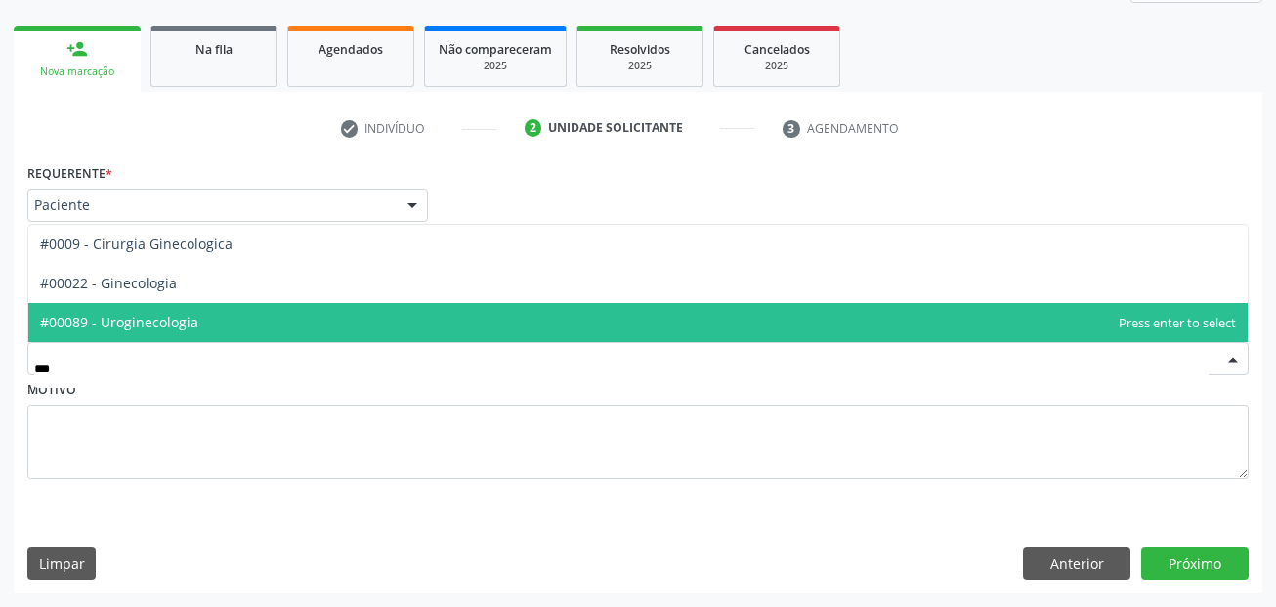
type input "****"
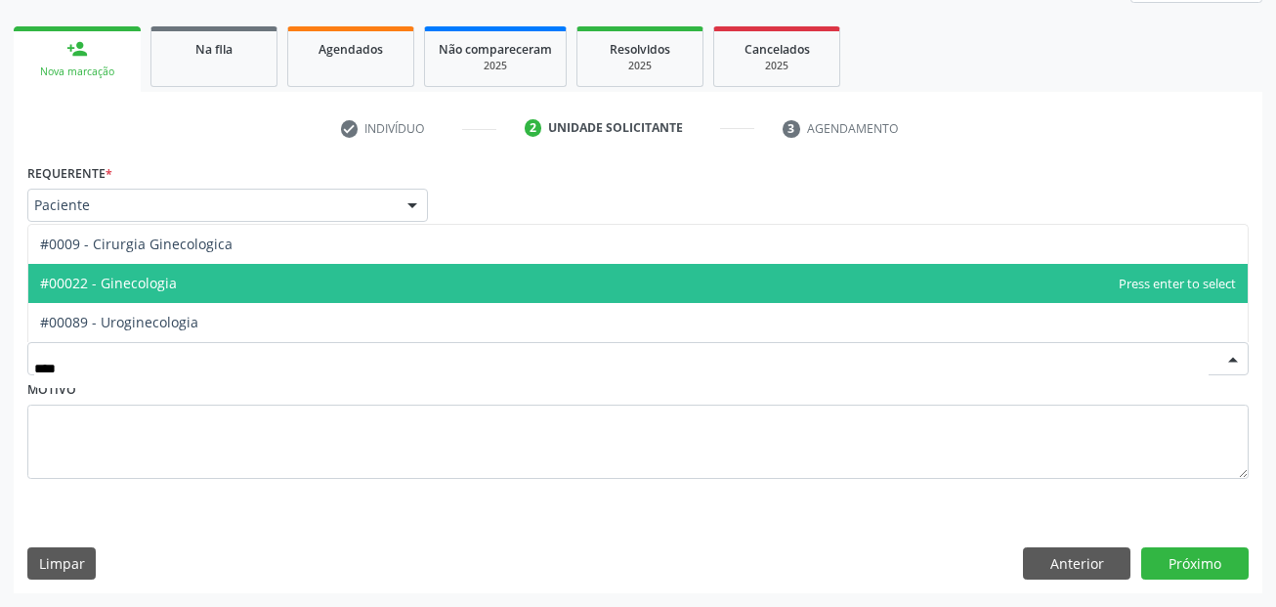
click at [163, 284] on span "#00022 - Ginecologia" at bounding box center [108, 283] width 137 height 19
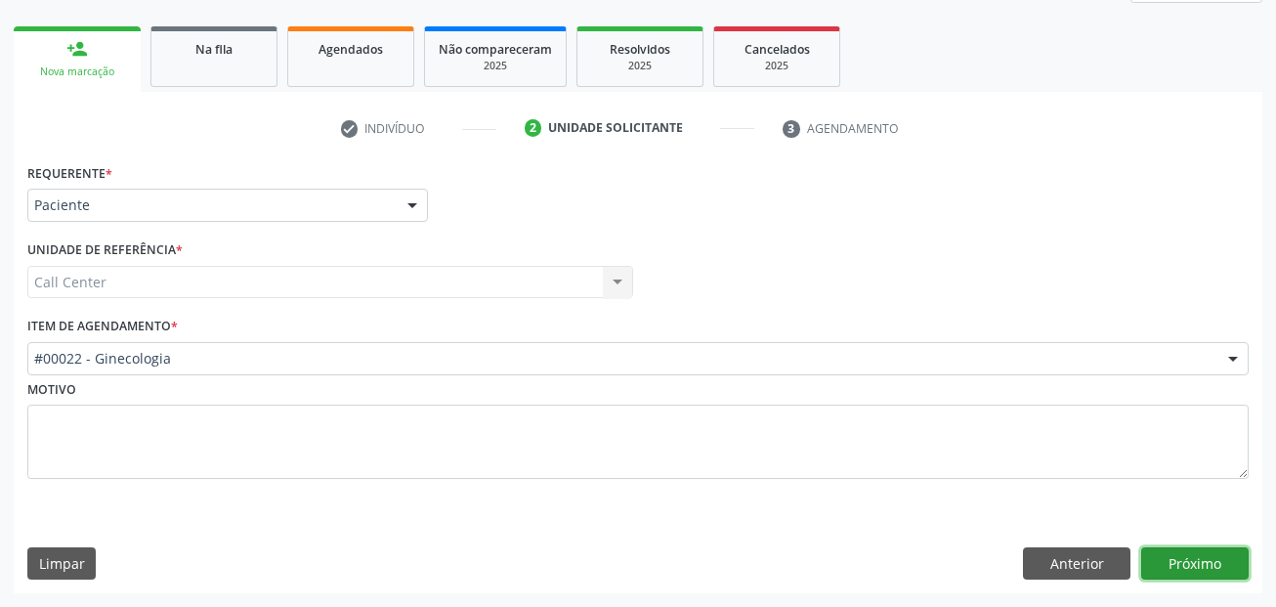
click at [1199, 566] on button "Próximo" at bounding box center [1194, 563] width 107 height 33
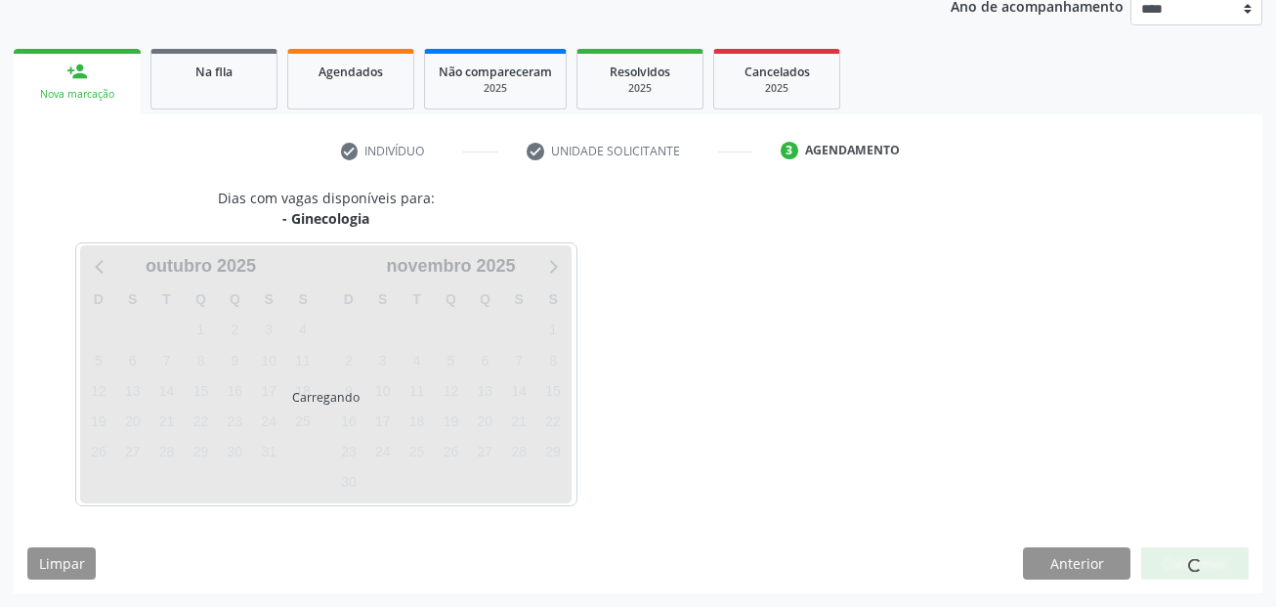
scroll to position [243, 0]
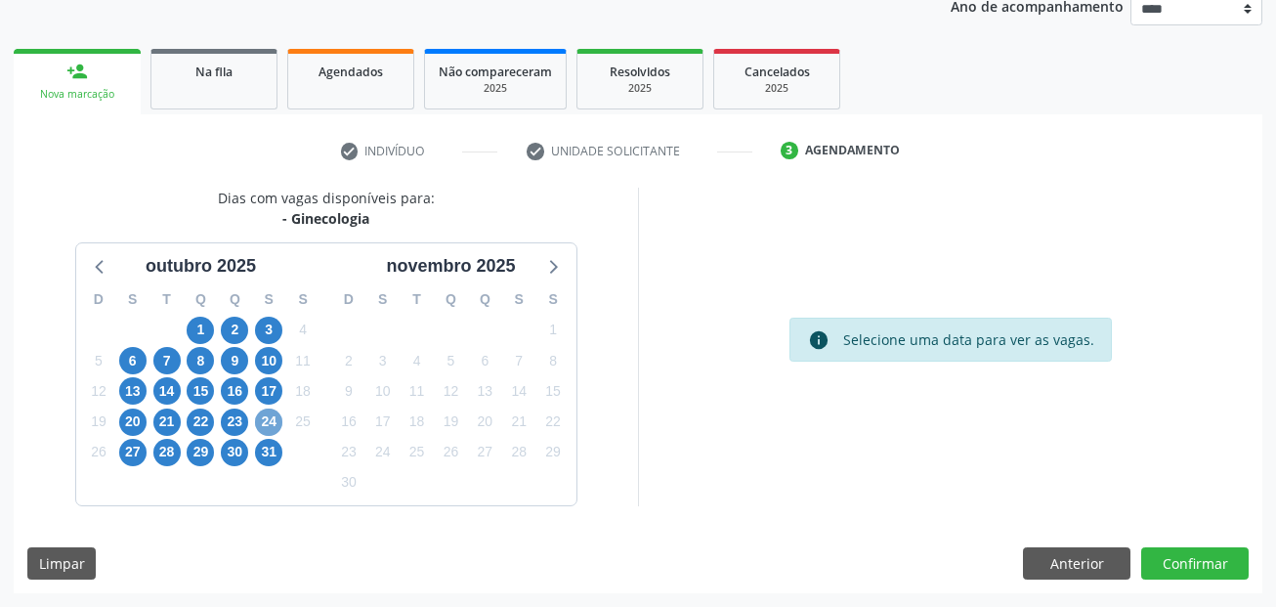
click at [265, 419] on span "24" at bounding box center [268, 421] width 27 height 27
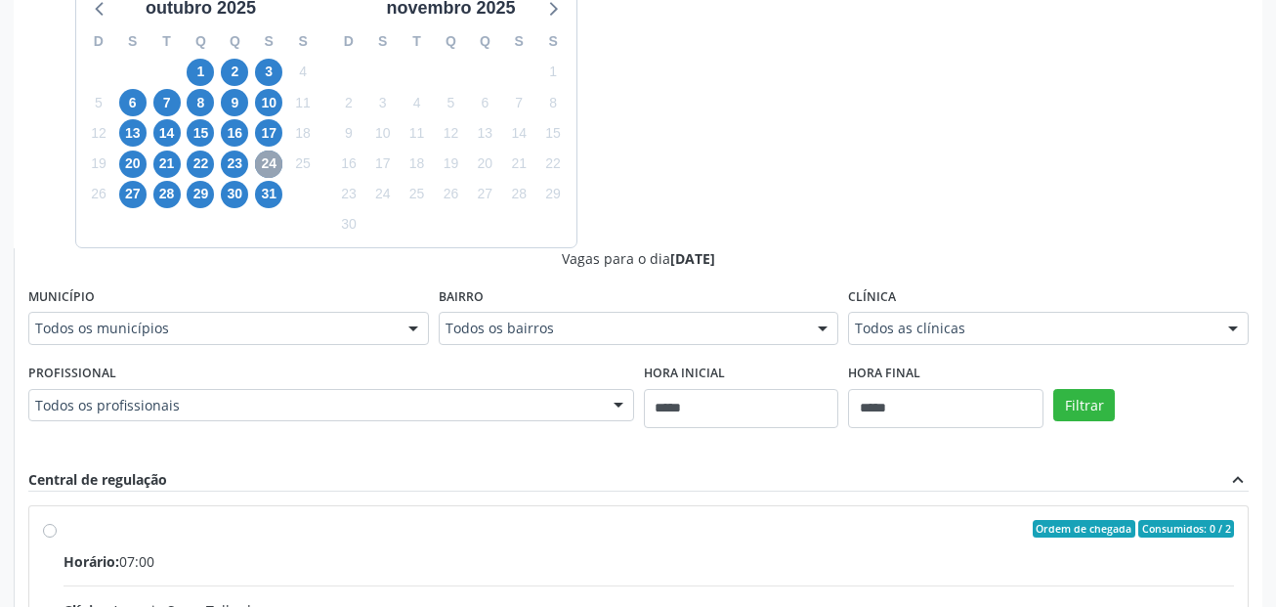
scroll to position [634, 0]
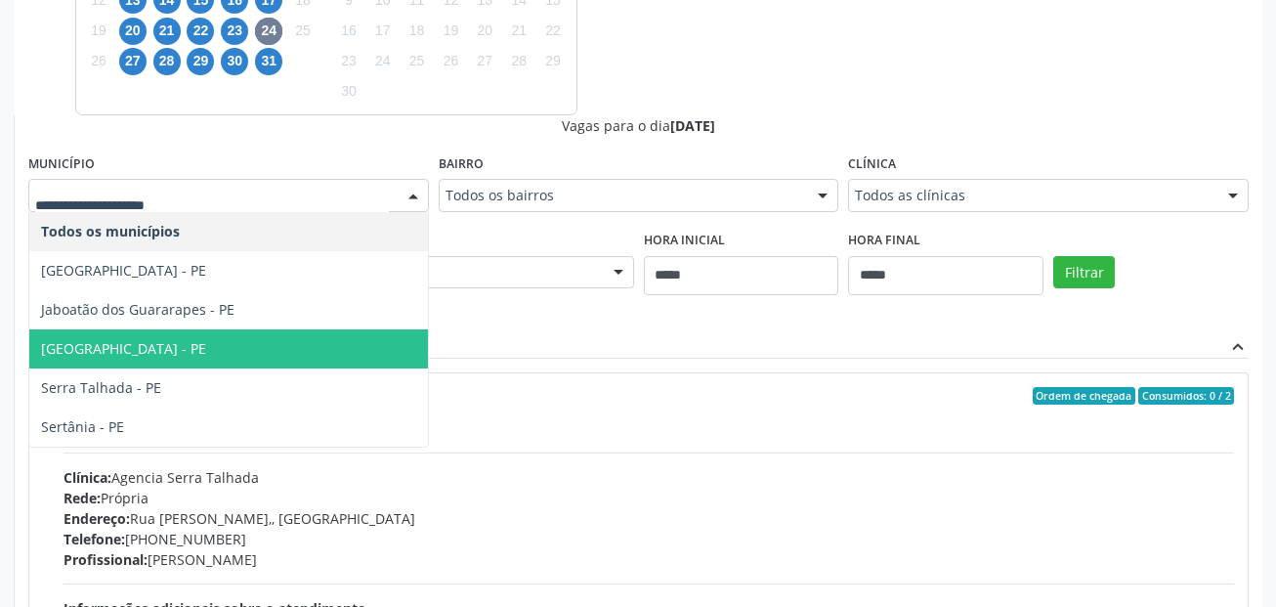
drag, startPoint x: 187, startPoint y: 346, endPoint x: 208, endPoint y: 346, distance: 21.5
click at [187, 345] on span "Recife - PE" at bounding box center [228, 348] width 399 height 39
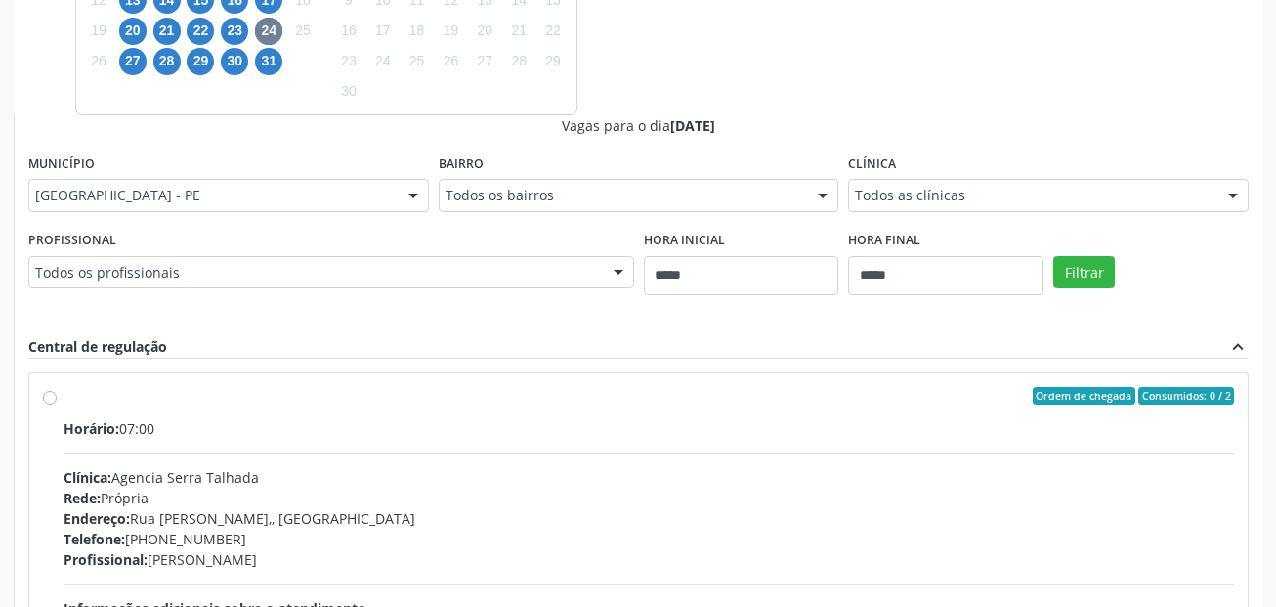
click at [1051, 283] on div "Filtrar" at bounding box center [1150, 271] width 205 height 90
click at [1065, 277] on button "Filtrar" at bounding box center [1084, 272] width 62 height 33
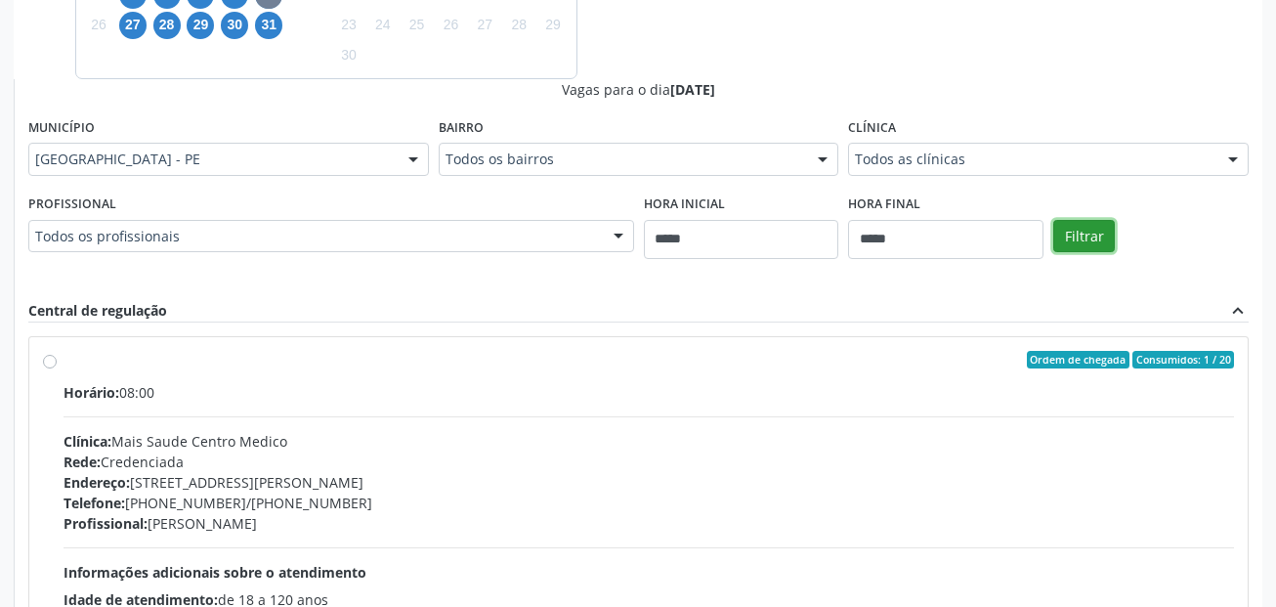
scroll to position [732, 0]
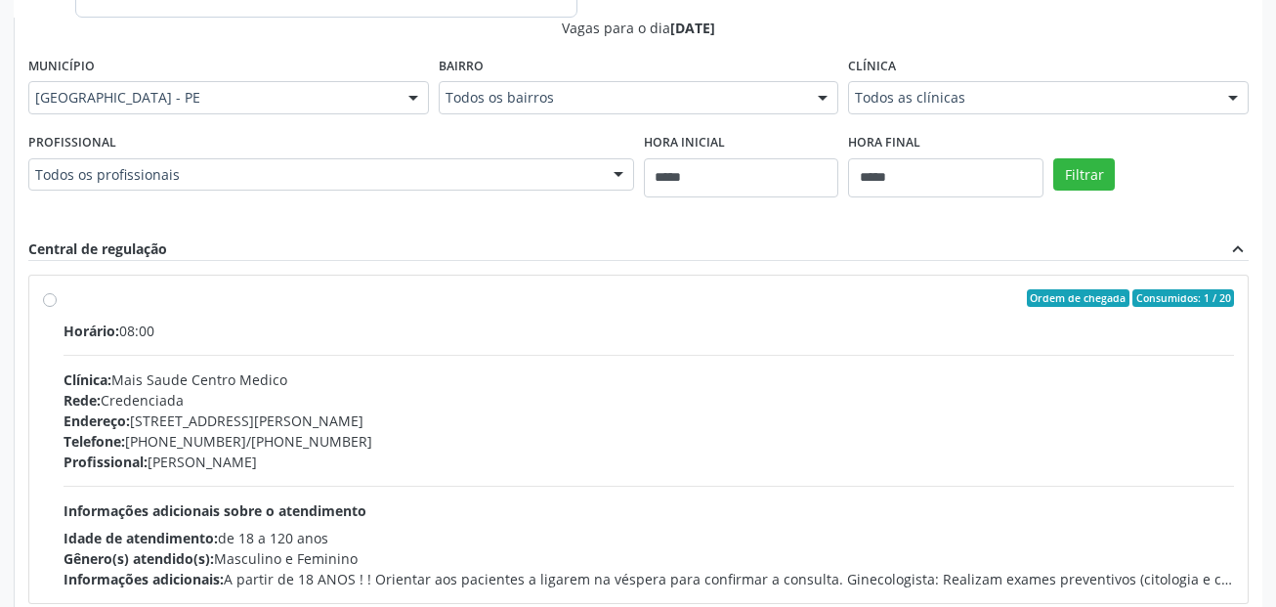
click at [428, 306] on div "Ordem de chegada Consumidos: 1 / 20" at bounding box center [649, 298] width 1170 height 18
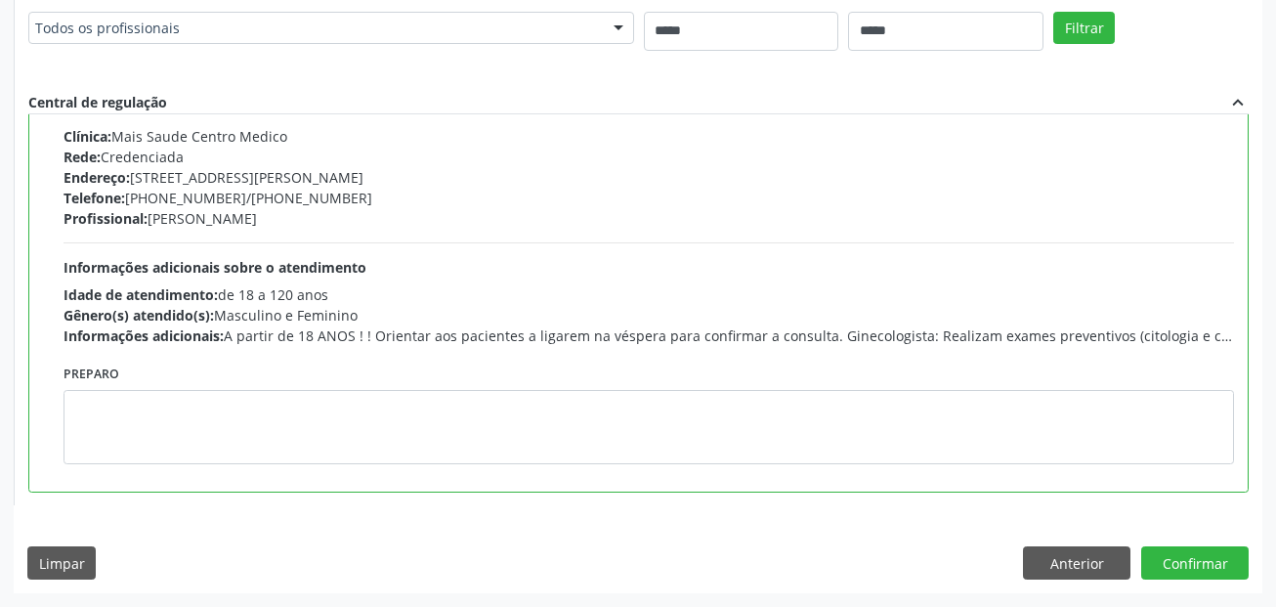
scroll to position [0, 0]
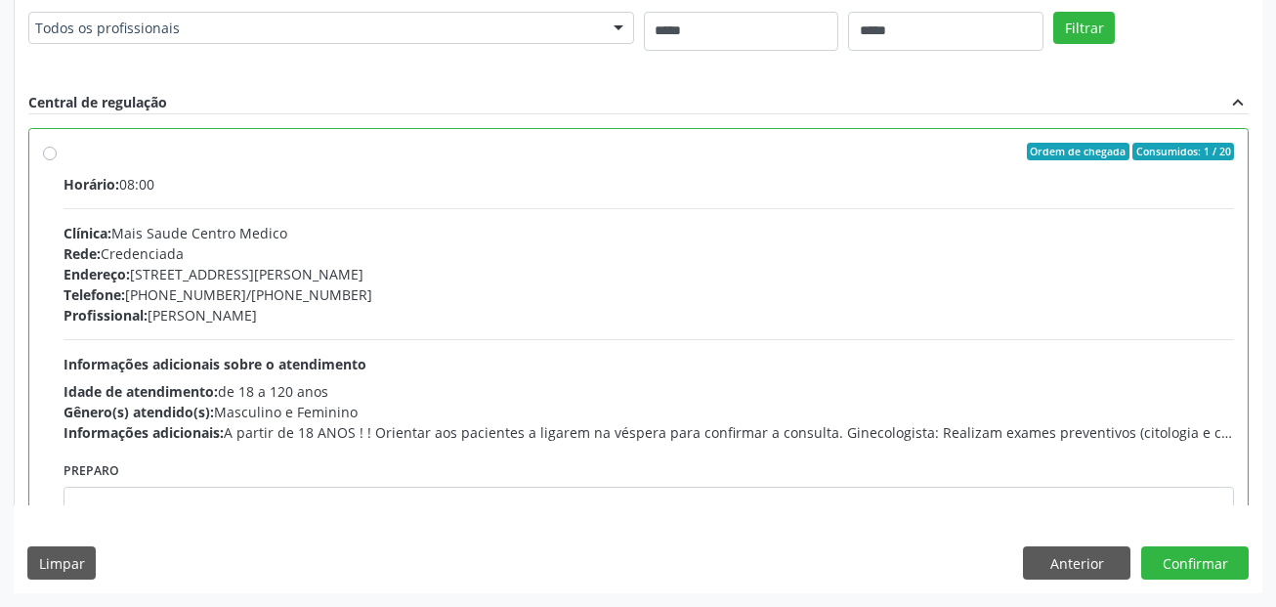
drag, startPoint x: 156, startPoint y: 314, endPoint x: 303, endPoint y: 318, distance: 146.6
click at [303, 318] on div "Profissional: Saron Luiz da Silva" at bounding box center [649, 315] width 1170 height 21
click at [1241, 553] on button "Confirmar" at bounding box center [1194, 562] width 107 height 33
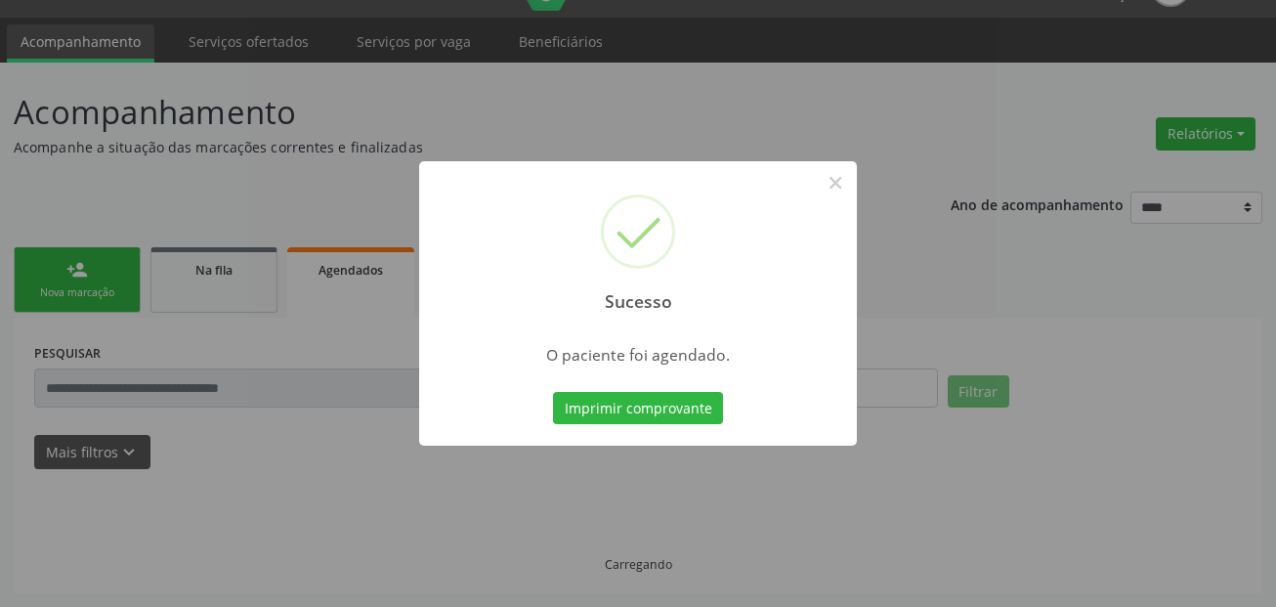
scroll to position [45, 0]
click at [668, 390] on div "Imprimir comprovante Cancel" at bounding box center [638, 408] width 179 height 41
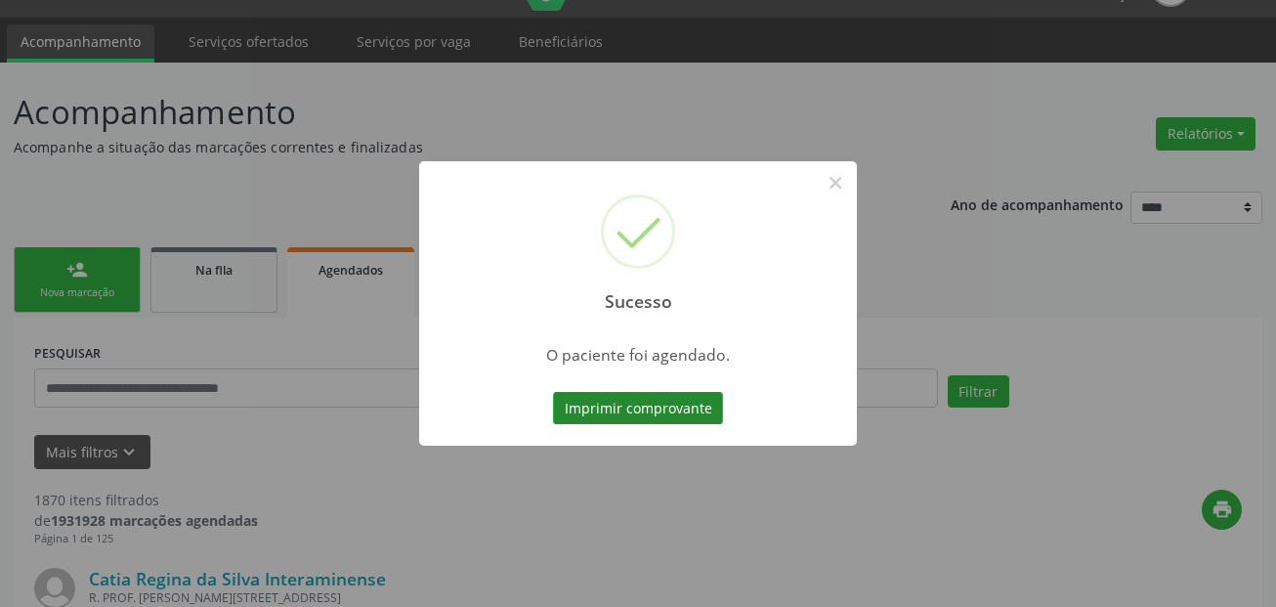
click at [669, 393] on button "Imprimir comprovante" at bounding box center [638, 408] width 170 height 33
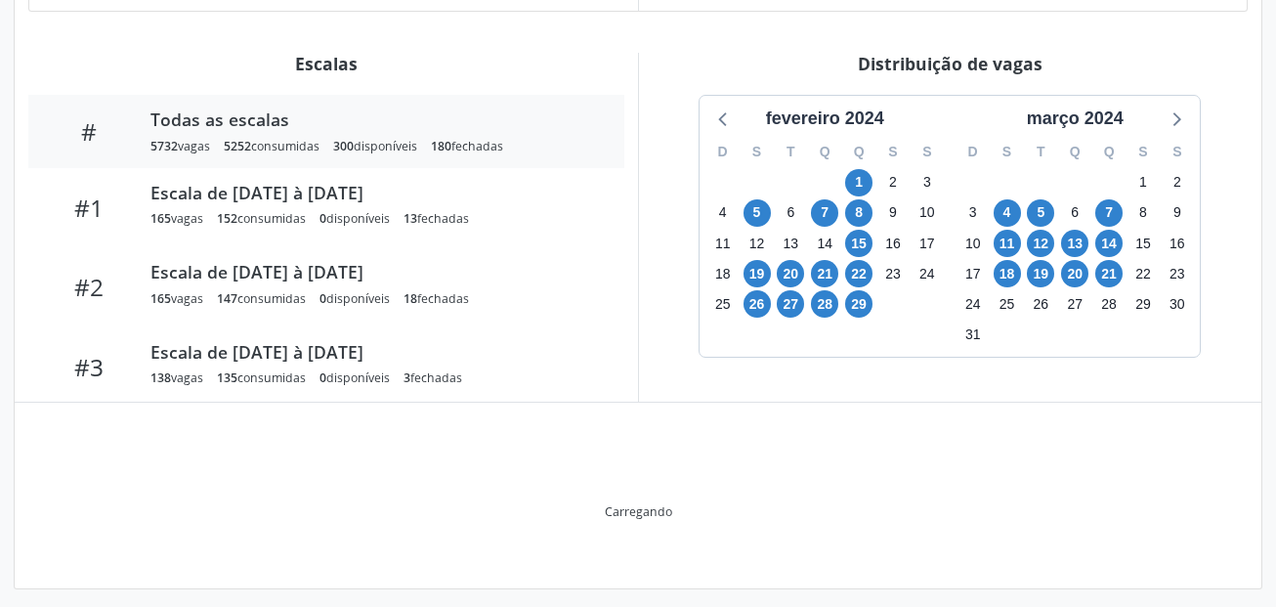
scroll to position [530, 0]
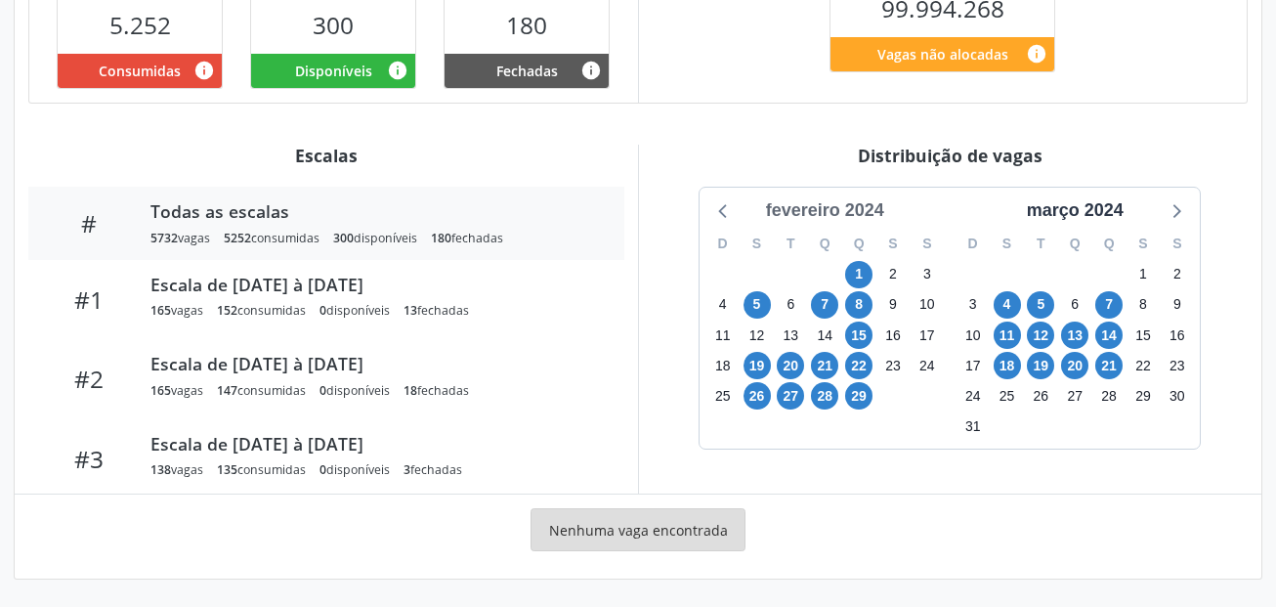
click at [838, 209] on div "fevereiro 2024" at bounding box center [825, 210] width 134 height 26
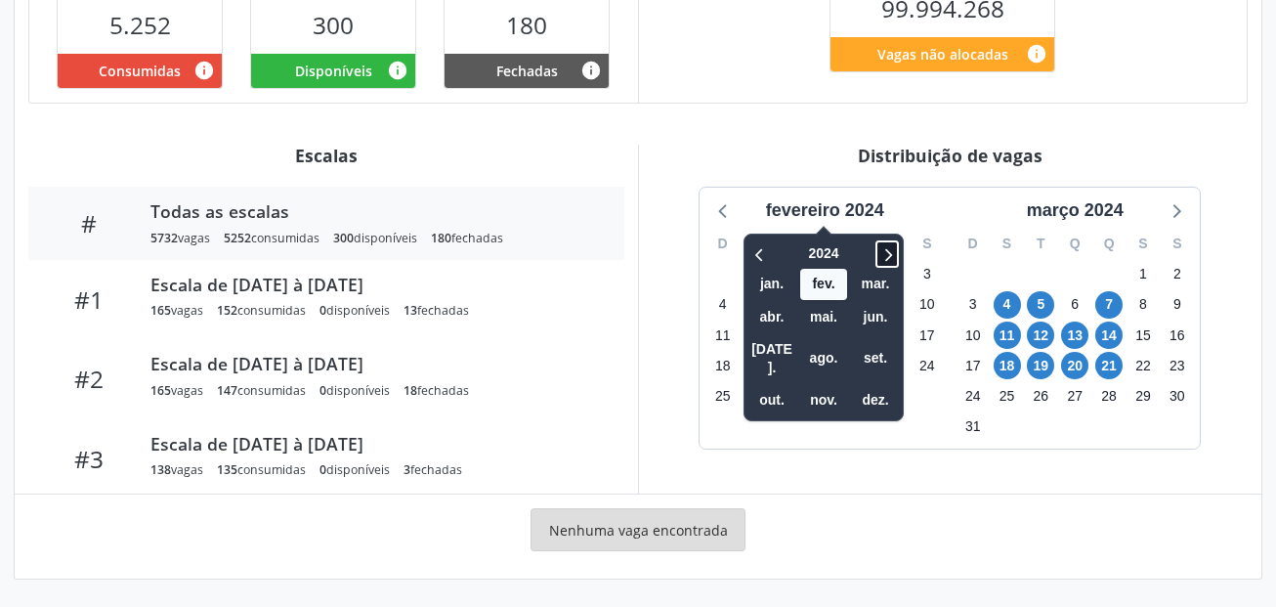
click at [881, 252] on icon at bounding box center [887, 253] width 20 height 23
click at [762, 246] on icon at bounding box center [760, 253] width 20 height 23
click at [775, 385] on span "out." at bounding box center [771, 400] width 47 height 30
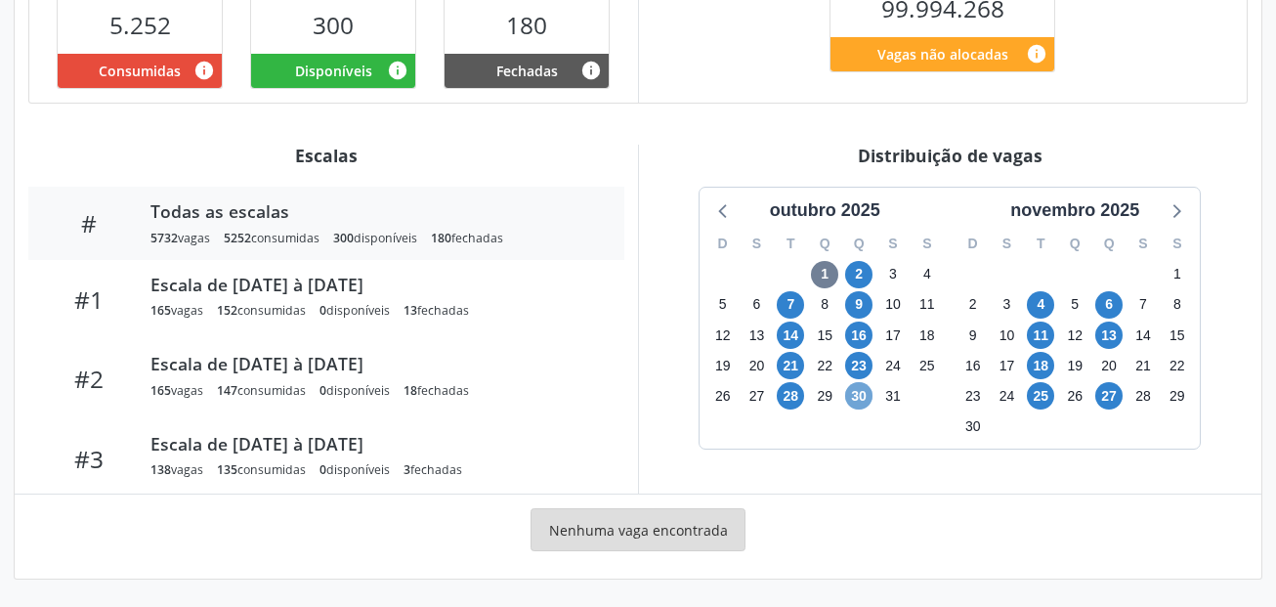
click at [861, 400] on span "30" at bounding box center [858, 395] width 27 height 27
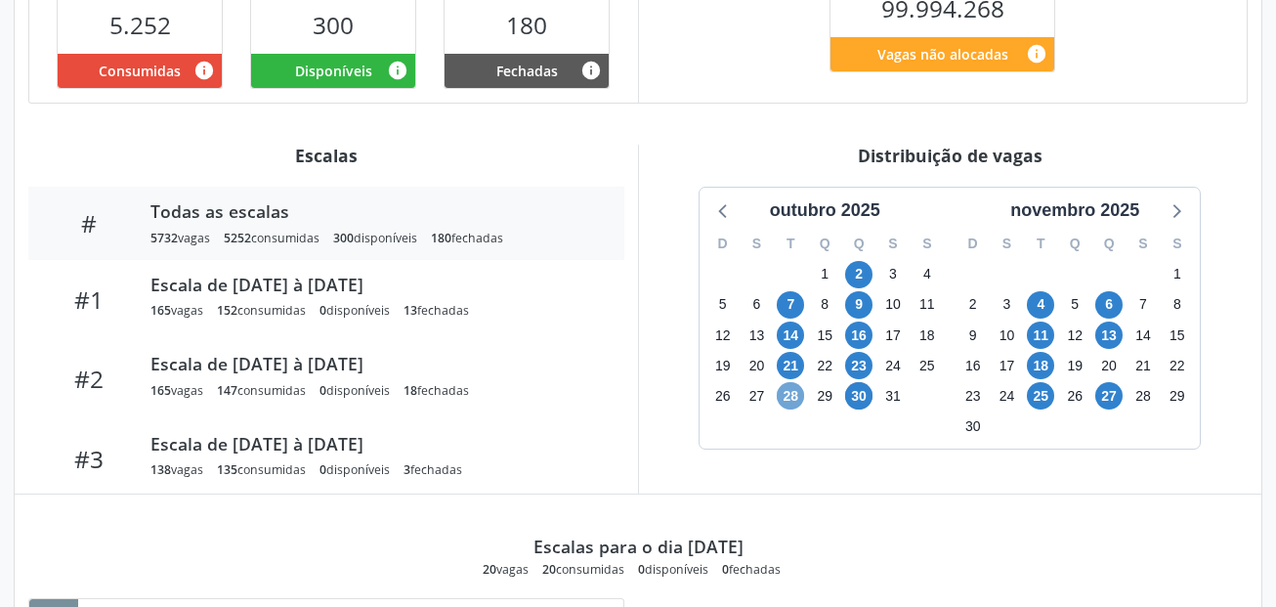
click at [790, 396] on span "28" at bounding box center [790, 395] width 27 height 27
click at [860, 364] on span "23" at bounding box center [858, 365] width 27 height 27
click at [792, 365] on span "21" at bounding box center [790, 365] width 27 height 27
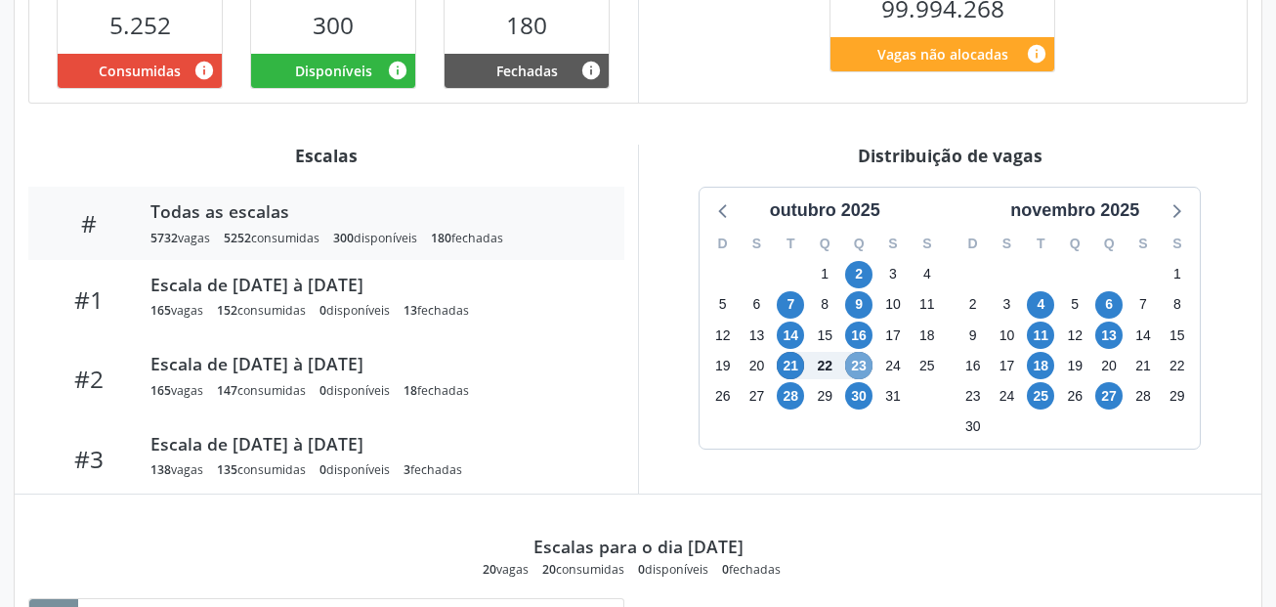
click at [859, 362] on span "23" at bounding box center [858, 365] width 27 height 27
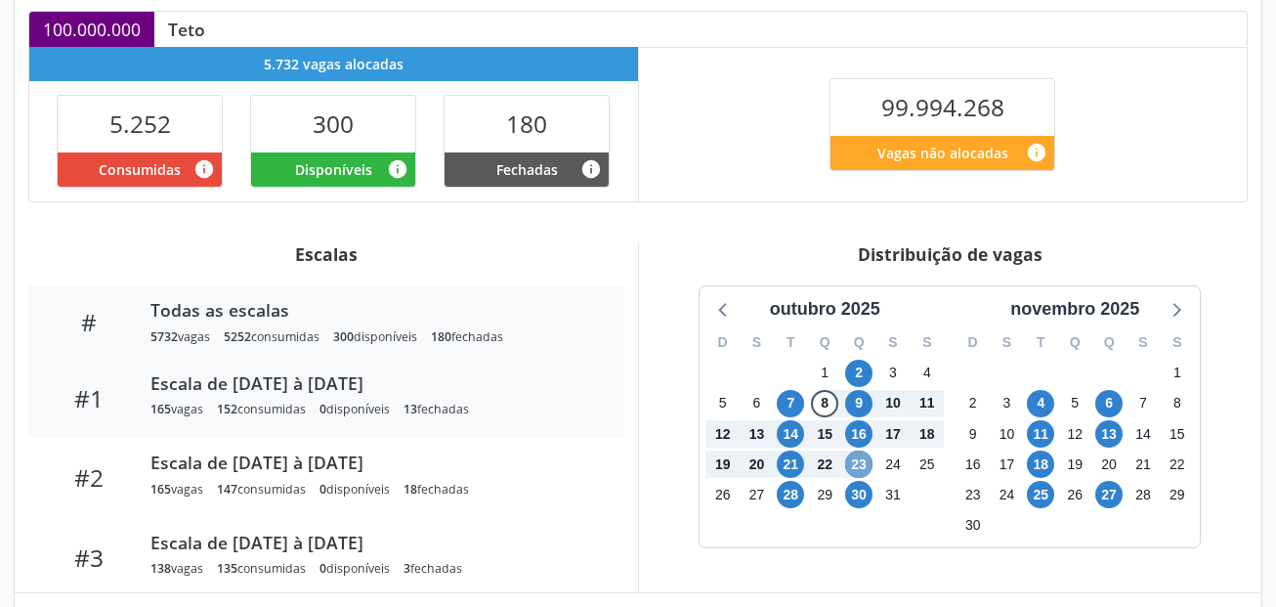
scroll to position [41, 0]
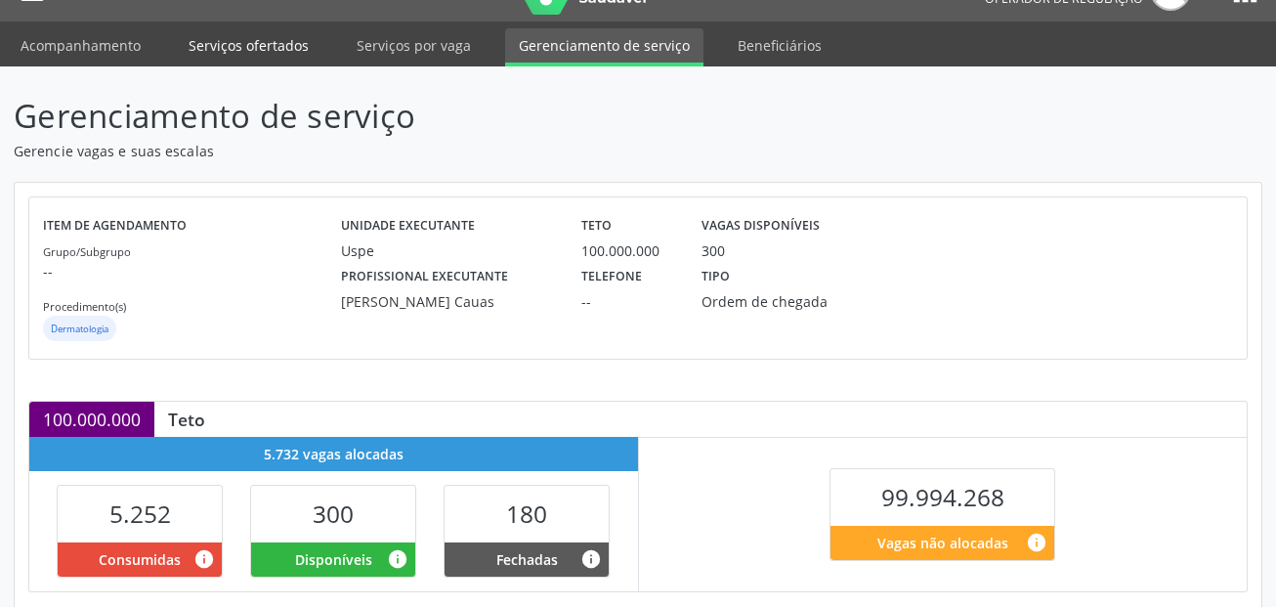
click at [288, 40] on link "Serviços ofertados" at bounding box center [249, 45] width 148 height 34
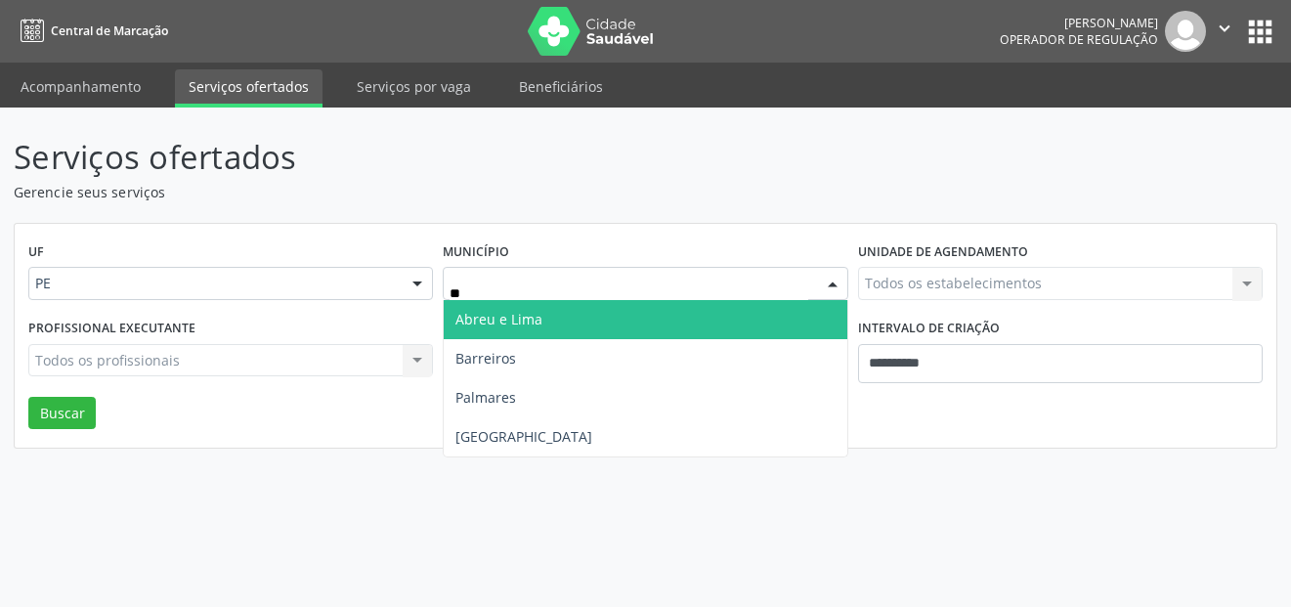
type input "***"
click at [485, 320] on span "Recife" at bounding box center [523, 319] width 137 height 19
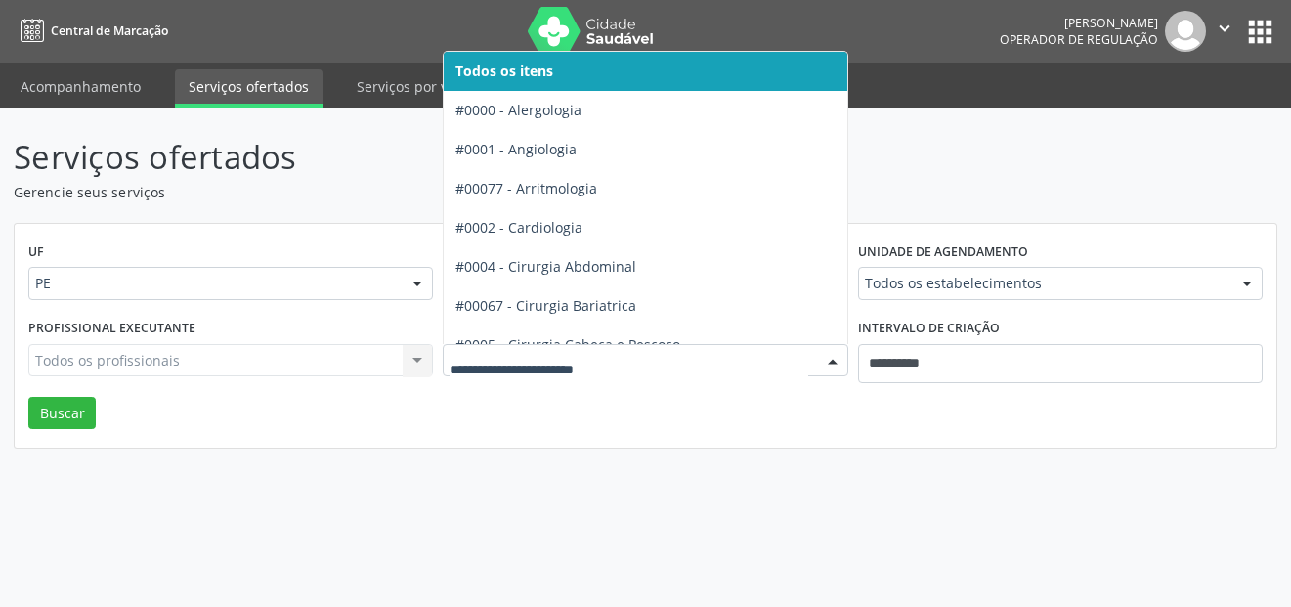
click at [685, 67] on span "Todos os itens" at bounding box center [714, 71] width 541 height 39
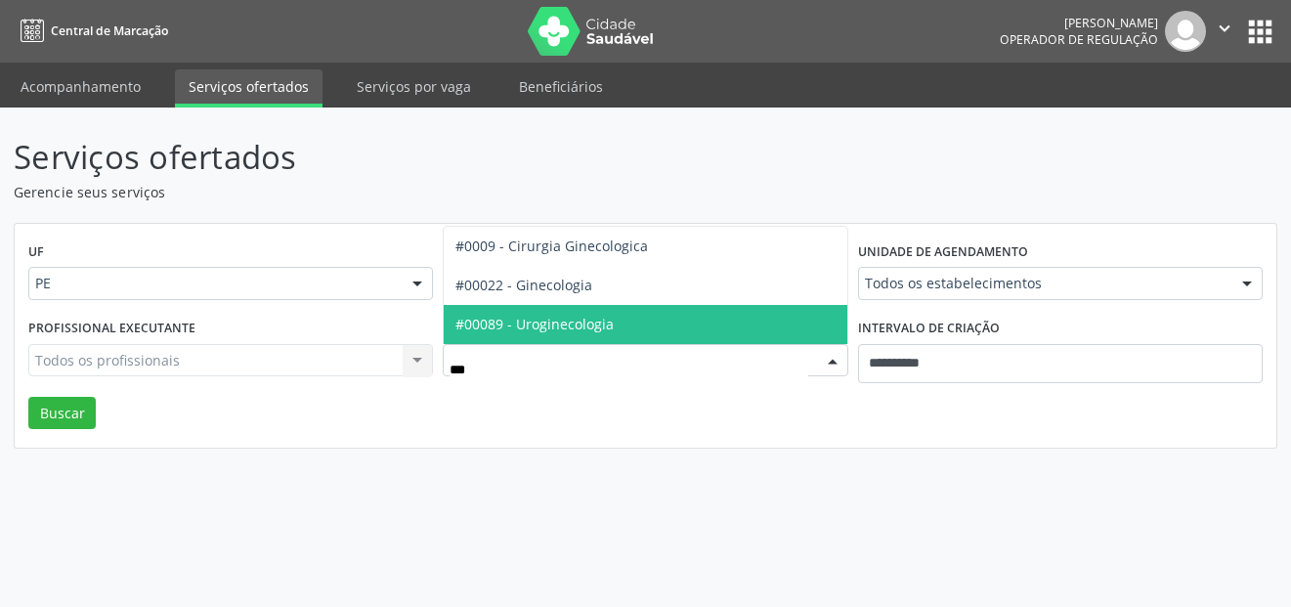
type input "****"
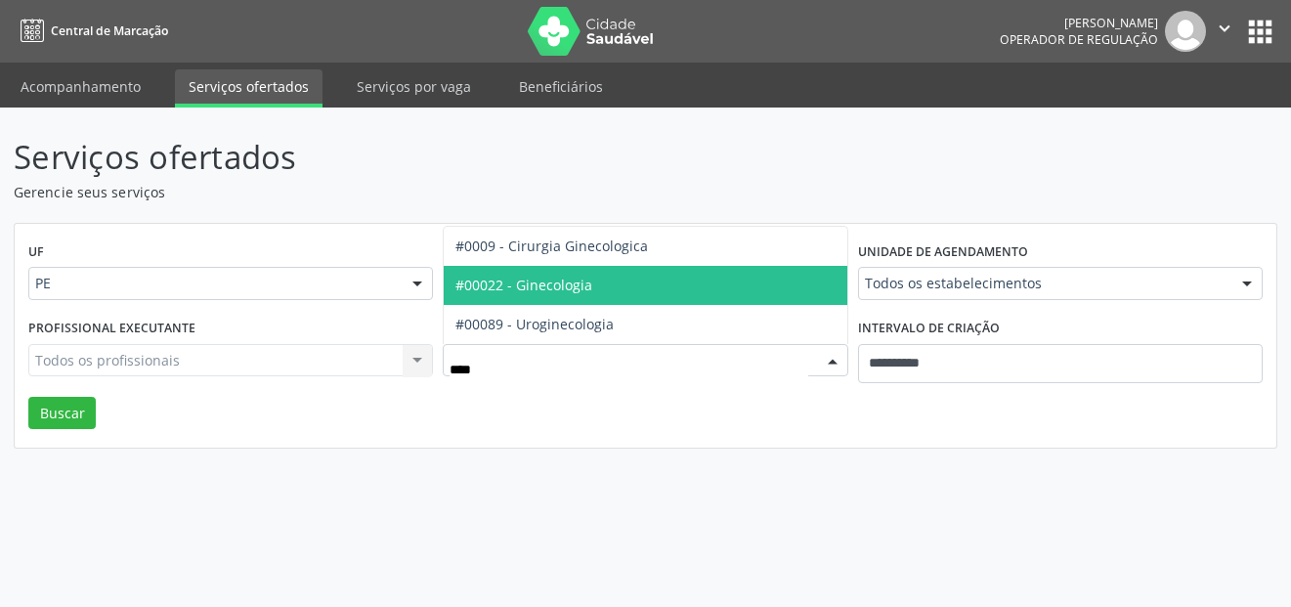
click at [564, 285] on span "#00022 - Ginecologia" at bounding box center [523, 285] width 137 height 19
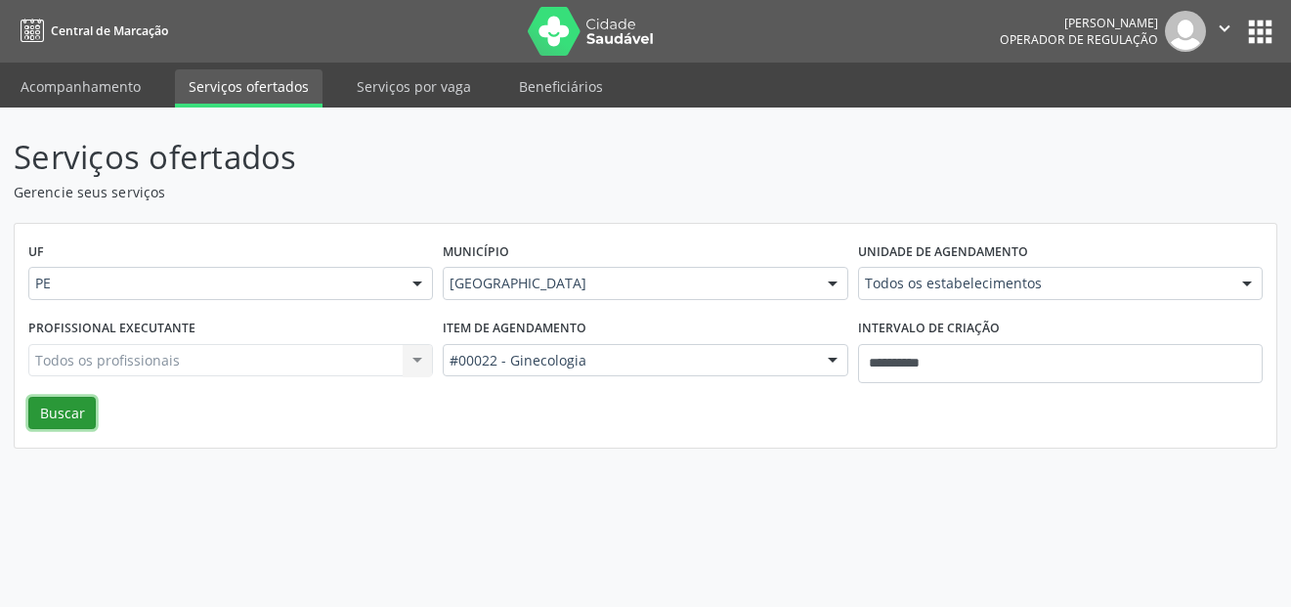
click at [69, 415] on button "Buscar" at bounding box center [61, 413] width 67 height 33
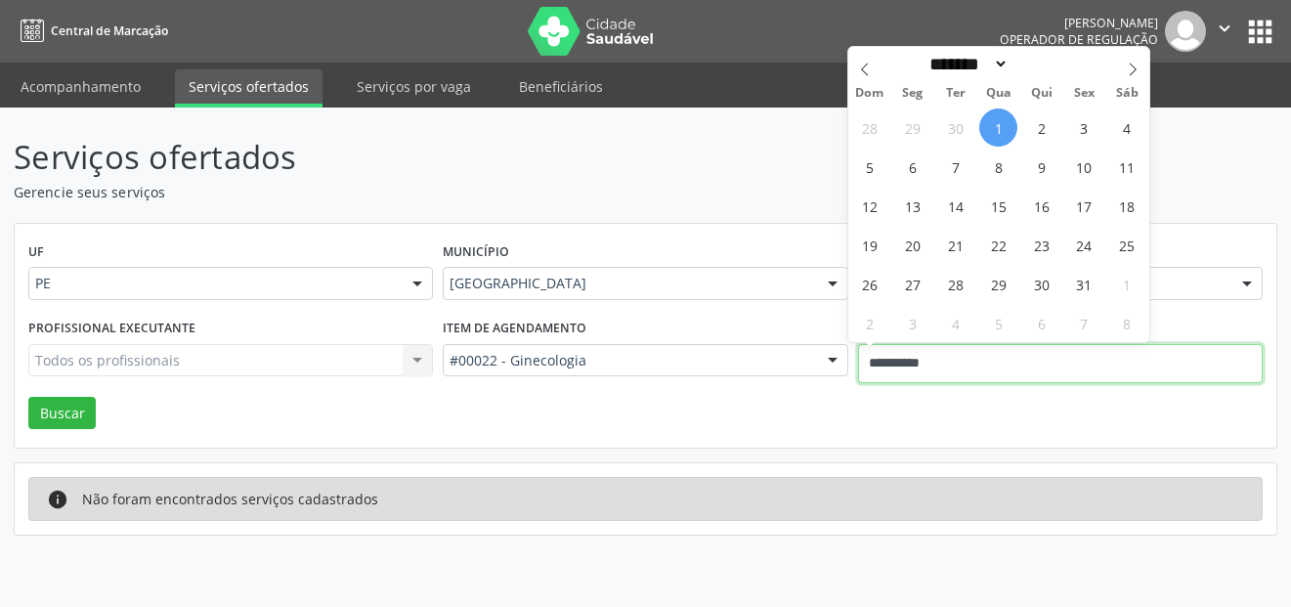
drag, startPoint x: 960, startPoint y: 365, endPoint x: 742, endPoint y: 327, distance: 221.2
click at [780, 360] on div "Profissional executante Todos os profissionais Todos os profissionais Nenhum re…" at bounding box center [645, 355] width 1244 height 83
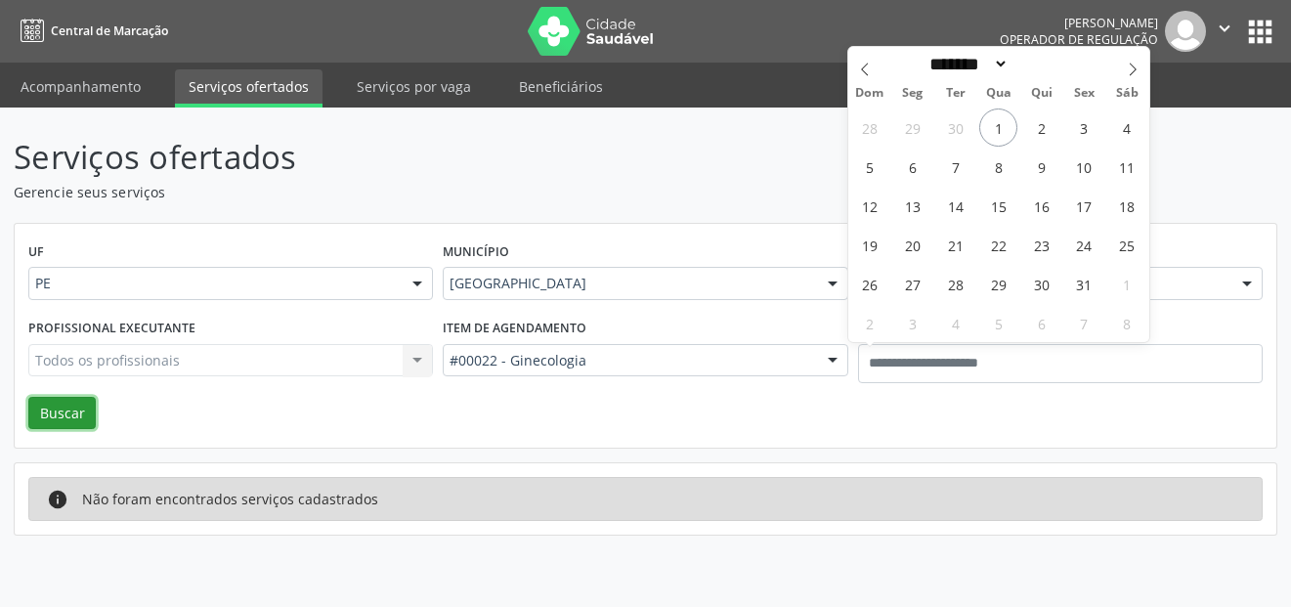
drag, startPoint x: 82, startPoint y: 409, endPoint x: 90, endPoint y: 399, distance: 13.3
click at [81, 409] on button "Buscar" at bounding box center [61, 413] width 67 height 33
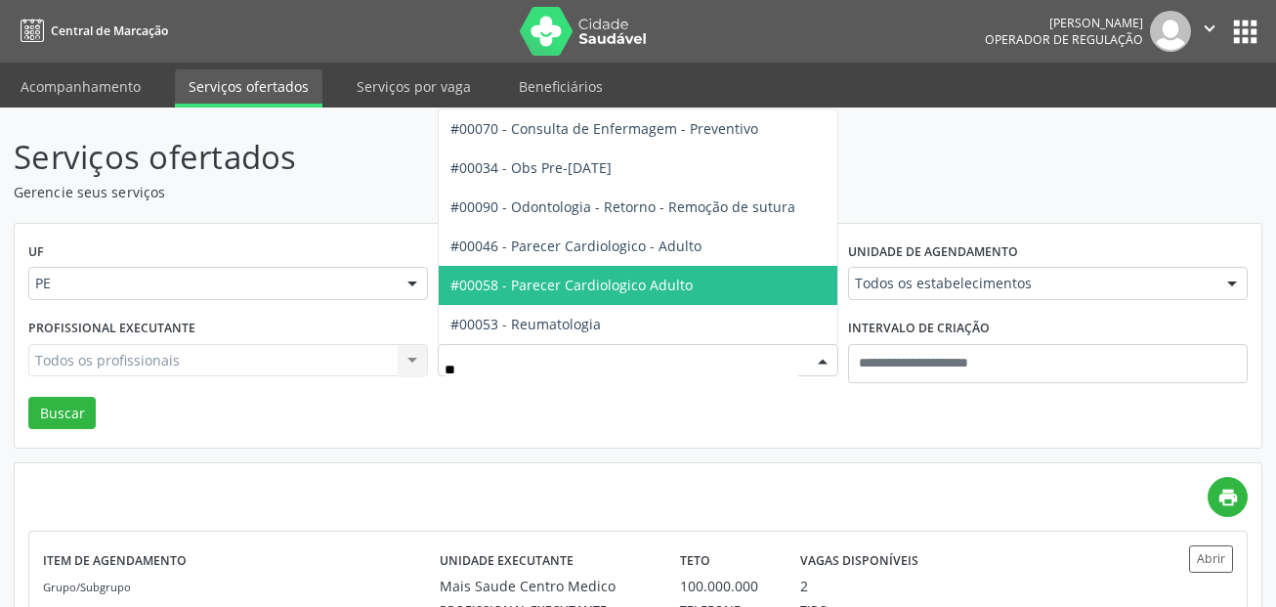
type input "***"
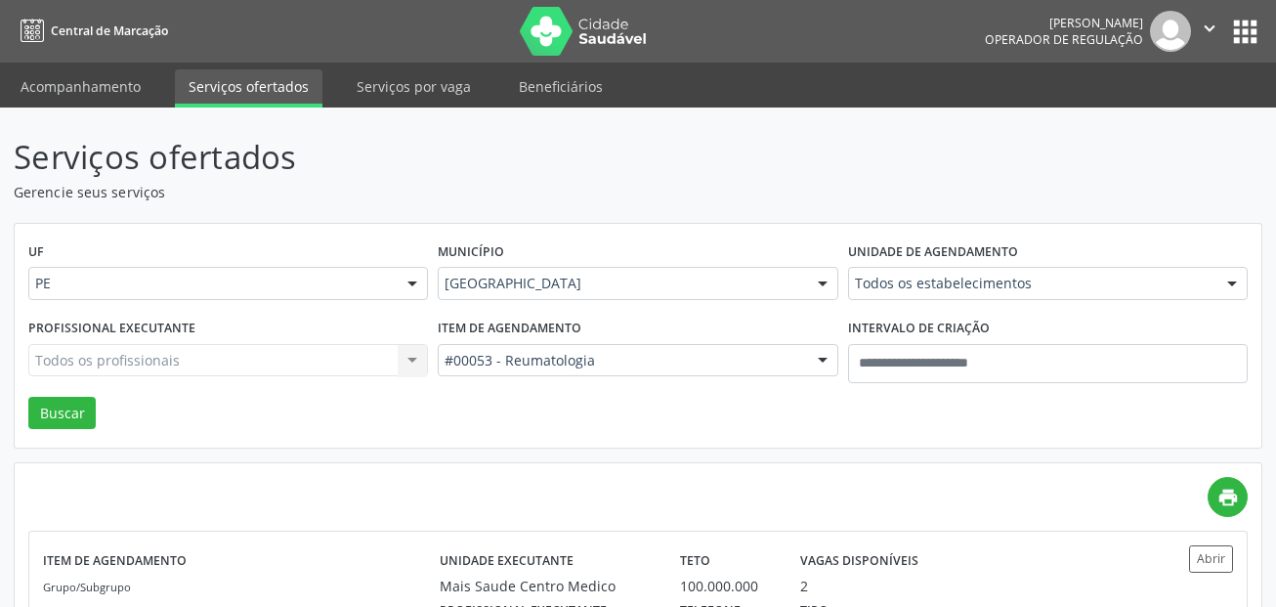
click at [66, 393] on div "Profissional executante Todos os profissionais Todos os profissionais Nenhum re…" at bounding box center [227, 355] width 409 height 83
click at [74, 404] on button "Buscar" at bounding box center [61, 413] width 67 height 33
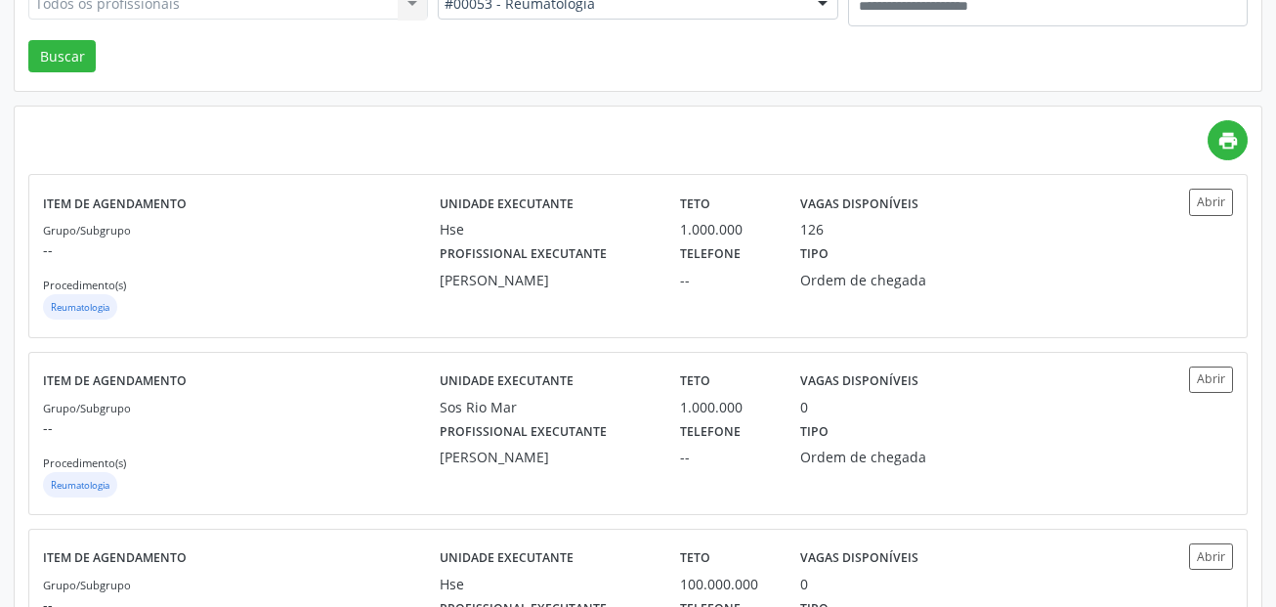
scroll to position [391, 0]
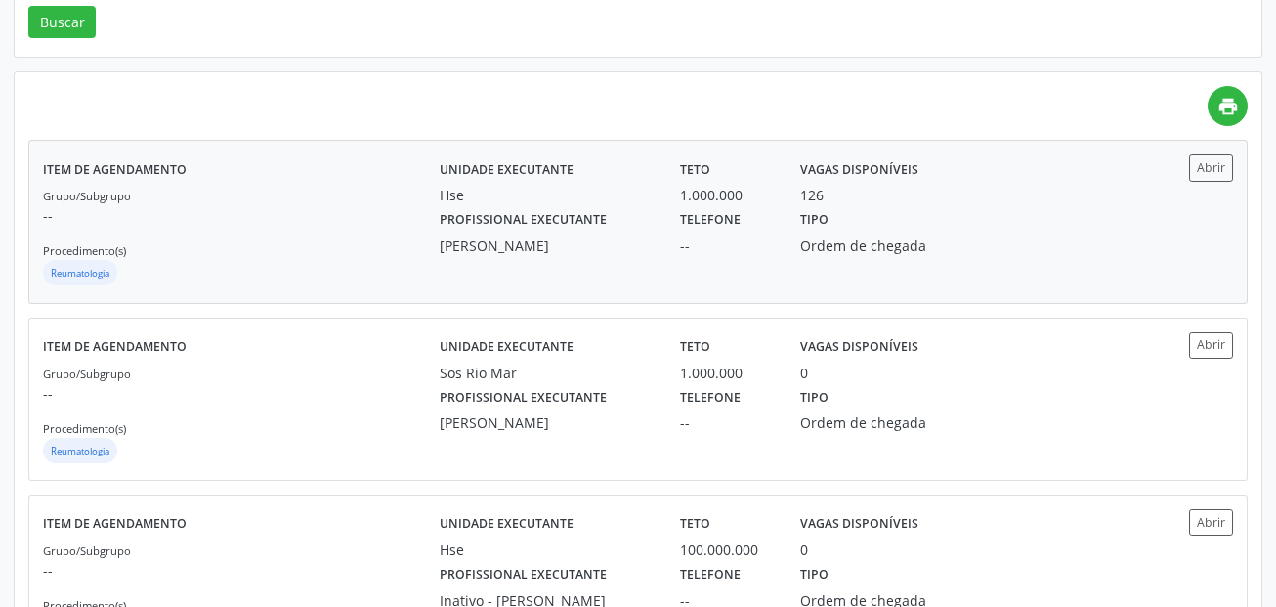
click at [1204, 183] on div "Abrir" at bounding box center [1184, 221] width 100 height 134
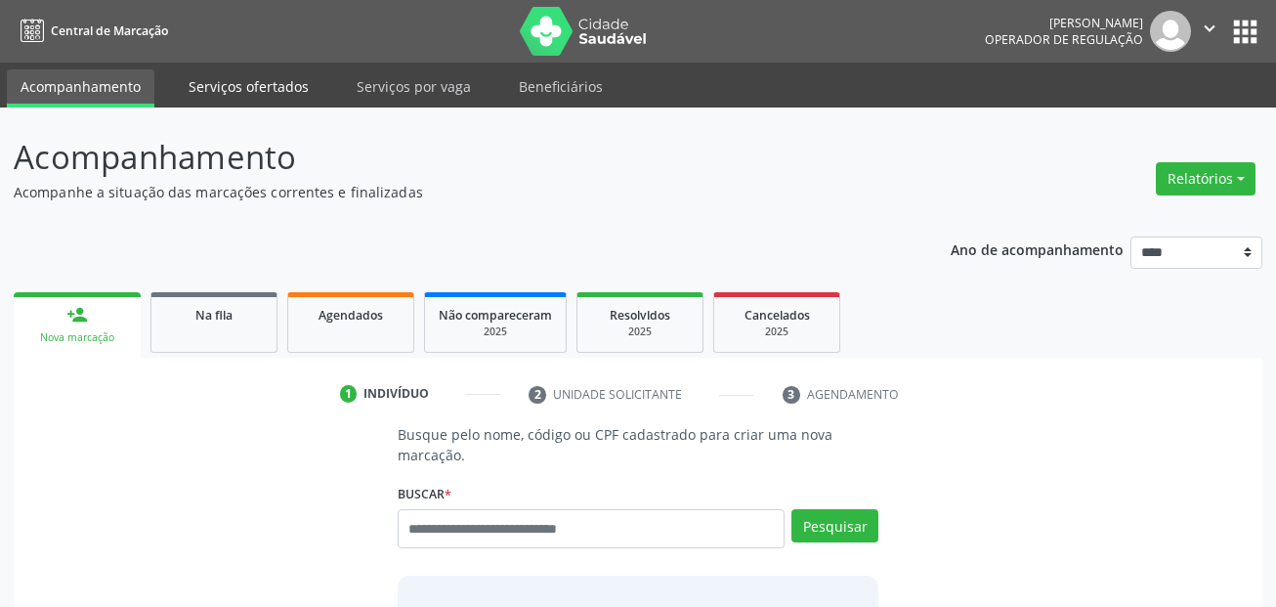
click at [218, 94] on link "Serviços ofertados" at bounding box center [249, 86] width 148 height 34
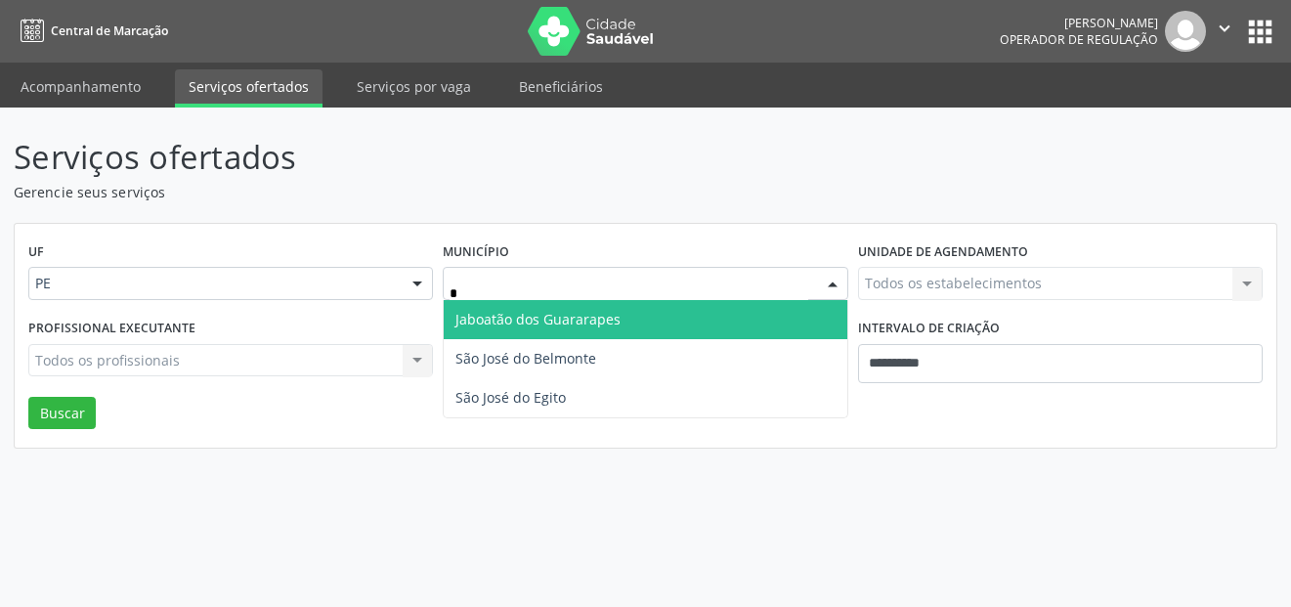
type input "**"
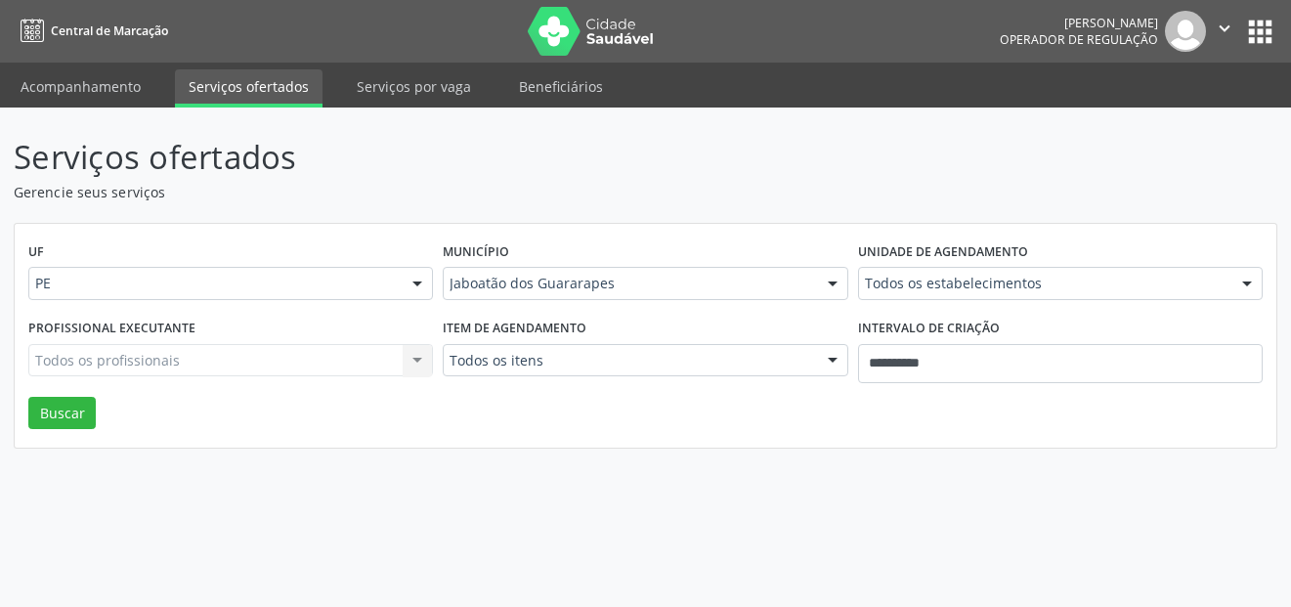
click at [523, 373] on div "Todos os itens" at bounding box center [645, 360] width 404 height 33
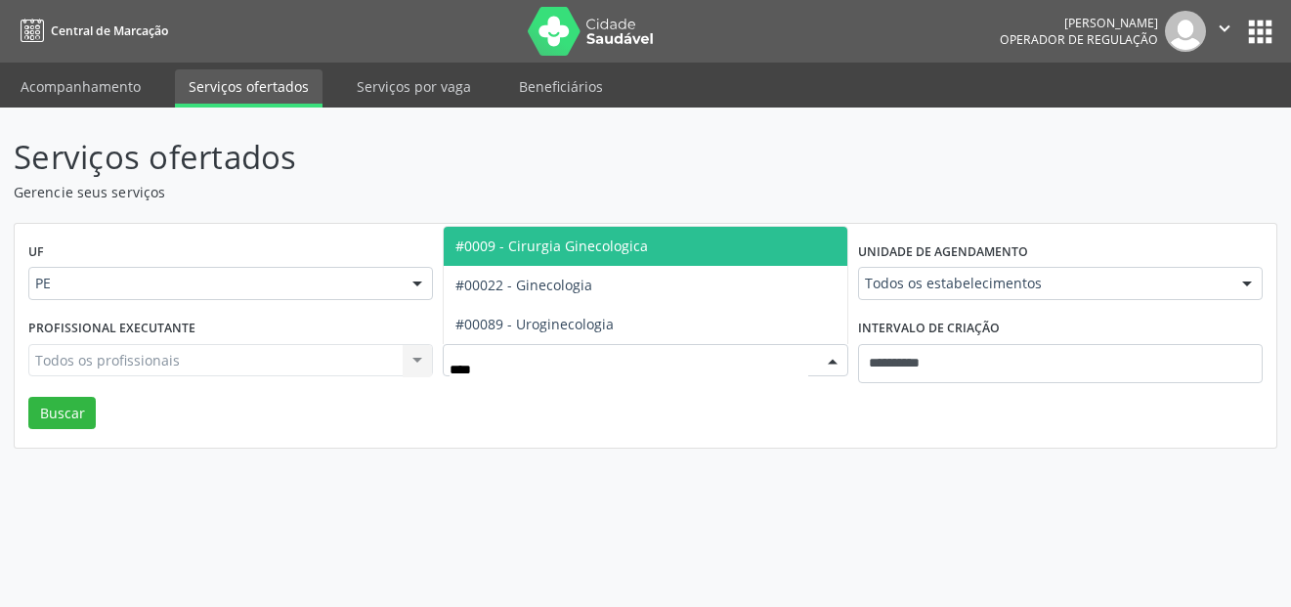
type input "*****"
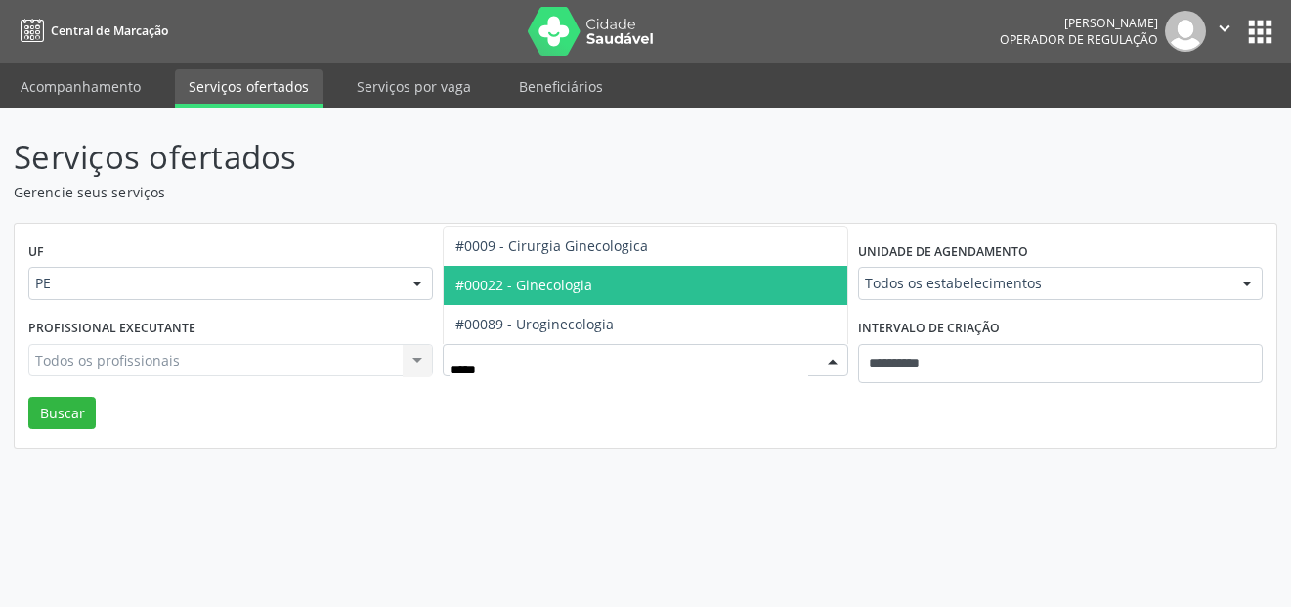
click at [613, 283] on span "#00022 - Ginecologia" at bounding box center [645, 285] width 403 height 39
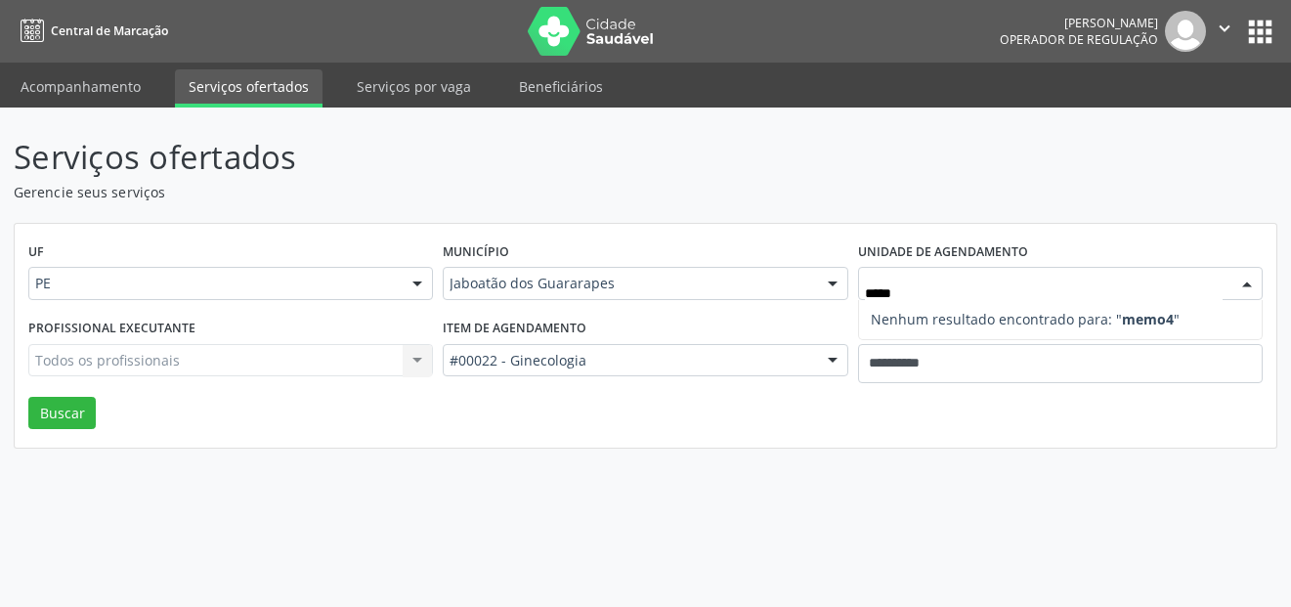
type input "****"
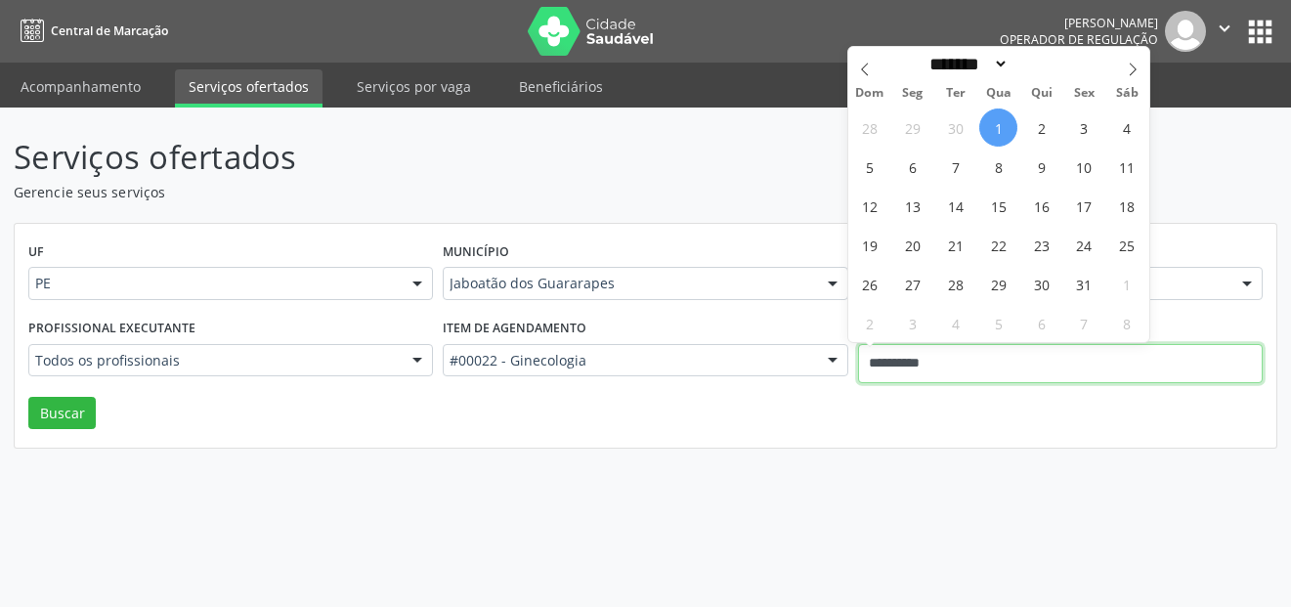
drag, startPoint x: 976, startPoint y: 369, endPoint x: 712, endPoint y: 374, distance: 263.8
click at [712, 374] on div "Profissional executante Todos os profissionais Todos os profissionais Alexandre…" at bounding box center [645, 355] width 1244 height 83
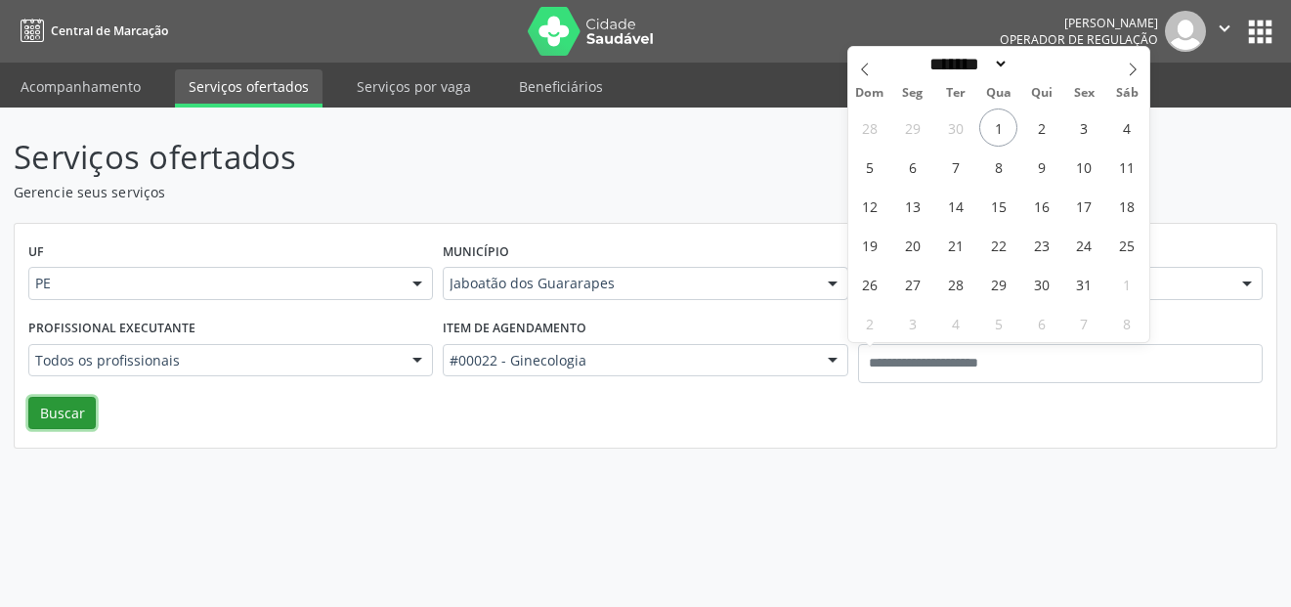
click at [68, 399] on button "Buscar" at bounding box center [61, 413] width 67 height 33
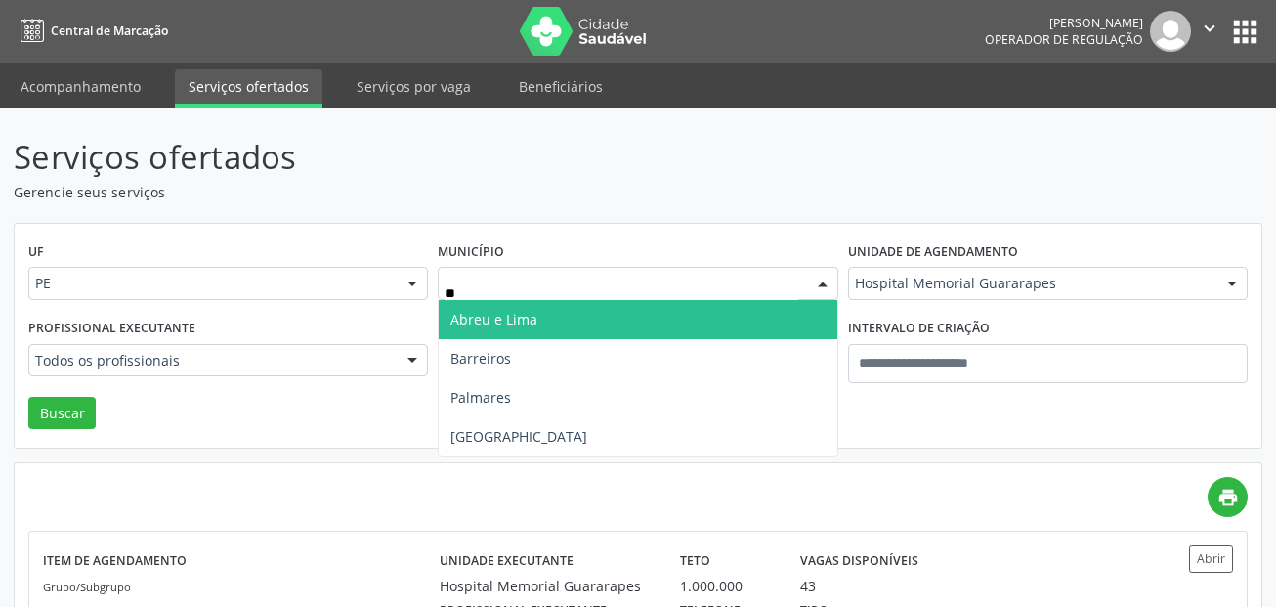
type input "***"
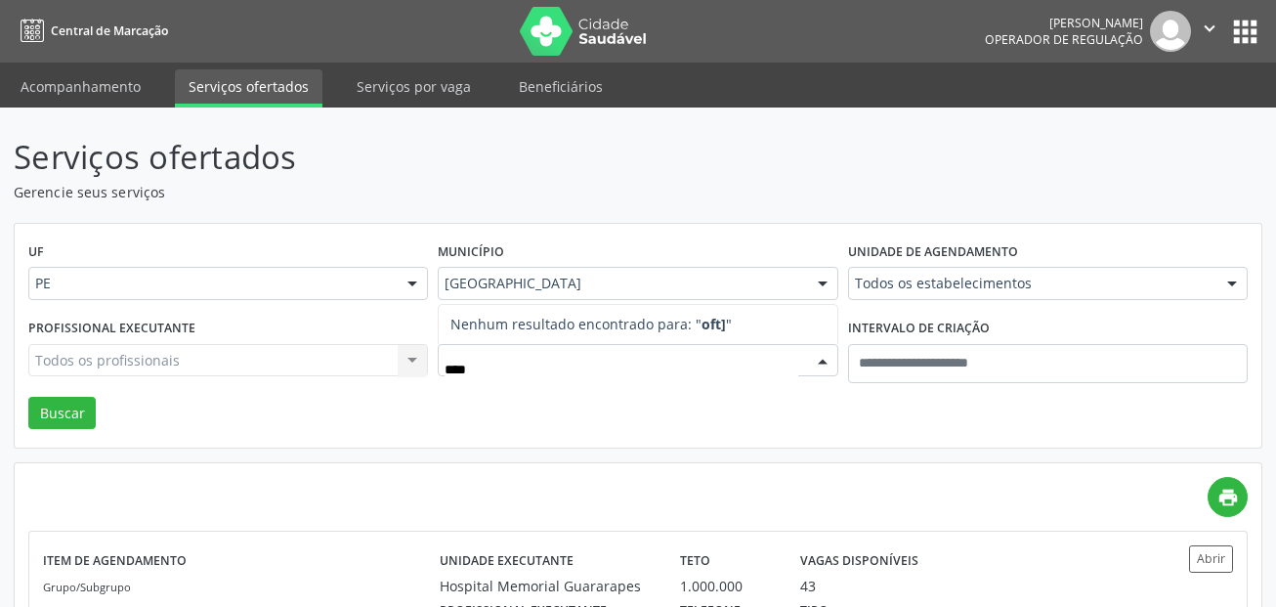
type input "***"
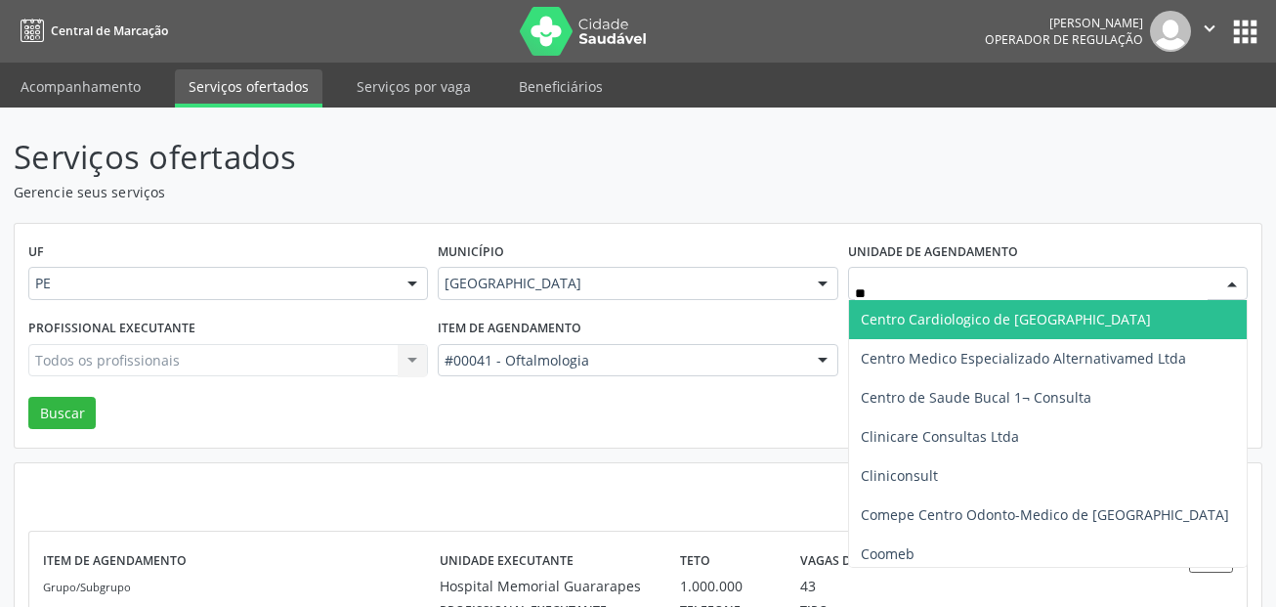
type input "***"
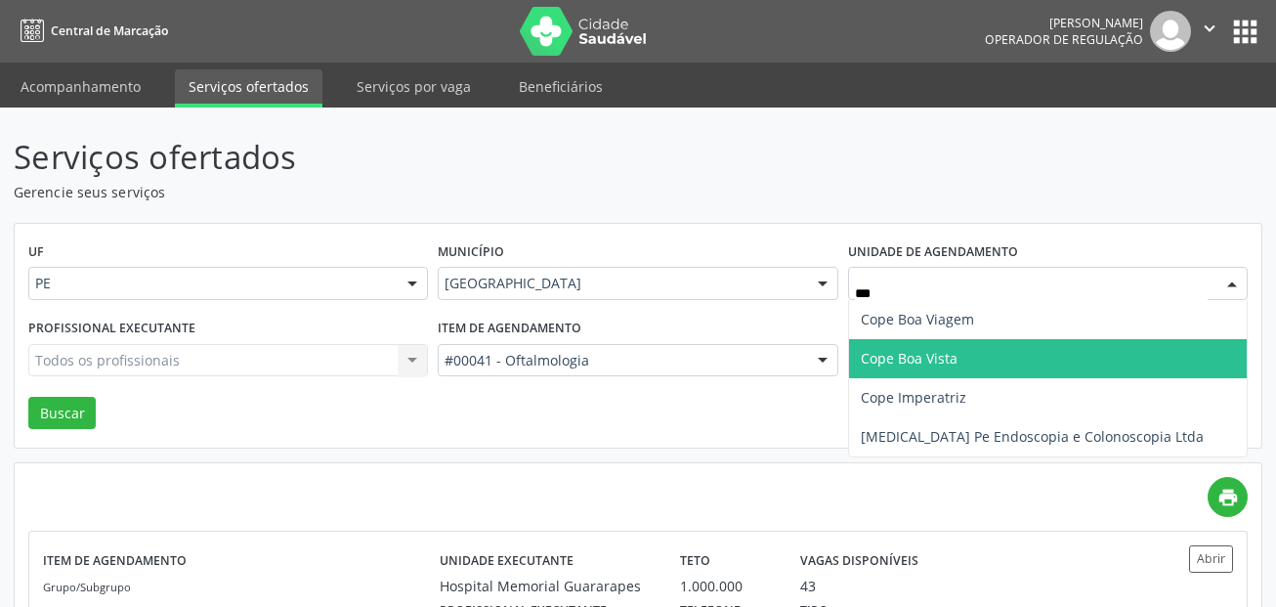
click at [894, 357] on span "Cope Boa Vista" at bounding box center [909, 358] width 97 height 19
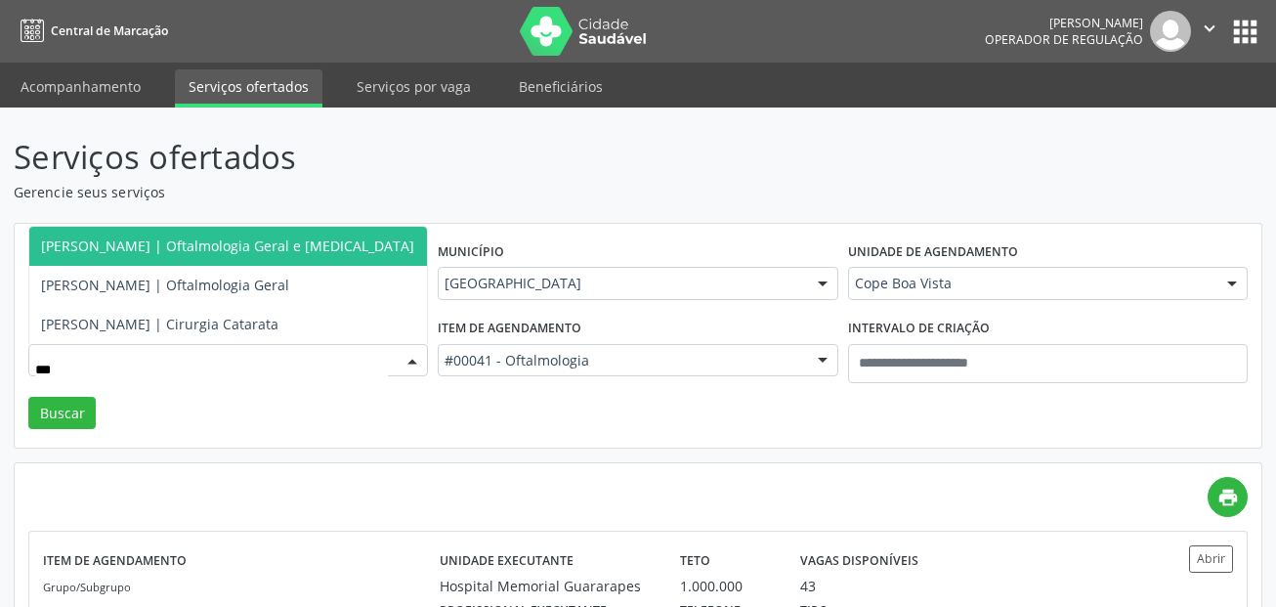
type input "***"
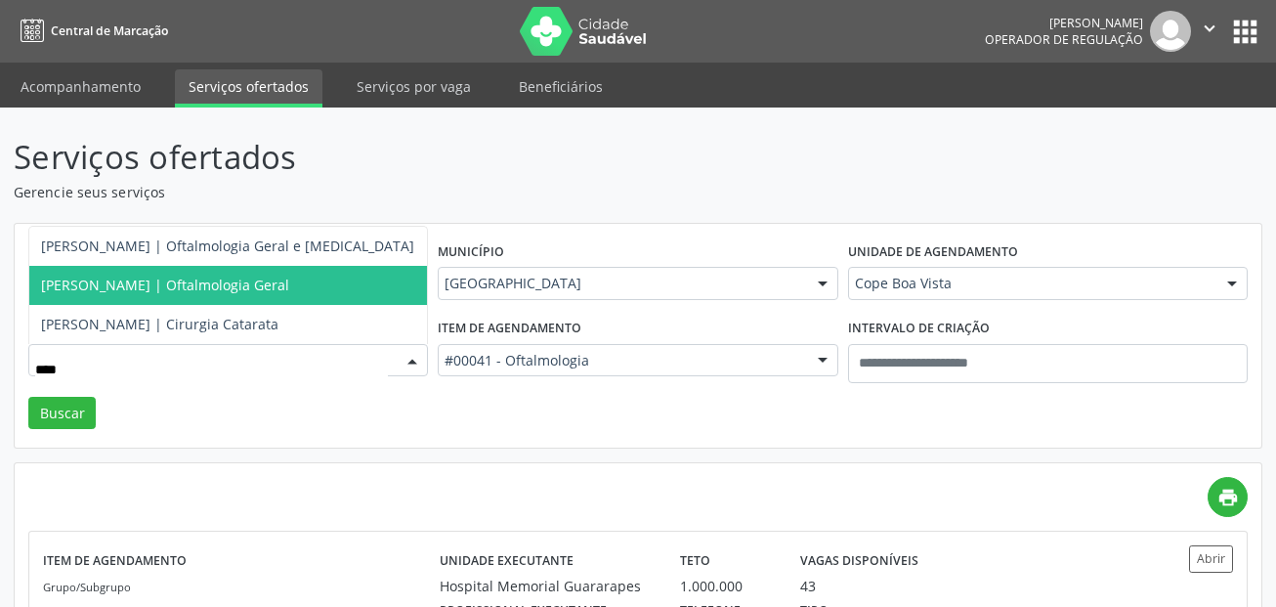
click at [158, 292] on span "Ana Floripes | Oftalmologia Geral" at bounding box center [165, 285] width 248 height 19
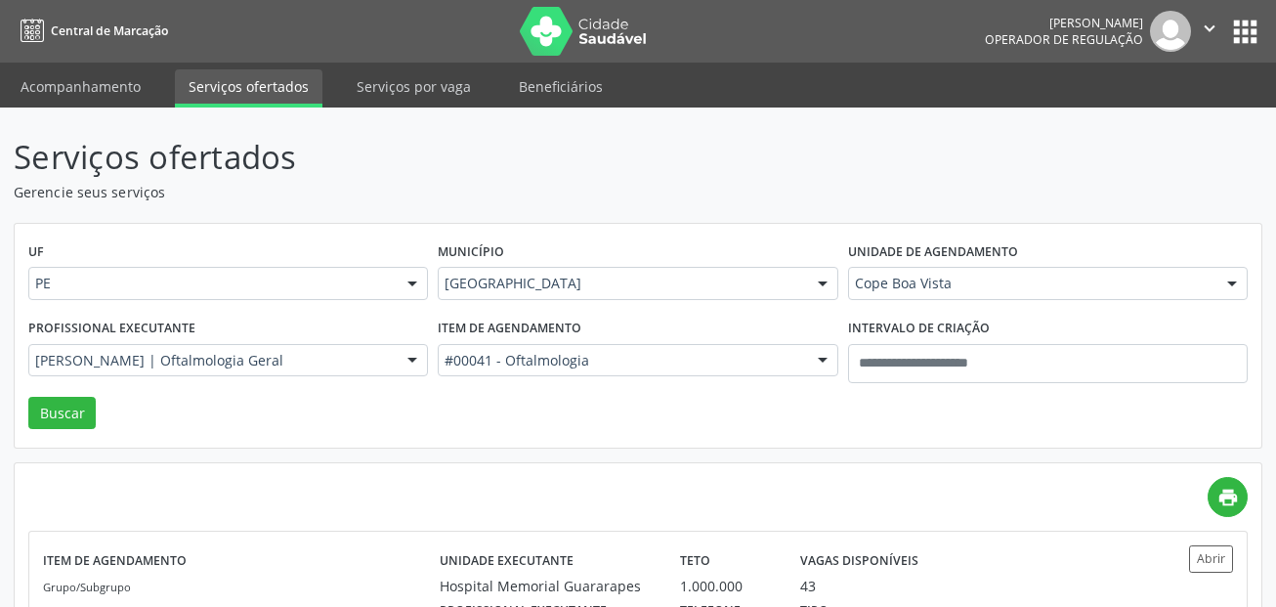
click at [78, 433] on div "UF PE PE Nenhum resultado encontrado para: " " Não há nenhuma opção para ser ex…" at bounding box center [638, 336] width 1247 height 225
click at [80, 417] on button "Buscar" at bounding box center [61, 413] width 67 height 33
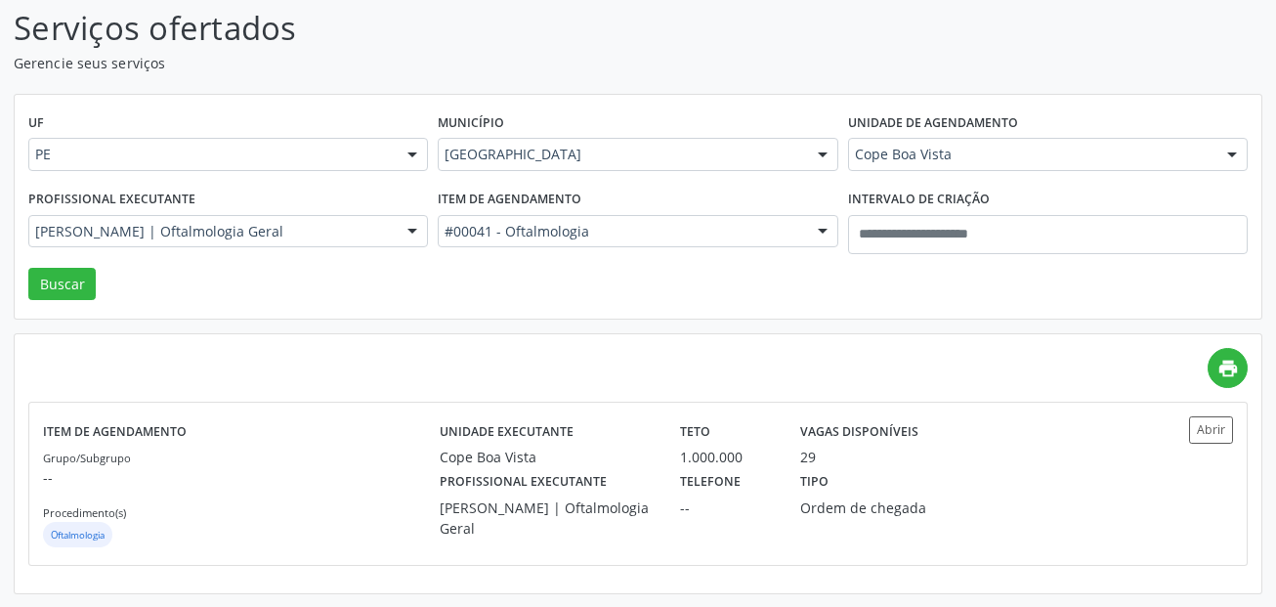
scroll to position [130, 0]
click at [1204, 427] on button "Abrir" at bounding box center [1211, 428] width 44 height 26
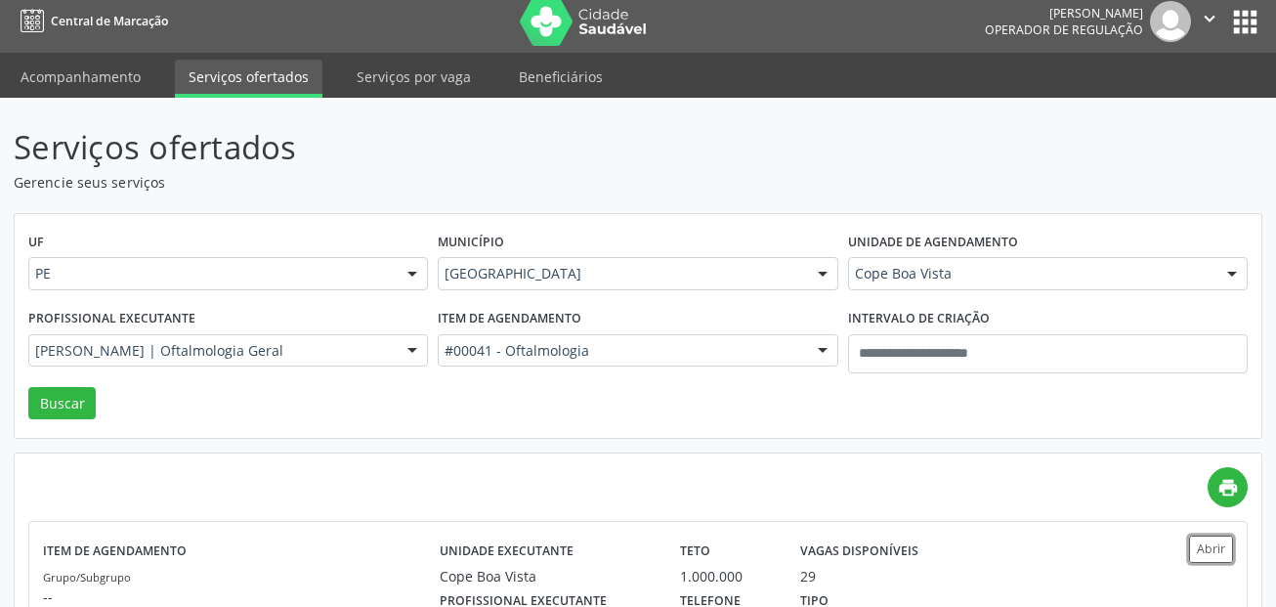
scroll to position [0, 0]
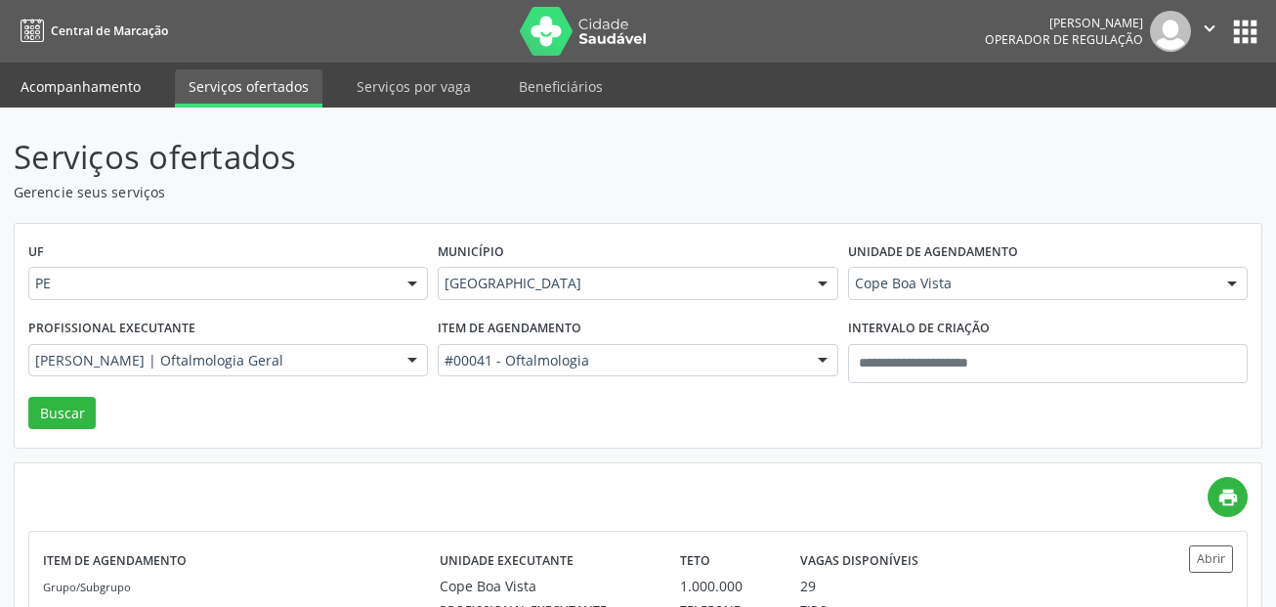
click at [107, 83] on link "Acompanhamento" at bounding box center [81, 86] width 148 height 34
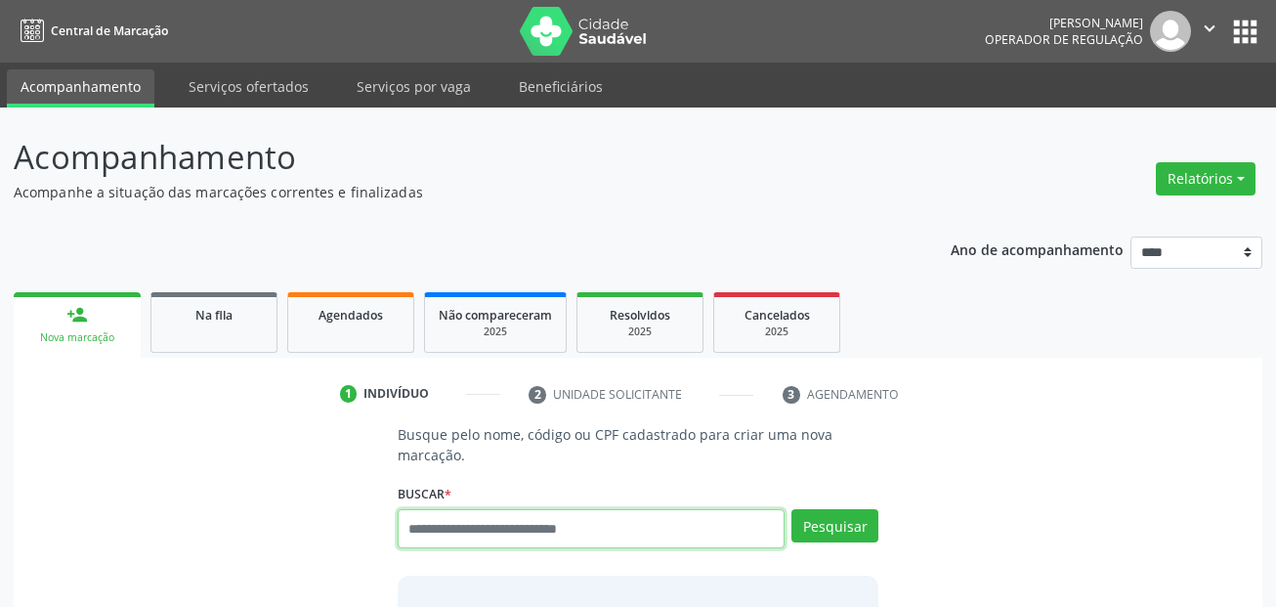
click at [519, 535] on input "text" at bounding box center [592, 528] width 388 height 39
paste input "**********"
type input "**********"
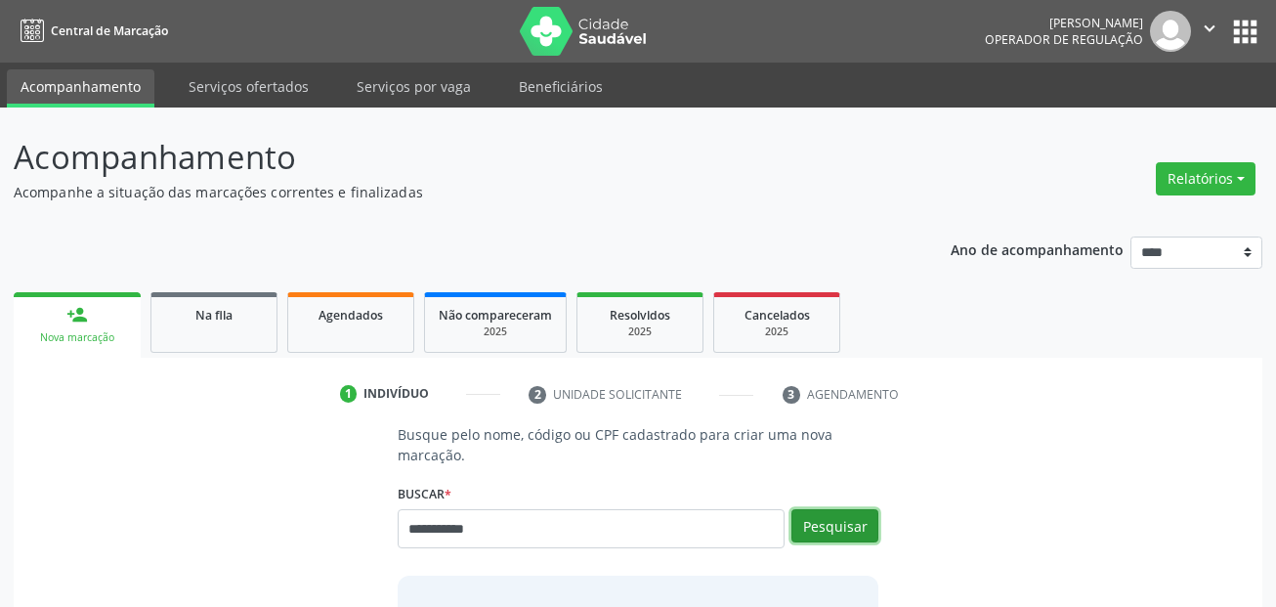
click at [842, 534] on button "Pesquisar" at bounding box center [834, 525] width 87 height 33
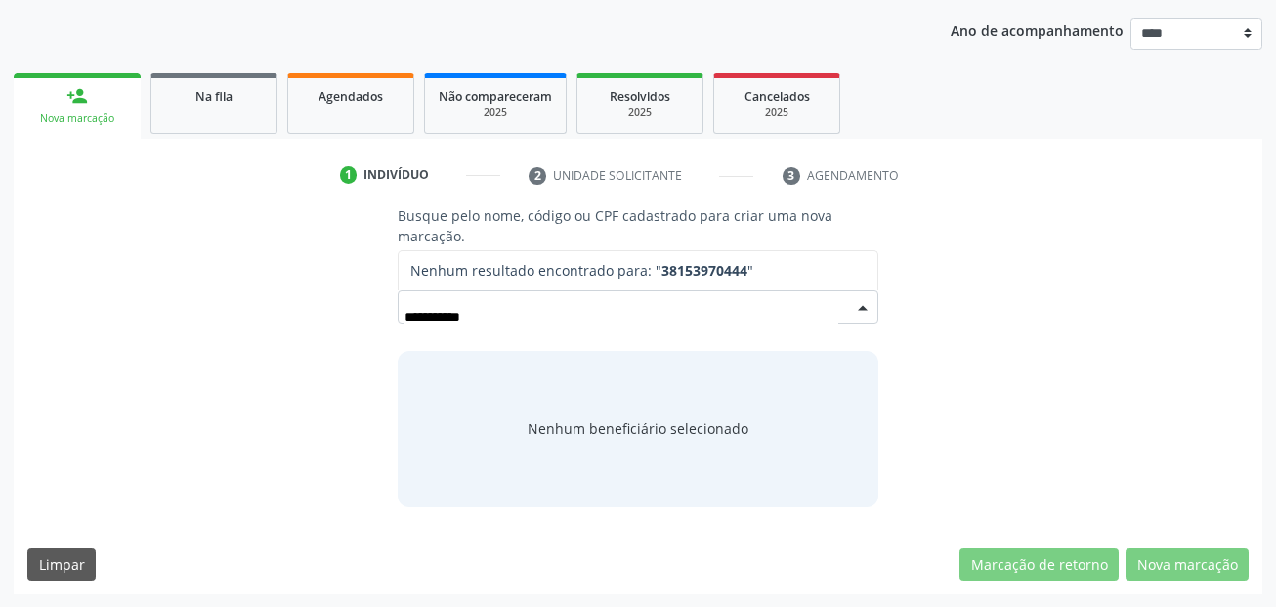
scroll to position [220, 0]
click at [586, 310] on input "**********" at bounding box center [621, 315] width 435 height 39
click at [554, 321] on input "**********" at bounding box center [621, 315] width 435 height 39
type input "**********"
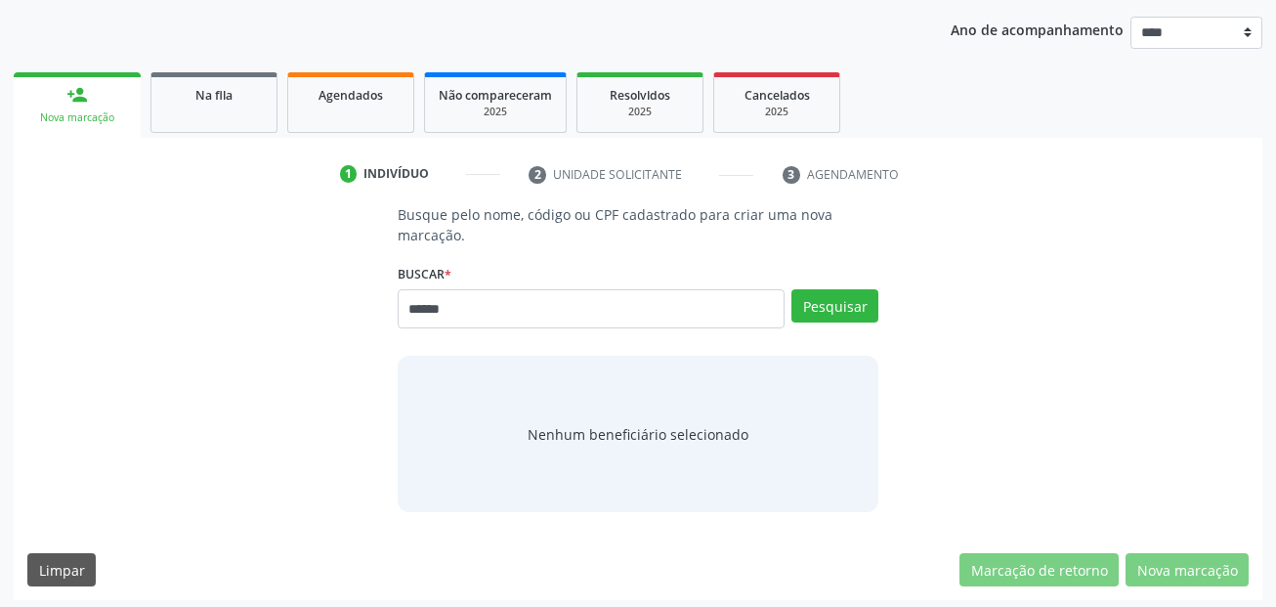
type input "******"
click at [824, 302] on button "Pesquisar" at bounding box center [834, 305] width 87 height 33
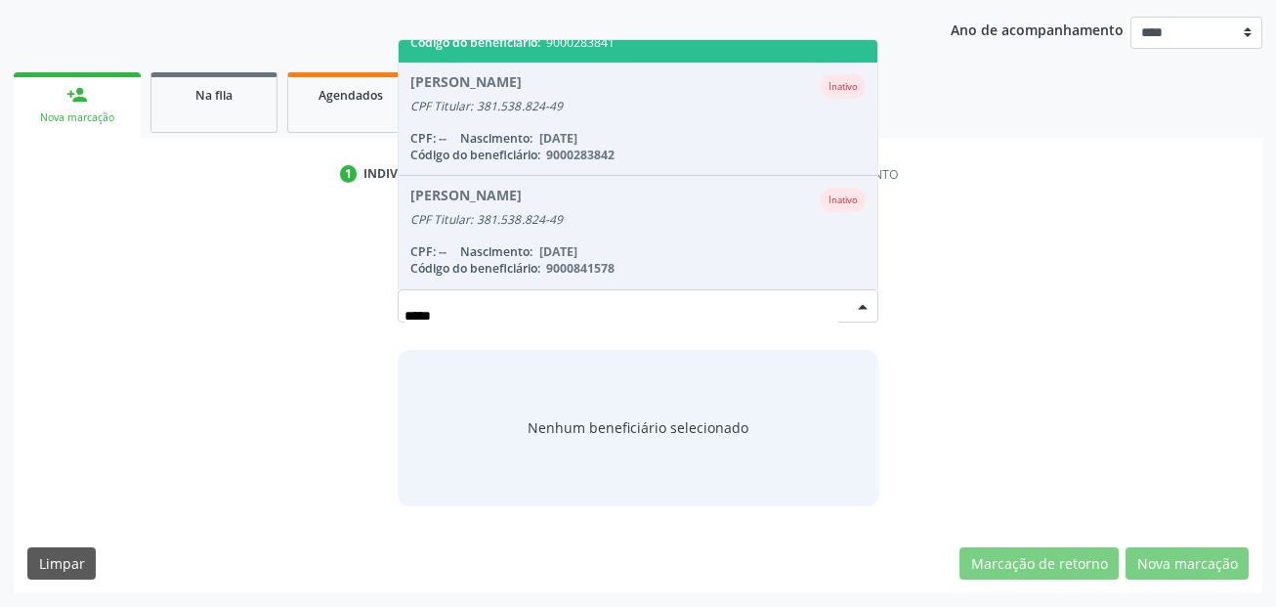
scroll to position [657, 0]
type input "****"
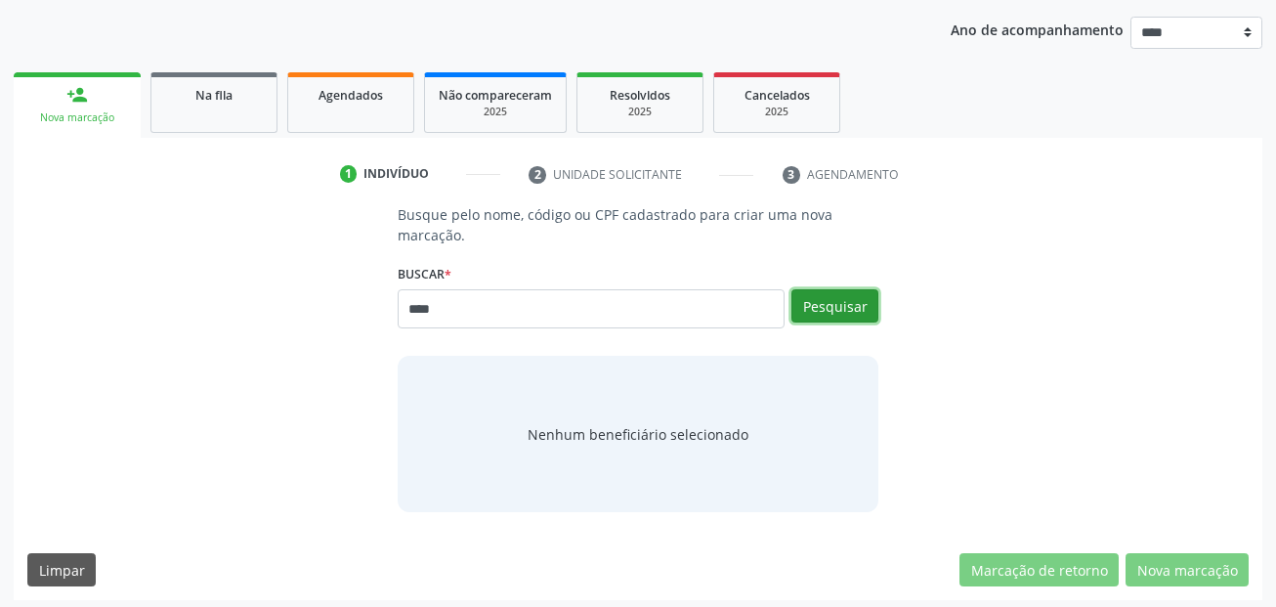
click at [832, 302] on button "Pesquisar" at bounding box center [834, 305] width 87 height 33
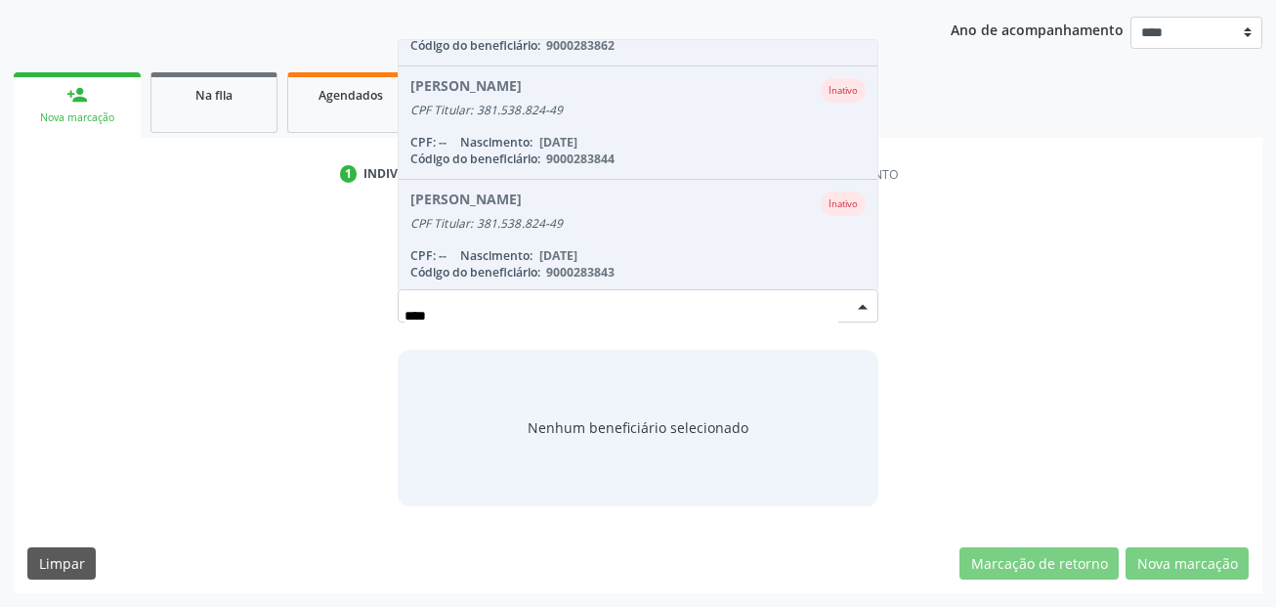
scroll to position [0, 0]
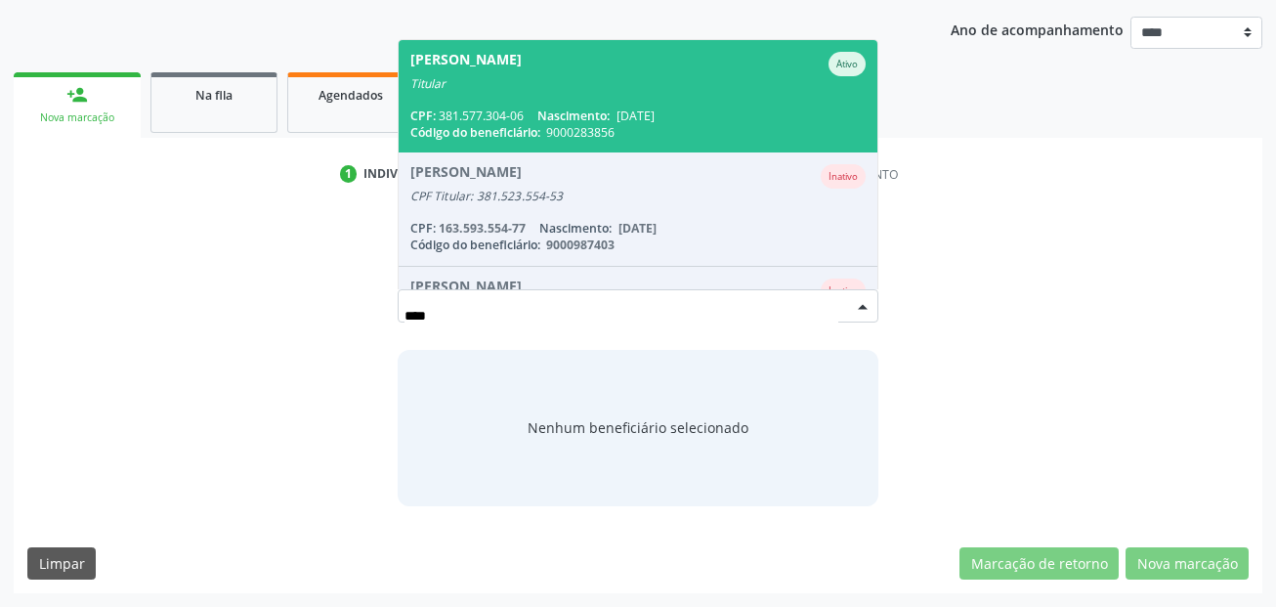
drag, startPoint x: 386, startPoint y: 307, endPoint x: 374, endPoint y: 304, distance: 12.1
click at [374, 306] on div "Busque pelo nome, código ou CPF cadastrado para criar uma nova marcação. Buscar…" at bounding box center [637, 354] width 1221 height 301
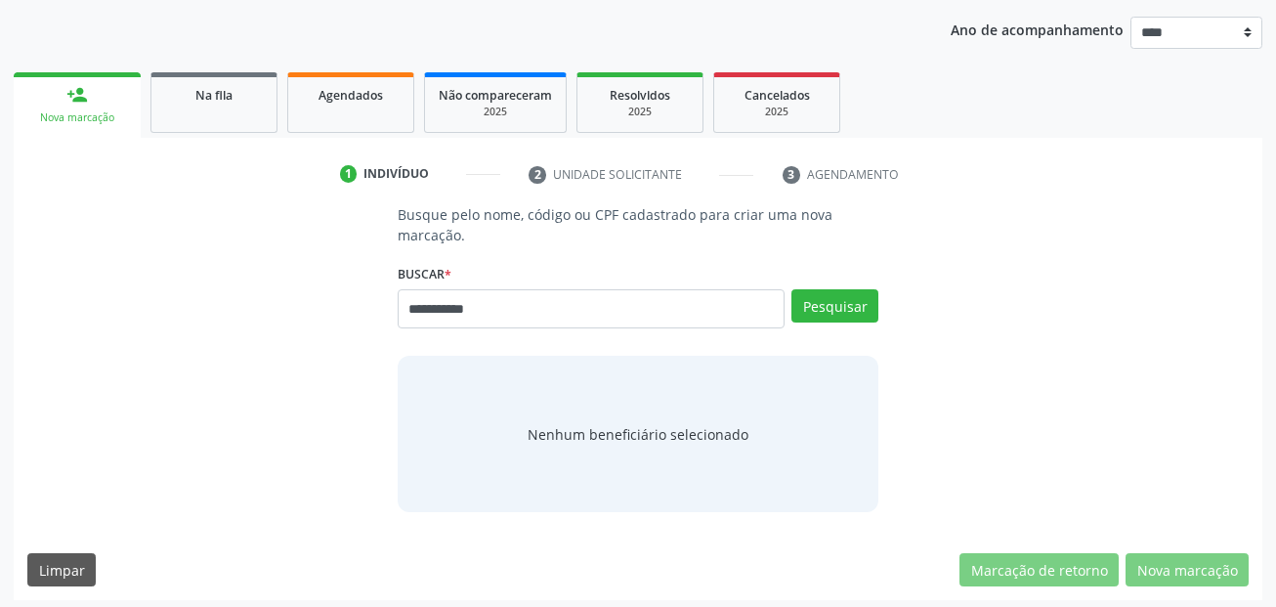
type input "**********"
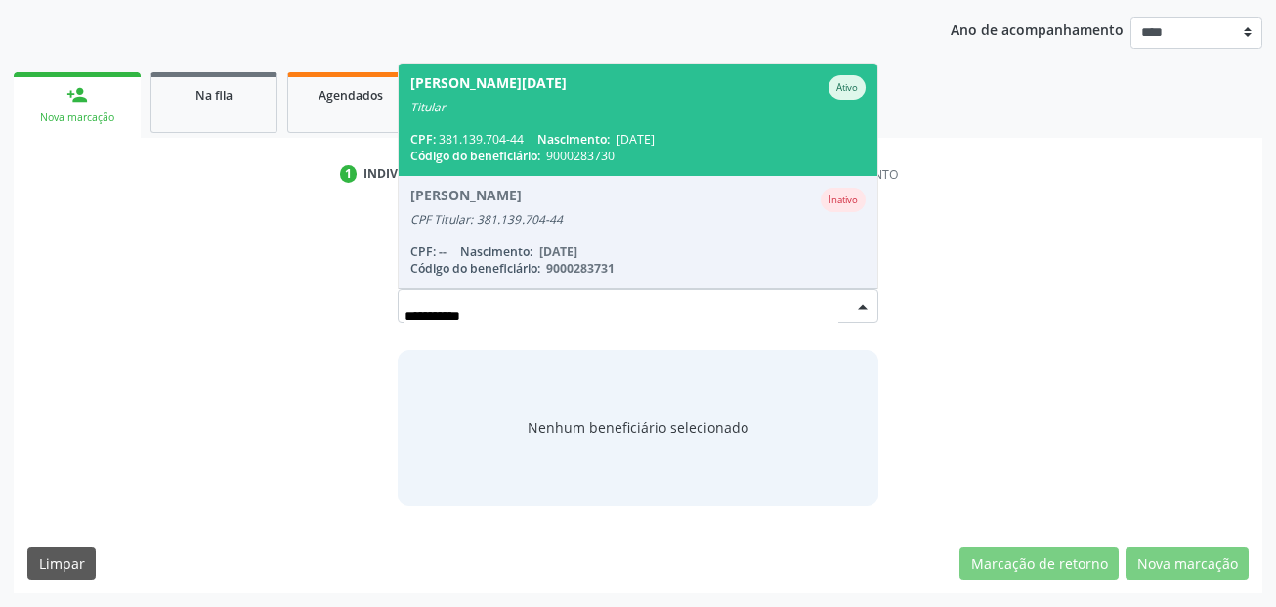
click at [587, 141] on span "Nascimento:" at bounding box center [573, 139] width 72 height 17
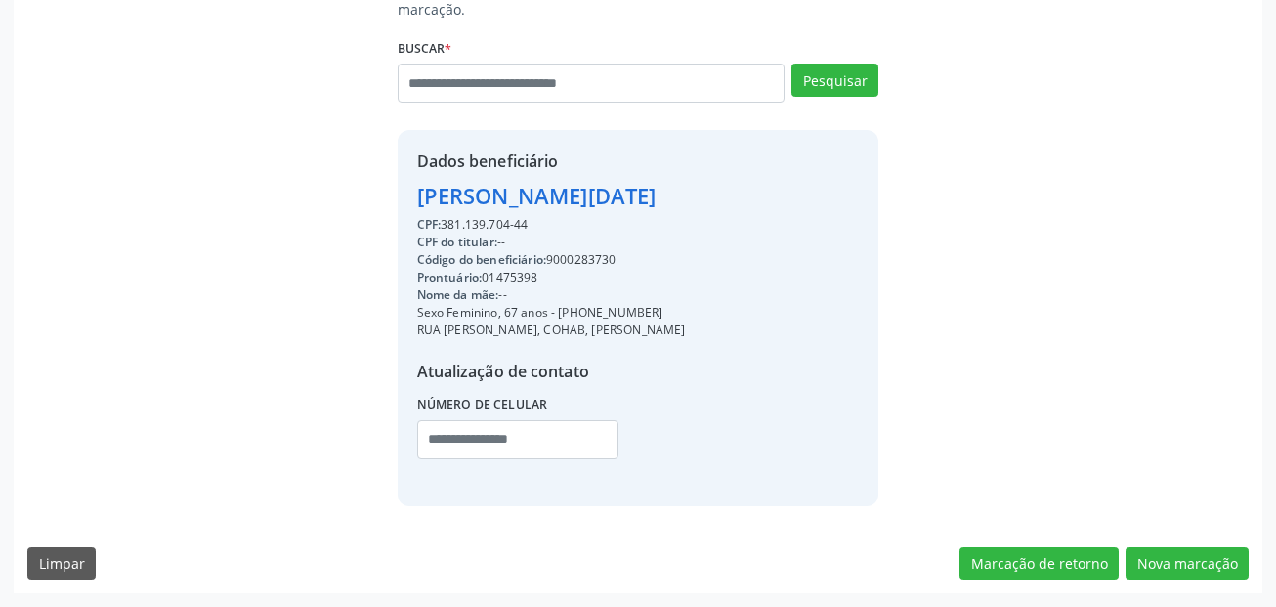
click at [1187, 543] on div "Busque pelo nome, código ou CPF cadastrado para criar uma nova marcação. Buscar…" at bounding box center [638, 286] width 1249 height 615
click at [1187, 552] on button "Nova marcação" at bounding box center [1186, 563] width 123 height 33
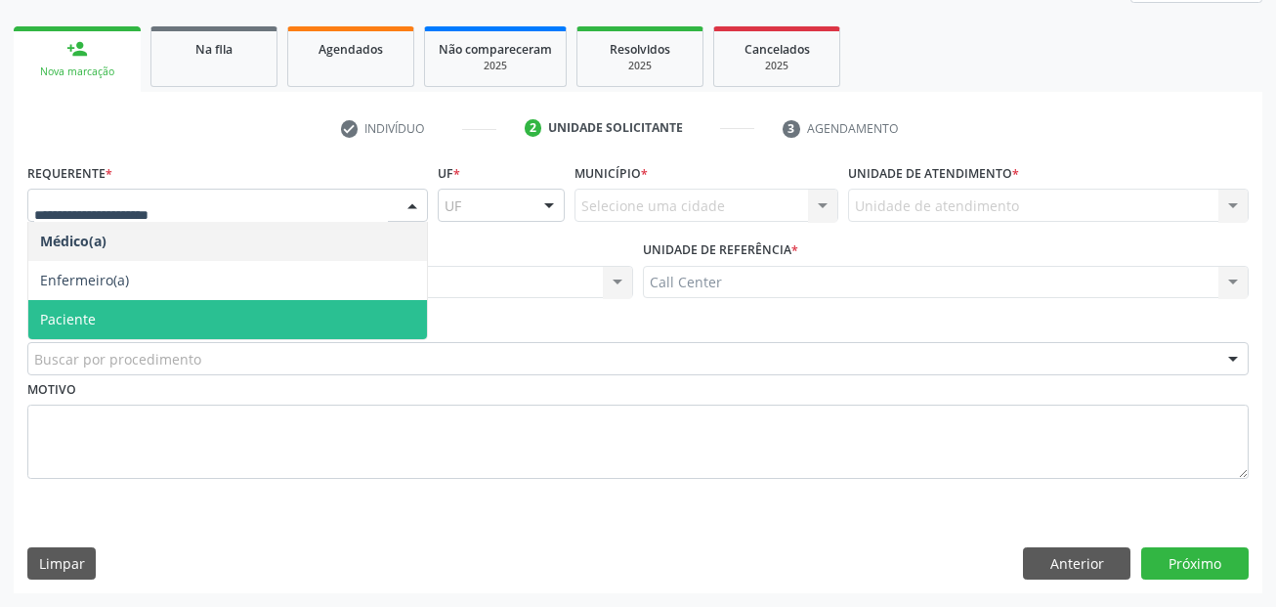
click at [183, 334] on span "Paciente" at bounding box center [227, 319] width 399 height 39
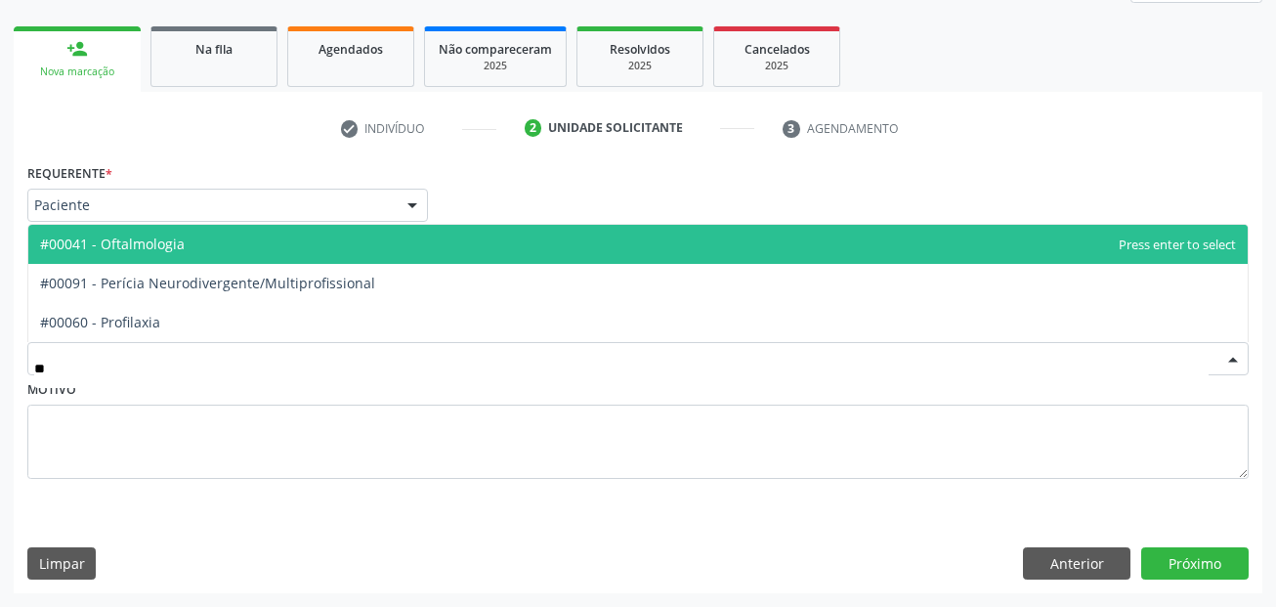
type input "***"
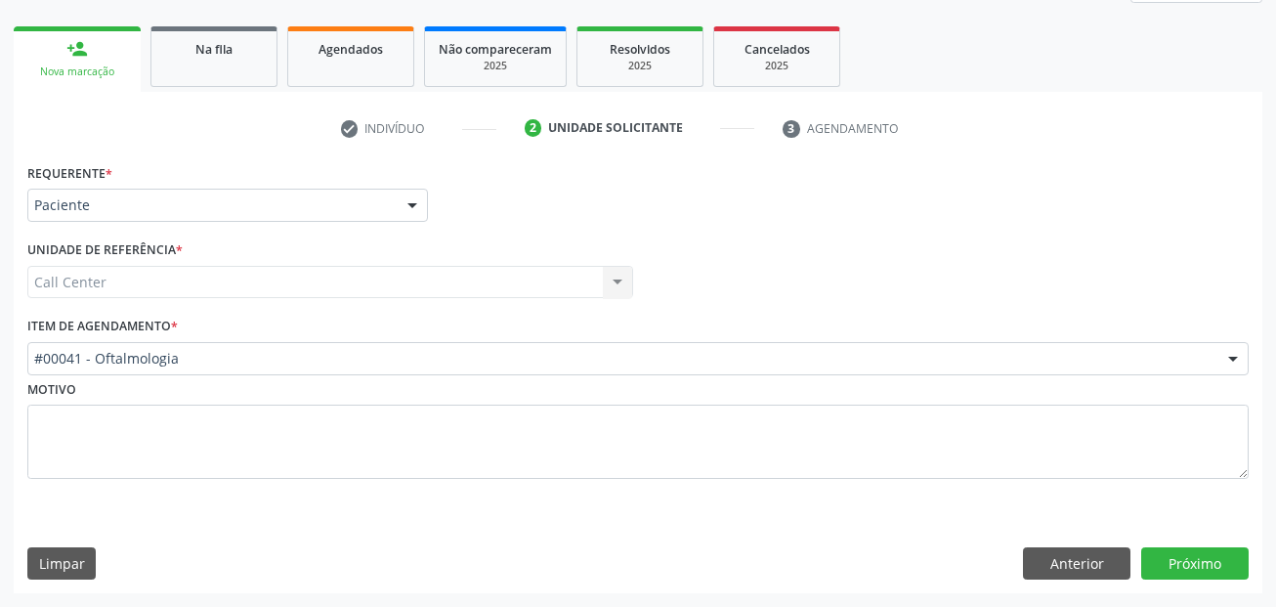
click at [1191, 541] on div "Requerente * Paciente Médico(a) Enfermeiro(a) Paciente Nenhum resultado encontr…" at bounding box center [638, 375] width 1249 height 435
click at [1188, 565] on button "Próximo" at bounding box center [1194, 563] width 107 height 33
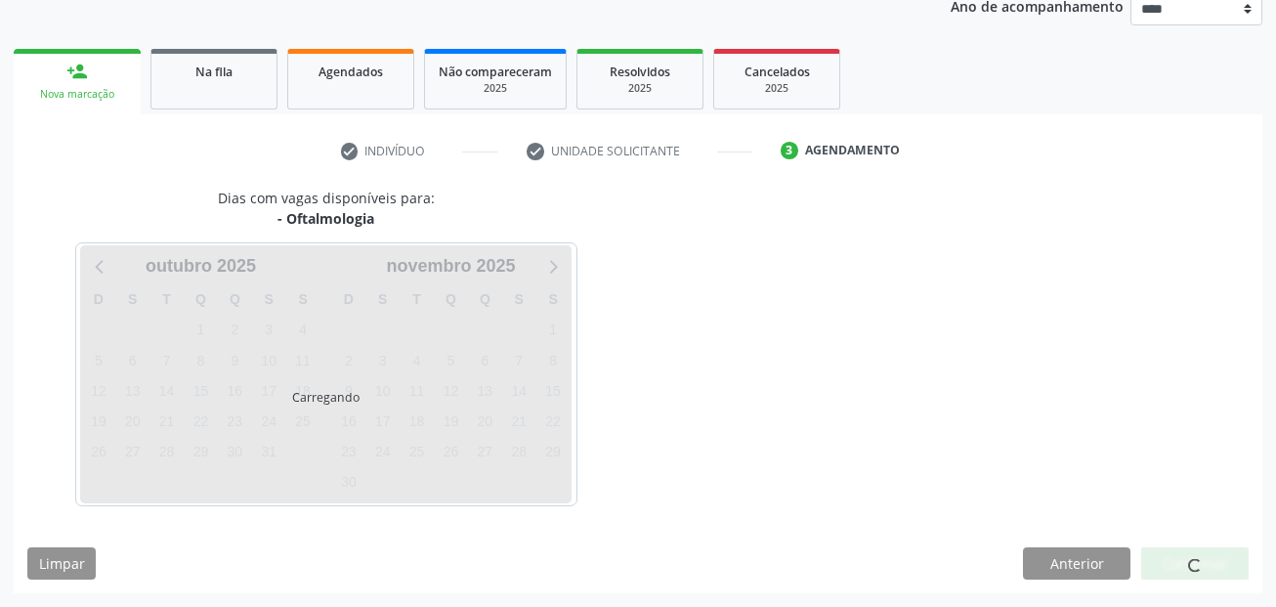
scroll to position [243, 0]
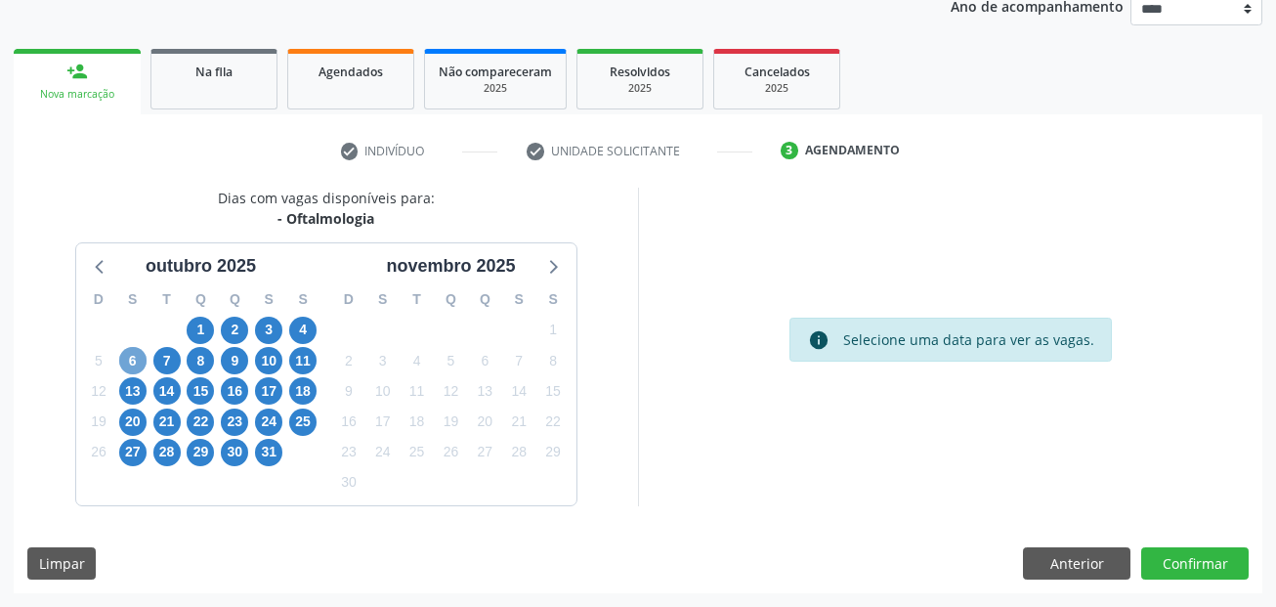
click at [128, 363] on span "6" at bounding box center [132, 360] width 27 height 27
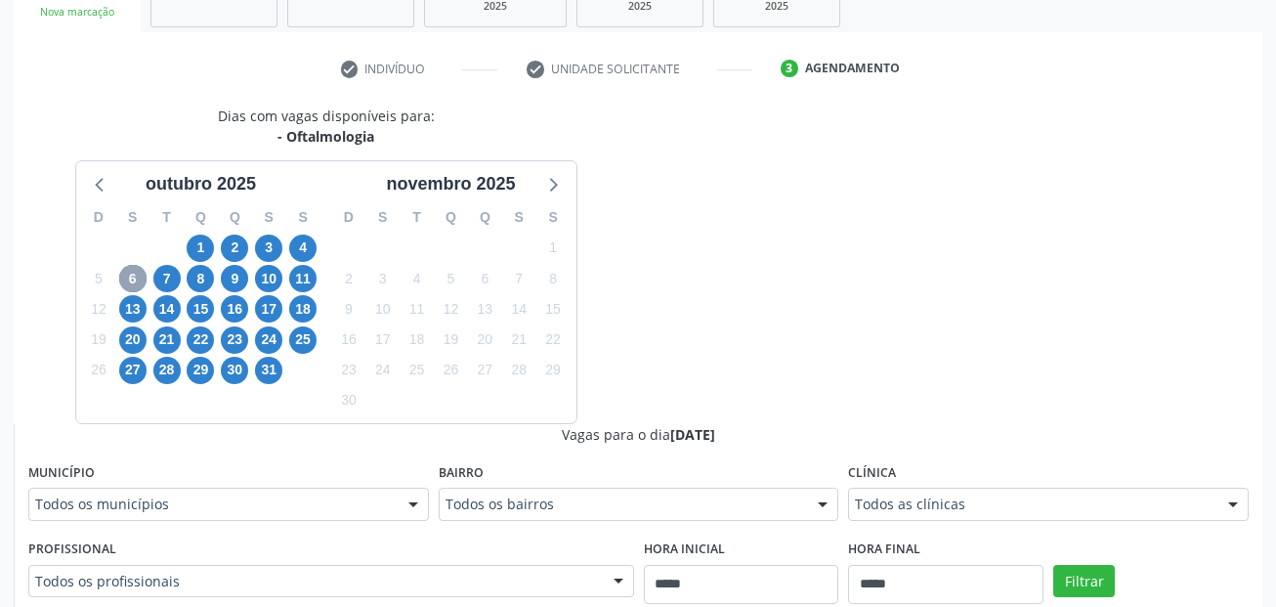
scroll to position [439, 0]
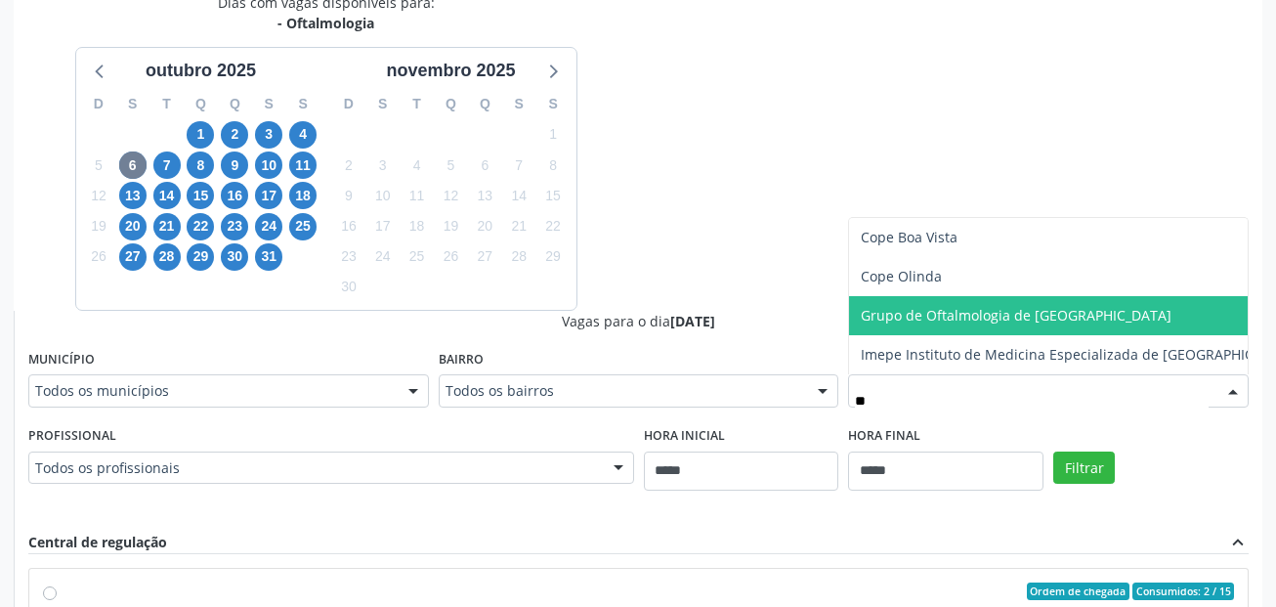
type input "***"
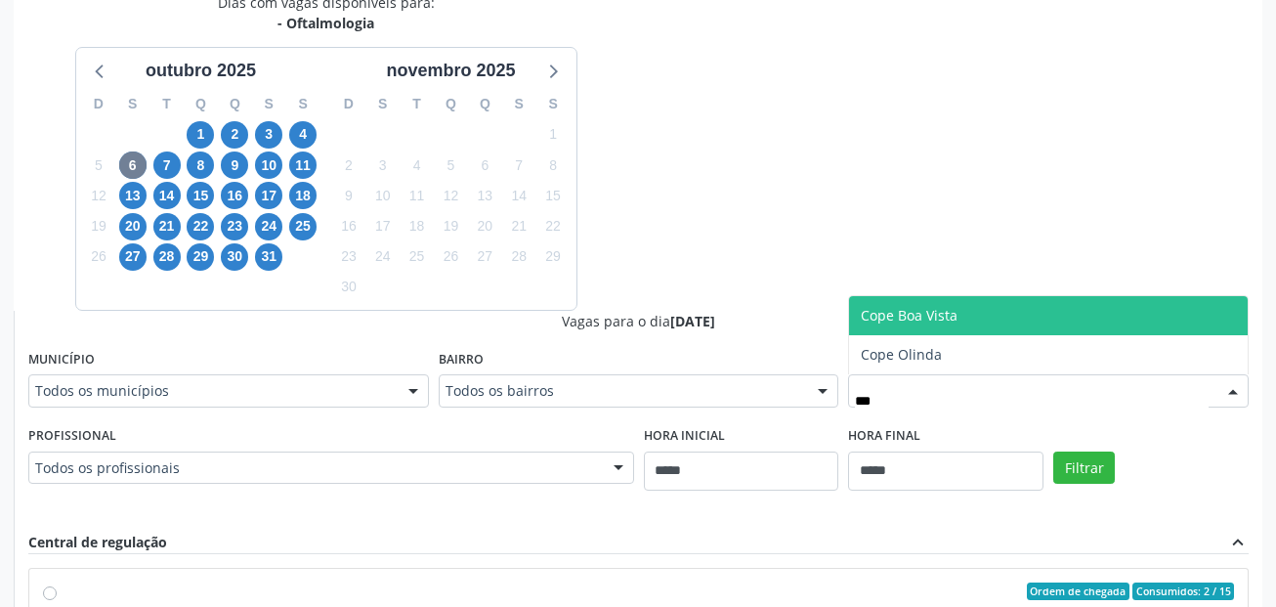
click at [992, 305] on span "Cope Boa Vista" at bounding box center [1048, 315] width 399 height 39
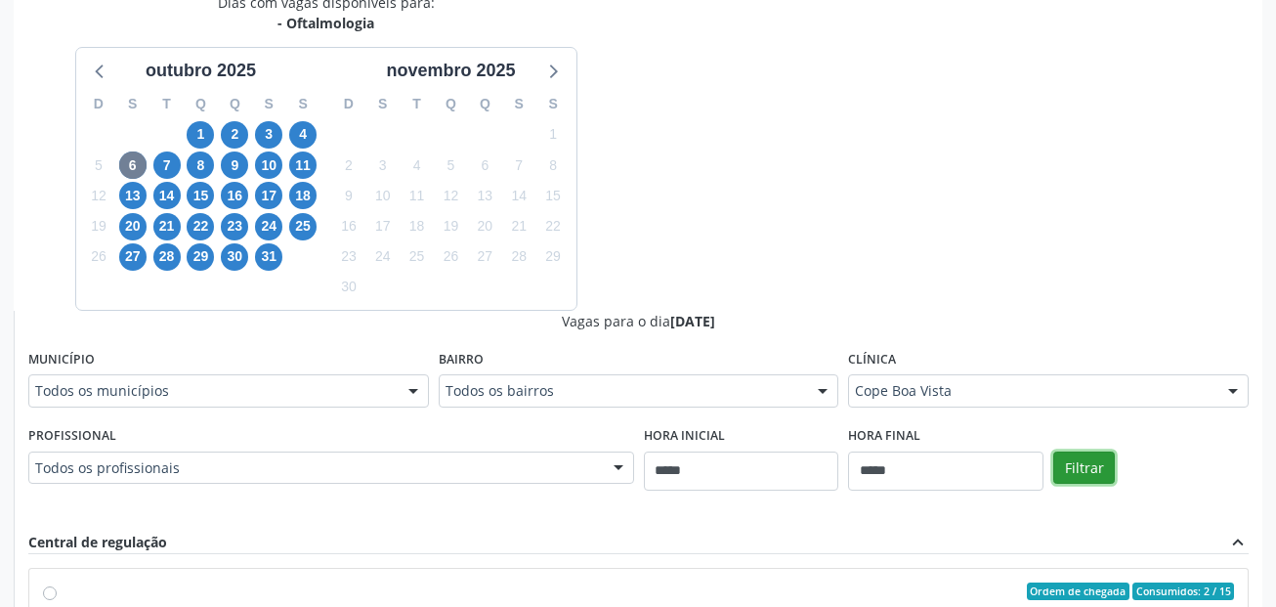
click at [1080, 463] on button "Filtrar" at bounding box center [1084, 467] width 62 height 33
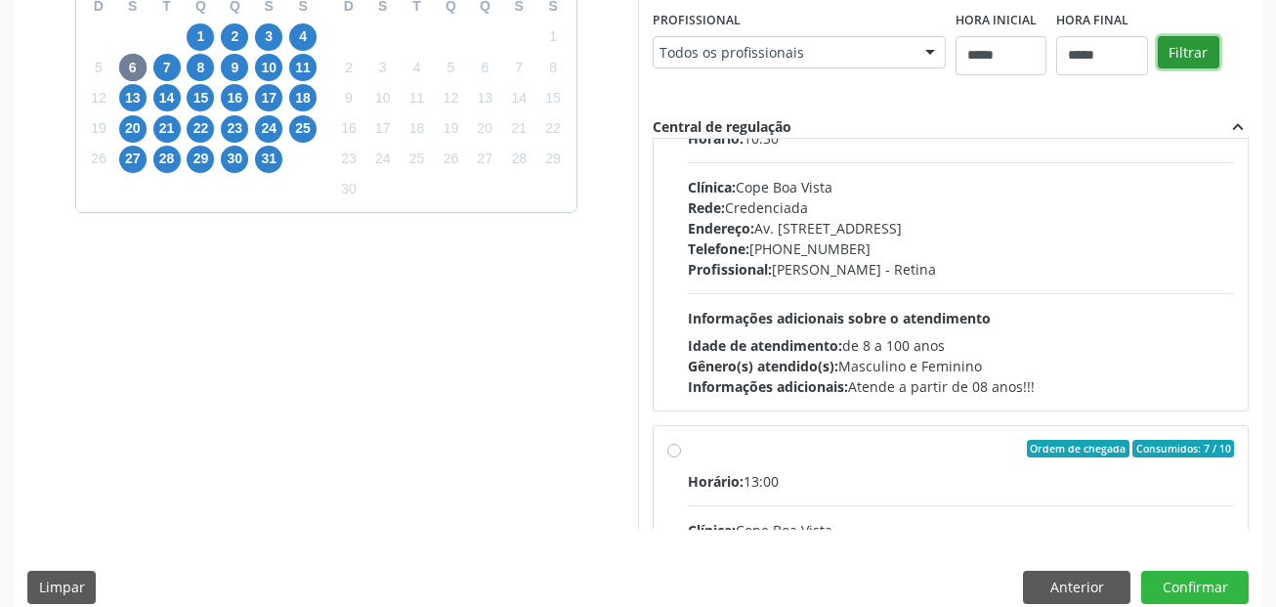
scroll to position [684, 0]
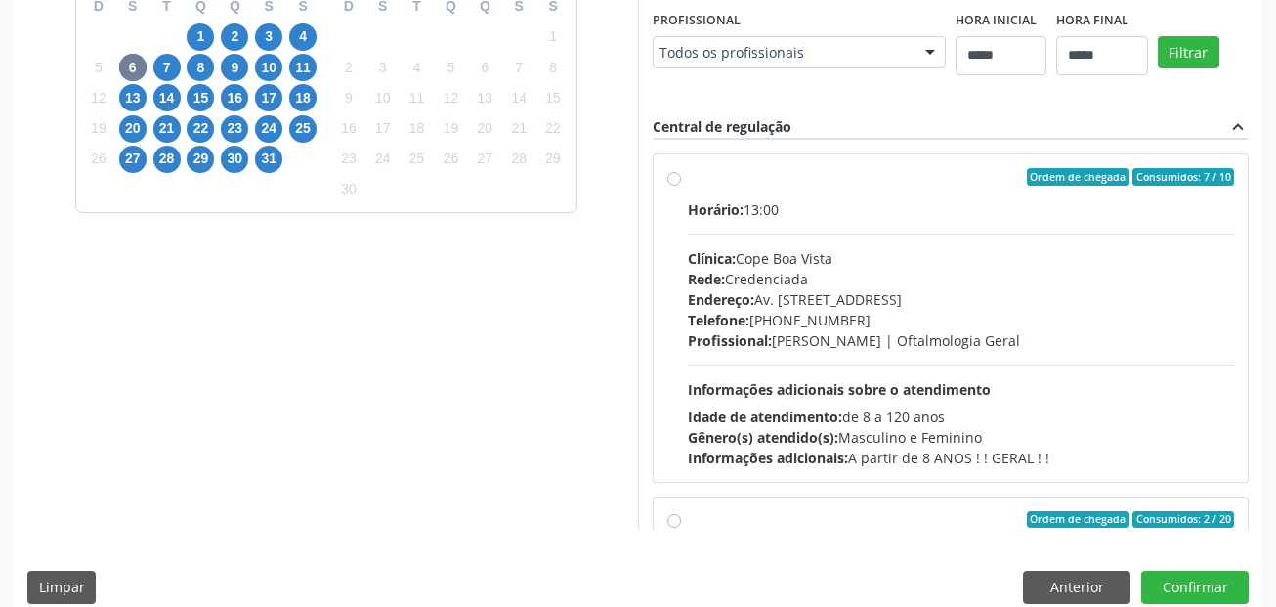
click at [988, 311] on div "Telefone: (81) 3081-5999" at bounding box center [961, 320] width 546 height 21
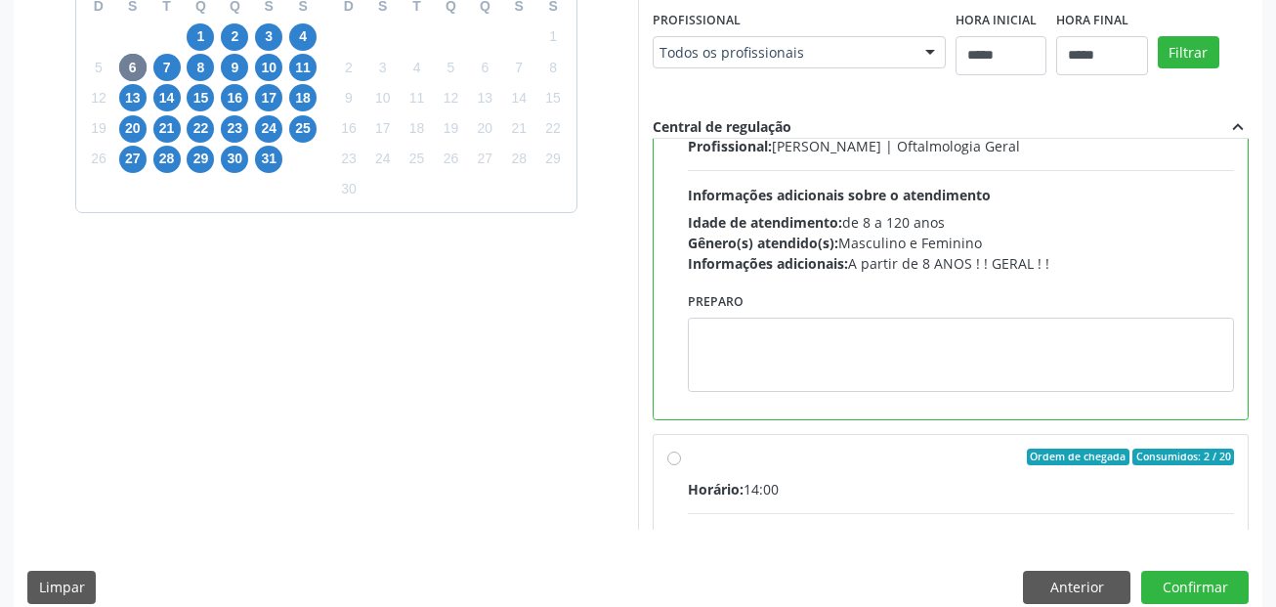
scroll to position [879, 0]
click at [1186, 587] on button "Confirmar" at bounding box center [1194, 587] width 107 height 33
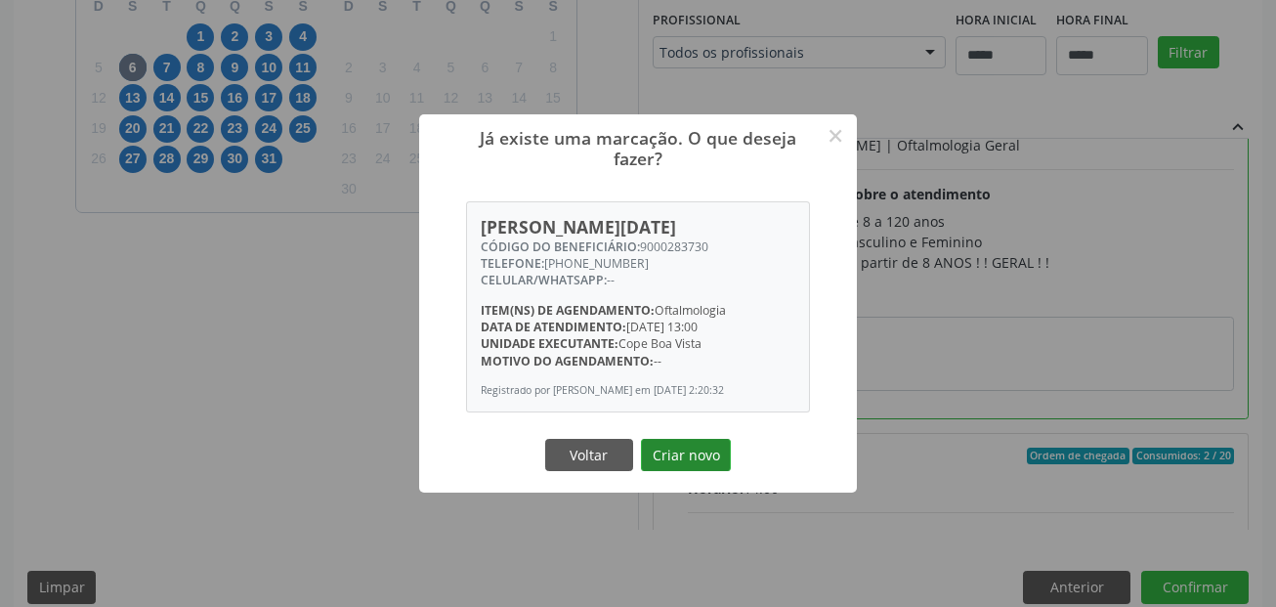
click at [710, 451] on button "Criar novo" at bounding box center [686, 455] width 90 height 33
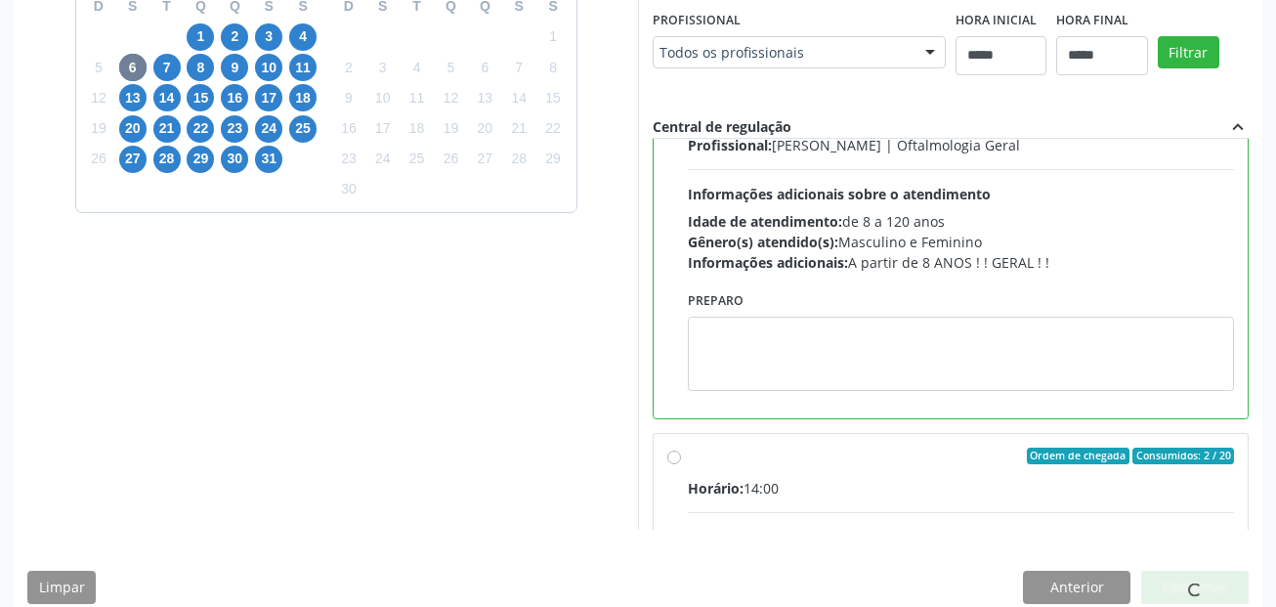
scroll to position [45, 0]
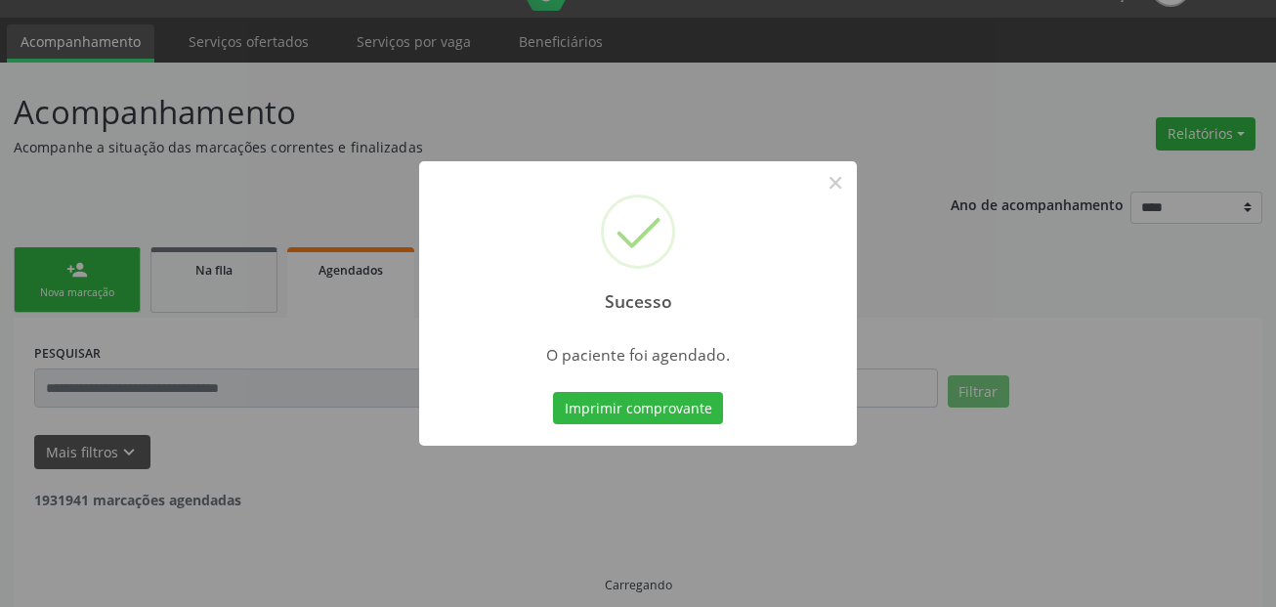
click at [672, 388] on div "Imprimir comprovante Cancel" at bounding box center [638, 408] width 179 height 41
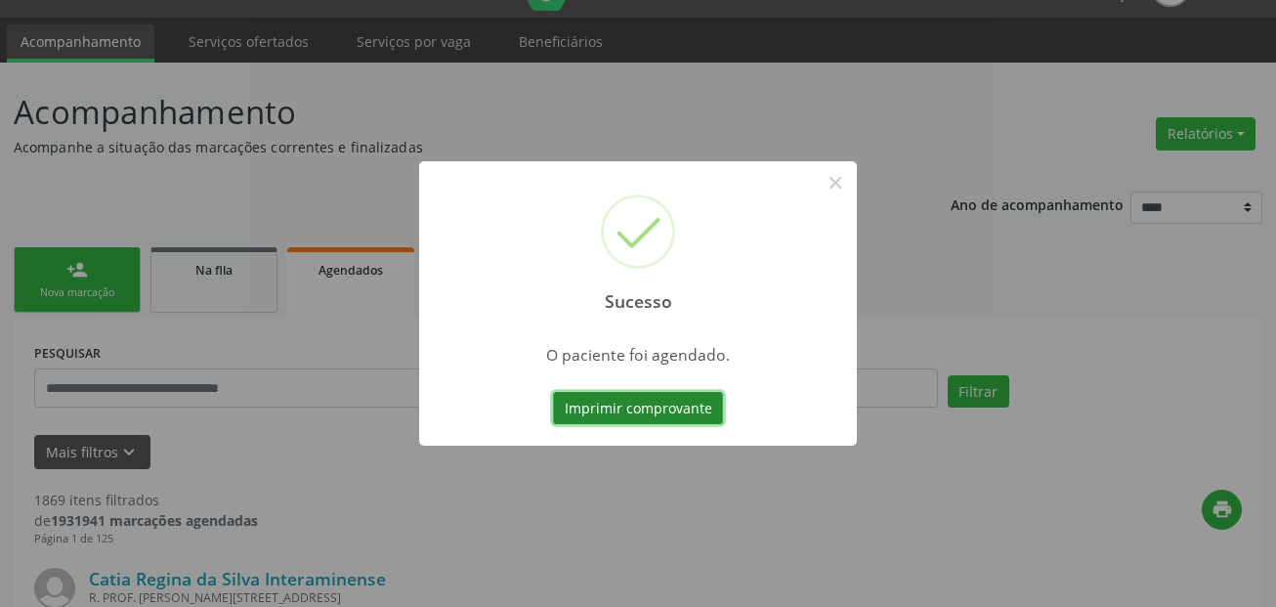
click at [689, 407] on button "Imprimir comprovante" at bounding box center [638, 408] width 170 height 33
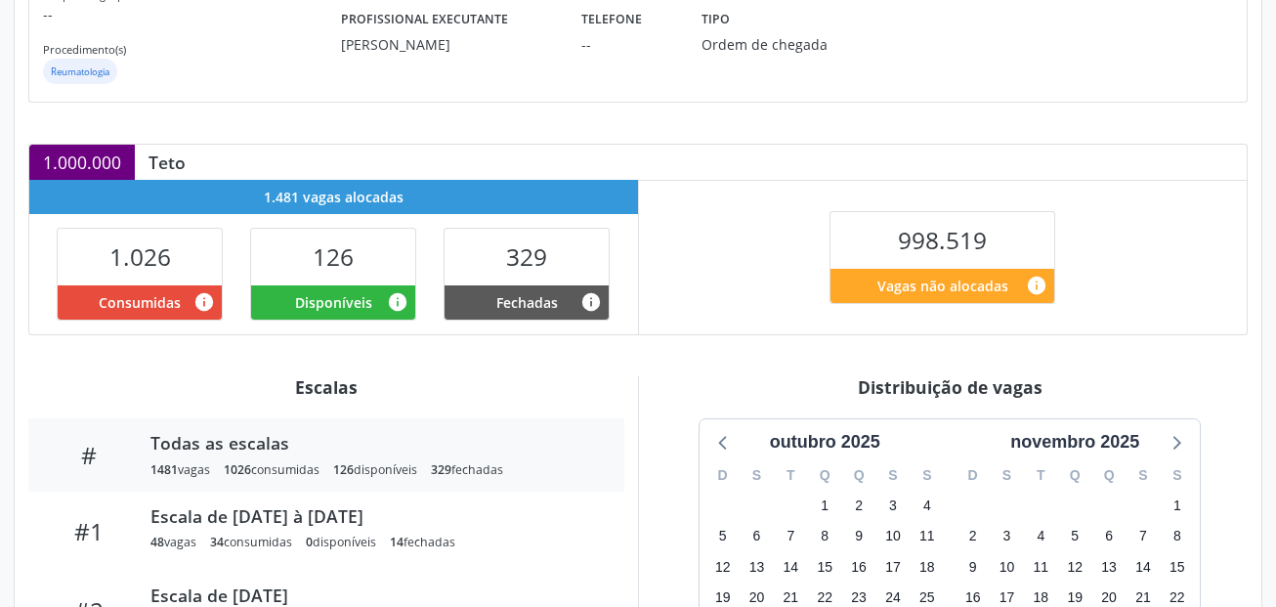
scroll to position [442, 0]
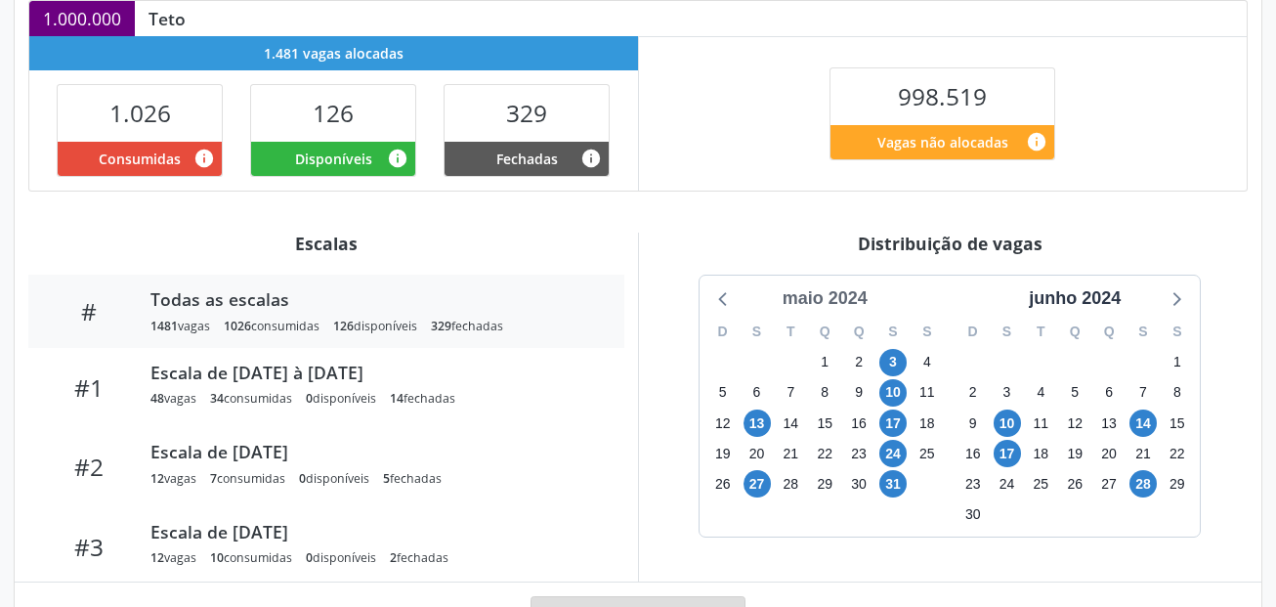
click at [857, 304] on div "maio 2024" at bounding box center [825, 298] width 101 height 26
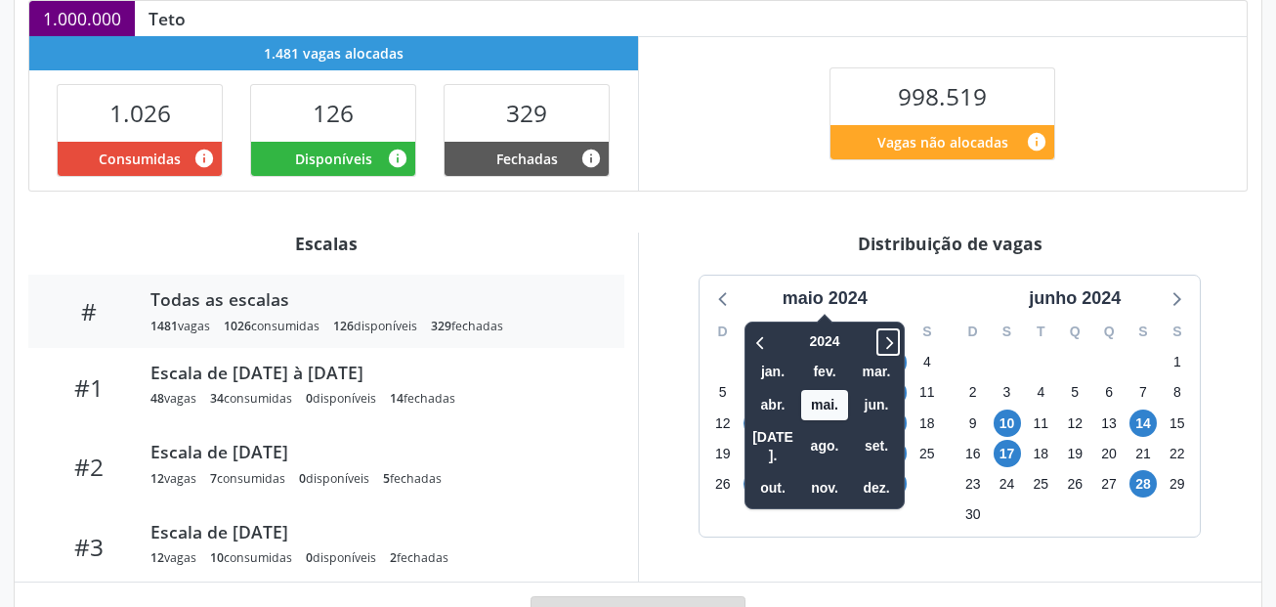
click at [897, 333] on icon at bounding box center [888, 341] width 20 height 23
click at [770, 473] on span "out." at bounding box center [772, 488] width 47 height 30
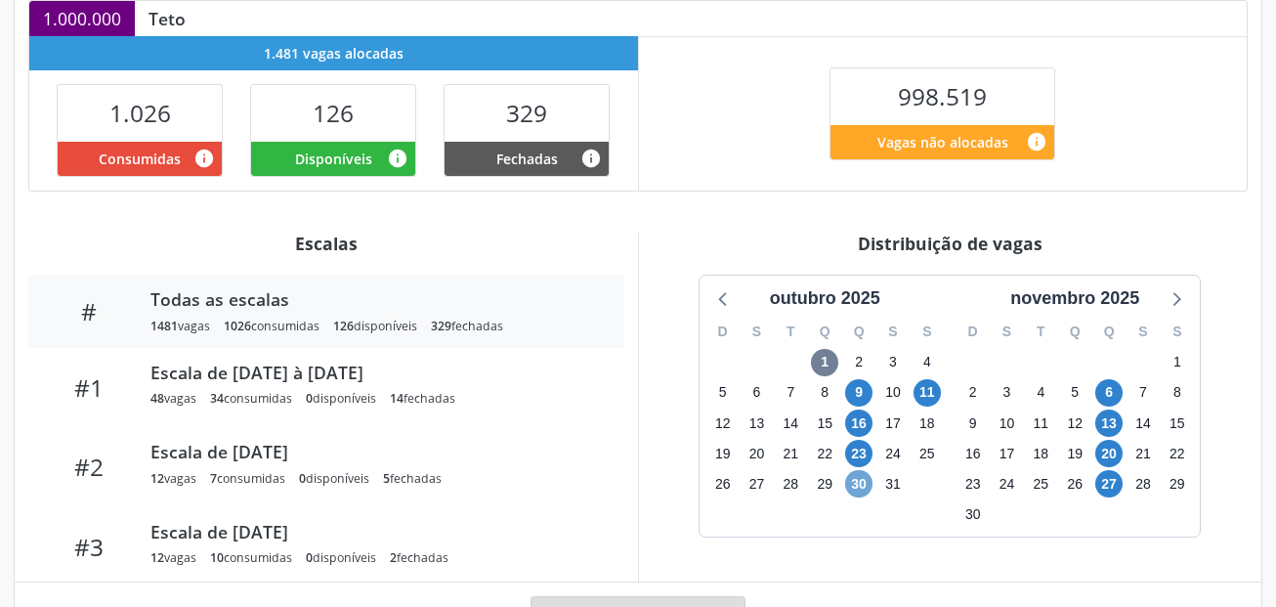
click at [869, 482] on span "30" at bounding box center [858, 483] width 27 height 27
click at [869, 483] on span "30" at bounding box center [858, 483] width 27 height 27
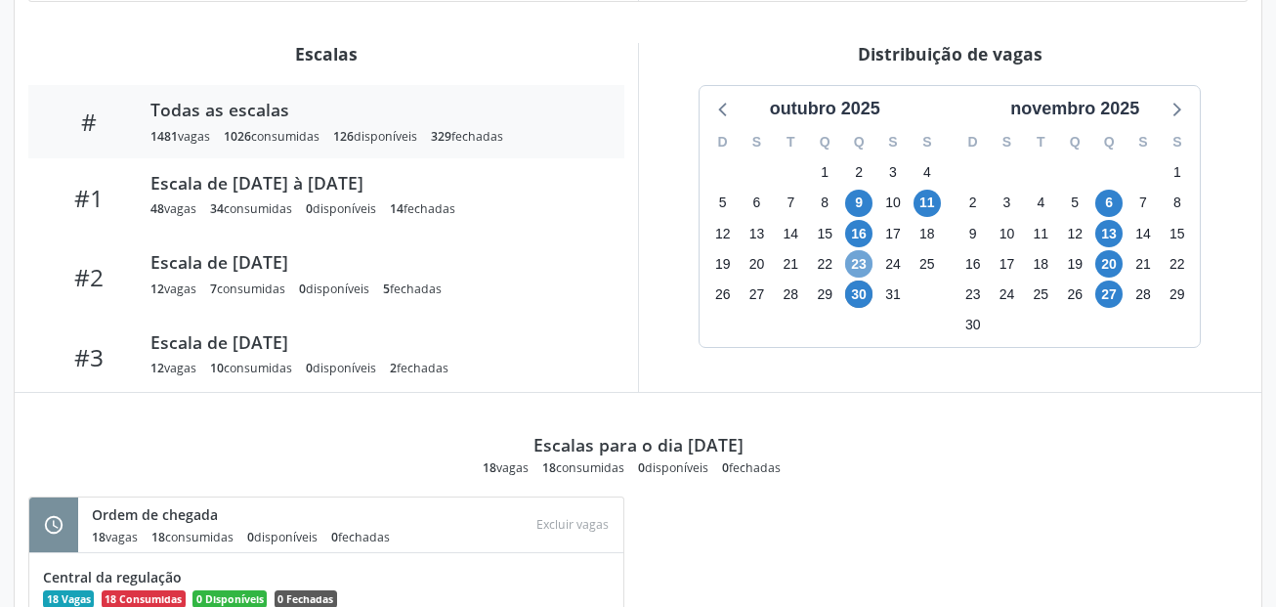
click at [864, 261] on span "23" at bounding box center [858, 263] width 27 height 27
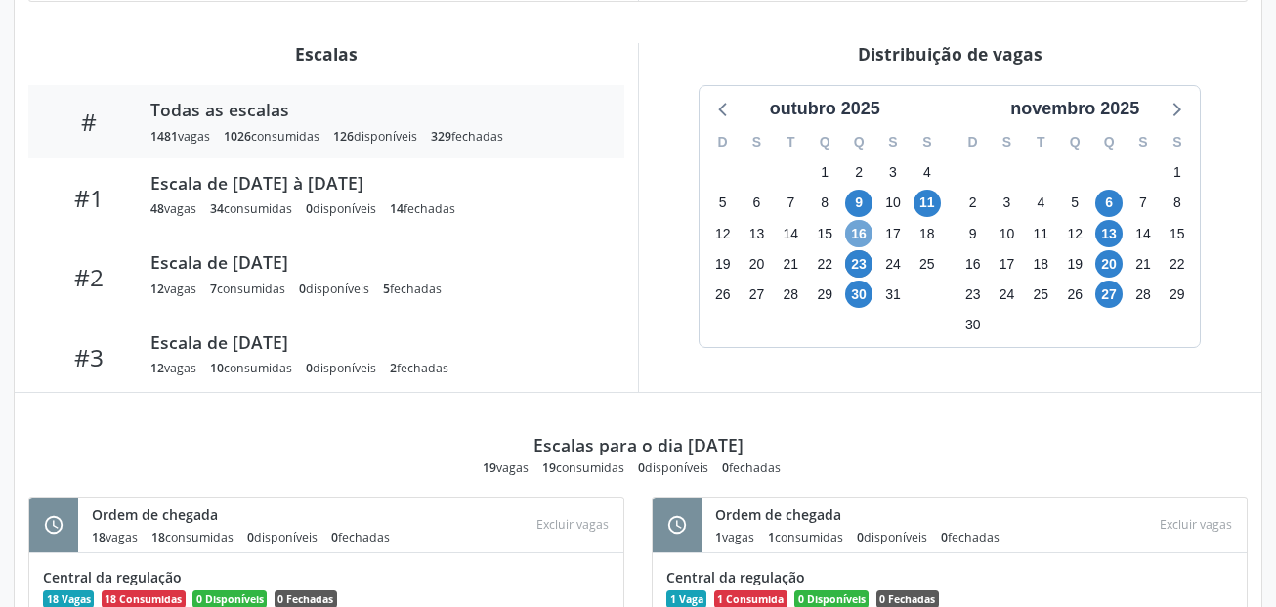
click at [864, 243] on span "16" at bounding box center [858, 233] width 27 height 27
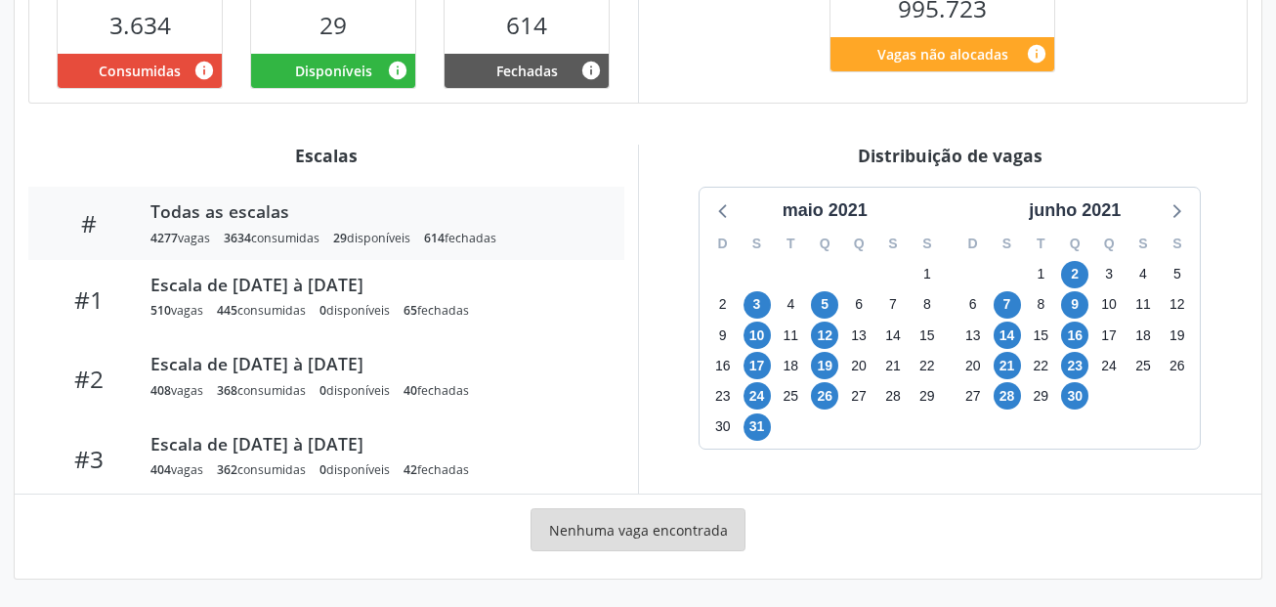
scroll to position [530, 0]
click at [847, 205] on div "maio 2021" at bounding box center [825, 210] width 101 height 26
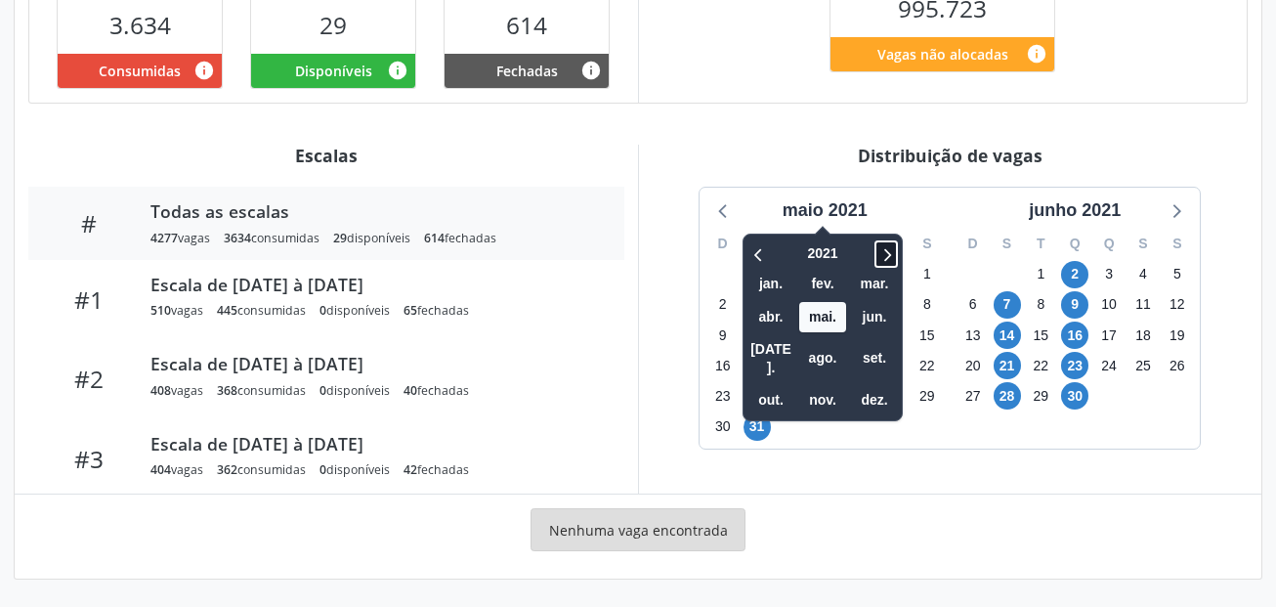
click at [898, 247] on span at bounding box center [885, 253] width 23 height 27
click at [896, 247] on icon at bounding box center [886, 253] width 20 height 23
click at [887, 240] on span at bounding box center [885, 253] width 23 height 27
click at [780, 386] on span "out." at bounding box center [770, 400] width 47 height 30
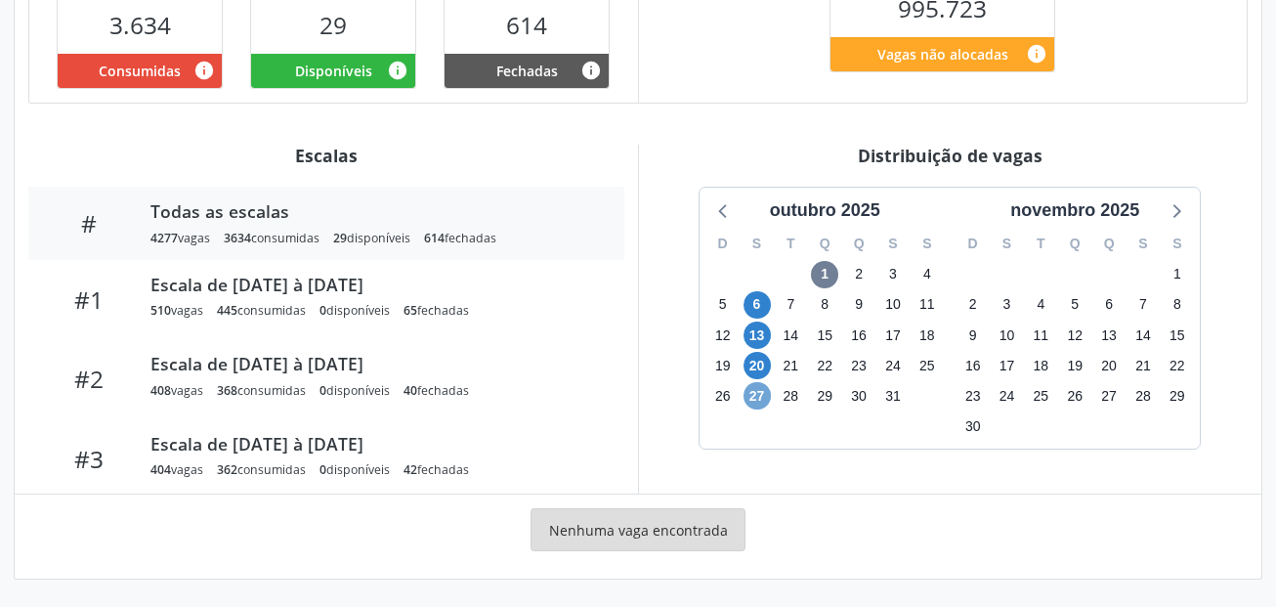
click at [760, 396] on span "27" at bounding box center [756, 395] width 27 height 27
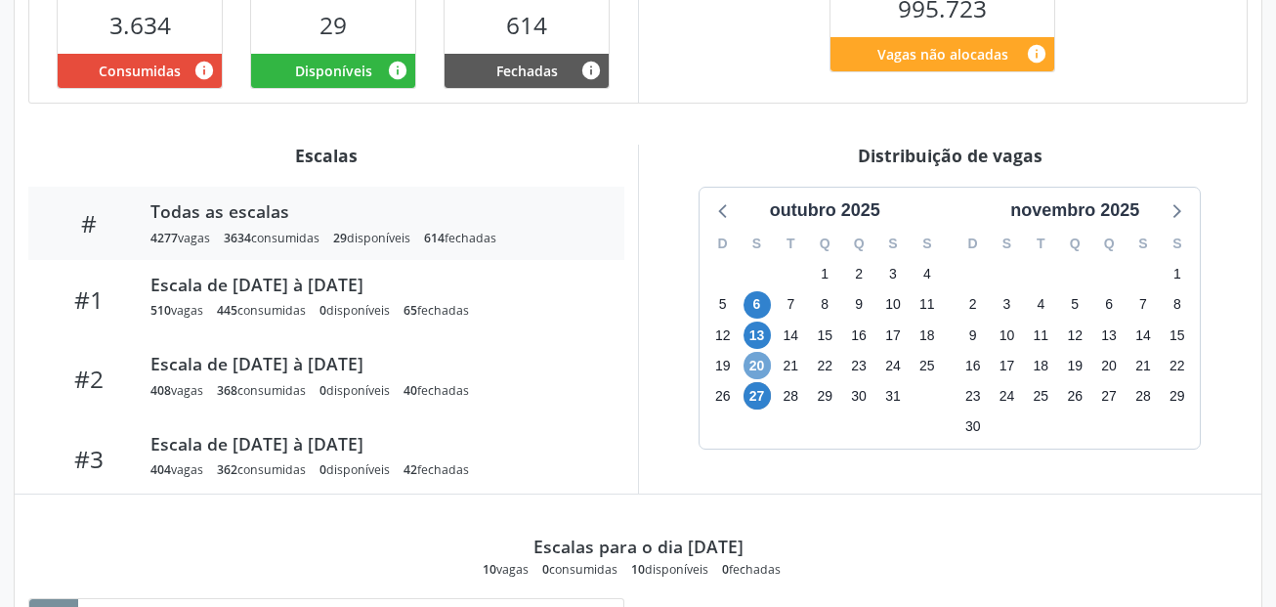
click at [759, 366] on span "20" at bounding box center [756, 365] width 27 height 27
click at [759, 343] on span "13" at bounding box center [756, 334] width 27 height 27
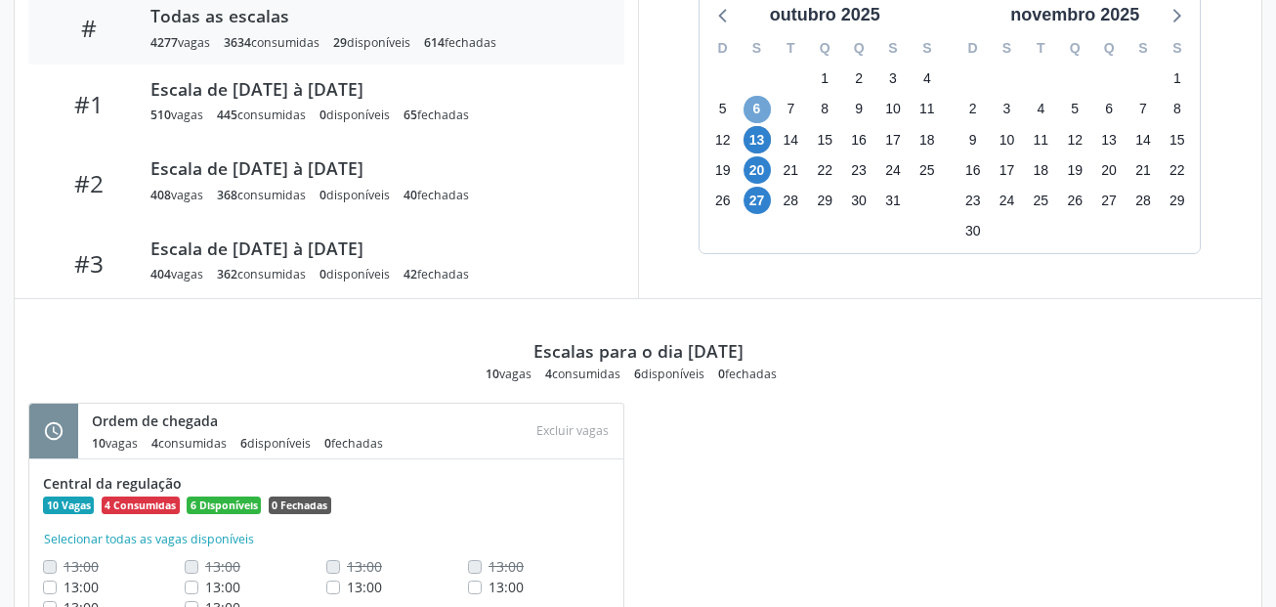
click at [760, 98] on span "6" at bounding box center [756, 109] width 27 height 27
click at [761, 134] on span "13" at bounding box center [756, 139] width 27 height 27
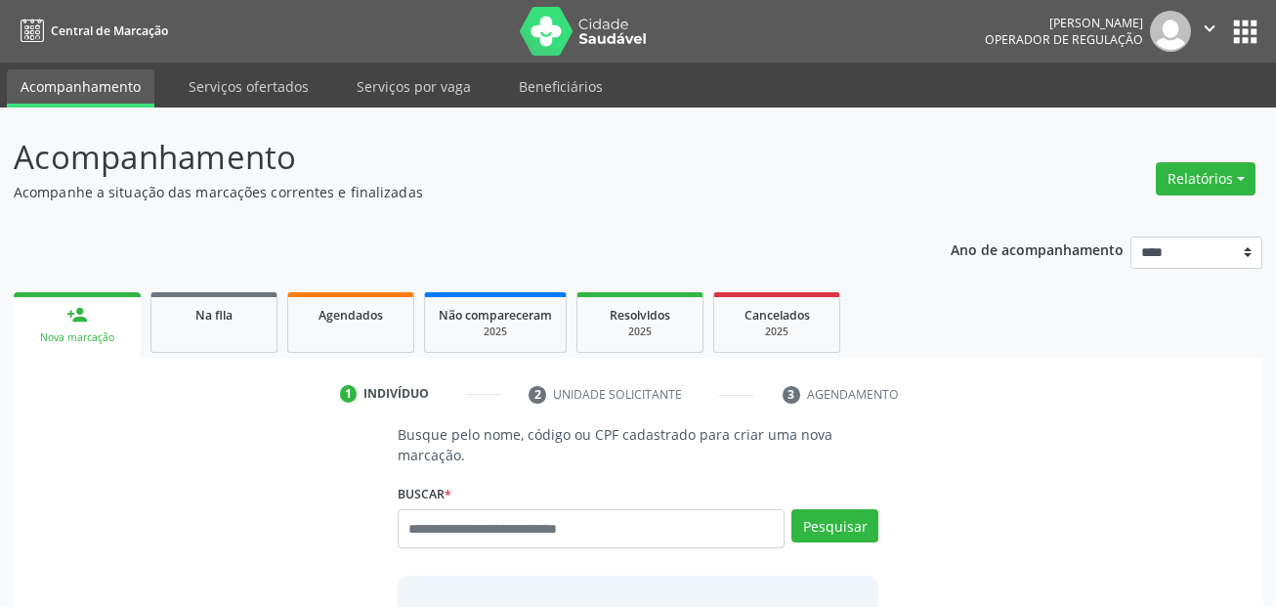
scroll to position [45, 0]
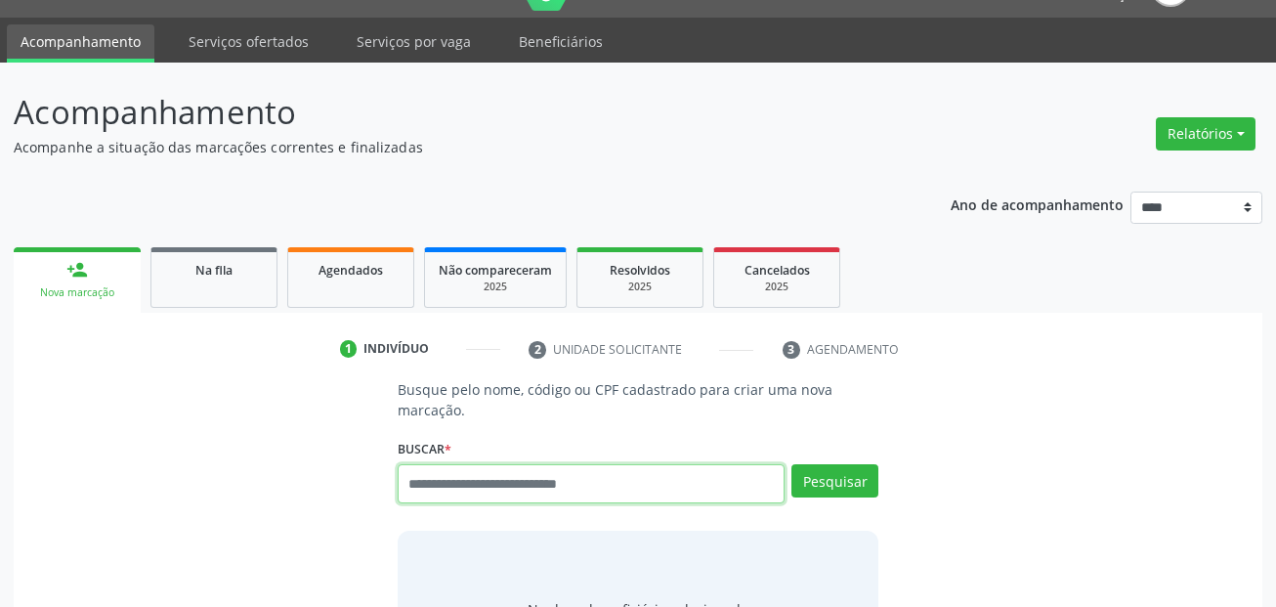
click at [489, 478] on input "text" at bounding box center [592, 483] width 388 height 39
type input "**********"
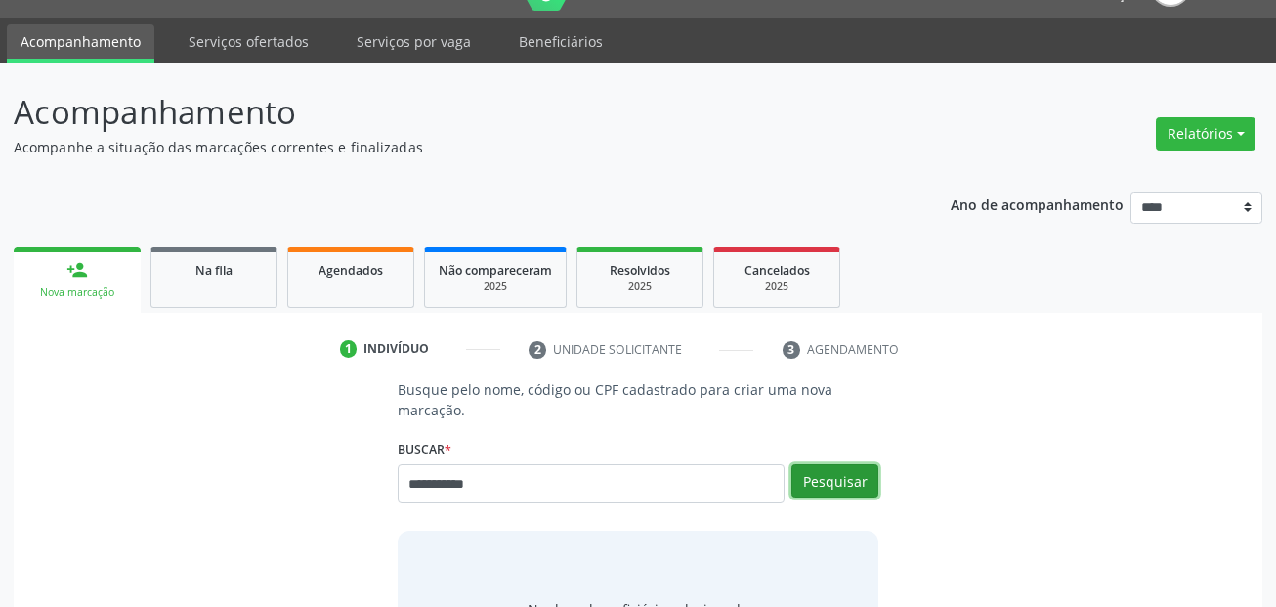
click at [853, 474] on button "Pesquisar" at bounding box center [834, 480] width 87 height 33
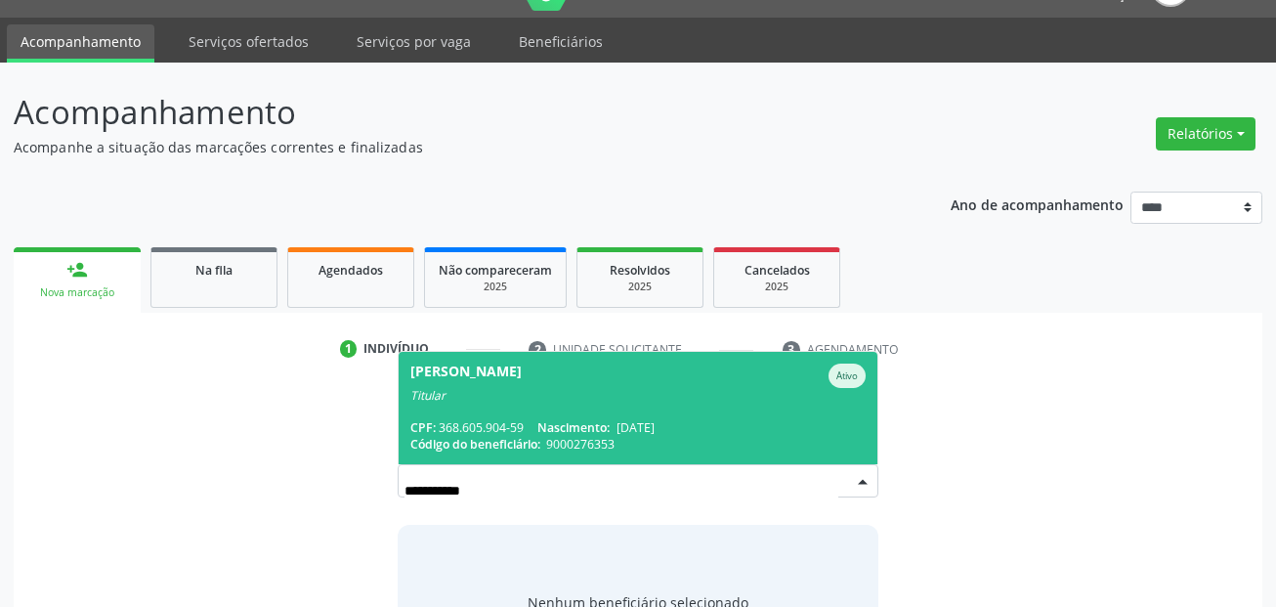
click at [545, 393] on div "Titular" at bounding box center [638, 396] width 456 height 16
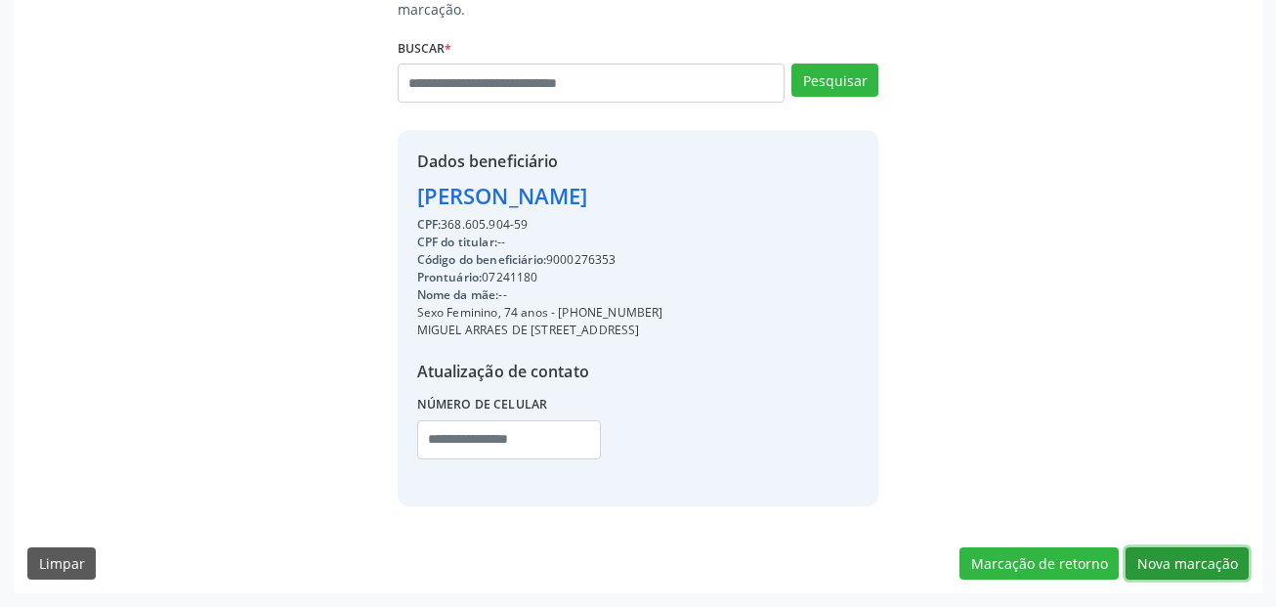
click at [1189, 569] on button "Nova marcação" at bounding box center [1186, 563] width 123 height 33
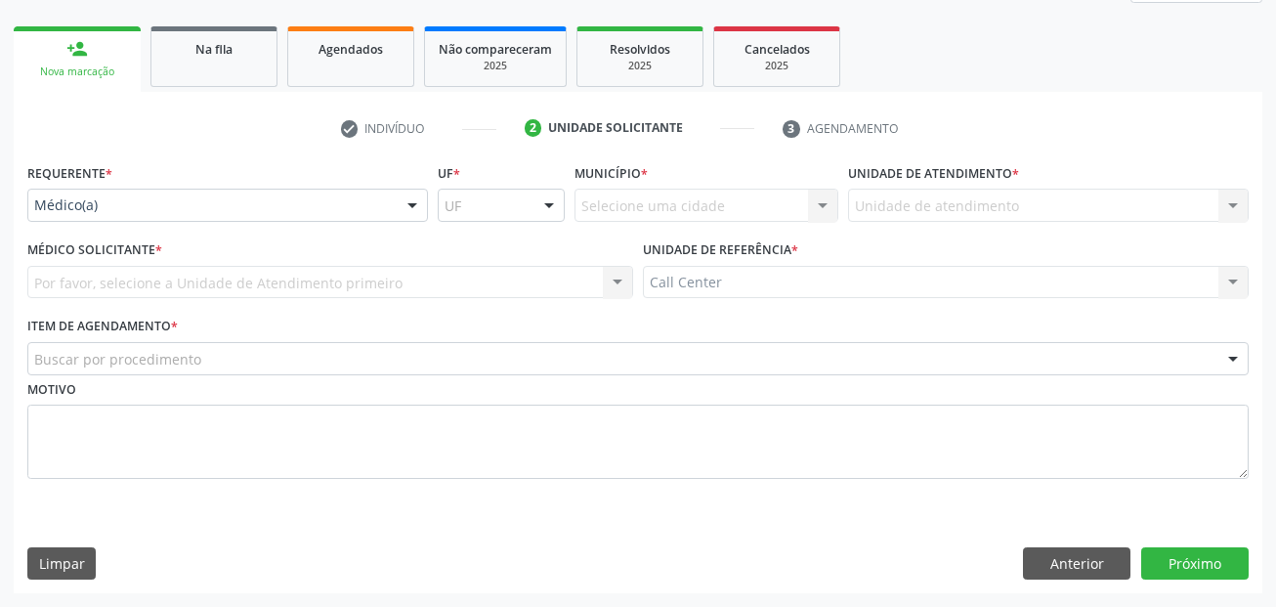
scroll to position [266, 0]
drag, startPoint x: 127, startPoint y: 217, endPoint x: 111, endPoint y: 249, distance: 35.8
click at [126, 220] on div "Médico(a)" at bounding box center [227, 205] width 401 height 33
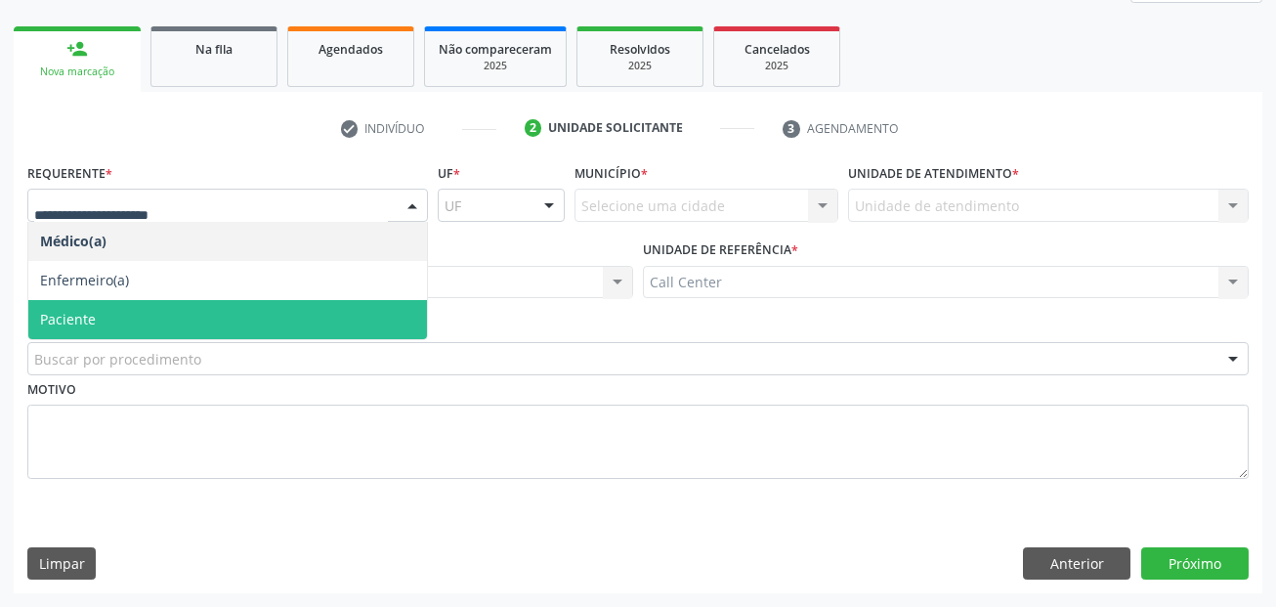
click at [84, 316] on span "Paciente" at bounding box center [68, 319] width 56 height 19
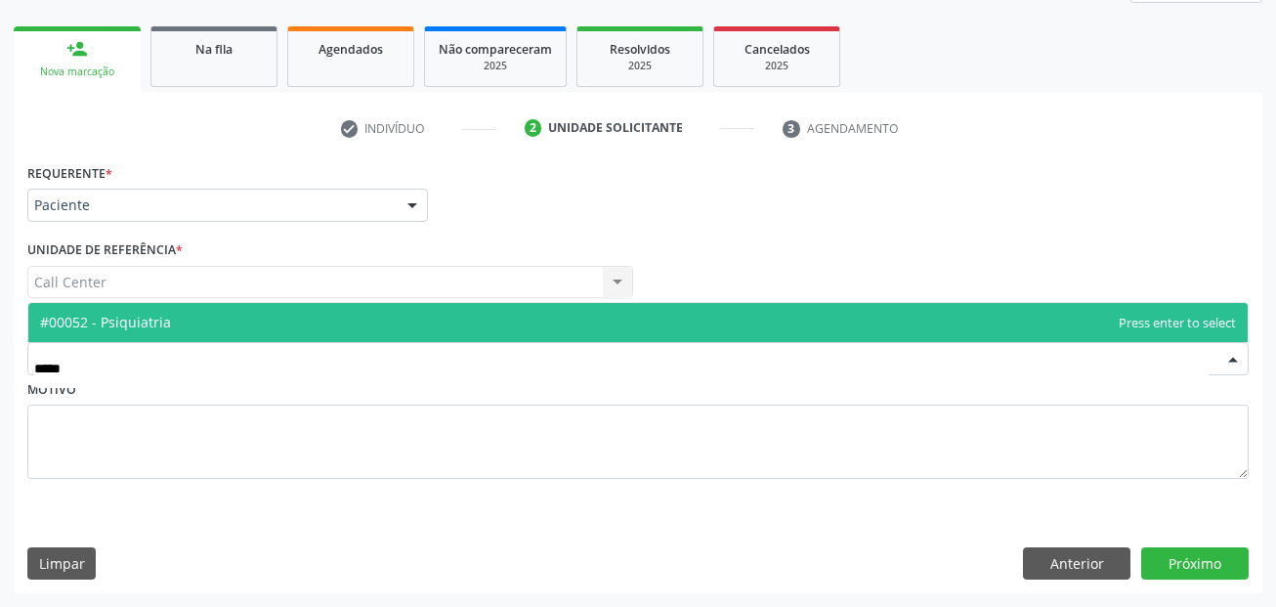
type input "******"
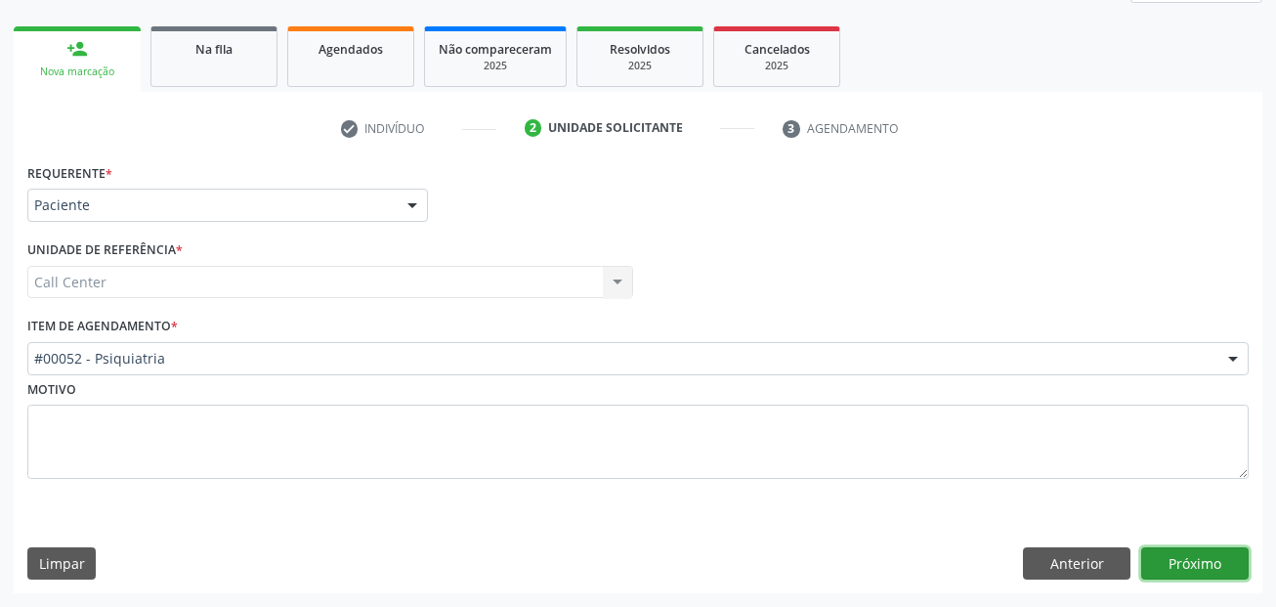
click at [1186, 561] on button "Próximo" at bounding box center [1194, 563] width 107 height 33
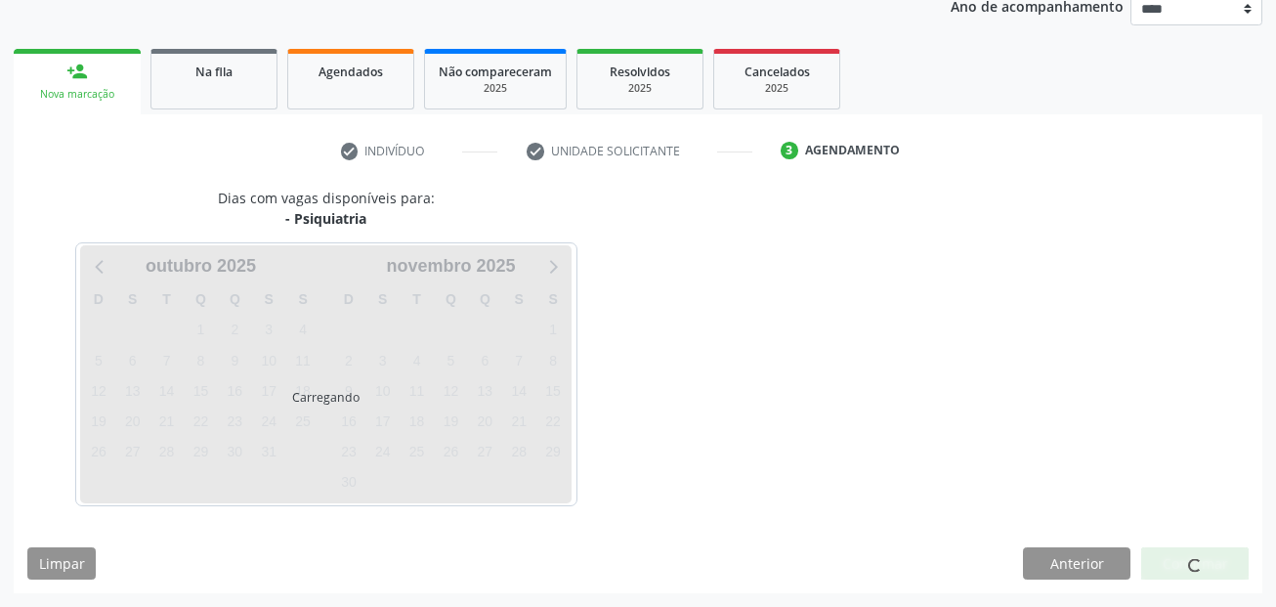
scroll to position [243, 0]
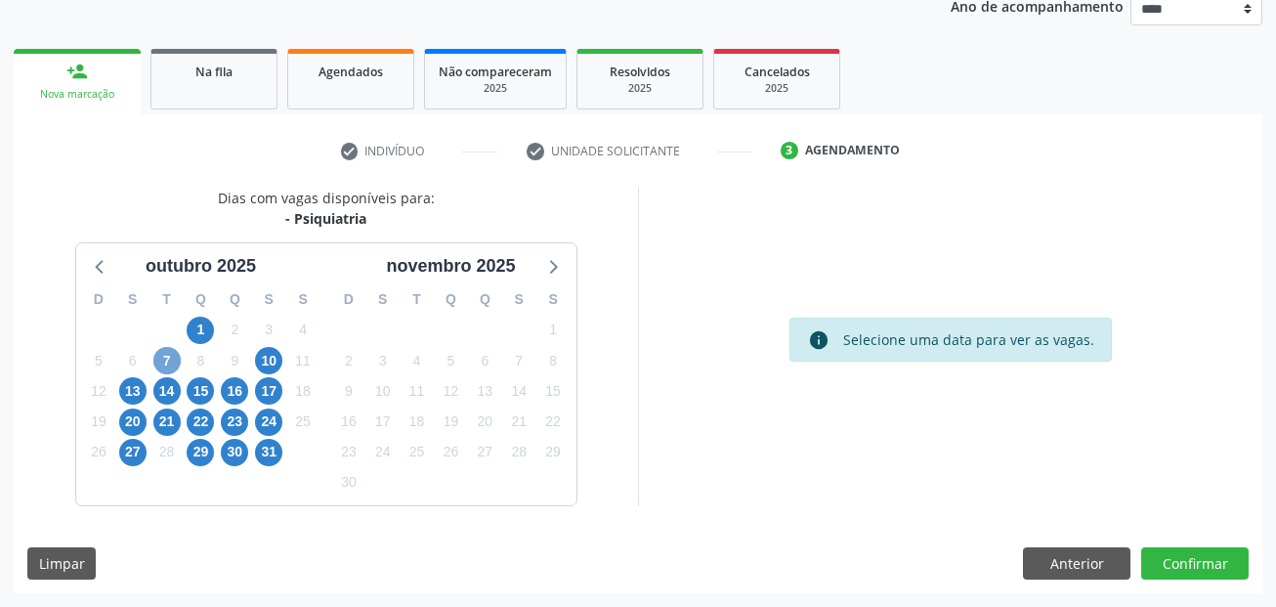
click at [166, 360] on span "7" at bounding box center [166, 360] width 27 height 27
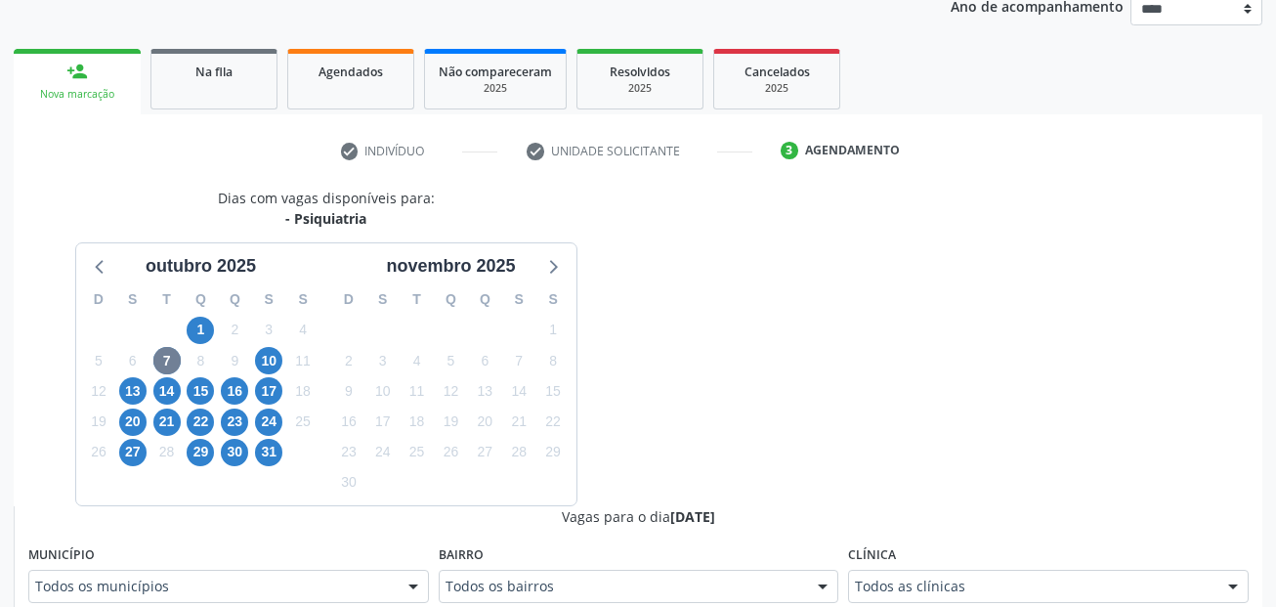
scroll to position [252, 0]
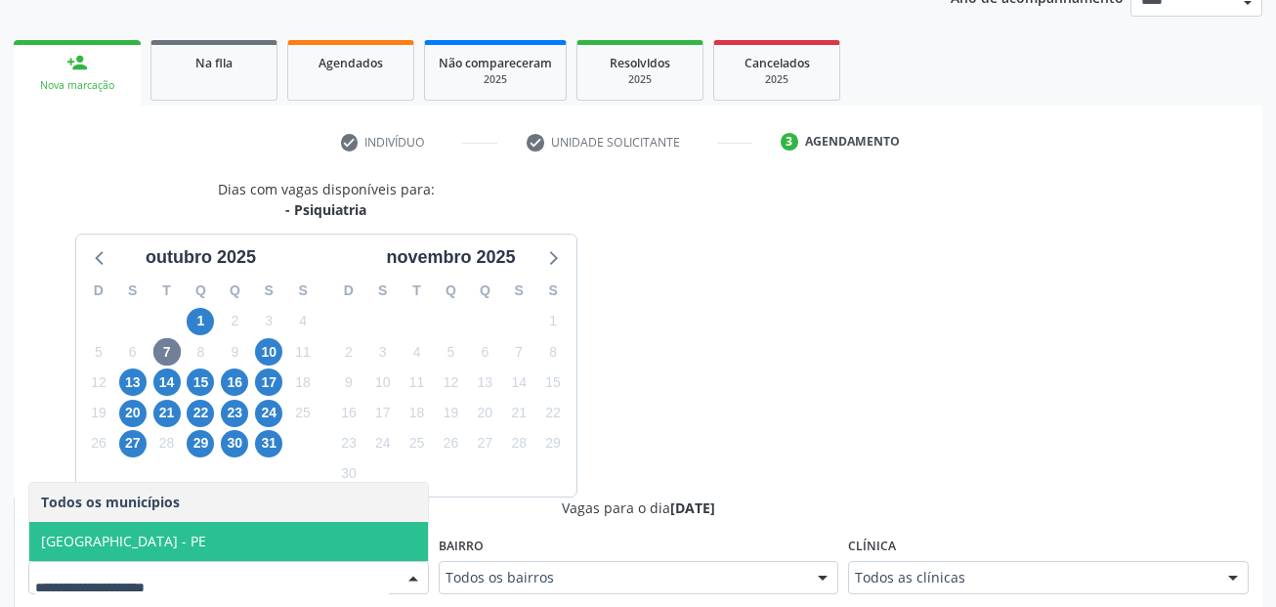
click at [228, 540] on span "[GEOGRAPHIC_DATA] - PE" at bounding box center [228, 541] width 399 height 39
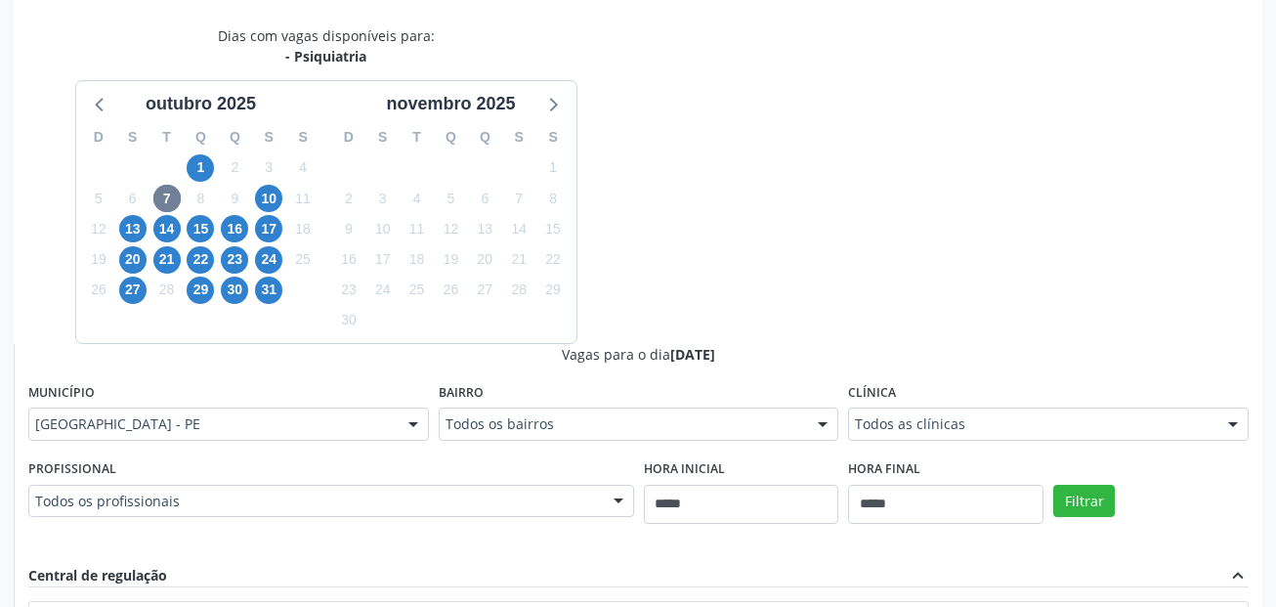
scroll to position [545, 0]
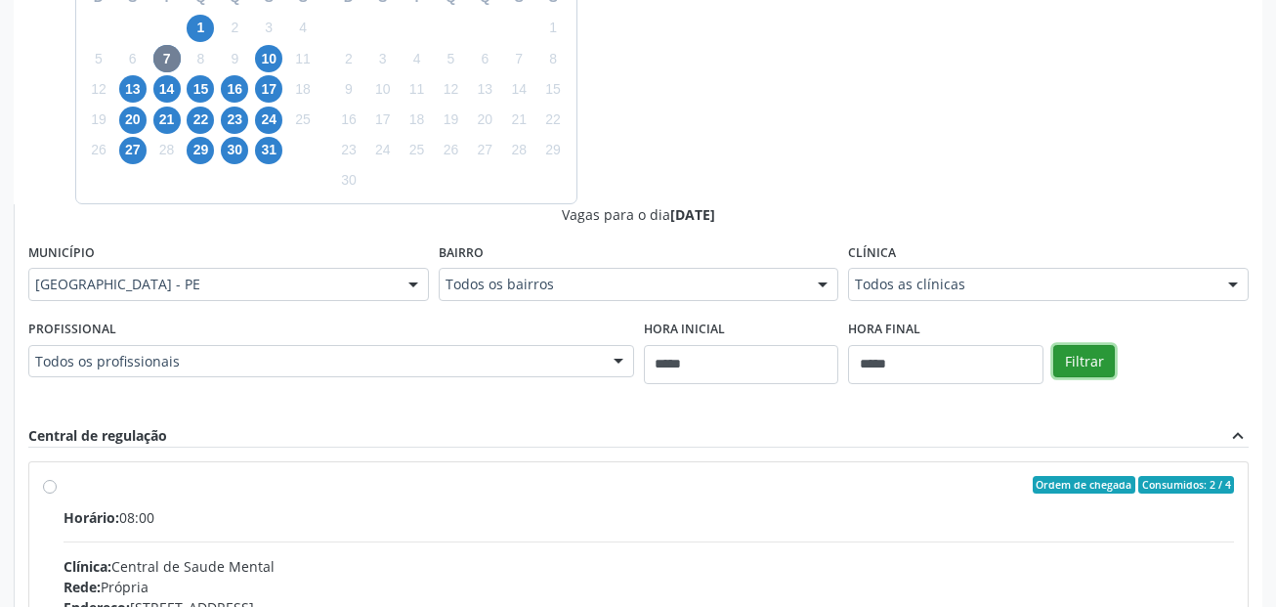
click at [1096, 365] on button "Filtrar" at bounding box center [1084, 361] width 62 height 33
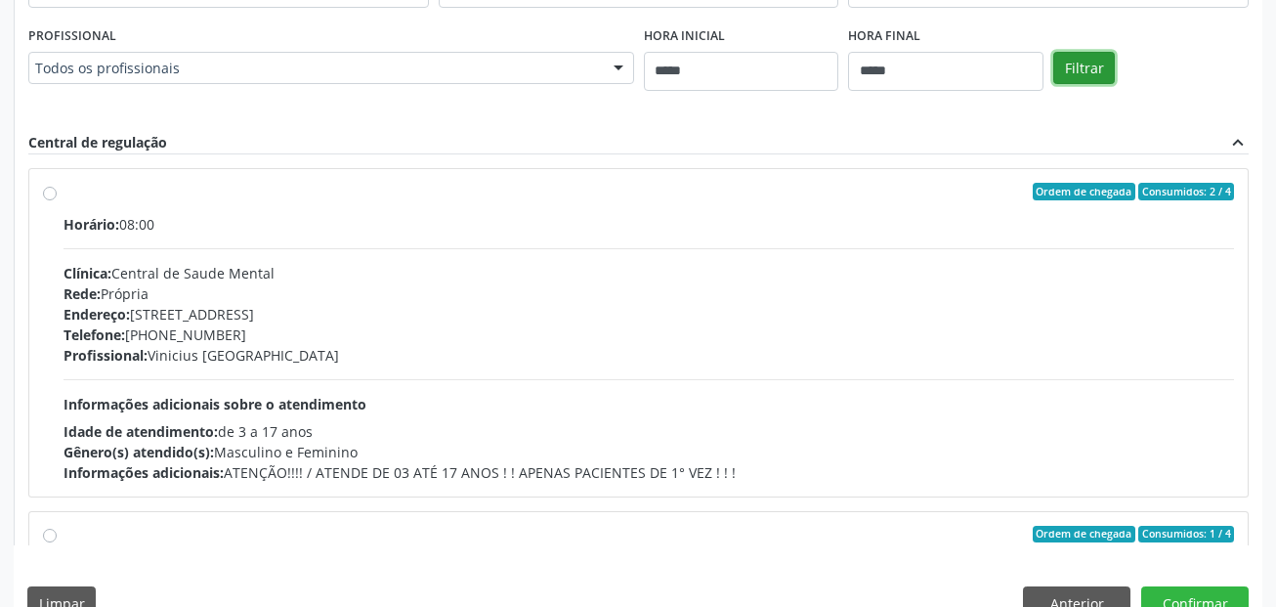
scroll to position [447, 0]
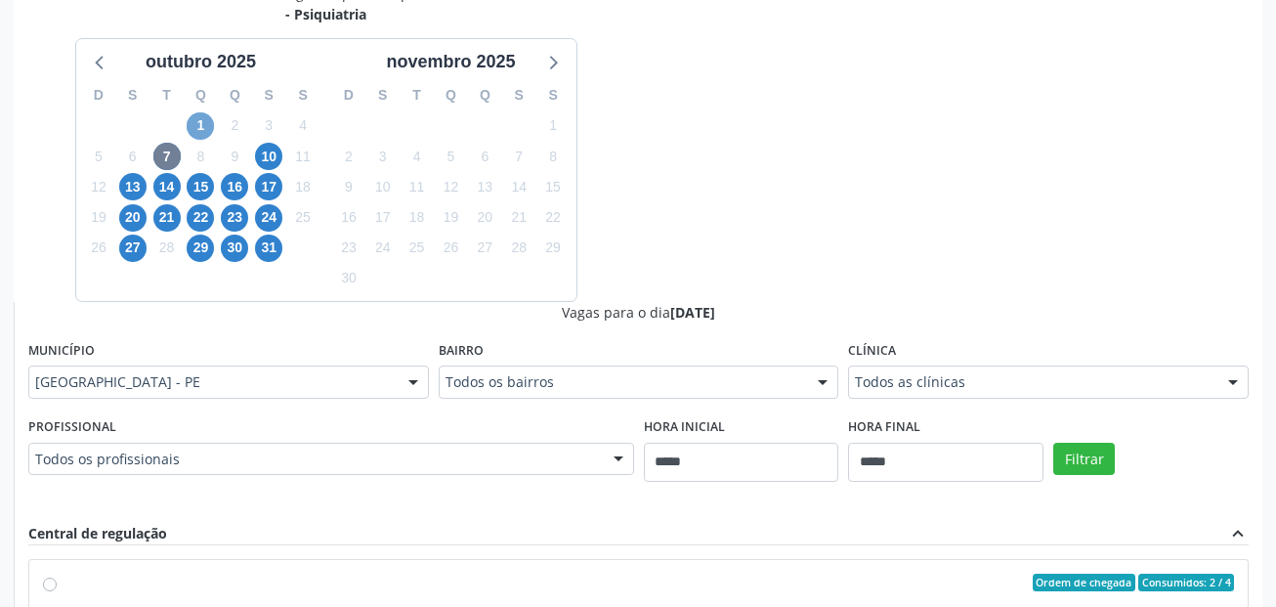
click at [204, 127] on span "1" at bounding box center [200, 125] width 27 height 27
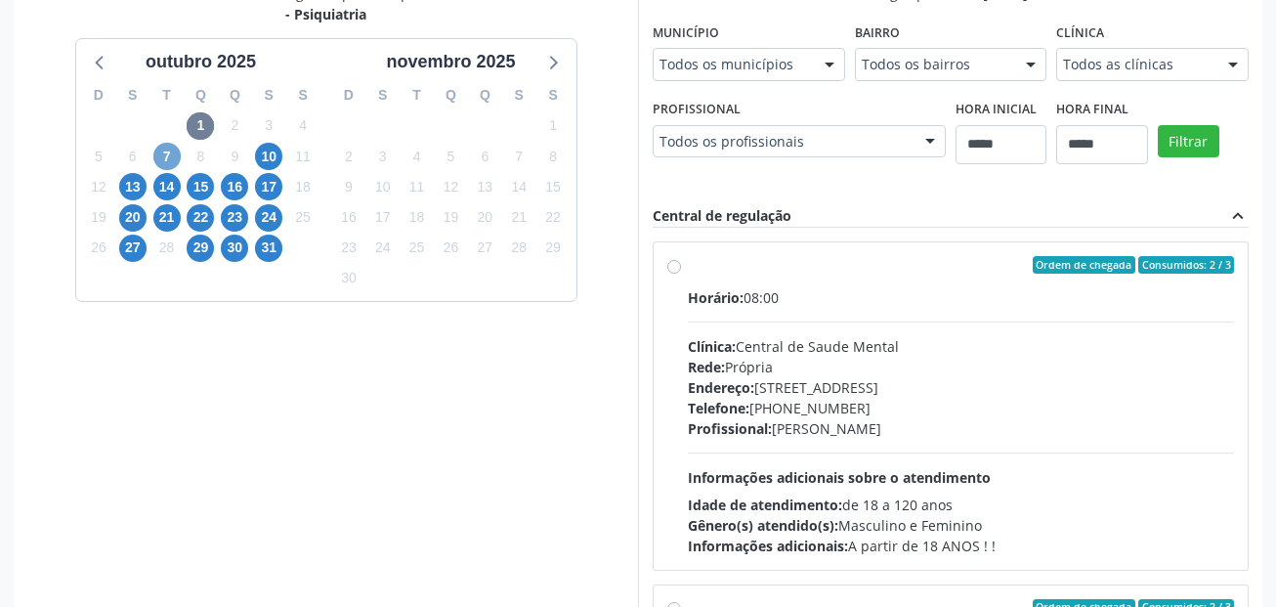
click at [164, 158] on span "7" at bounding box center [166, 156] width 27 height 27
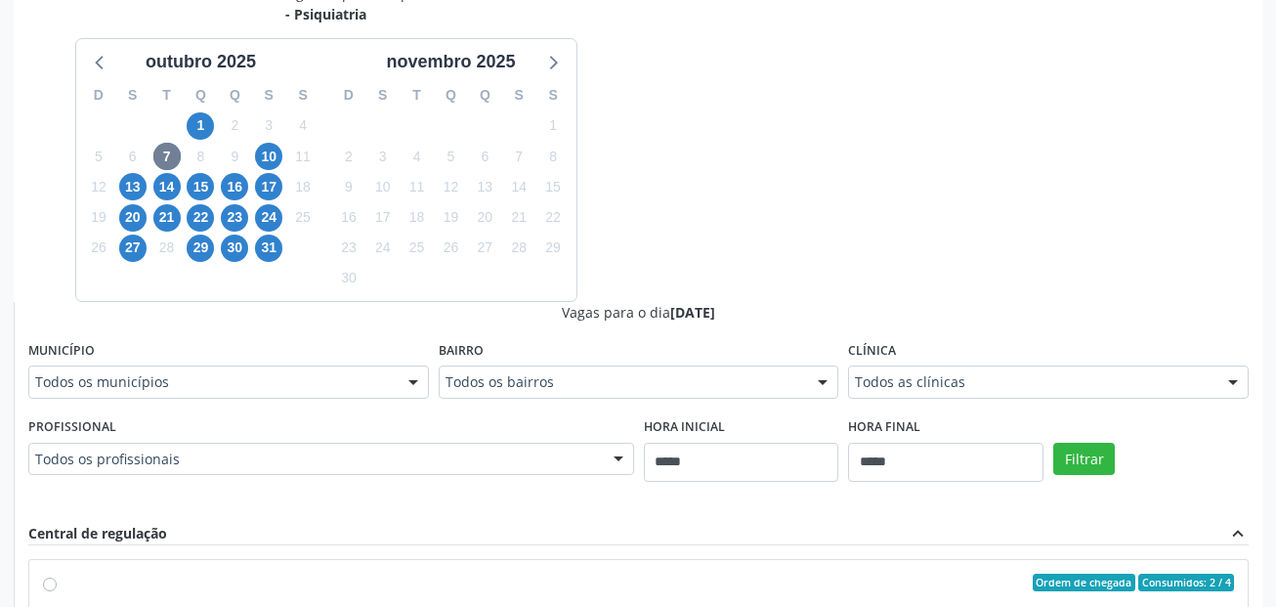
click at [87, 403] on fieldset "Município Todos os municípios Todos os municípios Recife - PE Nenhum resultado …" at bounding box center [228, 374] width 401 height 76
click at [281, 154] on span "10" at bounding box center [268, 156] width 27 height 27
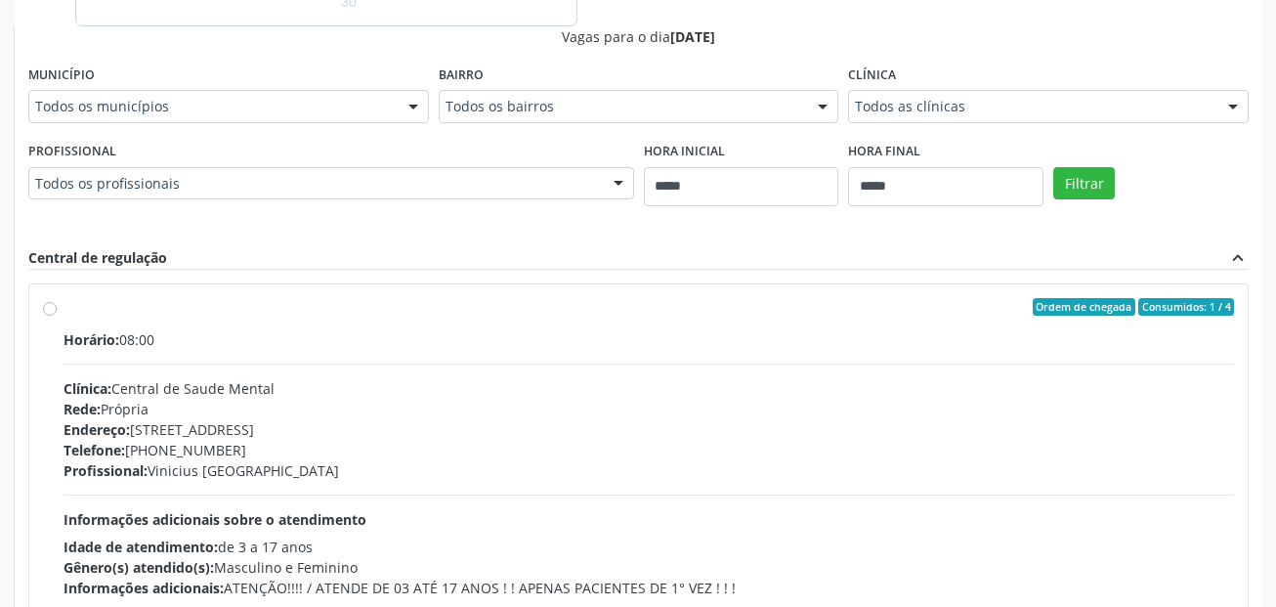
scroll to position [741, 0]
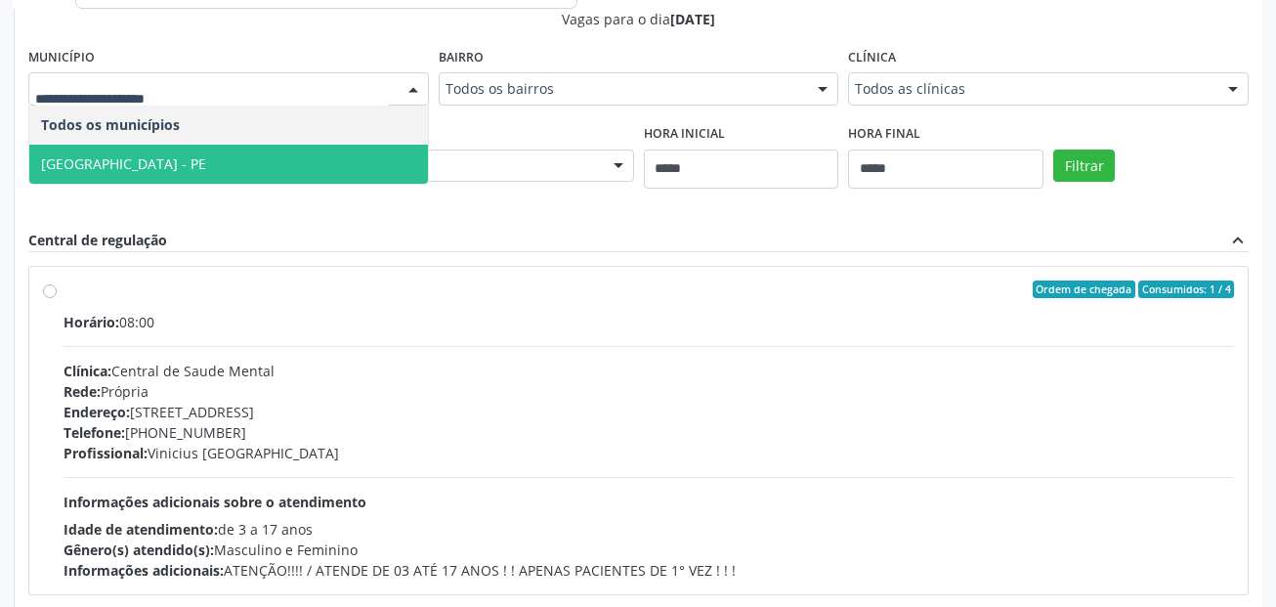
click at [119, 161] on span "[GEOGRAPHIC_DATA] - PE" at bounding box center [228, 164] width 399 height 39
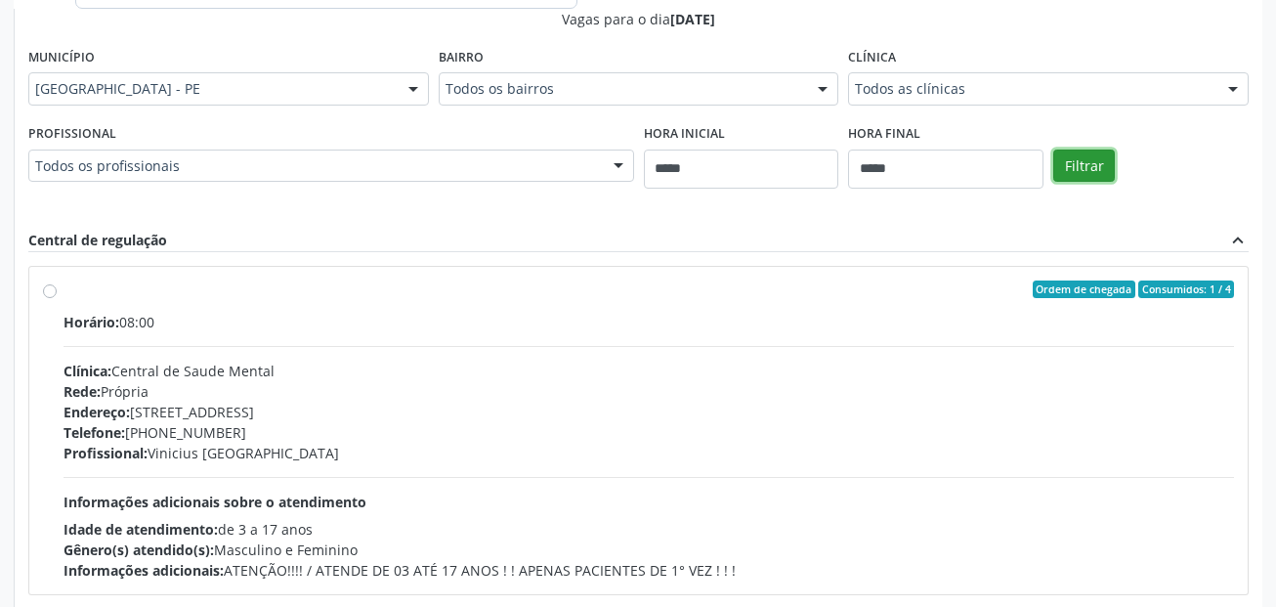
click at [1079, 166] on button "Filtrar" at bounding box center [1084, 165] width 62 height 33
click at [1072, 169] on button "Filtrar" at bounding box center [1084, 165] width 62 height 33
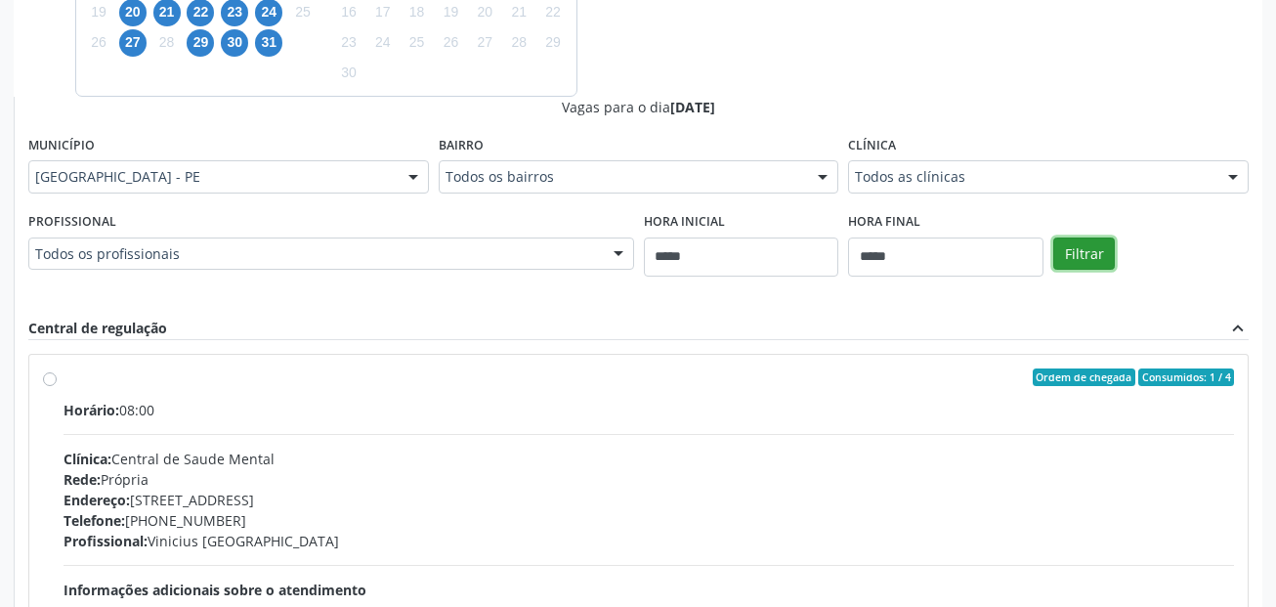
scroll to position [550, 0]
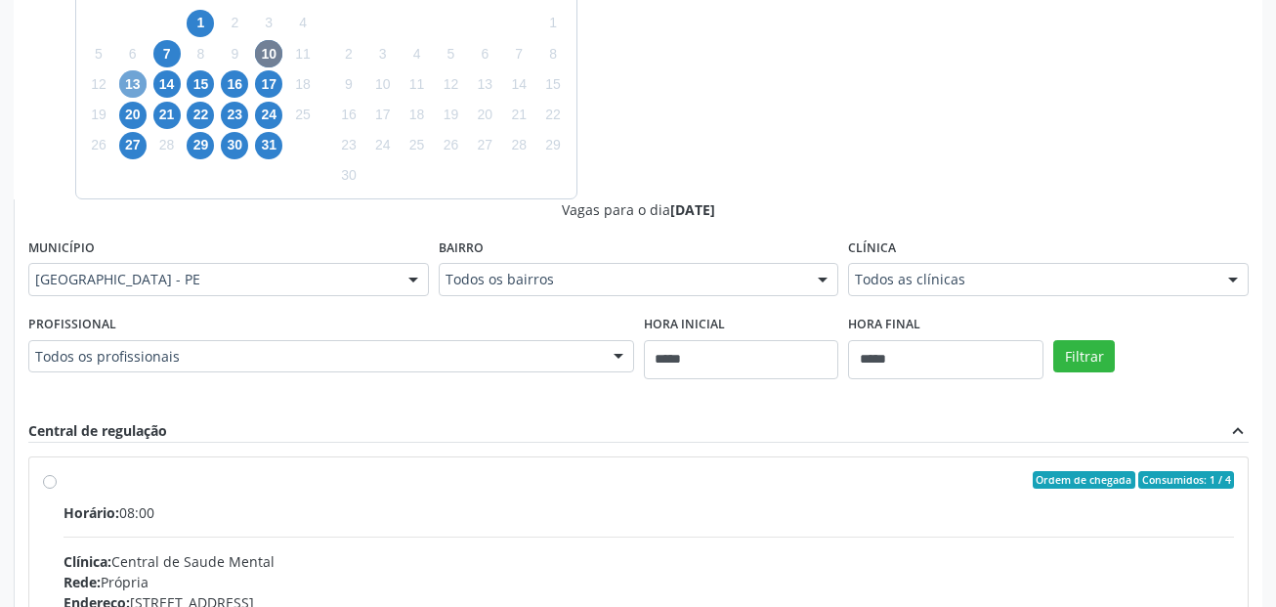
click at [124, 89] on span "13" at bounding box center [132, 83] width 27 height 27
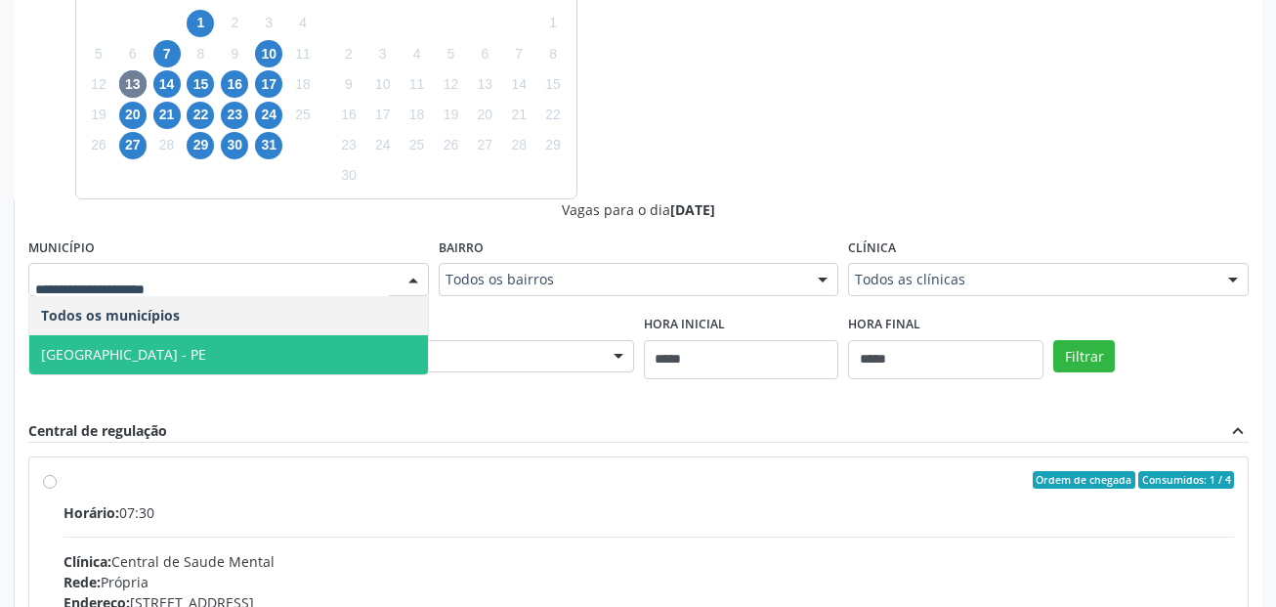
click at [142, 358] on span "[GEOGRAPHIC_DATA] - PE" at bounding box center [228, 354] width 399 height 39
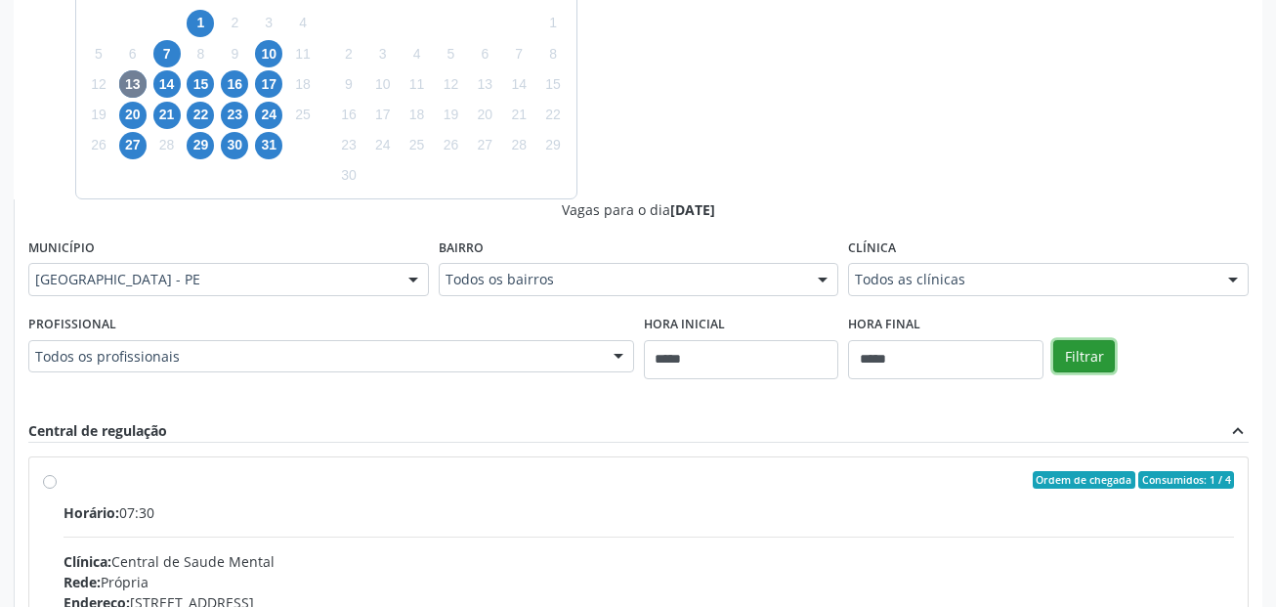
click at [1082, 346] on button "Filtrar" at bounding box center [1084, 356] width 62 height 33
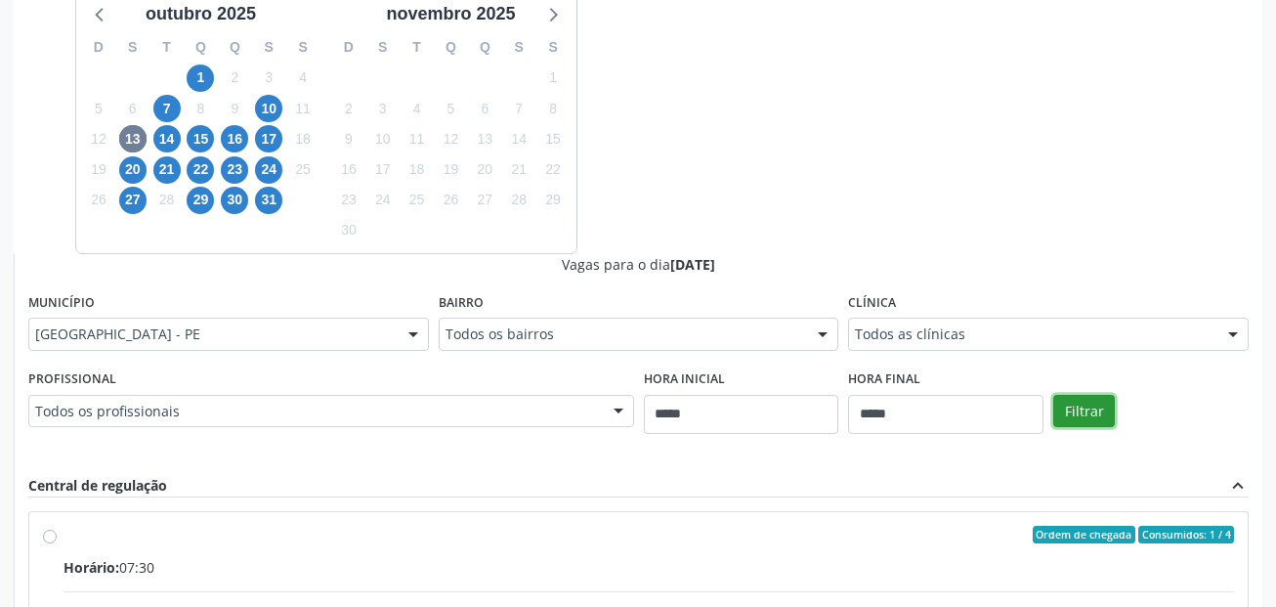
scroll to position [488, 0]
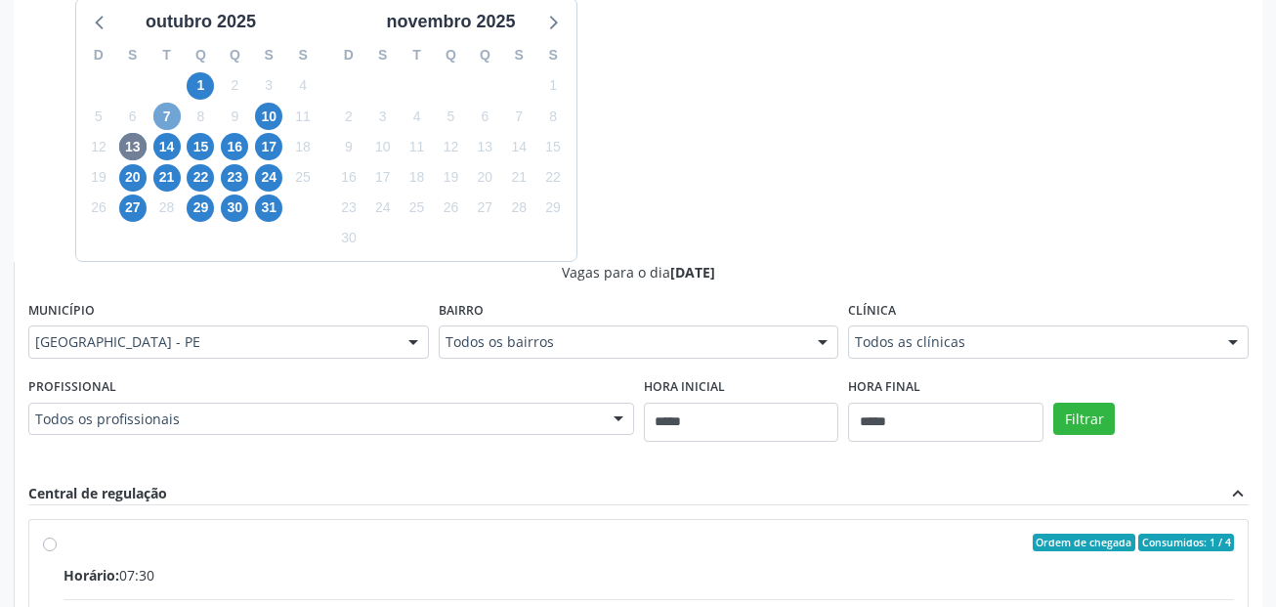
click at [155, 118] on span "7" at bounding box center [166, 116] width 27 height 27
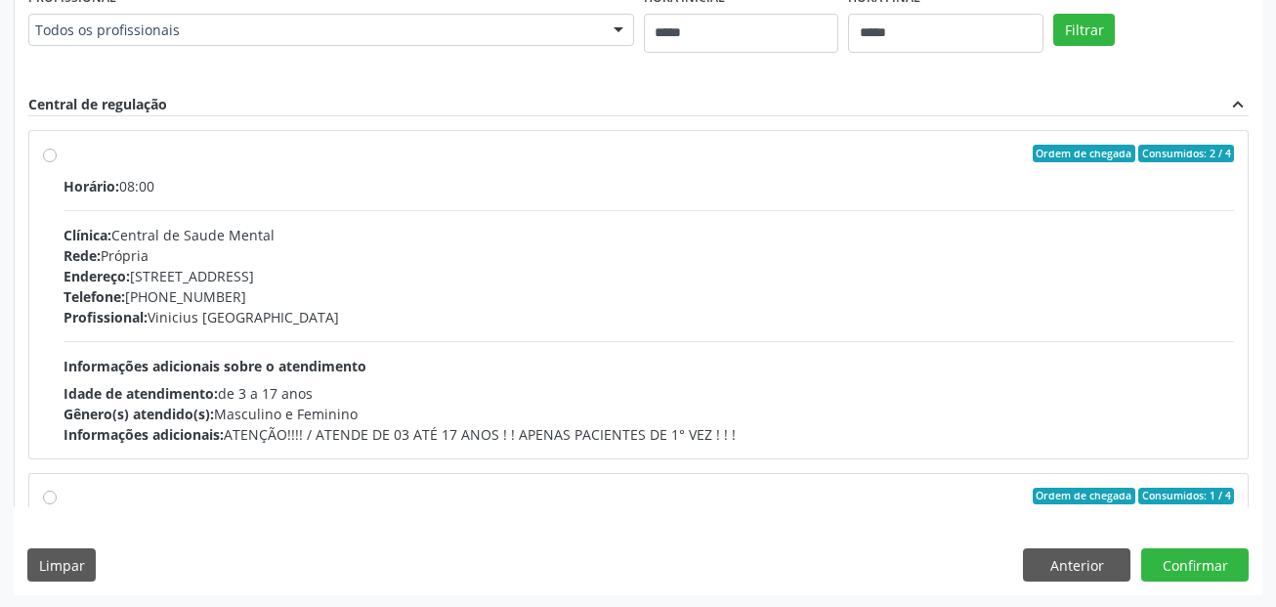
scroll to position [878, 0]
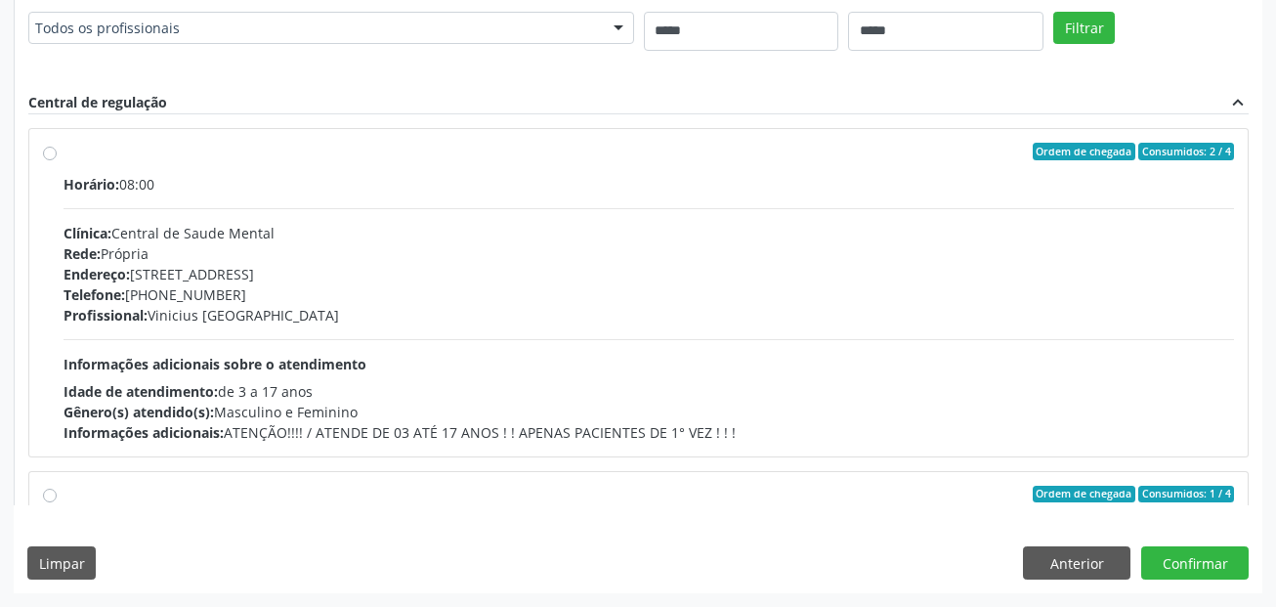
click at [216, 190] on div "Horário: 08:00" at bounding box center [649, 184] width 1170 height 21
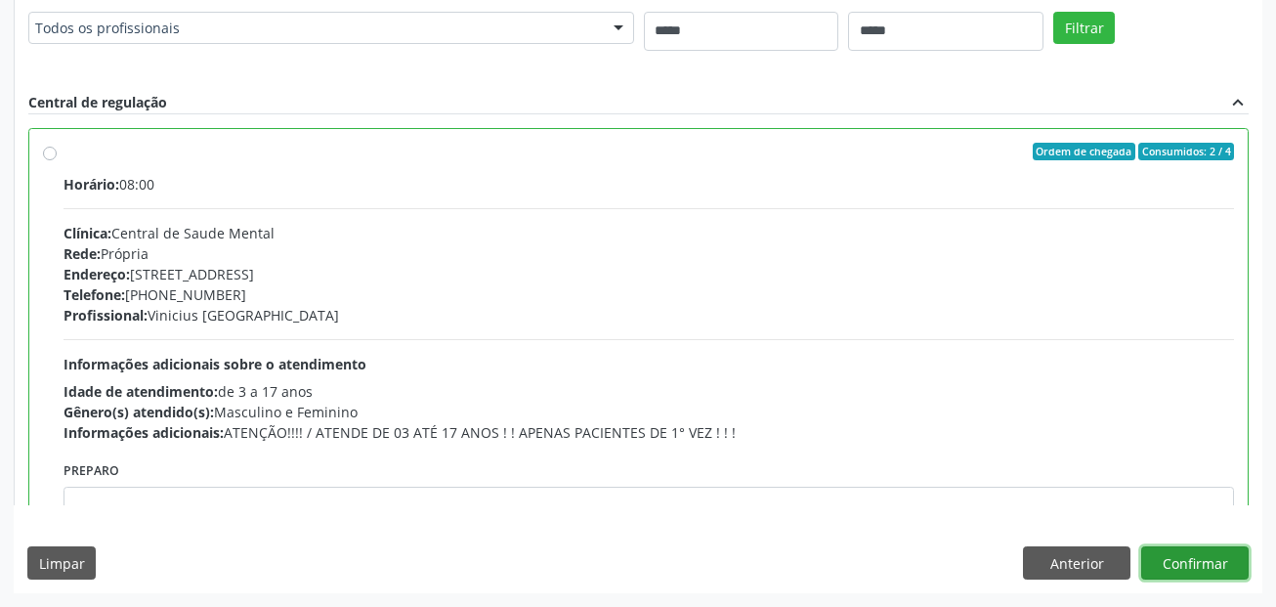
click at [1198, 567] on button "Confirmar" at bounding box center [1194, 562] width 107 height 33
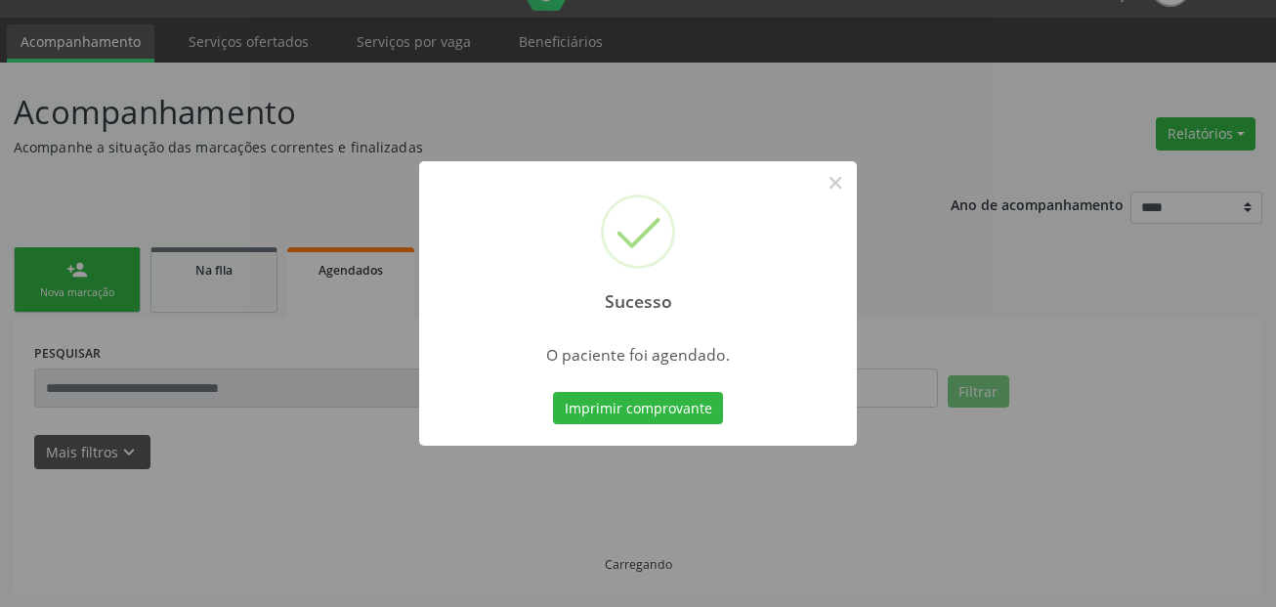
scroll to position [45, 0]
click at [684, 425] on div "Imprimir comprovante Cancel" at bounding box center [638, 408] width 179 height 41
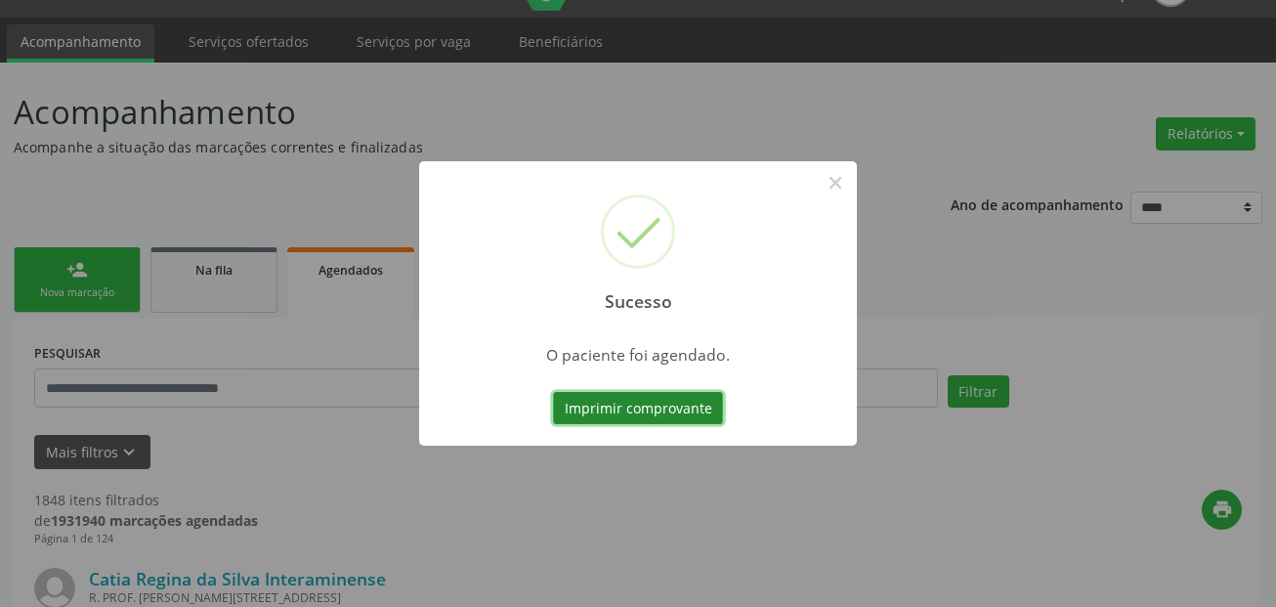
click at [684, 414] on button "Imprimir comprovante" at bounding box center [638, 408] width 170 height 33
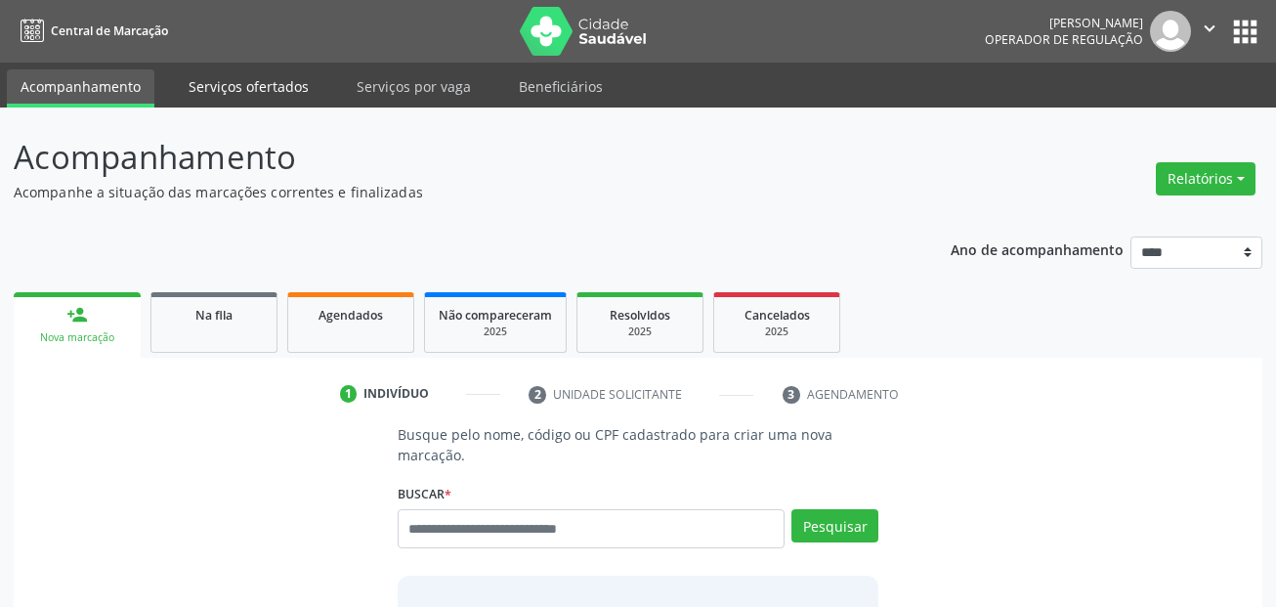
click at [253, 86] on link "Serviços ofertados" at bounding box center [249, 86] width 148 height 34
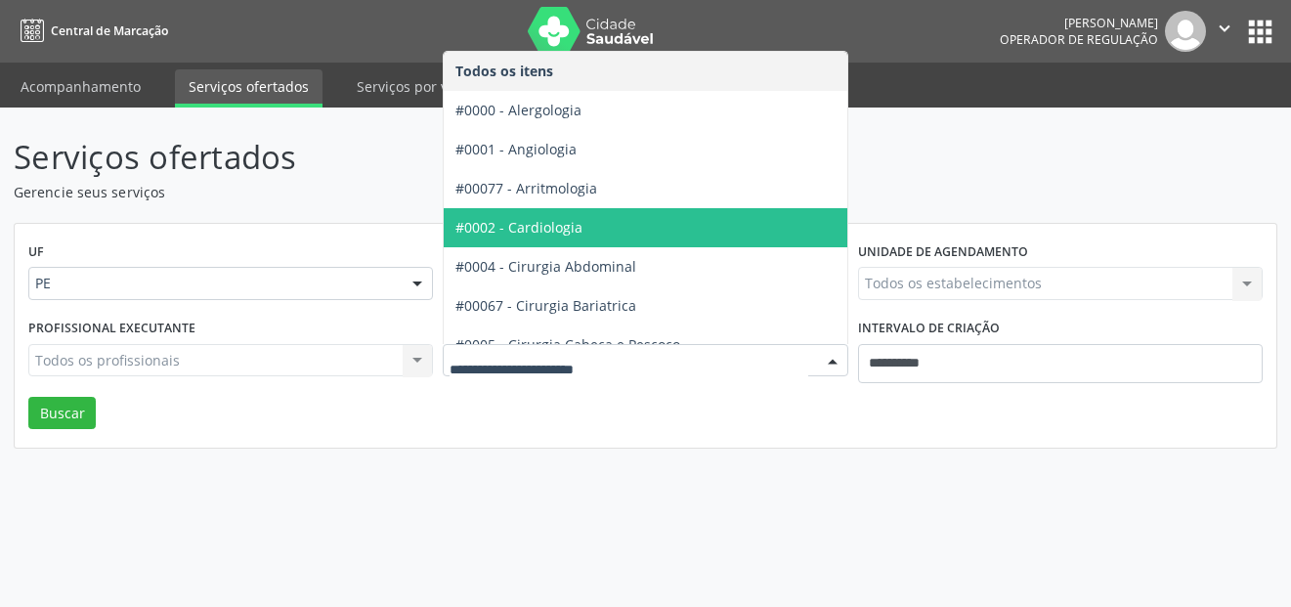
drag, startPoint x: 559, startPoint y: 230, endPoint x: 597, endPoint y: 267, distance: 53.2
click at [560, 231] on span "#0002 - Cardiologia" at bounding box center [518, 227] width 127 height 19
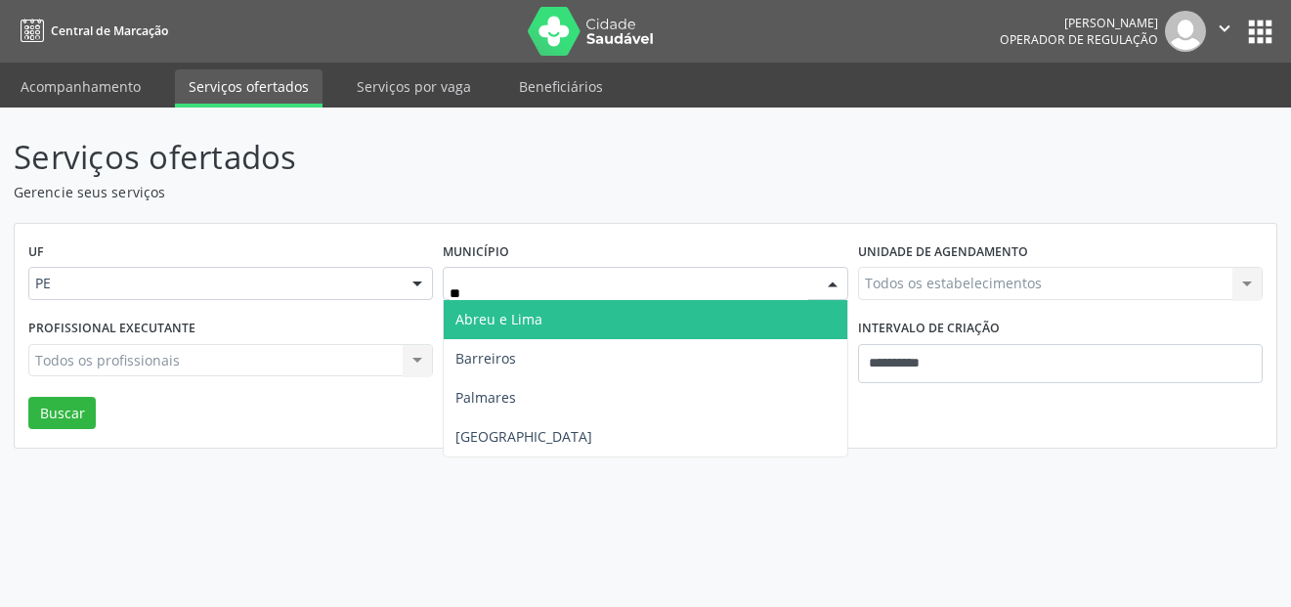
type input "***"
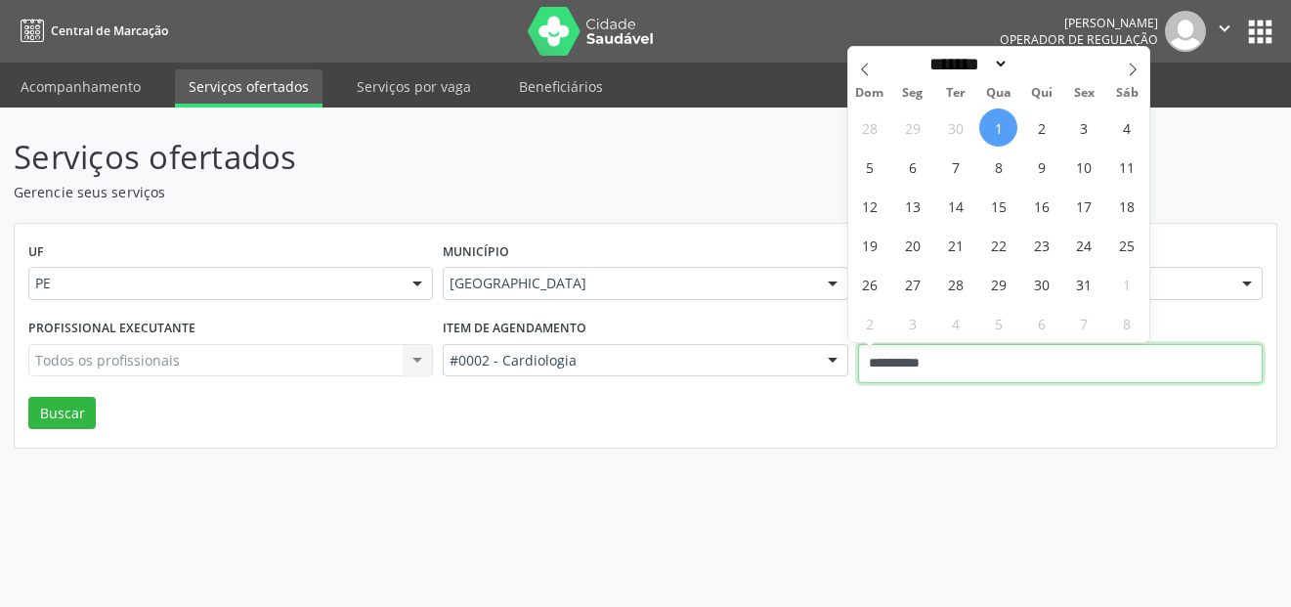
drag, startPoint x: 989, startPoint y: 364, endPoint x: 860, endPoint y: 360, distance: 129.1
click at [860, 360] on input "**********" at bounding box center [1060, 363] width 404 height 39
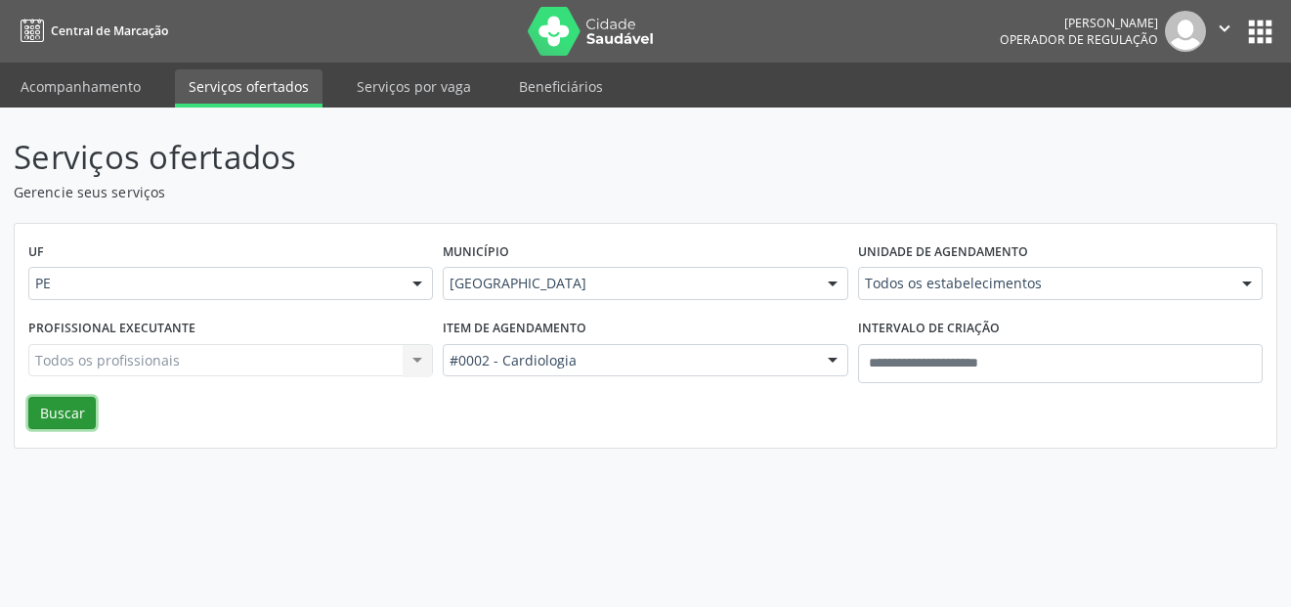
click at [77, 413] on button "Buscar" at bounding box center [61, 413] width 67 height 33
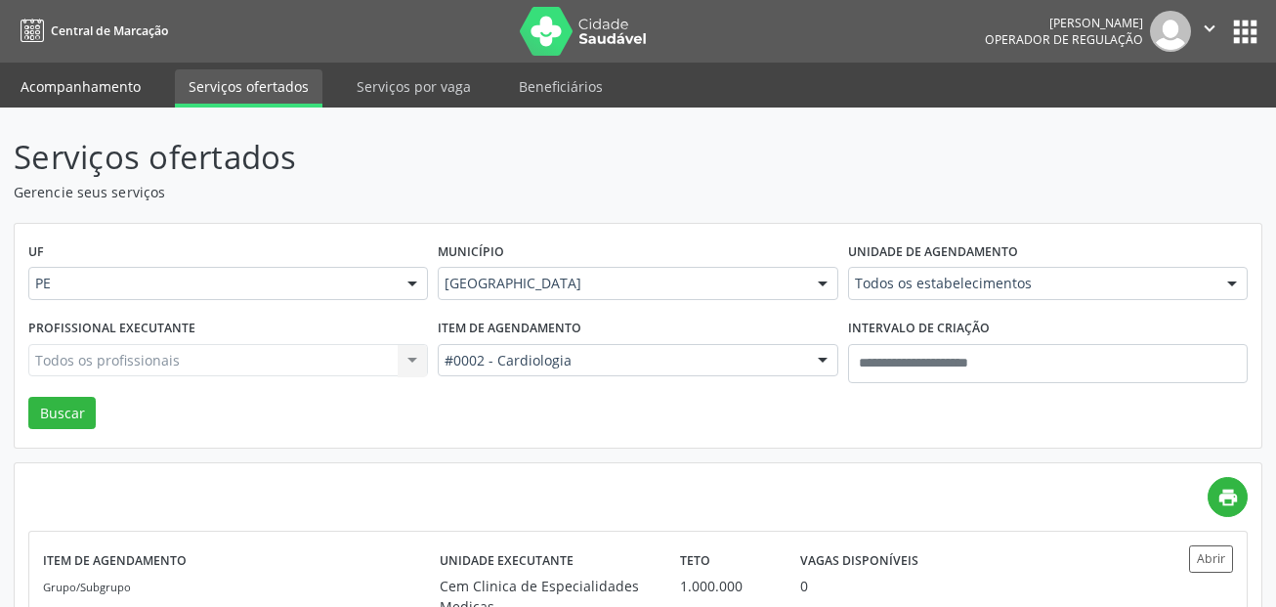
click at [108, 74] on link "Acompanhamento" at bounding box center [81, 86] width 148 height 34
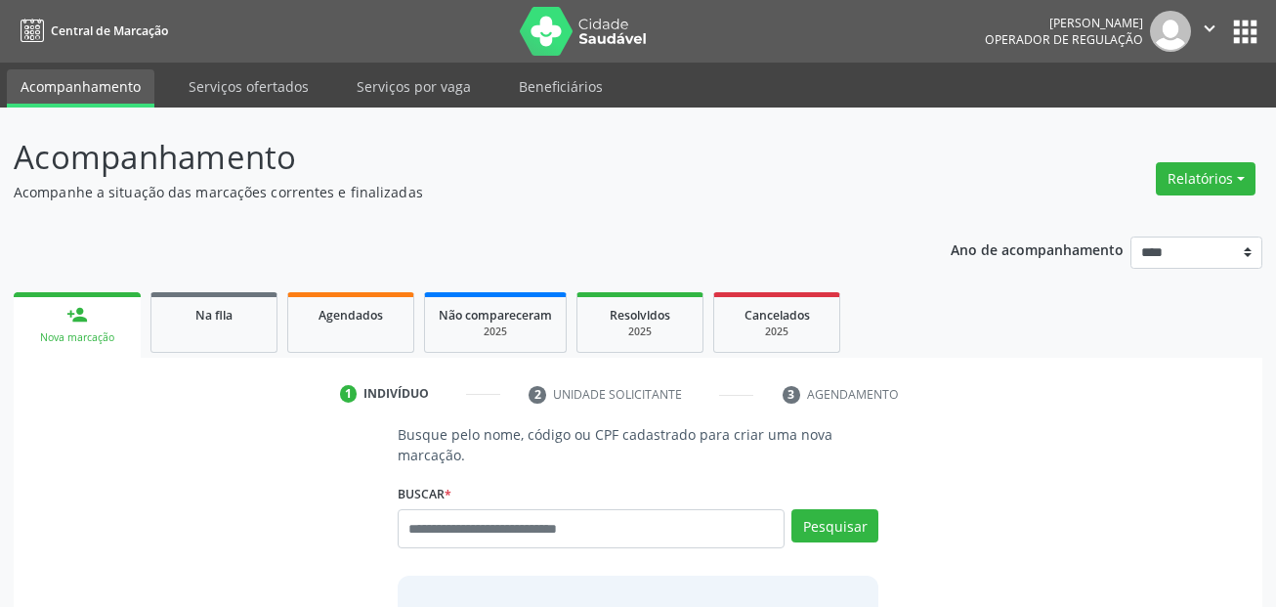
click at [348, 257] on div "Ano de acompanhamento **** **** **** **** **** person_add Nova marcação Na fila…" at bounding box center [638, 521] width 1249 height 597
click at [356, 312] on span "Agendados" at bounding box center [350, 315] width 64 height 17
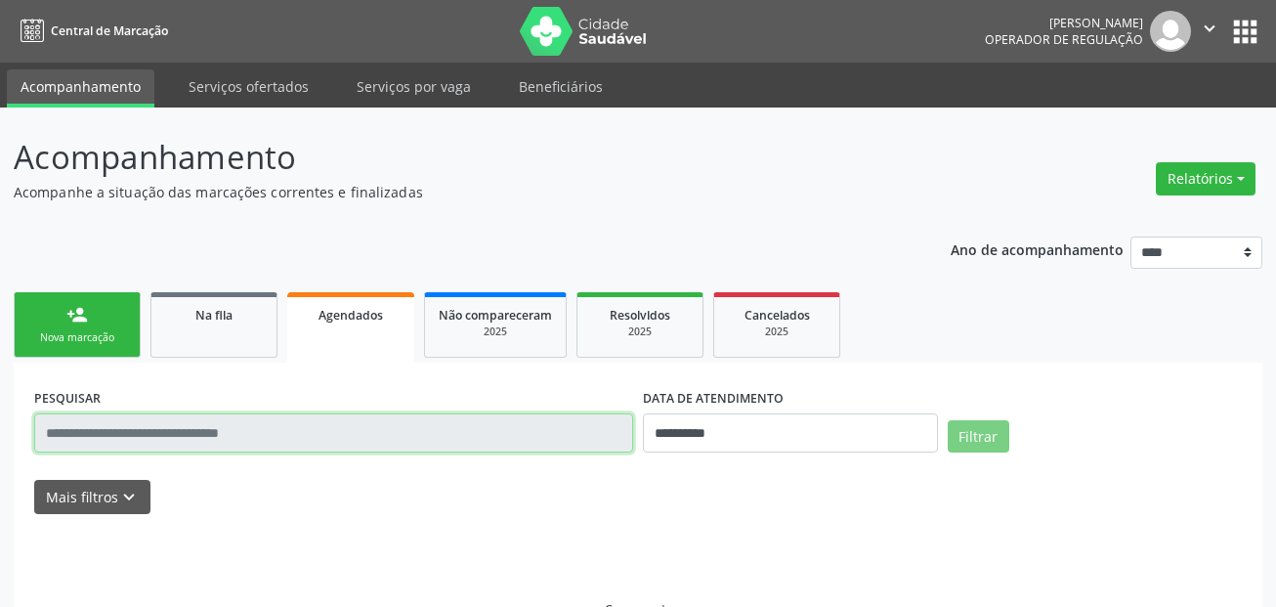
click at [349, 433] on input "text" at bounding box center [333, 432] width 599 height 39
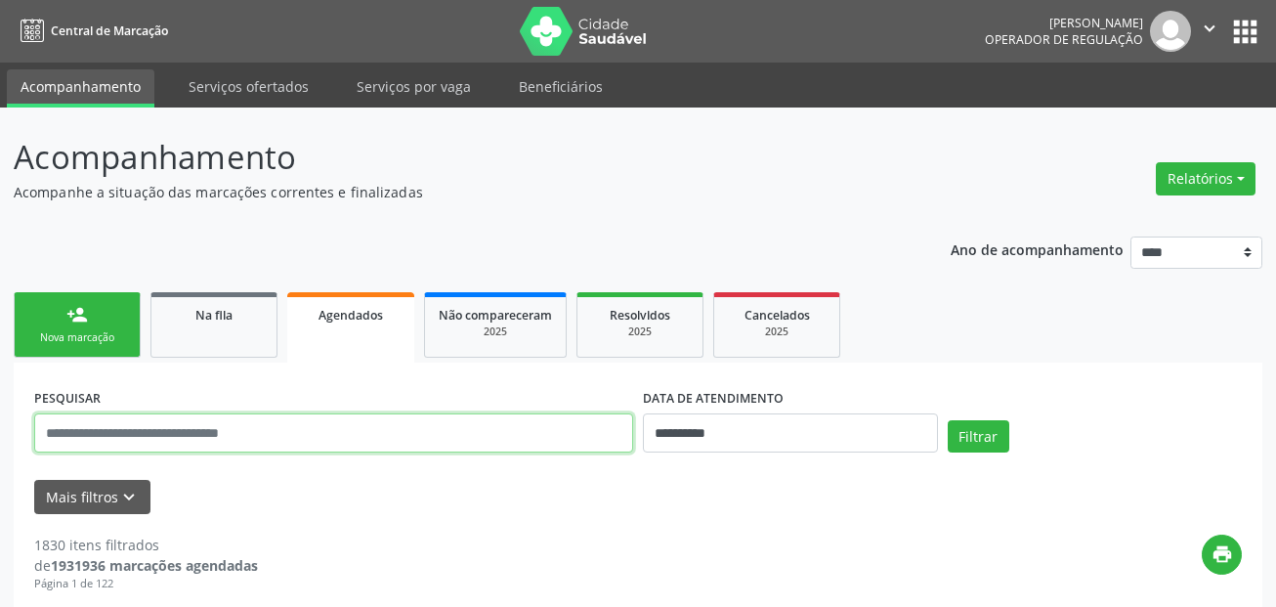
paste input "**********"
type input "**********"
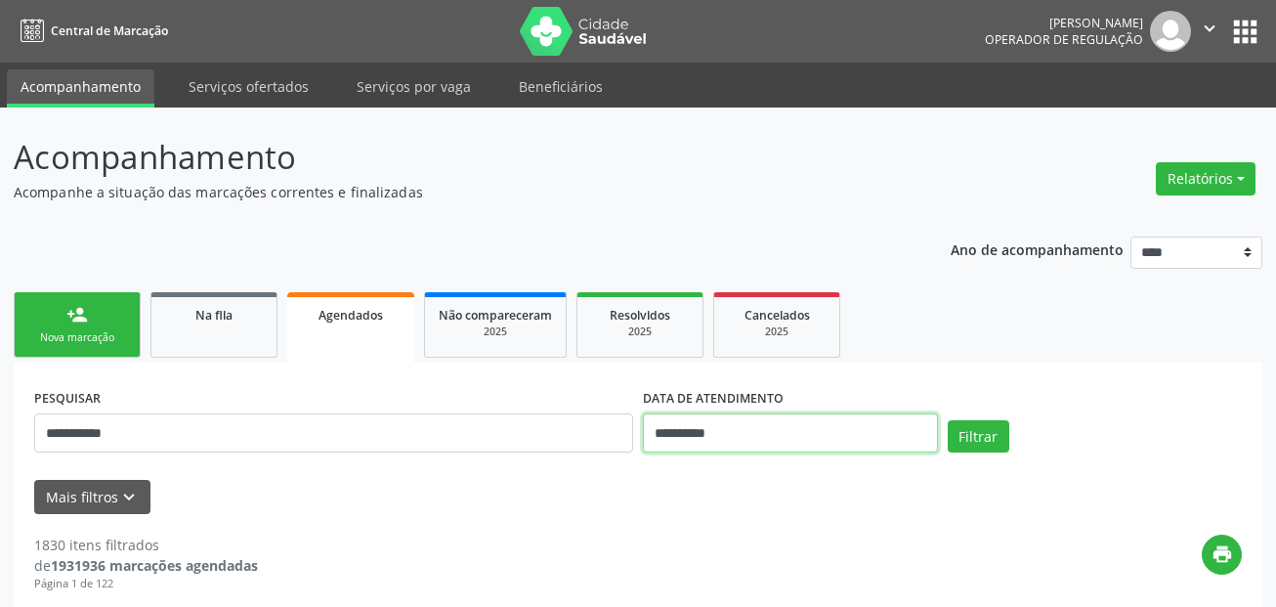
click at [700, 438] on input "**********" at bounding box center [790, 432] width 295 height 39
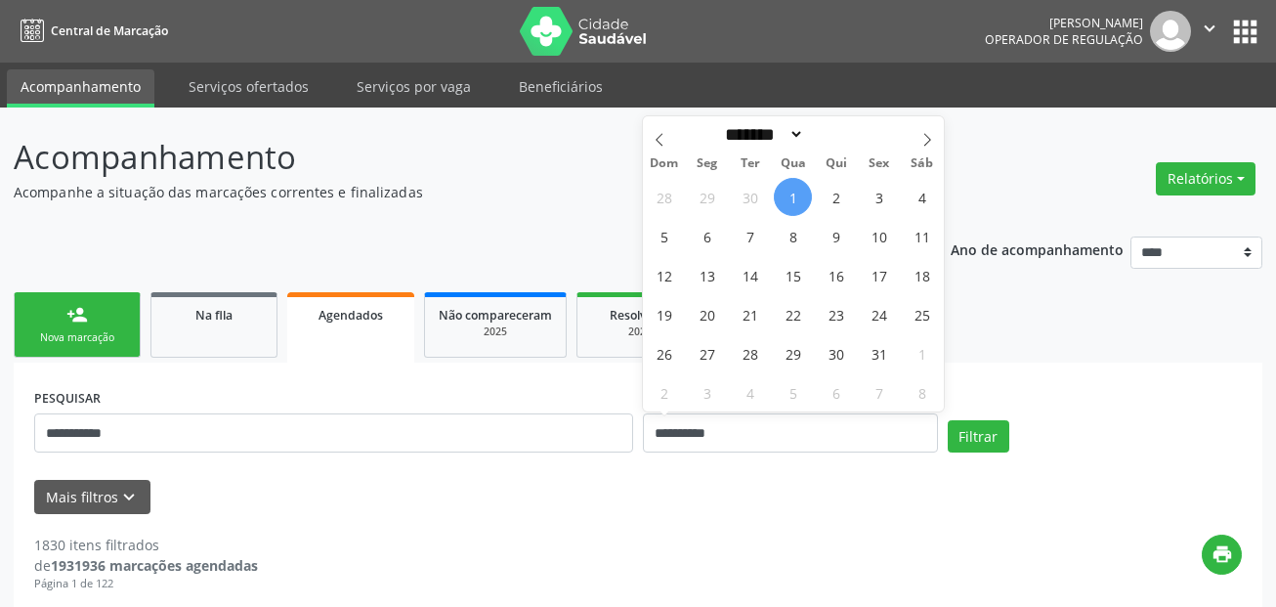
click at [790, 197] on span "1" at bounding box center [793, 197] width 38 height 38
type input "**********"
click at [841, 199] on span "2" at bounding box center [836, 197] width 38 height 38
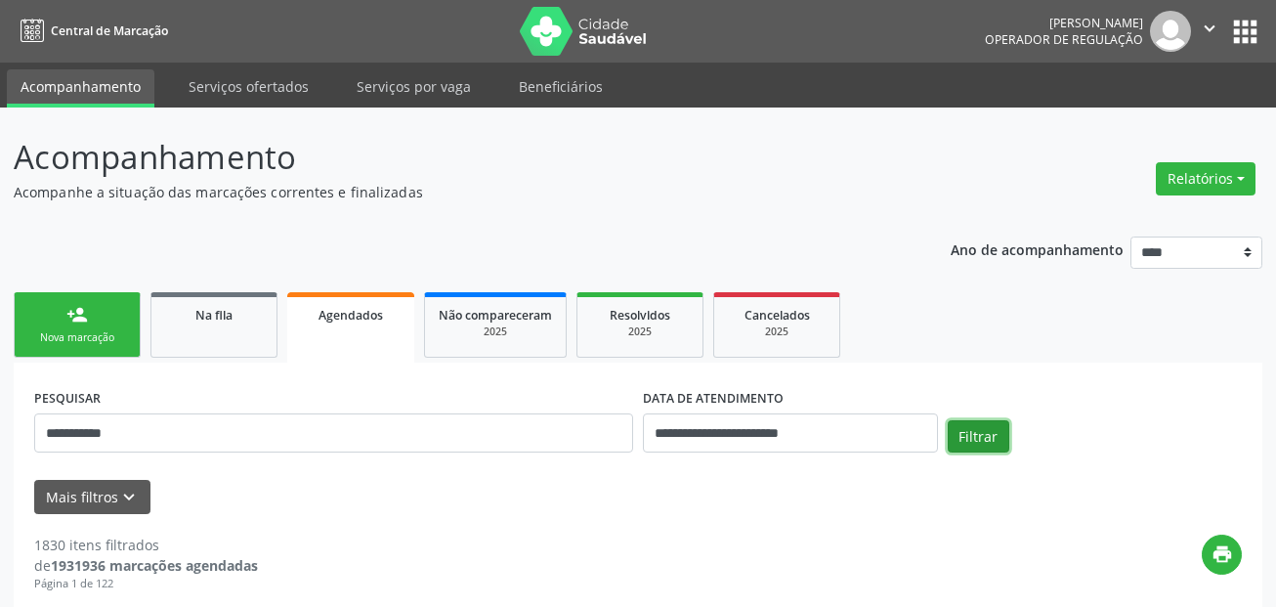
click at [956, 436] on button "Filtrar" at bounding box center [979, 436] width 62 height 33
click at [95, 307] on link "person_add Nova marcação" at bounding box center [77, 324] width 127 height 65
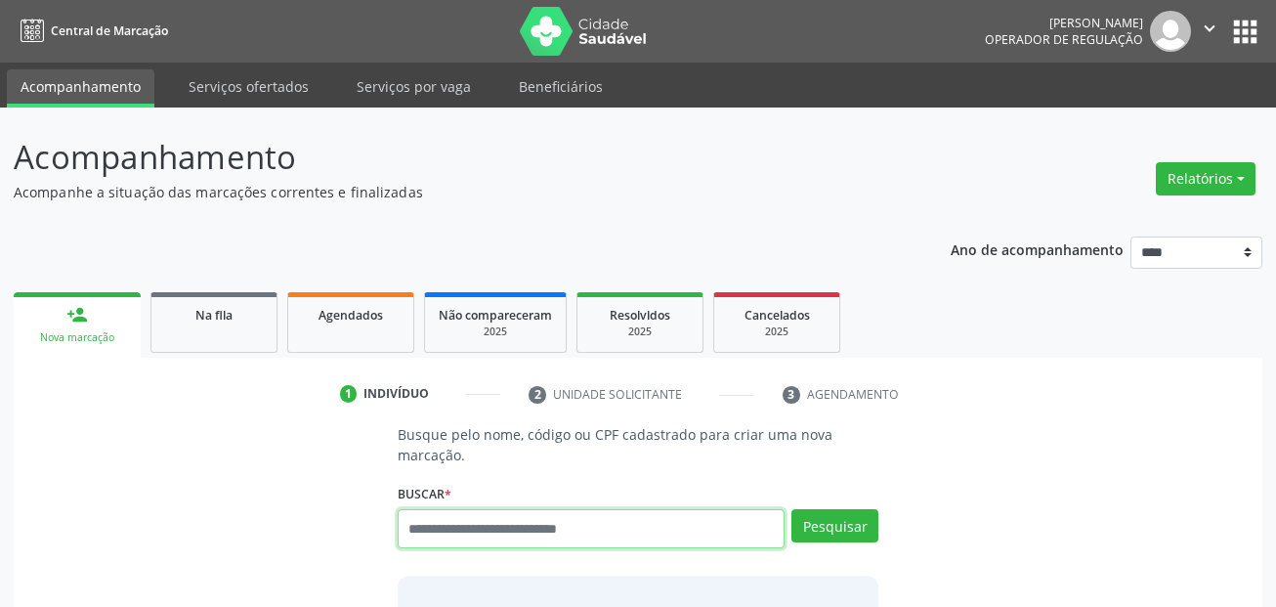
click at [531, 543] on input "text" at bounding box center [592, 528] width 388 height 39
type input "***"
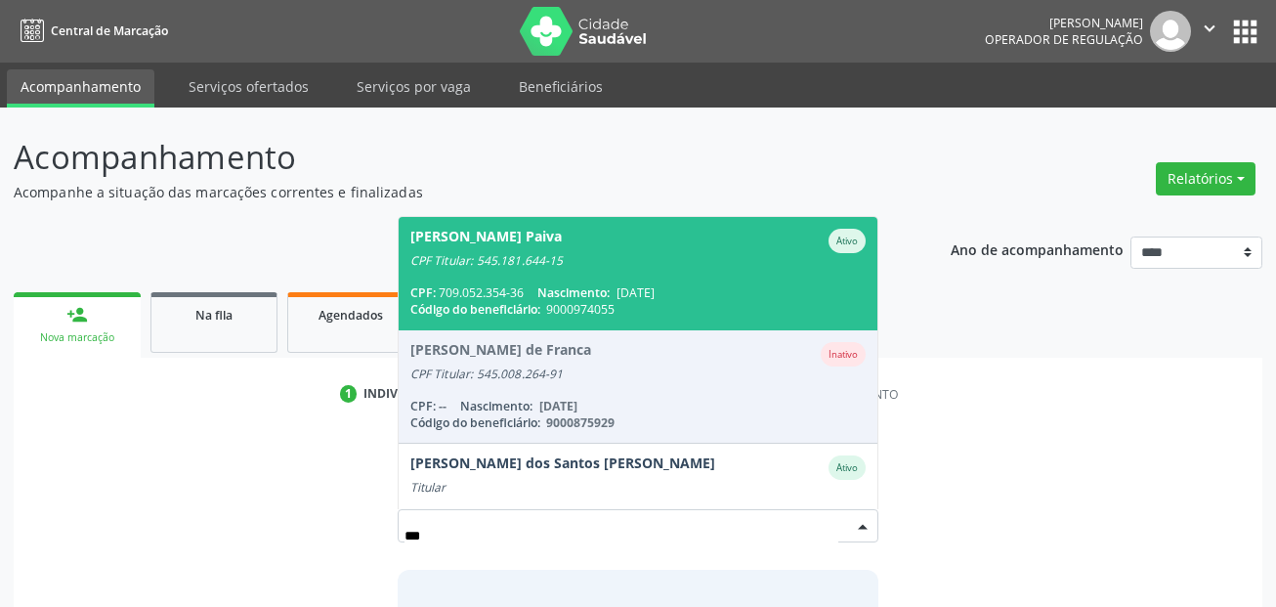
click at [606, 275] on span "Adele Novais Paiva Ativo CPF Titular: 545.181.644-15 CPF: 709.052.354-36 Nascim…" at bounding box center [639, 273] width 480 height 112
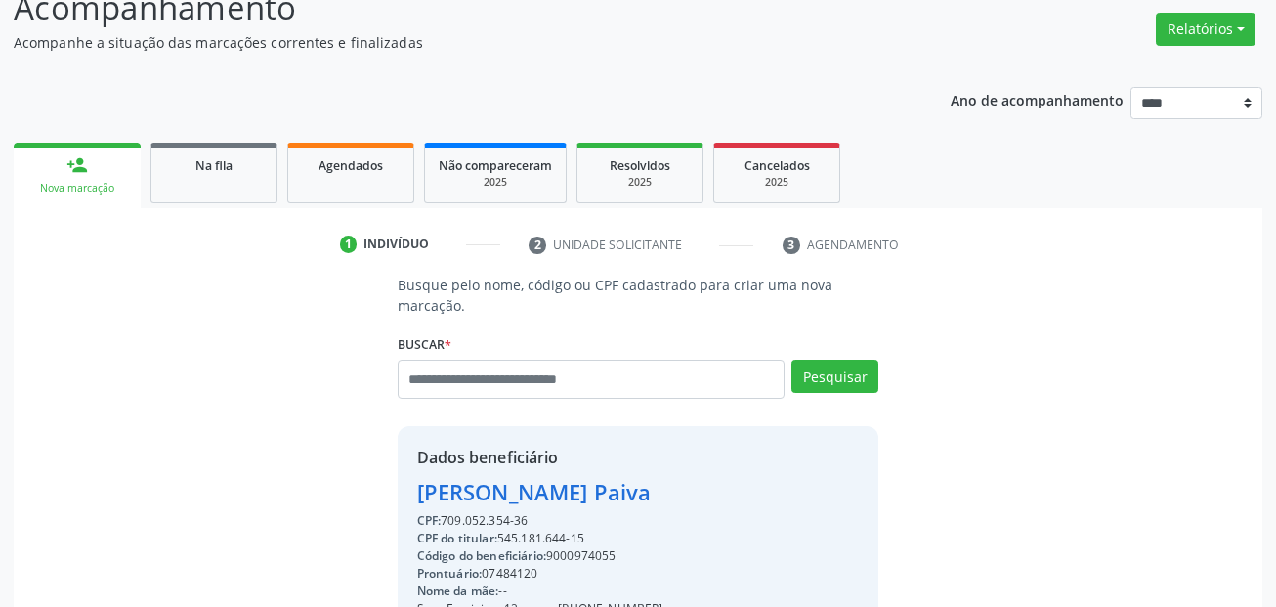
scroll to position [445, 0]
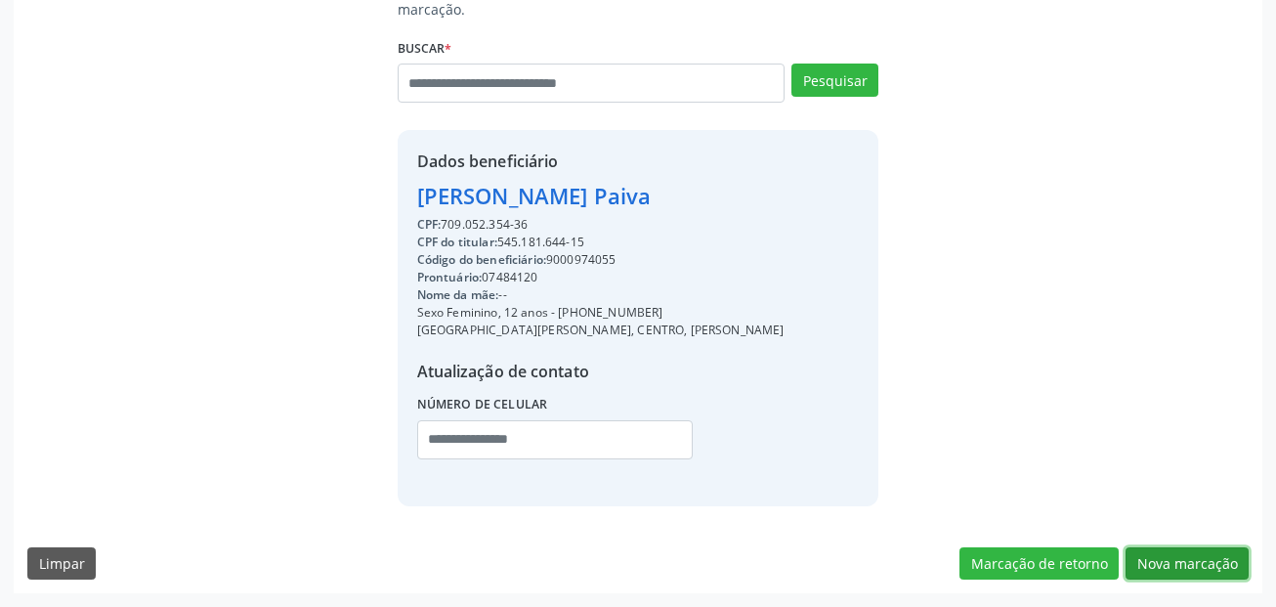
click at [1207, 562] on button "Nova marcação" at bounding box center [1186, 563] width 123 height 33
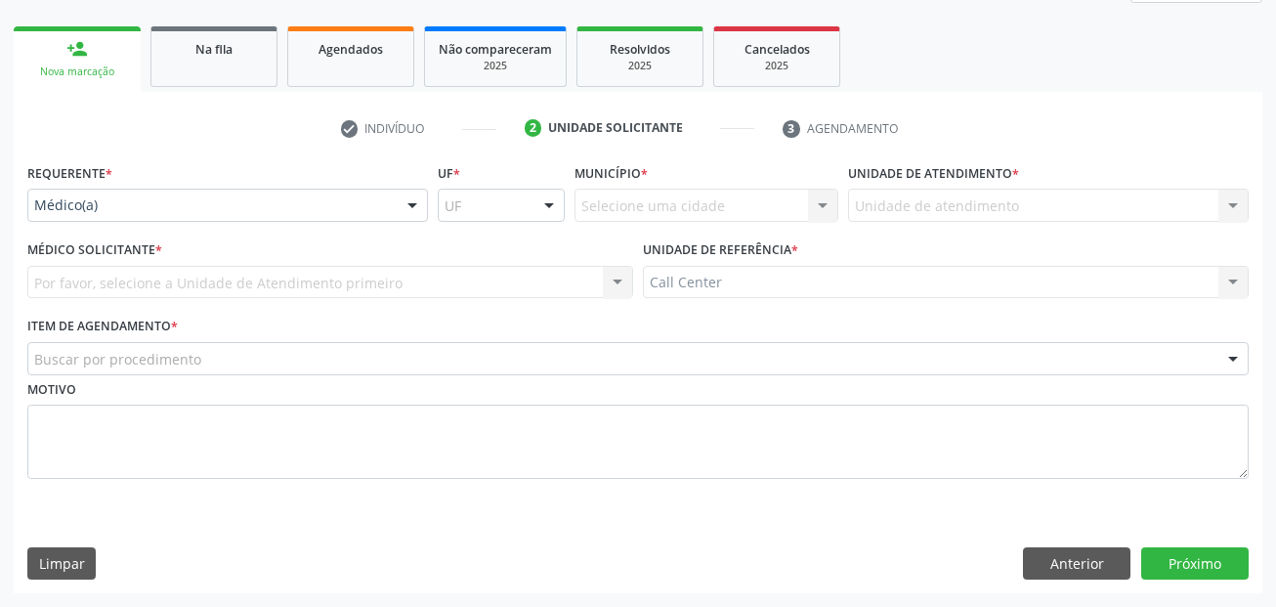
click at [207, 191] on div "Médico(a)" at bounding box center [227, 205] width 401 height 33
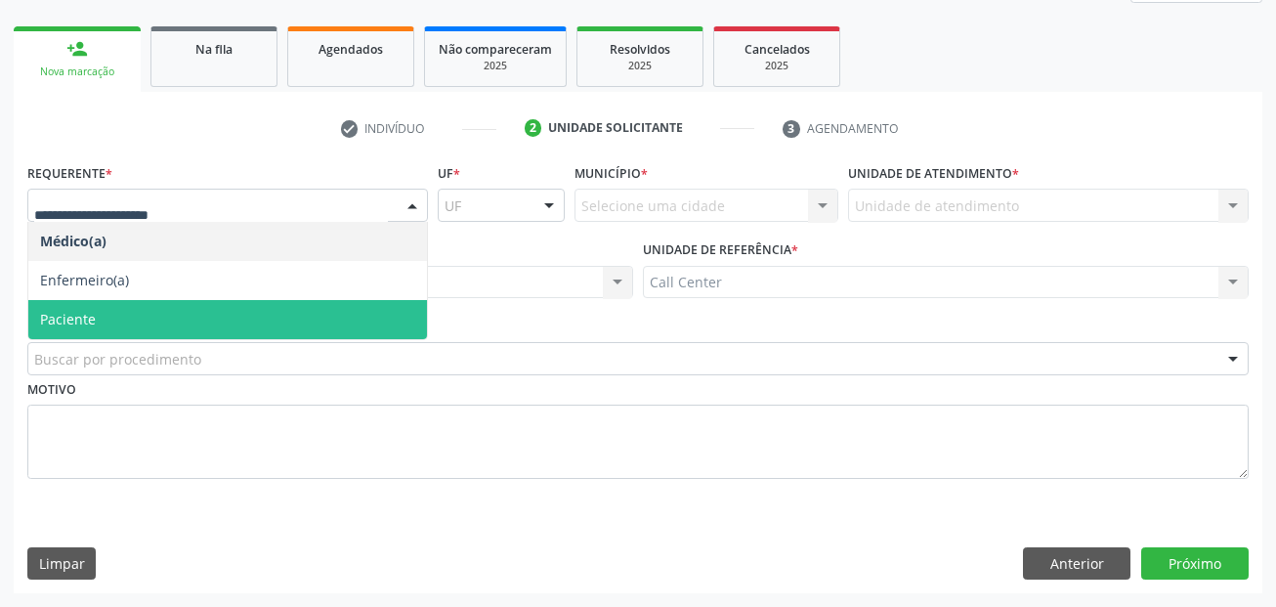
click at [140, 319] on span "Paciente" at bounding box center [227, 319] width 399 height 39
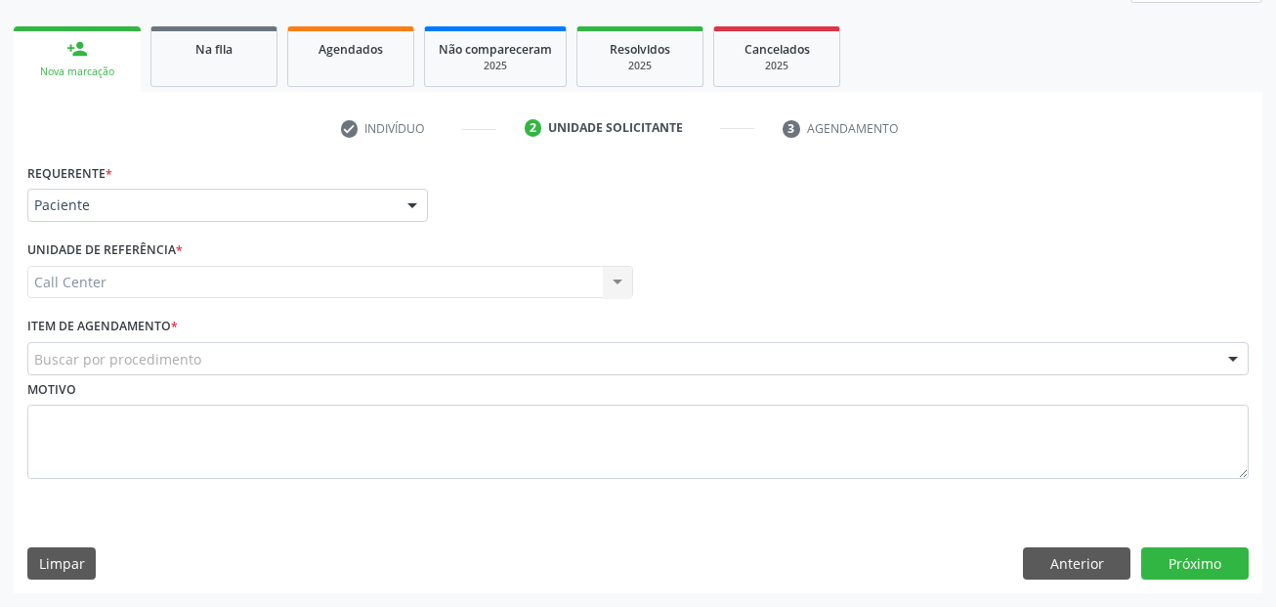
click at [148, 369] on div "Requerente * Paciente Médico(a) Enfermeiro(a) Paciente Nenhum resultado encontr…" at bounding box center [637, 332] width 1221 height 348
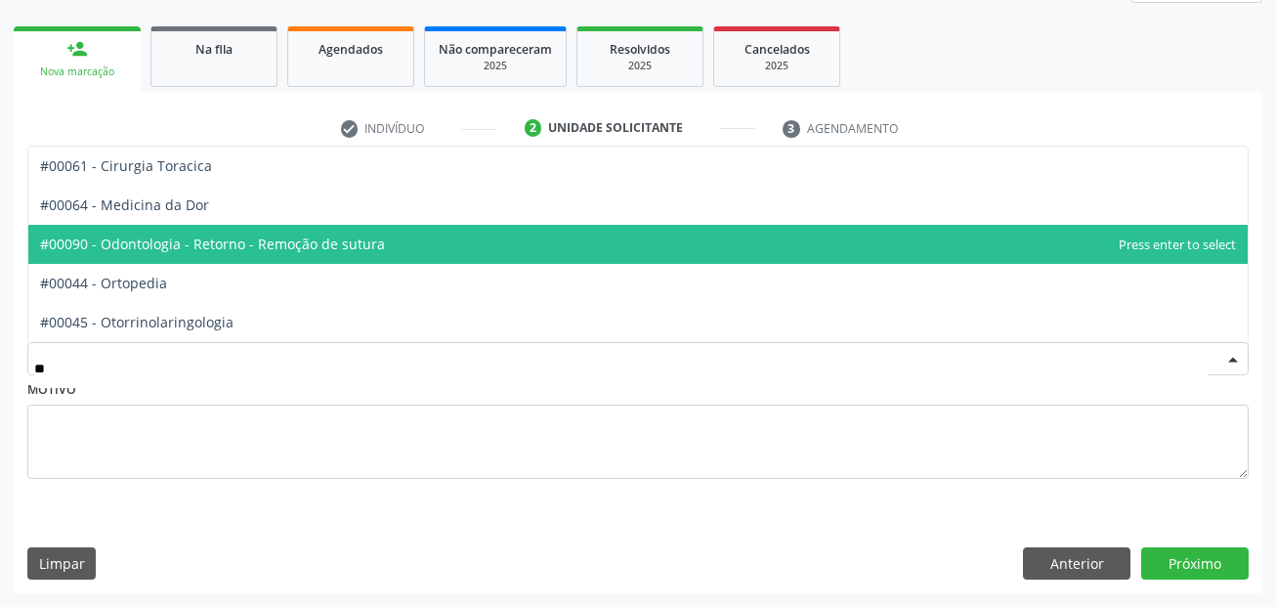
type input "***"
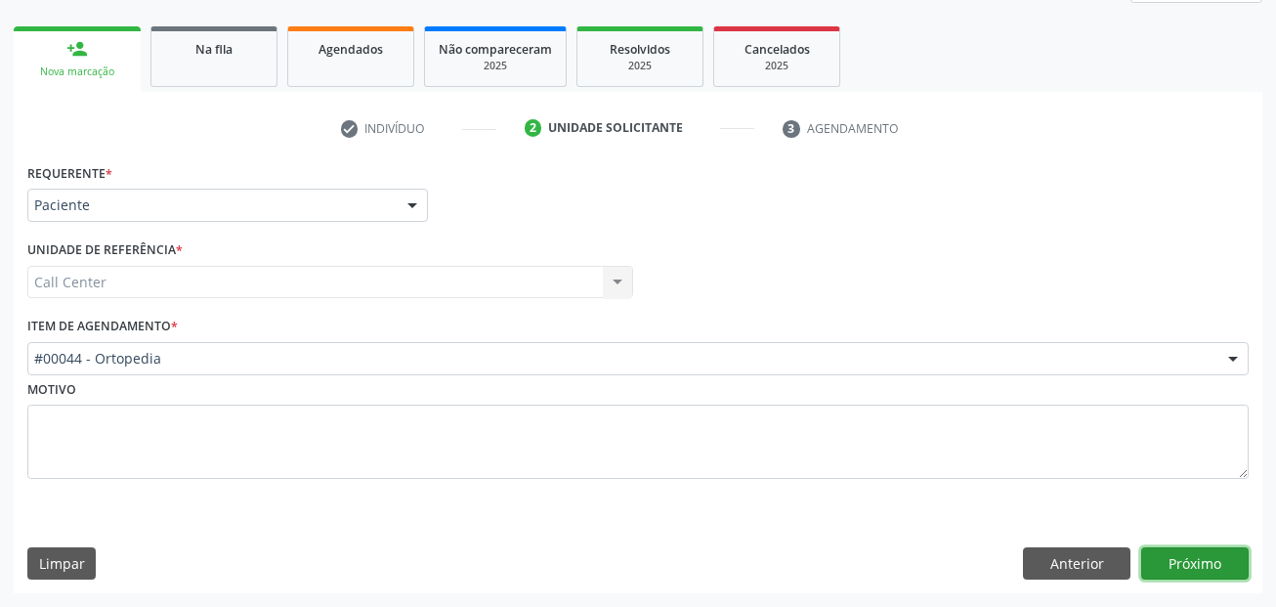
click at [1221, 551] on button "Próximo" at bounding box center [1194, 563] width 107 height 33
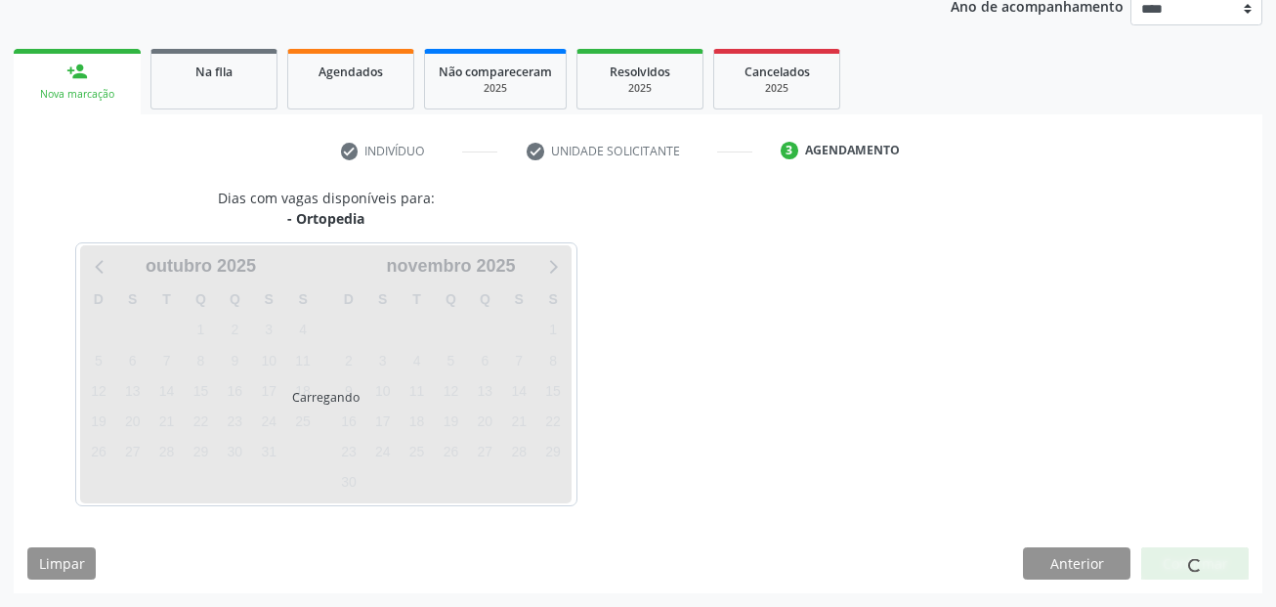
scroll to position [243, 0]
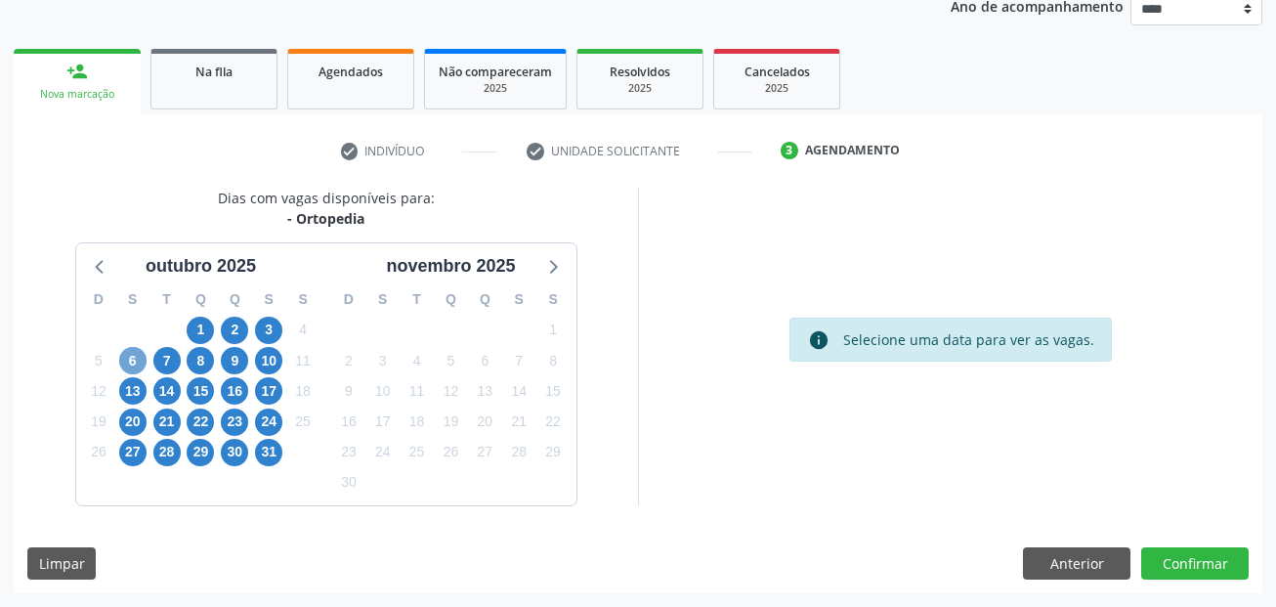
click at [134, 360] on span "6" at bounding box center [132, 360] width 27 height 27
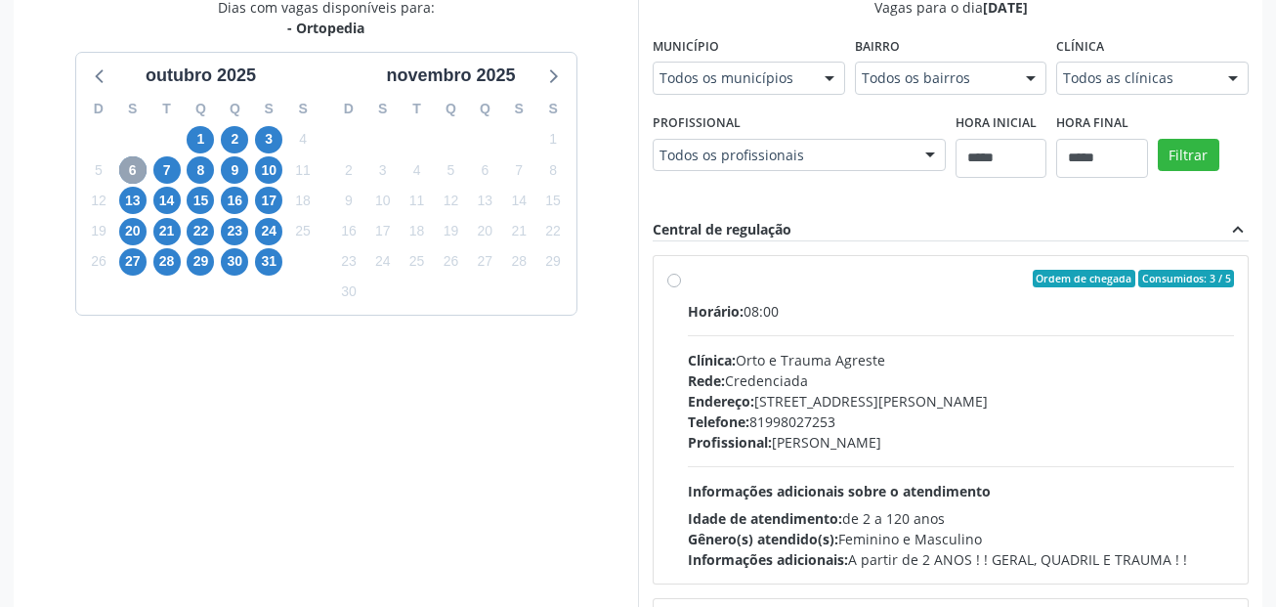
scroll to position [439, 0]
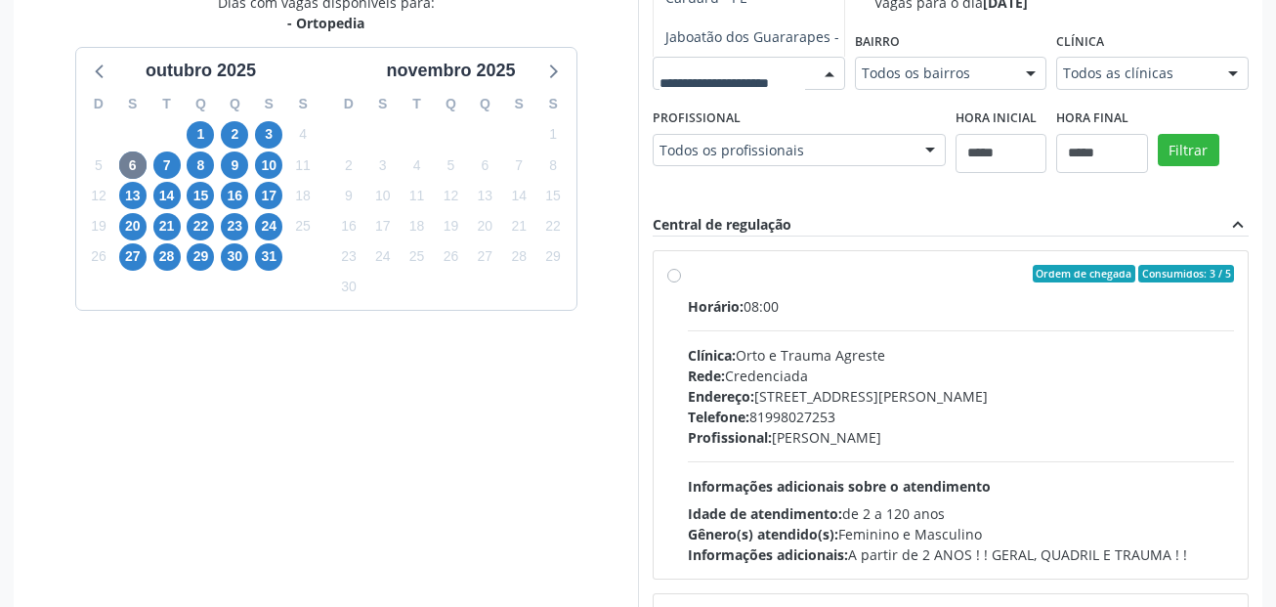
click at [693, 241] on div "Dias com vagas disponíveis para: - Ortopedia outubro 2025 D S T Q Q S S 28 29 3…" at bounding box center [638, 309] width 1249 height 635
click at [166, 161] on span "7" at bounding box center [166, 164] width 27 height 27
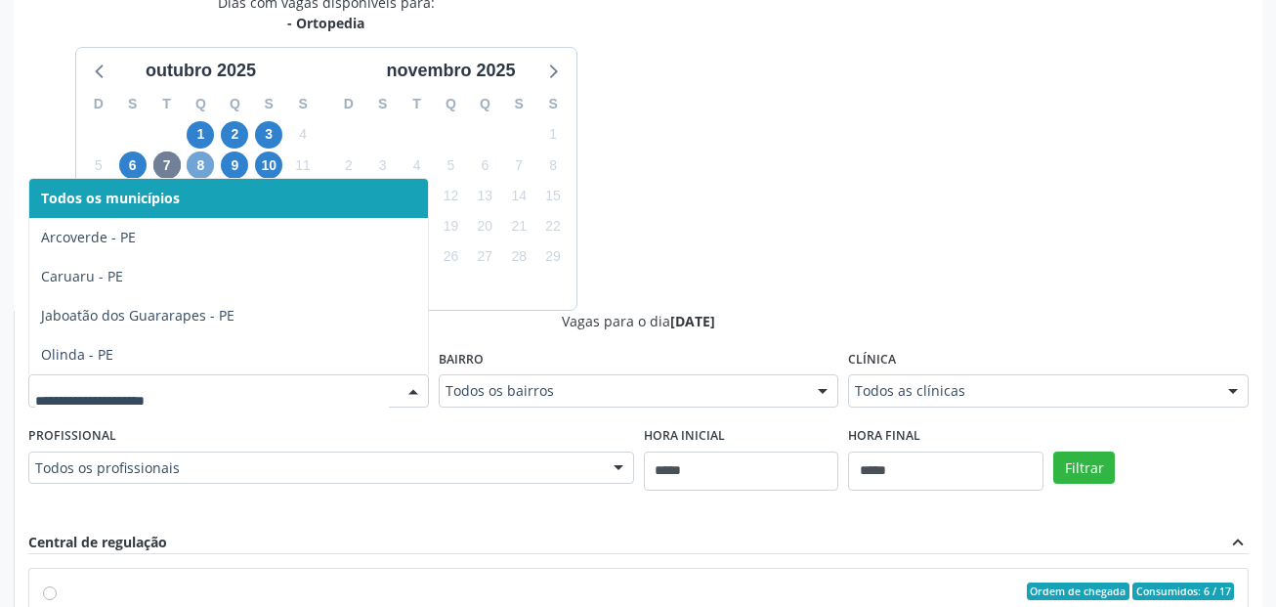
click at [198, 164] on span "8" at bounding box center [200, 164] width 27 height 27
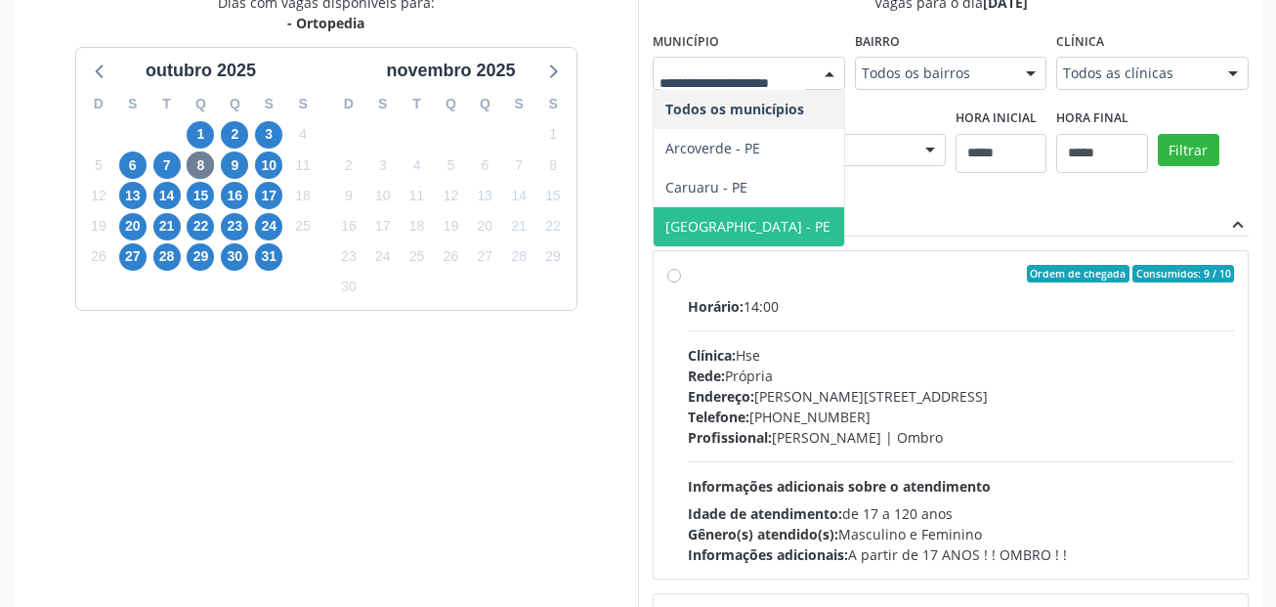
click at [730, 219] on span "Recife - PE" at bounding box center [747, 226] width 165 height 19
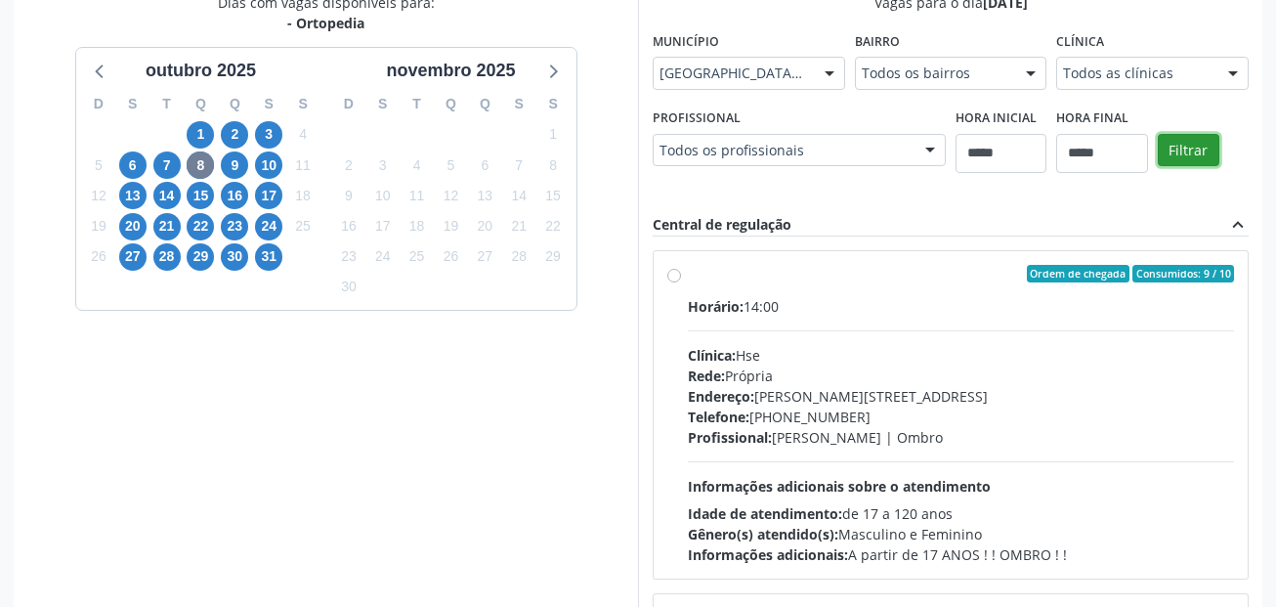
click at [1194, 137] on button "Filtrar" at bounding box center [1189, 150] width 62 height 33
click at [1189, 141] on button "Filtrar" at bounding box center [1189, 150] width 62 height 33
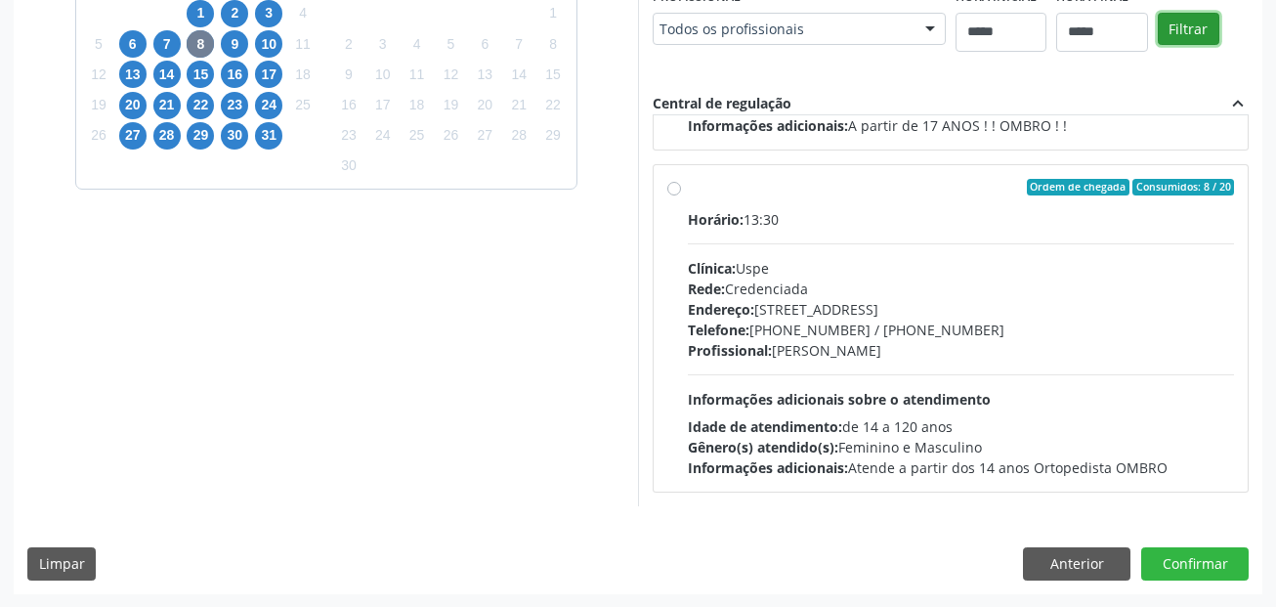
scroll to position [561, 0]
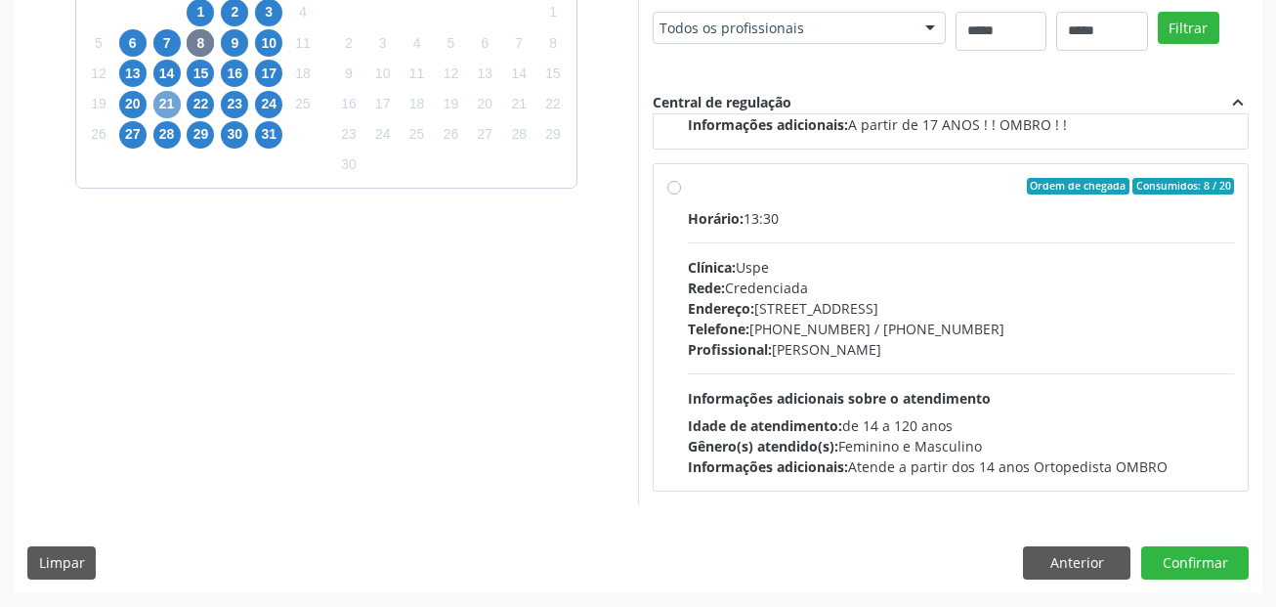
click at [169, 100] on span "21" at bounding box center [166, 104] width 27 height 27
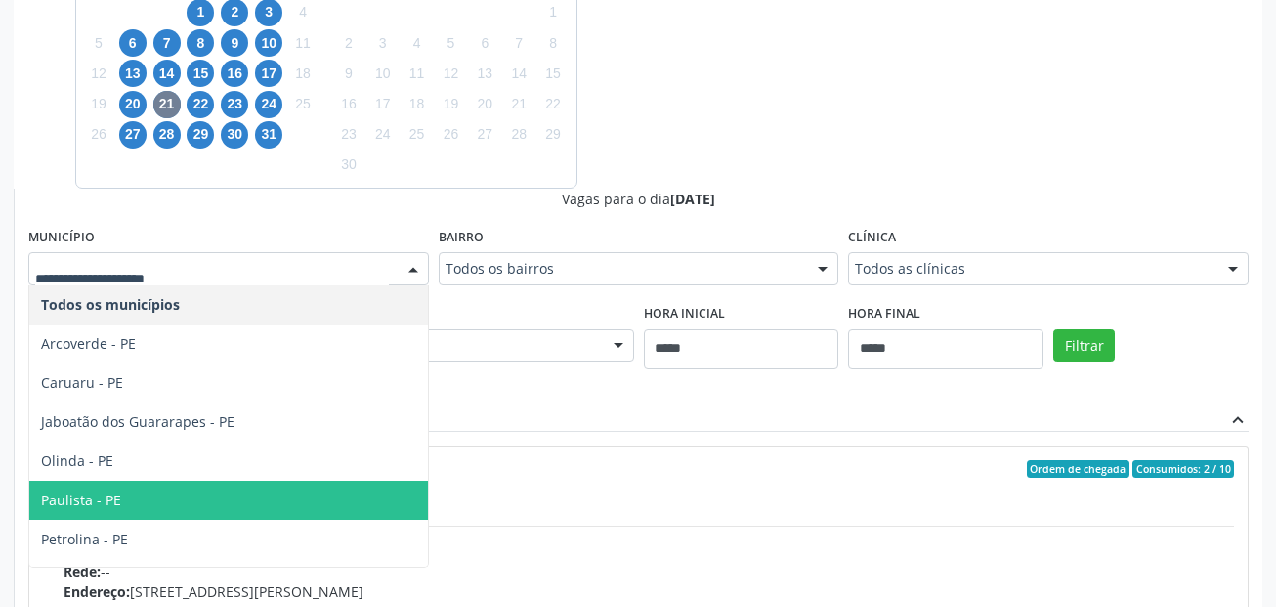
click at [206, 488] on span "Paulista - PE" at bounding box center [228, 500] width 399 height 39
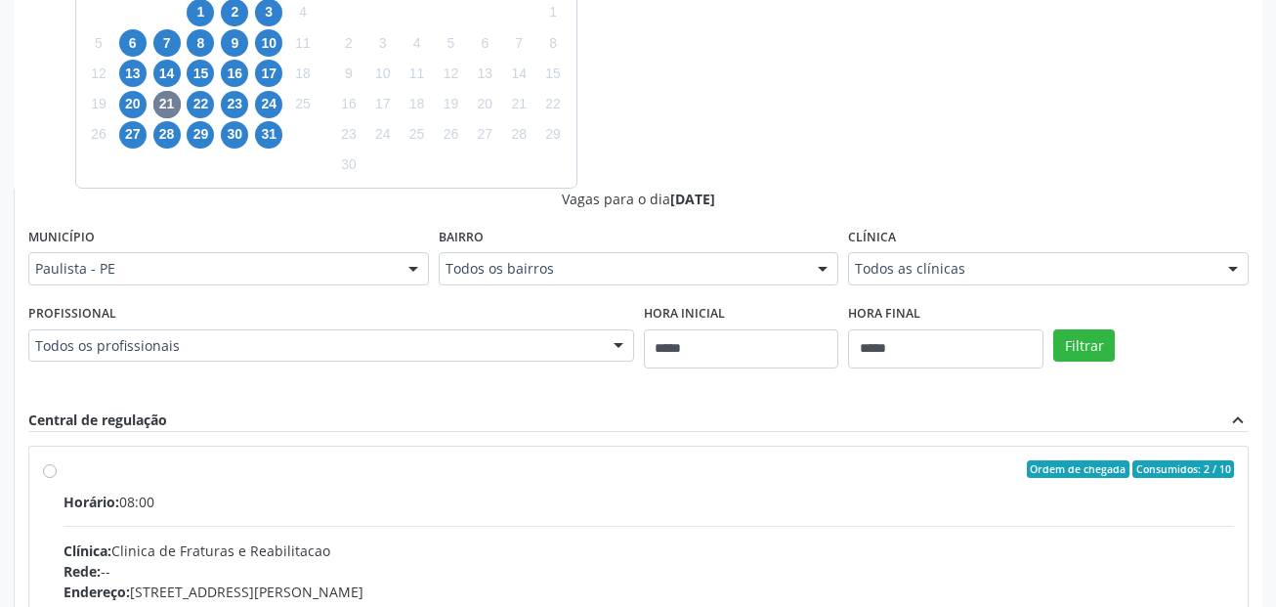
click at [206, 488] on div "Vagas para o dia 21/10/2025 Município Paulista - PE Todos os municípios Arcover…" at bounding box center [638, 506] width 1220 height 635
click at [212, 257] on div "Paulista - PE" at bounding box center [228, 268] width 401 height 33
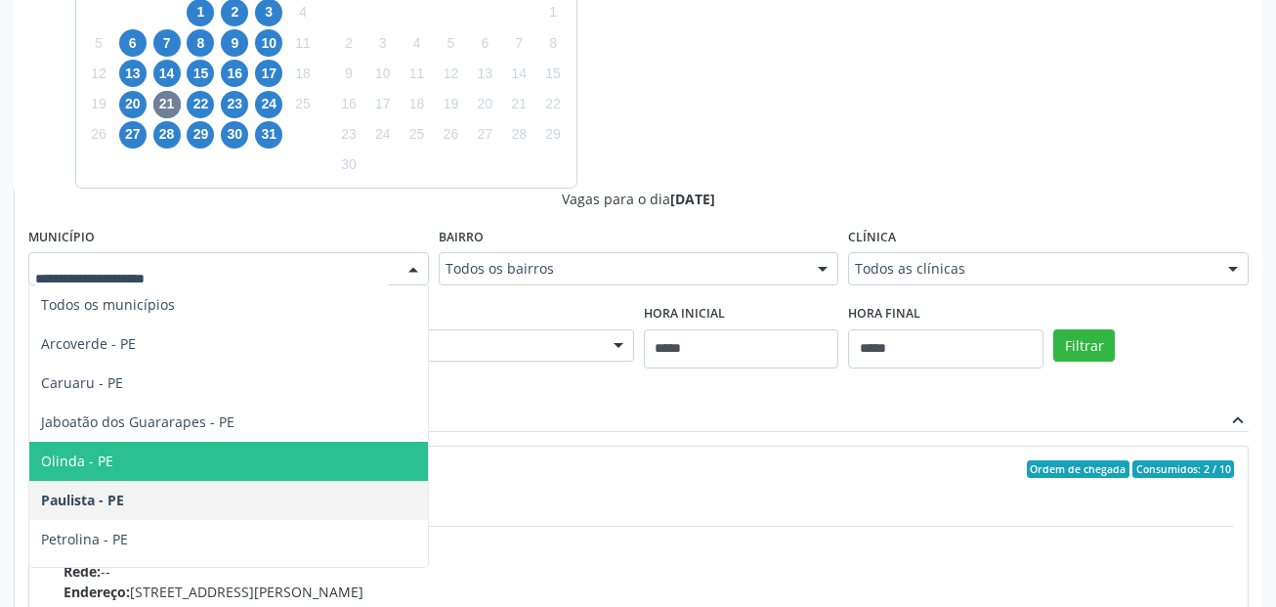
click at [150, 454] on span "Olinda - PE" at bounding box center [228, 461] width 399 height 39
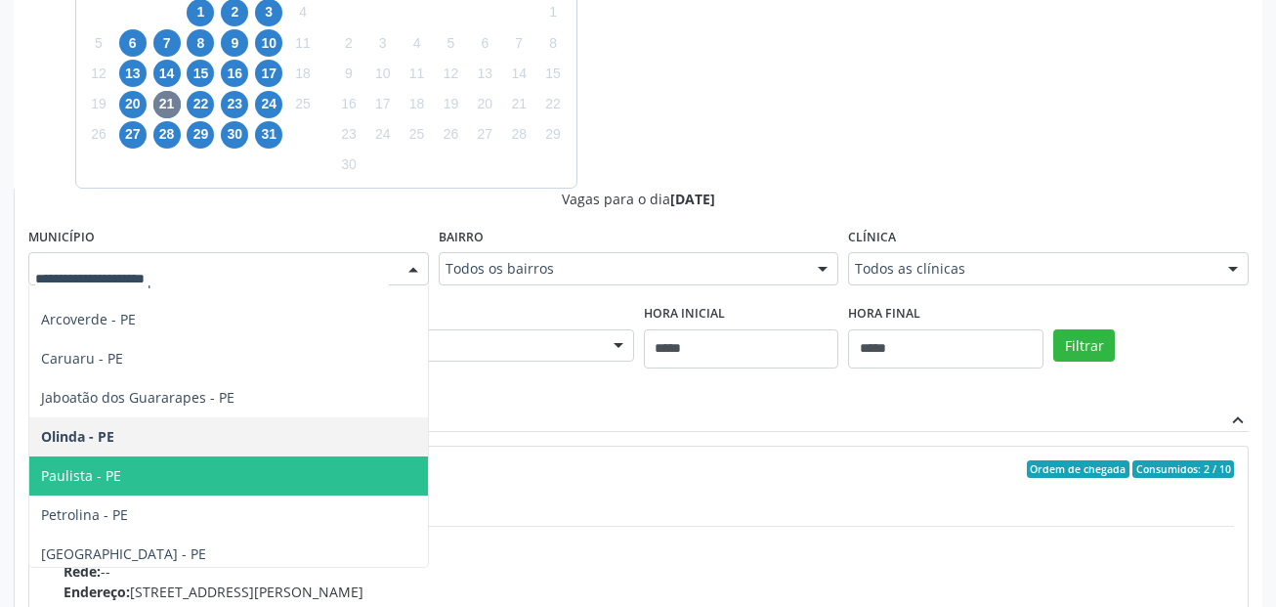
scroll to position [31, 0]
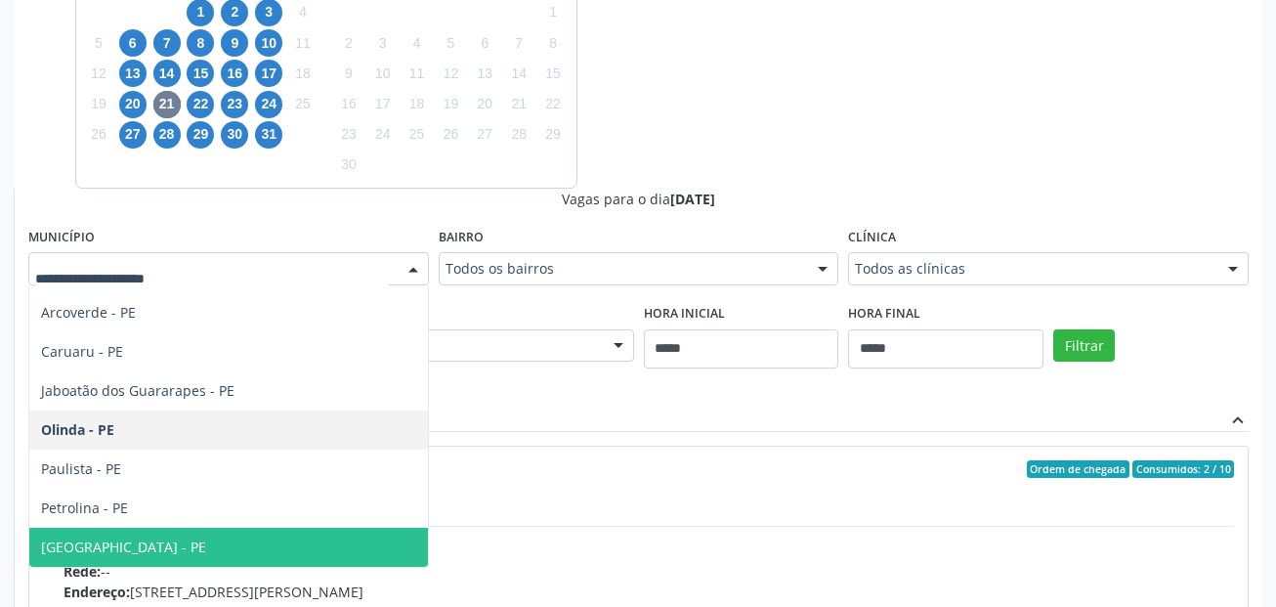
click at [191, 530] on span "Recife - PE" at bounding box center [228, 547] width 399 height 39
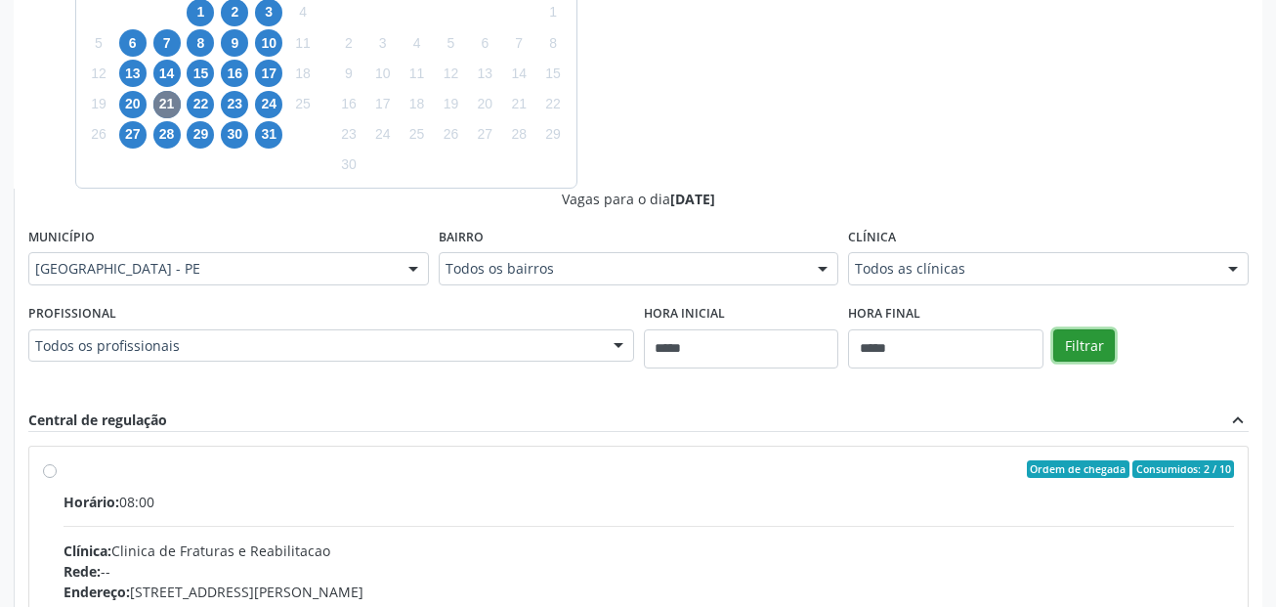
click at [1074, 339] on button "Filtrar" at bounding box center [1084, 345] width 62 height 33
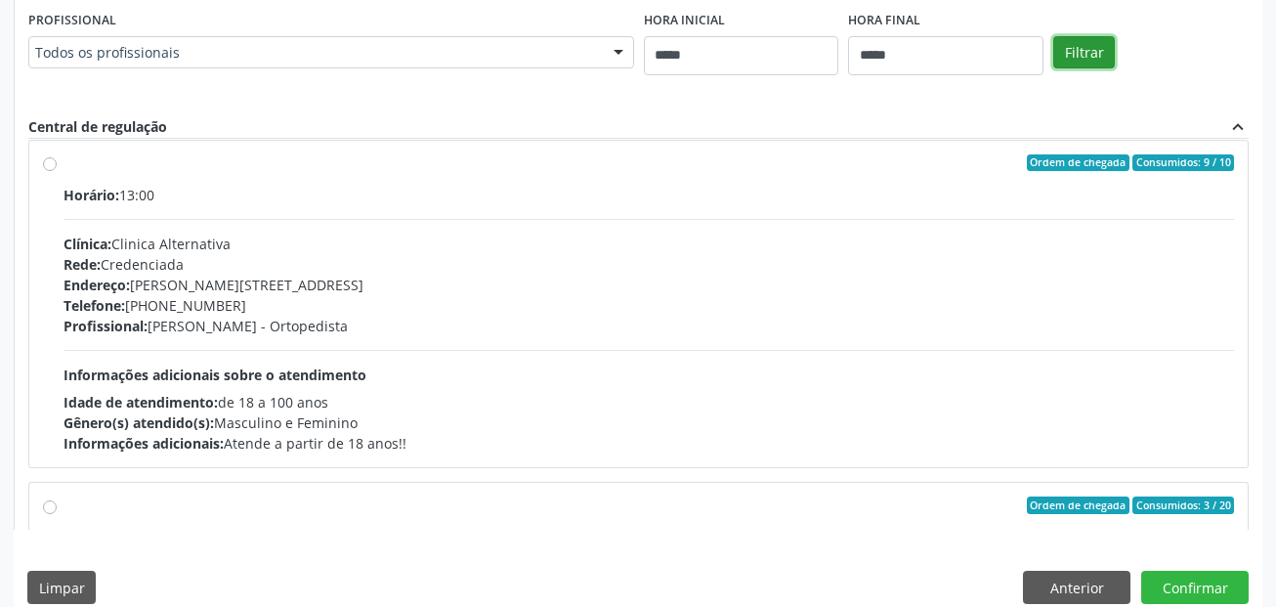
scroll to position [1075, 0]
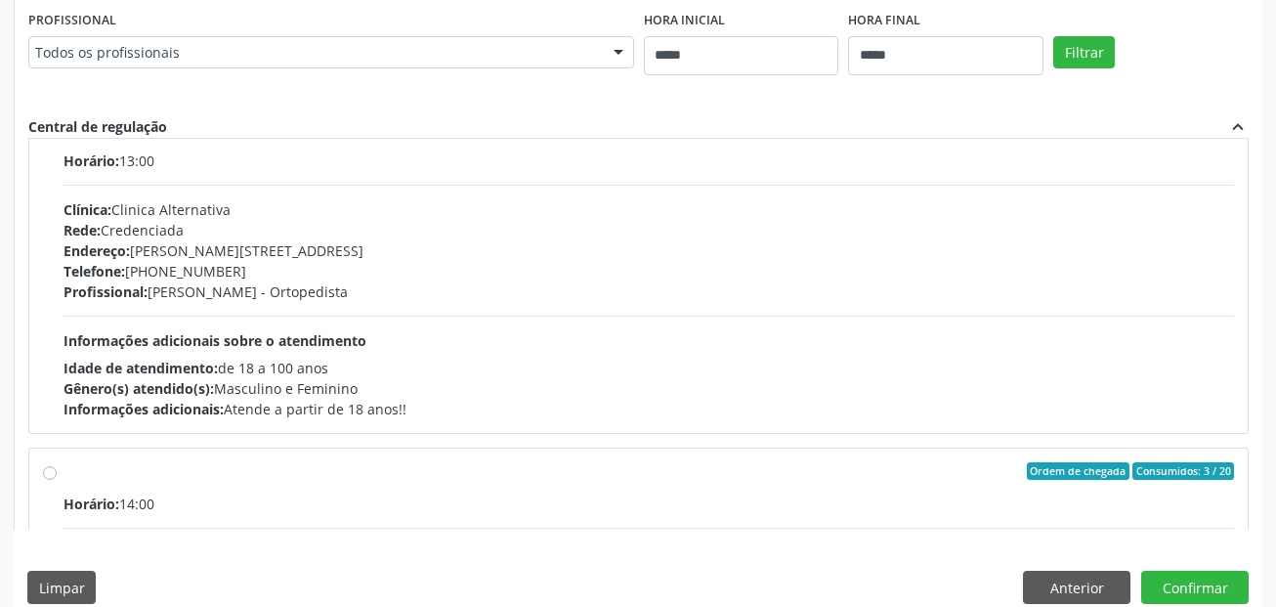
click at [580, 267] on div "Telefone: (81) 3053-5144" at bounding box center [649, 271] width 1170 height 21
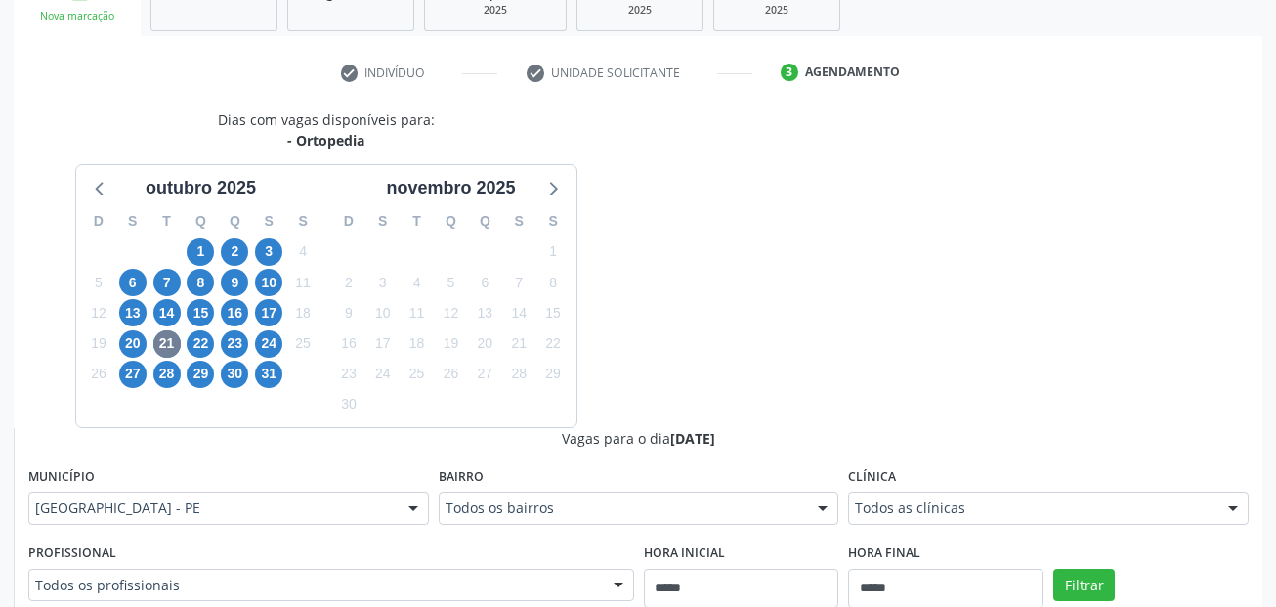
scroll to position [268, 0]
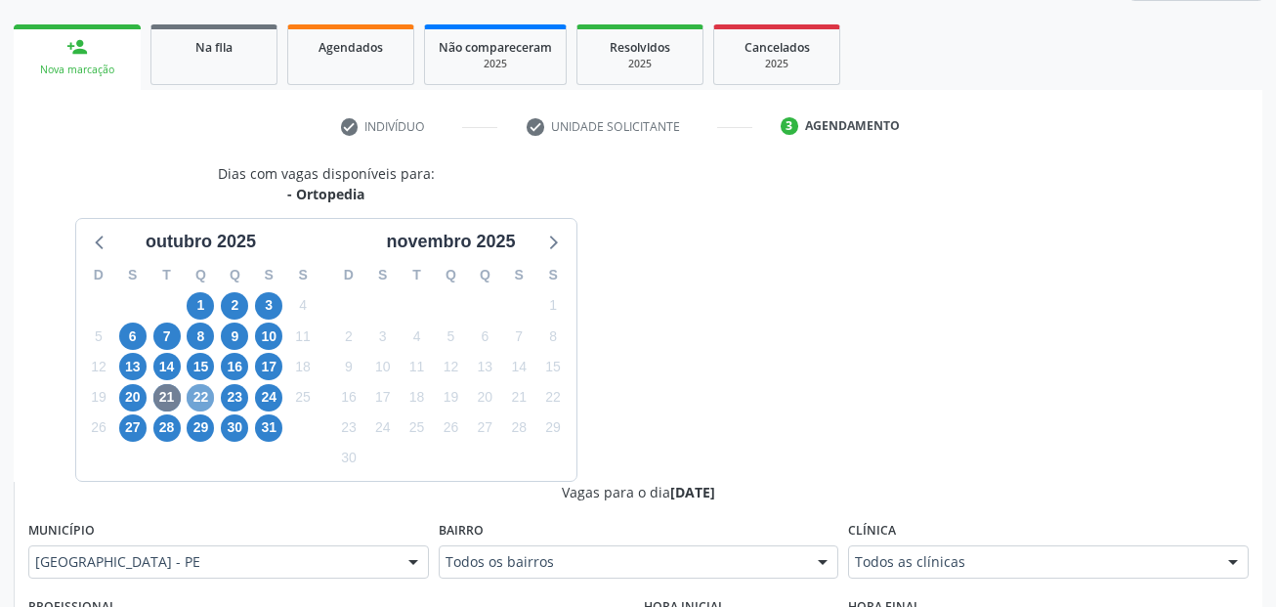
click at [210, 400] on span "22" at bounding box center [200, 397] width 27 height 27
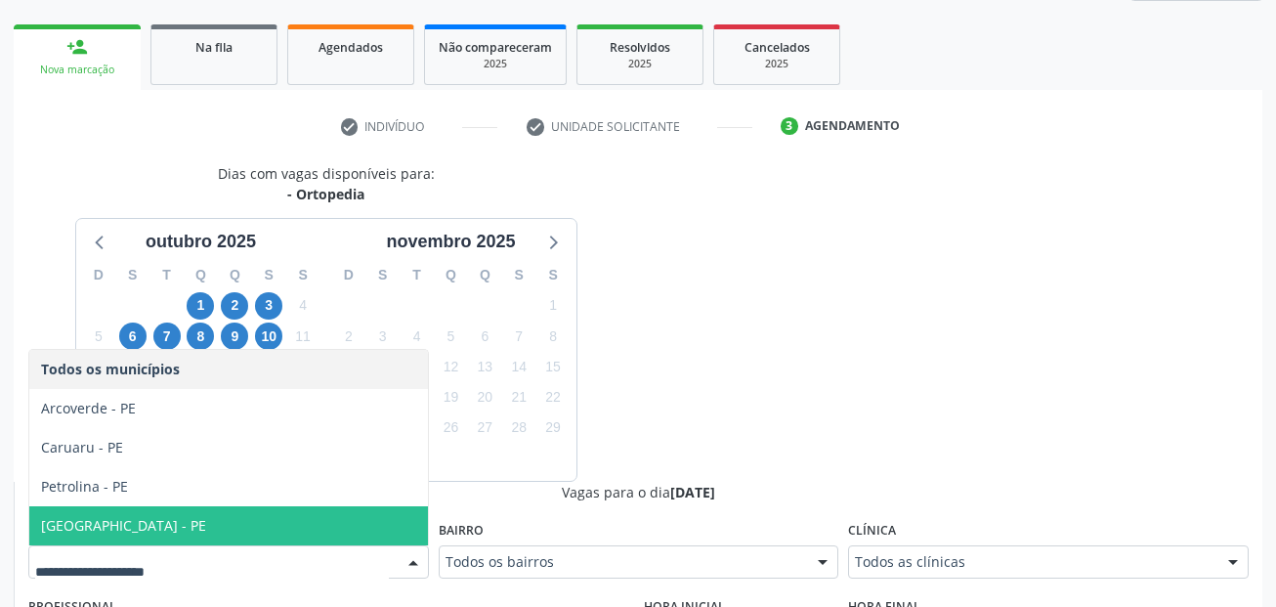
click at [191, 525] on span "Recife - PE" at bounding box center [228, 525] width 399 height 39
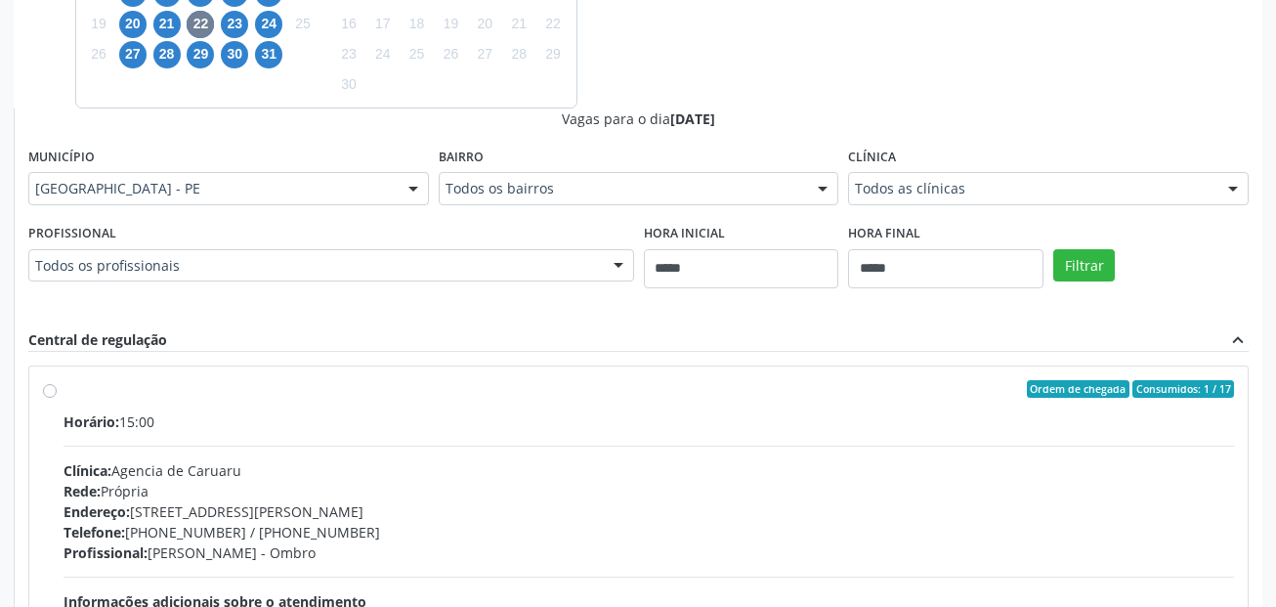
scroll to position [658, 0]
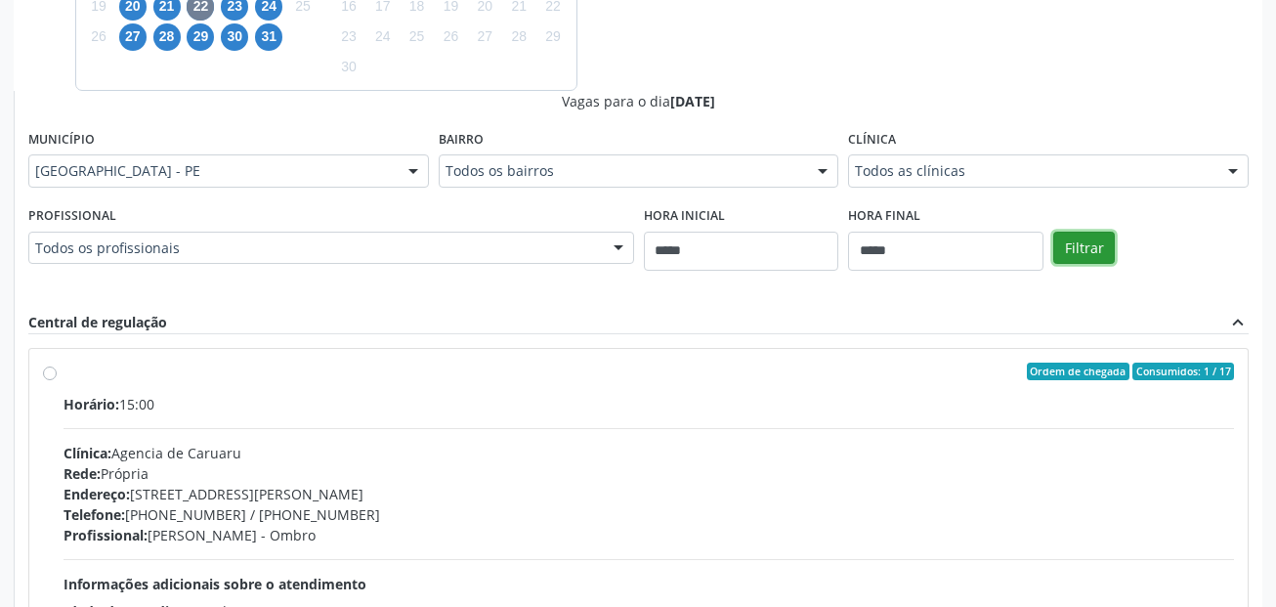
click at [1074, 261] on button "Filtrar" at bounding box center [1084, 248] width 62 height 33
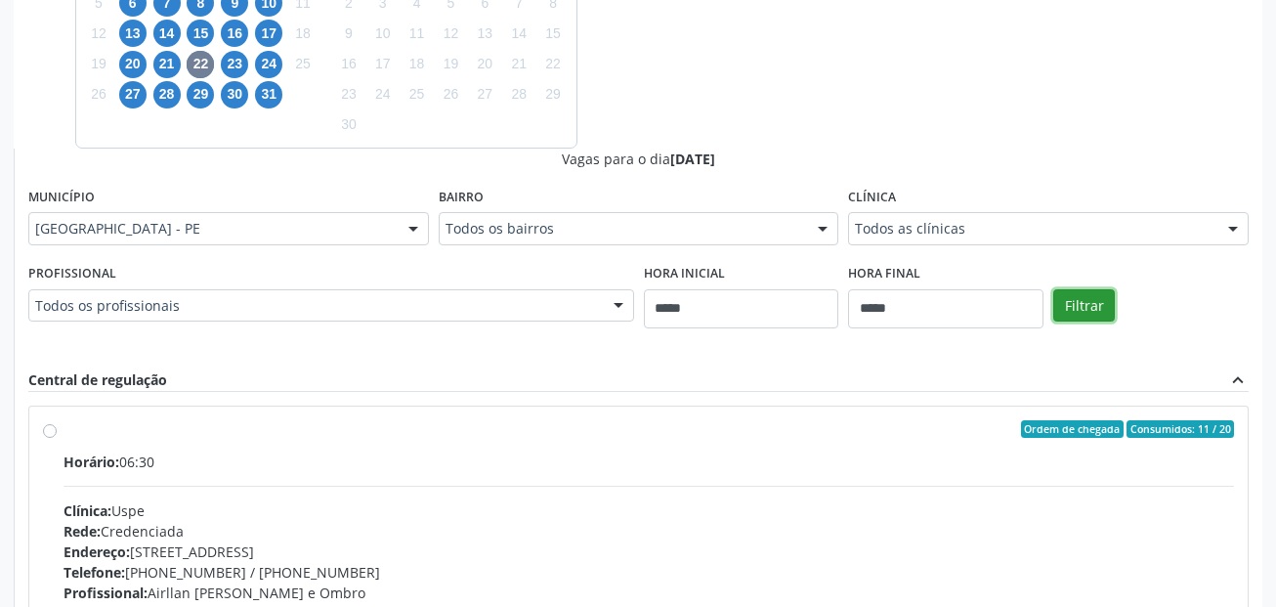
scroll to position [390, 0]
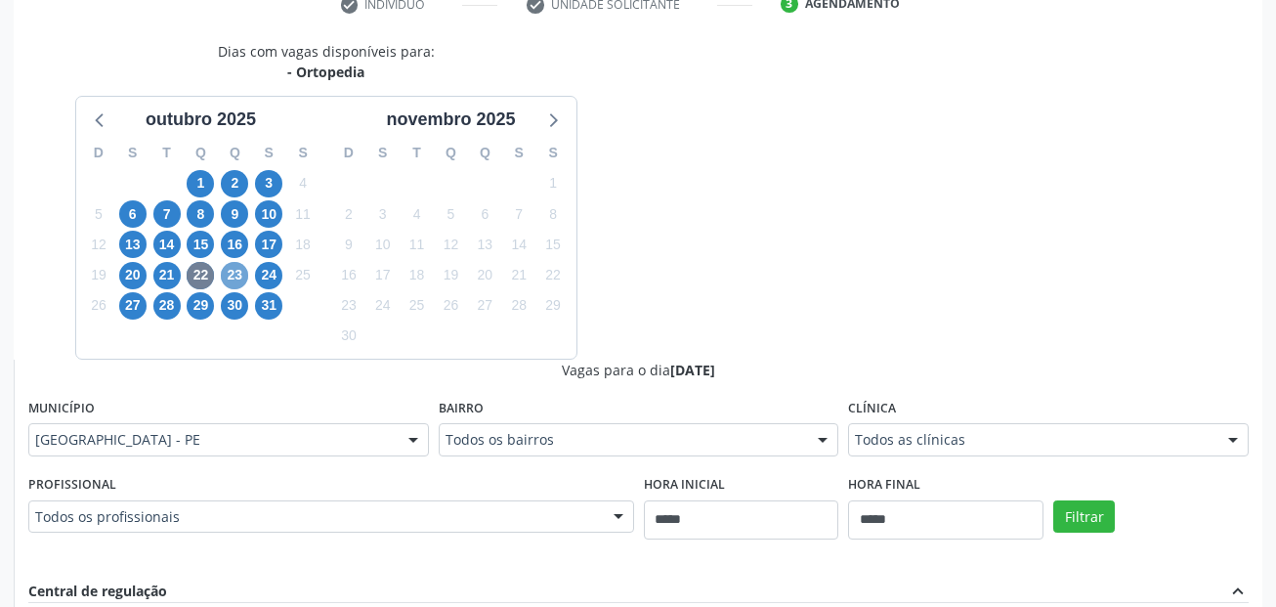
click at [242, 272] on span "23" at bounding box center [234, 275] width 27 height 27
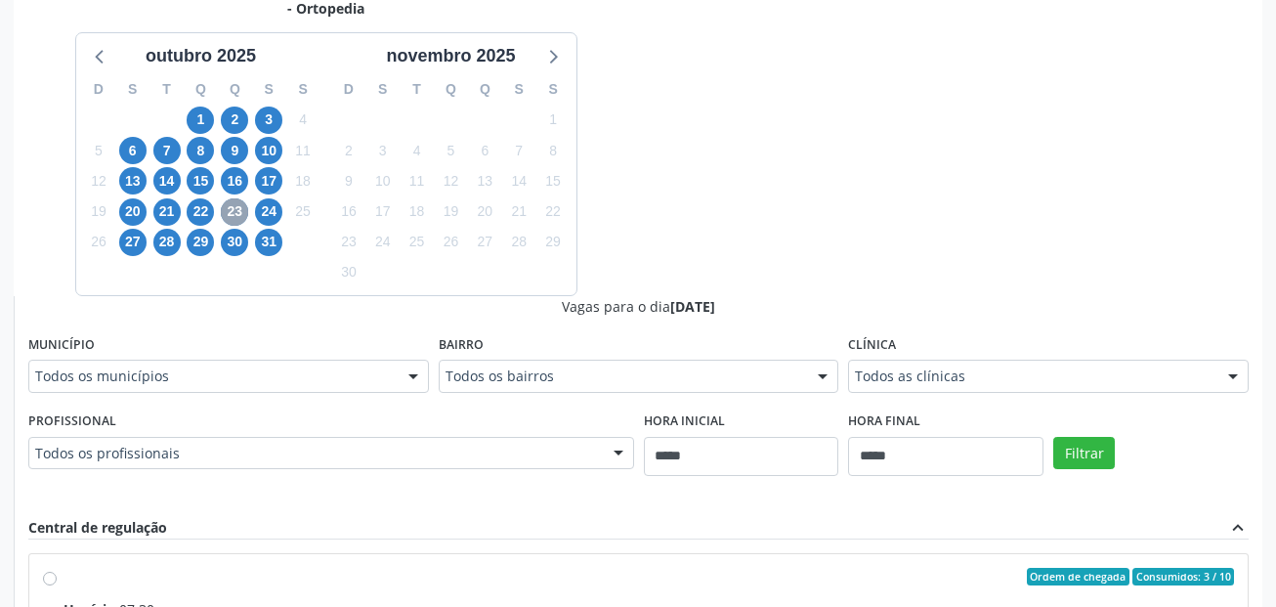
scroll to position [488, 0]
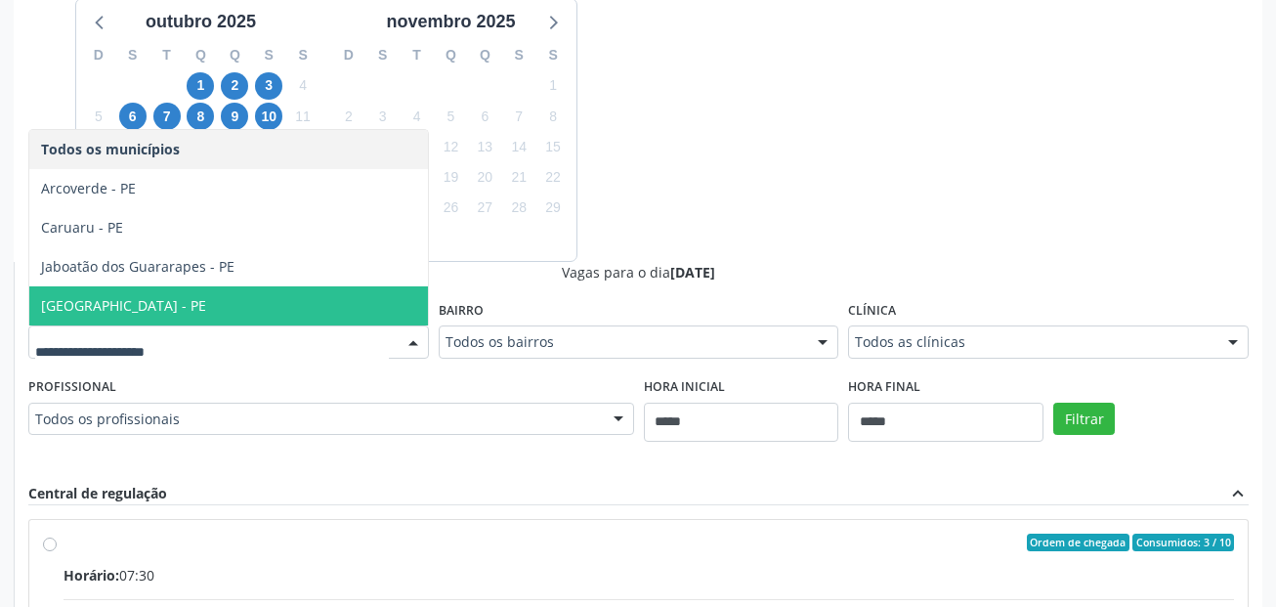
click at [199, 310] on span "Recife - PE" at bounding box center [228, 305] width 399 height 39
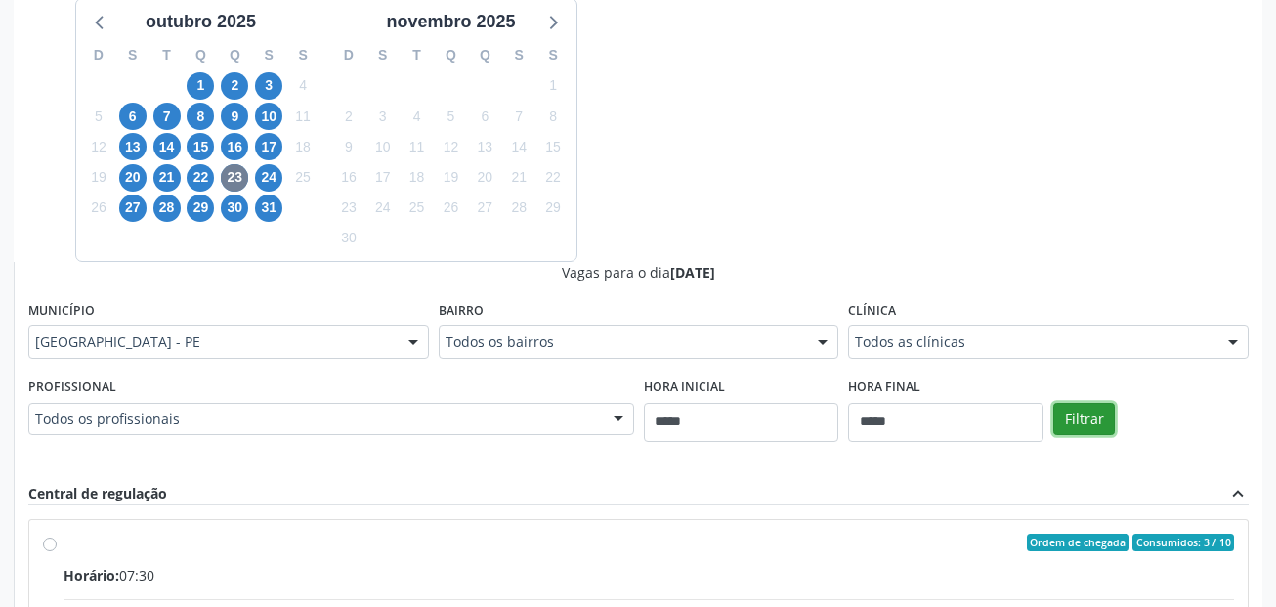
click at [1087, 417] on button "Filtrar" at bounding box center [1084, 419] width 62 height 33
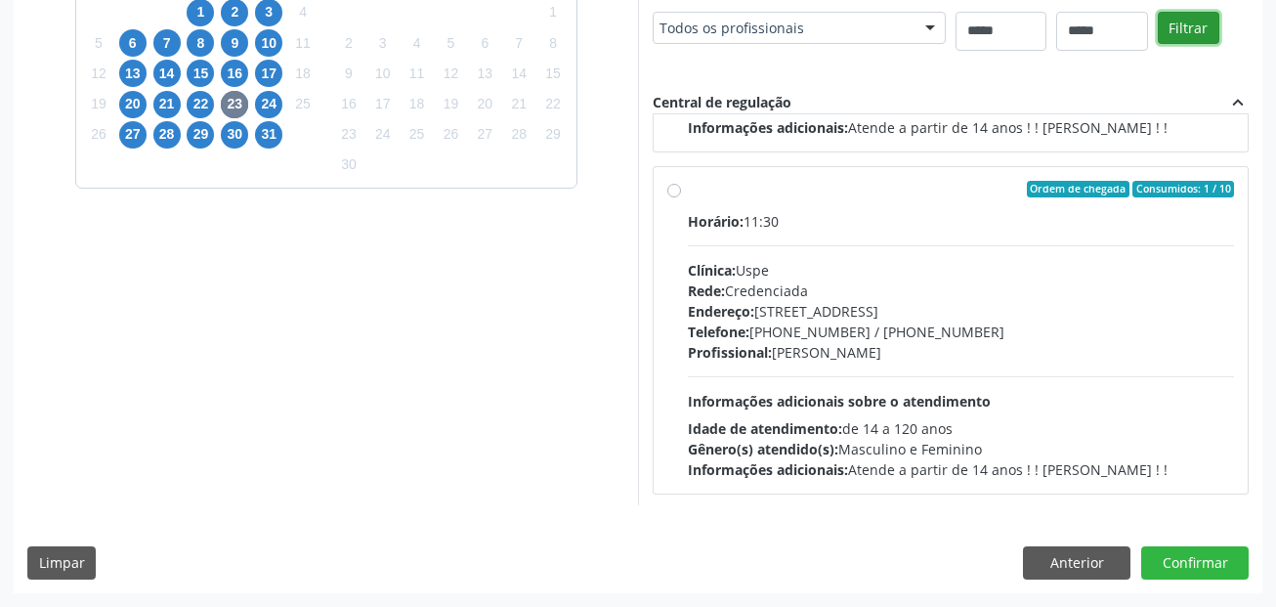
scroll to position [993, 0]
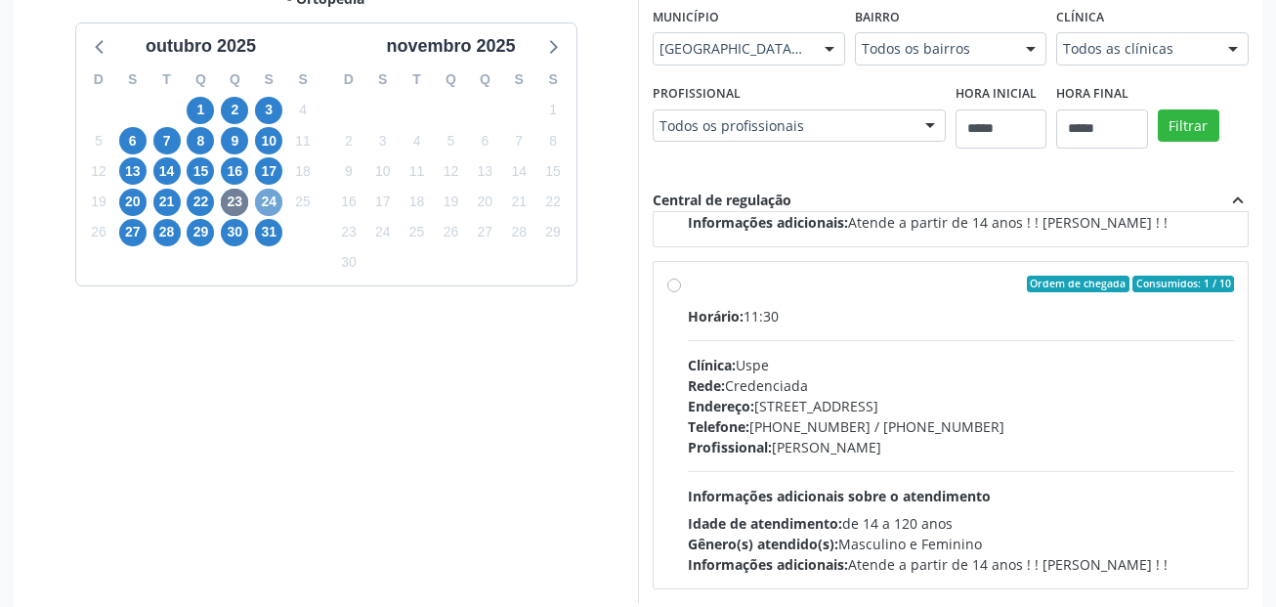
click at [271, 206] on span "24" at bounding box center [268, 202] width 27 height 27
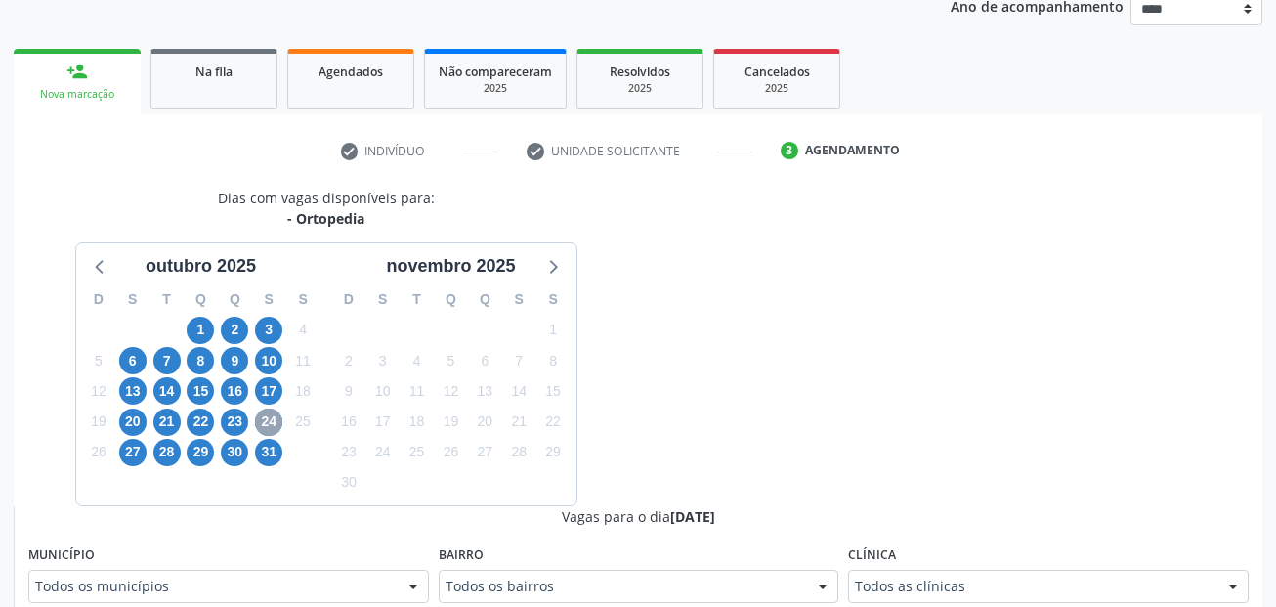
scroll to position [463, 0]
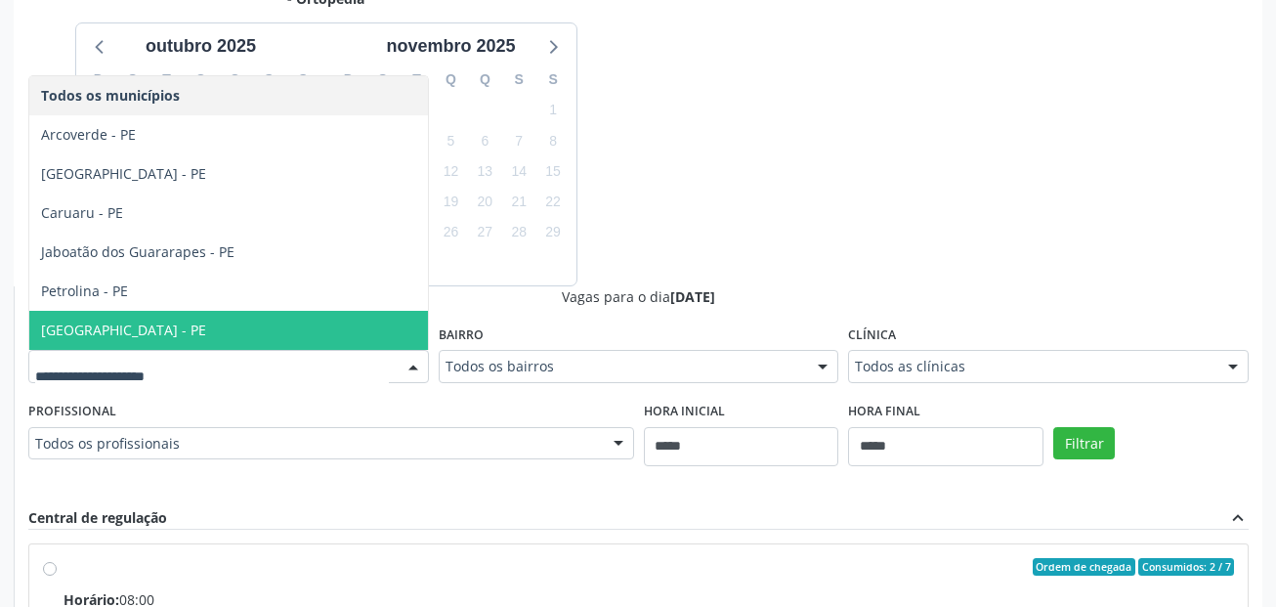
click at [168, 321] on span "Recife - PE" at bounding box center [228, 330] width 399 height 39
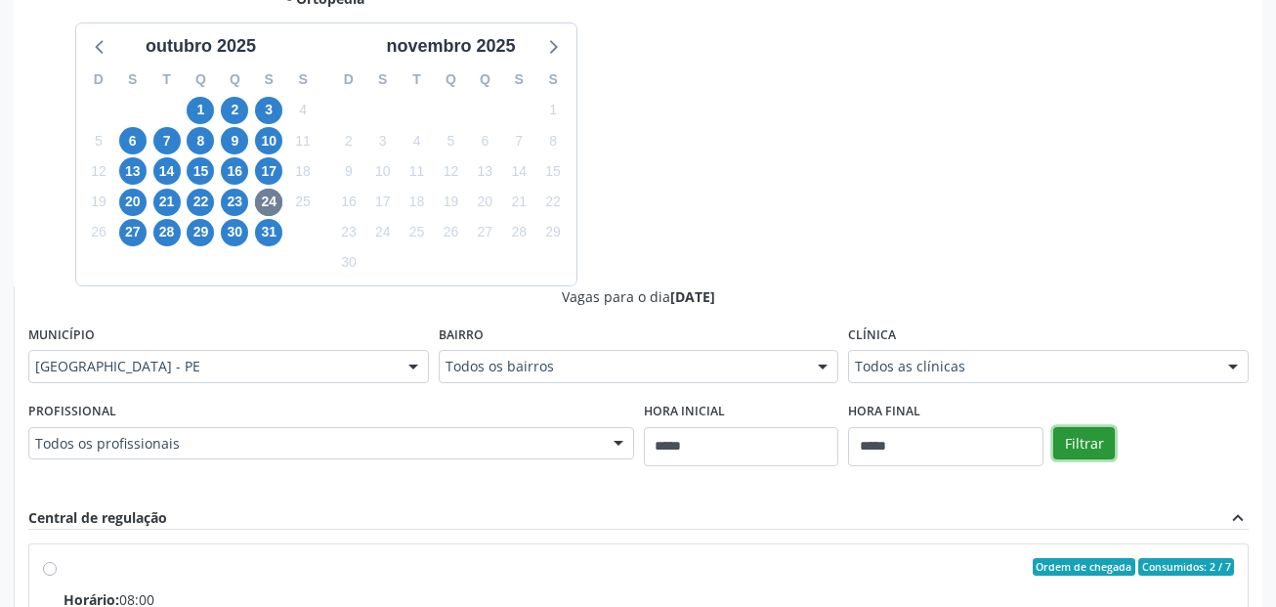
click at [1101, 441] on button "Filtrar" at bounding box center [1084, 443] width 62 height 33
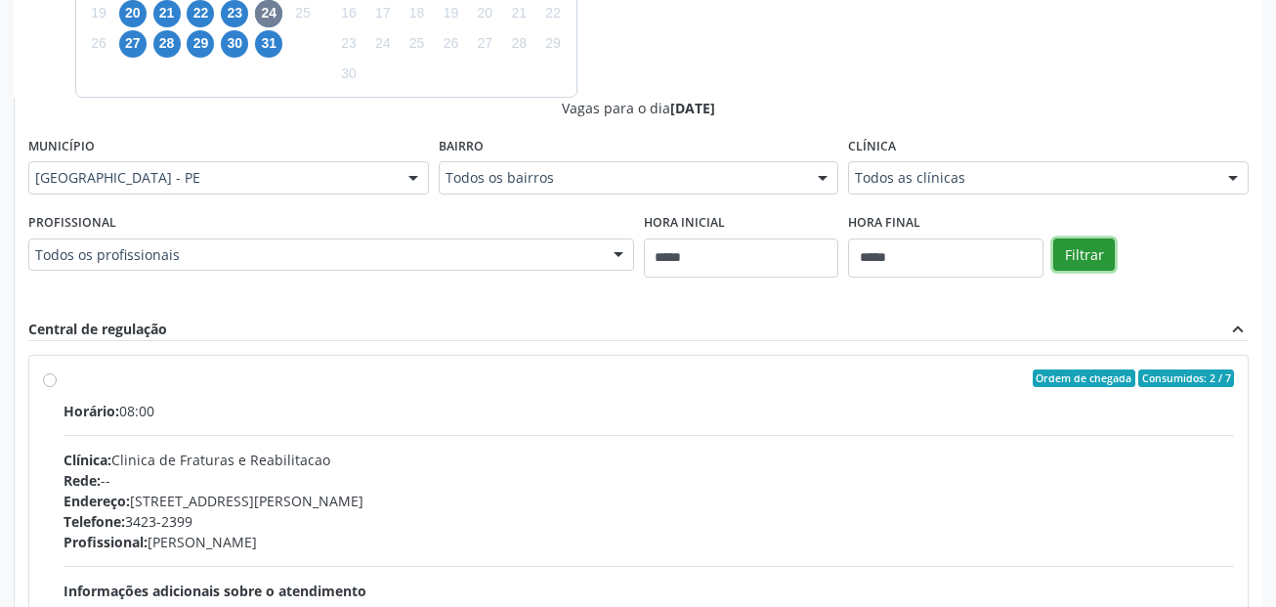
scroll to position [658, 0]
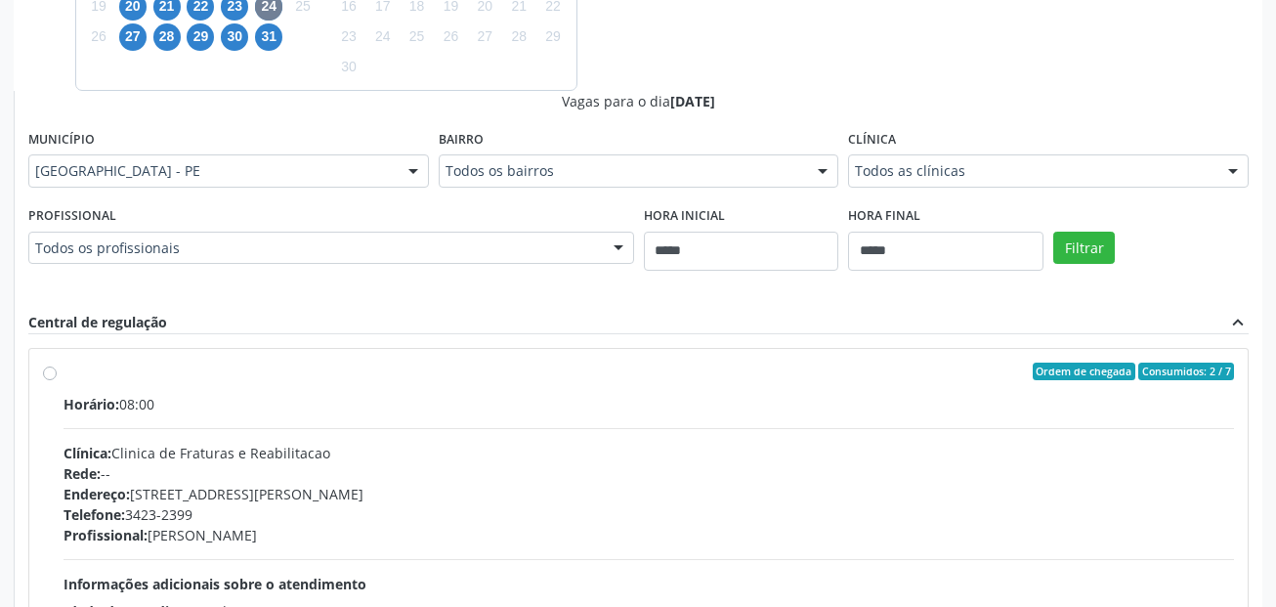
click at [592, 309] on div "Vagas para o dia 24/10/2025 Município Recife - PE Todos os municípios Arcoverde…" at bounding box center [638, 408] width 1220 height 635
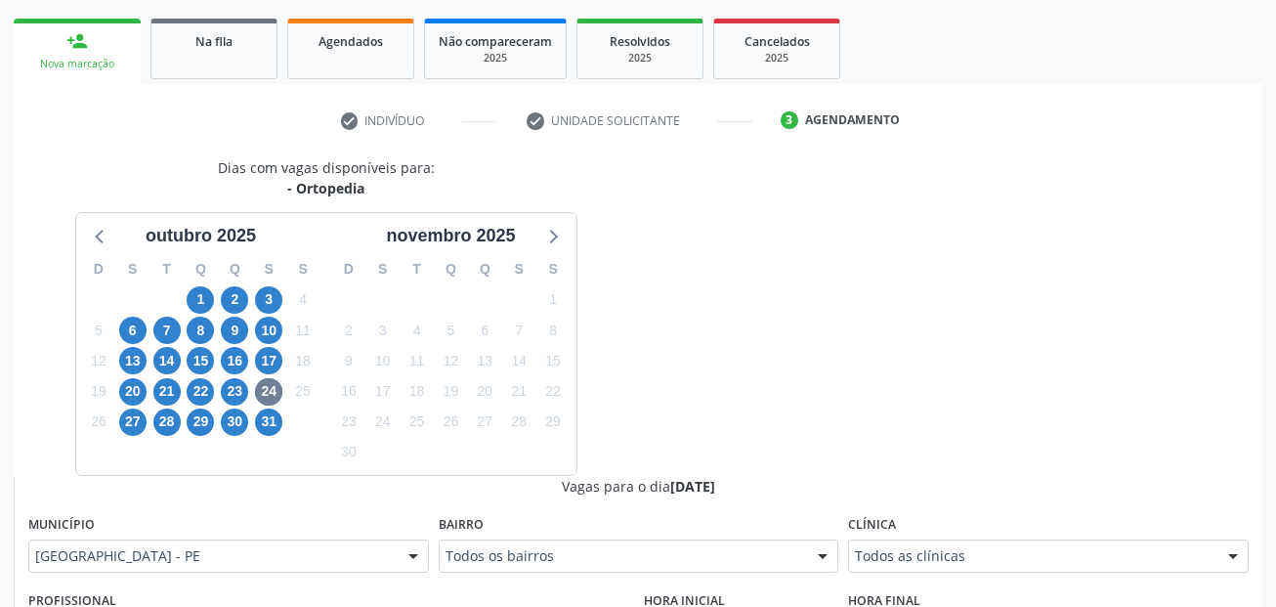
scroll to position [0, 0]
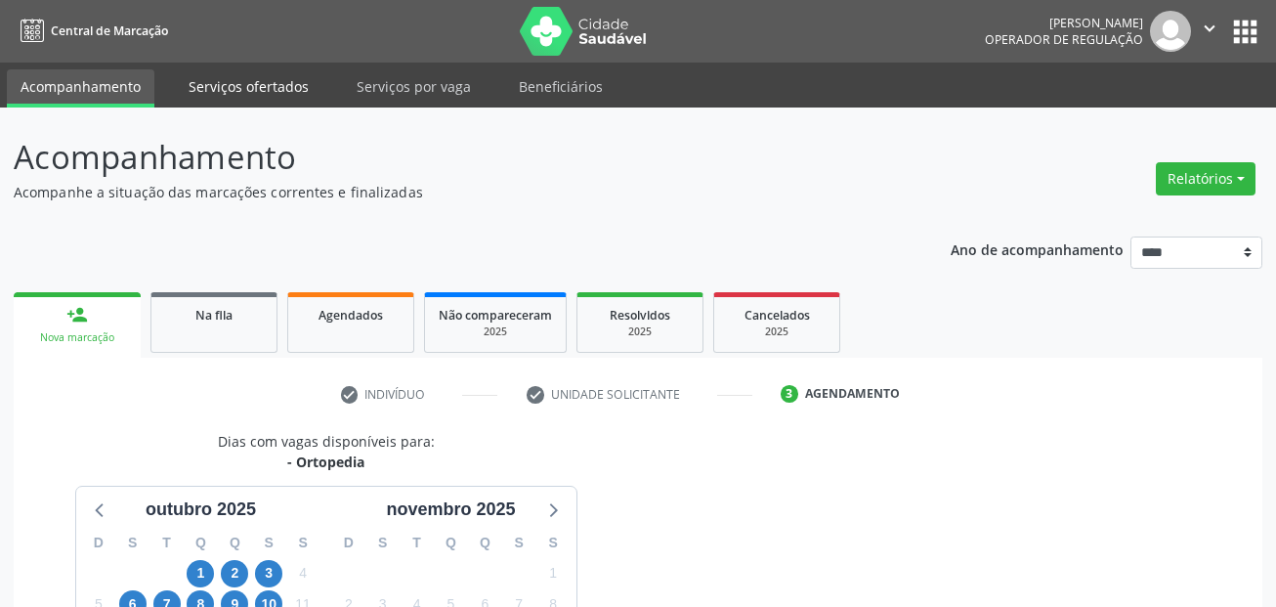
click at [232, 78] on link "Serviços ofertados" at bounding box center [249, 86] width 148 height 34
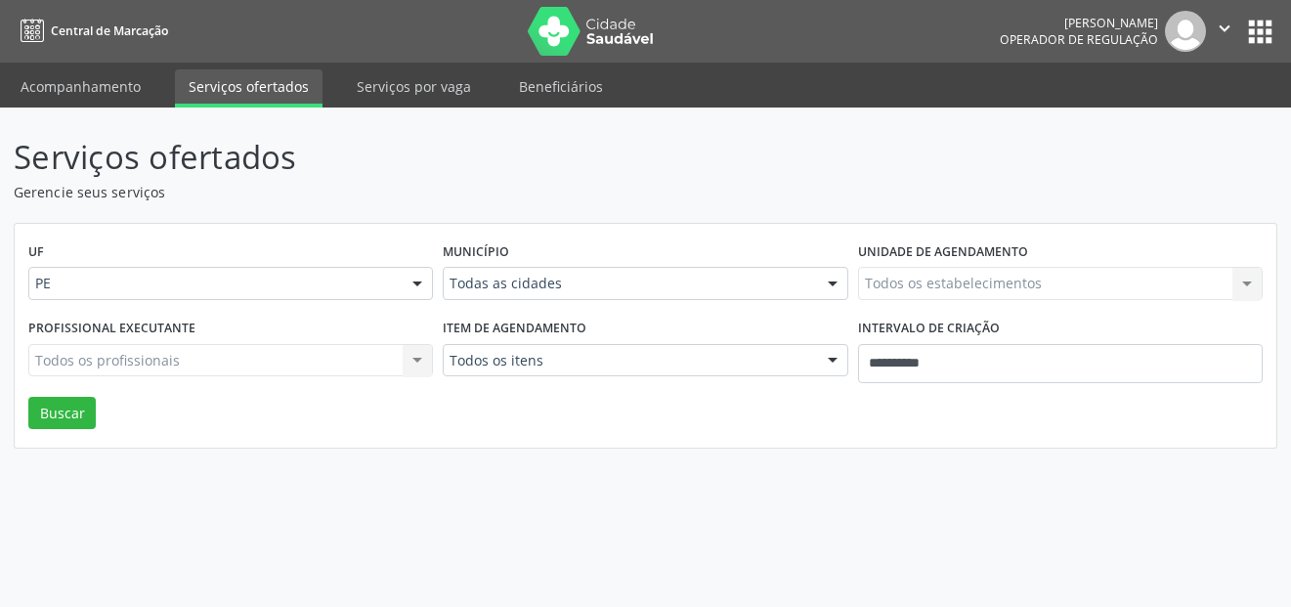
click at [114, 86] on link "Acompanhamento" at bounding box center [81, 86] width 148 height 34
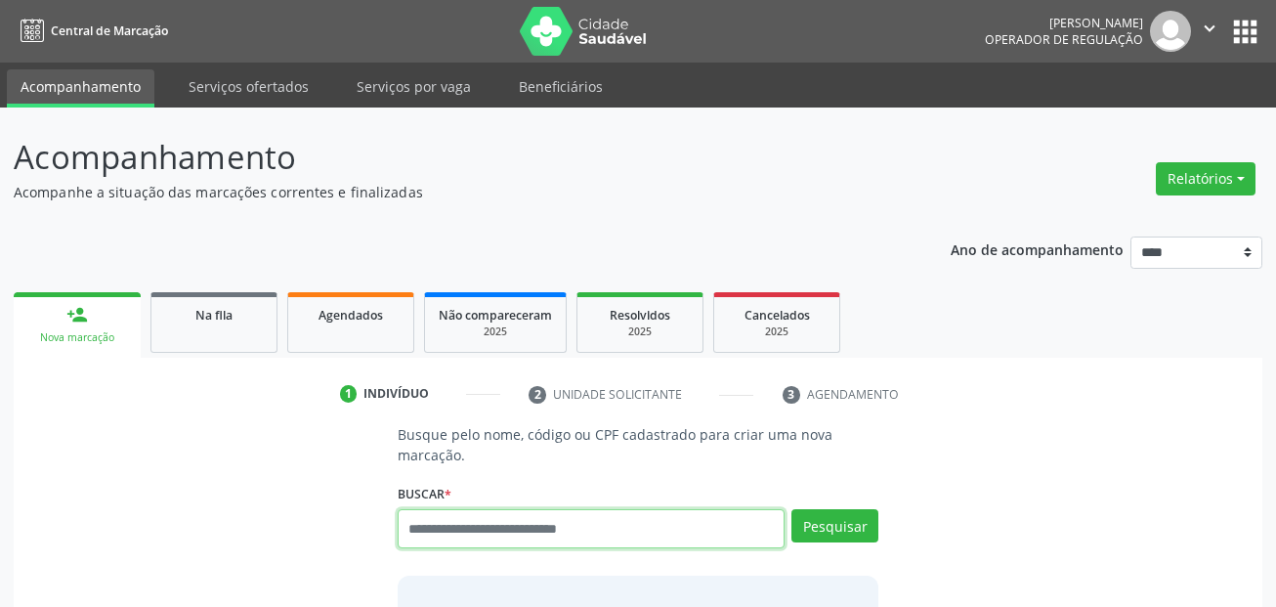
click at [441, 521] on input "text" at bounding box center [592, 528] width 388 height 39
paste input "**********"
type input "**********"
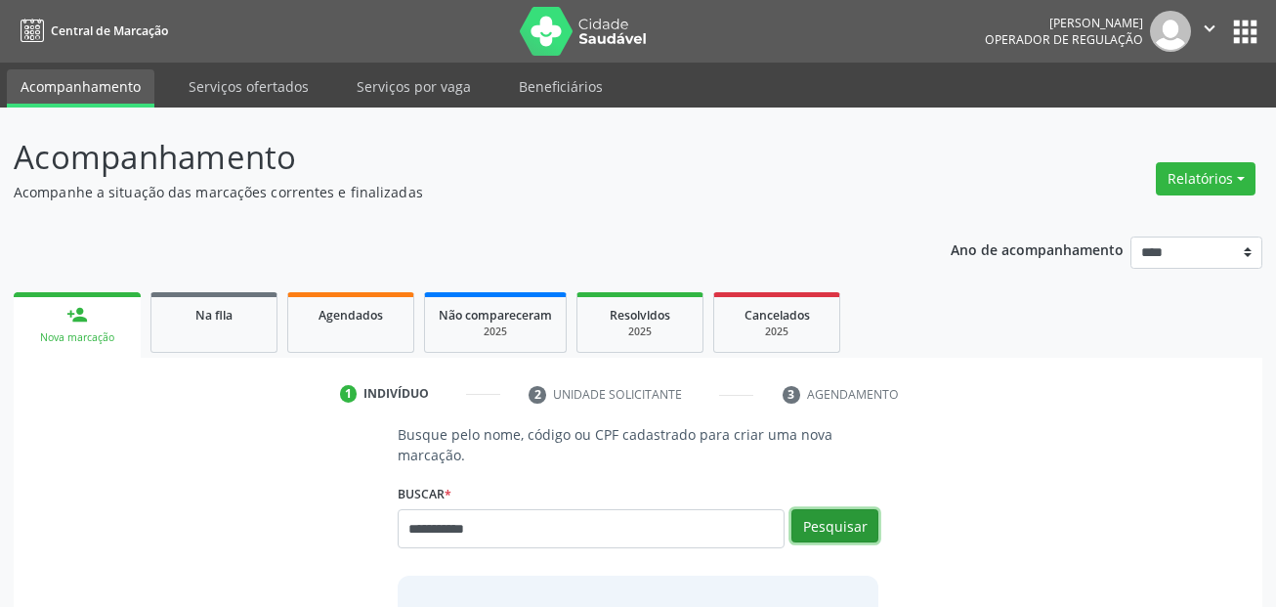
click at [863, 517] on button "Pesquisar" at bounding box center [834, 525] width 87 height 33
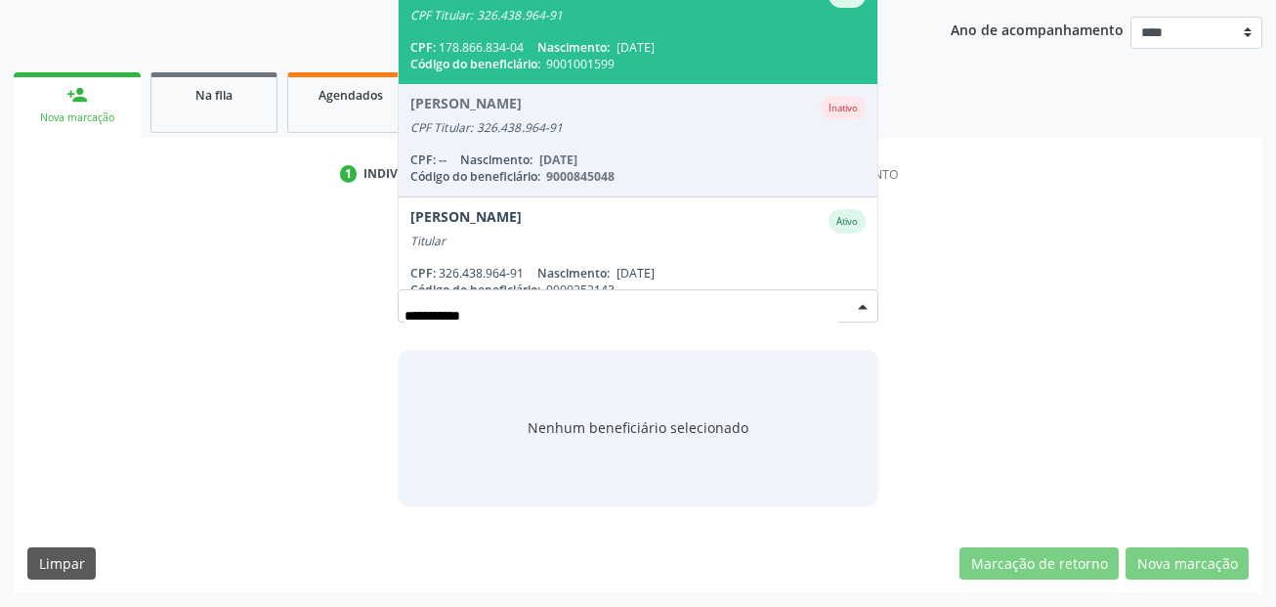
scroll to position [159, 0]
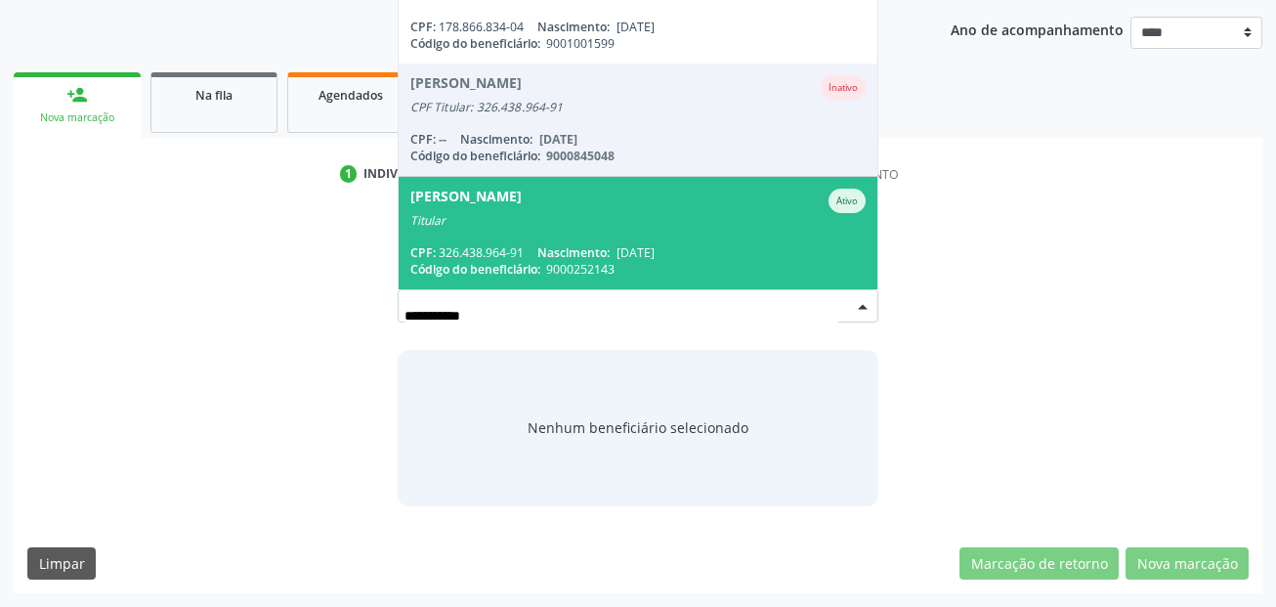
click at [677, 240] on span "Sandra Roselia Torres Galindo Ativo Titular CPF: 326.438.964-91 Nascimento: 18/…" at bounding box center [639, 233] width 480 height 112
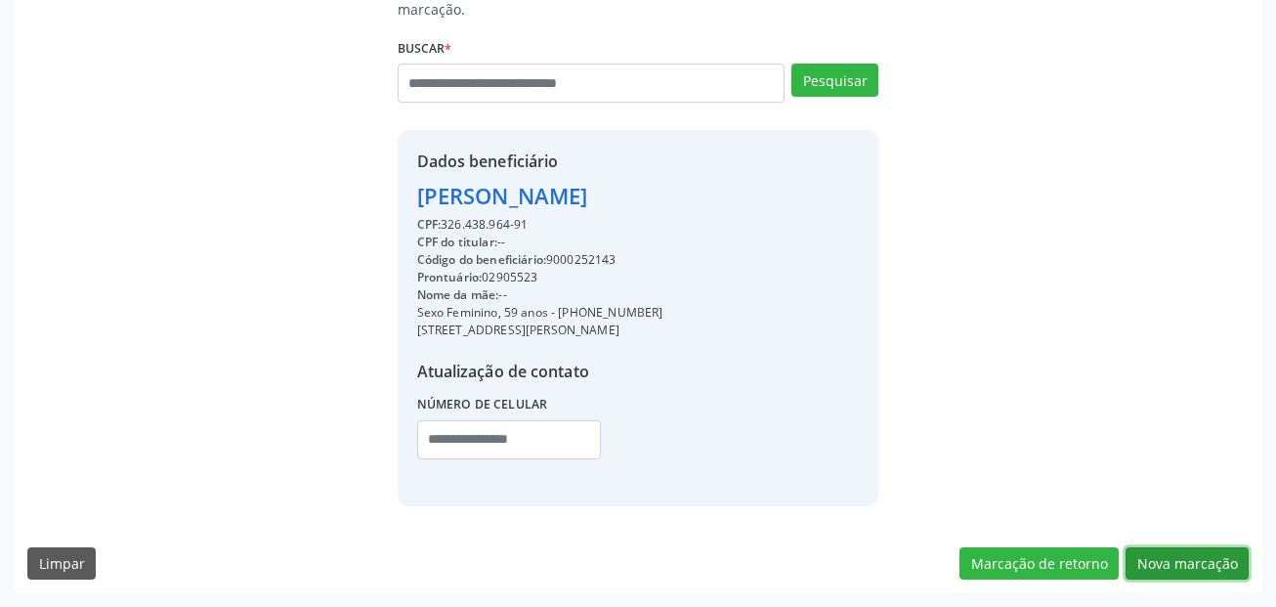
click at [1227, 554] on button "Nova marcação" at bounding box center [1186, 563] width 123 height 33
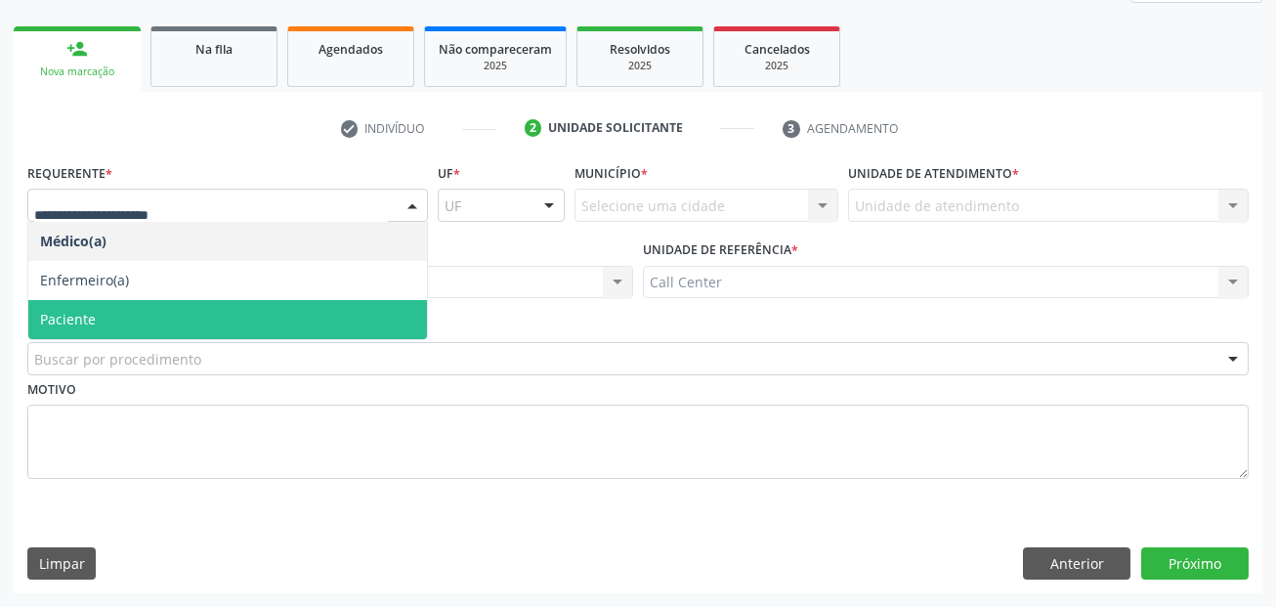
drag, startPoint x: 114, startPoint y: 318, endPoint x: 163, endPoint y: 352, distance: 59.6
click at [115, 318] on span "Paciente" at bounding box center [227, 319] width 399 height 39
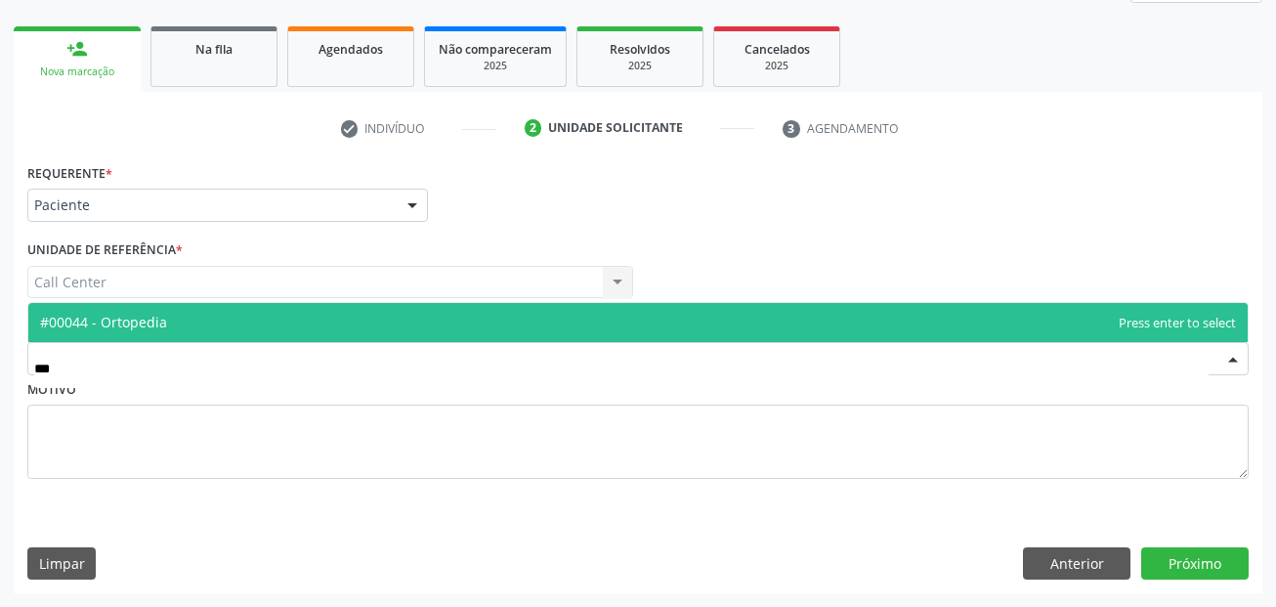
type input "****"
click at [167, 318] on span "#00044 - Ortopedia" at bounding box center [637, 322] width 1219 height 39
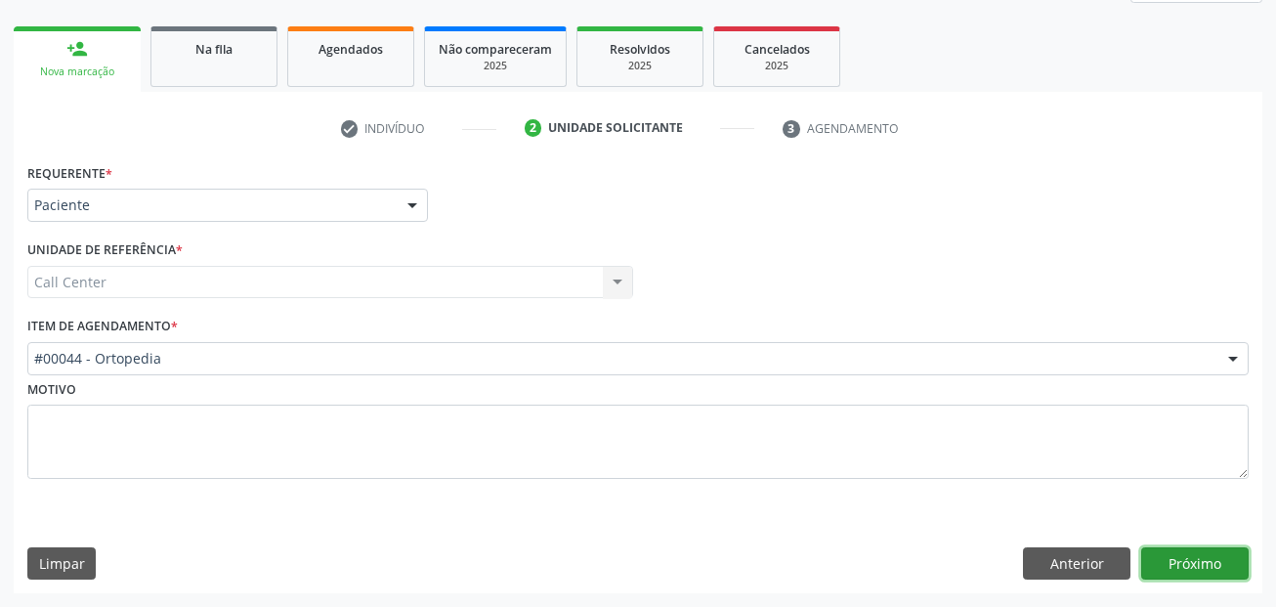
click at [1194, 566] on button "Próximo" at bounding box center [1194, 563] width 107 height 33
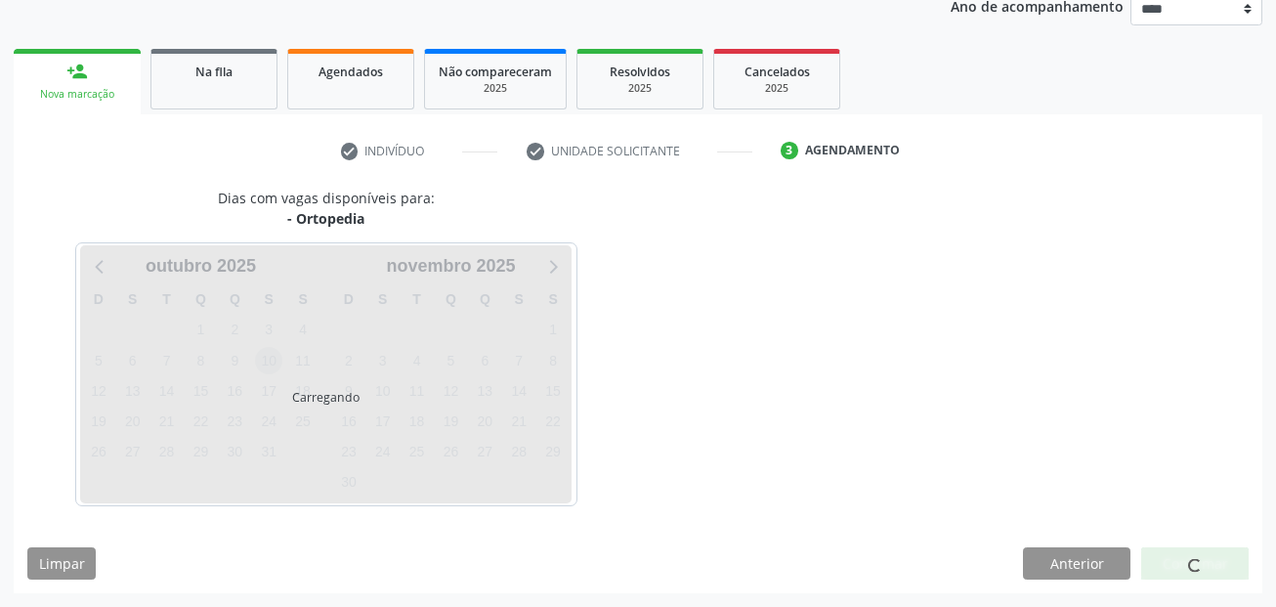
scroll to position [243, 0]
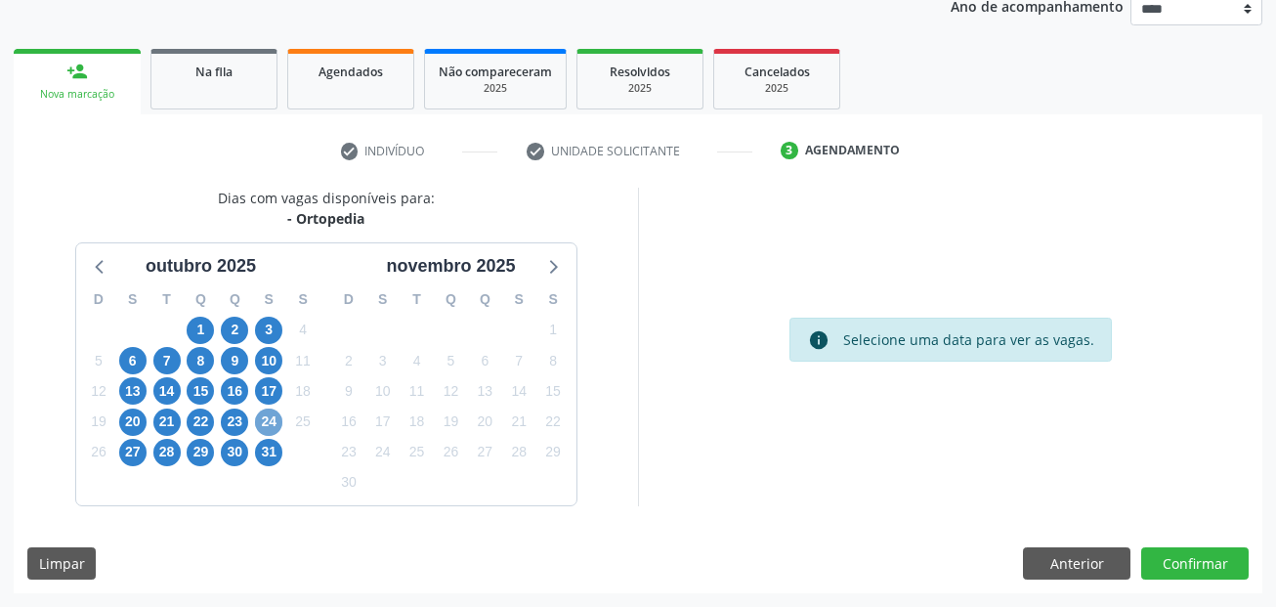
click at [271, 425] on span "24" at bounding box center [268, 421] width 27 height 27
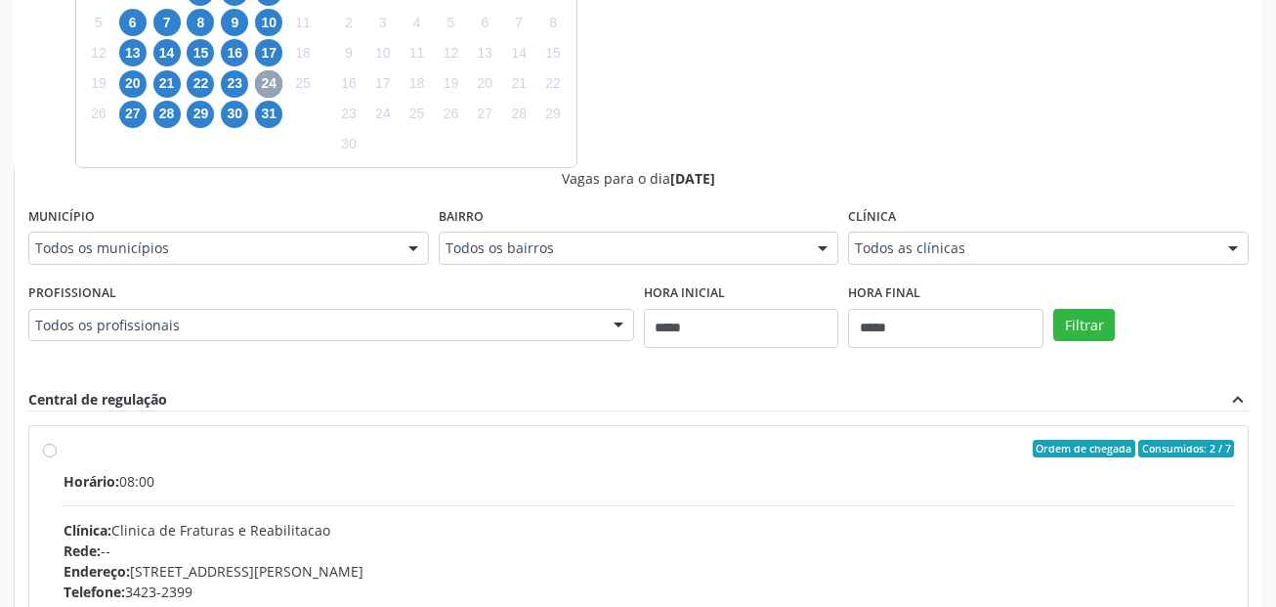
scroll to position [536, 0]
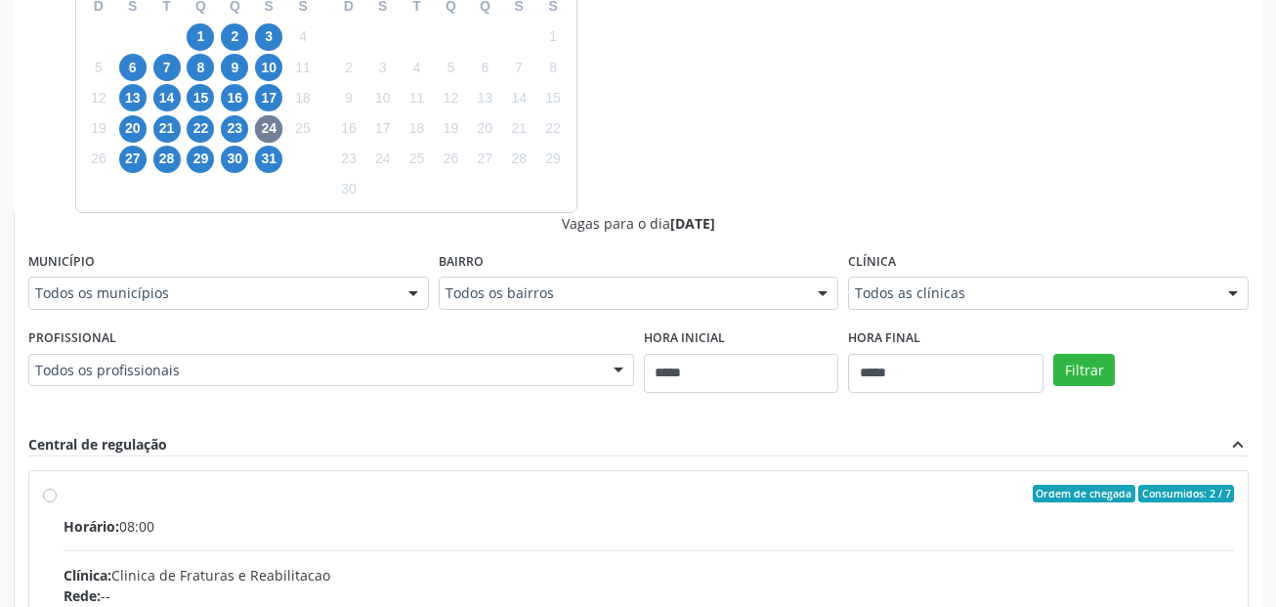
drag, startPoint x: 159, startPoint y: 513, endPoint x: 171, endPoint y: 512, distance: 11.8
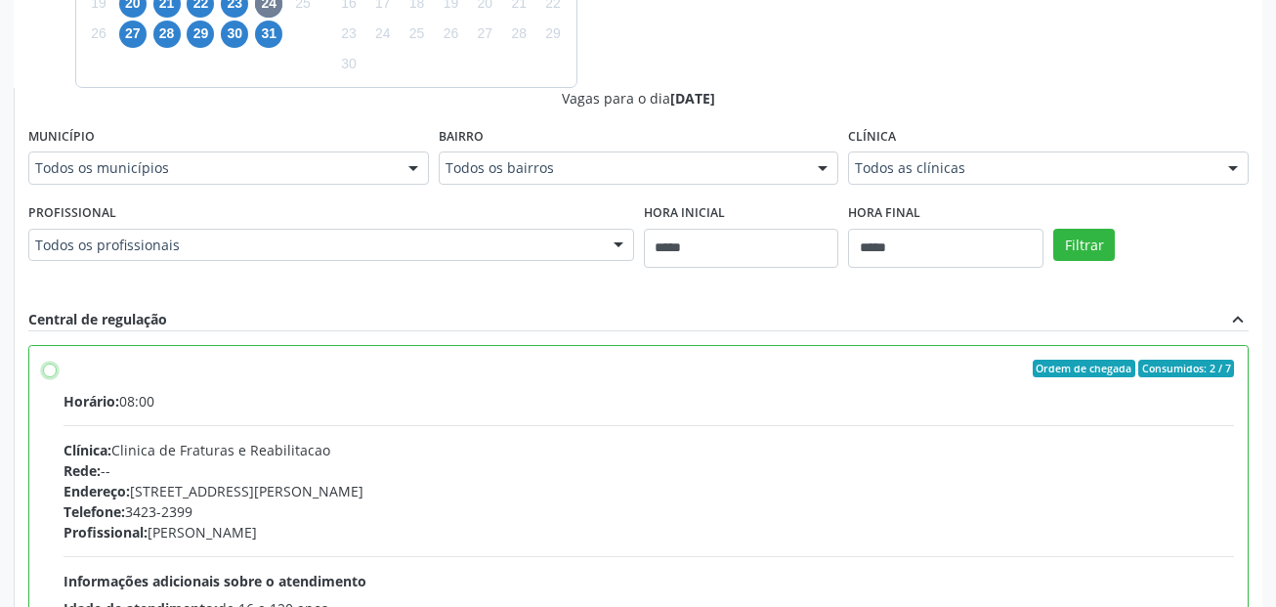
scroll to position [878, 0]
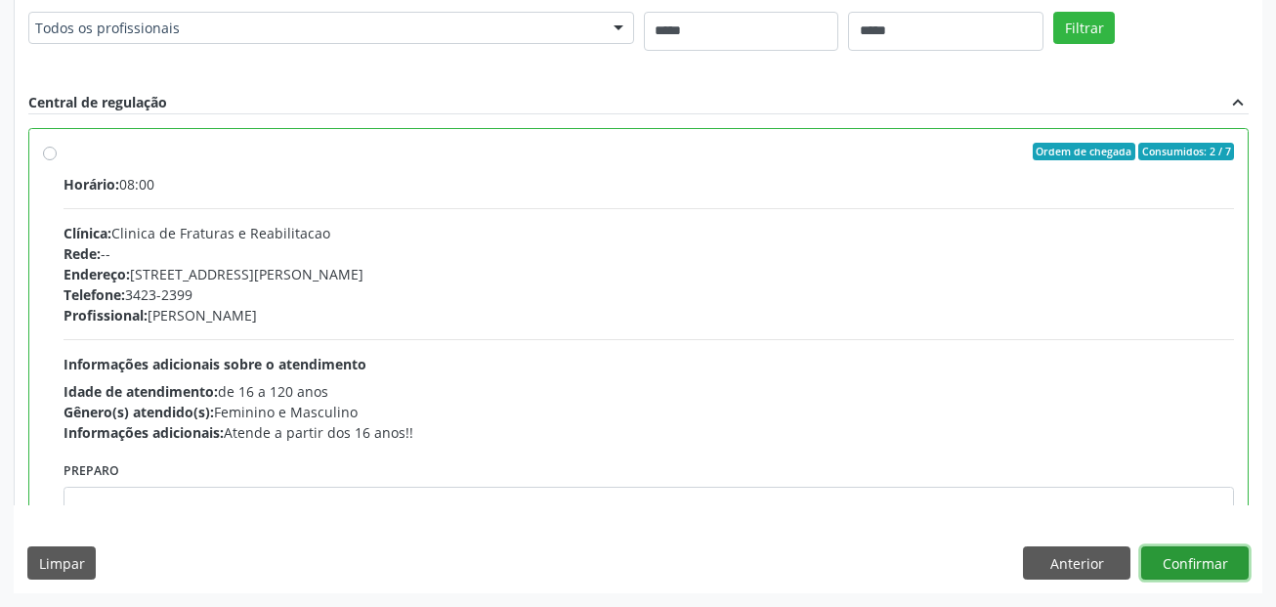
click at [1214, 548] on button "Confirmar" at bounding box center [1194, 562] width 107 height 33
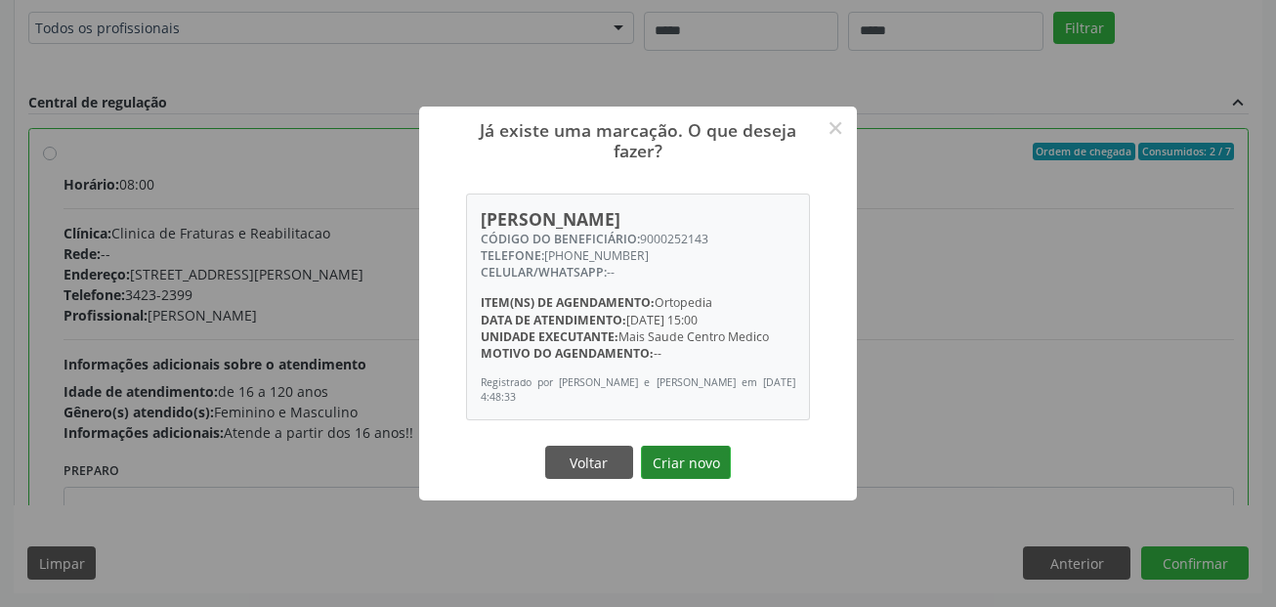
click at [706, 454] on button "Criar novo" at bounding box center [686, 461] width 90 height 33
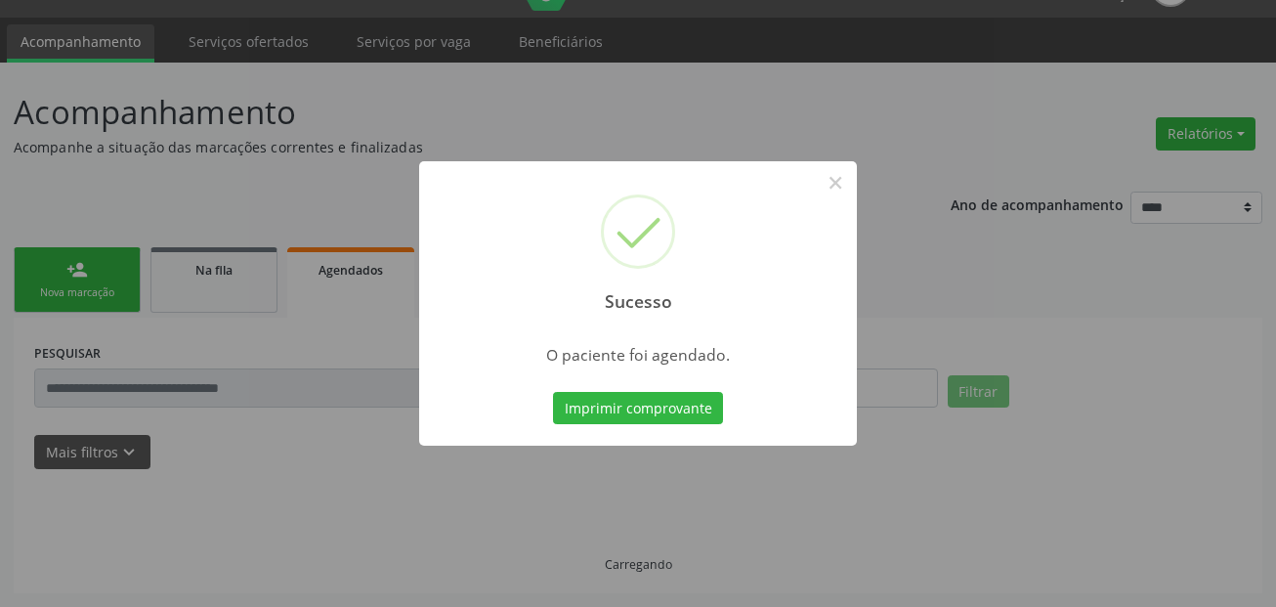
scroll to position [45, 0]
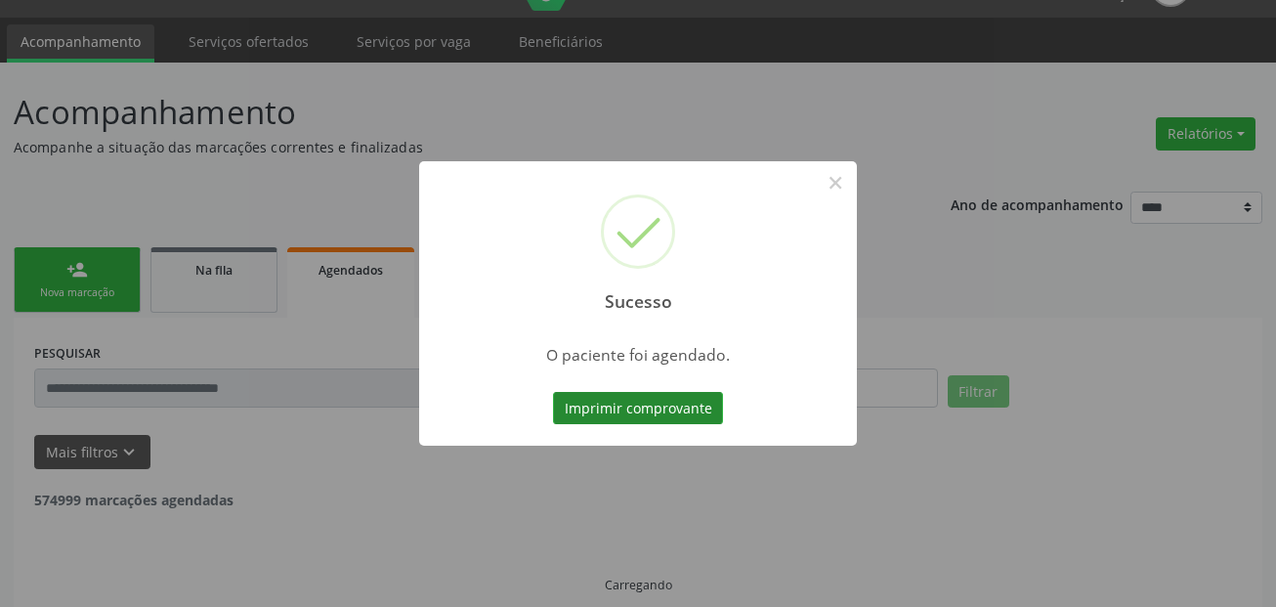
click at [684, 413] on button "Imprimir comprovante" at bounding box center [638, 408] width 170 height 33
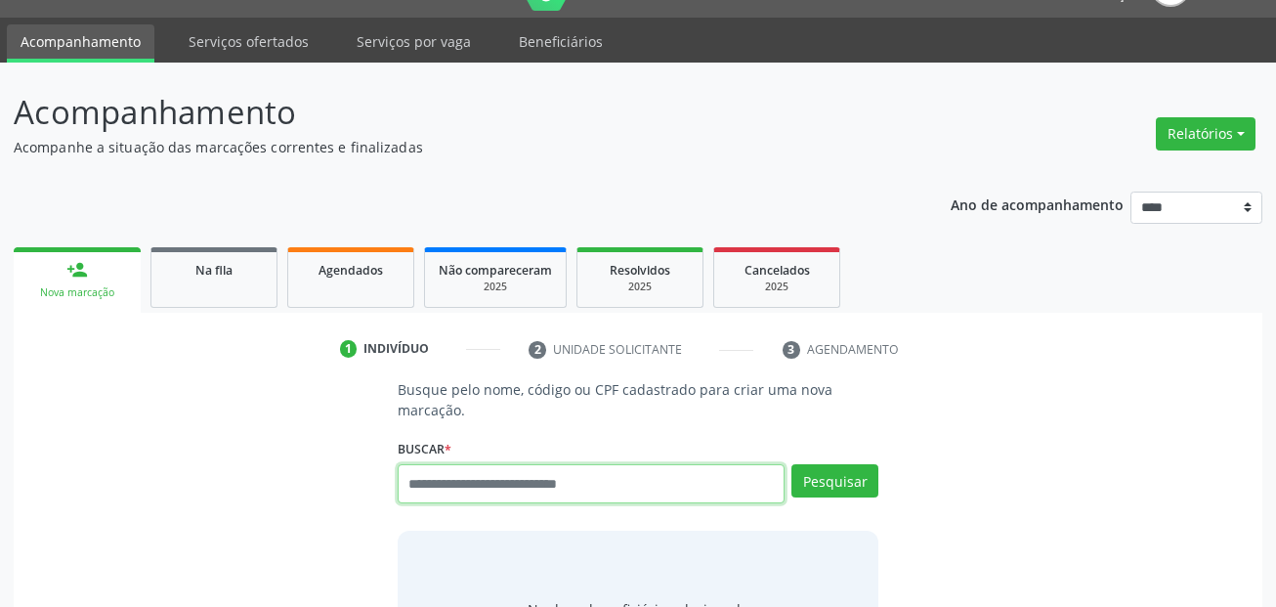
scroll to position [45, 0]
paste input "**********"
type input "**********"
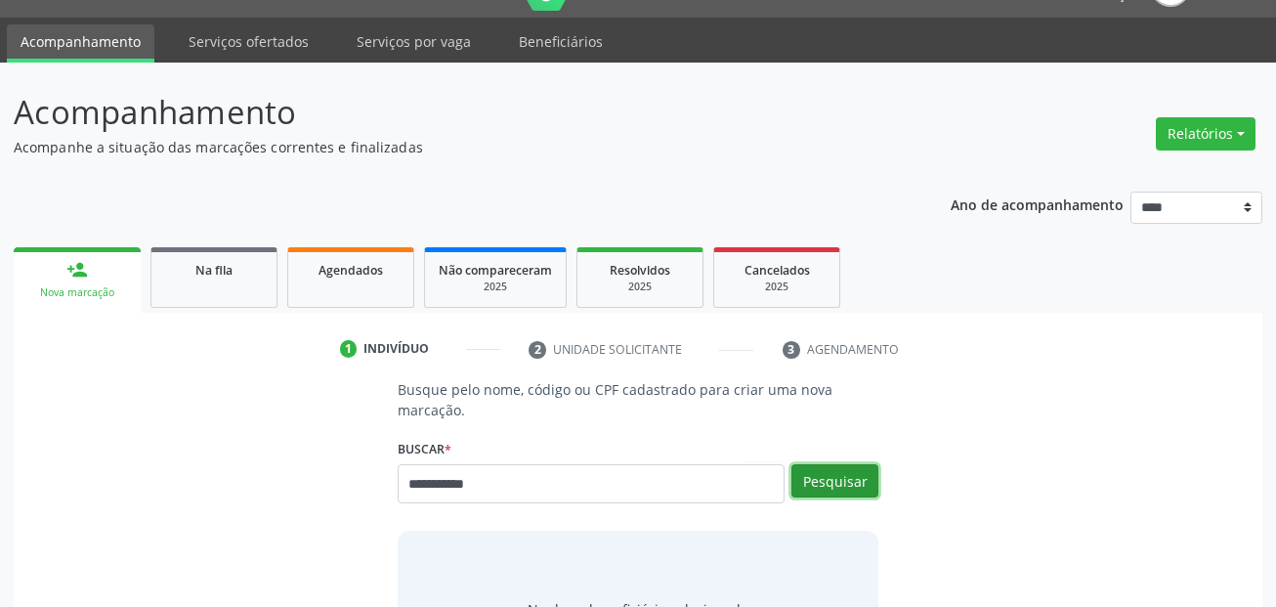
click at [852, 466] on button "Pesquisar" at bounding box center [834, 480] width 87 height 33
type input "**********"
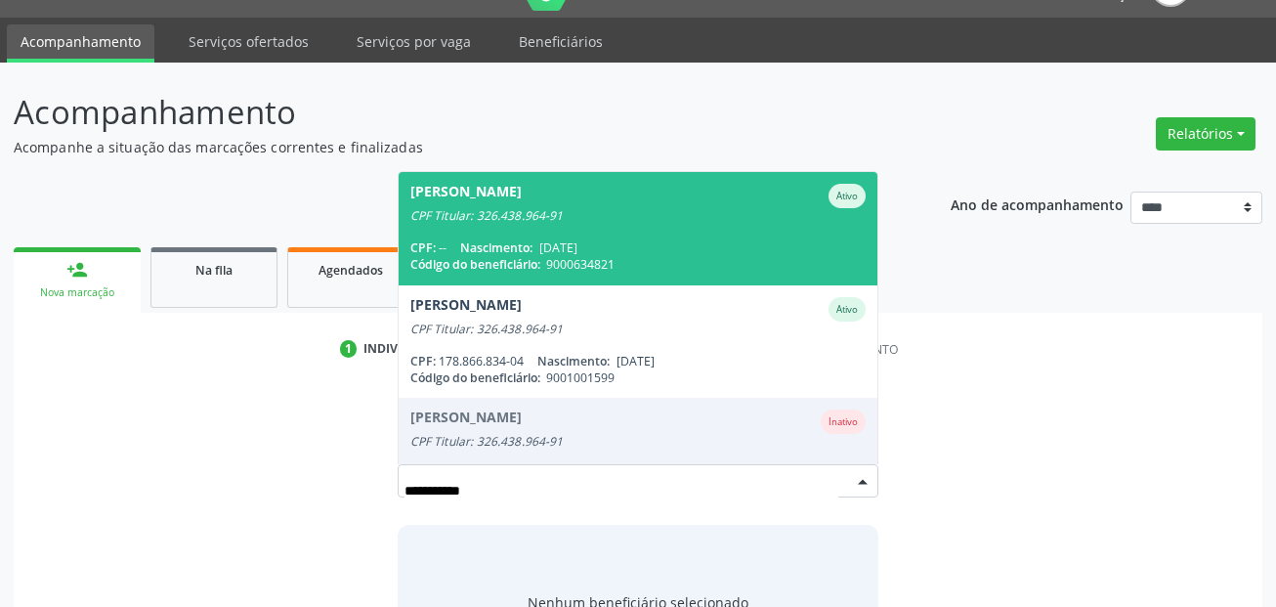
click at [599, 207] on div "[PERSON_NAME]" at bounding box center [638, 196] width 456 height 24
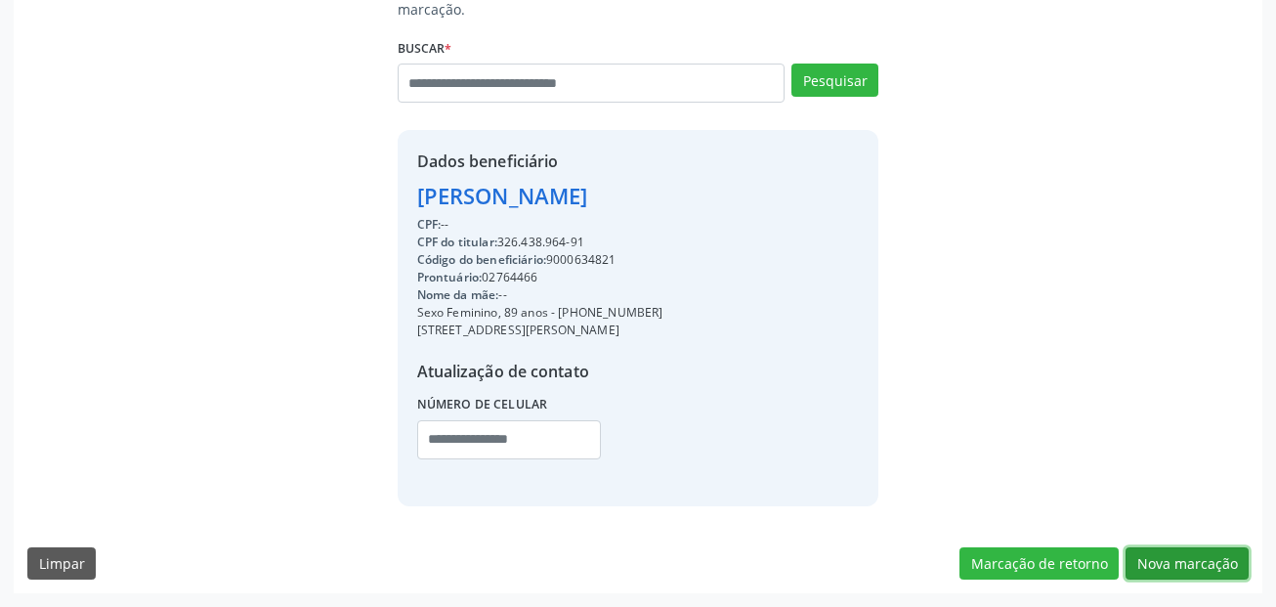
click at [1175, 551] on button "Nova marcação" at bounding box center [1186, 563] width 123 height 33
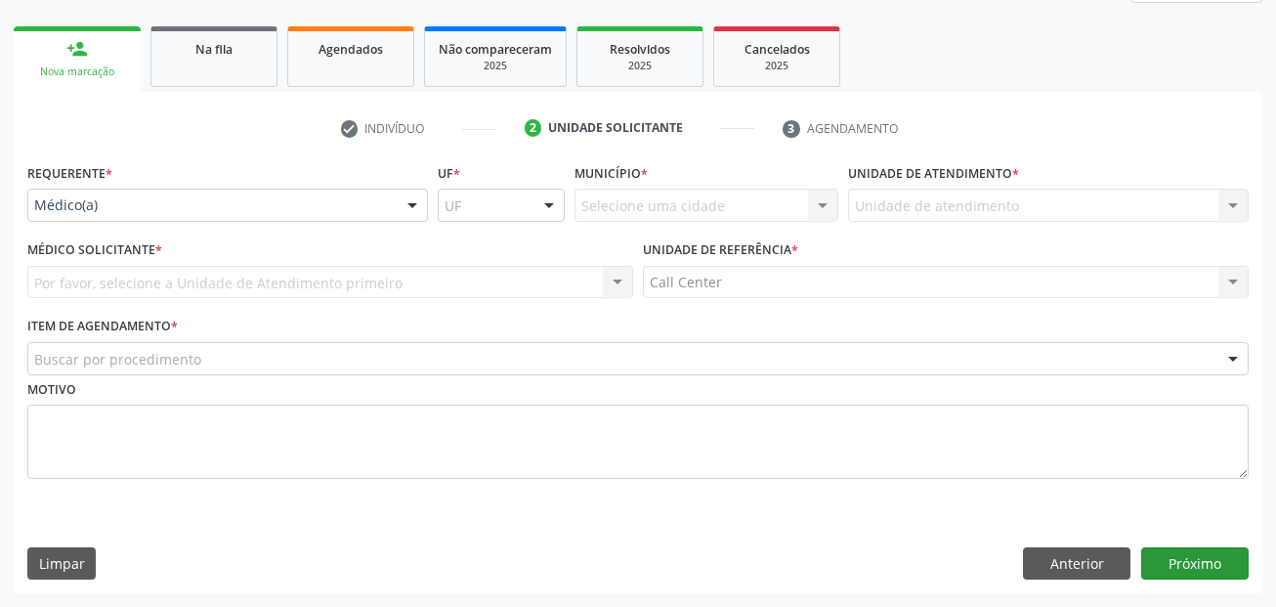
scroll to position [266, 0]
drag, startPoint x: 86, startPoint y: 205, endPoint x: 123, endPoint y: 289, distance: 91.9
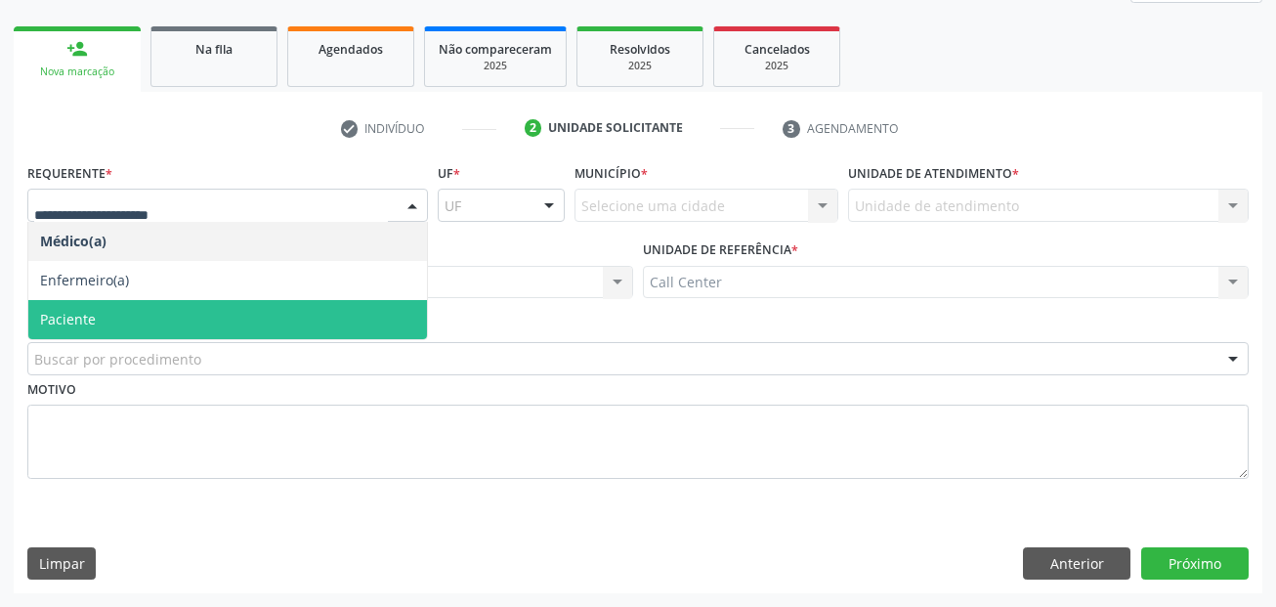
click at [125, 307] on span "Paciente" at bounding box center [227, 319] width 399 height 39
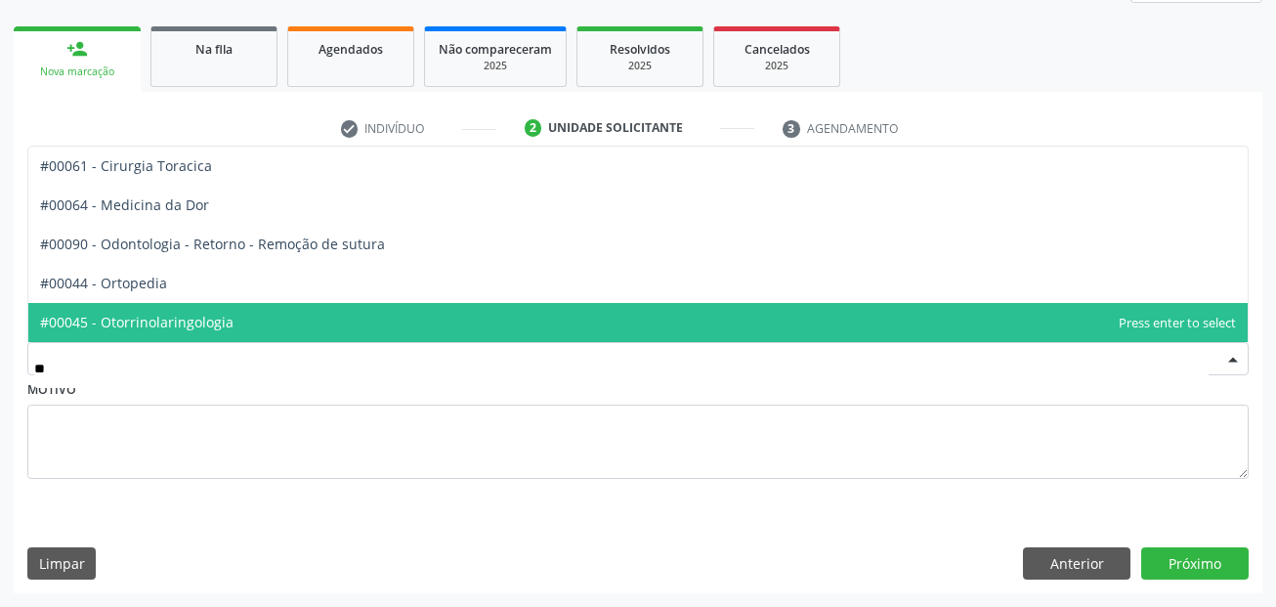
type input "***"
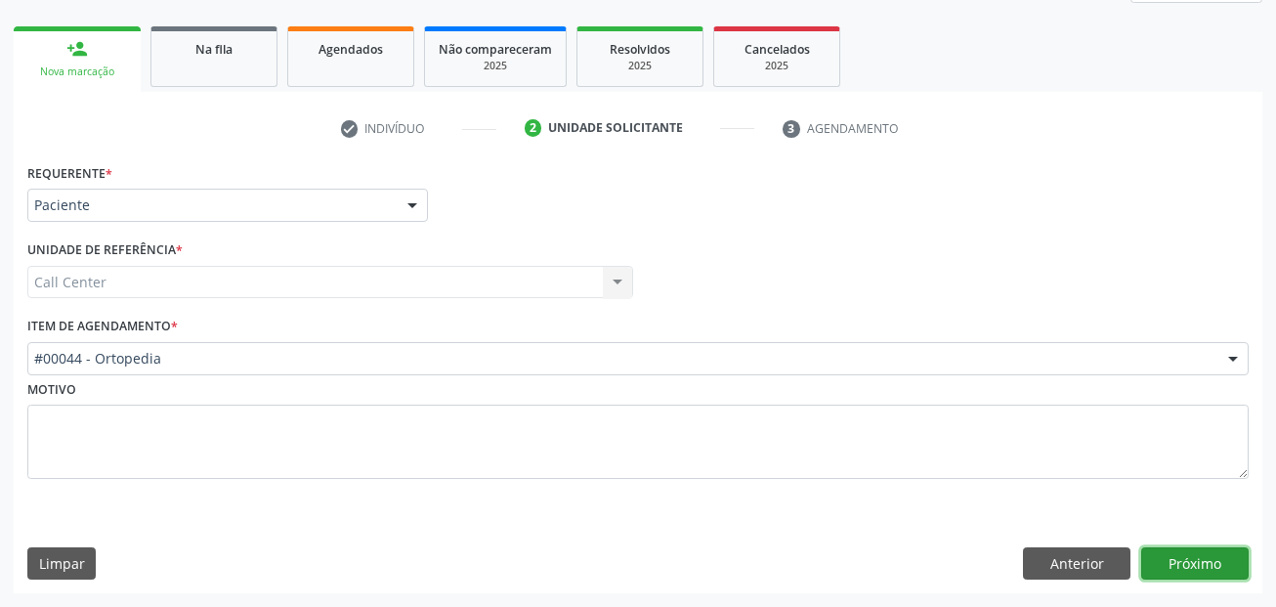
click at [1208, 551] on button "Próximo" at bounding box center [1194, 563] width 107 height 33
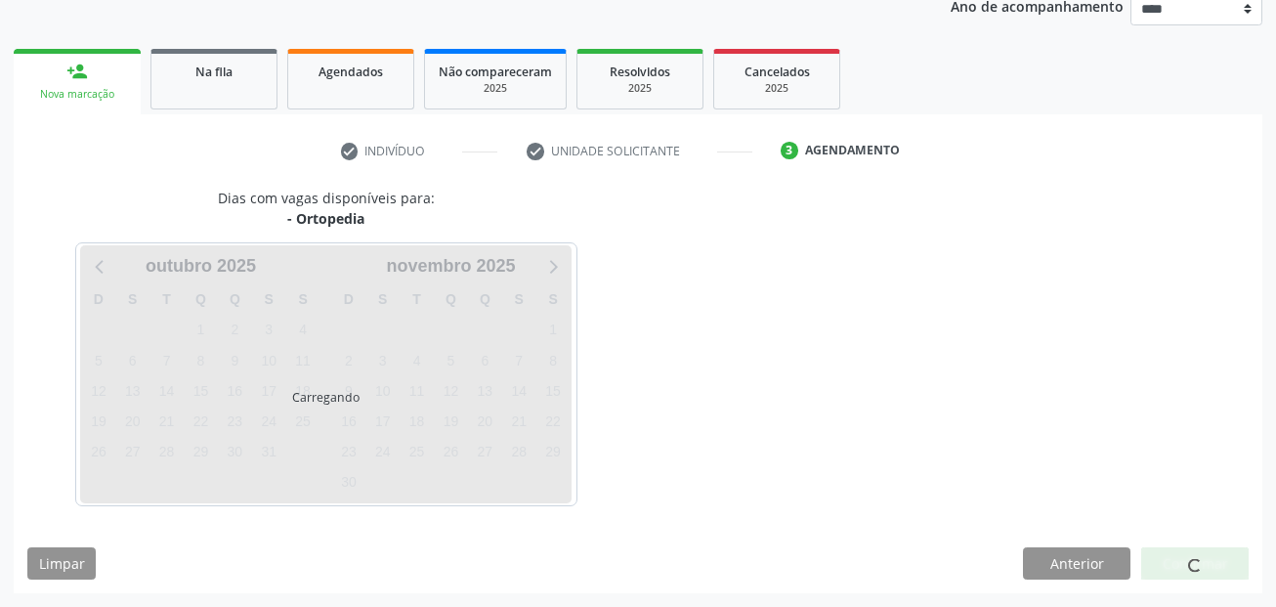
scroll to position [243, 0]
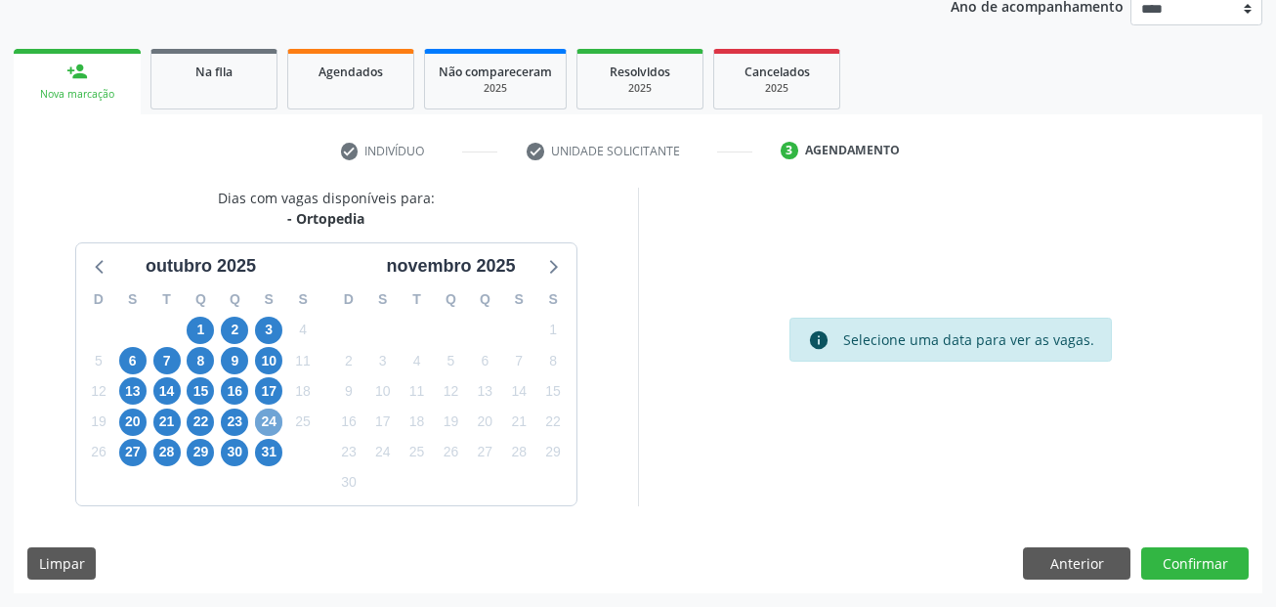
click at [271, 421] on span "24" at bounding box center [268, 421] width 27 height 27
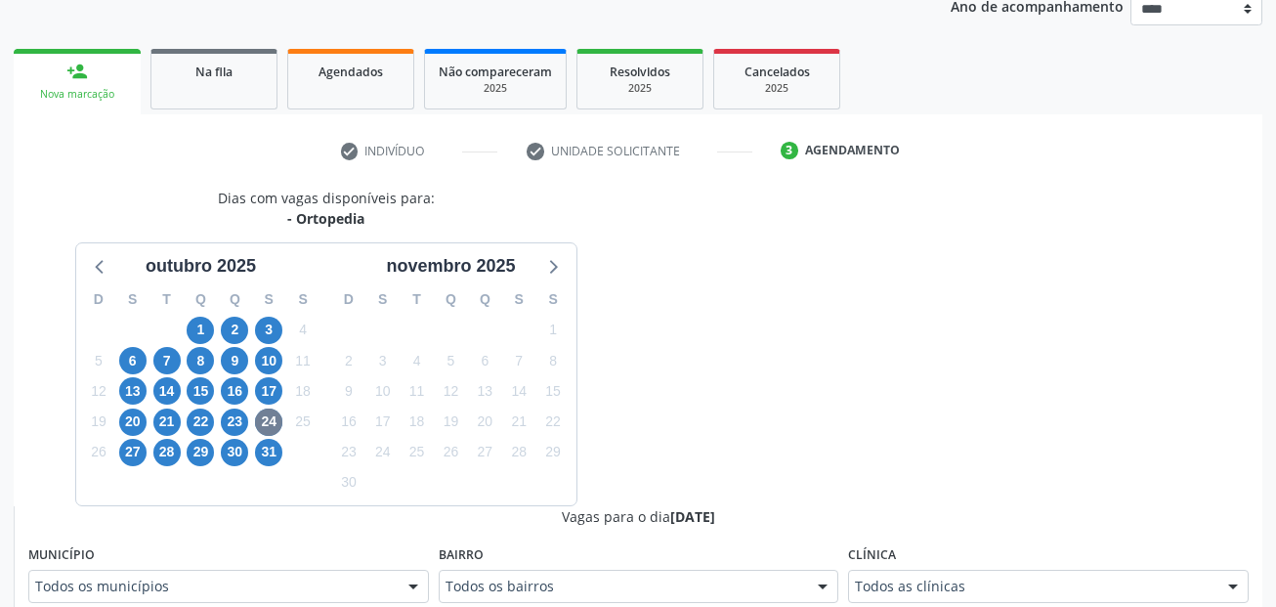
click at [110, 85] on link "person_add Nova marcação" at bounding box center [77, 81] width 127 height 65
click at [225, 72] on span "Na fila" at bounding box center [213, 72] width 37 height 17
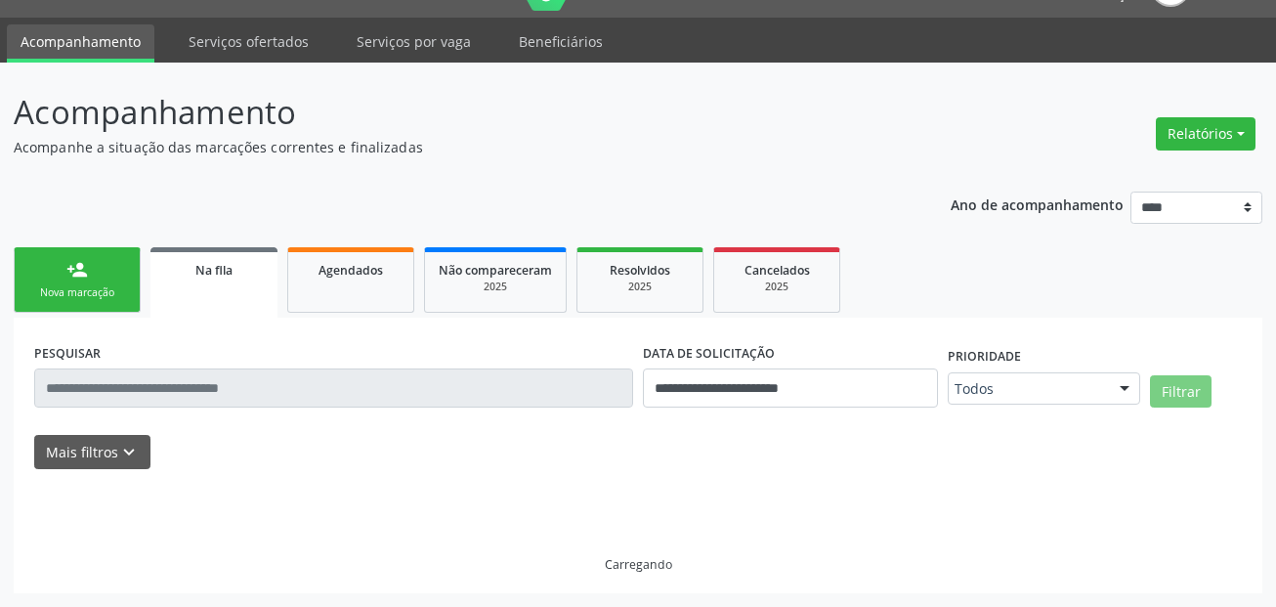
scroll to position [65, 0]
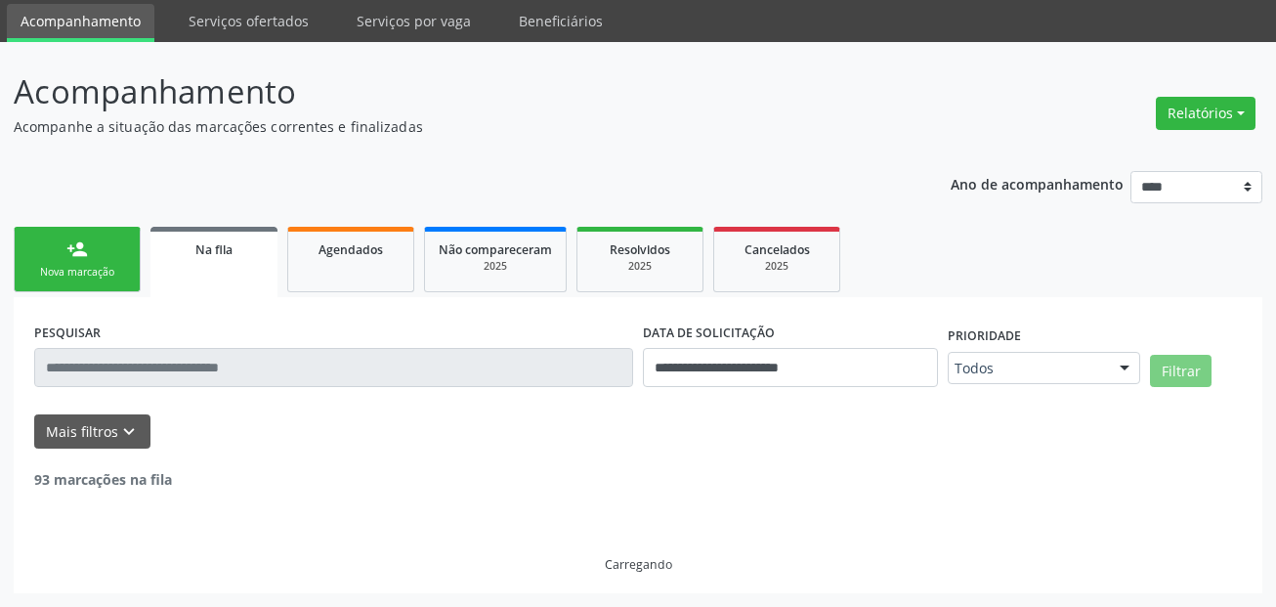
click at [84, 233] on link "person_add Nova marcação" at bounding box center [77, 259] width 127 height 65
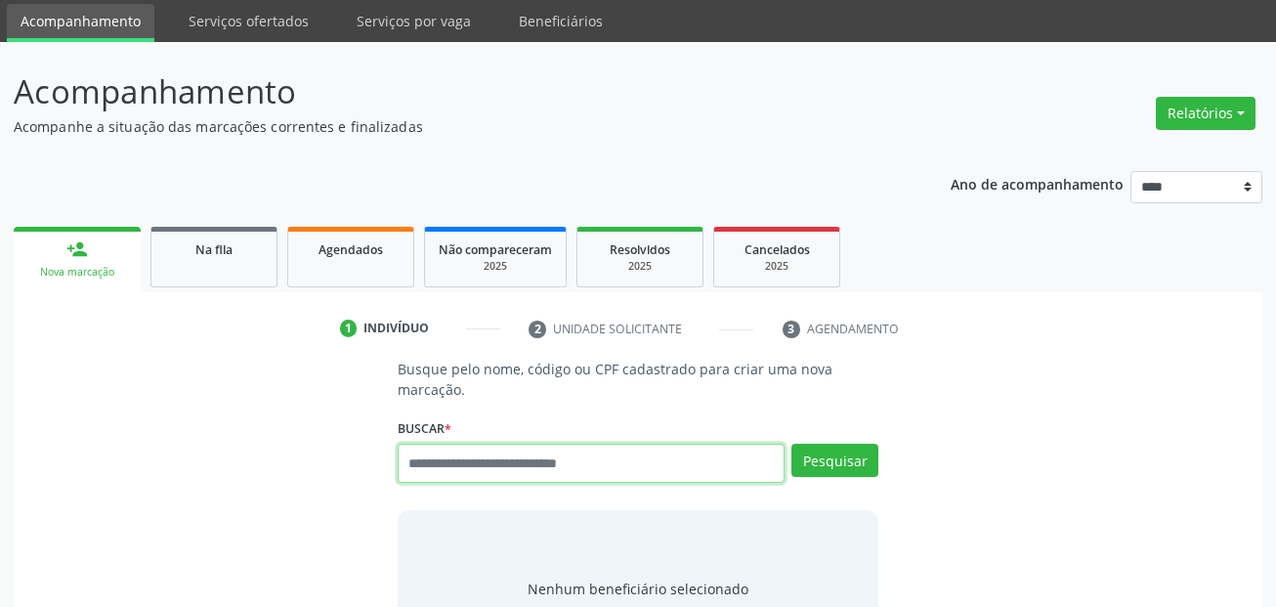
click at [444, 455] on input "text" at bounding box center [592, 463] width 388 height 39
paste input "**********"
type input "**********"
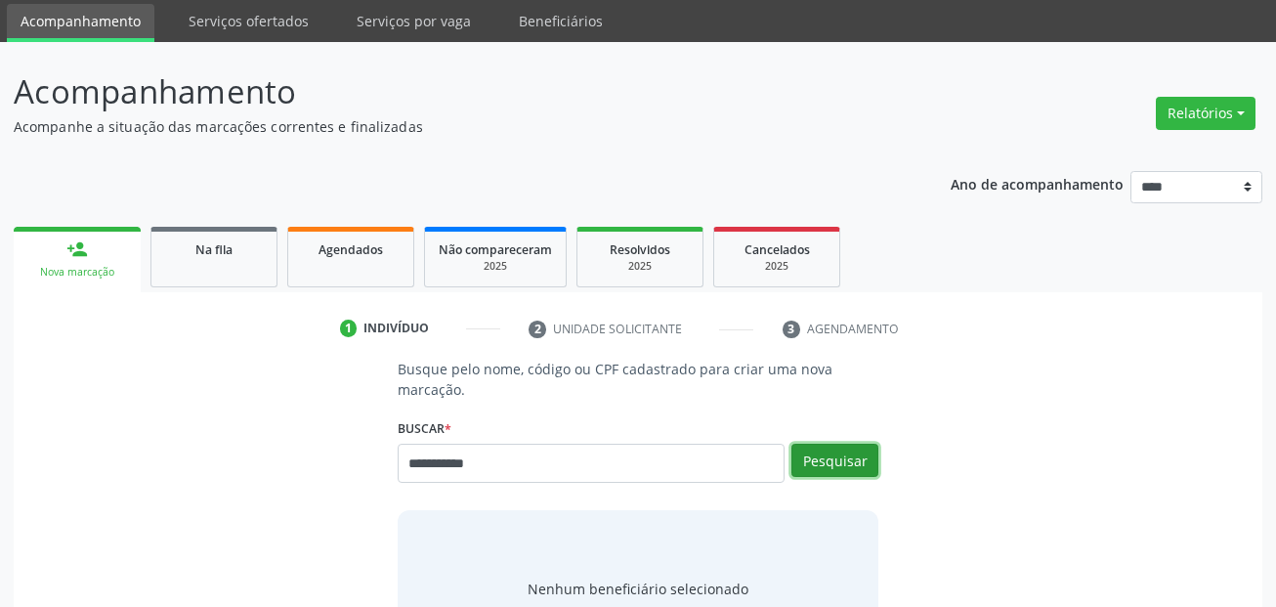
click at [851, 447] on button "Pesquisar" at bounding box center [834, 460] width 87 height 33
type input "**********"
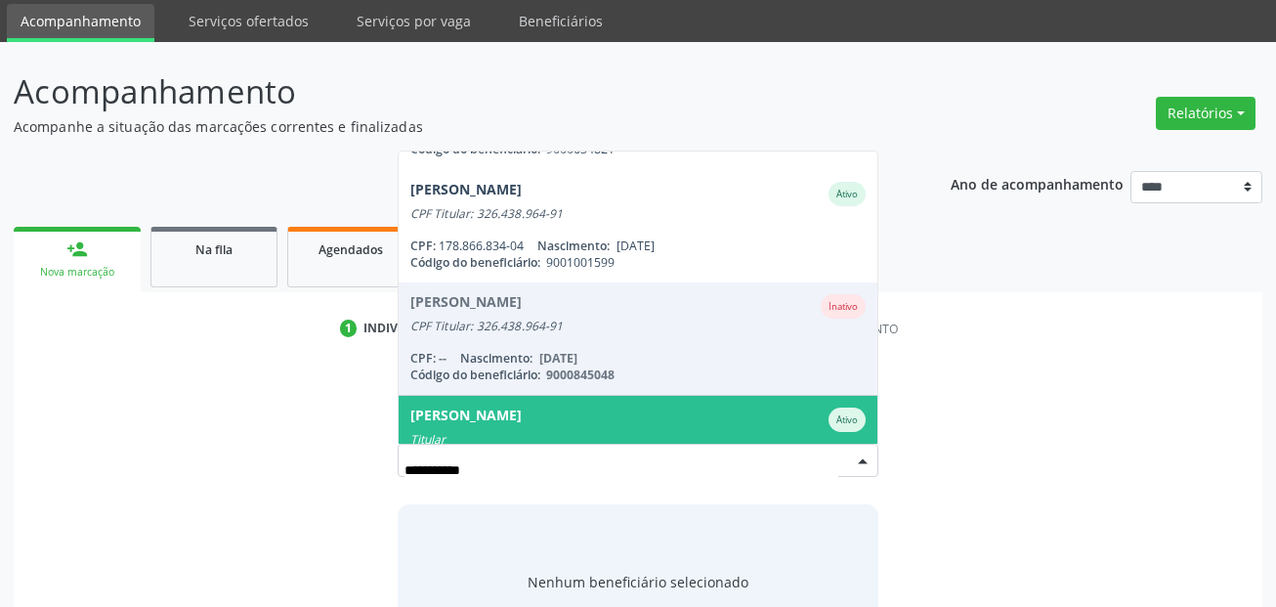
scroll to position [159, 0]
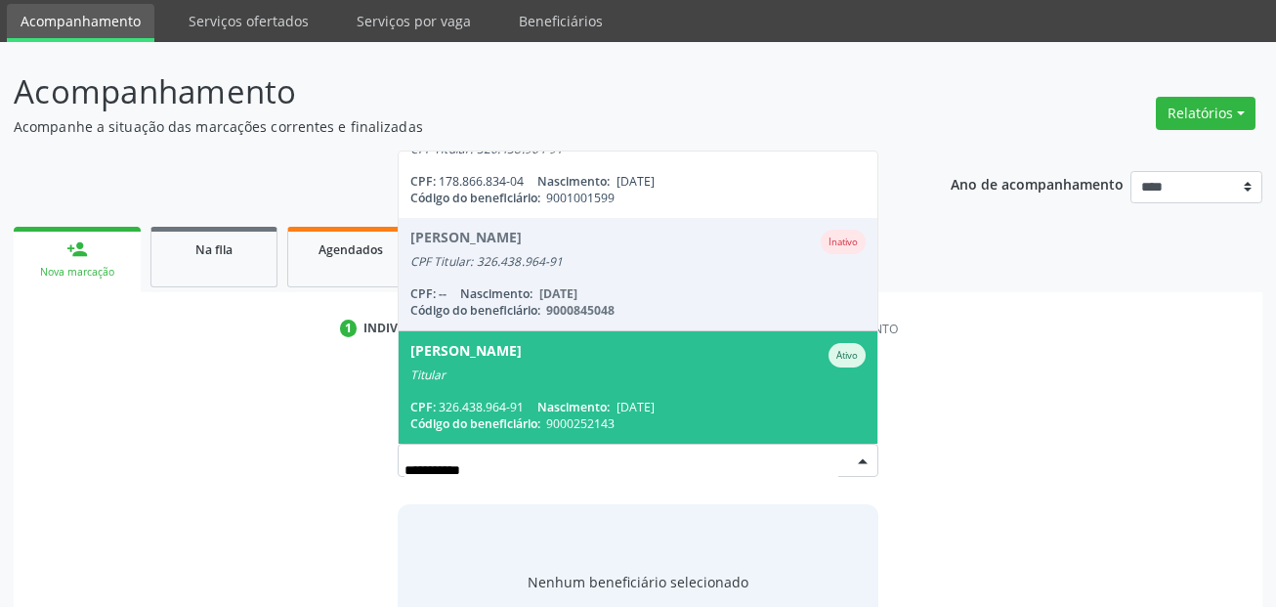
click at [614, 392] on span "[PERSON_NAME] [PERSON_NAME] Titular CPF: 326.438.964-91 Nascimento: [DATE] Códi…" at bounding box center [639, 387] width 480 height 112
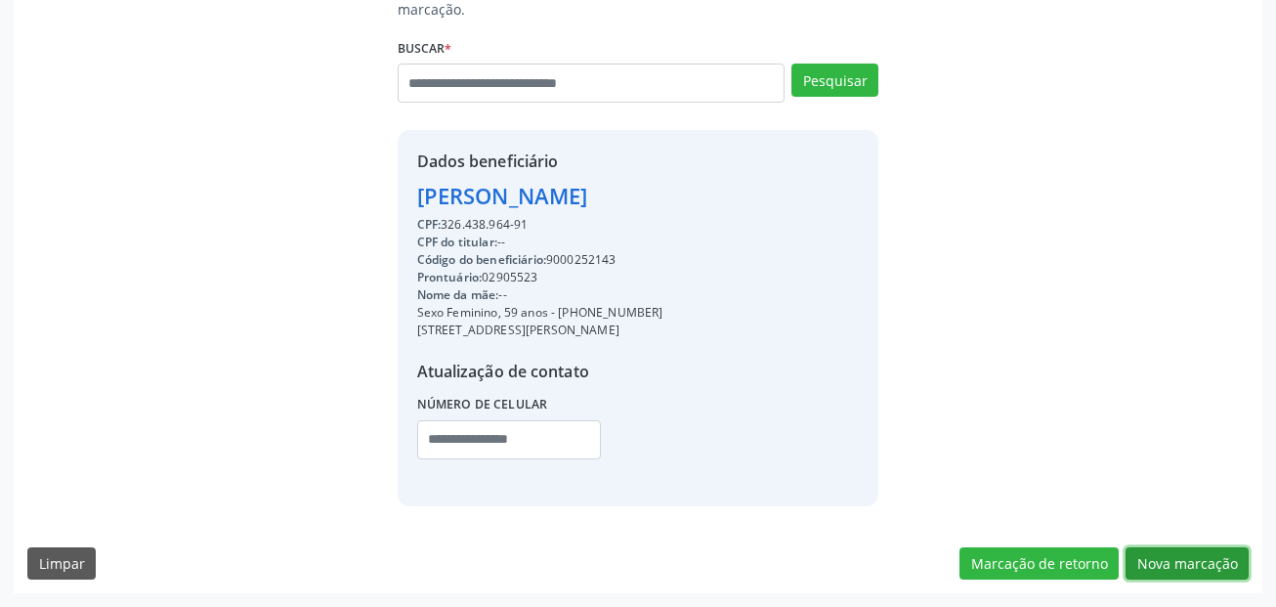
click at [1215, 553] on button "Nova marcação" at bounding box center [1186, 563] width 123 height 33
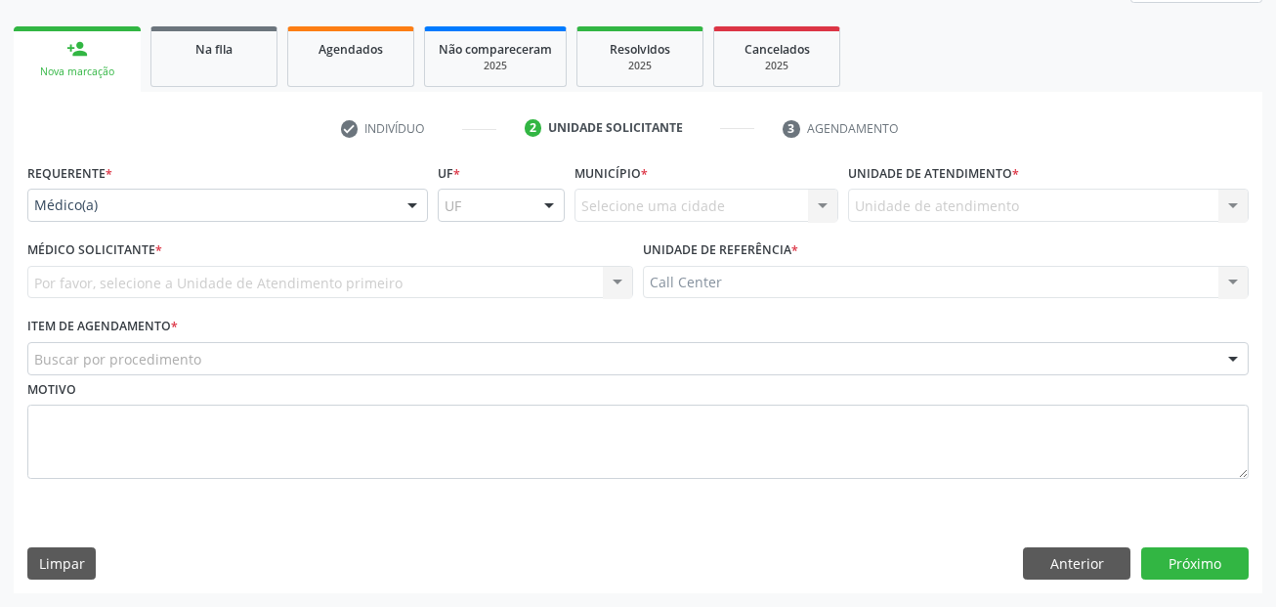
scroll to position [266, 0]
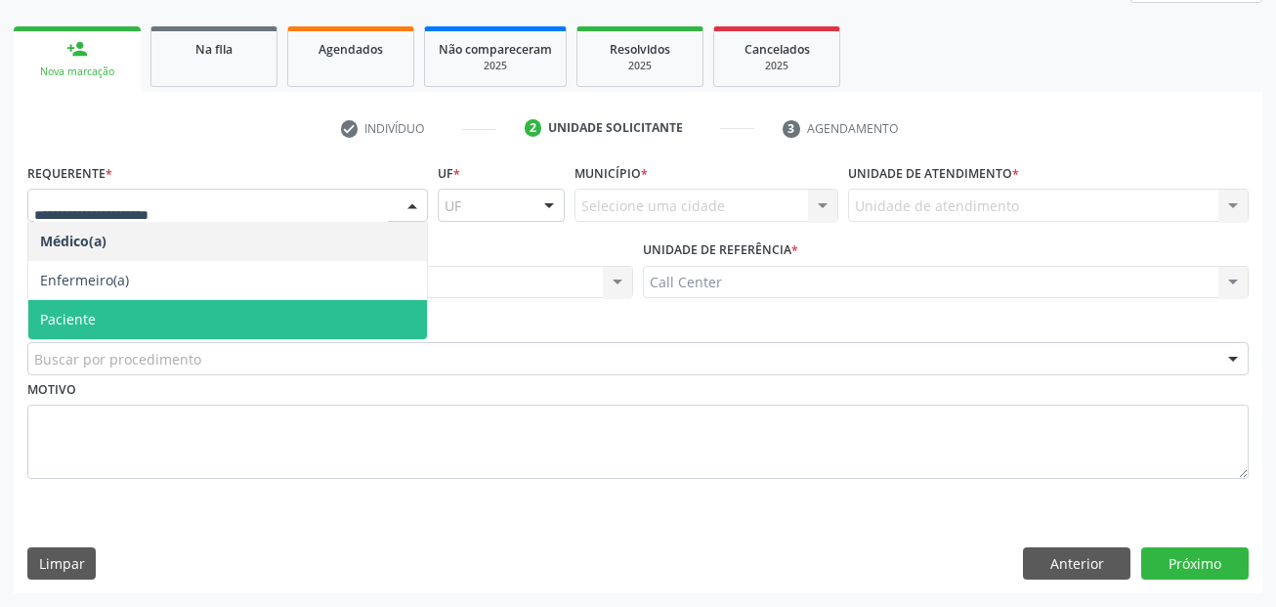
click at [124, 306] on span "Paciente" at bounding box center [227, 319] width 399 height 39
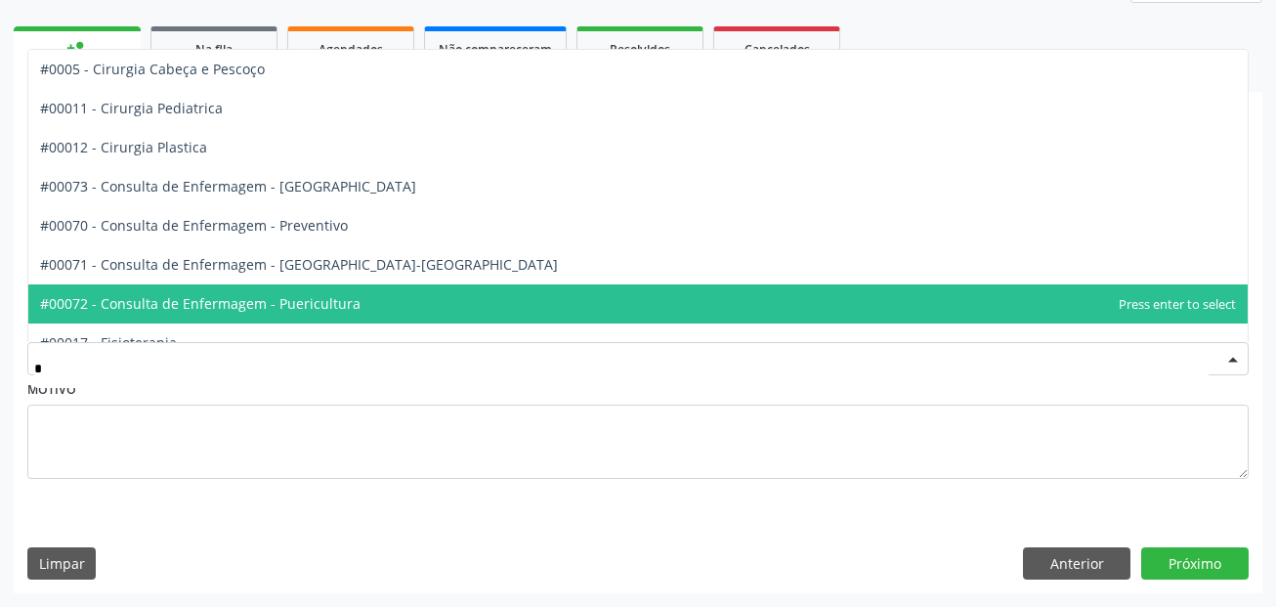
type input "**"
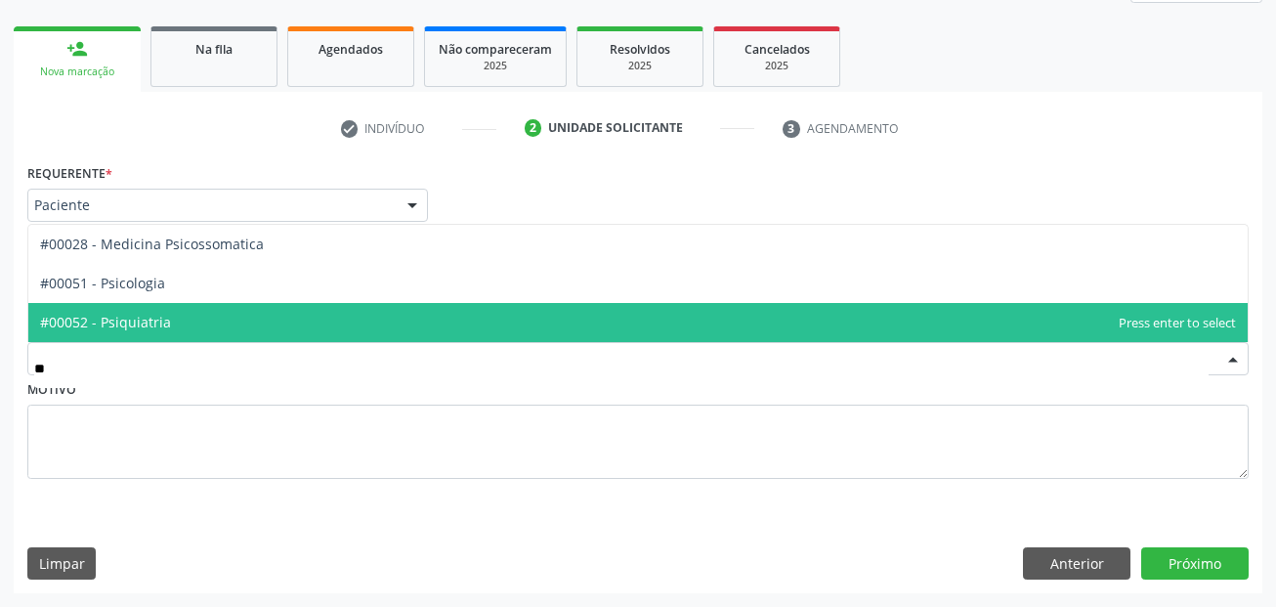
click at [136, 327] on span "#00052 - Psiquiatria" at bounding box center [105, 322] width 131 height 19
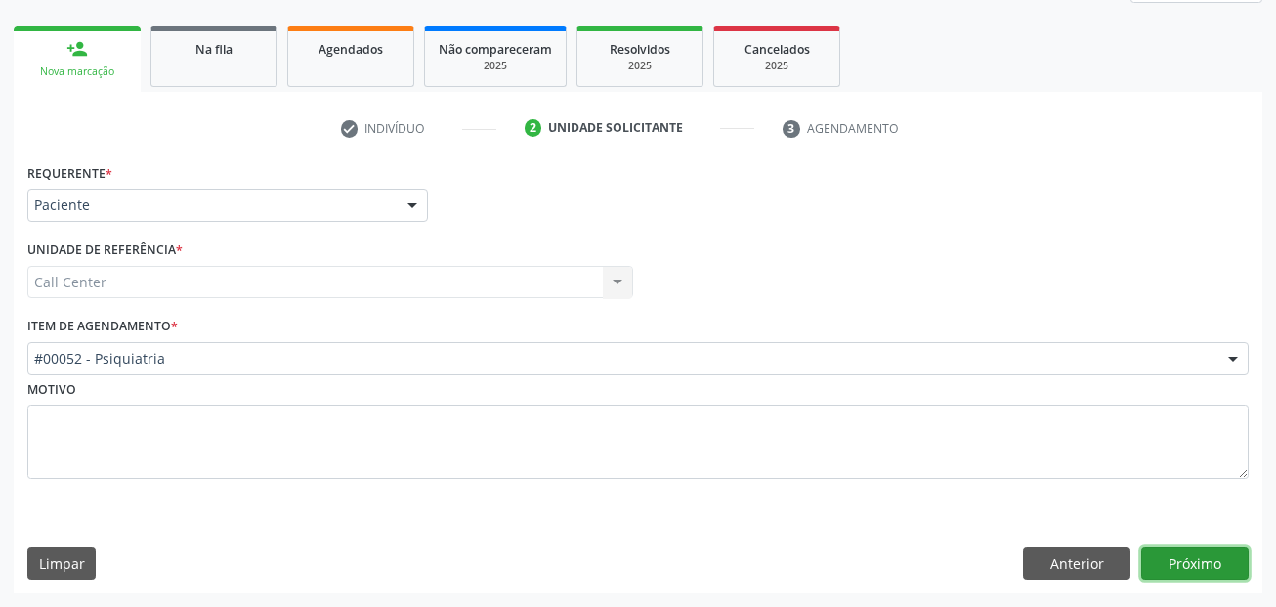
click at [1172, 551] on button "Próximo" at bounding box center [1194, 563] width 107 height 33
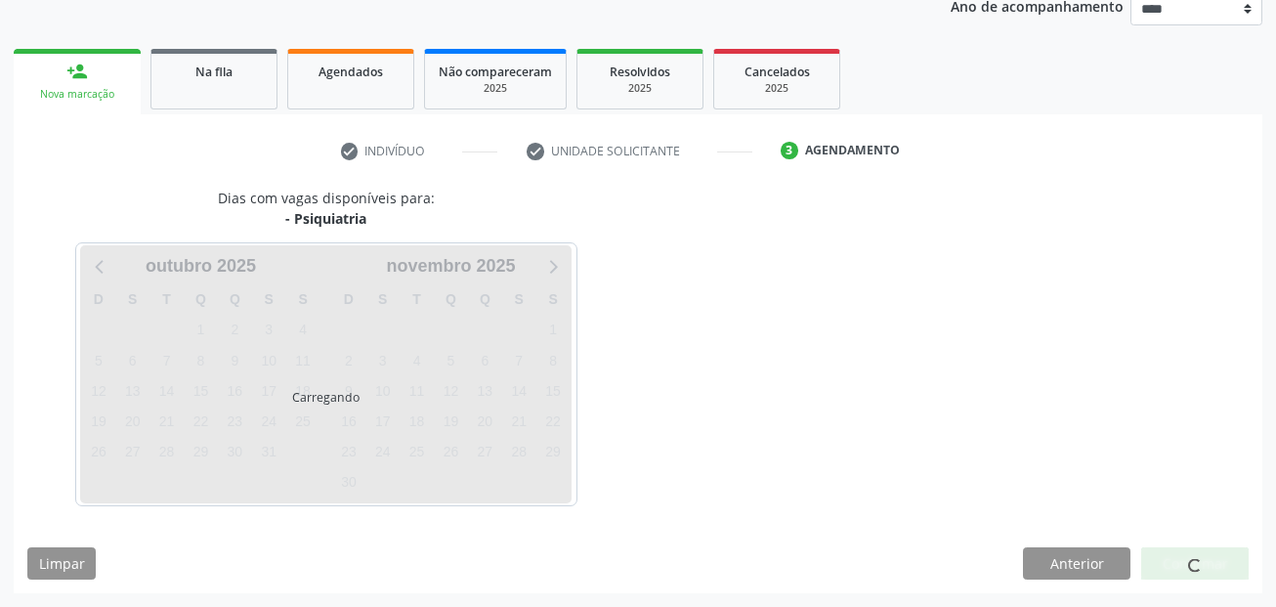
scroll to position [243, 0]
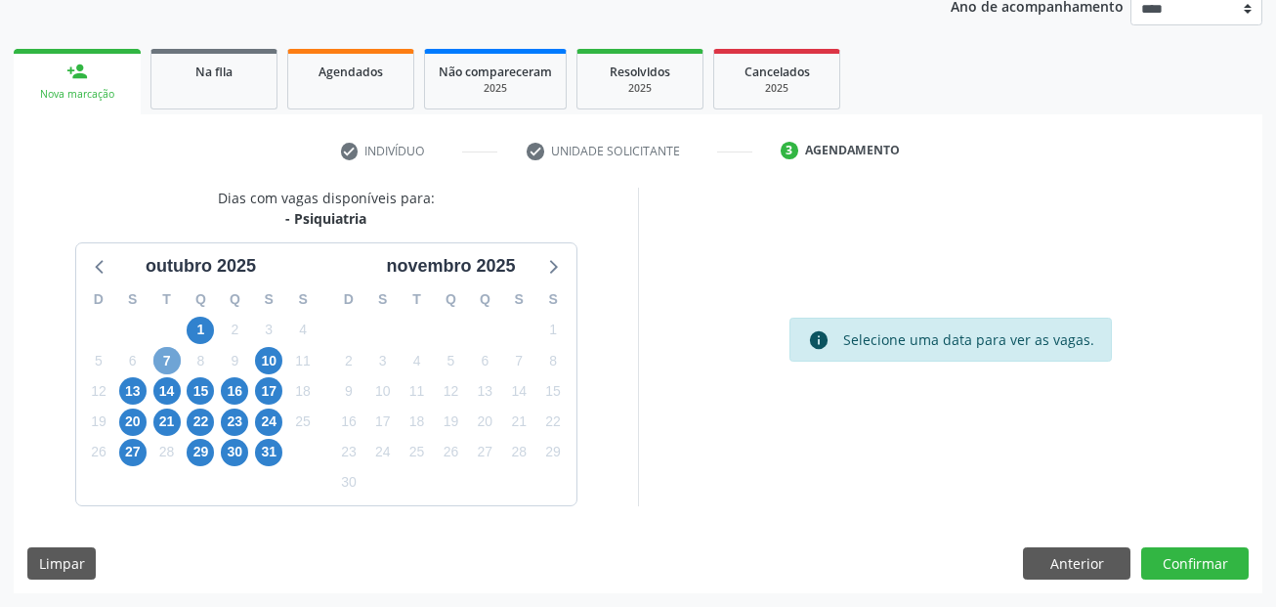
click at [173, 358] on span "7" at bounding box center [166, 360] width 27 height 27
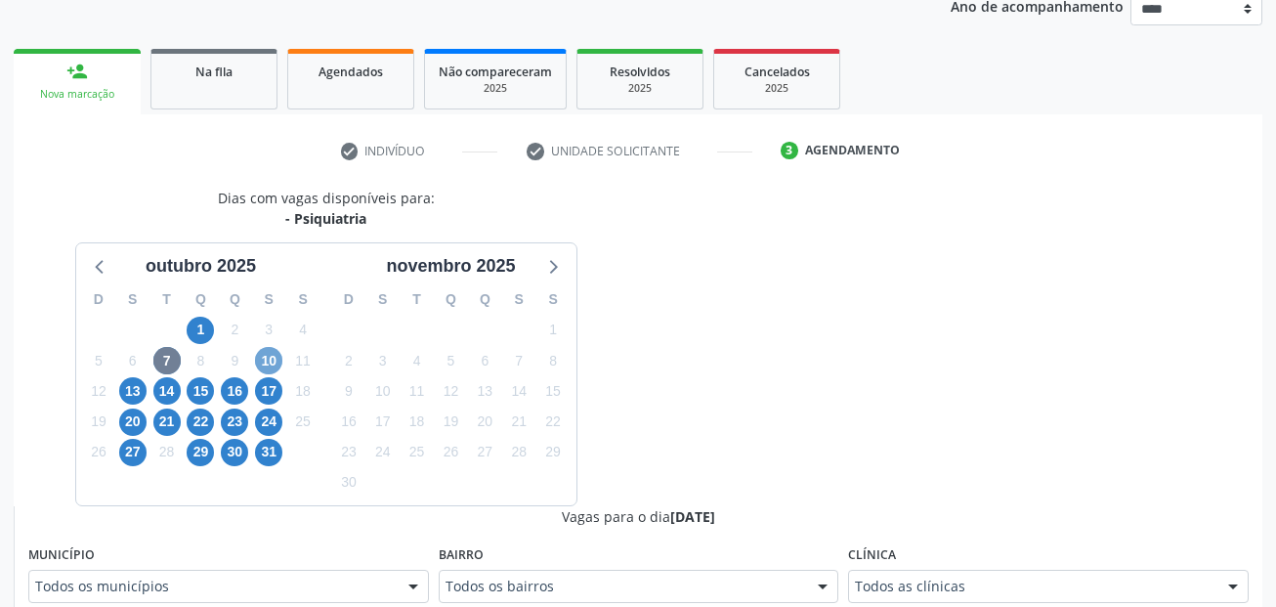
click at [268, 361] on span "10" at bounding box center [268, 360] width 27 height 27
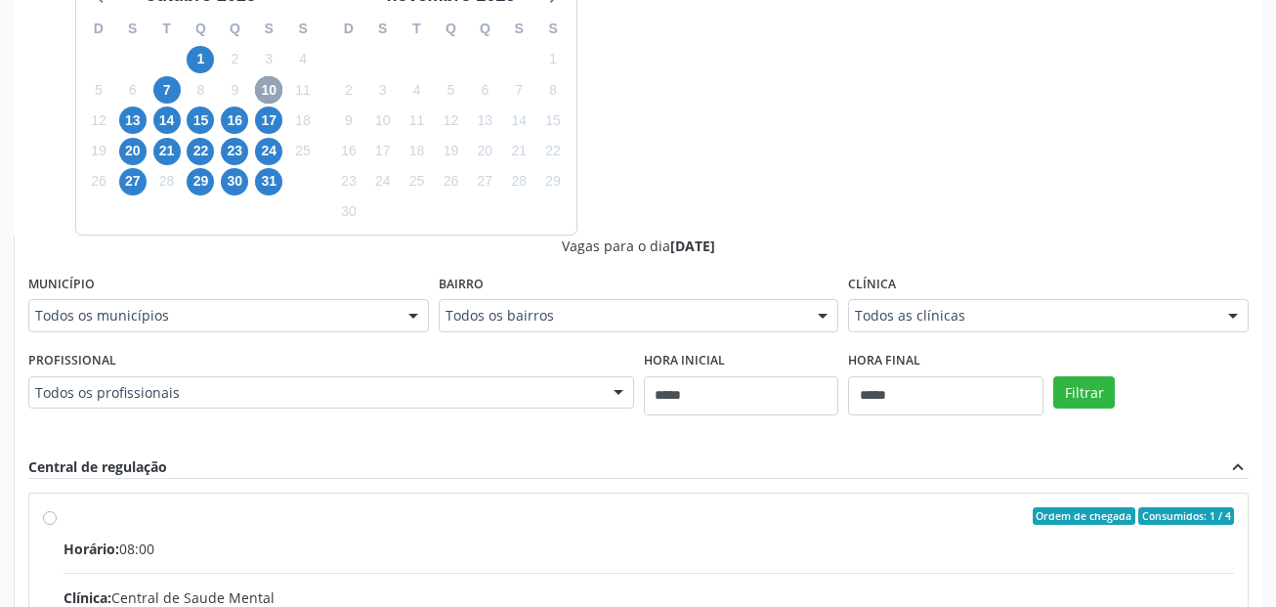
scroll to position [536, 0]
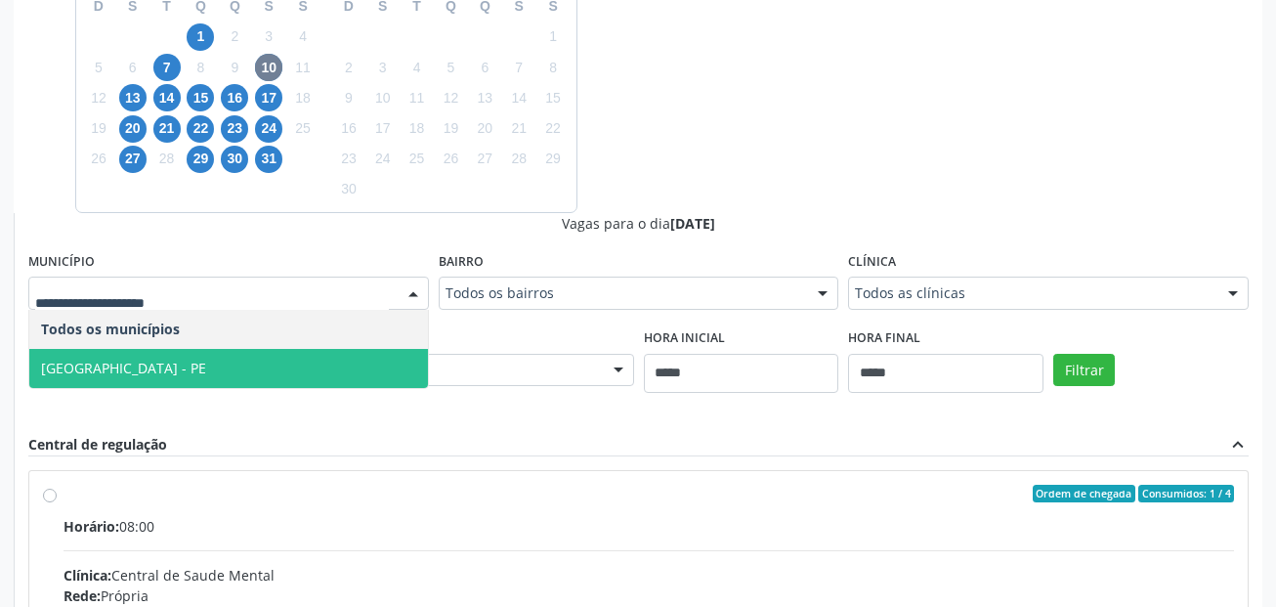
drag, startPoint x: 195, startPoint y: 363, endPoint x: 467, endPoint y: 356, distance: 271.7
click at [195, 364] on span "[GEOGRAPHIC_DATA] - PE" at bounding box center [228, 368] width 399 height 39
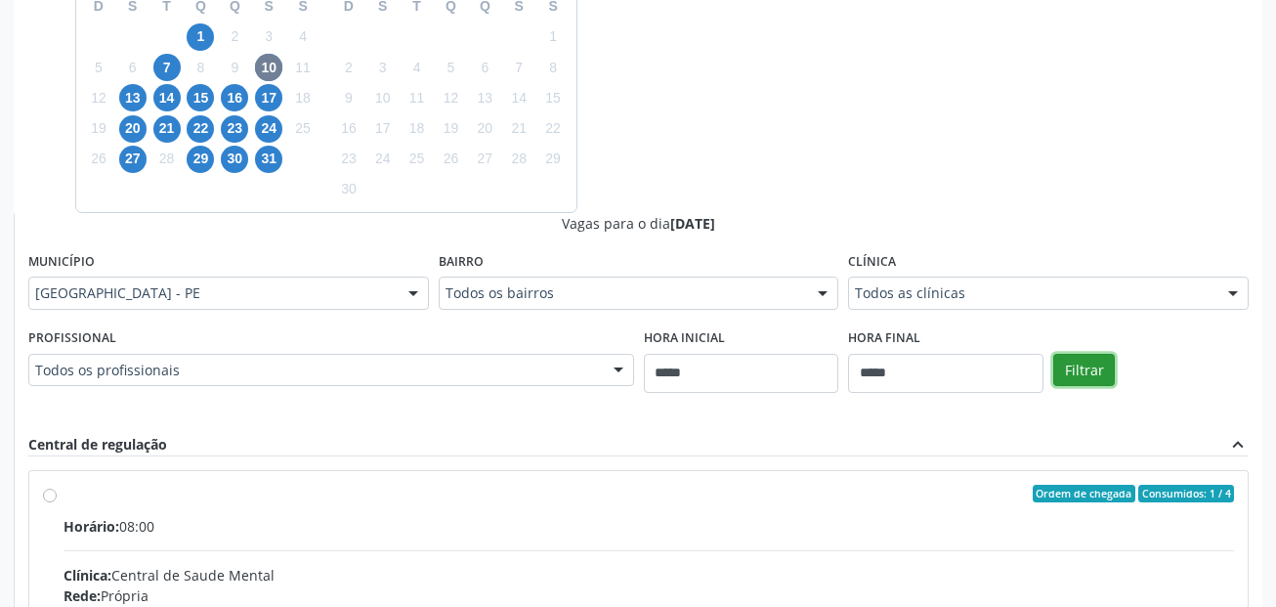
click at [1070, 374] on button "Filtrar" at bounding box center [1084, 370] width 62 height 33
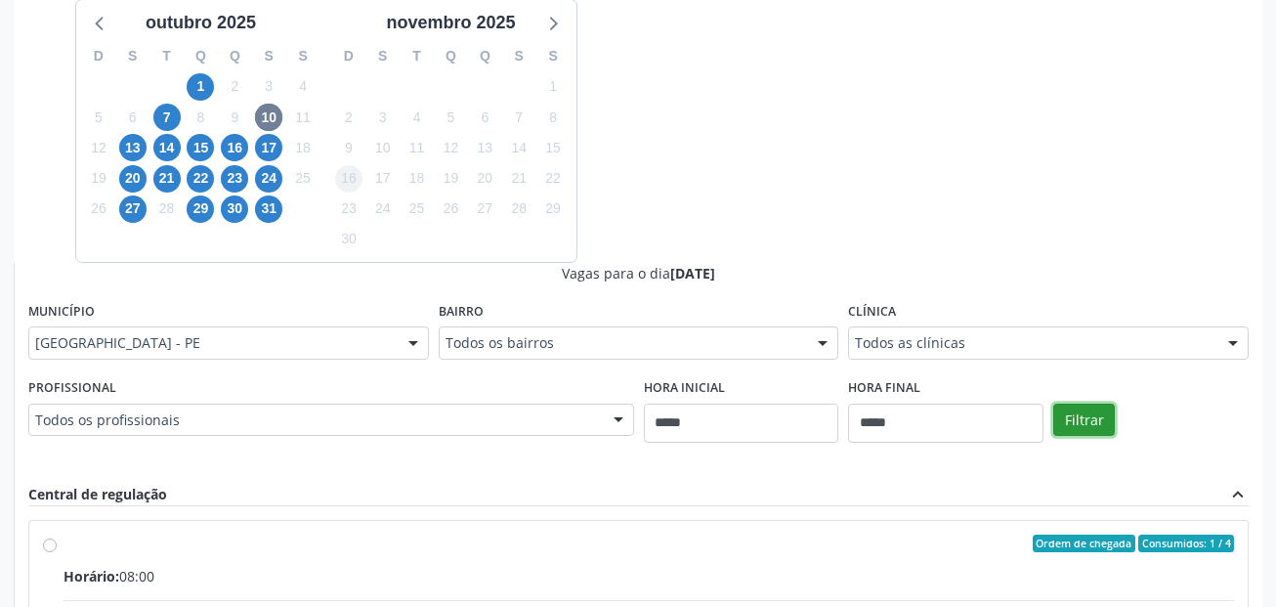
scroll to position [439, 0]
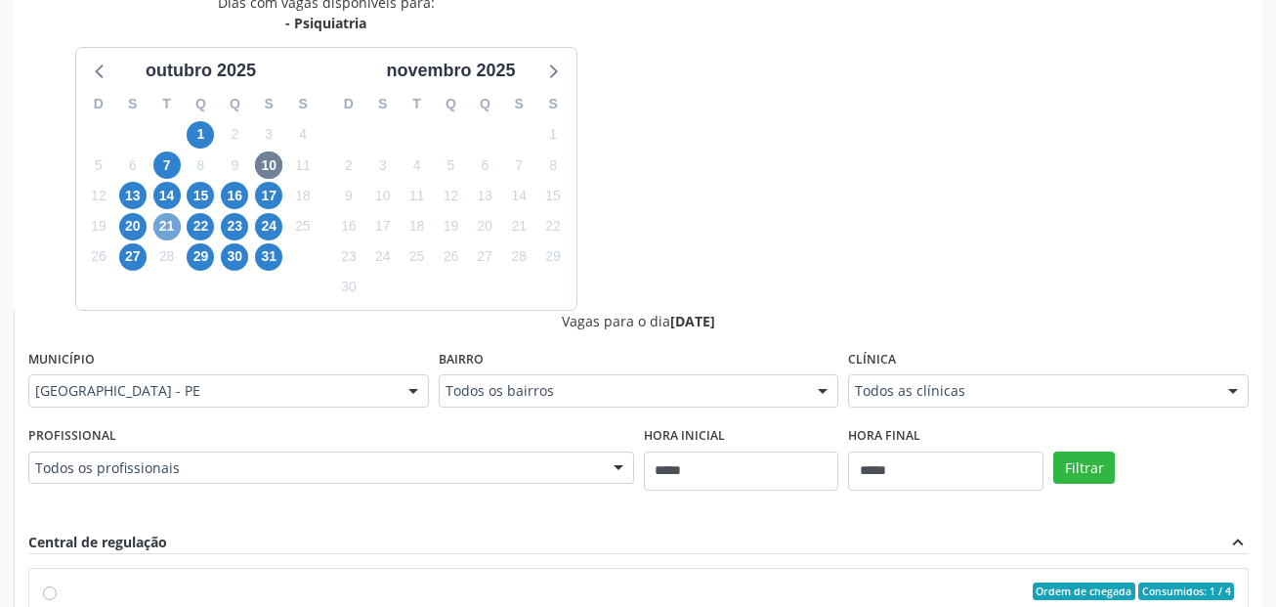
click at [165, 229] on span "21" at bounding box center [166, 226] width 27 height 27
click at [132, 192] on span "13" at bounding box center [132, 195] width 27 height 27
click at [267, 162] on span "10" at bounding box center [268, 164] width 27 height 27
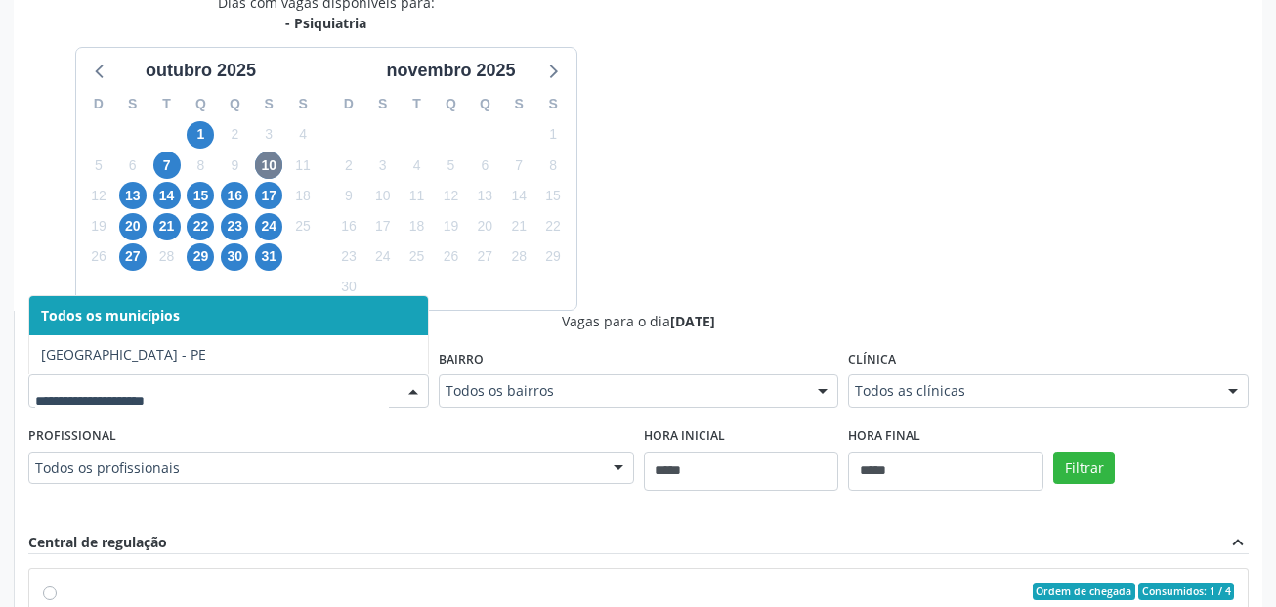
click at [184, 334] on span "Todos os municípios" at bounding box center [228, 315] width 399 height 39
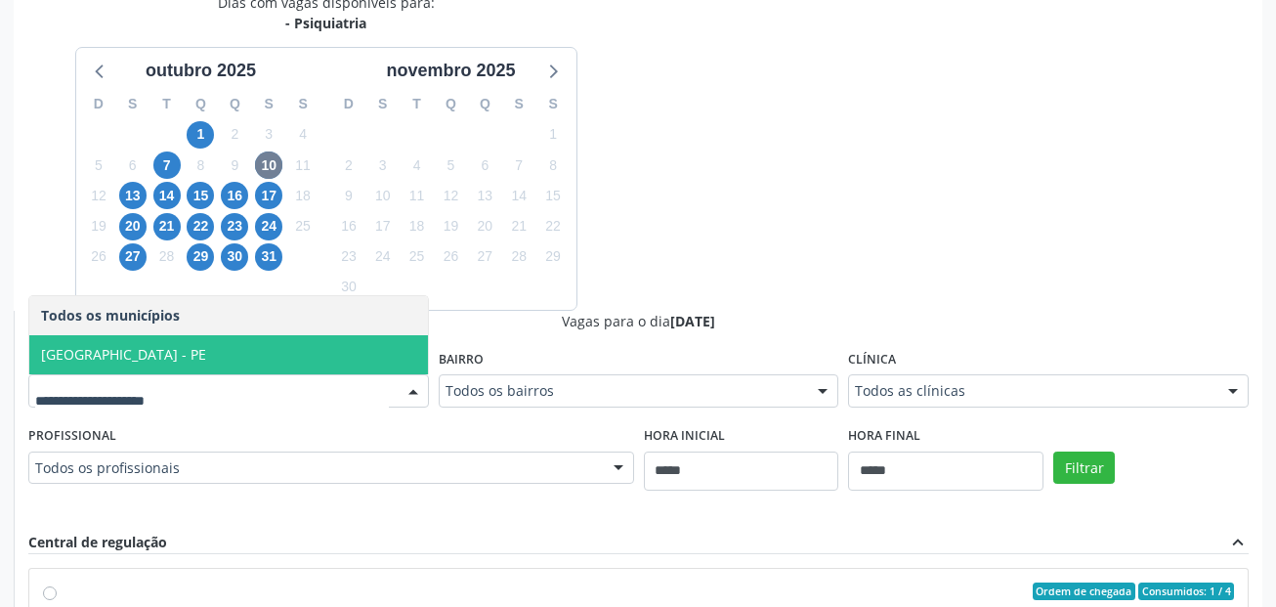
click at [181, 339] on span "[GEOGRAPHIC_DATA] - PE" at bounding box center [228, 354] width 399 height 39
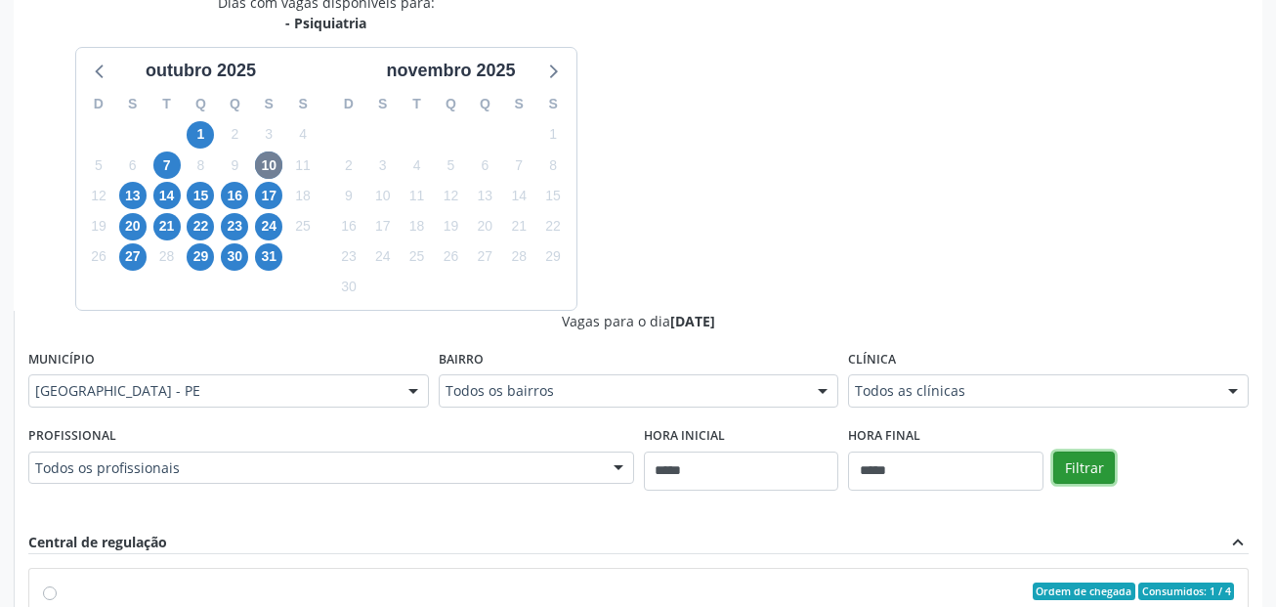
click at [1084, 466] on button "Filtrar" at bounding box center [1084, 467] width 62 height 33
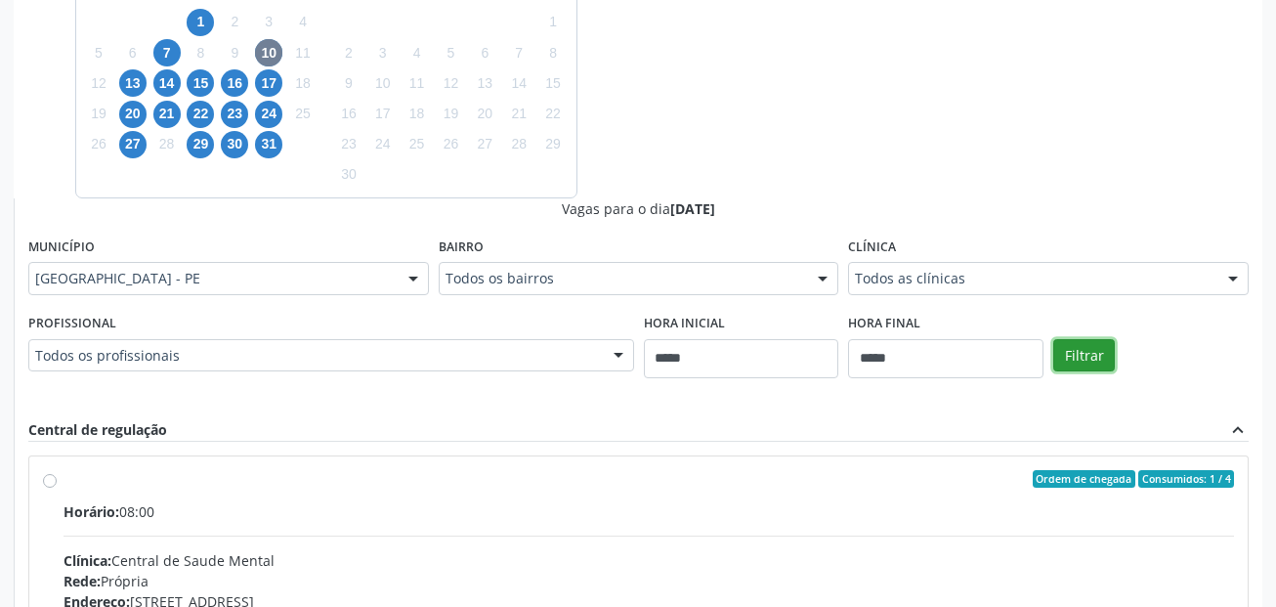
scroll to position [550, 0]
click at [128, 82] on span "13" at bounding box center [132, 83] width 27 height 27
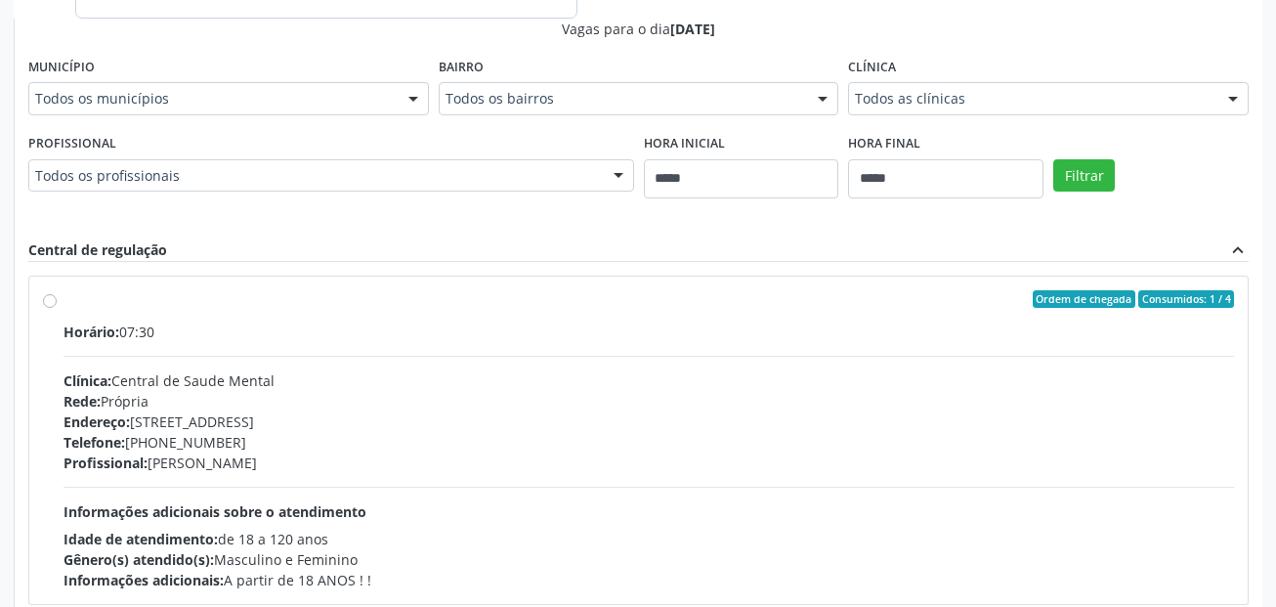
scroll to position [745, 0]
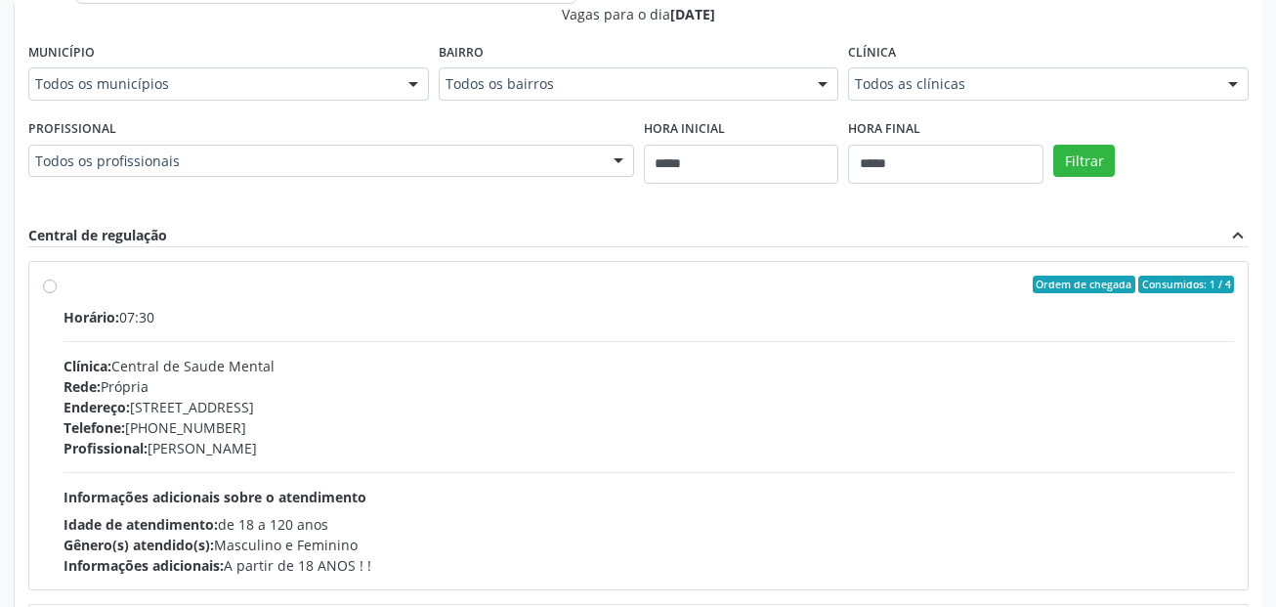
click at [370, 316] on div "Horário: 07:30" at bounding box center [649, 317] width 1170 height 21
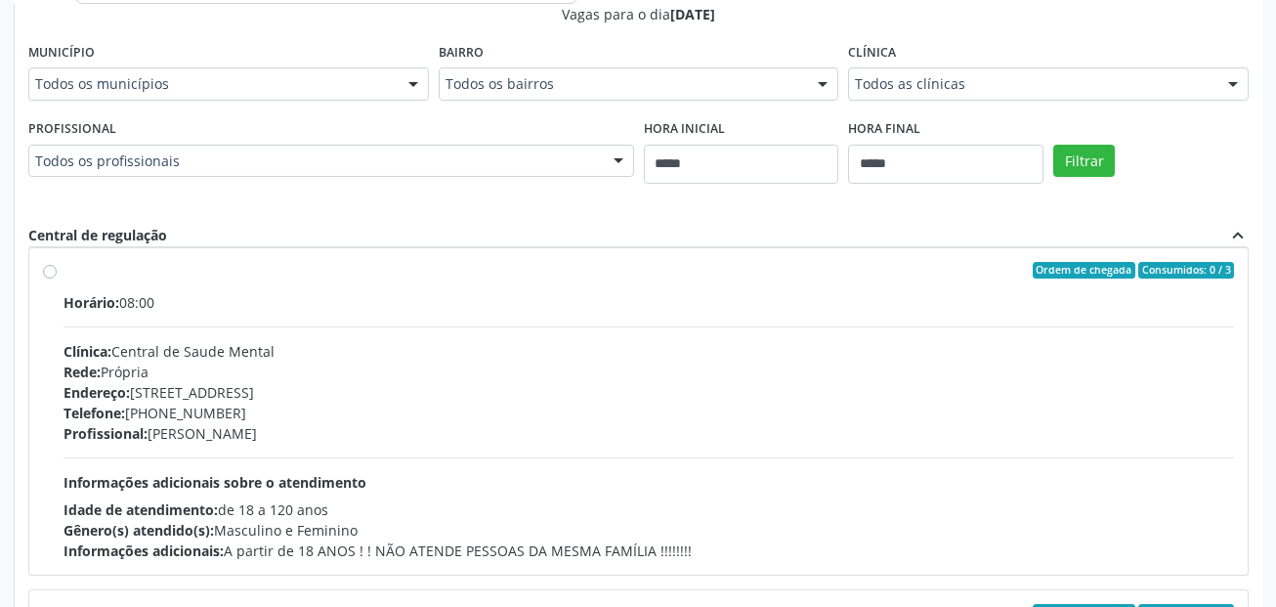
click at [429, 319] on div "Horário: 08:00 Clínica: Central de Saude Mental Rede: Própria Endereço: [STREET…" at bounding box center [649, 426] width 1170 height 269
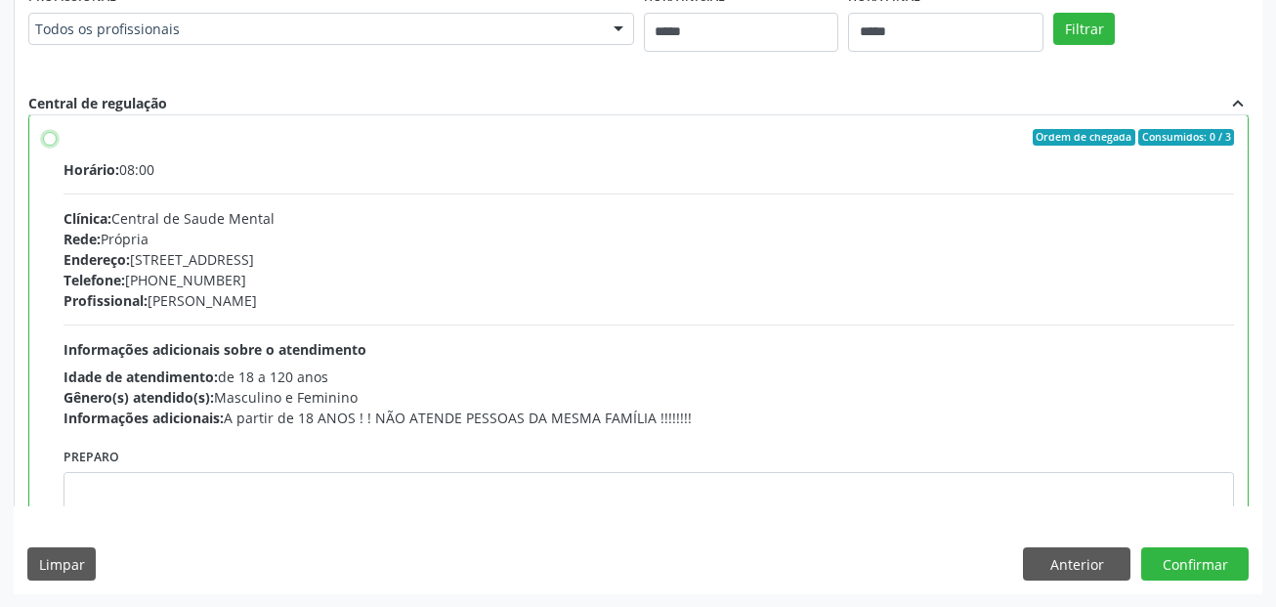
scroll to position [878, 0]
click at [1221, 558] on button "Confirmar" at bounding box center [1194, 562] width 107 height 33
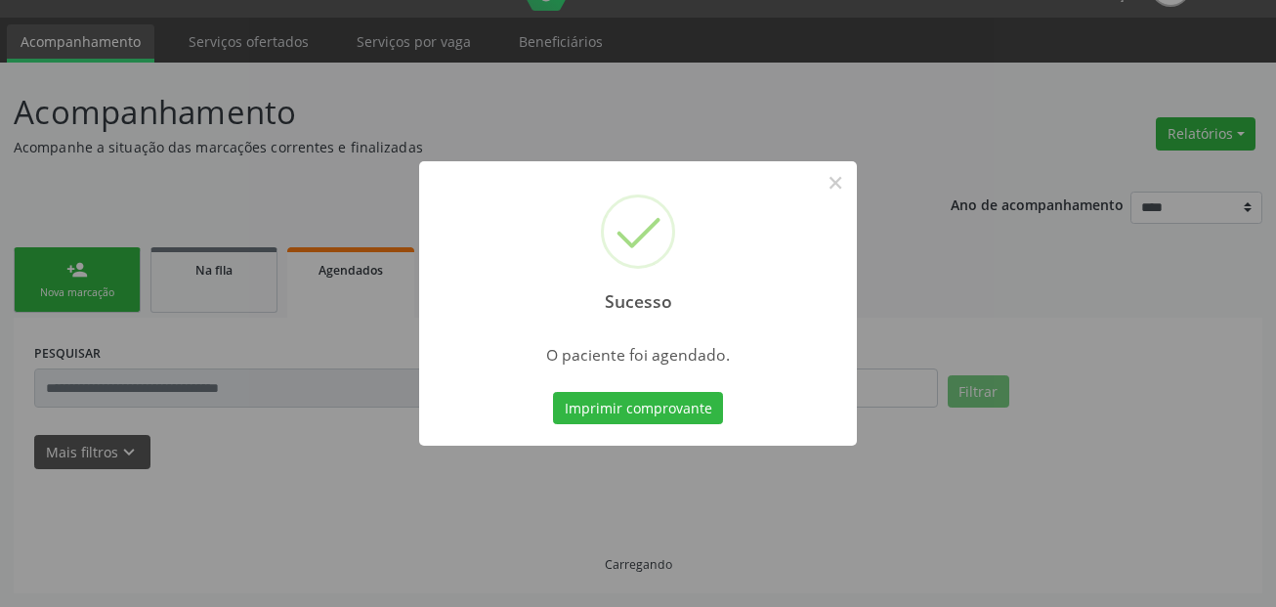
scroll to position [45, 0]
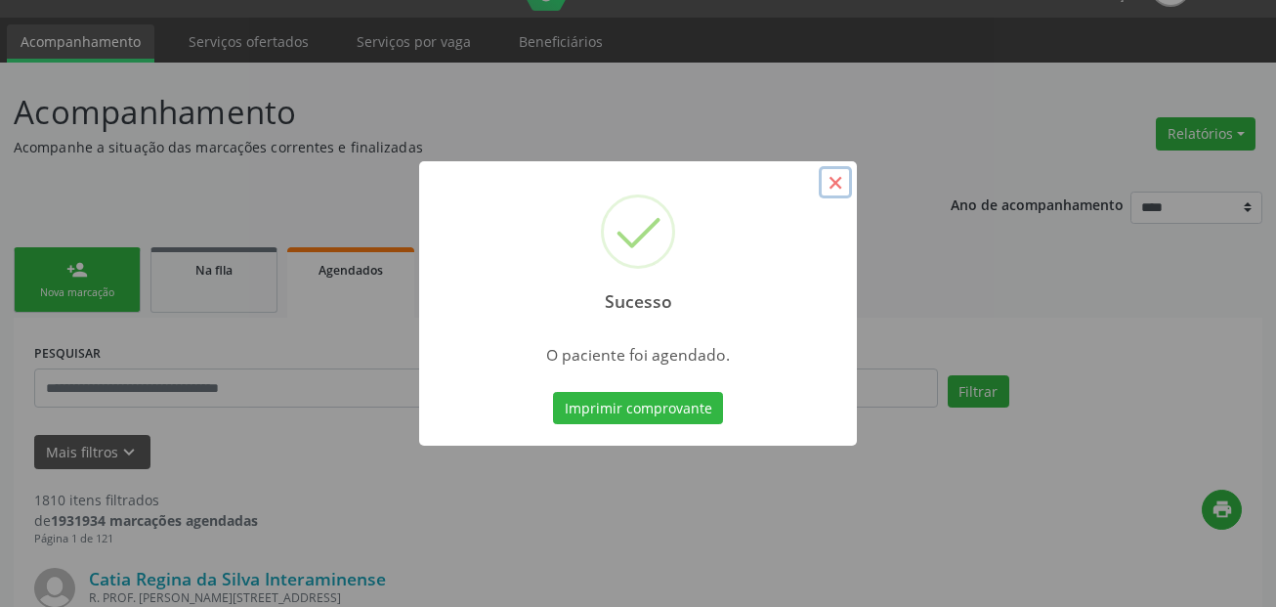
click at [827, 183] on button "×" at bounding box center [835, 182] width 33 height 33
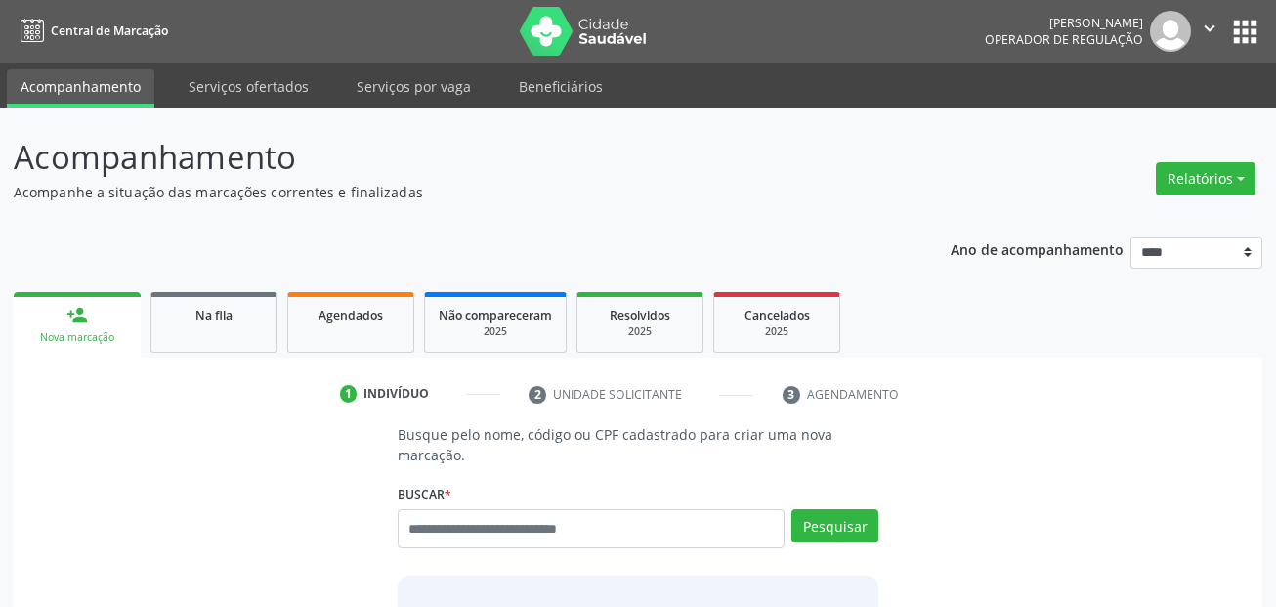
scroll to position [45, 0]
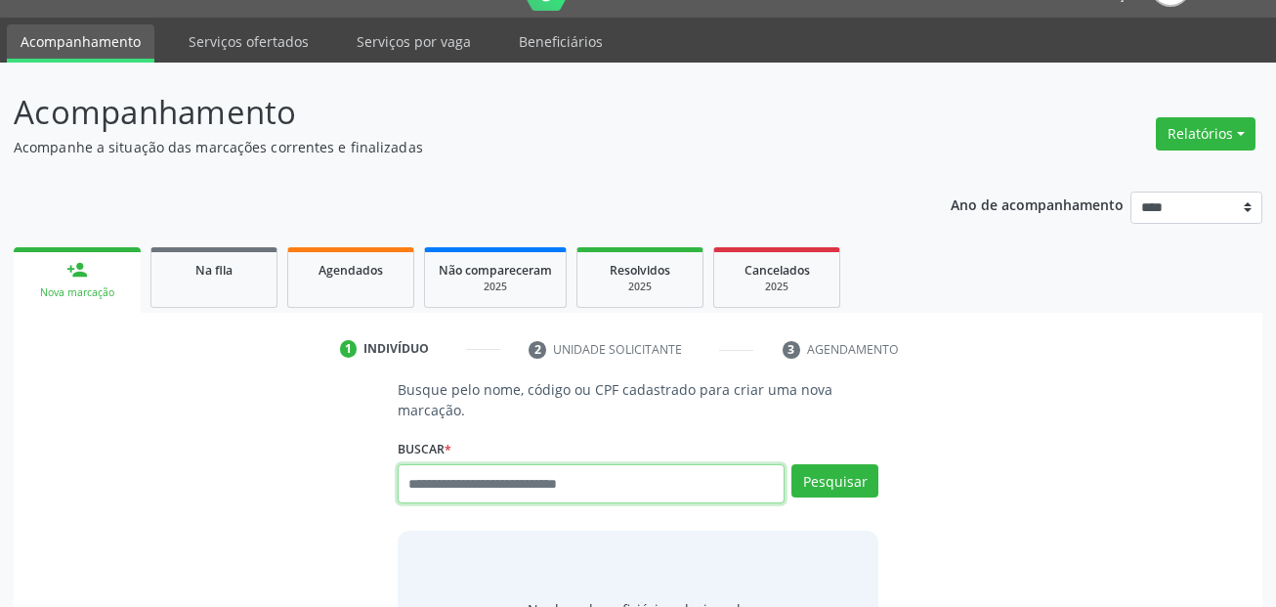
click at [481, 478] on input "text" at bounding box center [592, 483] width 388 height 39
paste input "**********"
type input "**********"
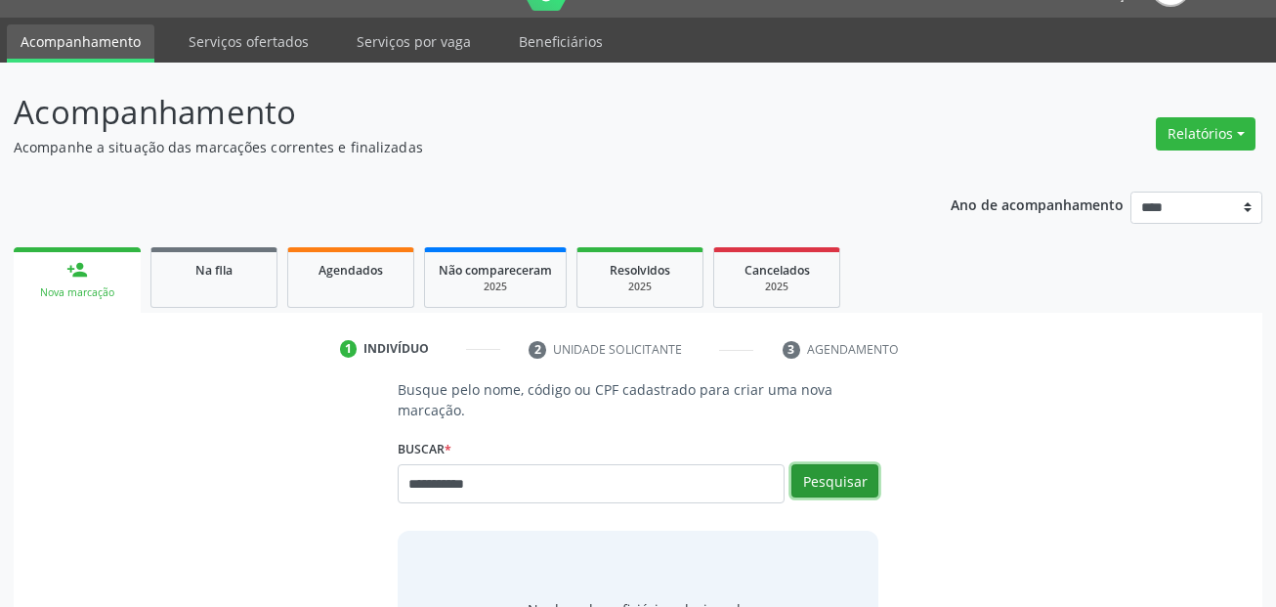
click at [818, 487] on button "Pesquisar" at bounding box center [834, 480] width 87 height 33
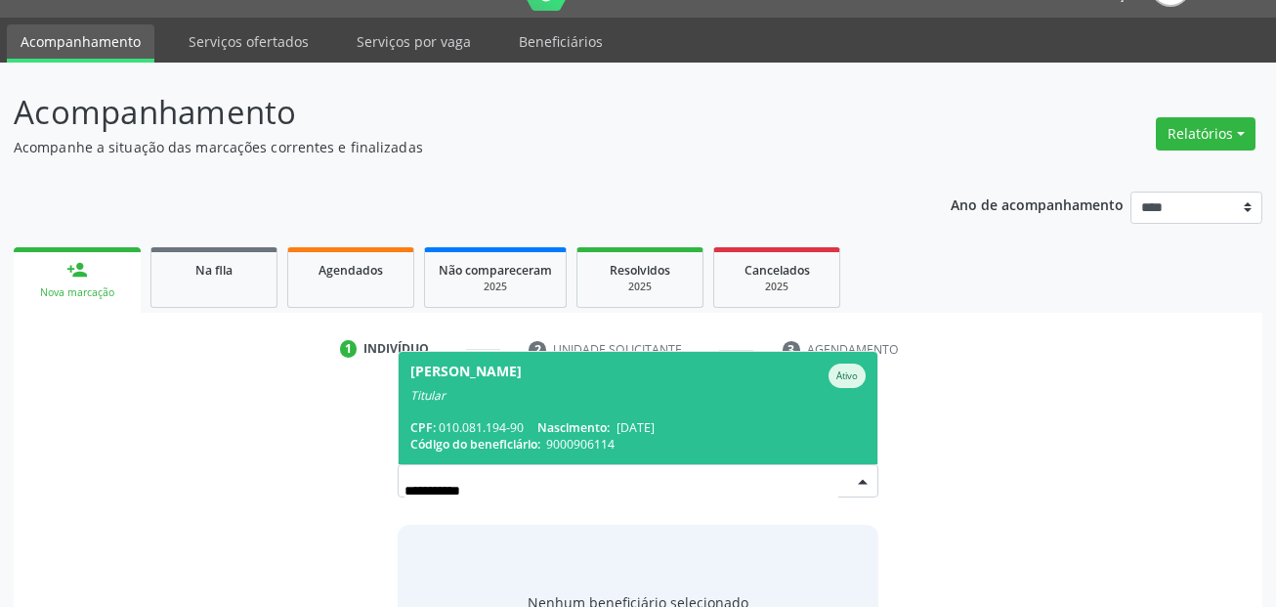
click at [639, 435] on span "[DATE]" at bounding box center [635, 427] width 38 height 17
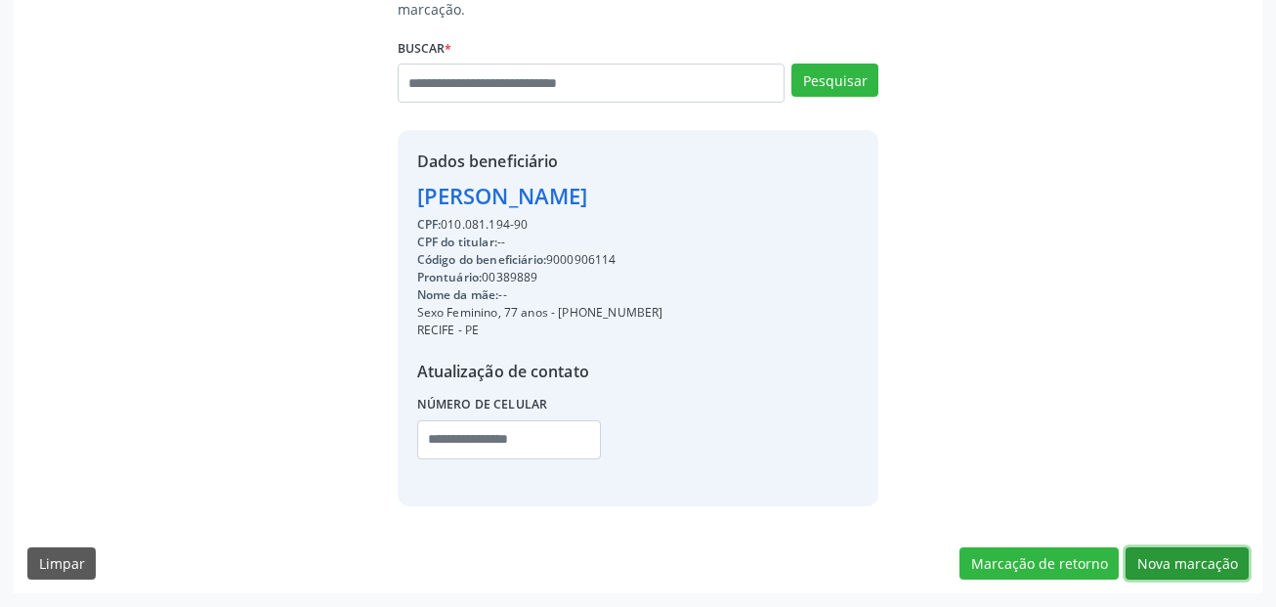
click at [1218, 562] on button "Nova marcação" at bounding box center [1186, 563] width 123 height 33
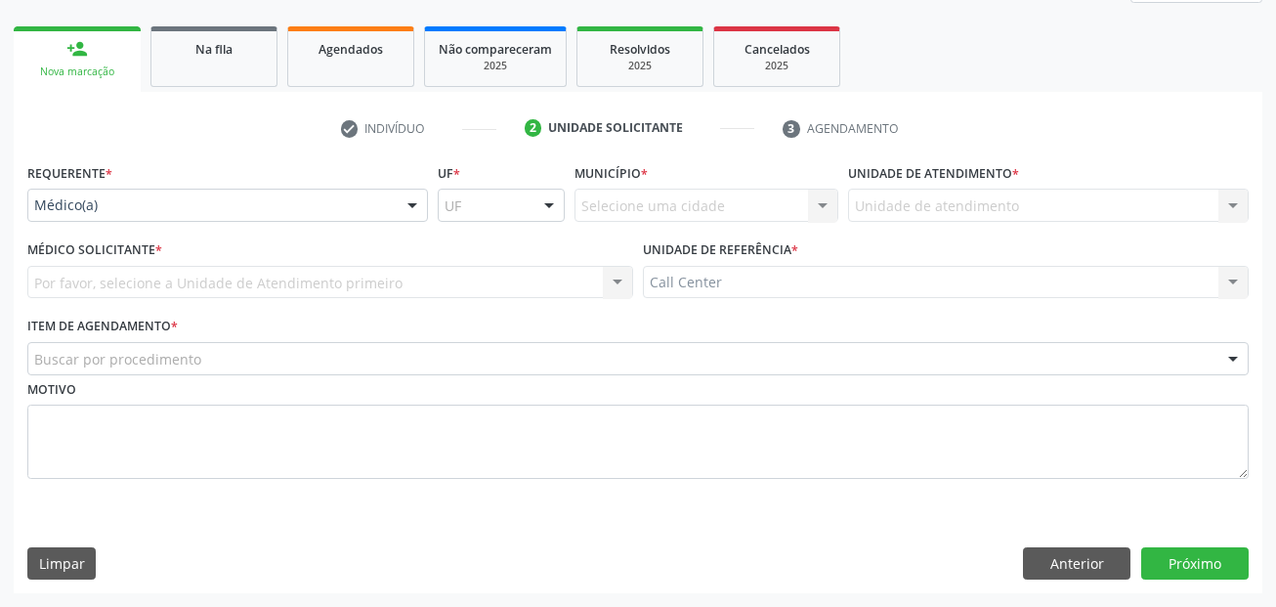
click at [221, 194] on div "Médico(a)" at bounding box center [227, 205] width 401 height 33
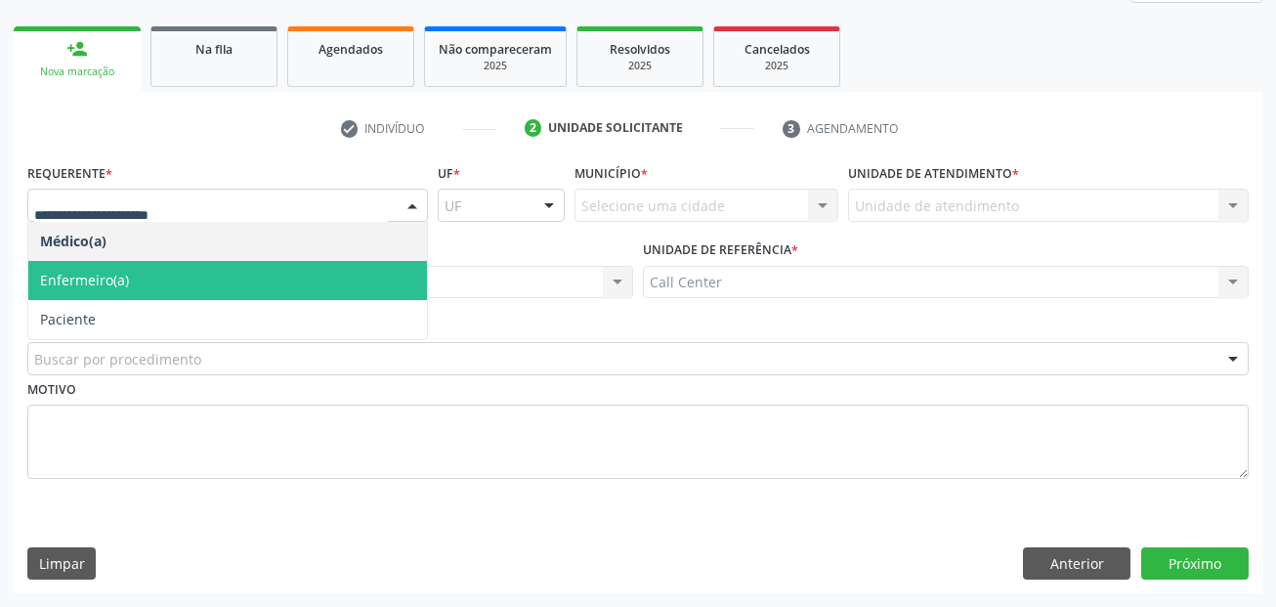
click at [216, 275] on span "Enfermeiro(a)" at bounding box center [227, 280] width 399 height 39
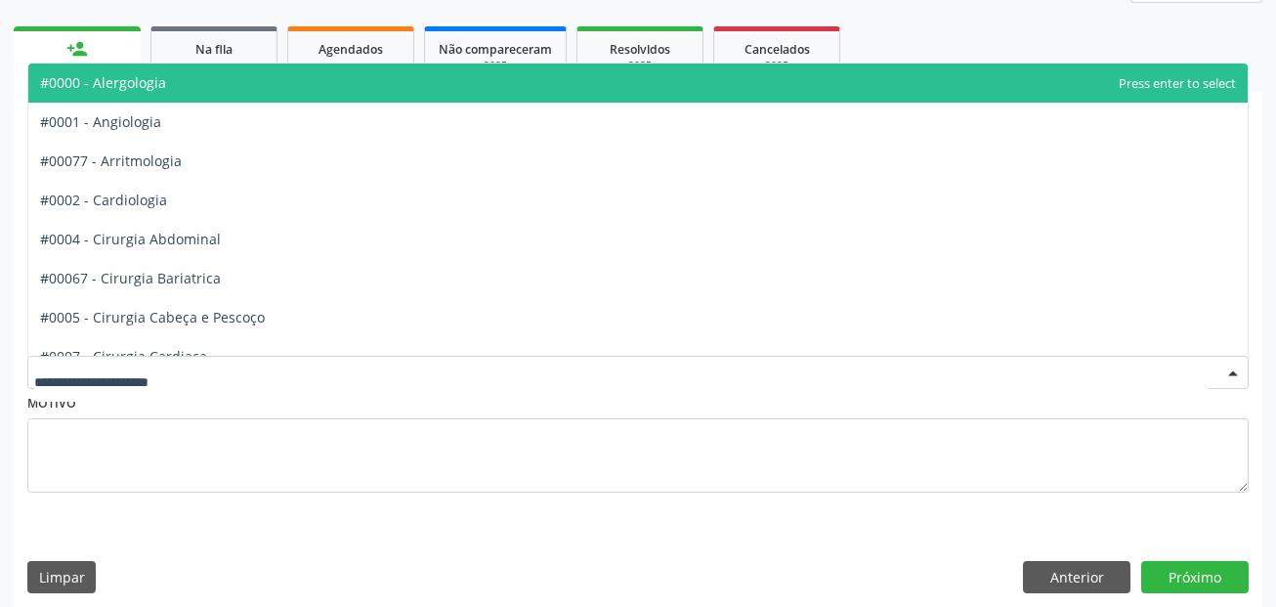
click at [242, 361] on div at bounding box center [637, 372] width 1221 height 33
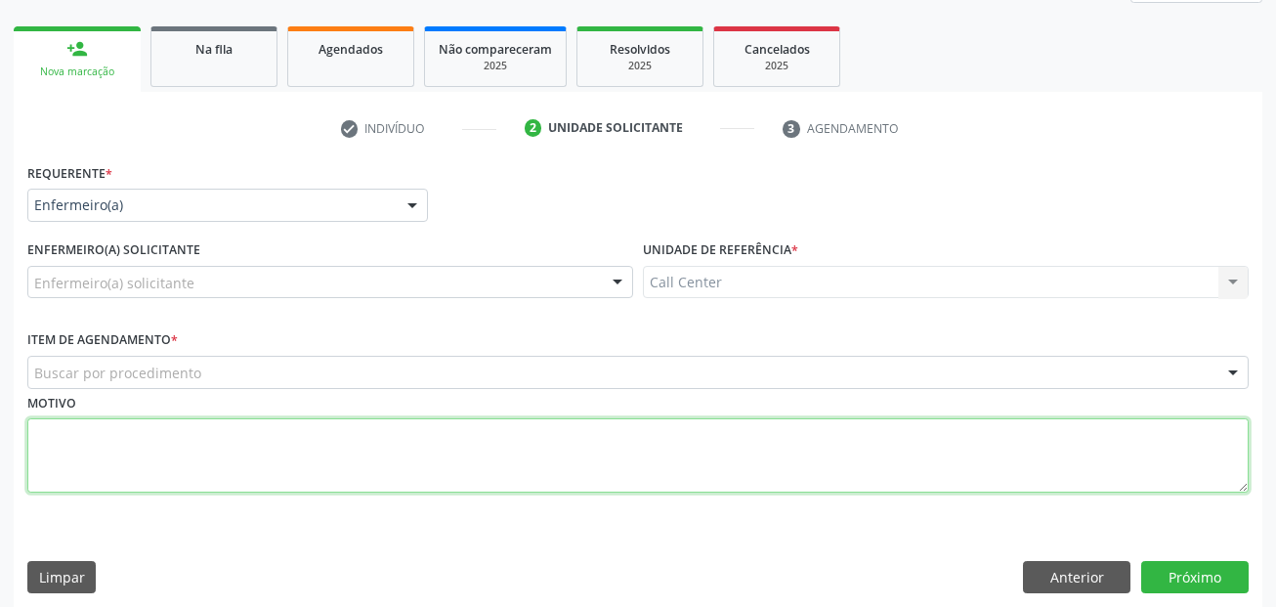
click at [242, 483] on textarea at bounding box center [637, 455] width 1221 height 74
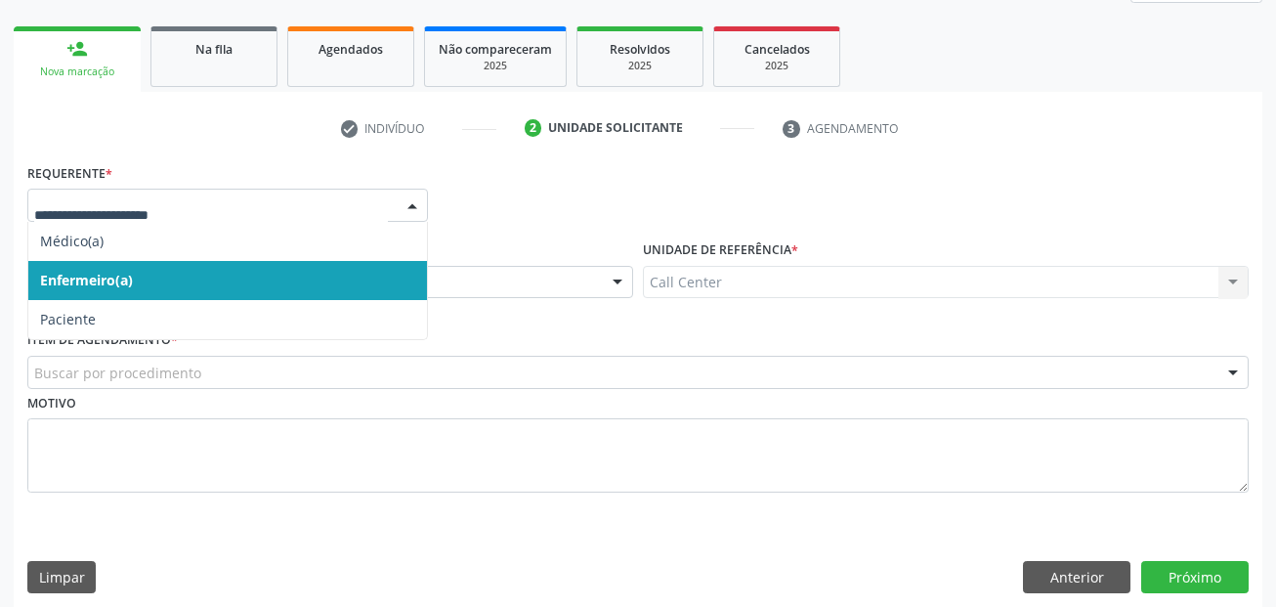
drag, startPoint x: 163, startPoint y: 199, endPoint x: 143, endPoint y: 298, distance: 100.8
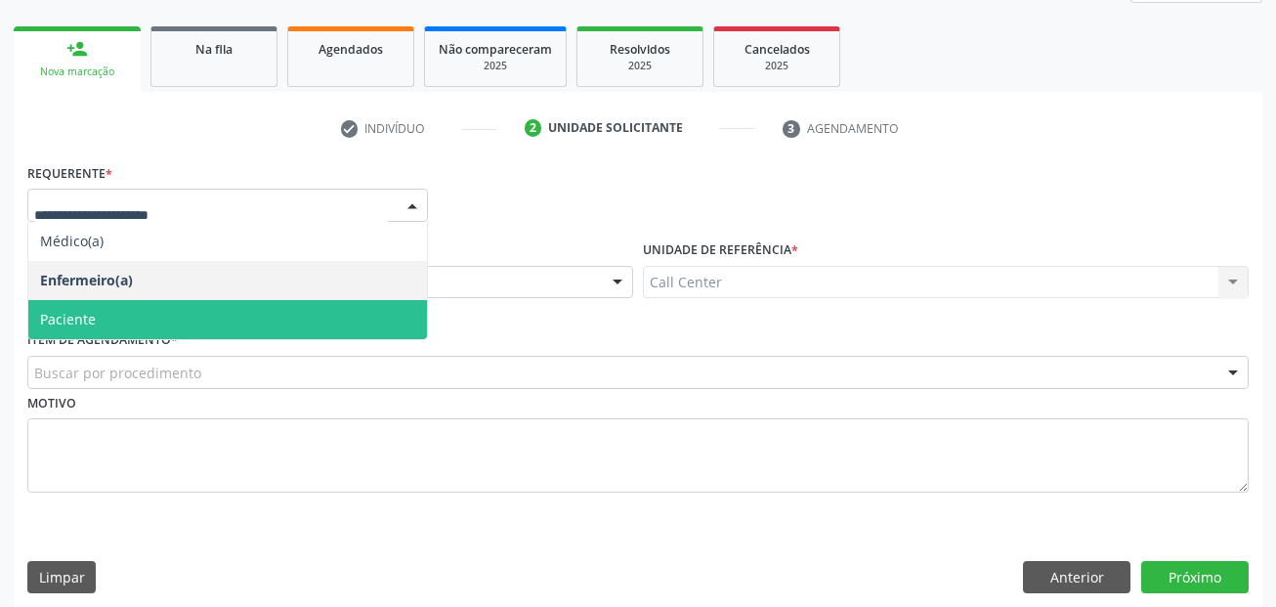
click at [143, 318] on span "Paciente" at bounding box center [227, 319] width 399 height 39
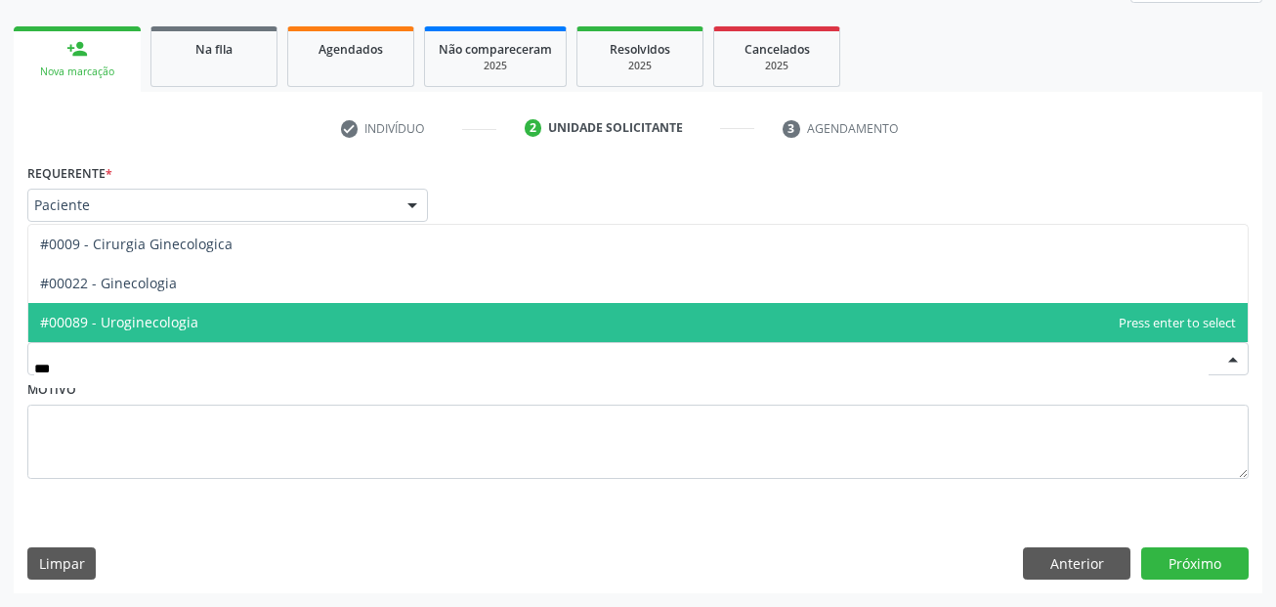
type input "****"
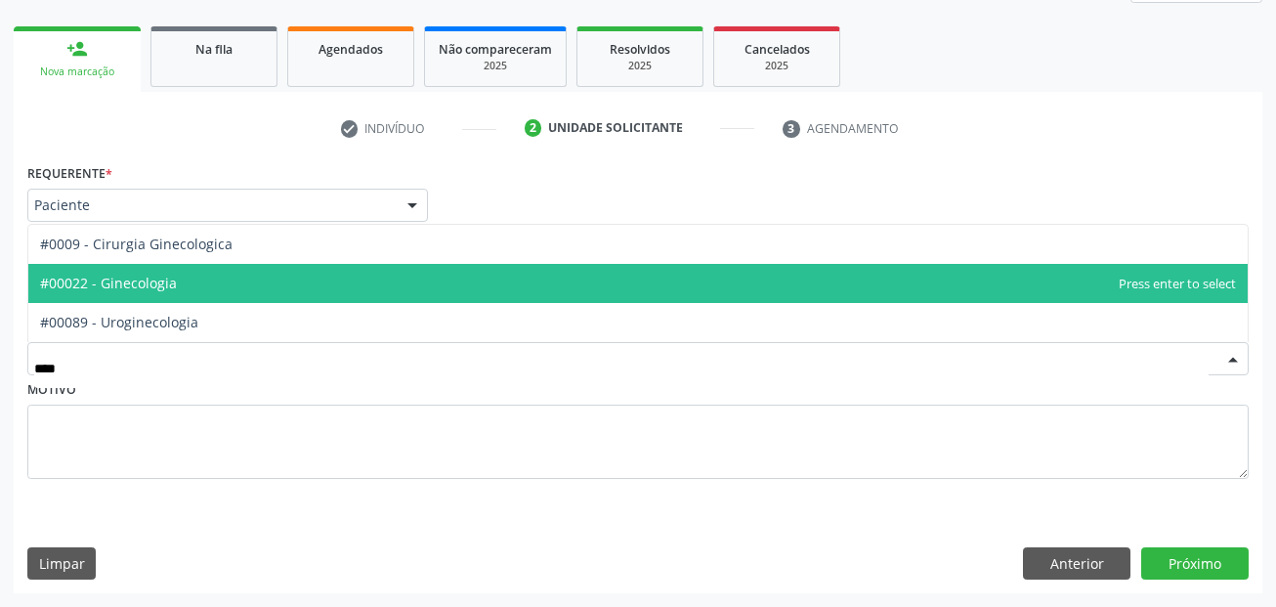
click at [246, 274] on span "#00022 - Ginecologia" at bounding box center [637, 283] width 1219 height 39
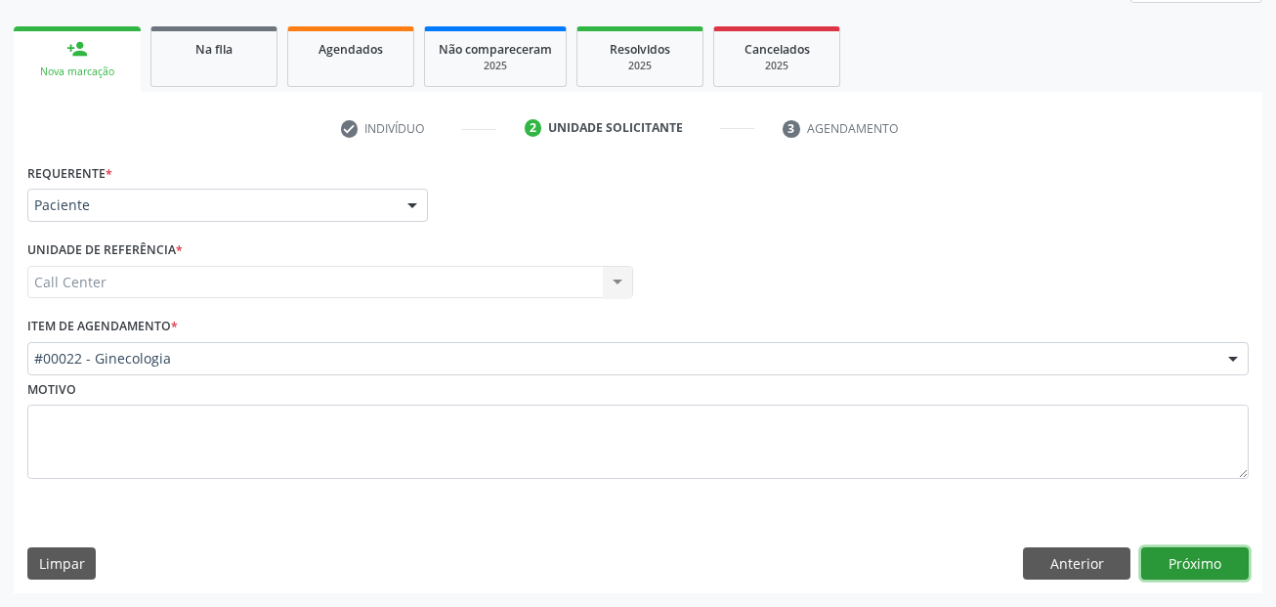
click at [1192, 570] on button "Próximo" at bounding box center [1194, 563] width 107 height 33
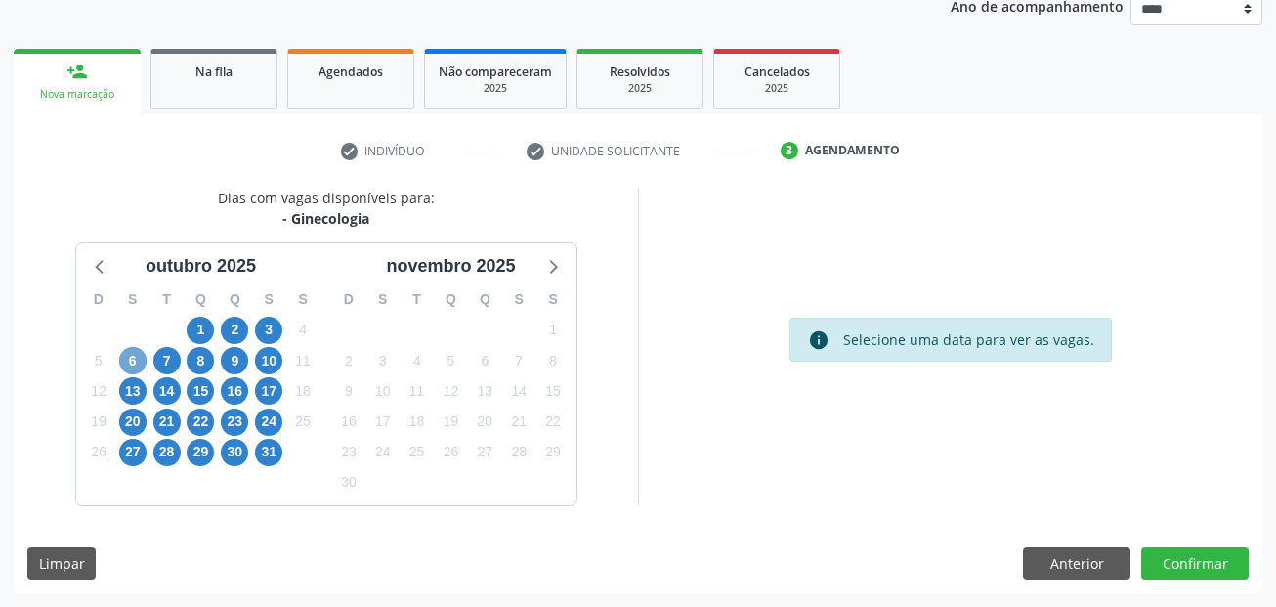
click at [140, 365] on span "6" at bounding box center [132, 360] width 27 height 27
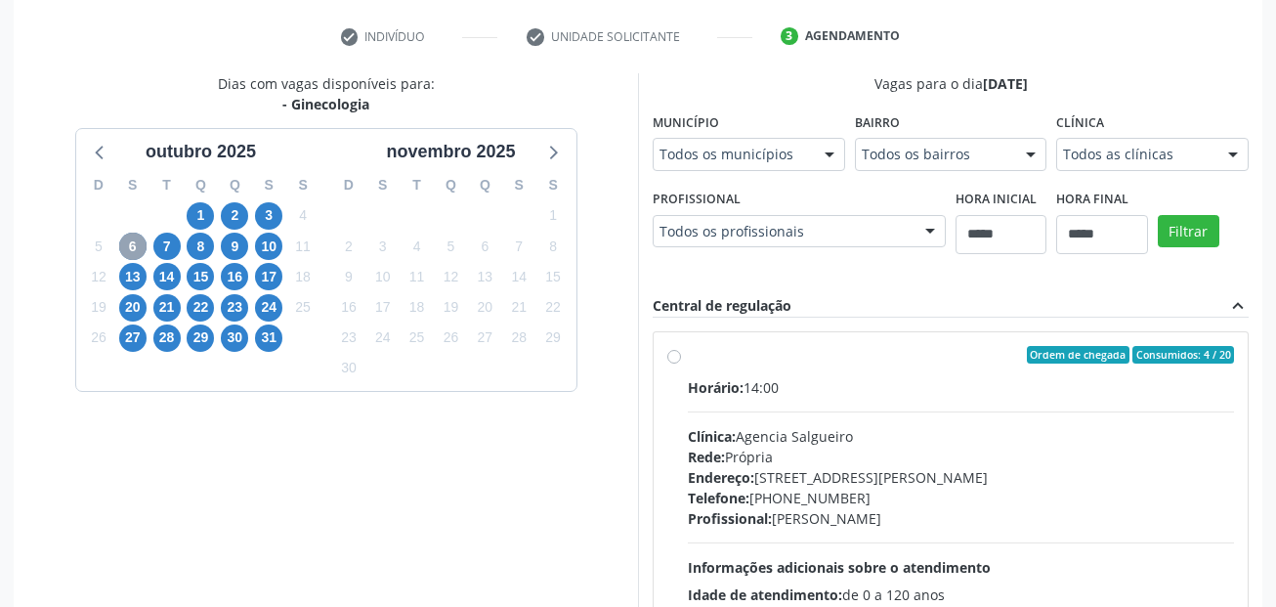
scroll to position [536, 0]
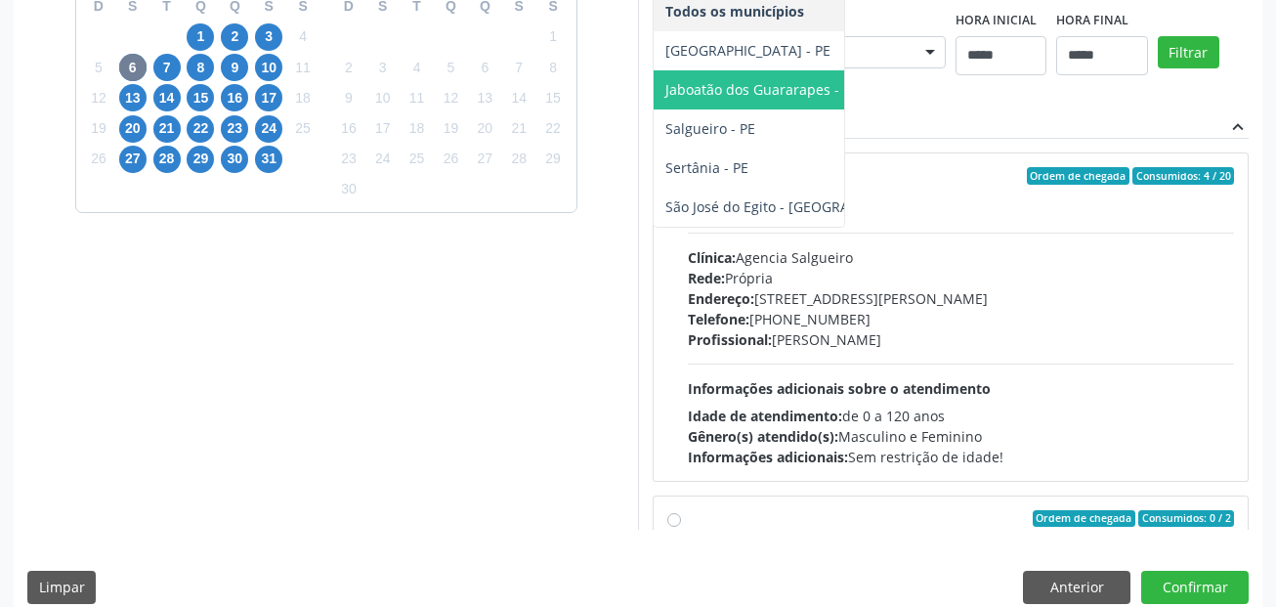
click at [665, 99] on span "Jaboatão dos Guararapes - PE" at bounding box center [761, 89] width 193 height 19
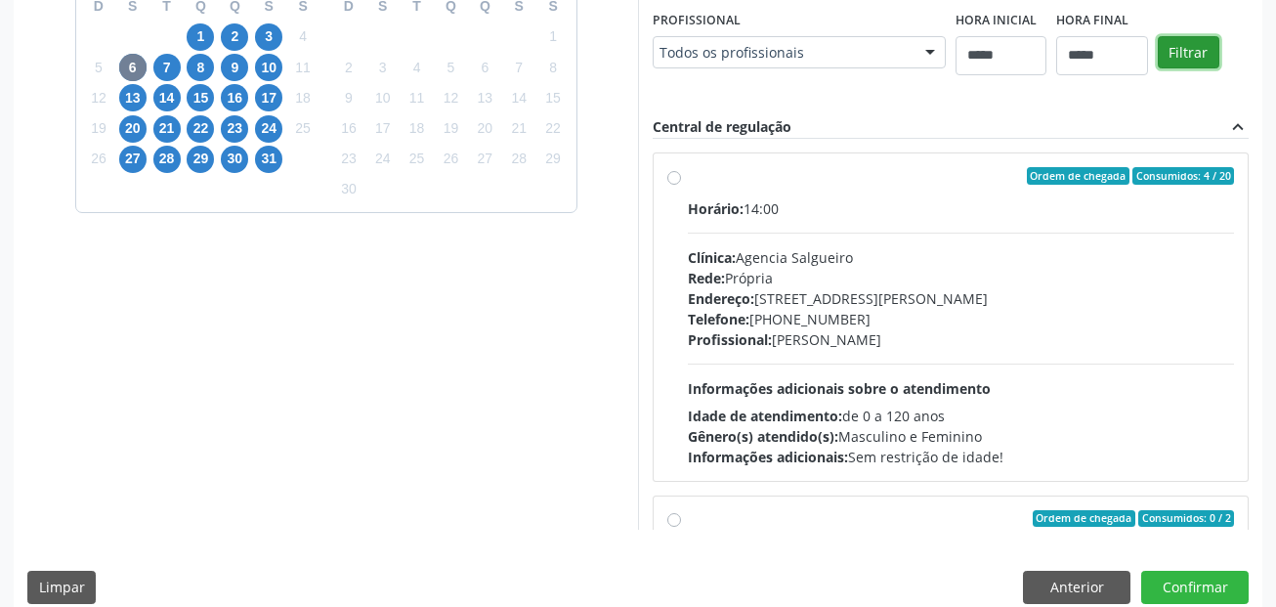
click at [1158, 69] on button "Filtrar" at bounding box center [1189, 52] width 62 height 33
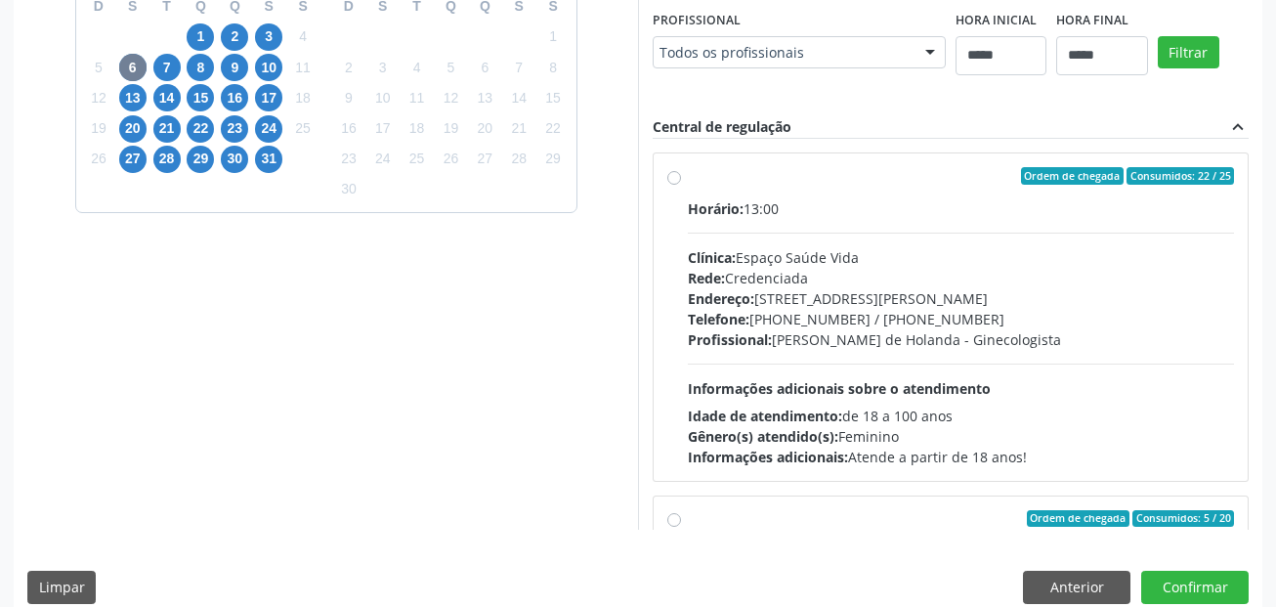
click at [887, 231] on div "Horário: 13:00 Clínica: Espaço Saúde Vida Rede: Credenciada Endereço: [STREET_A…" at bounding box center [961, 332] width 546 height 269
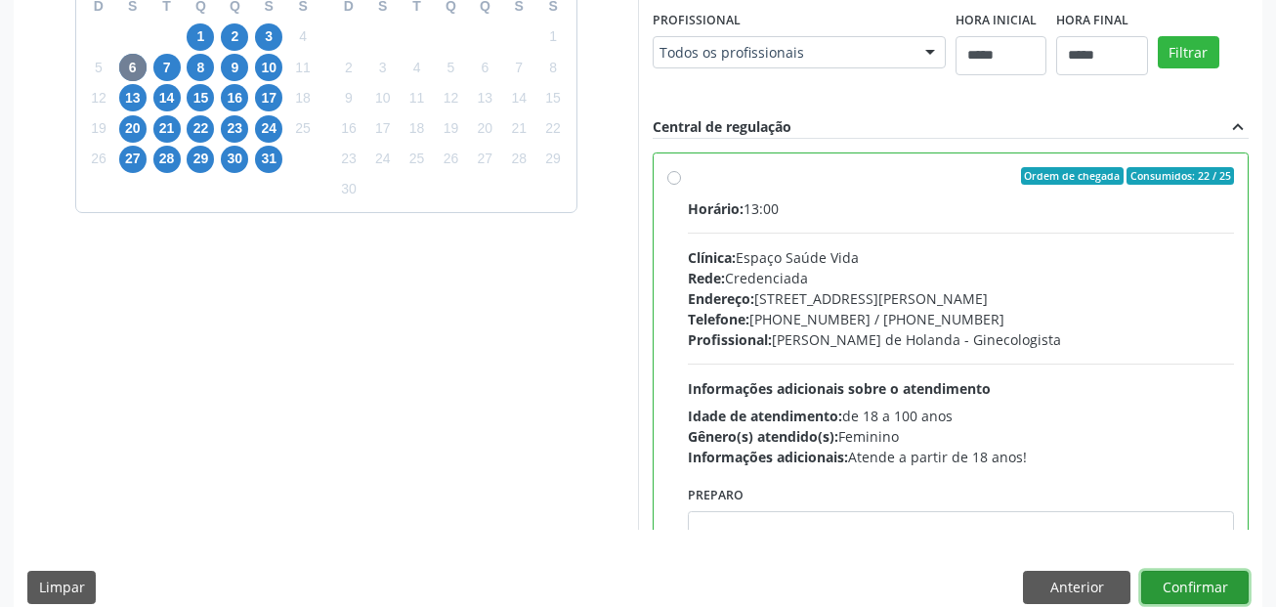
click at [1173, 580] on button "Confirmar" at bounding box center [1194, 587] width 107 height 33
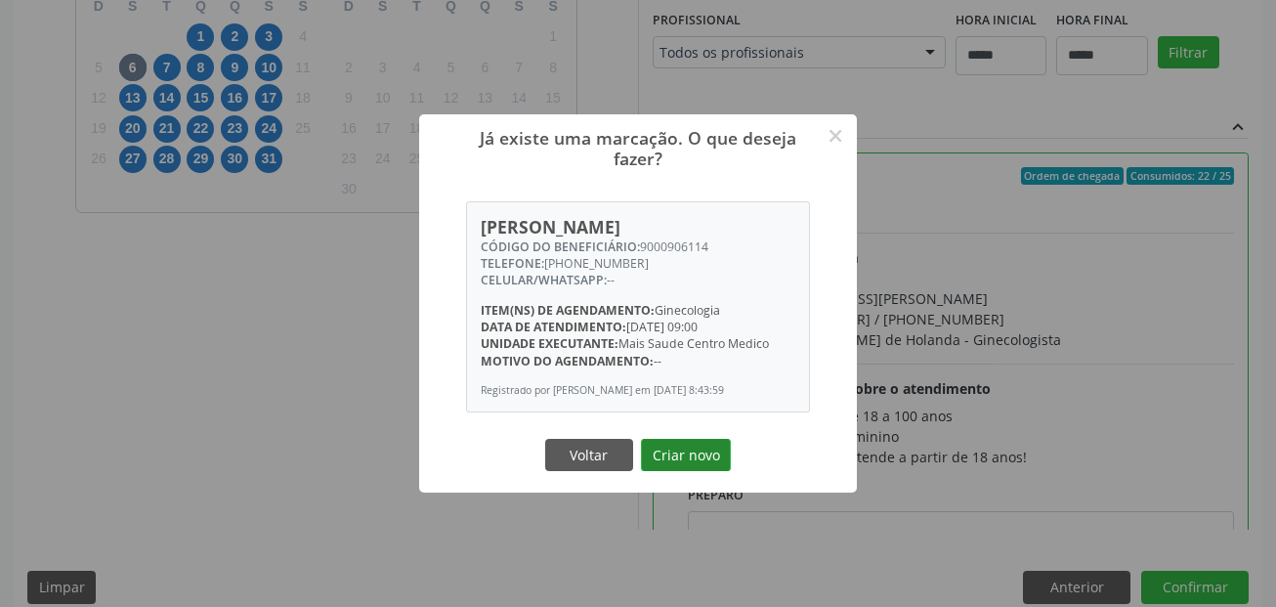
click at [693, 472] on button "Criar novo" at bounding box center [686, 455] width 90 height 33
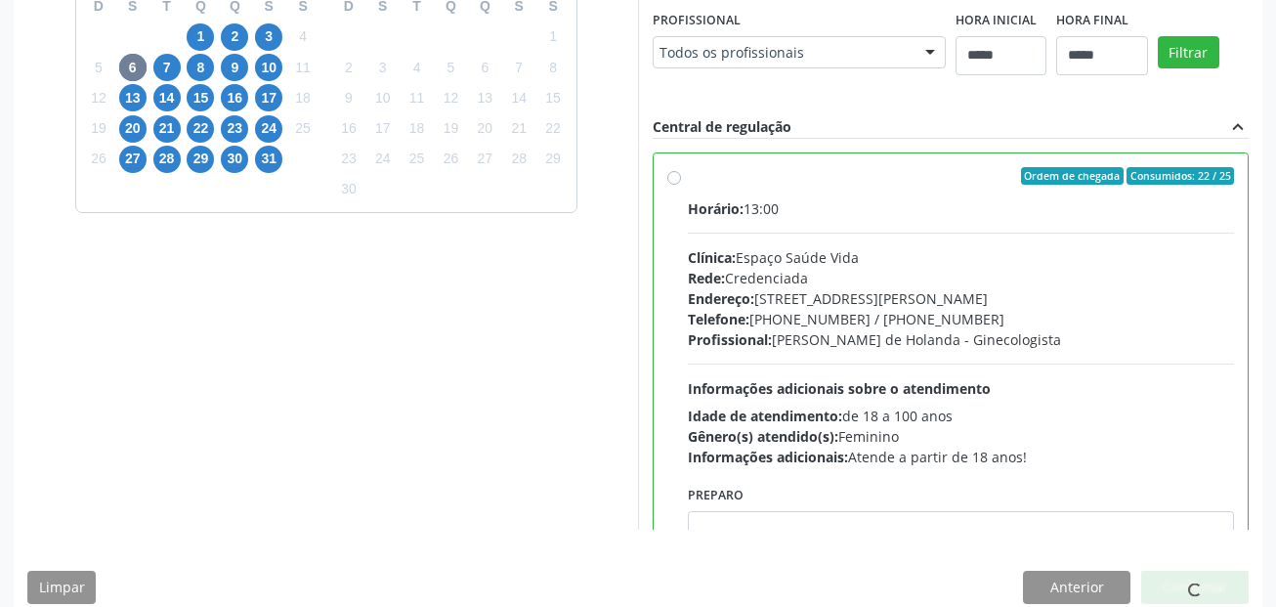
scroll to position [45, 0]
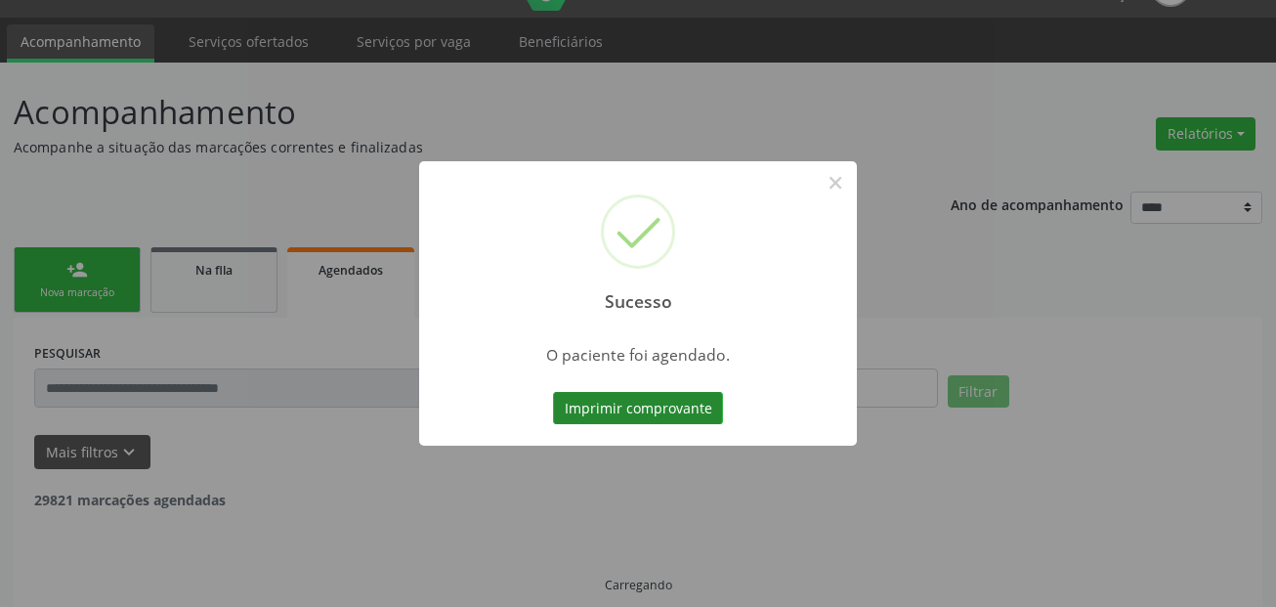
click at [703, 408] on button "Imprimir comprovante" at bounding box center [638, 408] width 170 height 33
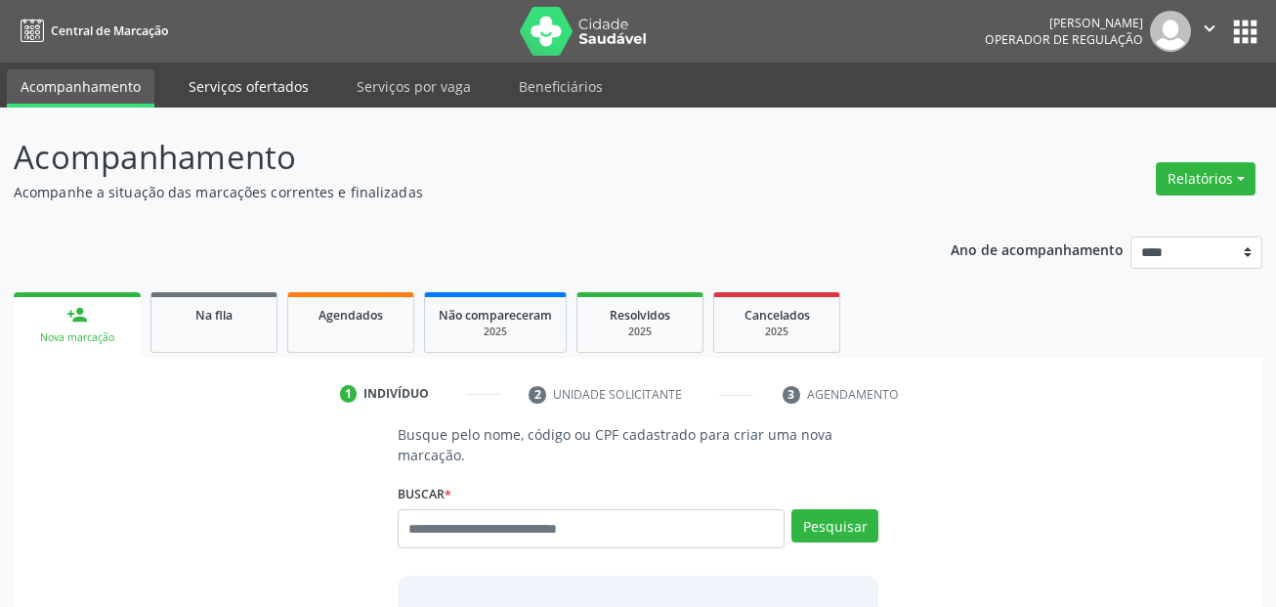
click at [292, 81] on link "Serviços ofertados" at bounding box center [249, 86] width 148 height 34
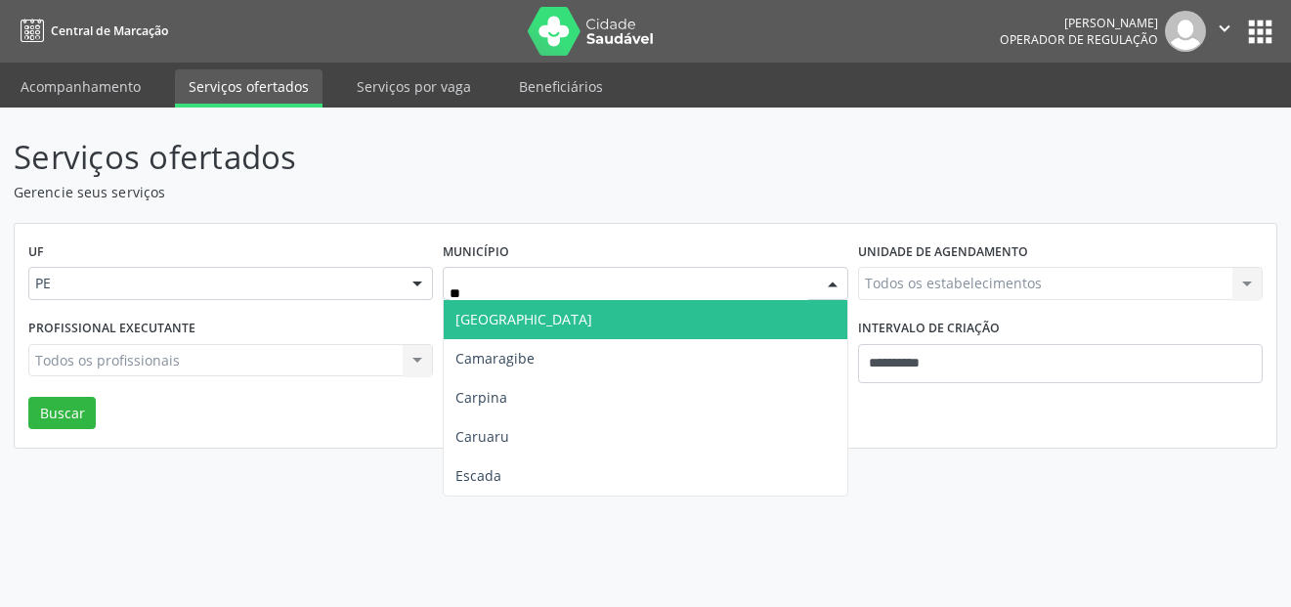
type input "***"
click at [551, 327] on span "Carpina" at bounding box center [645, 319] width 403 height 39
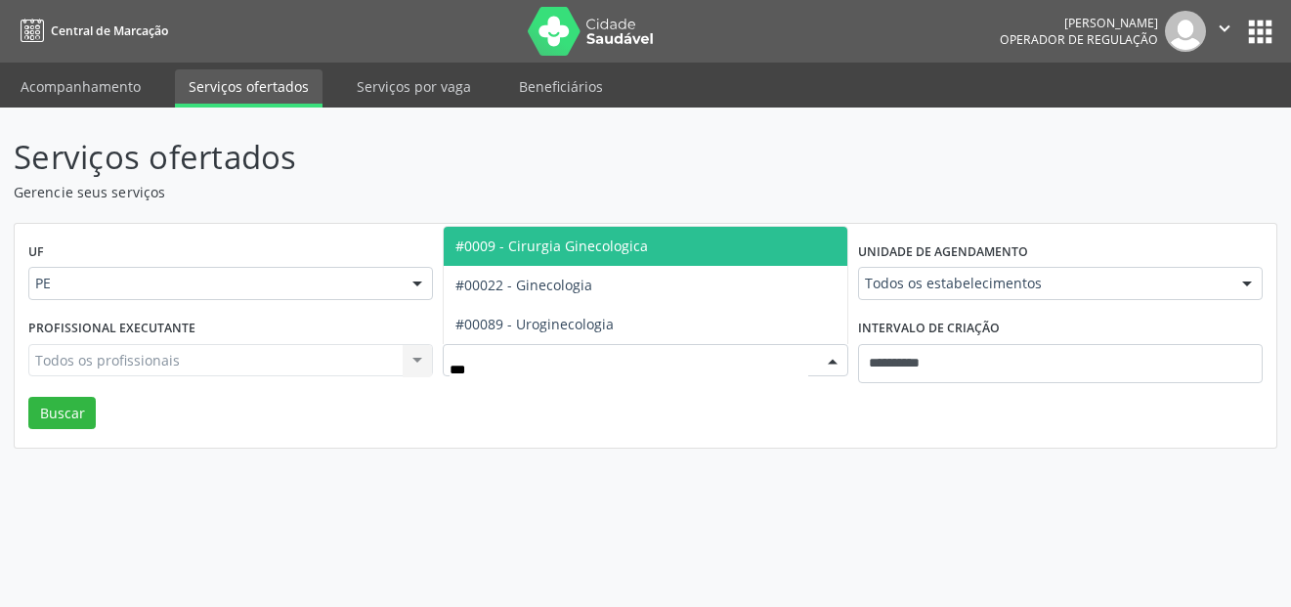
type input "****"
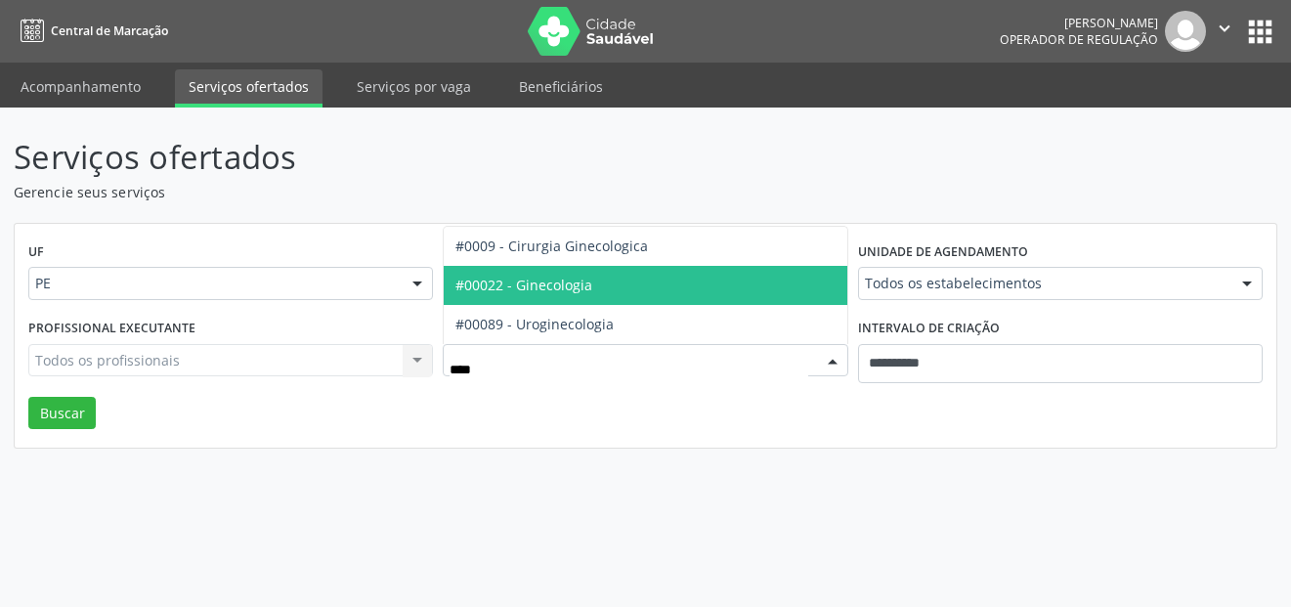
click at [552, 277] on span "#00022 - Ginecologia" at bounding box center [523, 285] width 137 height 19
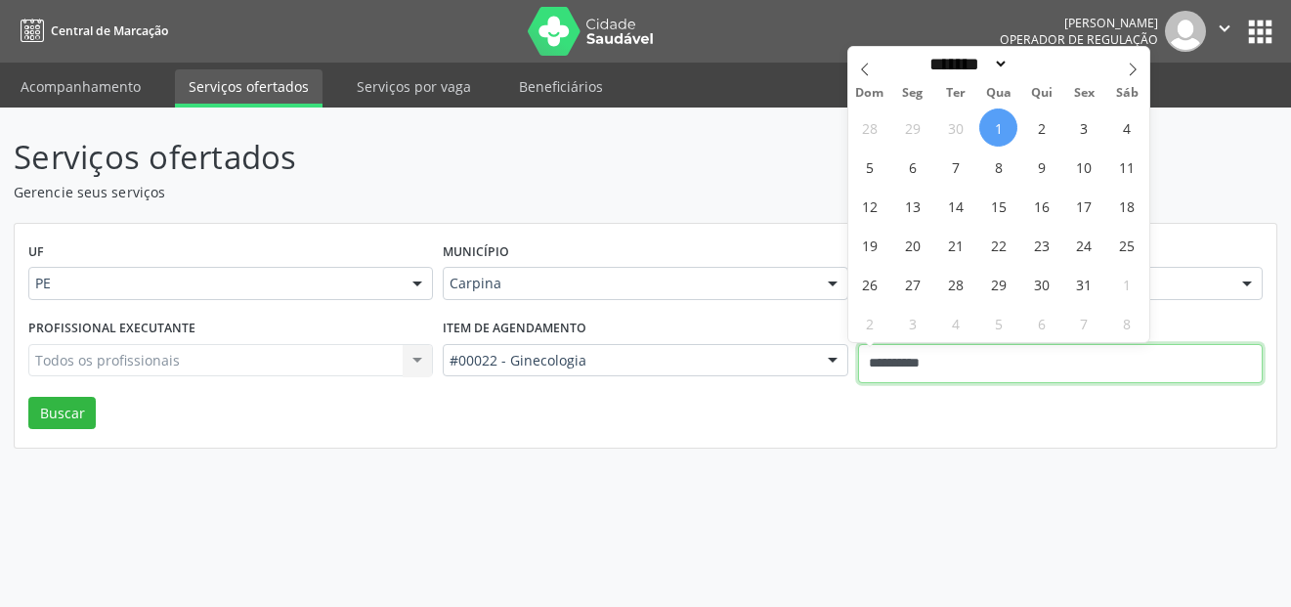
drag, startPoint x: 995, startPoint y: 365, endPoint x: 827, endPoint y: 351, distance: 167.7
click at [827, 351] on div "Profissional executante Todos os profissionais Todos os profissionais Nenhum re…" at bounding box center [645, 355] width 1244 height 83
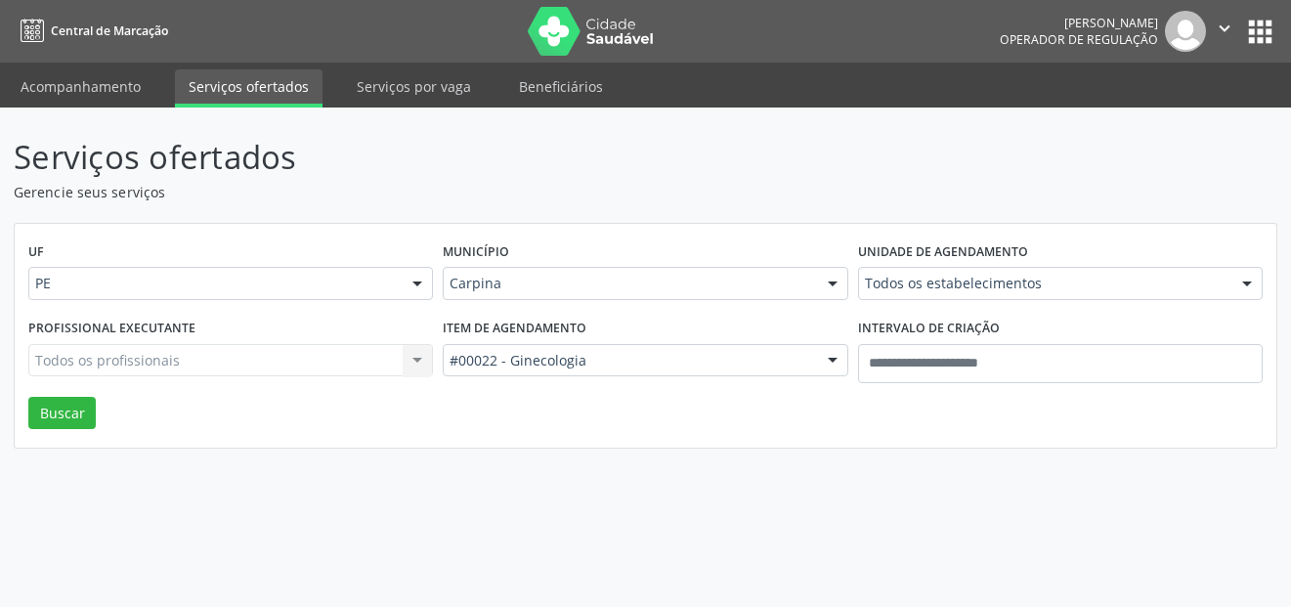
drag, startPoint x: 1000, startPoint y: 501, endPoint x: 920, endPoint y: 388, distance: 138.8
click at [996, 500] on div "Serviços ofertados Gerencie seus serviços UF PE PE Nenhum resultado encontrado …" at bounding box center [645, 356] width 1291 height 499
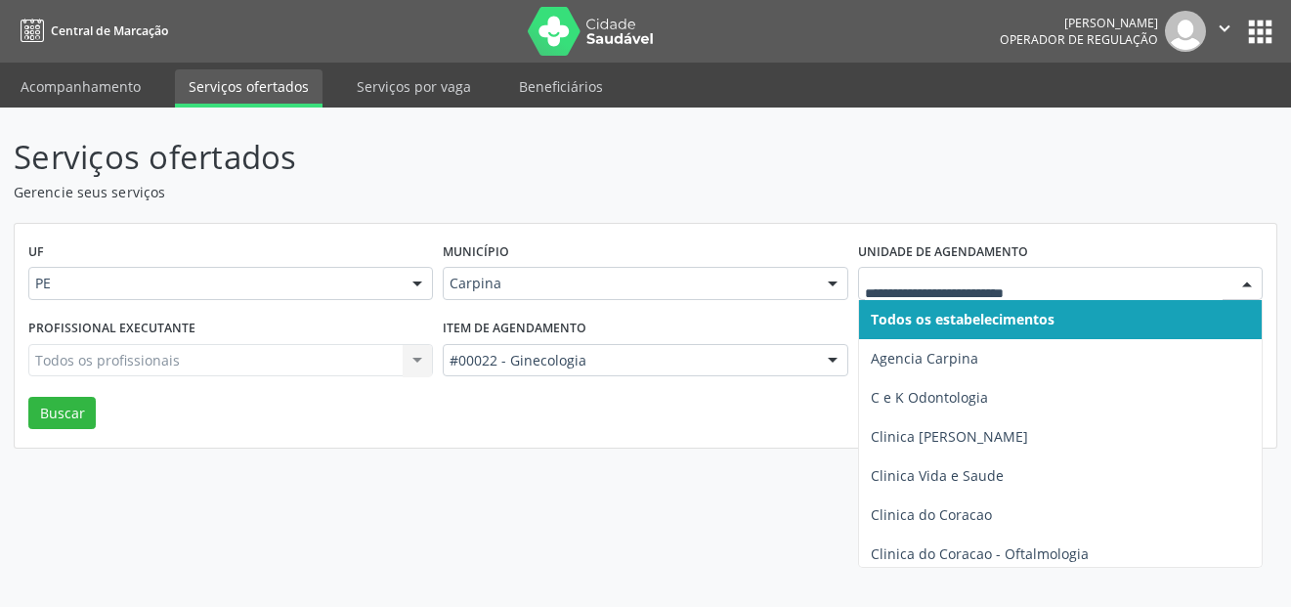
drag, startPoint x: 942, startPoint y: 276, endPoint x: 937, endPoint y: 299, distance: 24.0
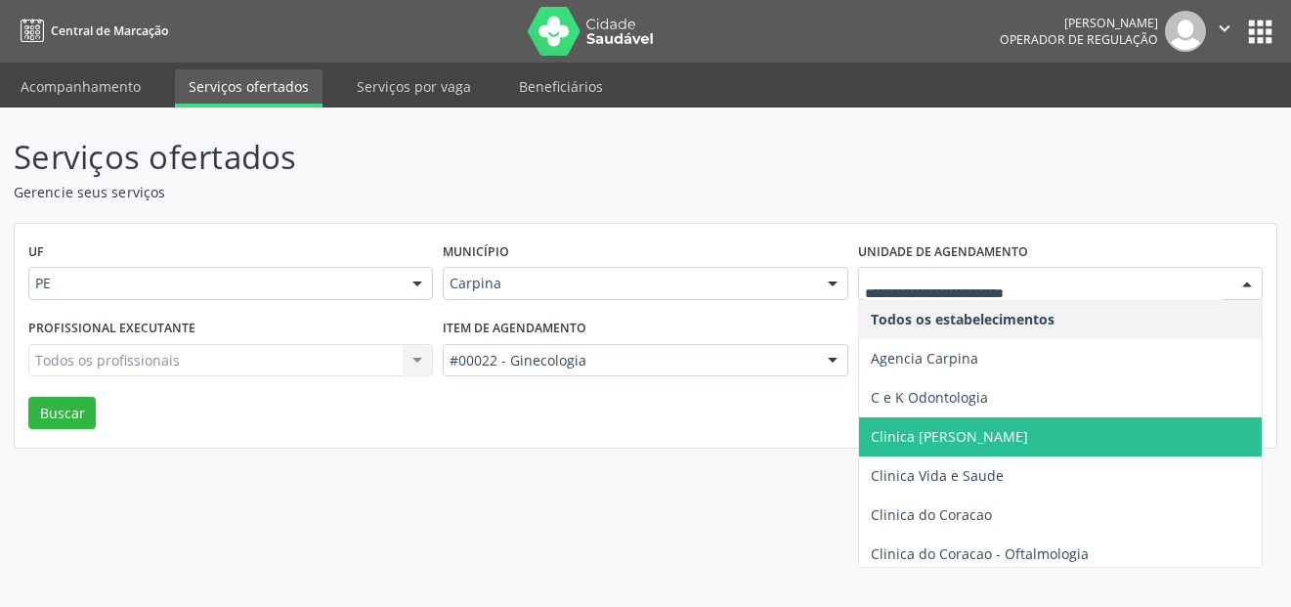
click at [956, 439] on span "Clinica [PERSON_NAME]" at bounding box center [948, 436] width 157 height 19
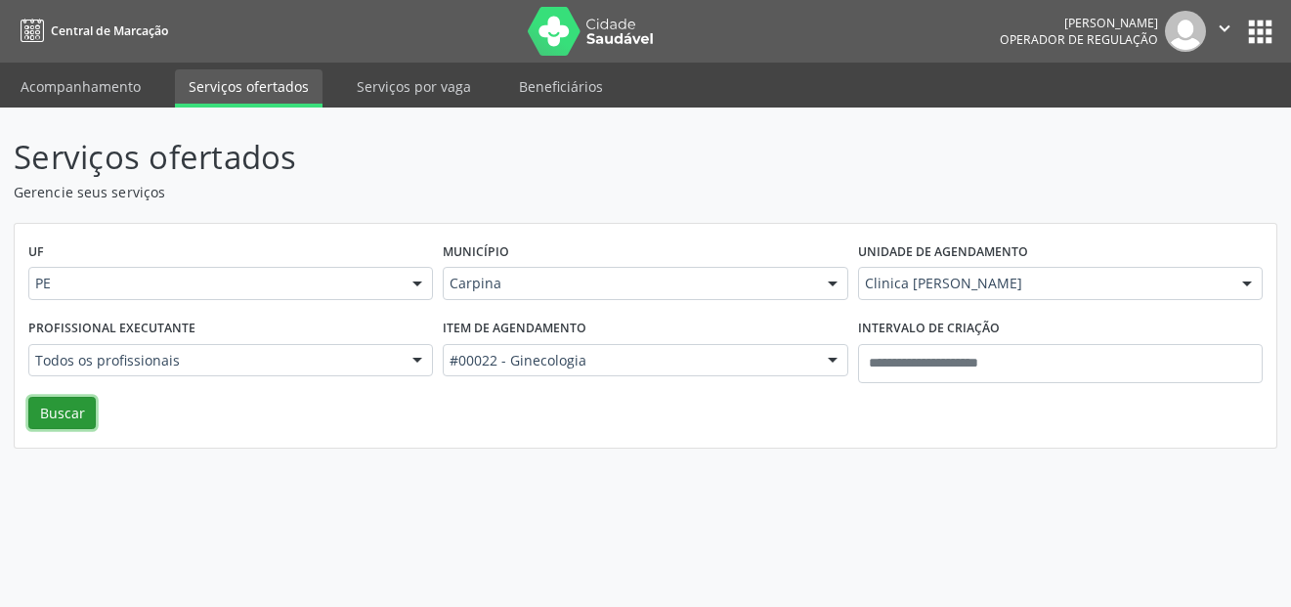
click at [55, 409] on button "Buscar" at bounding box center [61, 413] width 67 height 33
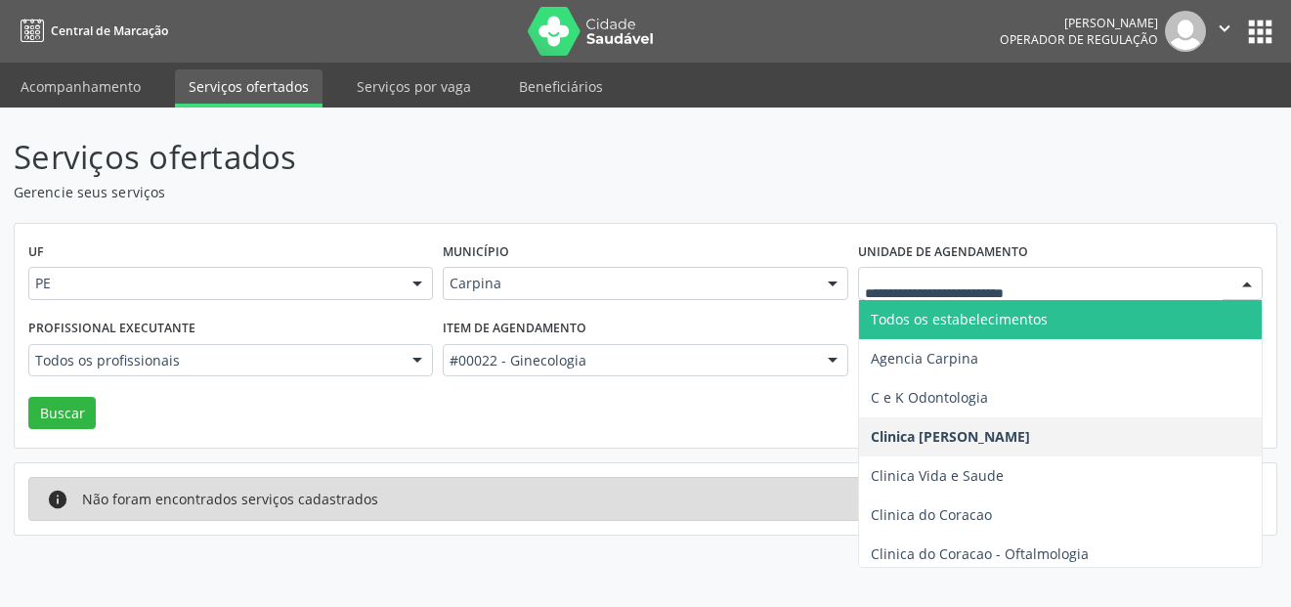
click at [949, 323] on span "Todos os estabelecimentos" at bounding box center [958, 319] width 177 height 19
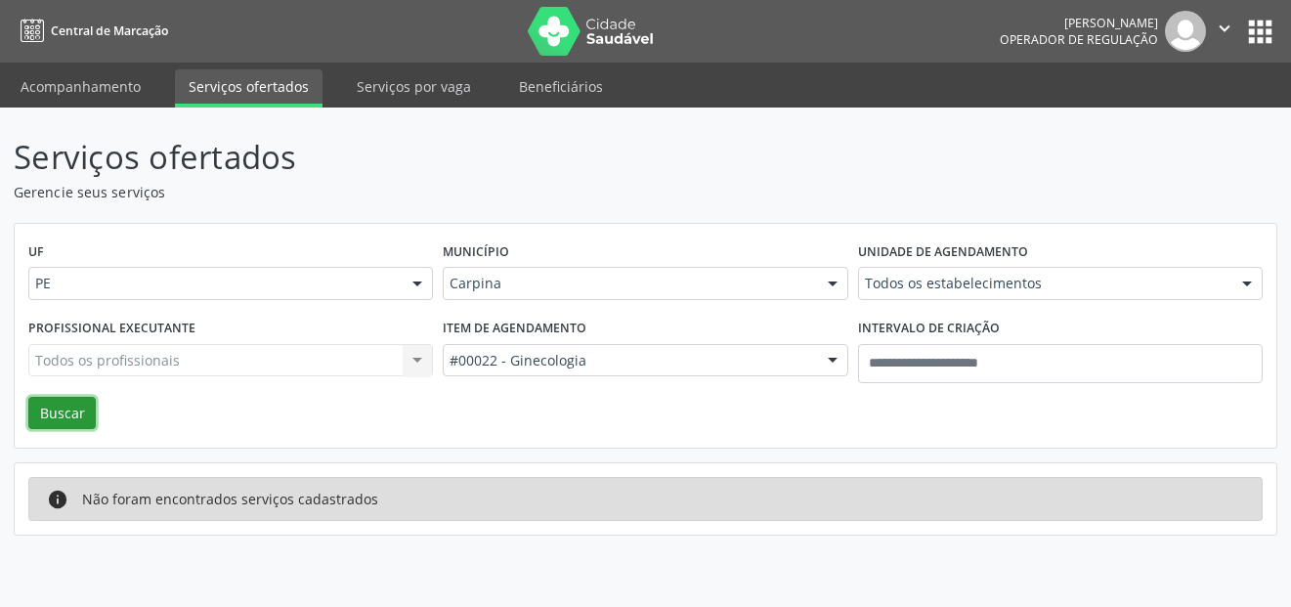
click at [75, 414] on button "Buscar" at bounding box center [61, 413] width 67 height 33
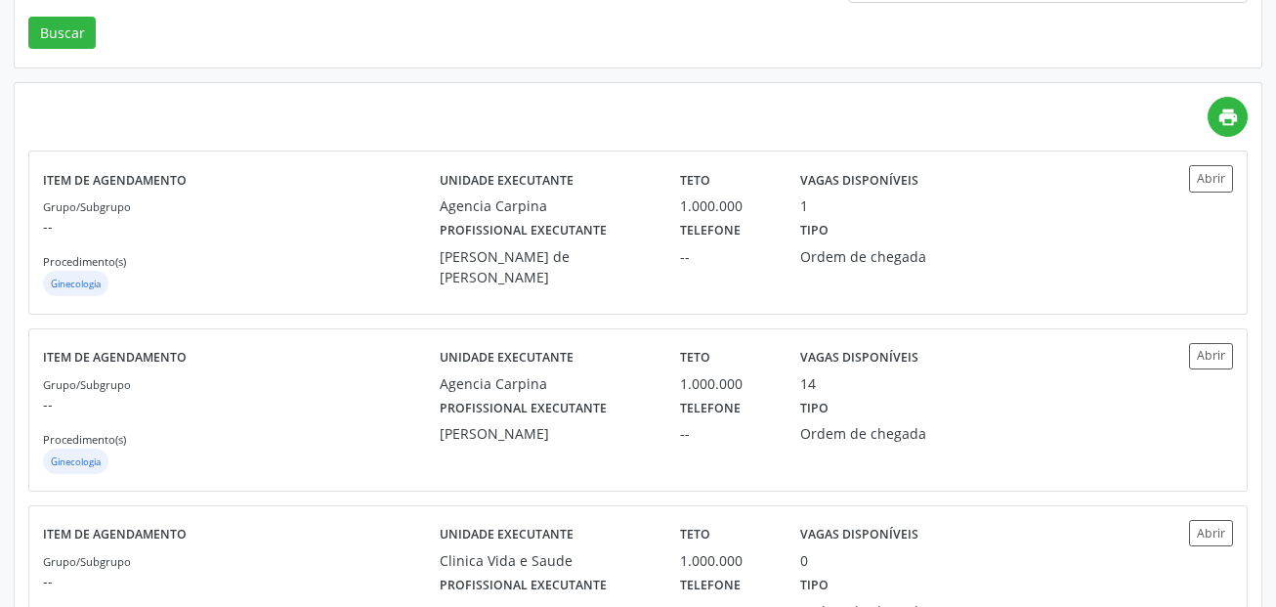
scroll to position [391, 0]
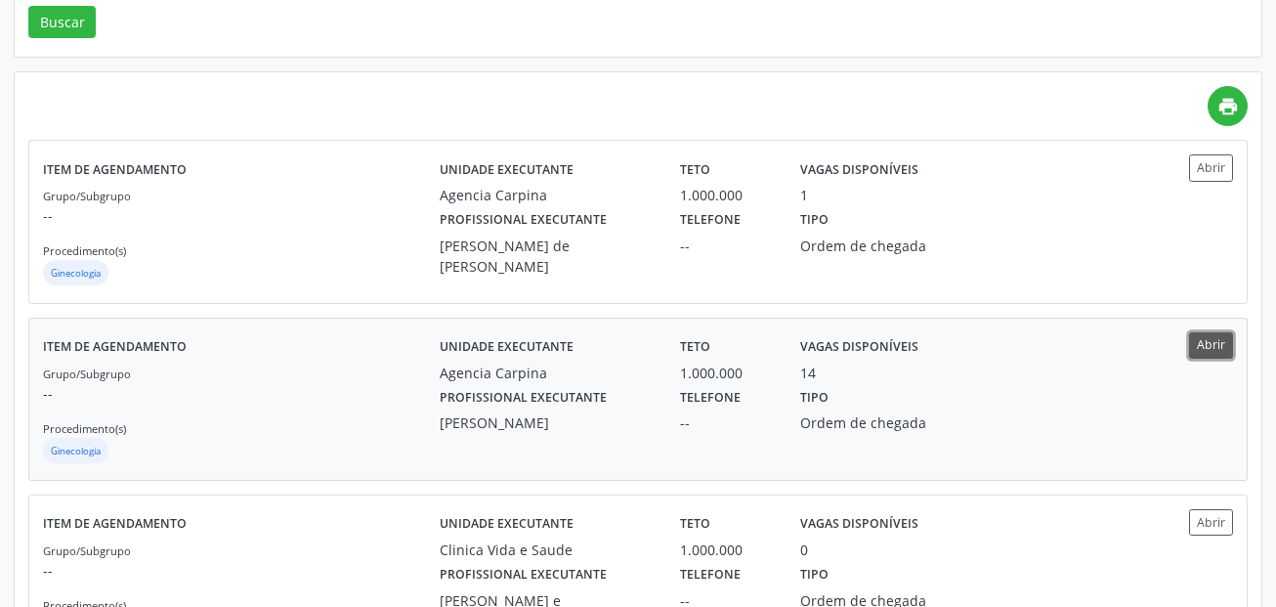
click at [1208, 336] on button "Abrir" at bounding box center [1211, 345] width 44 height 26
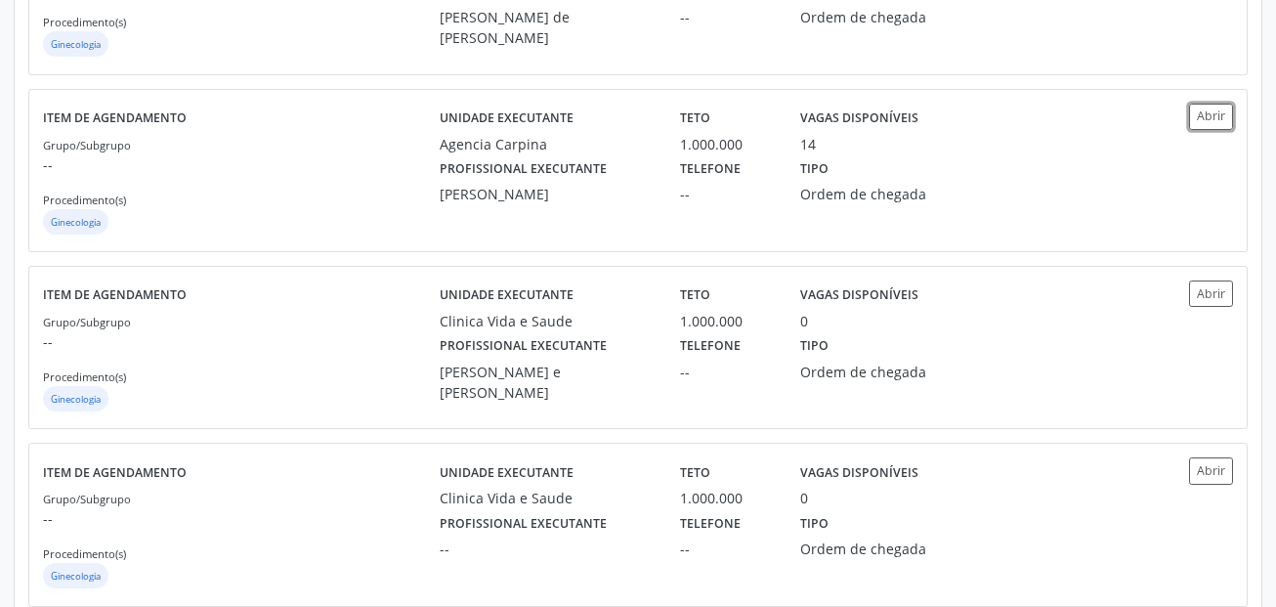
scroll to position [430, 0]
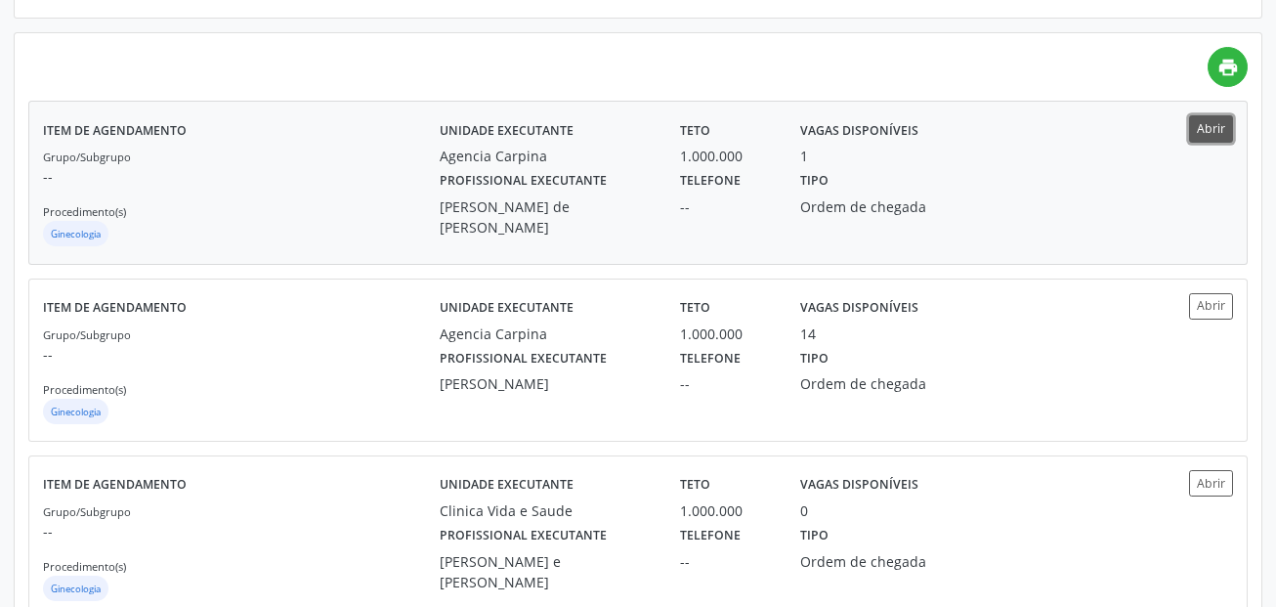
click at [1208, 117] on button "Abrir" at bounding box center [1211, 128] width 44 height 26
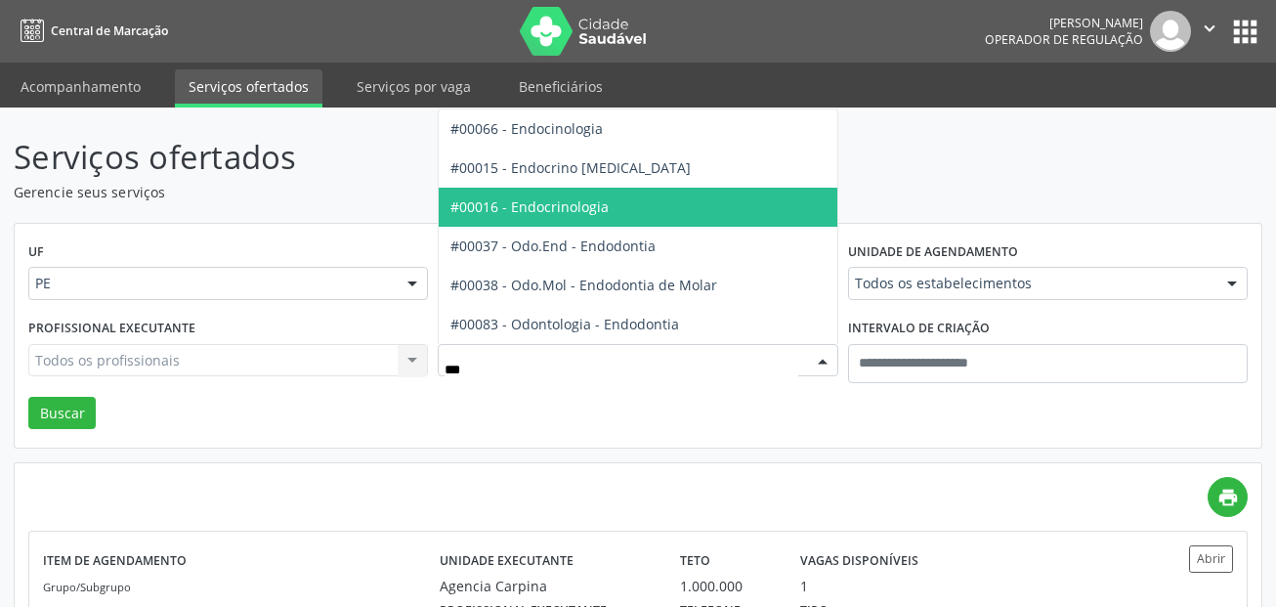
click at [569, 213] on span "#00016 - Endocrinologia" at bounding box center [529, 206] width 158 height 19
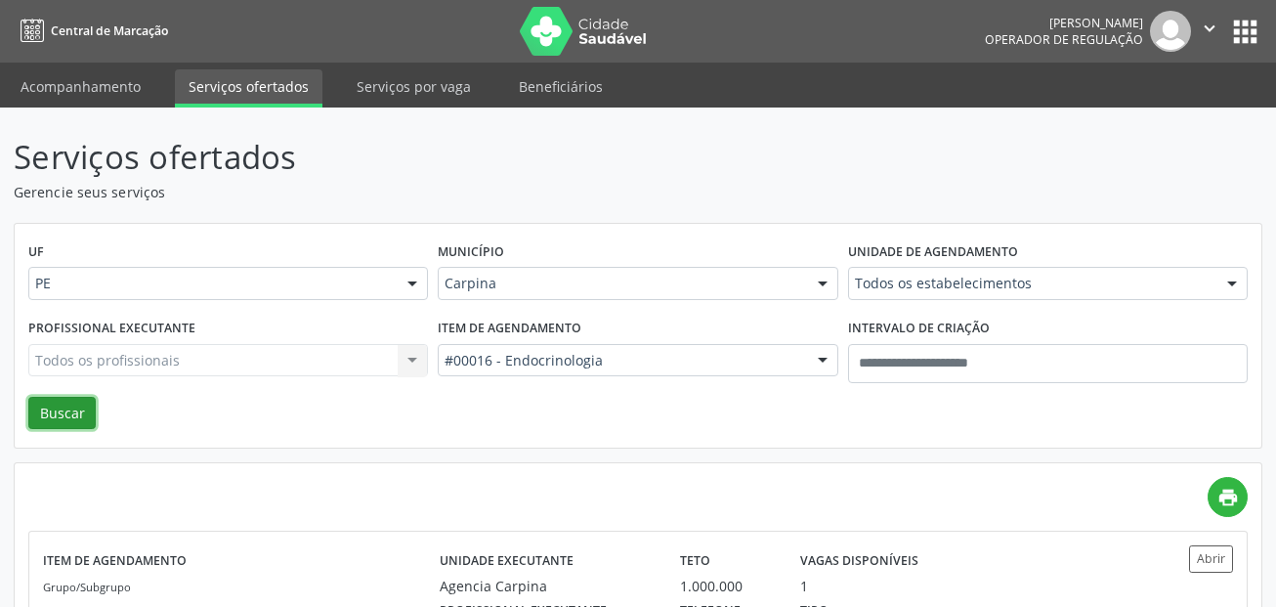
click at [75, 412] on button "Buscar" at bounding box center [61, 413] width 67 height 33
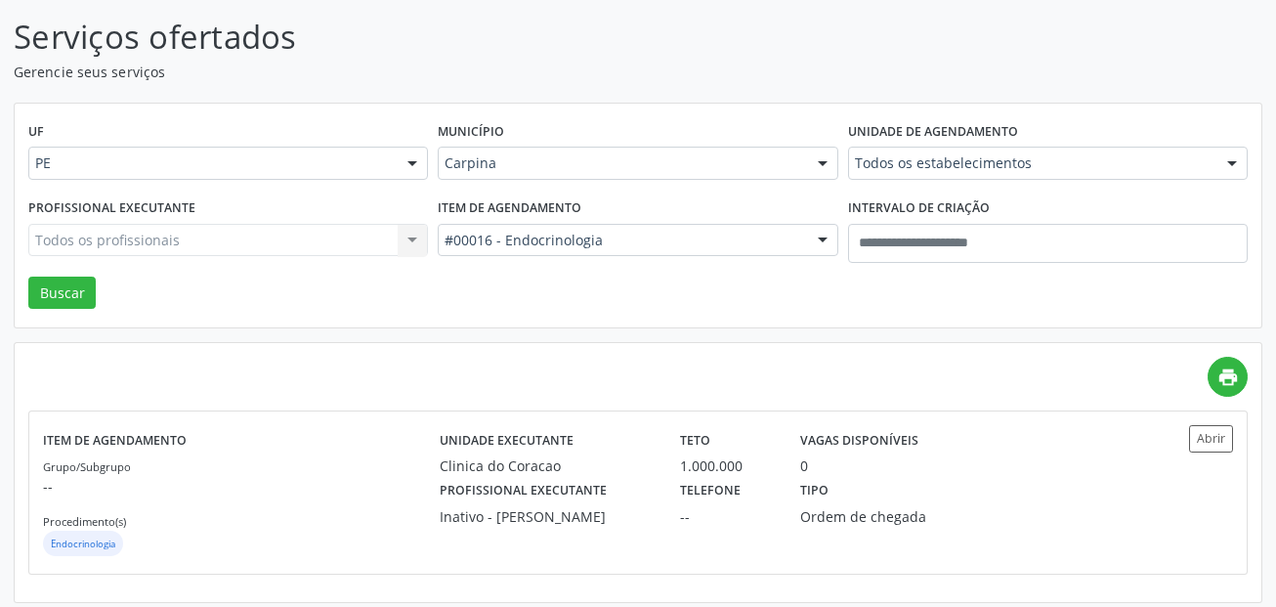
scroll to position [130, 0]
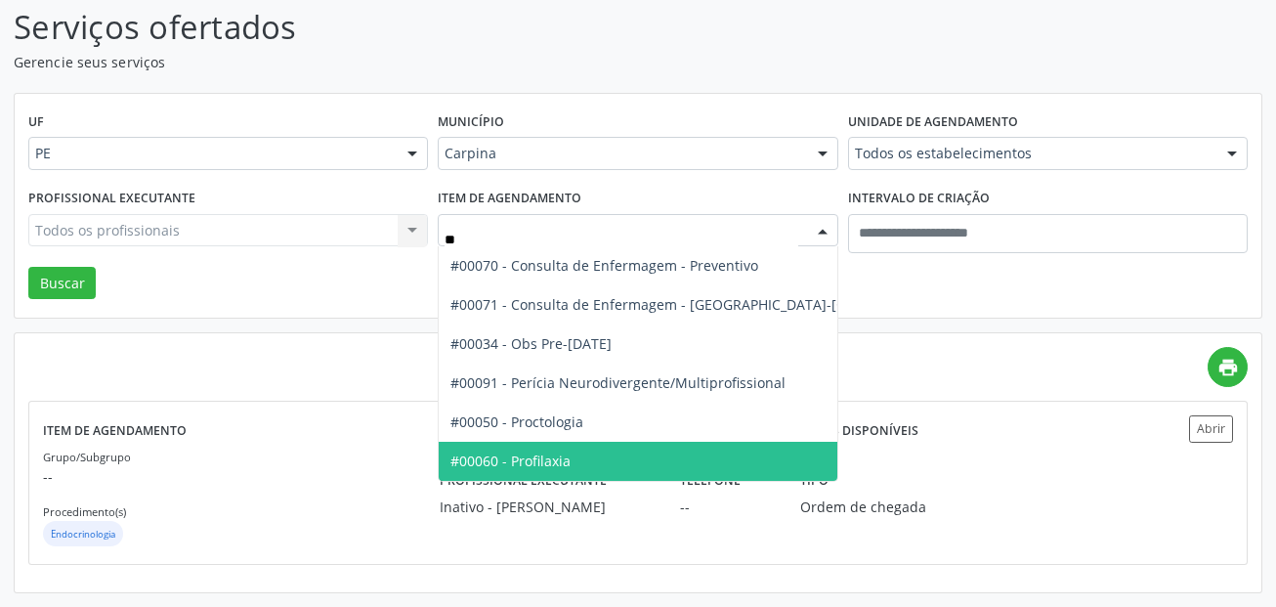
type input "***"
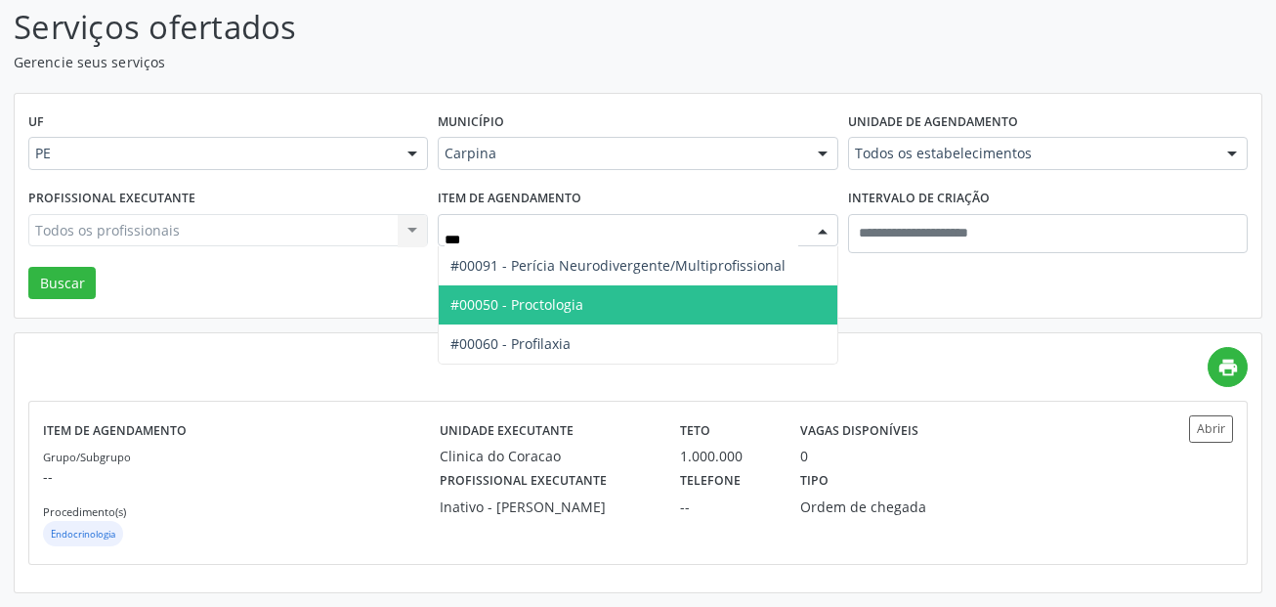
click at [618, 305] on span "#00050 - Proctologia" at bounding box center [638, 304] width 398 height 39
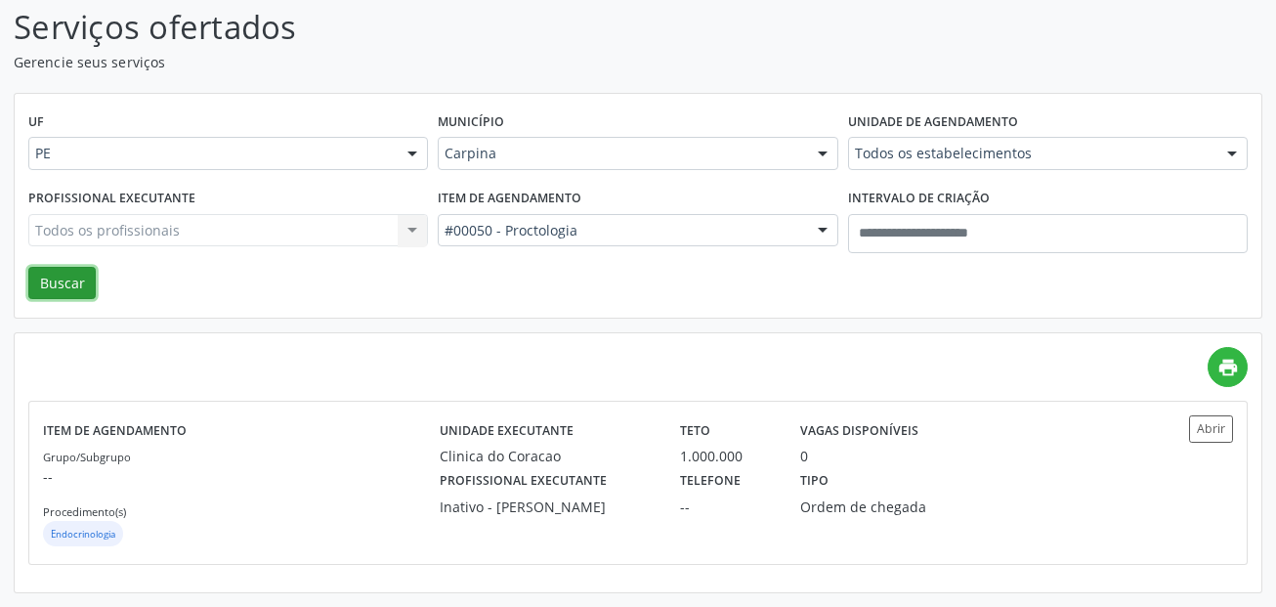
click at [63, 281] on button "Buscar" at bounding box center [61, 283] width 67 height 33
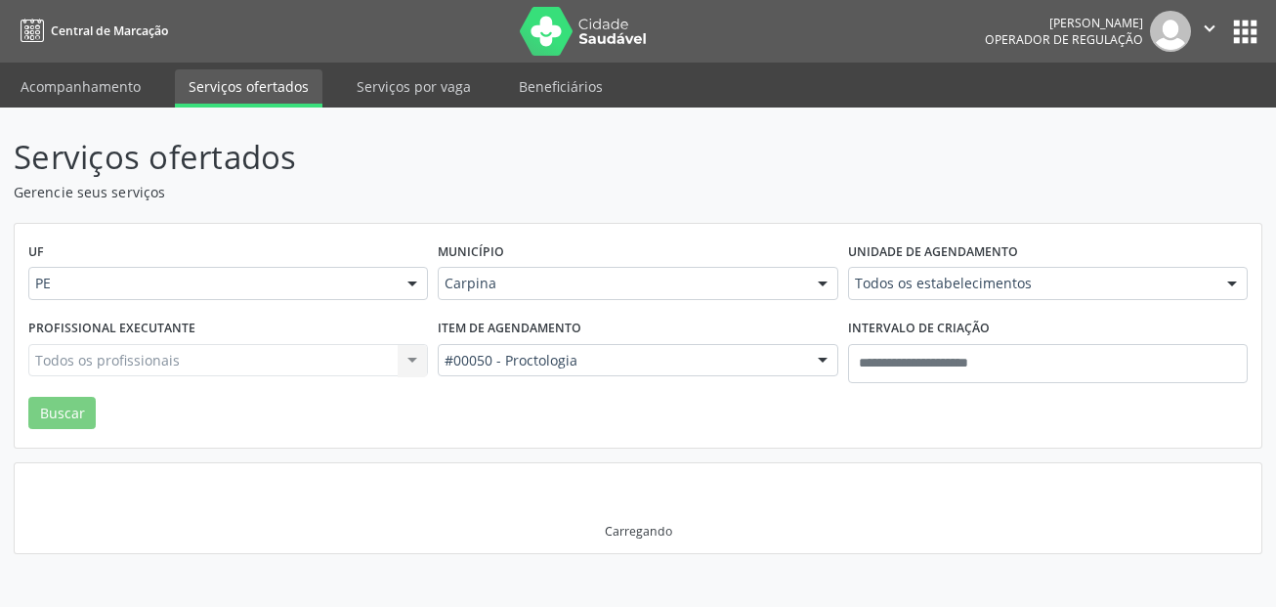
scroll to position [0, 0]
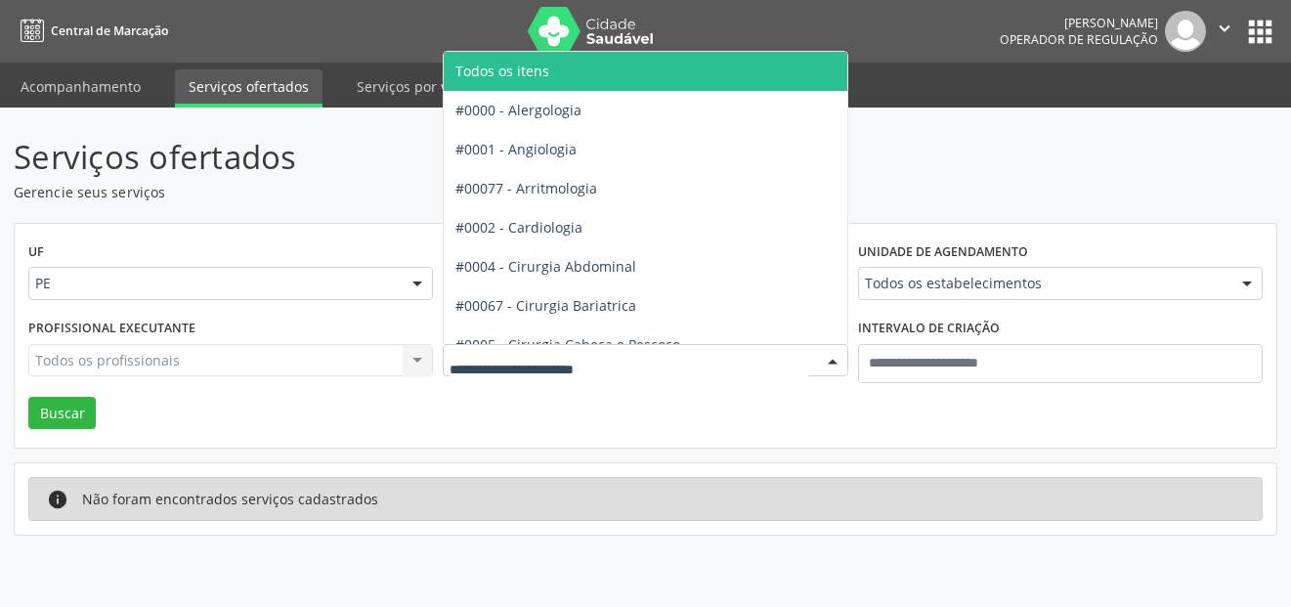
click at [530, 75] on span "Todos os itens" at bounding box center [502, 71] width 94 height 19
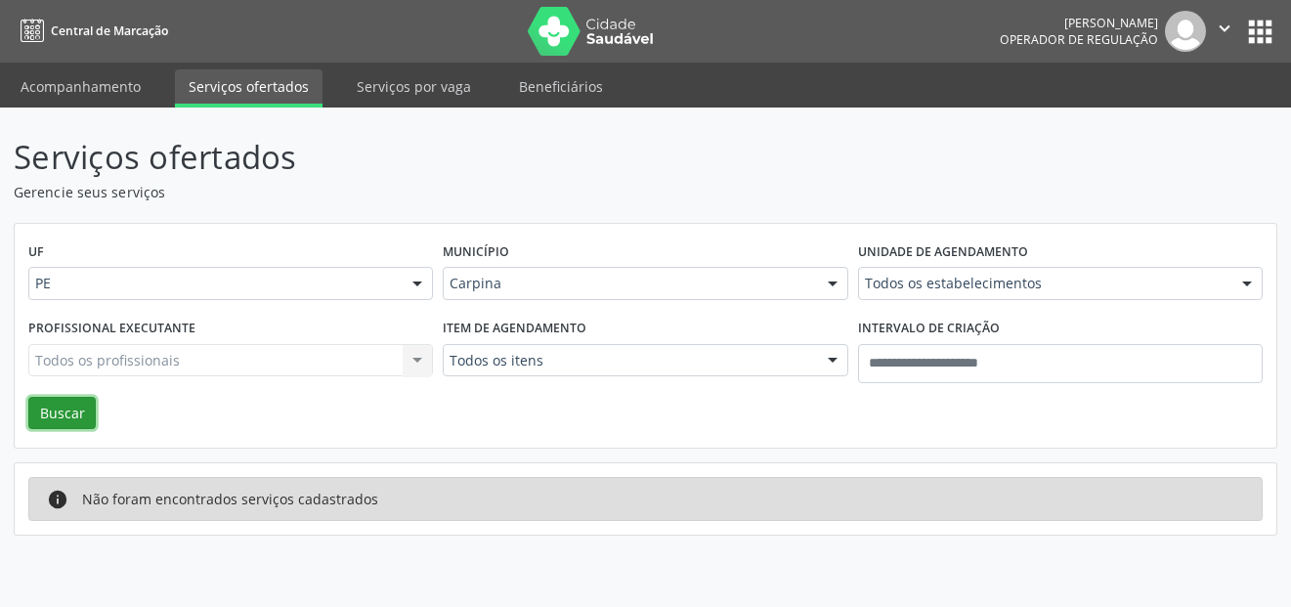
click at [72, 403] on button "Buscar" at bounding box center [61, 413] width 67 height 33
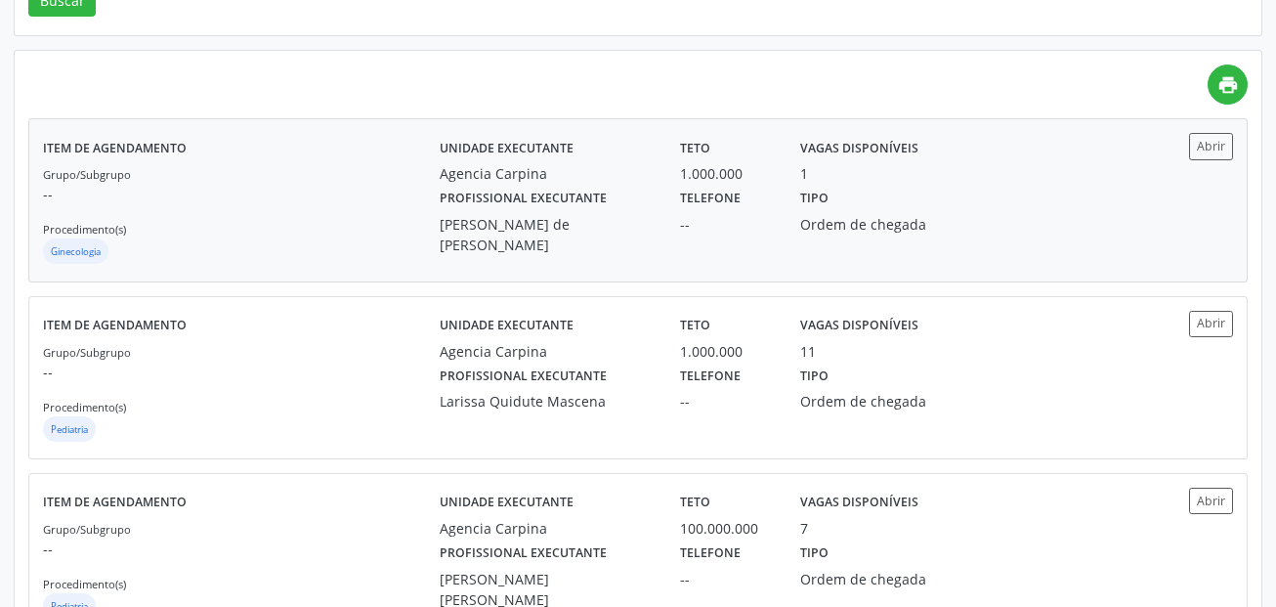
scroll to position [391, 0]
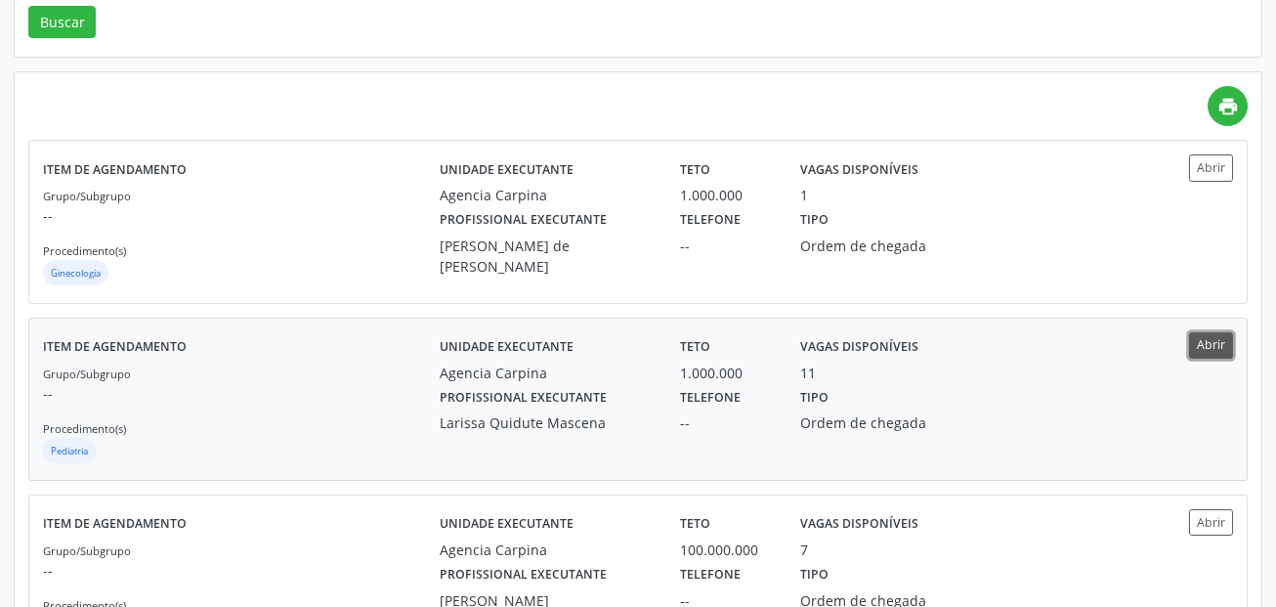
click at [1196, 346] on button "Abrir" at bounding box center [1211, 345] width 44 height 26
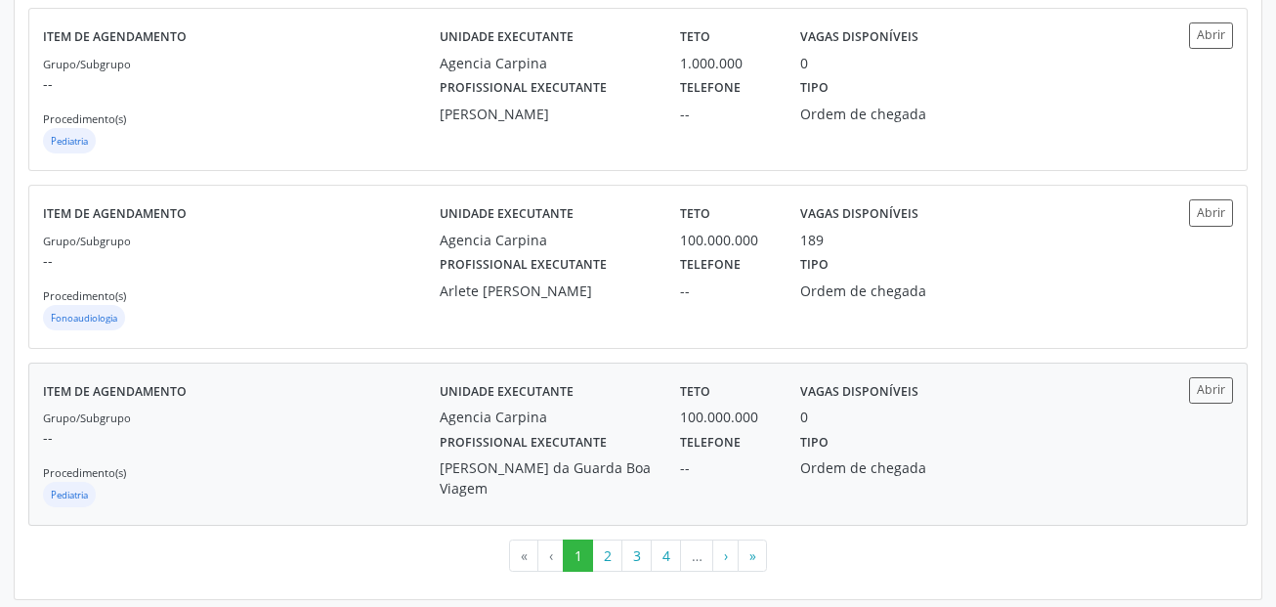
scroll to position [2656, 0]
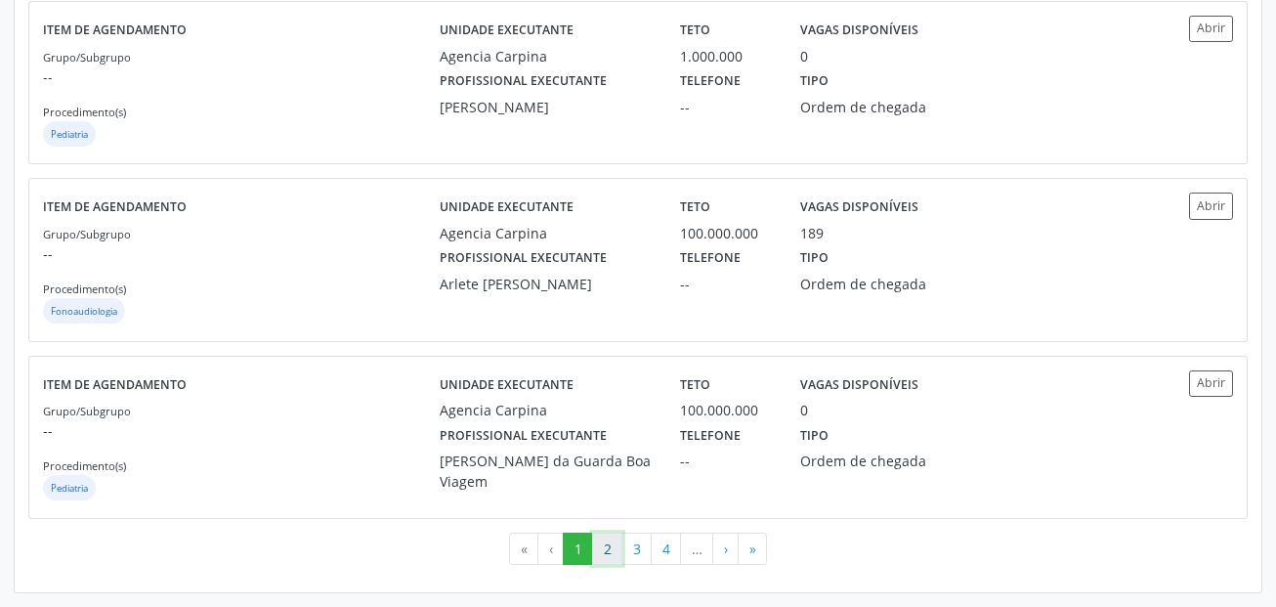
click at [604, 562] on button "2" at bounding box center [607, 548] width 30 height 33
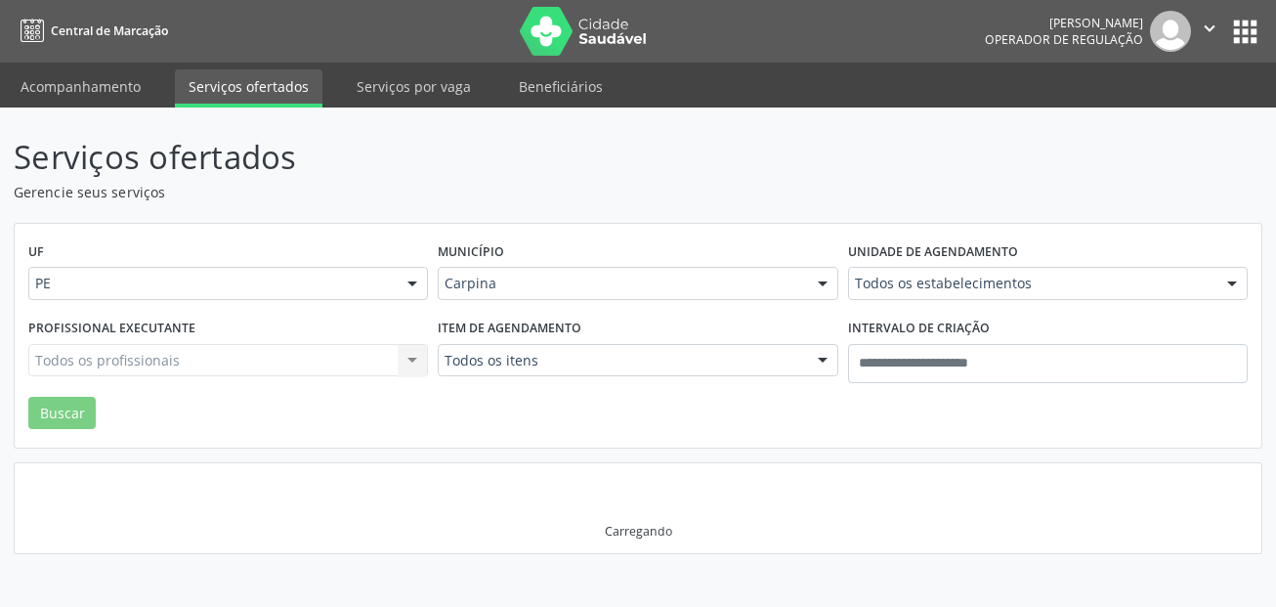
scroll to position [0, 0]
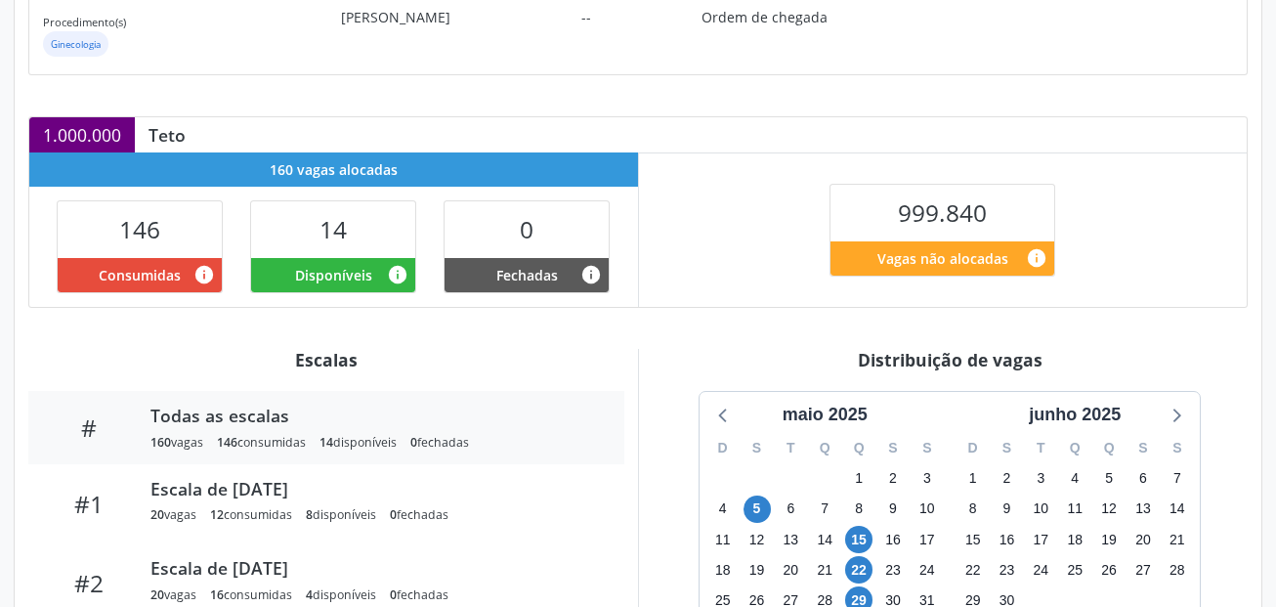
scroll to position [530, 0]
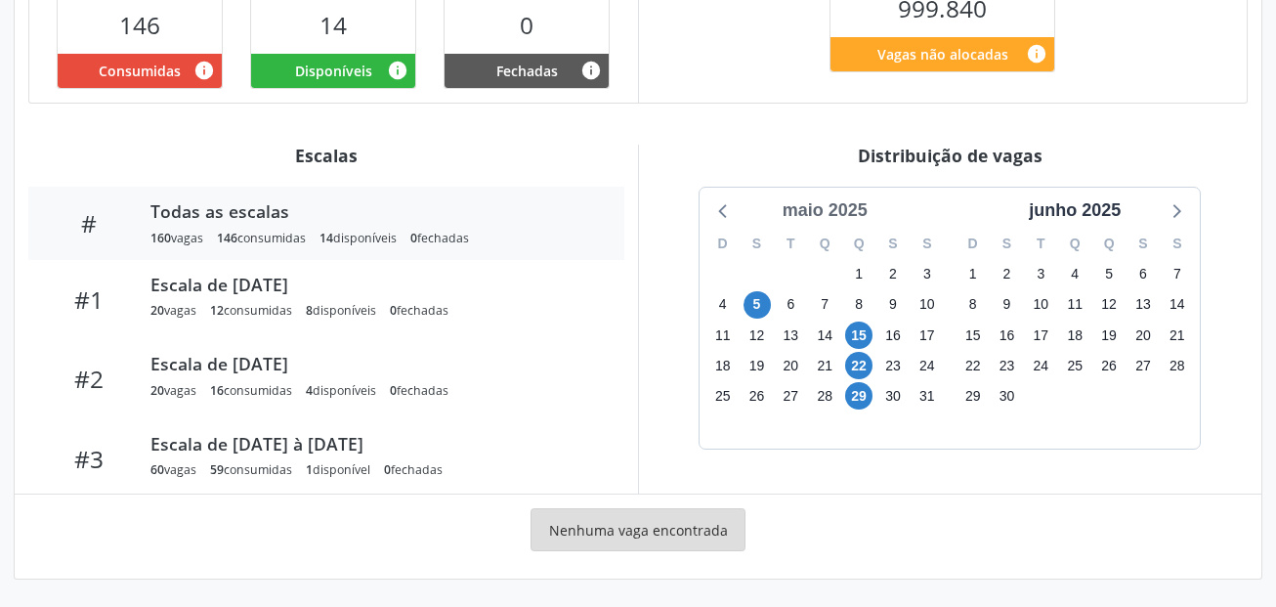
click at [851, 208] on div "maio 2025" at bounding box center [825, 210] width 101 height 26
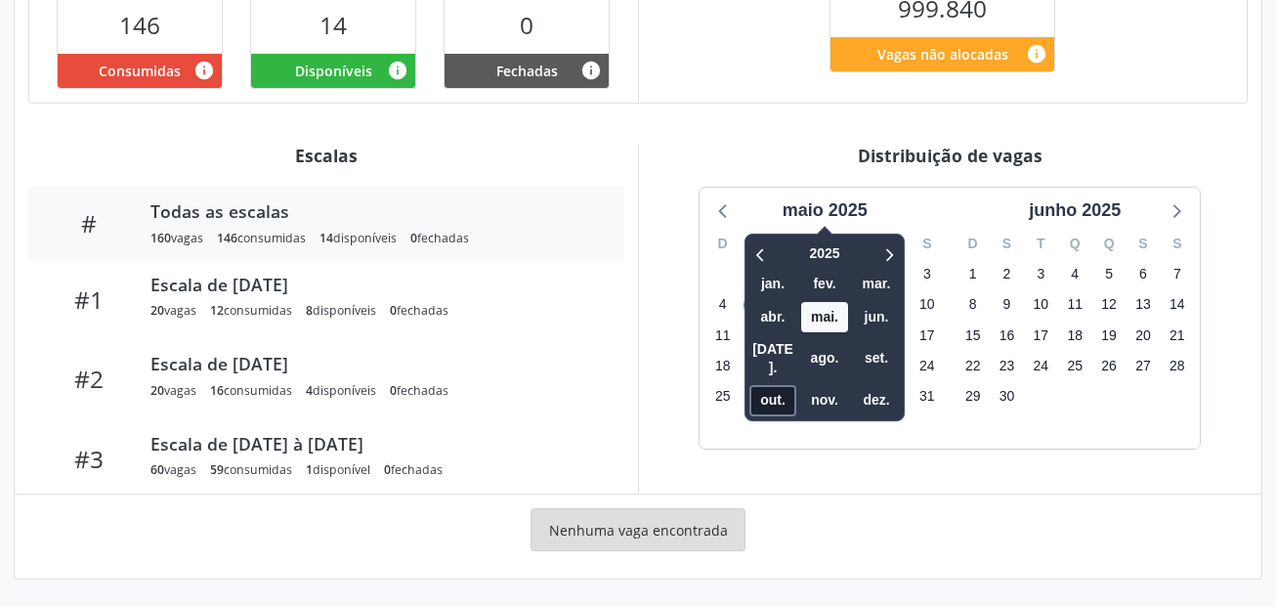
click at [784, 385] on span "out." at bounding box center [772, 400] width 47 height 30
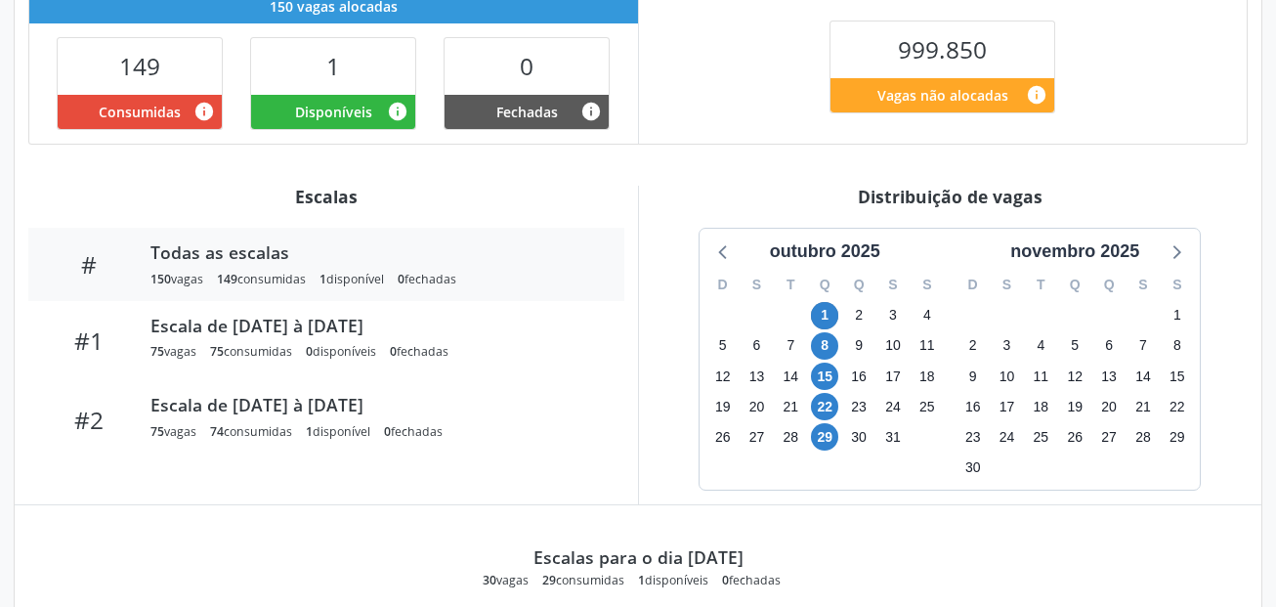
scroll to position [601, 0]
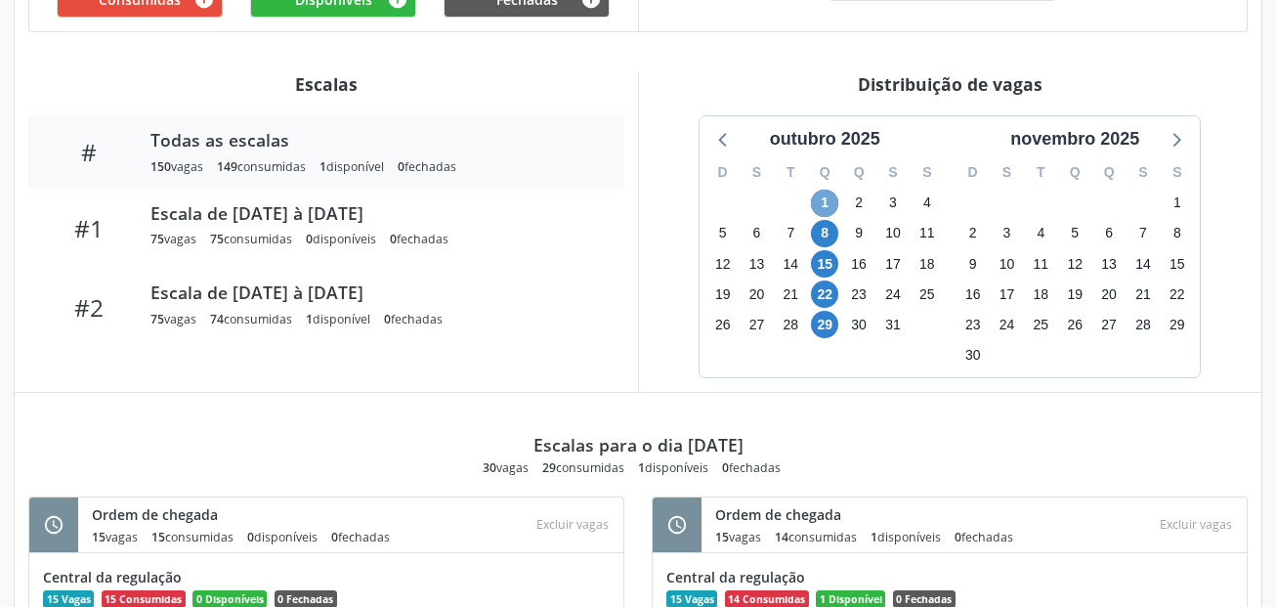
click at [820, 199] on span "1" at bounding box center [824, 203] width 27 height 27
click at [827, 233] on span "8" at bounding box center [824, 233] width 27 height 27
click at [827, 263] on span "15" at bounding box center [824, 263] width 27 height 27
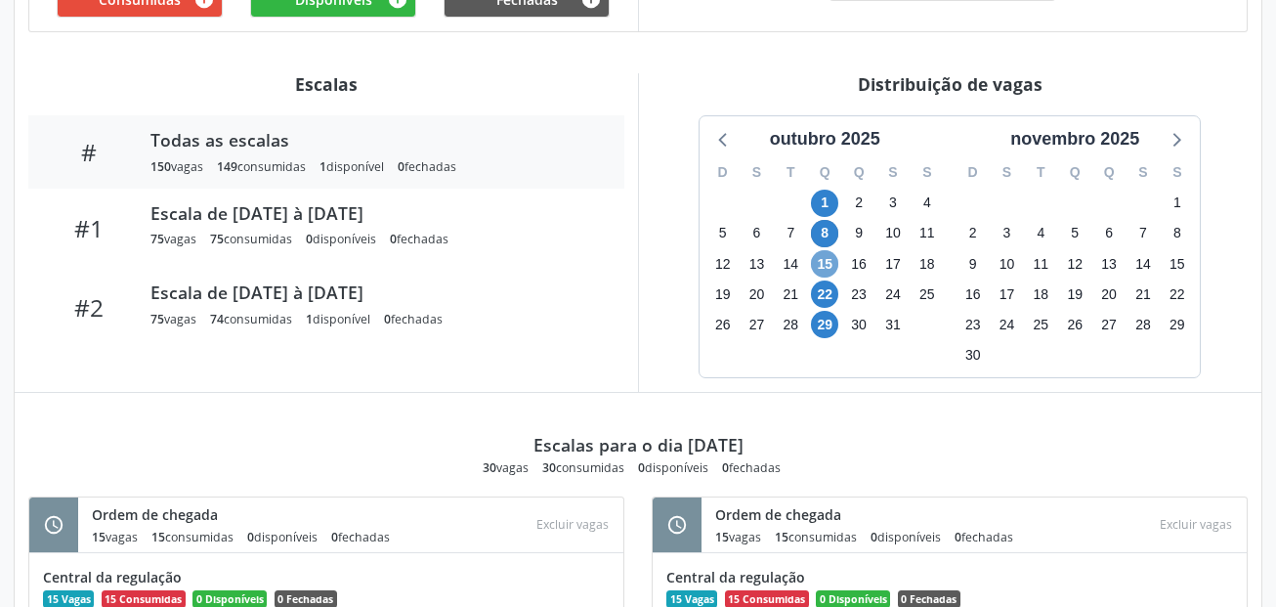
click at [827, 263] on span "15" at bounding box center [824, 263] width 27 height 27
click at [830, 292] on span "22" at bounding box center [824, 293] width 27 height 27
click at [828, 319] on span "29" at bounding box center [824, 324] width 27 height 27
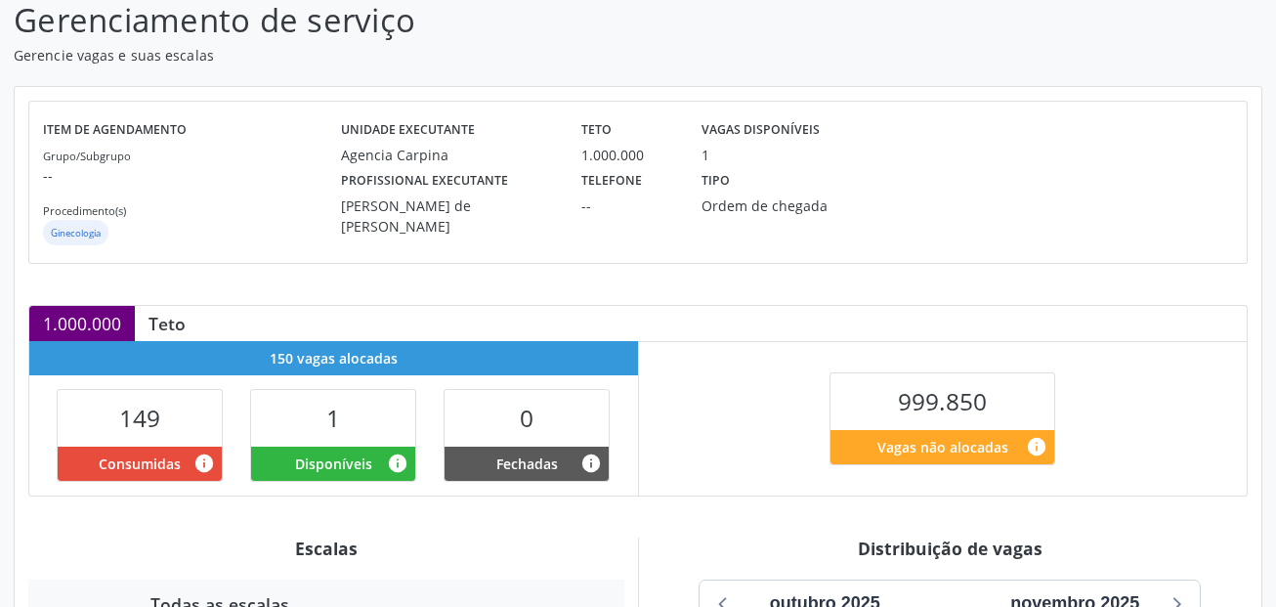
scroll to position [0, 0]
